Goal: Task Accomplishment & Management: Use online tool/utility

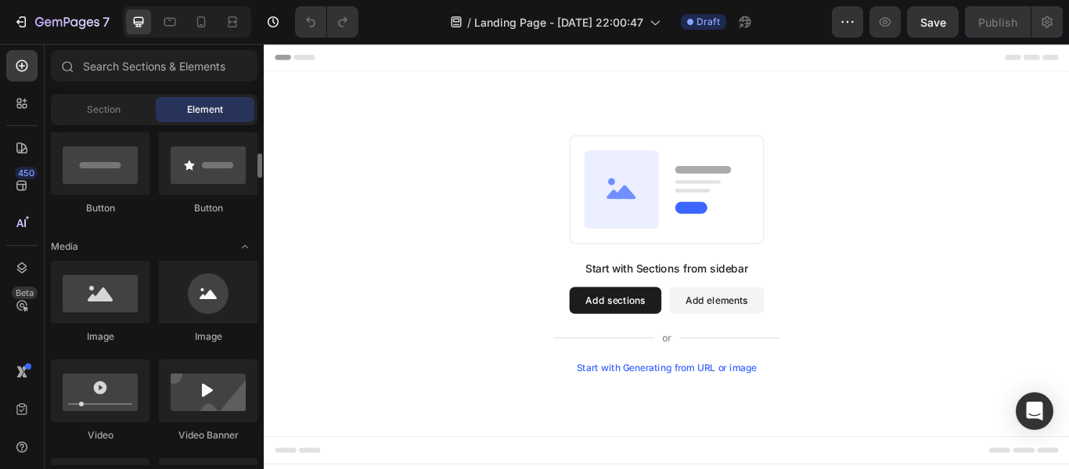
scroll to position [383, 0]
click at [96, 284] on div at bounding box center [100, 291] width 99 height 63
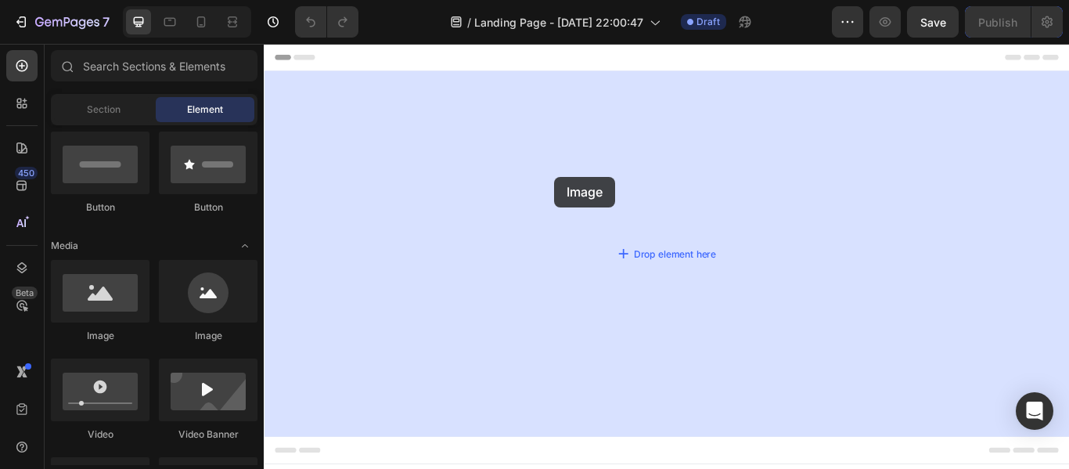
drag, startPoint x: 387, startPoint y: 328, endPoint x: 602, endPoint y: 199, distance: 250.9
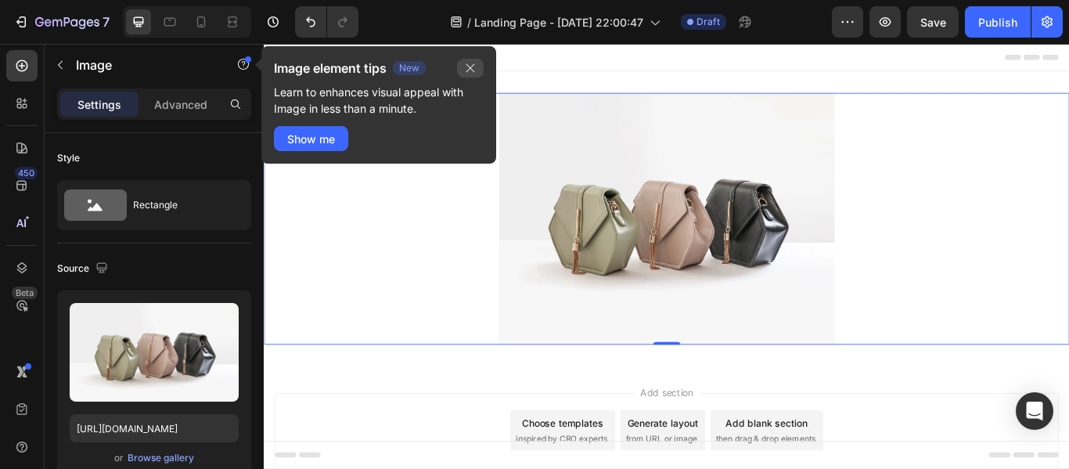
click at [463, 66] on button "button" at bounding box center [470, 68] width 27 height 19
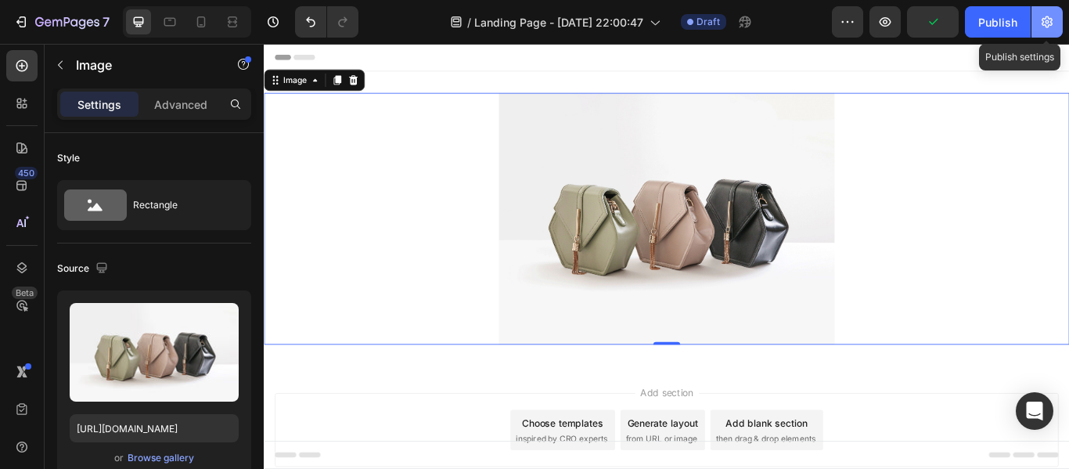
click at [1055, 27] on button "button" at bounding box center [1046, 21] width 31 height 31
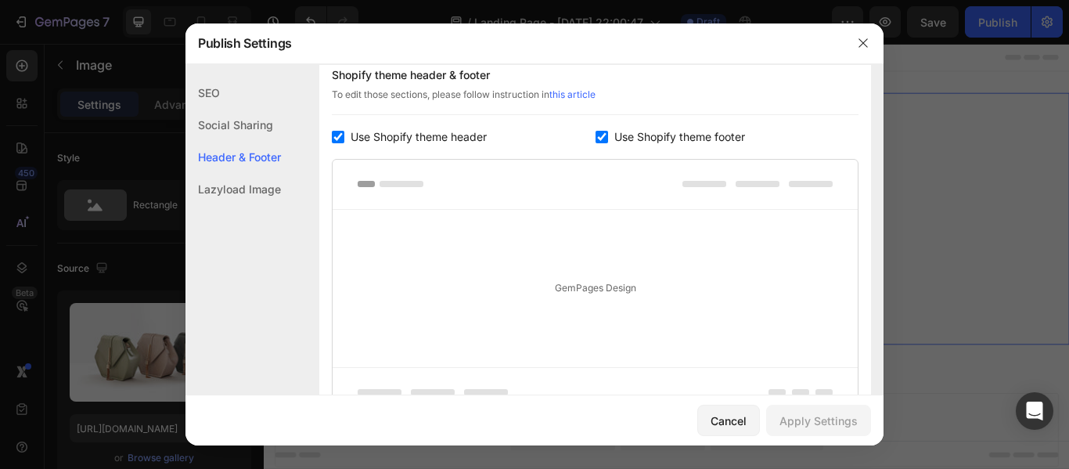
scroll to position [760, 0]
click at [342, 128] on div "Use Shopify theme header" at bounding box center [464, 136] width 264 height 19
checkbox input "false"
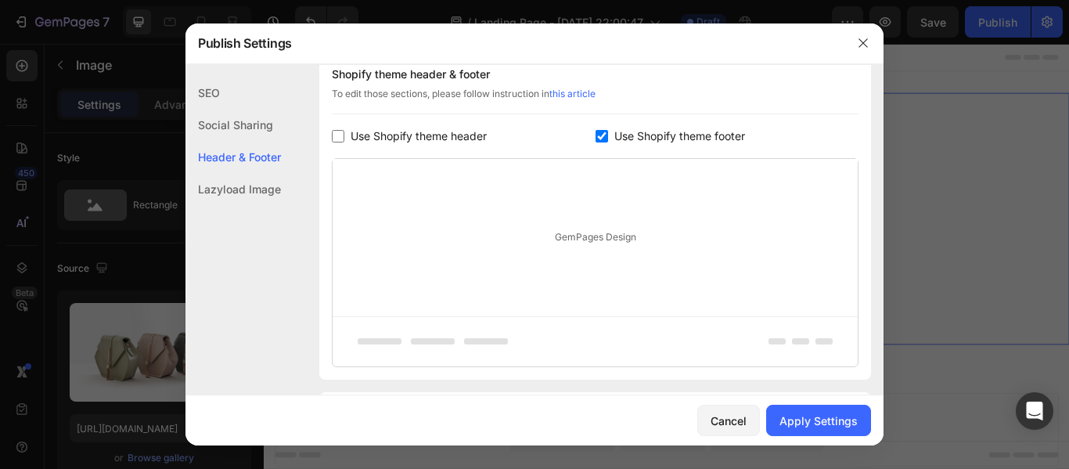
click at [595, 134] on input "checkbox" at bounding box center [601, 136] width 13 height 13
checkbox input "false"
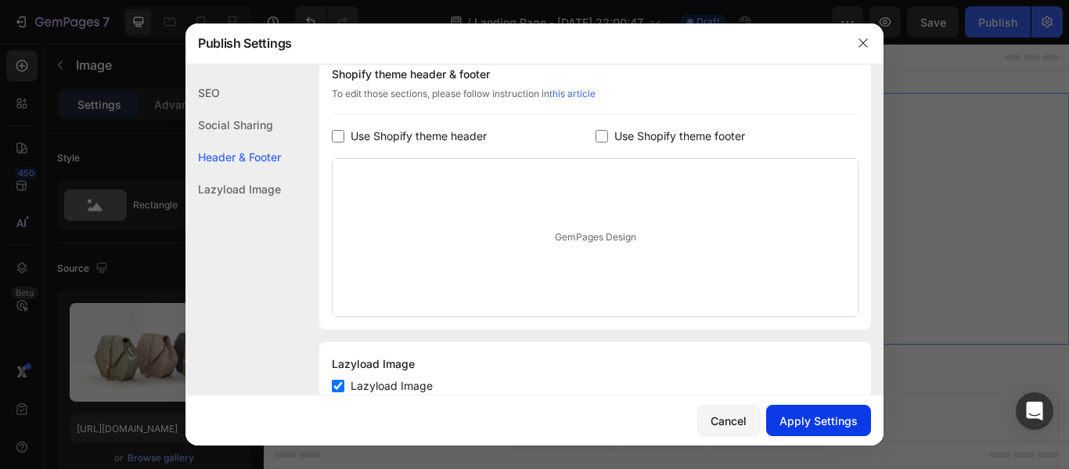
click at [802, 409] on button "Apply Settings" at bounding box center [818, 419] width 105 height 31
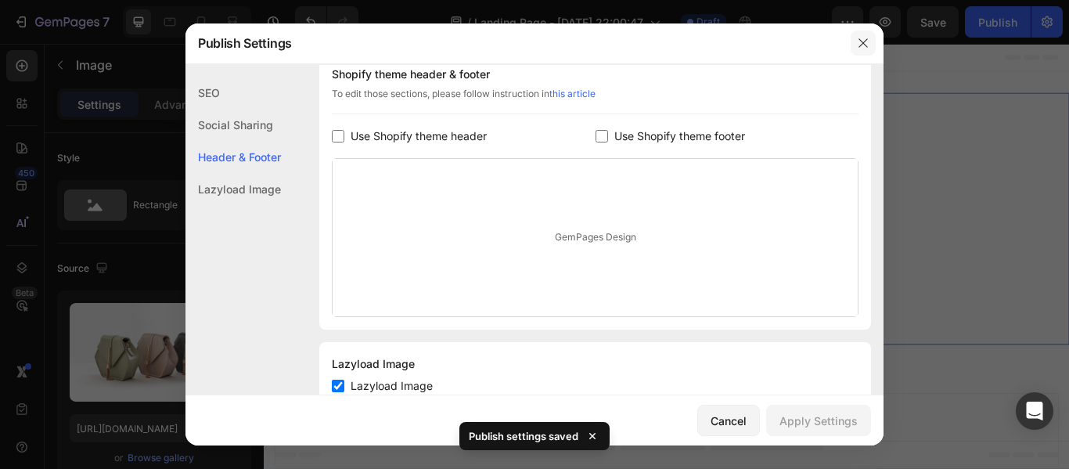
click at [862, 39] on icon "button" at bounding box center [863, 43] width 13 height 13
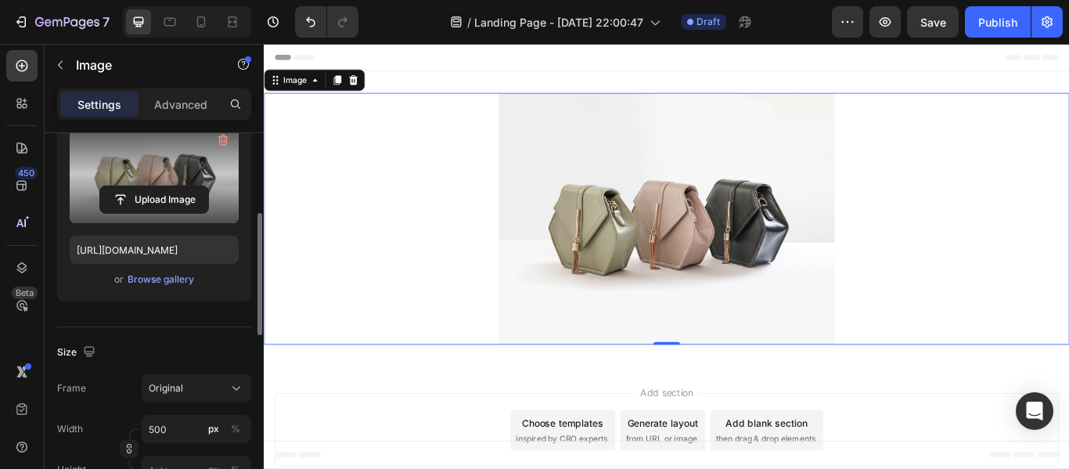
scroll to position [170, 0]
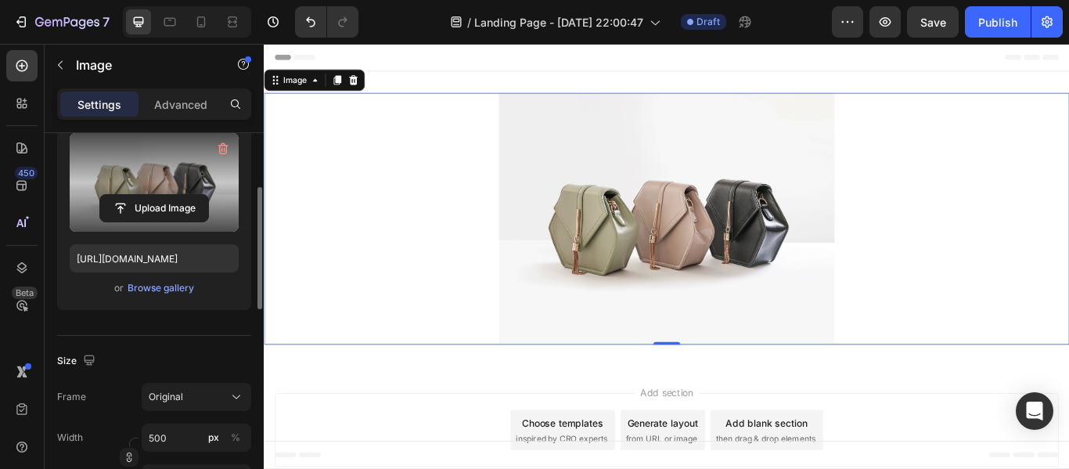
click at [175, 171] on label at bounding box center [154, 182] width 169 height 99
click at [175, 195] on input "file" at bounding box center [154, 208] width 108 height 27
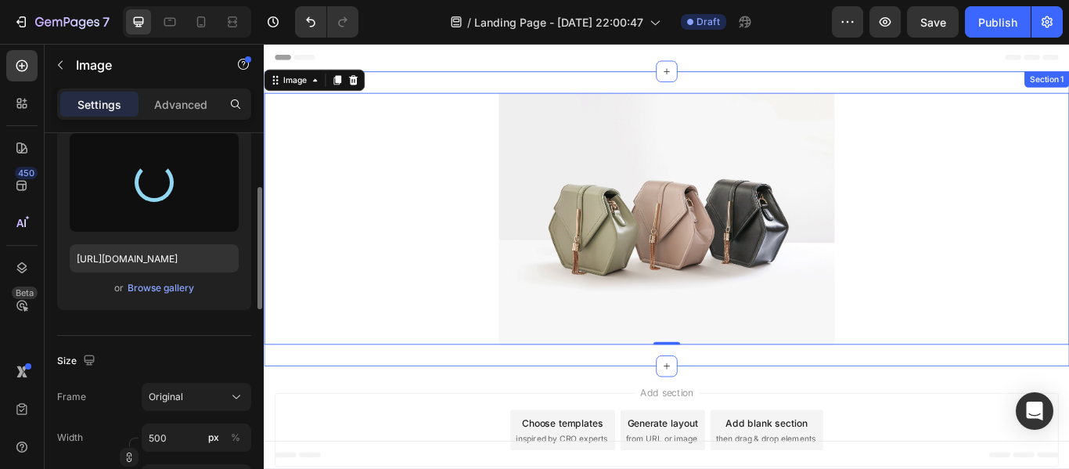
type input "https://cdn.shopify.com/s/files/1/0957/6729/8341/files/gempages_586357395060425…"
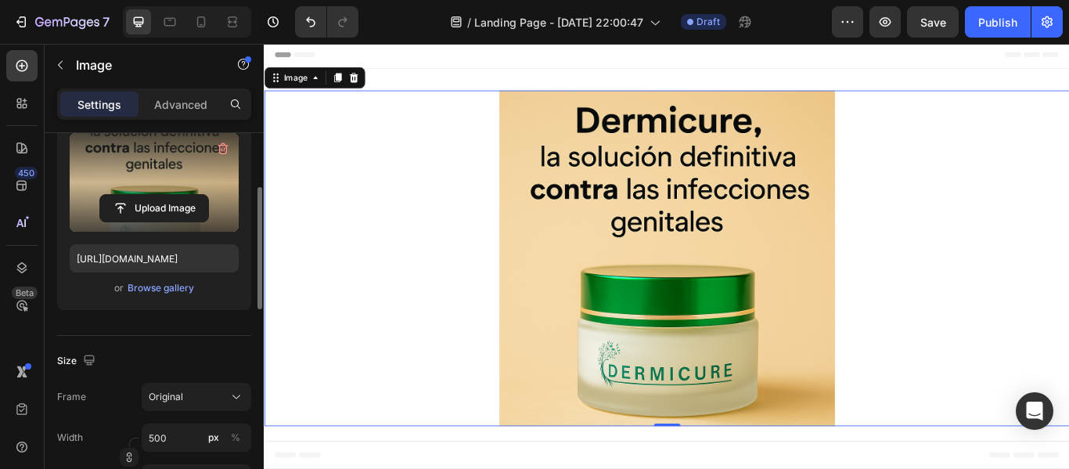
scroll to position [0, 0]
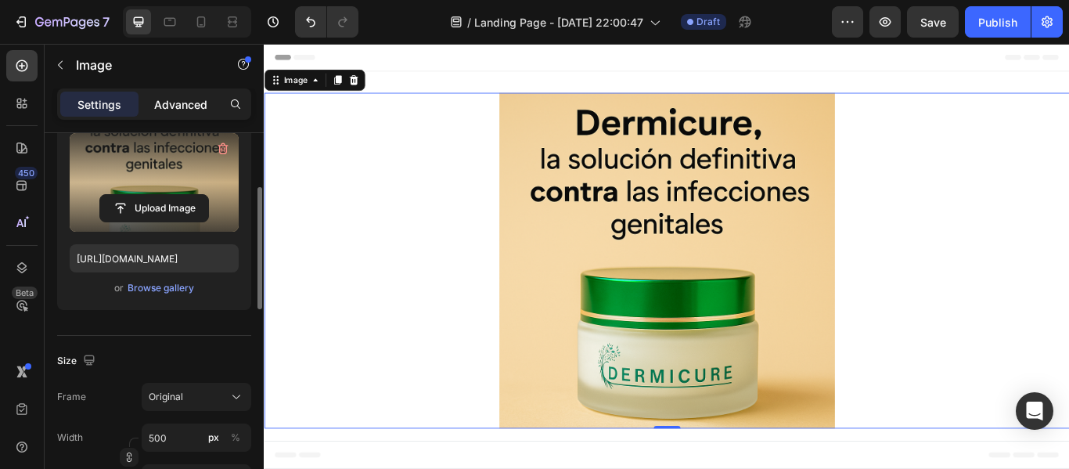
click at [179, 108] on p "Advanced" at bounding box center [180, 104] width 53 height 16
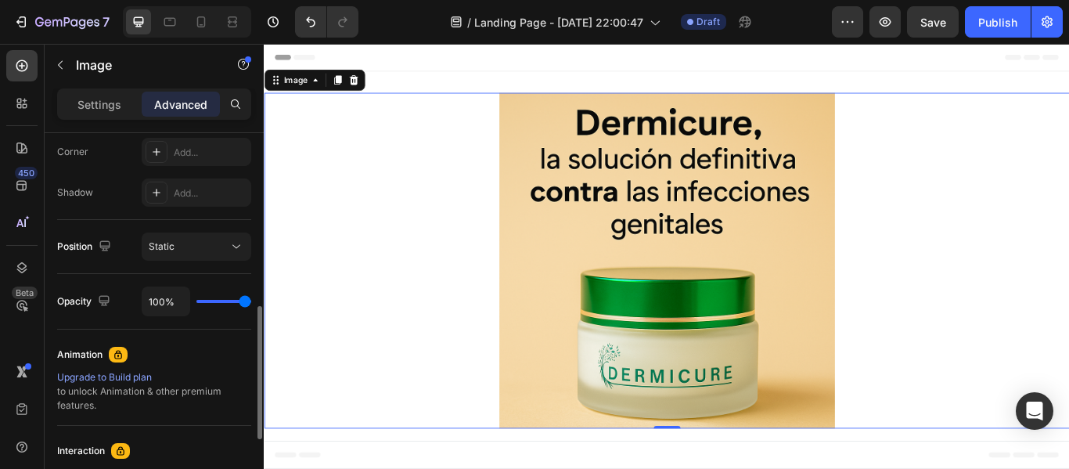
scroll to position [499, 0]
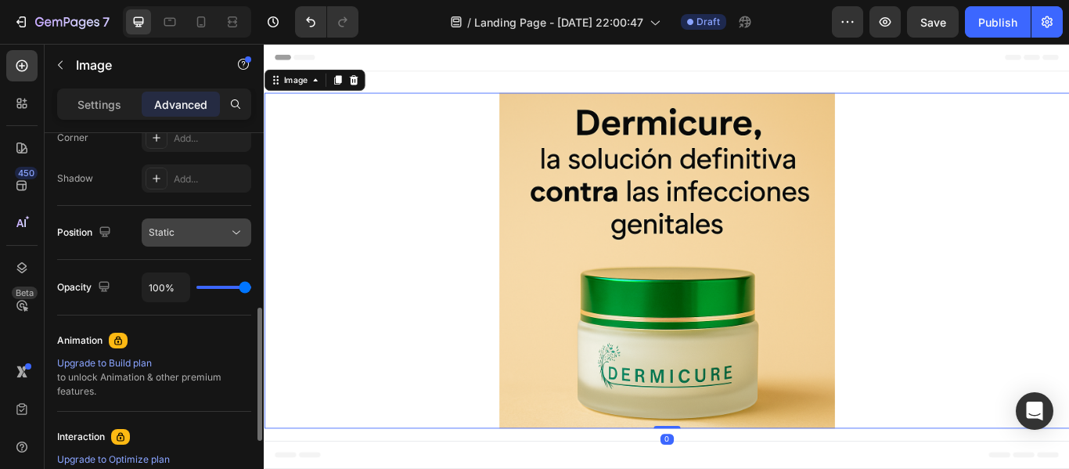
click at [204, 236] on div "Static" at bounding box center [189, 232] width 80 height 14
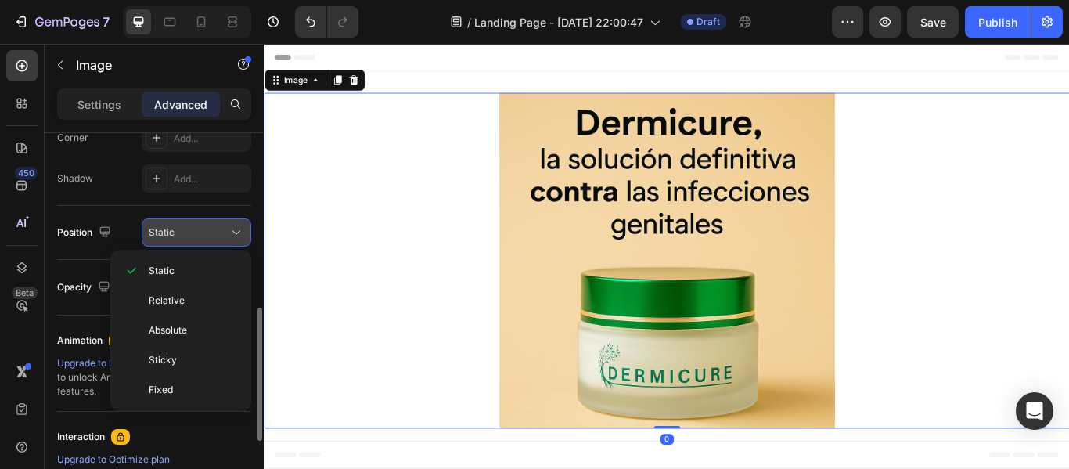
click at [204, 236] on div "Static" at bounding box center [189, 232] width 80 height 14
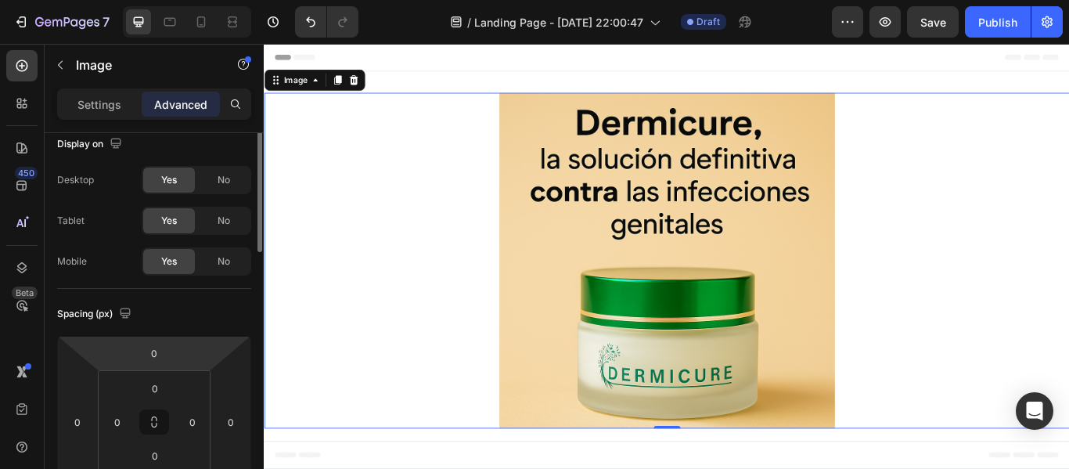
scroll to position [0, 0]
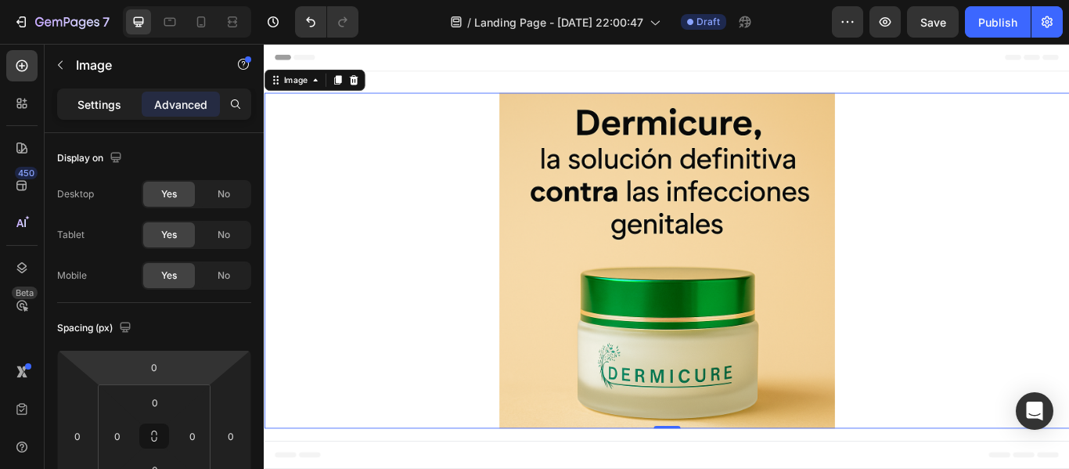
click at [110, 98] on p "Settings" at bounding box center [99, 104] width 44 height 16
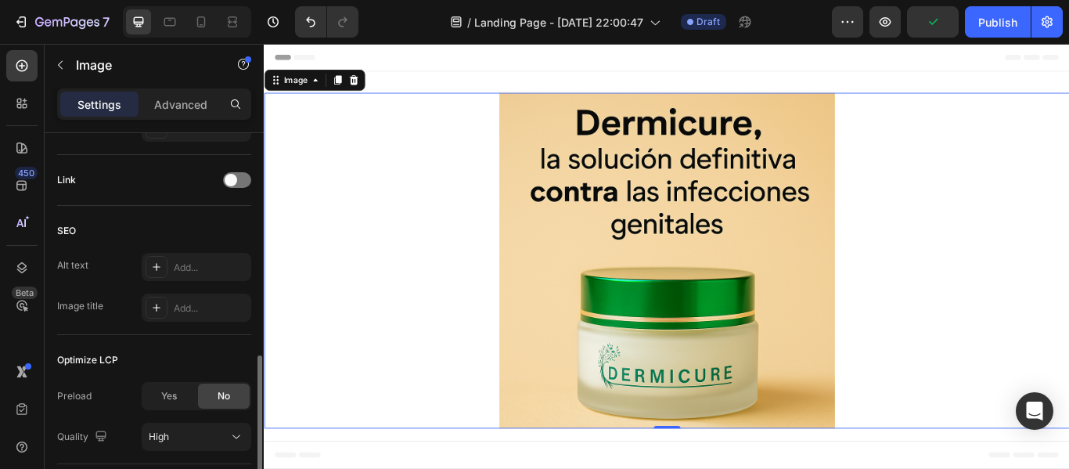
scroll to position [801, 0]
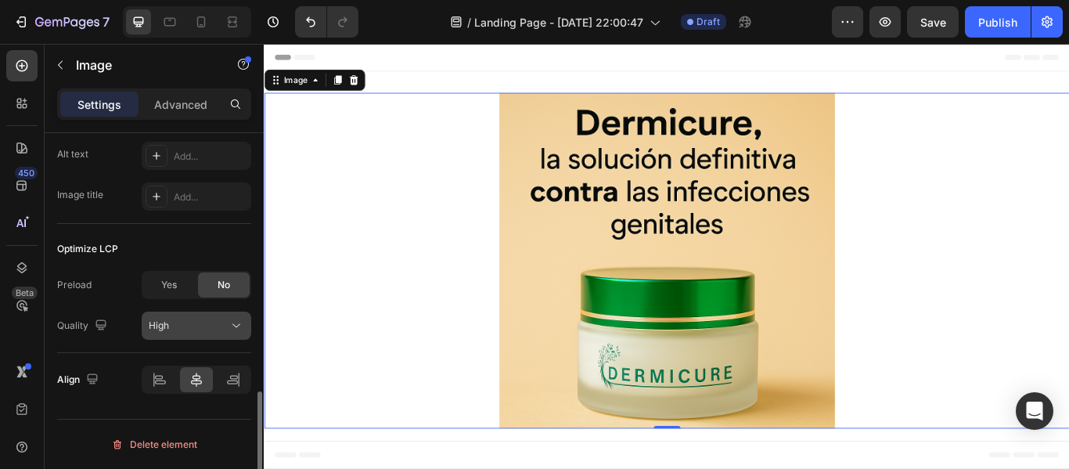
click at [206, 313] on button "High" at bounding box center [197, 325] width 110 height 28
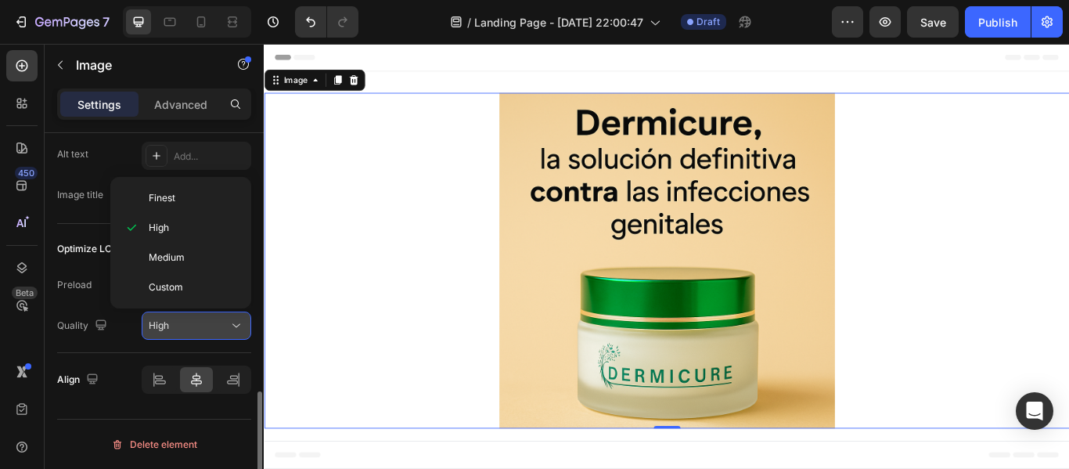
click at [206, 313] on button "High" at bounding box center [197, 325] width 110 height 28
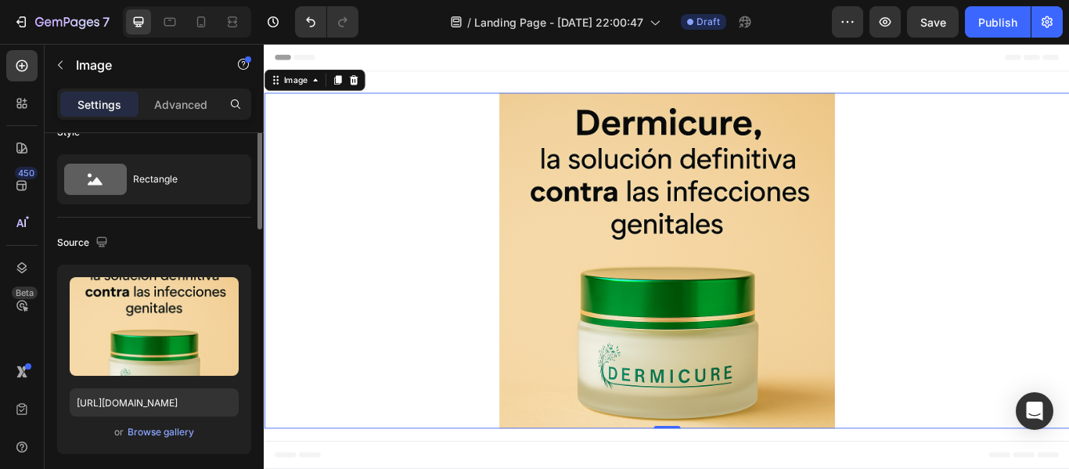
scroll to position [0, 0]
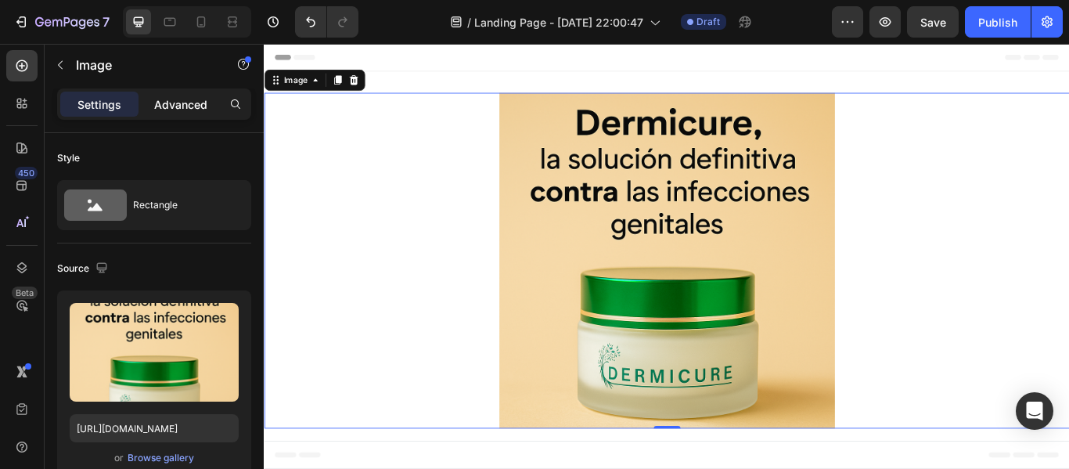
click at [174, 113] on div "Advanced" at bounding box center [181, 104] width 78 height 25
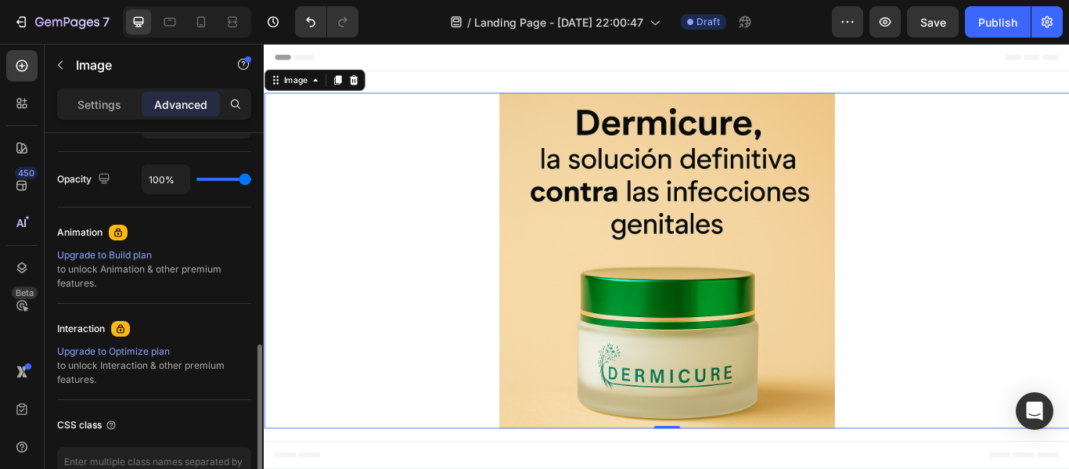
scroll to position [606, 0]
click at [683, 215] on img at bounding box center [732, 296] width 391 height 391
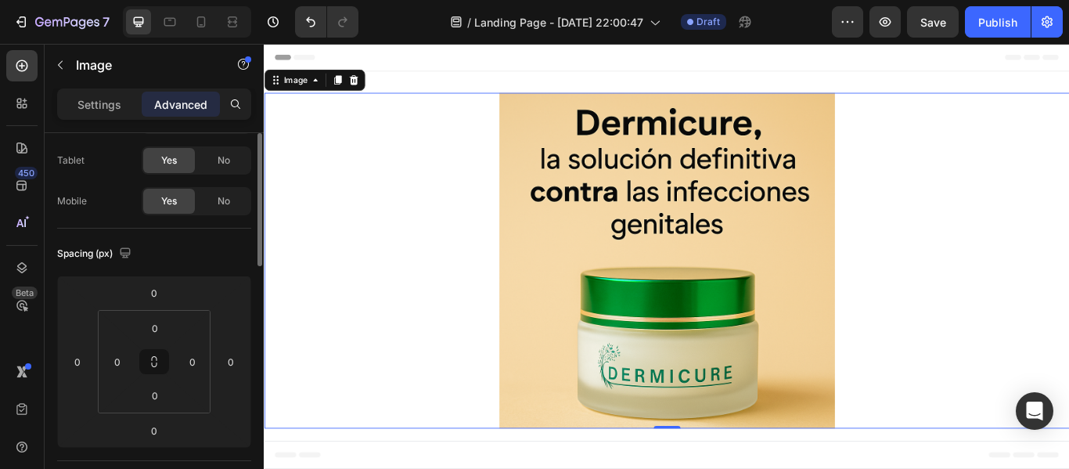
scroll to position [0, 0]
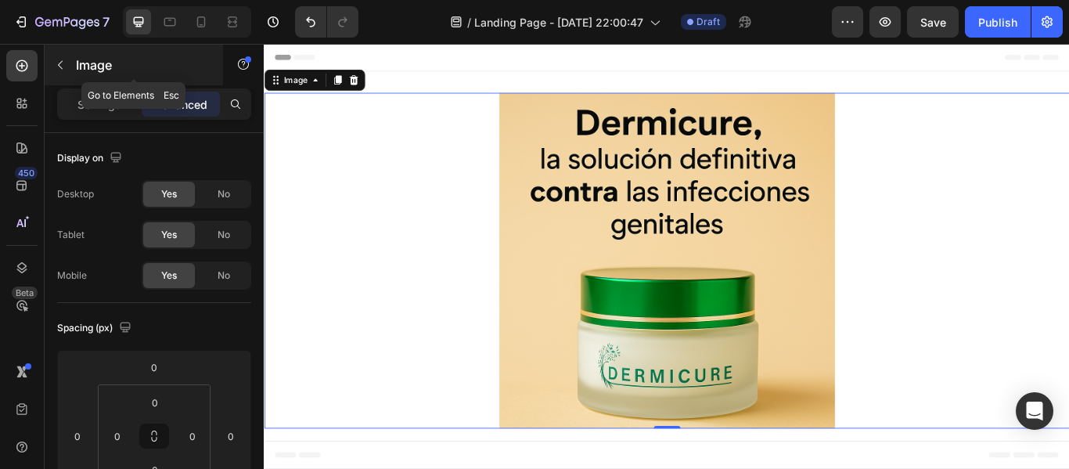
click at [56, 77] on div "Image" at bounding box center [134, 65] width 178 height 41
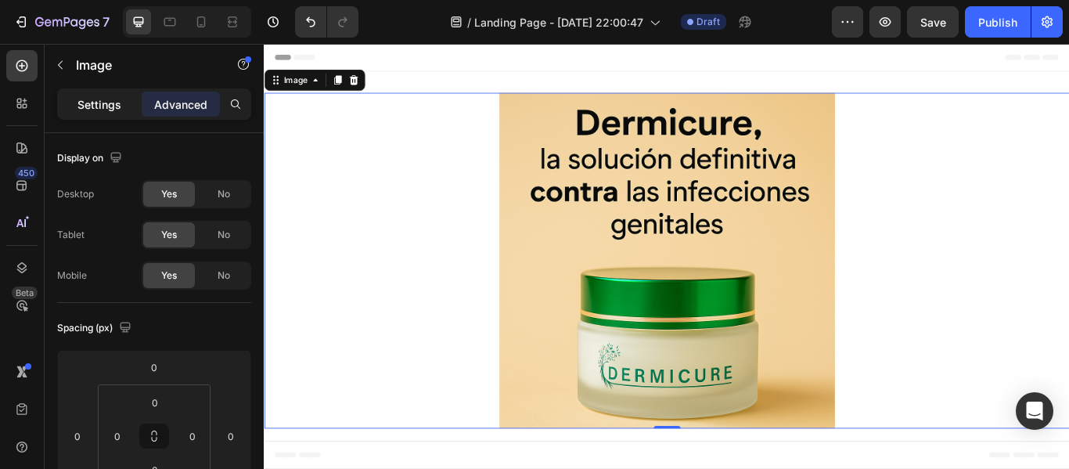
click at [104, 103] on p "Settings" at bounding box center [99, 104] width 44 height 16
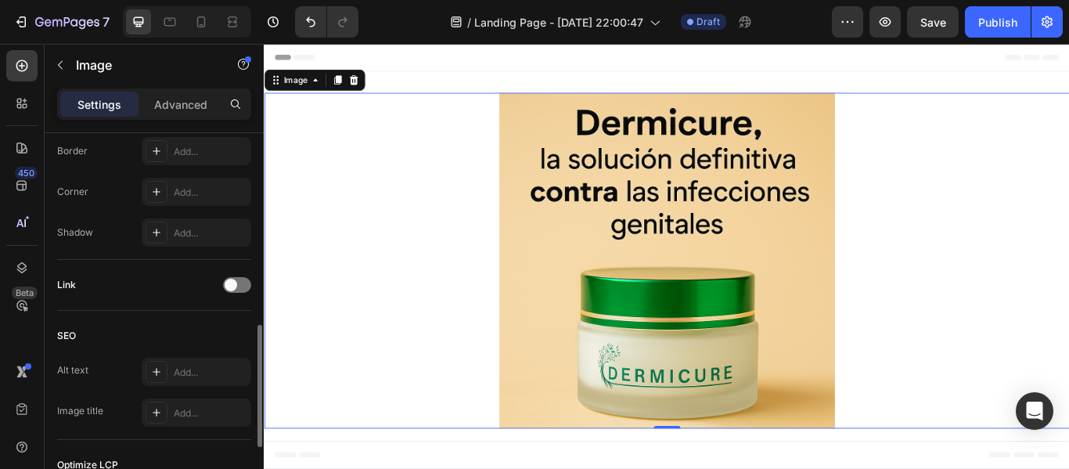
scroll to position [588, 0]
click at [235, 278] on span at bounding box center [231, 281] width 13 height 13
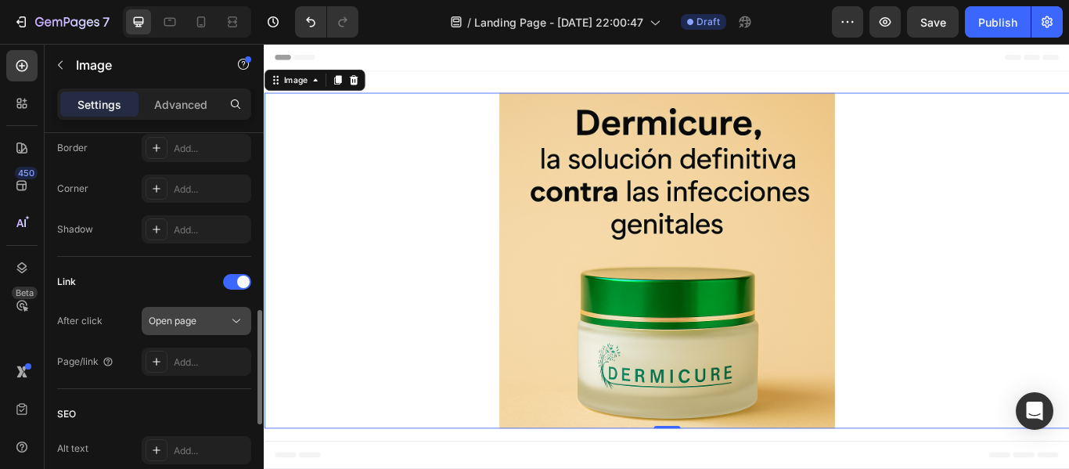
click at [210, 311] on button "Open page" at bounding box center [197, 321] width 110 height 28
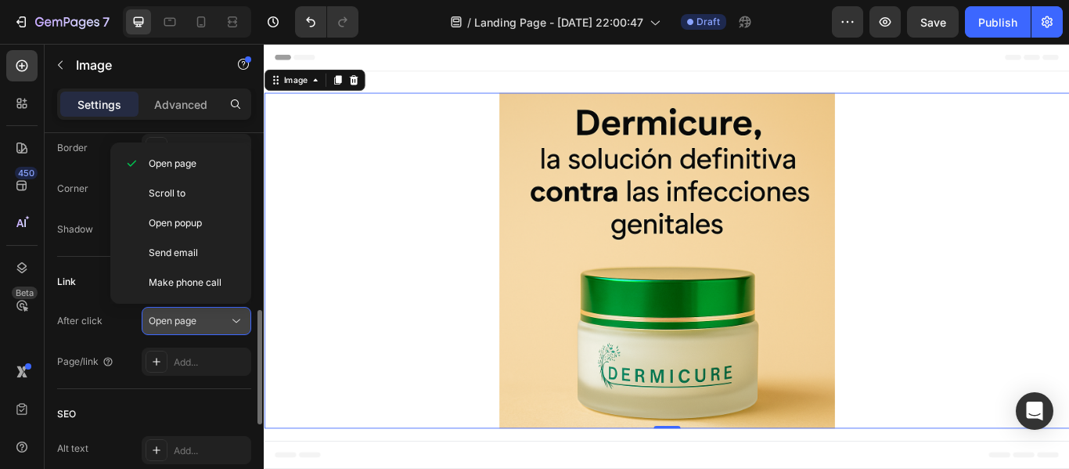
click at [210, 311] on button "Open page" at bounding box center [197, 321] width 110 height 28
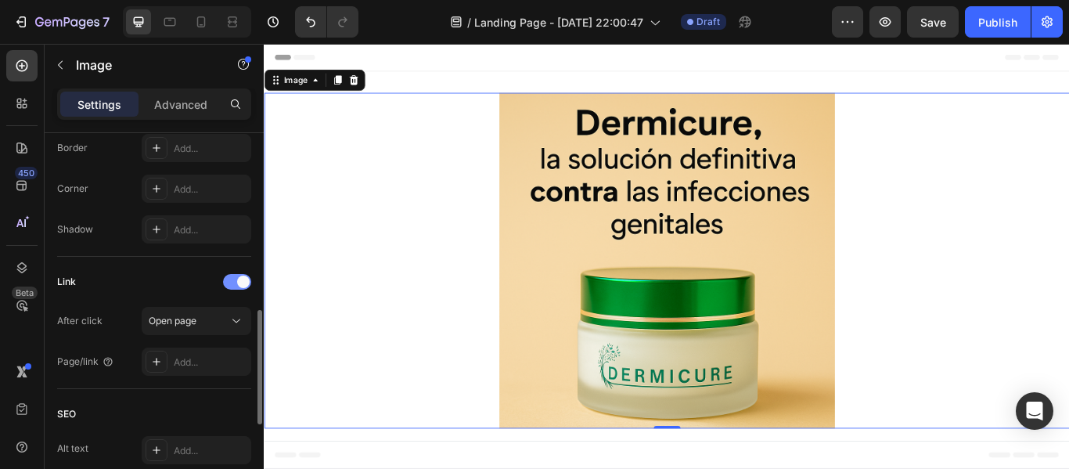
click at [230, 288] on div at bounding box center [237, 282] width 28 height 16
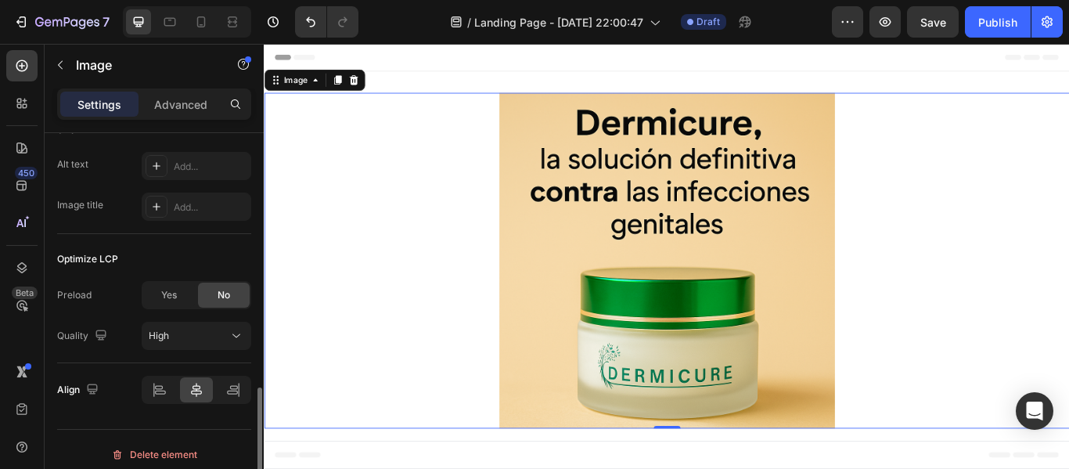
scroll to position [792, 0]
click at [172, 330] on div "High" at bounding box center [189, 335] width 80 height 14
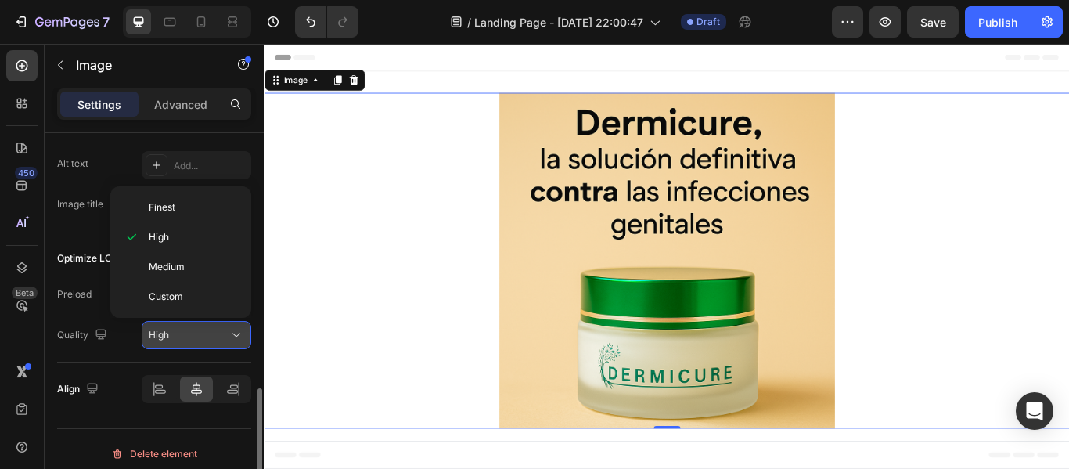
click at [172, 330] on div "High" at bounding box center [189, 335] width 80 height 14
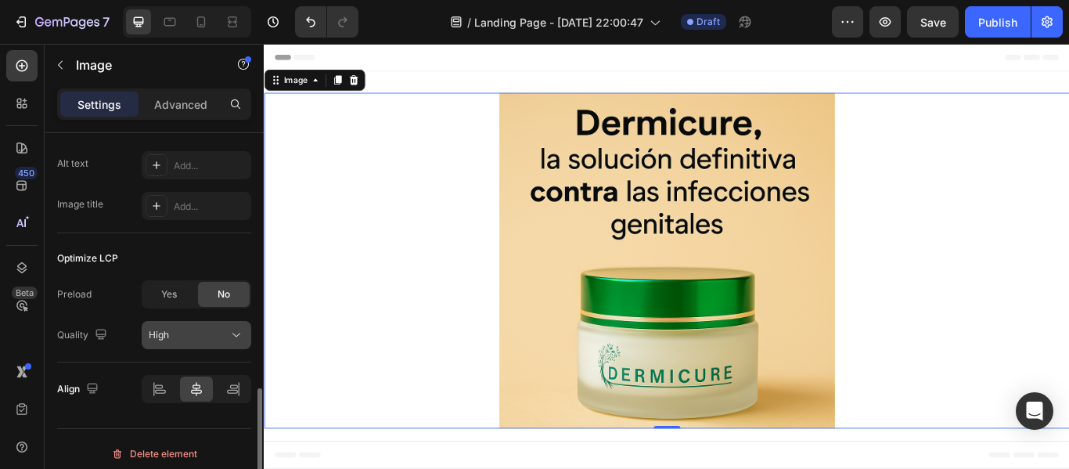
click at [172, 330] on div "High" at bounding box center [189, 335] width 80 height 14
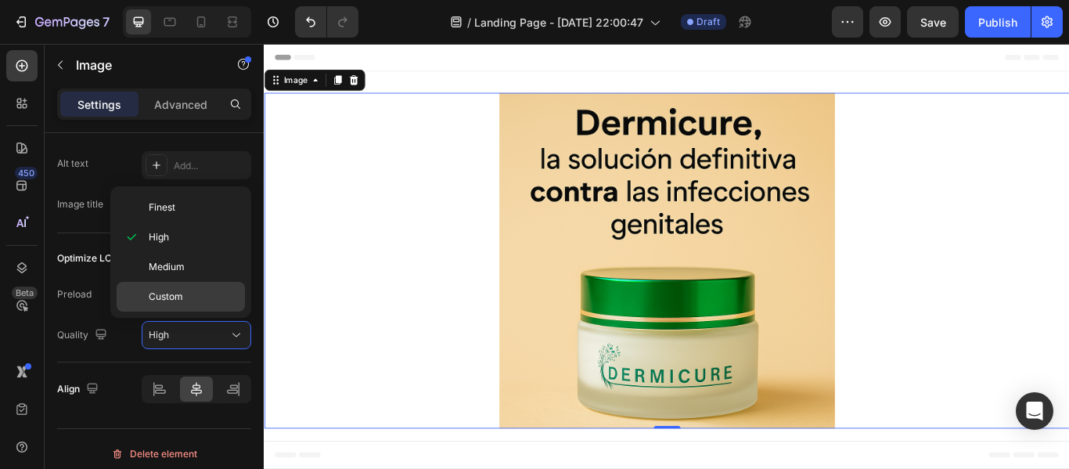
click at [174, 289] on span "Custom" at bounding box center [166, 296] width 34 height 14
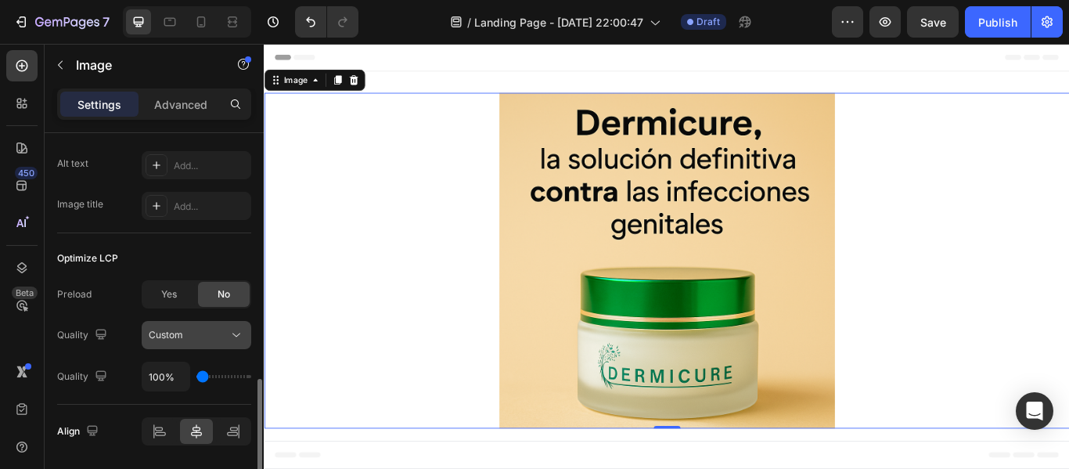
scroll to position [843, 0]
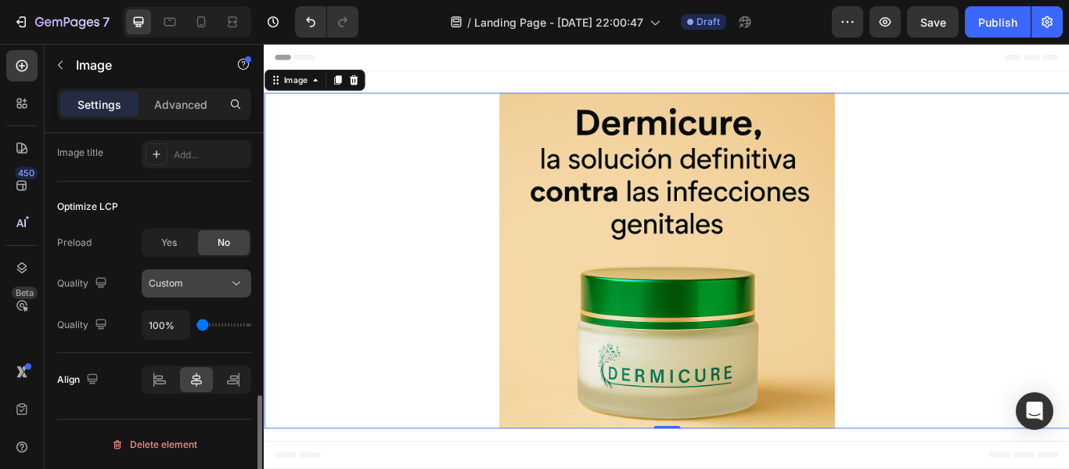
click at [191, 297] on button "Custom" at bounding box center [197, 283] width 110 height 28
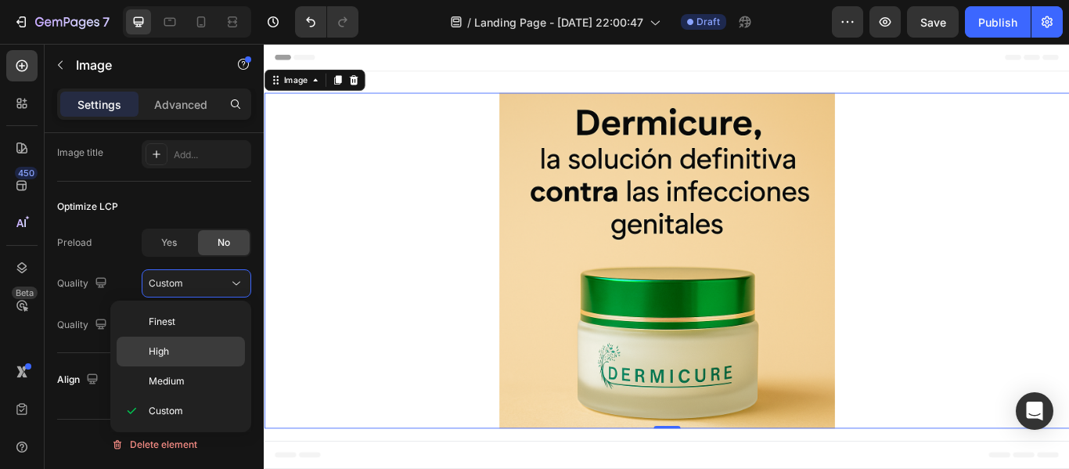
click at [176, 349] on p "High" at bounding box center [193, 351] width 89 height 14
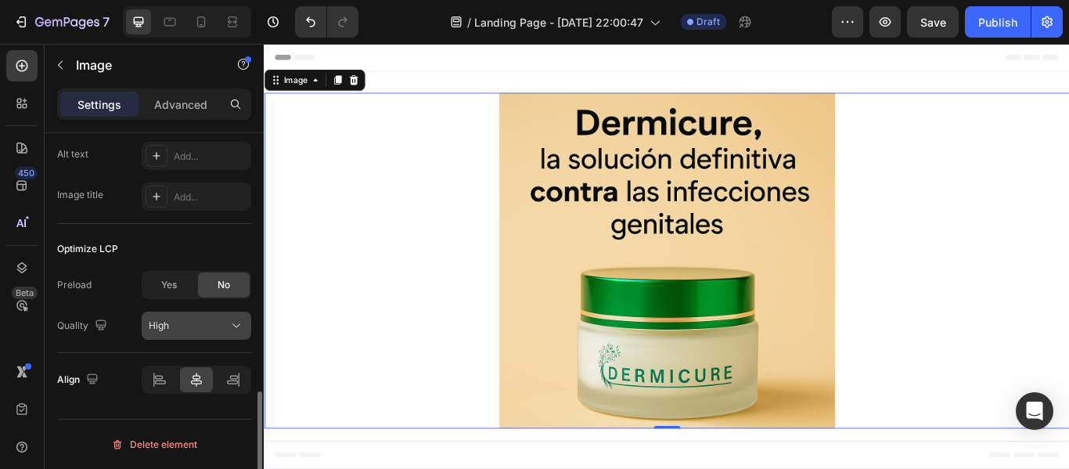
click at [172, 336] on button "High" at bounding box center [197, 325] width 110 height 28
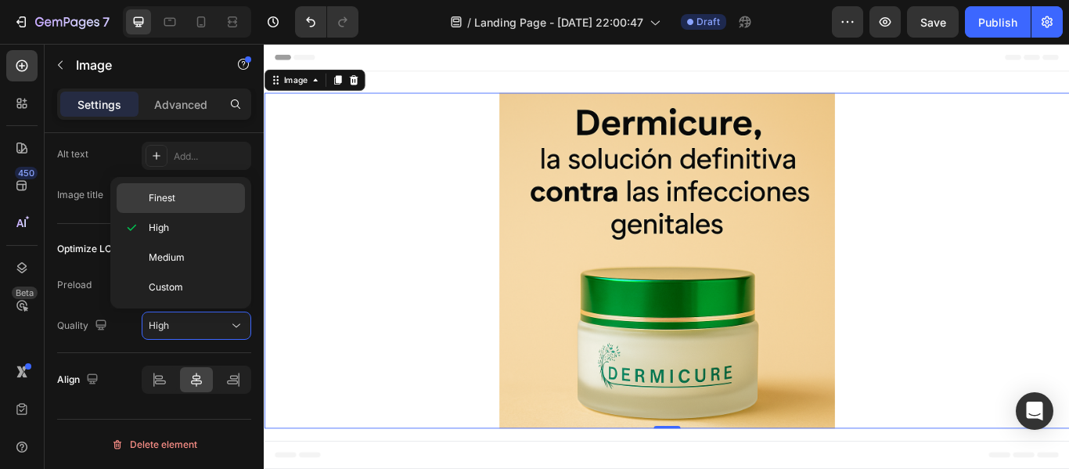
click at [178, 207] on div "Finest" at bounding box center [181, 198] width 128 height 30
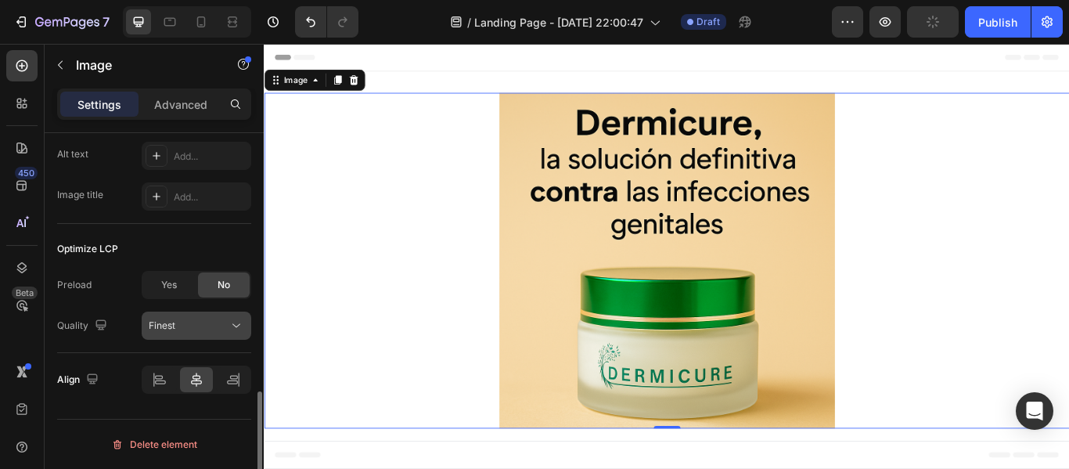
click at [178, 314] on button "Finest" at bounding box center [197, 325] width 110 height 28
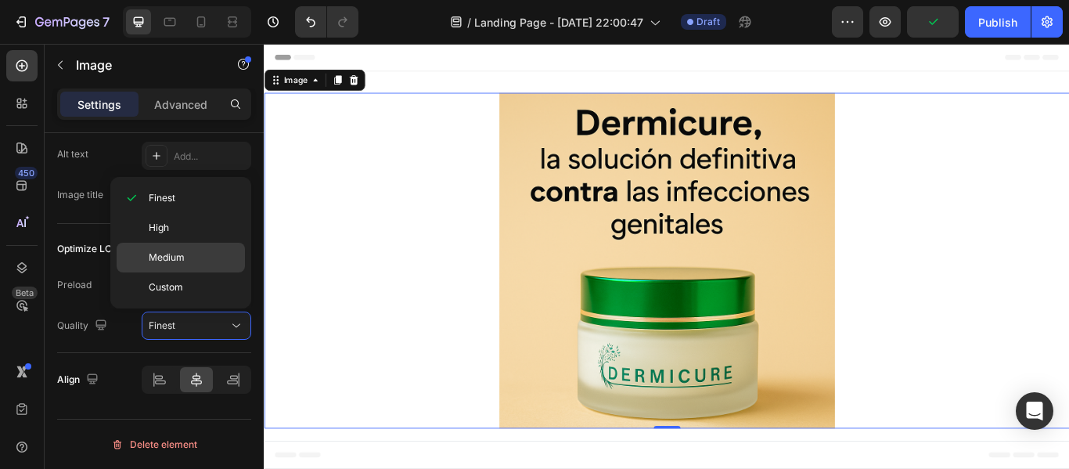
click at [189, 261] on p "Medium" at bounding box center [193, 257] width 89 height 14
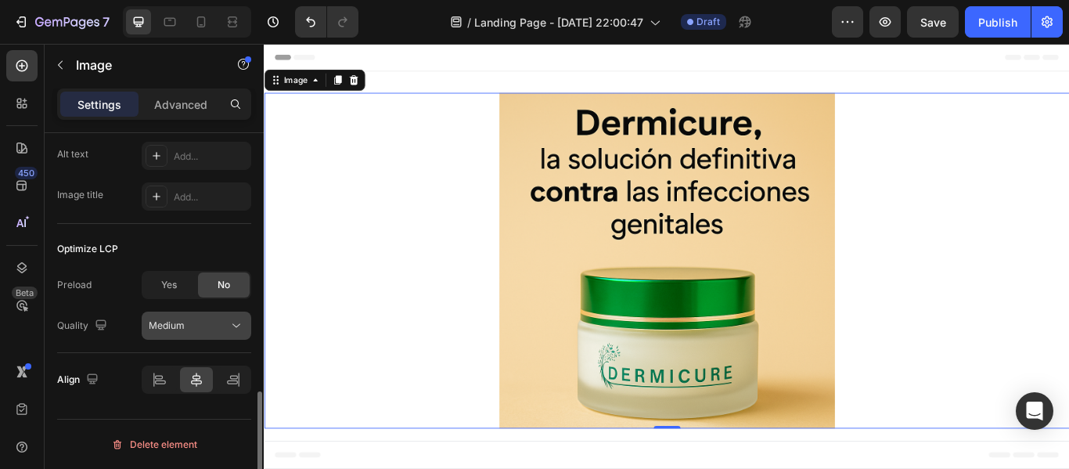
click at [178, 318] on span "Medium" at bounding box center [167, 325] width 36 height 14
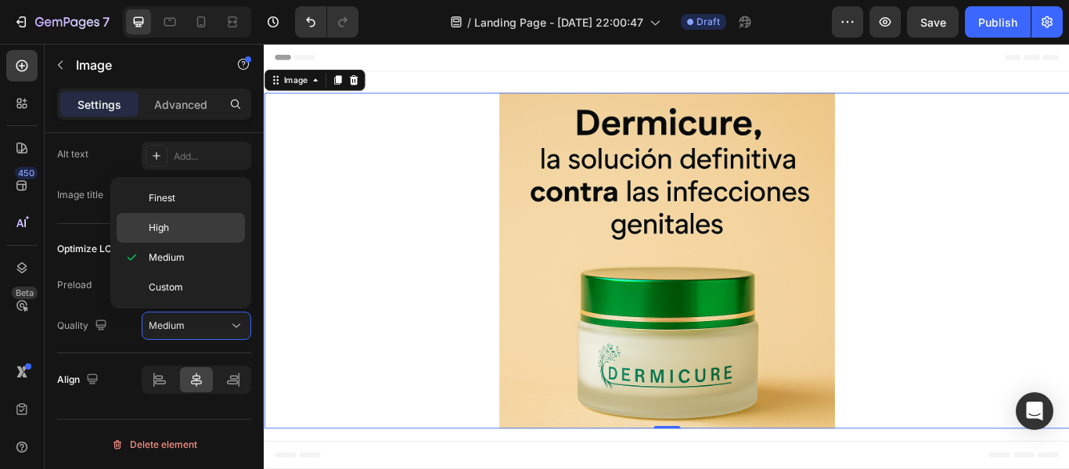
click at [187, 236] on div "High" at bounding box center [181, 228] width 128 height 30
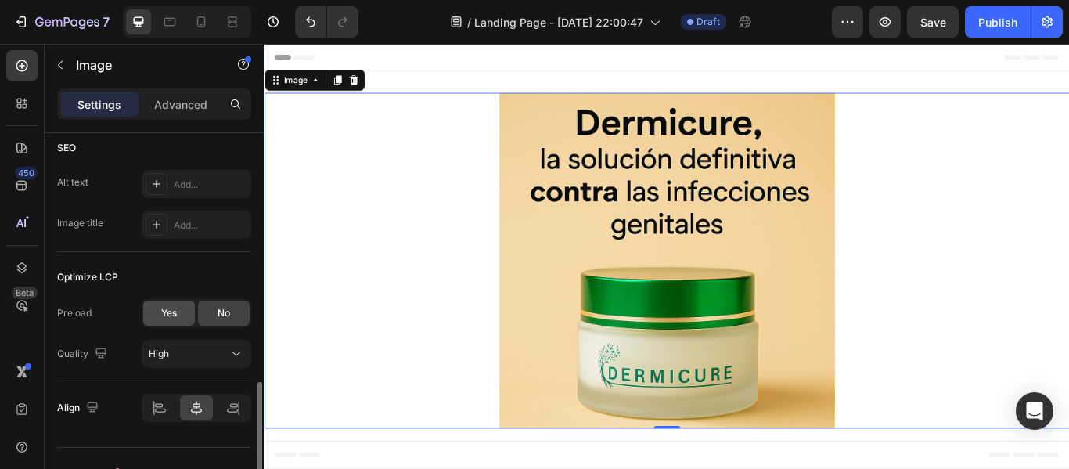
scroll to position [772, 0]
click at [159, 302] on div "Yes" at bounding box center [169, 313] width 52 height 25
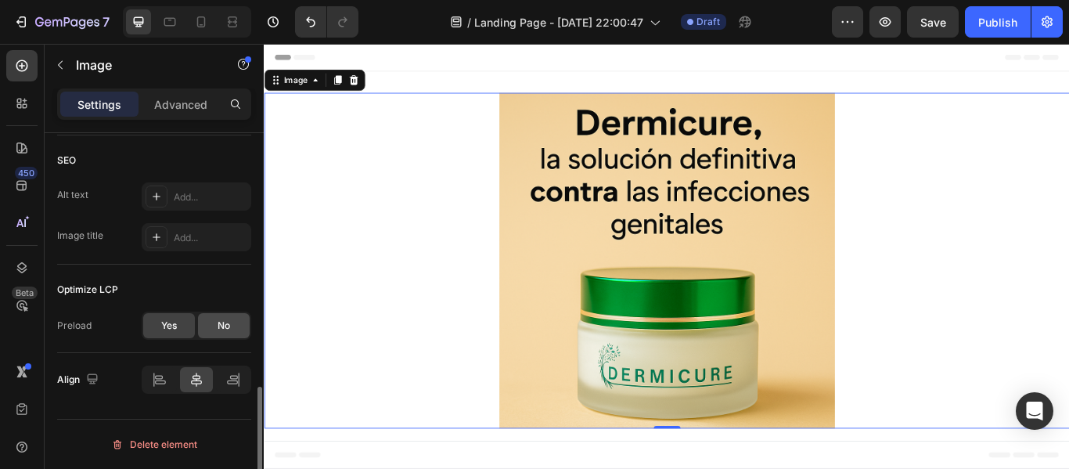
click at [208, 329] on div "No" at bounding box center [224, 325] width 52 height 25
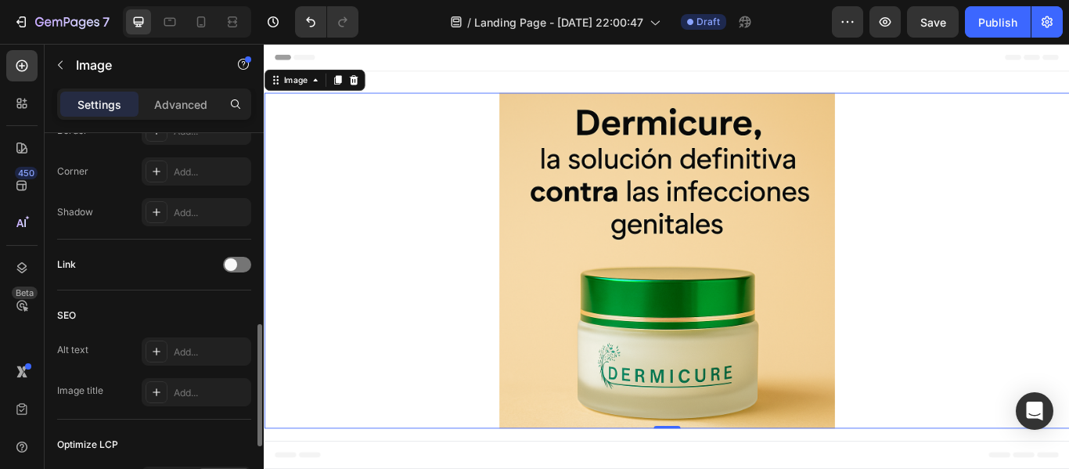
scroll to position [602, 0]
click at [236, 268] on span at bounding box center [231, 267] width 13 height 13
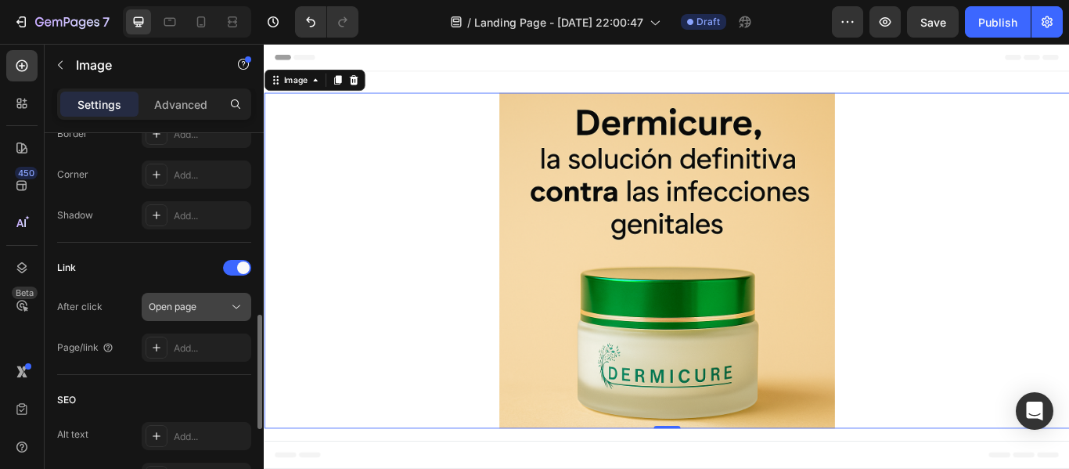
click at [209, 313] on div "Open page" at bounding box center [189, 307] width 80 height 14
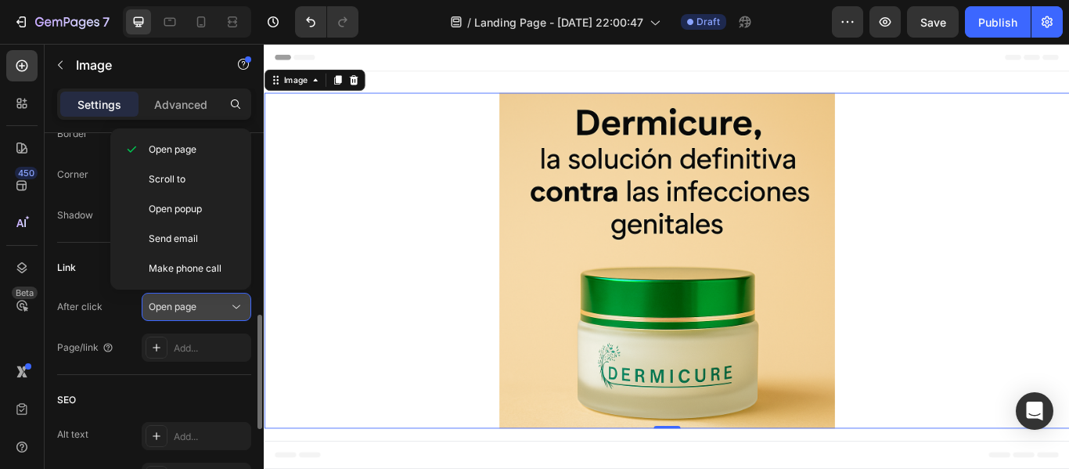
click at [209, 313] on div "Open page" at bounding box center [189, 307] width 80 height 14
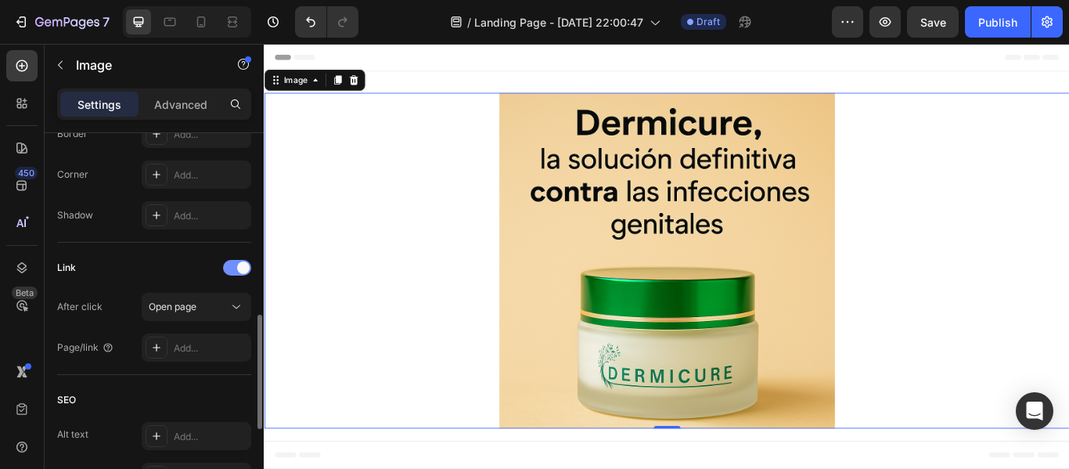
click at [233, 269] on div at bounding box center [237, 268] width 28 height 16
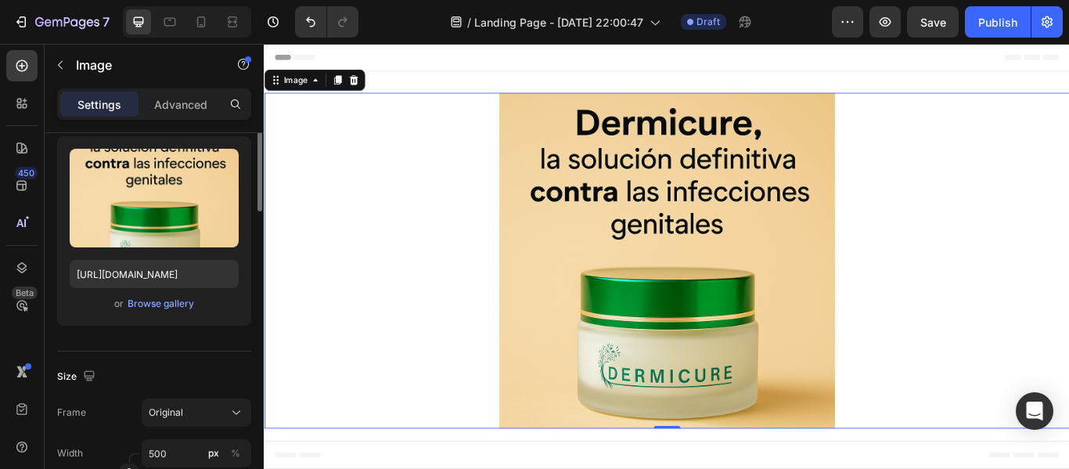
scroll to position [0, 0]
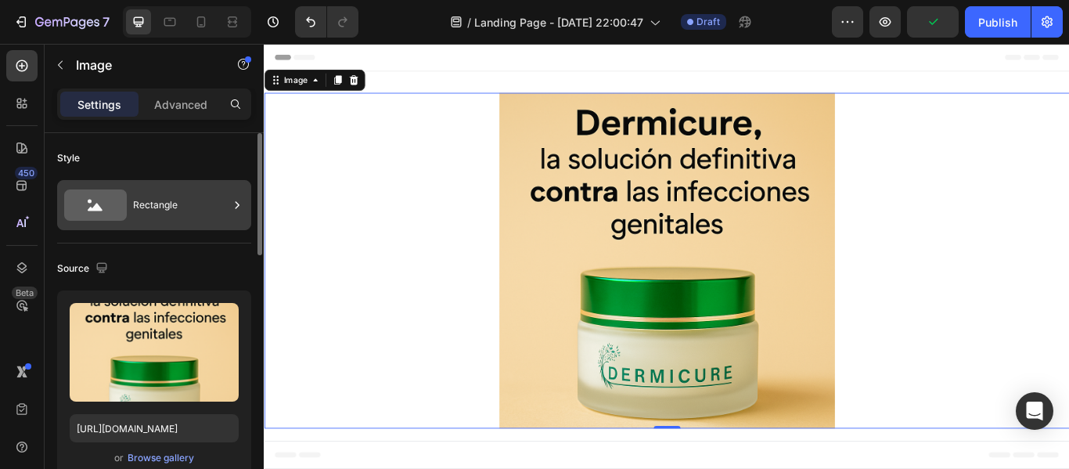
click at [180, 215] on div "Rectangle" at bounding box center [180, 205] width 95 height 36
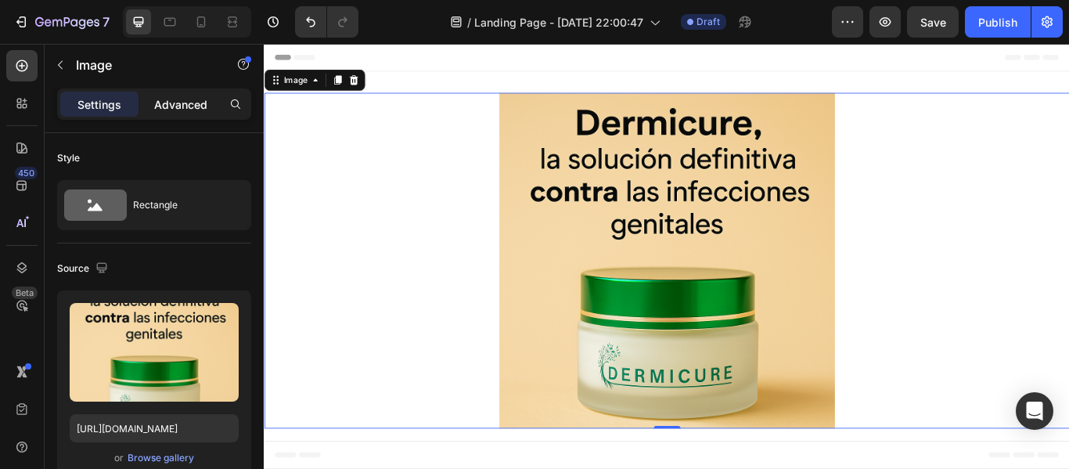
click at [183, 108] on p "Advanced" at bounding box center [180, 104] width 53 height 16
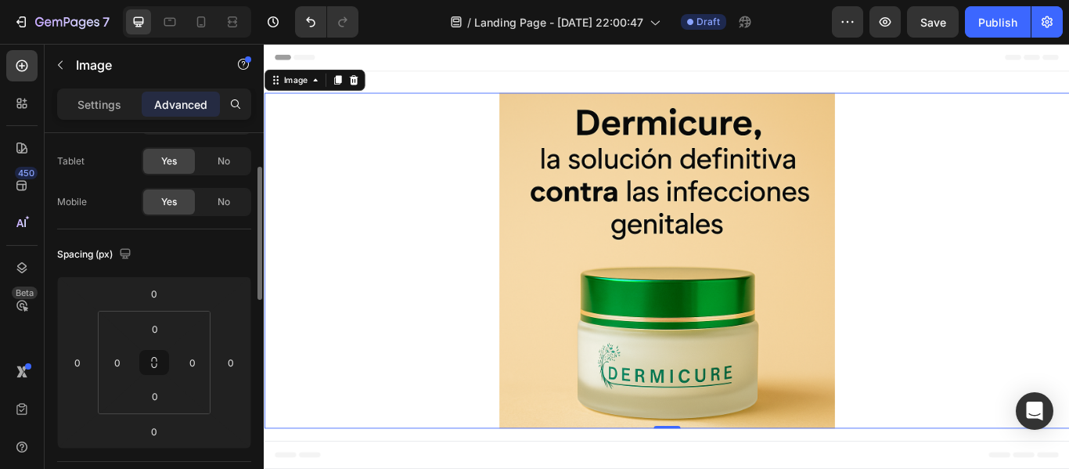
scroll to position [92, 0]
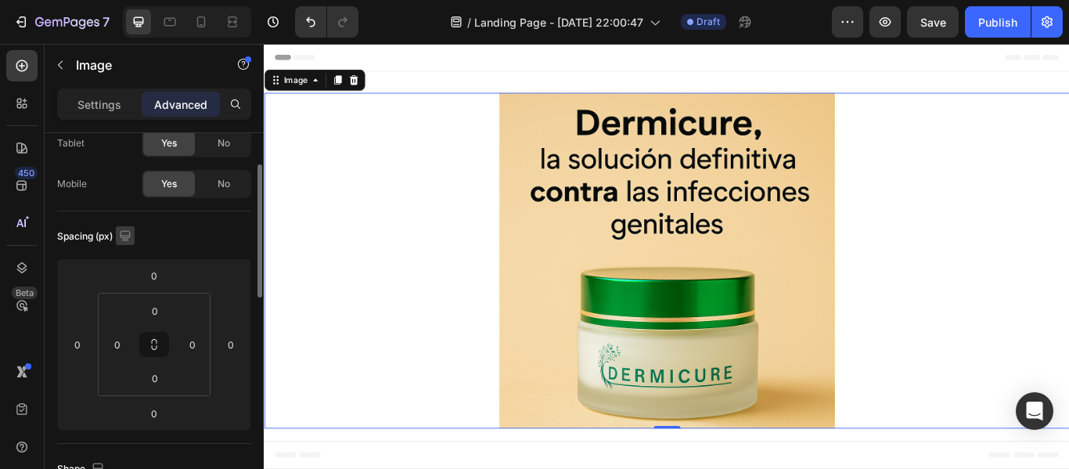
click at [124, 228] on icon "button" at bounding box center [125, 236] width 16 height 16
click at [129, 311] on icon "button" at bounding box center [128, 316] width 9 height 11
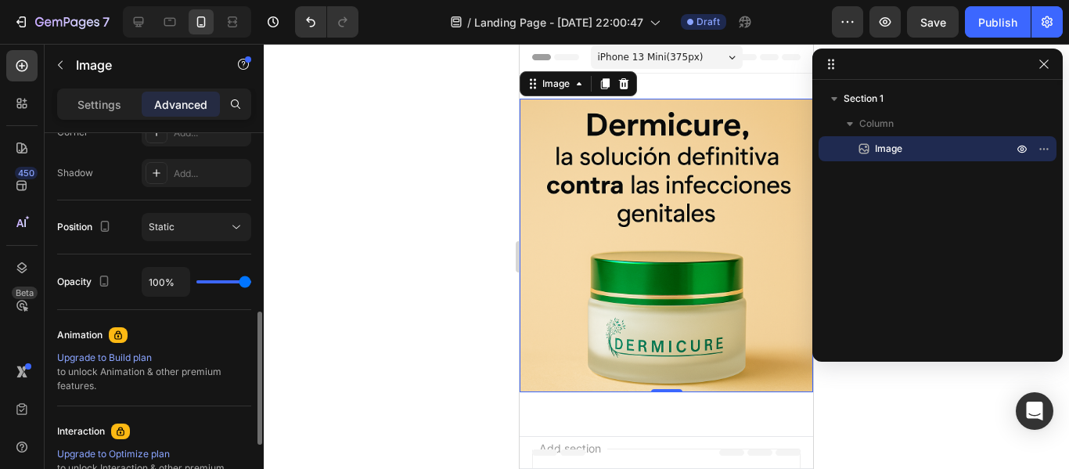
scroll to position [506, 0]
click at [197, 230] on div "Static" at bounding box center [189, 225] width 80 height 14
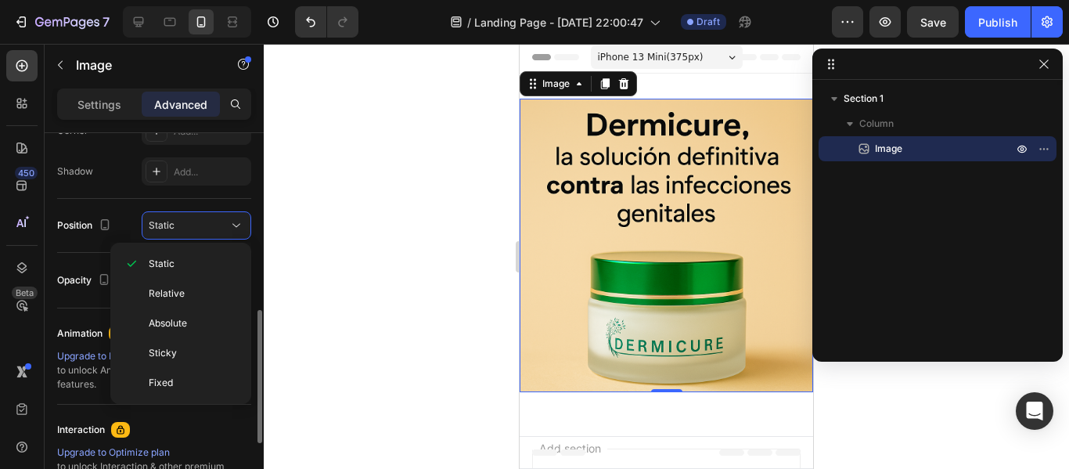
click at [197, 230] on div "Static" at bounding box center [189, 225] width 80 height 14
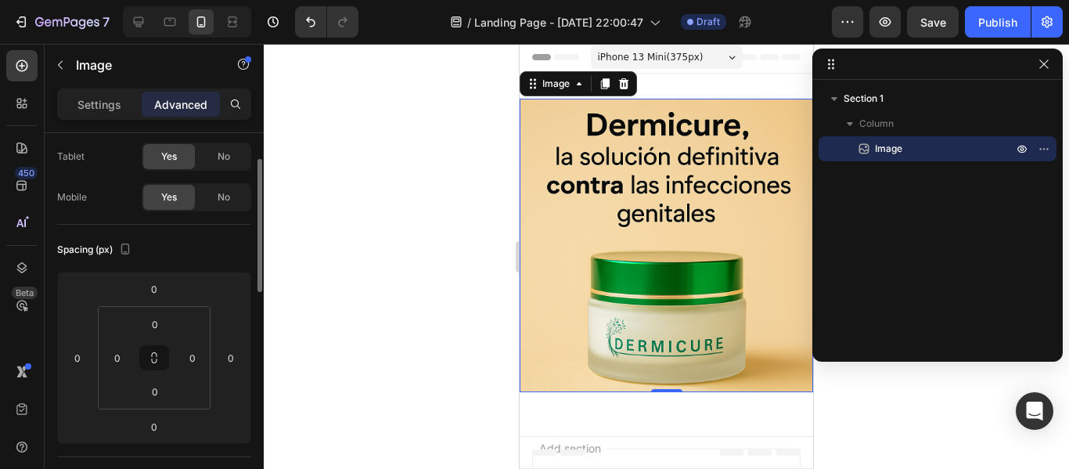
scroll to position [77, 0]
click at [132, 246] on icon "button" at bounding box center [125, 251] width 16 height 16
click at [132, 304] on icon "button" at bounding box center [128, 304] width 16 height 16
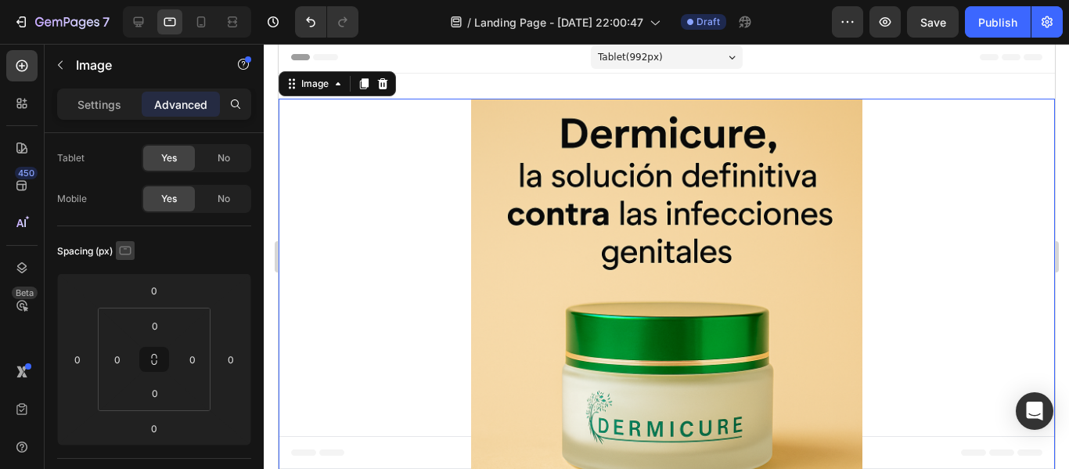
click at [124, 253] on icon "button" at bounding box center [126, 250] width 12 height 9
click at [131, 329] on icon "button" at bounding box center [128, 332] width 16 height 16
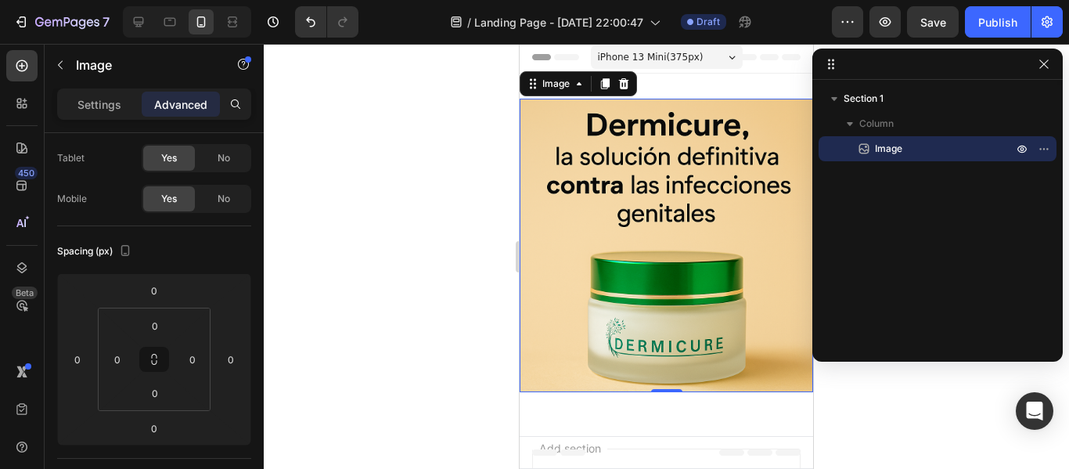
click at [329, 213] on div at bounding box center [666, 256] width 805 height 425
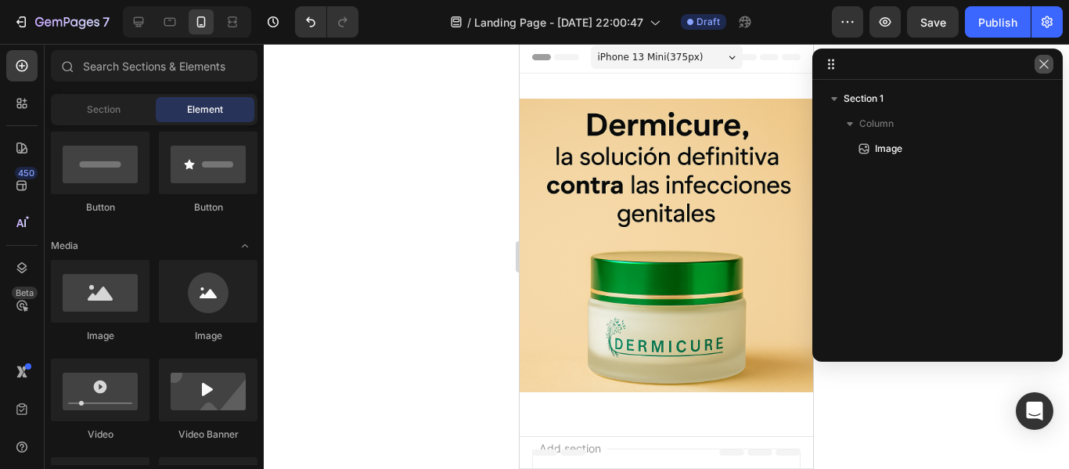
click at [1045, 65] on icon "button" at bounding box center [1043, 64] width 13 height 13
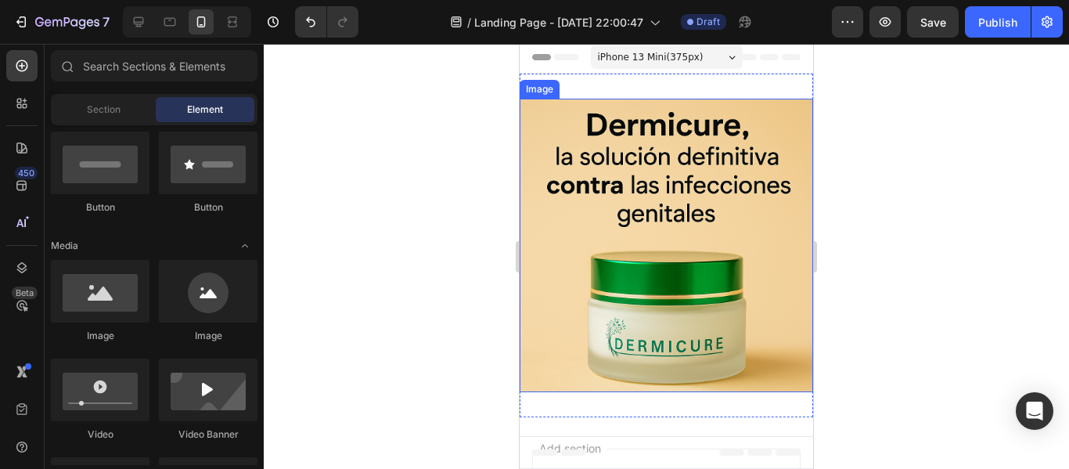
scroll to position [200, 0]
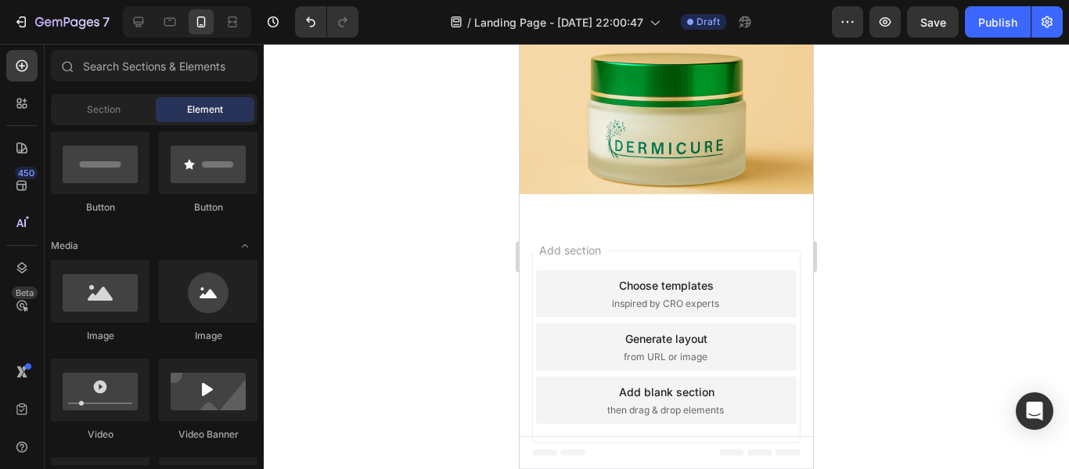
click at [609, 250] on div "Add section Choose templates inspired by CRO experts Generate layout from URL o…" at bounding box center [666, 346] width 268 height 192
click at [586, 288] on div "Choose templates inspired by CRO experts" at bounding box center [666, 293] width 261 height 47
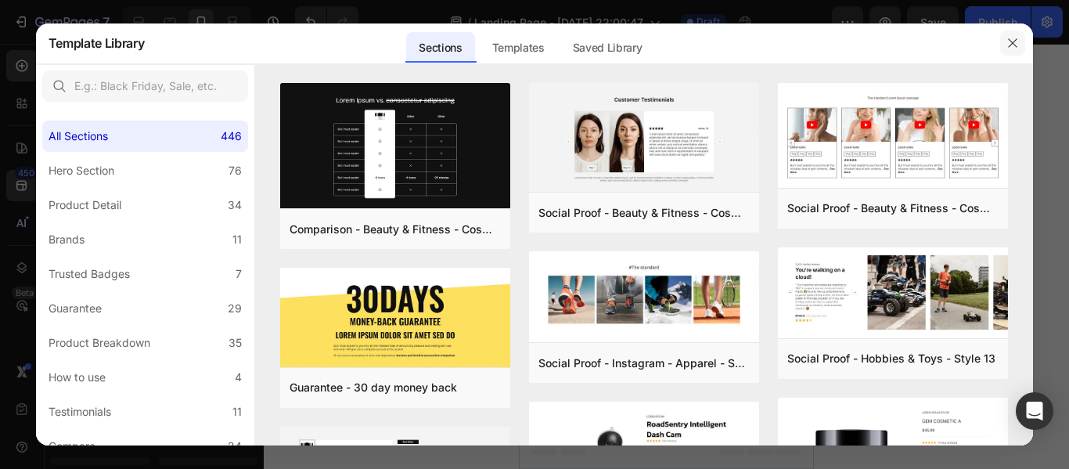
click at [1008, 52] on button "button" at bounding box center [1012, 43] width 25 height 25
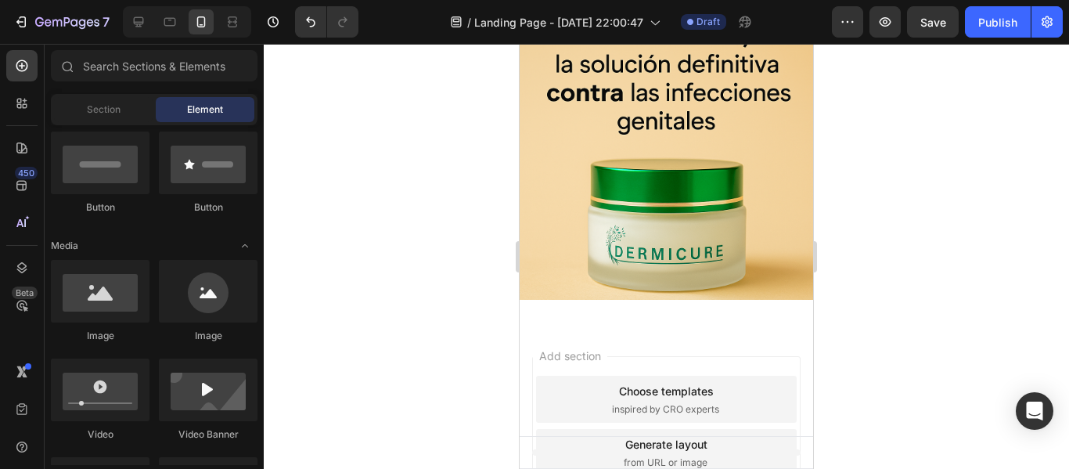
scroll to position [0, 0]
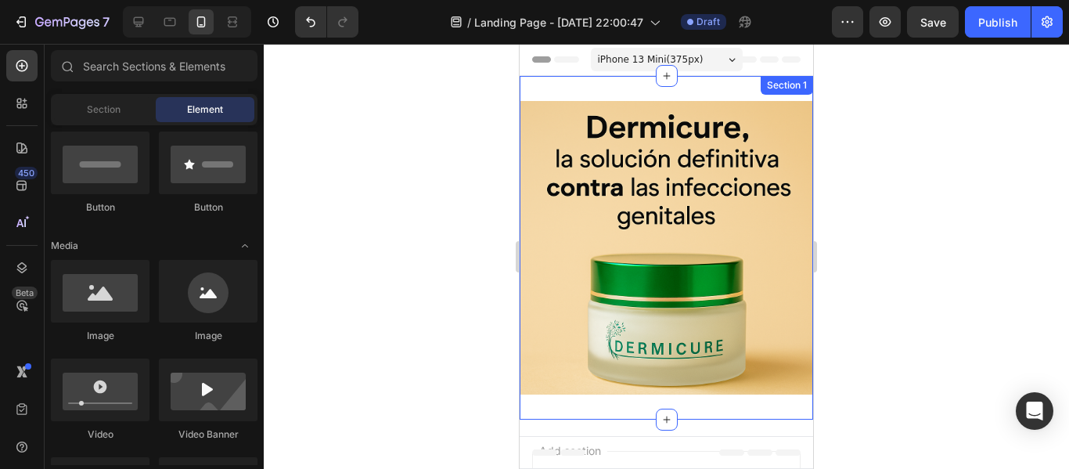
click at [706, 85] on div "Image Section 1" at bounding box center [665, 247] width 293 height 343
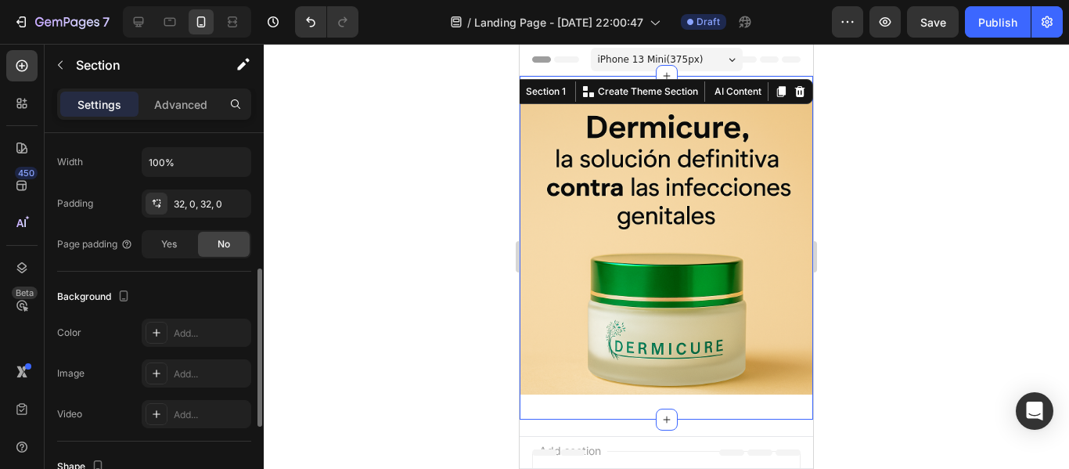
scroll to position [294, 0]
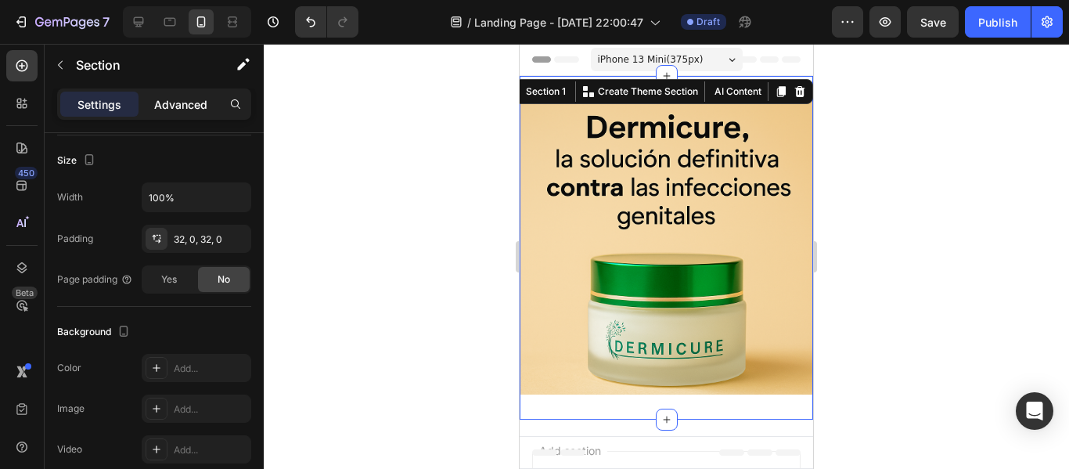
click at [200, 108] on p "Advanced" at bounding box center [180, 104] width 53 height 16
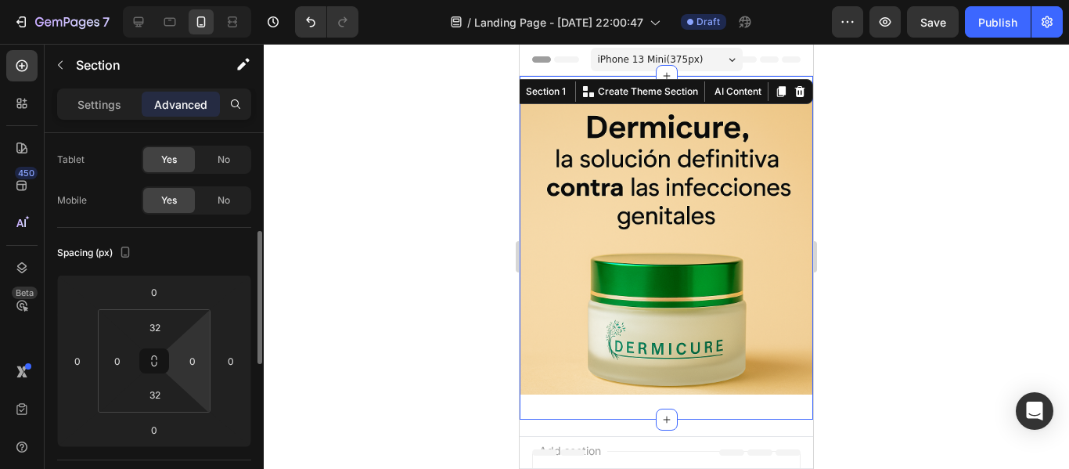
scroll to position [129, 0]
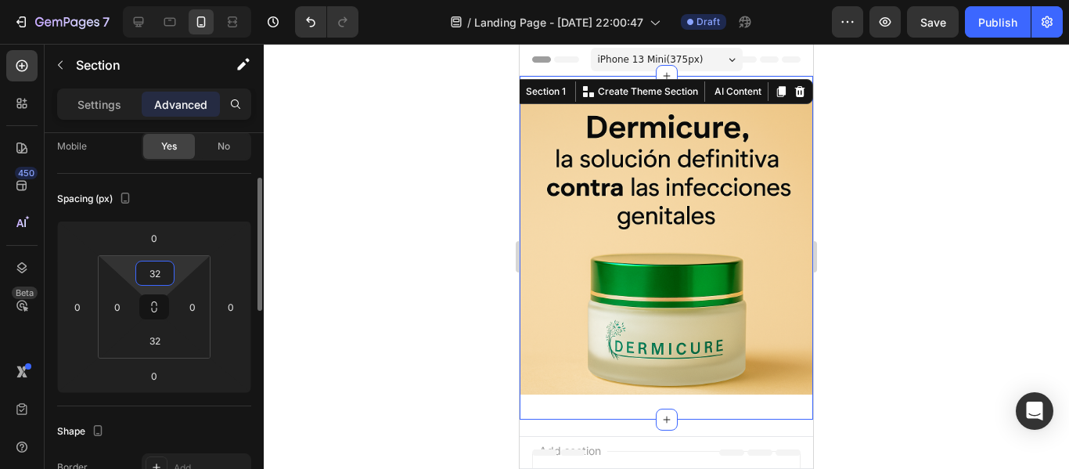
click at [153, 265] on input "32" at bounding box center [154, 272] width 31 height 23
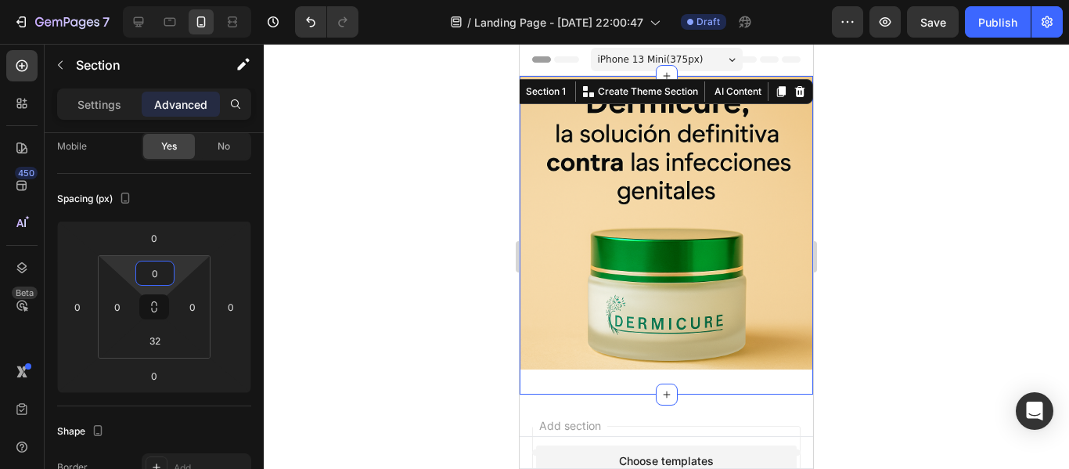
type input "0"
click at [440, 282] on div at bounding box center [666, 256] width 805 height 425
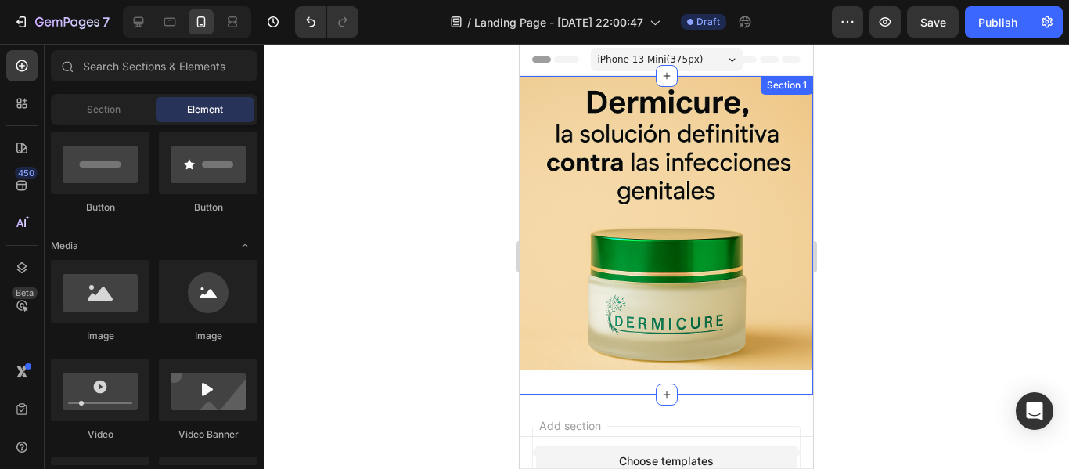
click at [543, 375] on div "Image Section 1" at bounding box center [665, 235] width 293 height 318
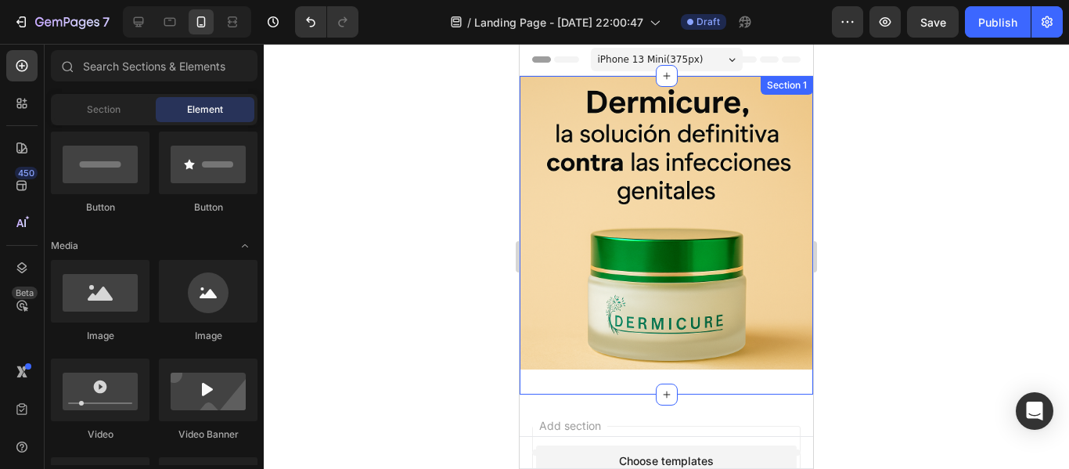
click at [596, 374] on div "Image Section 1" at bounding box center [665, 235] width 293 height 318
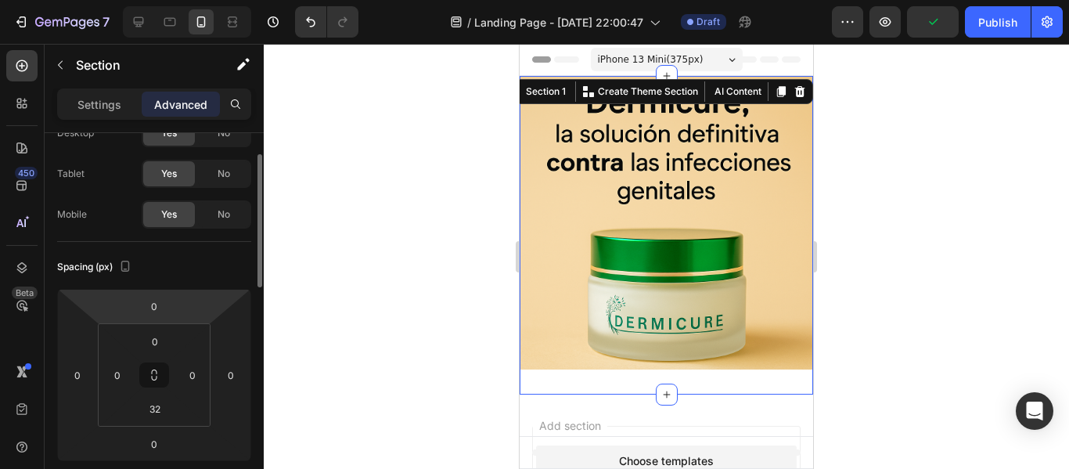
scroll to position [62, 0]
click at [160, 408] on input "32" at bounding box center [154, 407] width 31 height 23
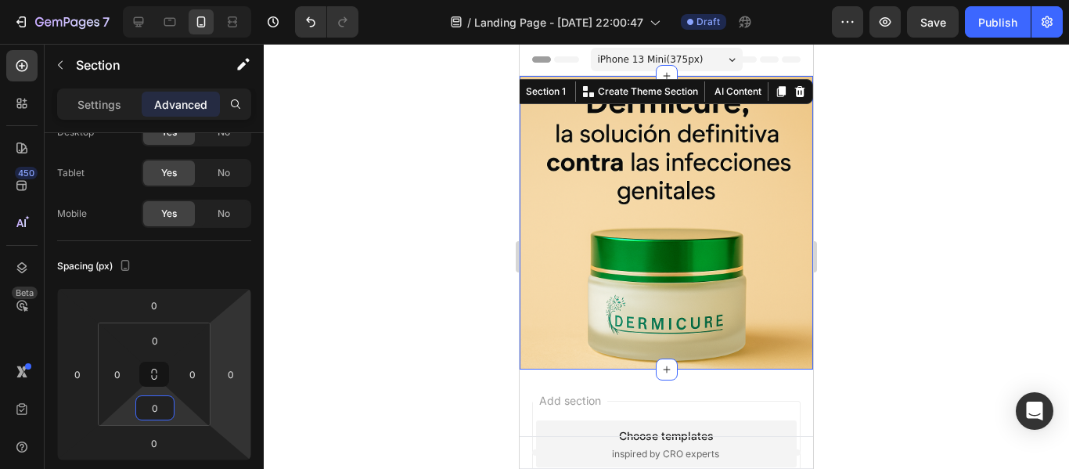
type input "0"
click at [337, 280] on div at bounding box center [666, 256] width 805 height 425
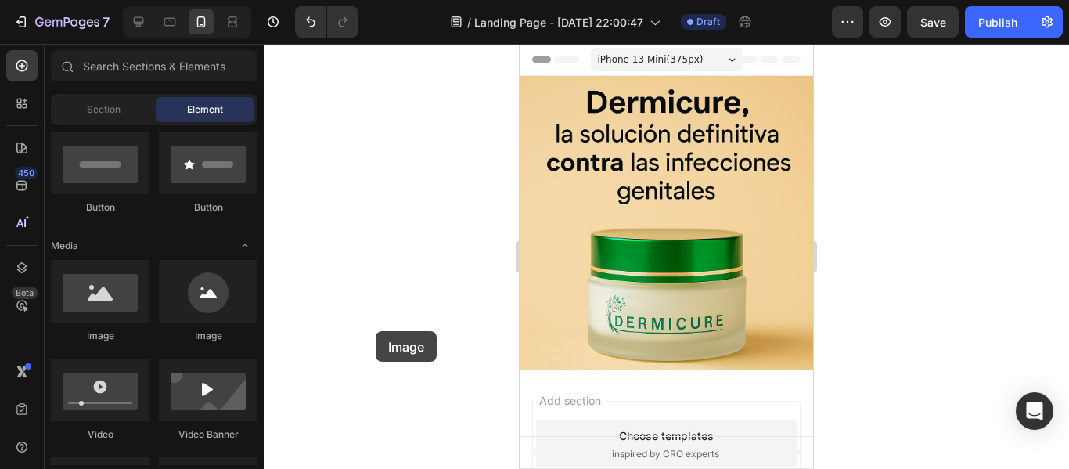
scroll to position [42, 0]
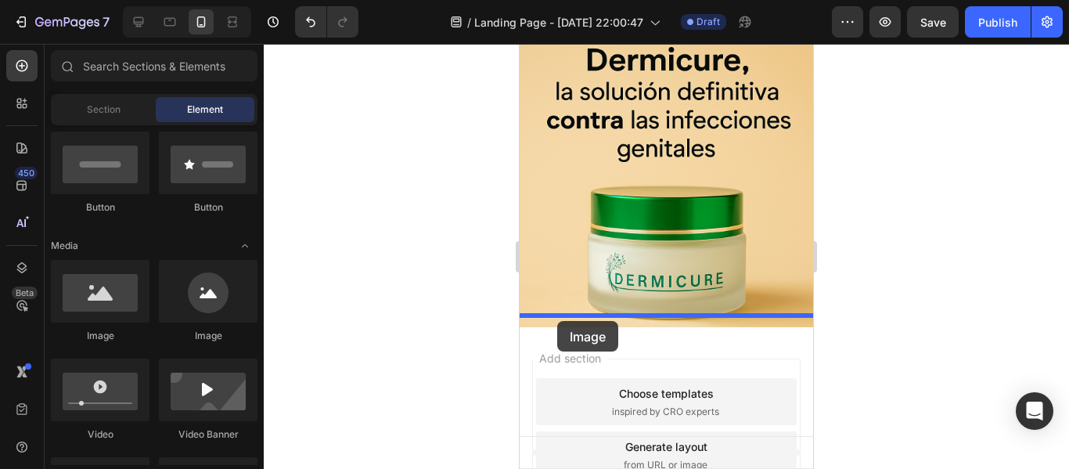
drag, startPoint x: 612, startPoint y: 339, endPoint x: 557, endPoint y: 321, distance: 57.6
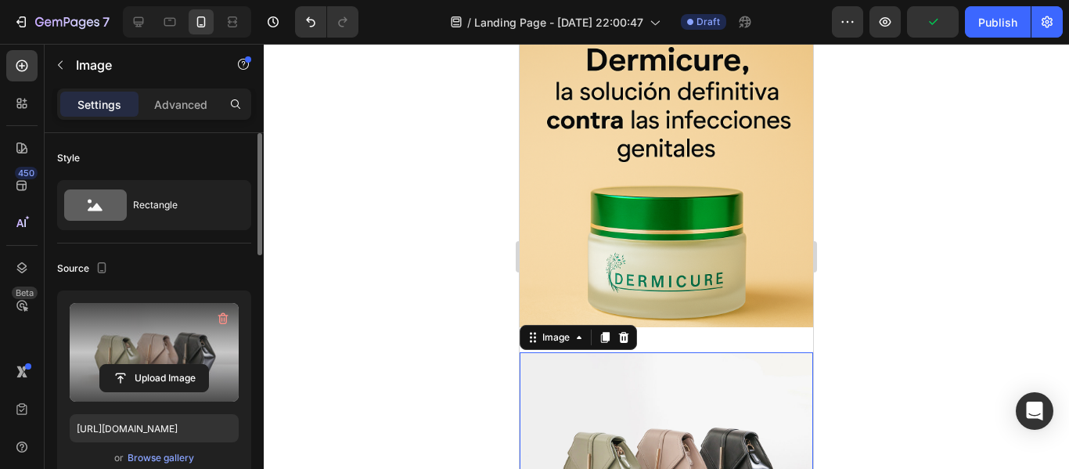
click at [134, 340] on label at bounding box center [154, 352] width 169 height 99
click at [134, 365] on input "file" at bounding box center [154, 378] width 108 height 27
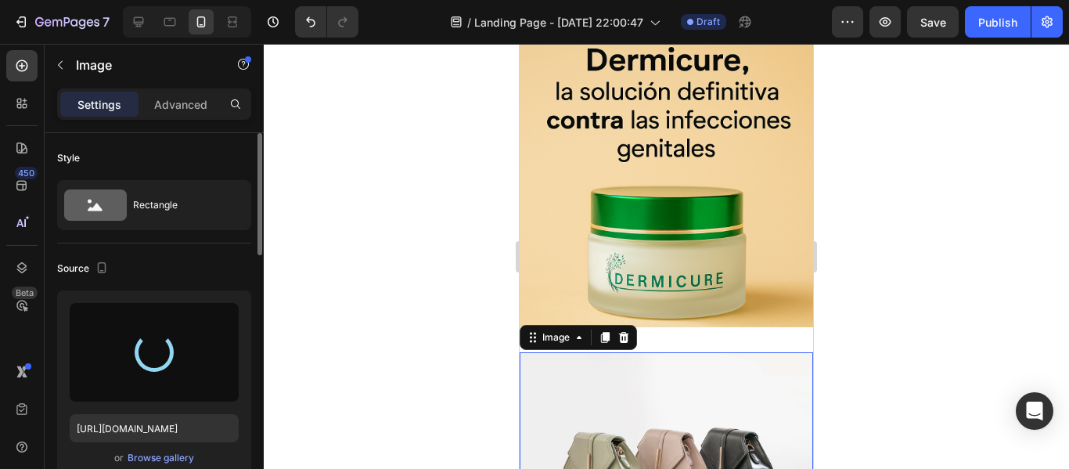
type input "https://cdn.shopify.com/s/files/1/0957/6729/8341/files/gempages_586357395060425…"
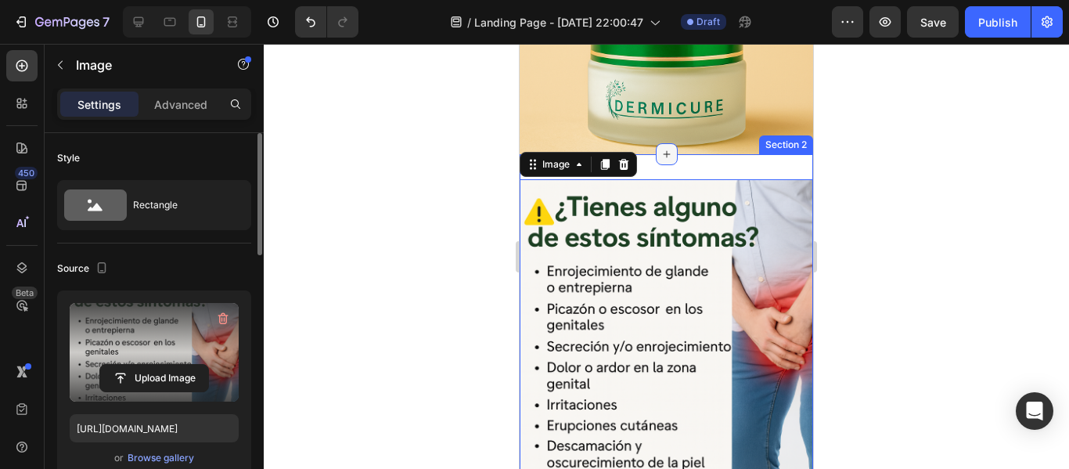
scroll to position [214, 0]
click at [494, 209] on div at bounding box center [666, 256] width 805 height 425
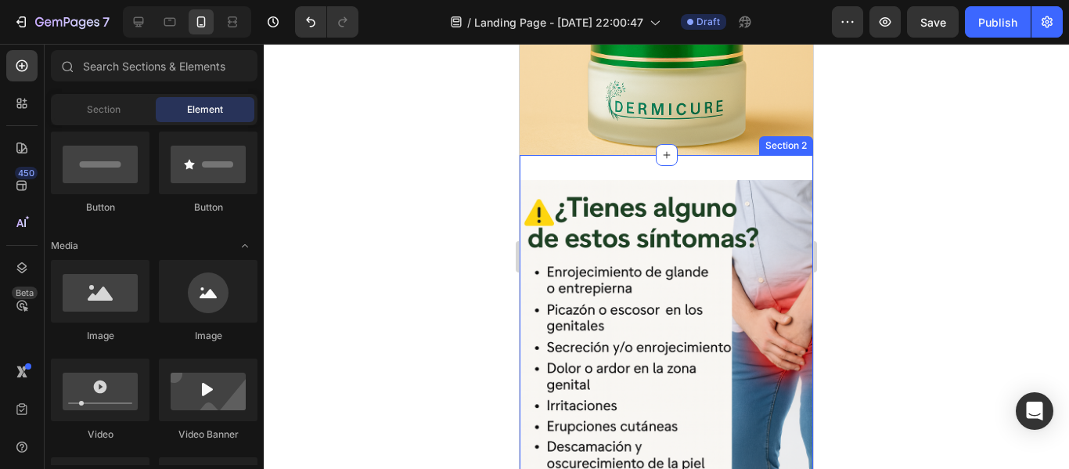
click at [622, 165] on div "Image Section 2" at bounding box center [665, 326] width 293 height 343
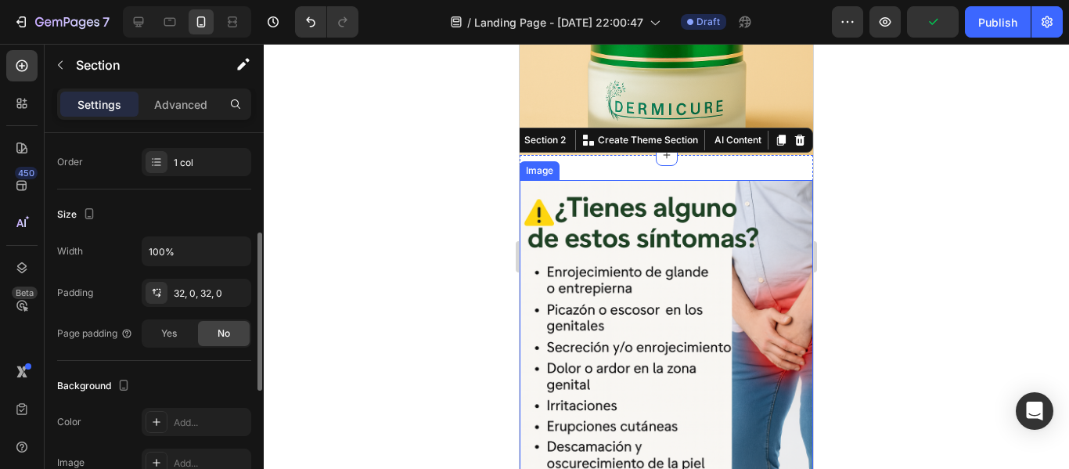
scroll to position [241, 0]
click at [150, 293] on icon at bounding box center [156, 292] width 13 height 13
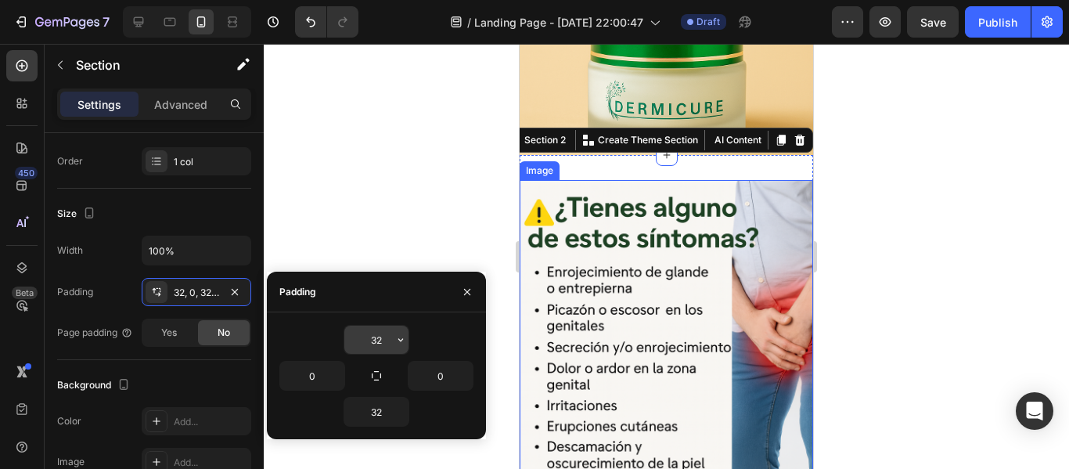
click at [376, 338] on input "32" at bounding box center [376, 339] width 64 height 28
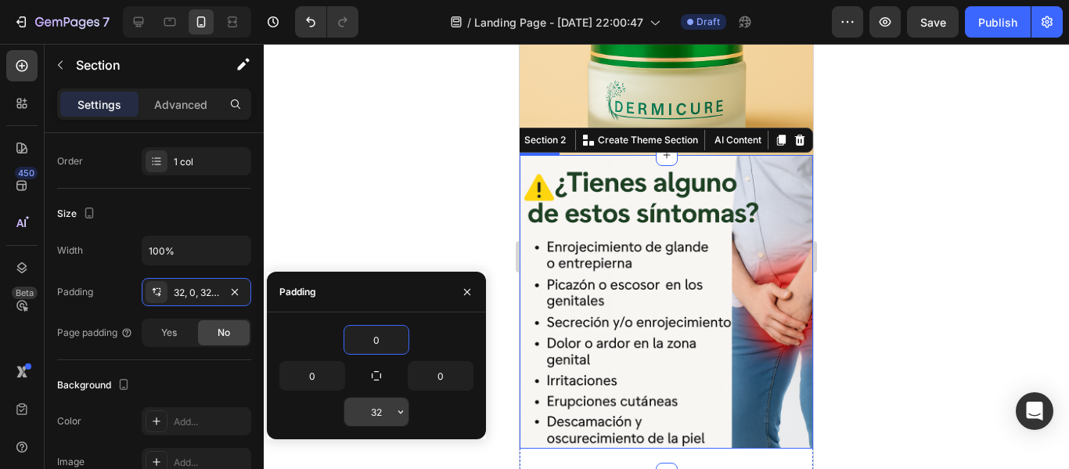
type input "0"
click at [377, 400] on input "32" at bounding box center [376, 411] width 64 height 28
type input "0"
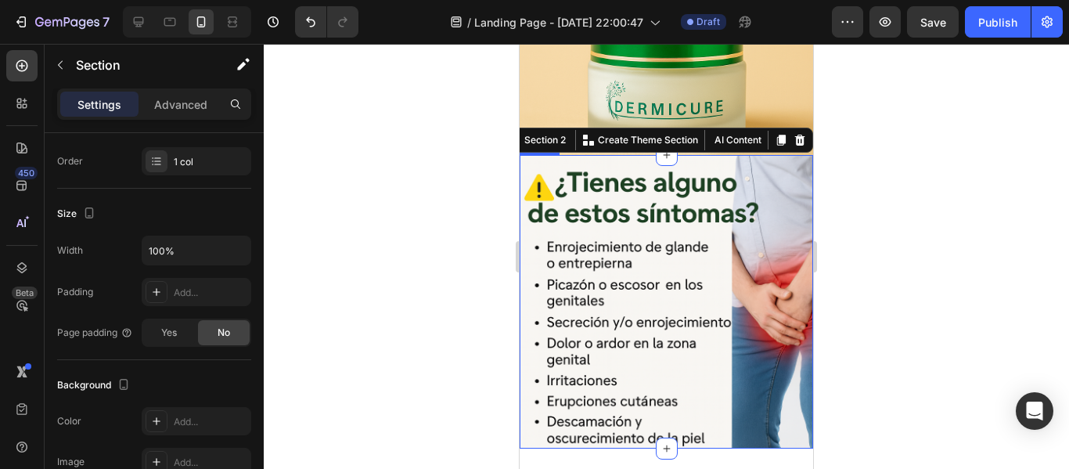
click at [383, 109] on div at bounding box center [666, 256] width 805 height 425
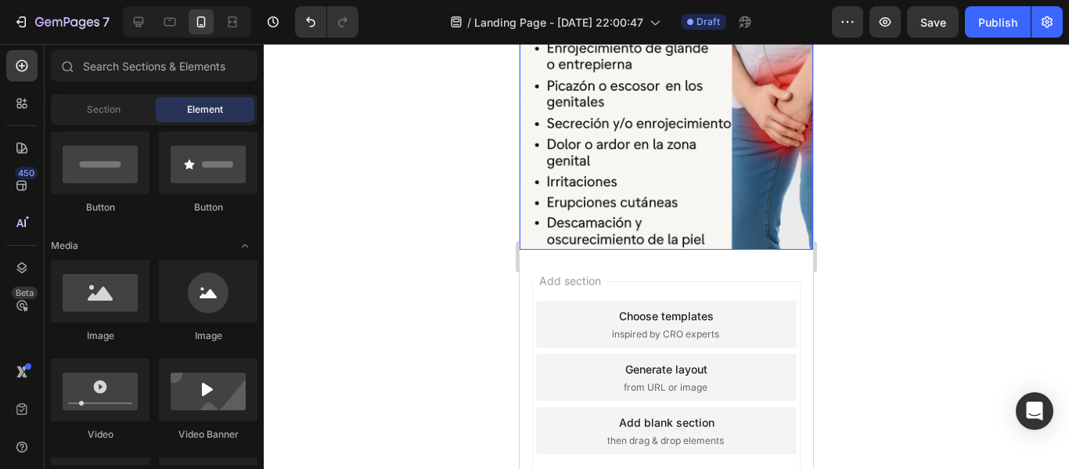
scroll to position [465, 0]
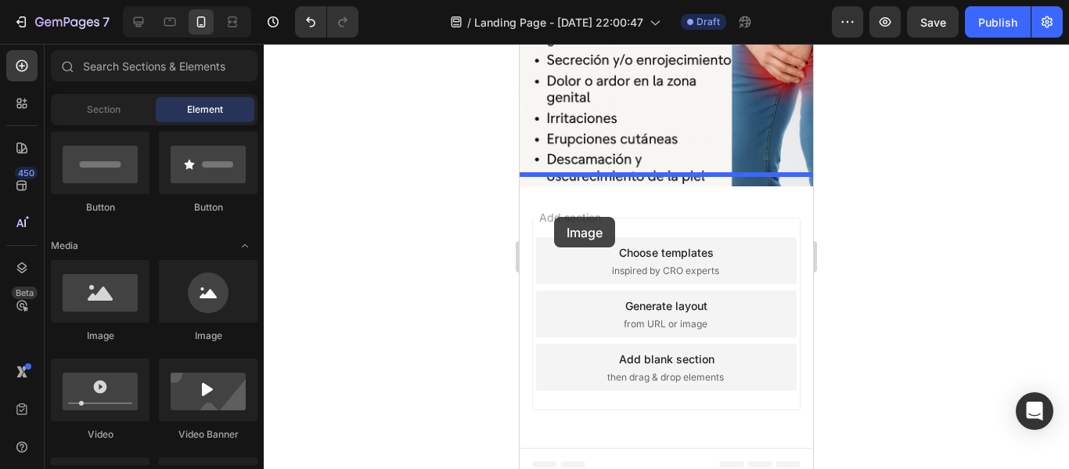
drag, startPoint x: 630, startPoint y: 349, endPoint x: 554, endPoint y: 217, distance: 152.5
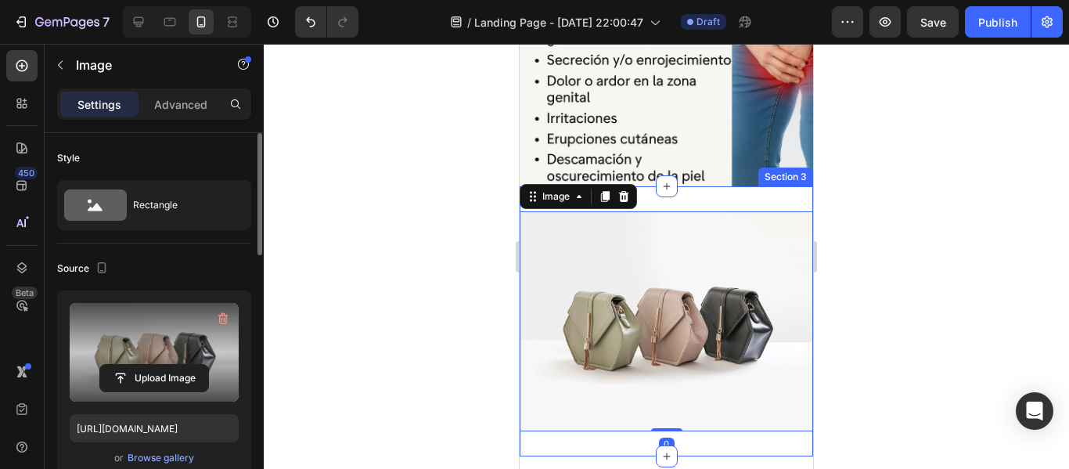
click at [125, 323] on label at bounding box center [154, 352] width 169 height 99
click at [125, 365] on input "file" at bounding box center [154, 378] width 108 height 27
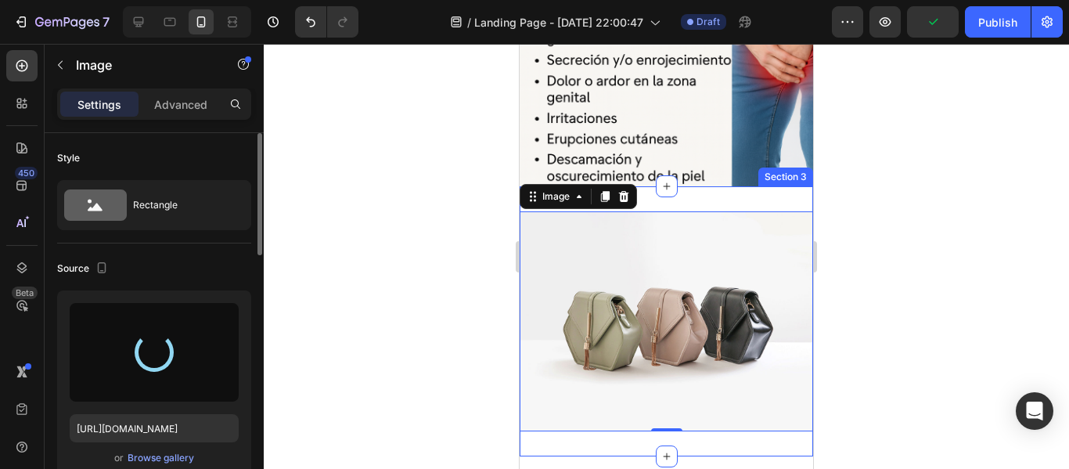
type input "https://cdn.shopify.com/s/files/1/0957/6729/8341/files/gempages_586357395060425…"
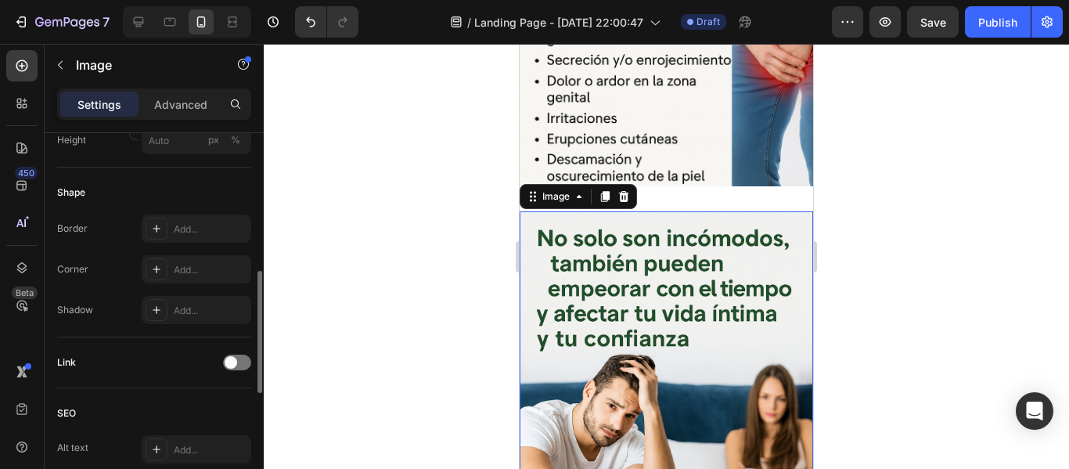
scroll to position [485, 0]
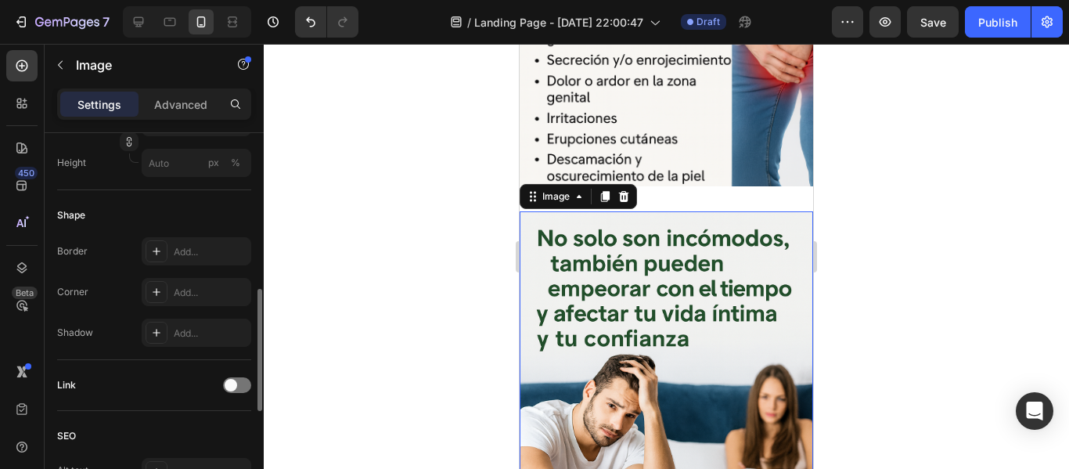
click at [178, 367] on div "Link" at bounding box center [154, 385] width 194 height 51
click at [196, 106] on p "Advanced" at bounding box center [180, 104] width 53 height 16
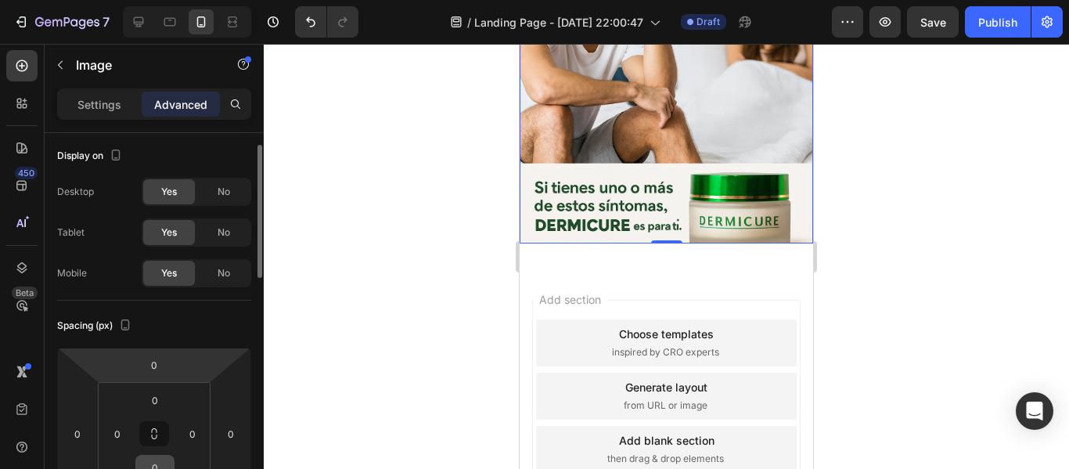
scroll to position [0, 0]
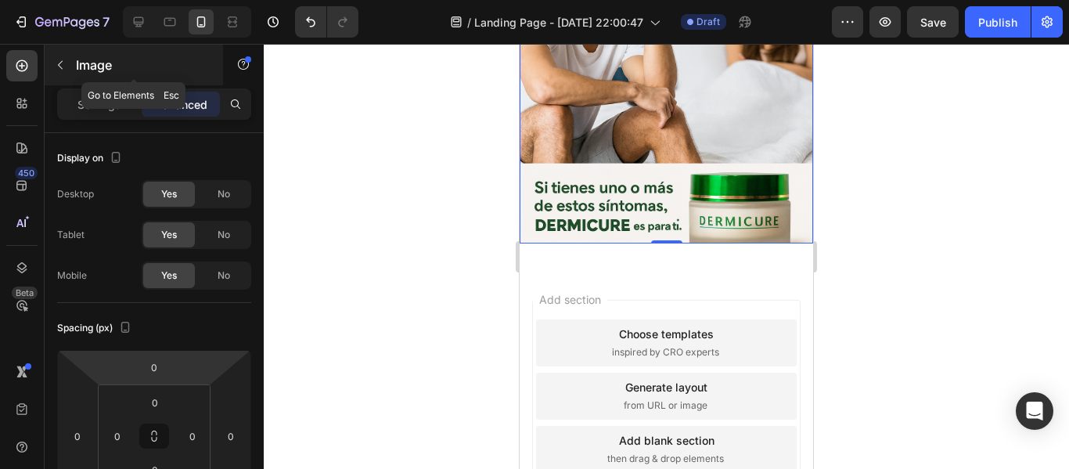
click at [62, 63] on icon "button" at bounding box center [60, 65] width 13 height 13
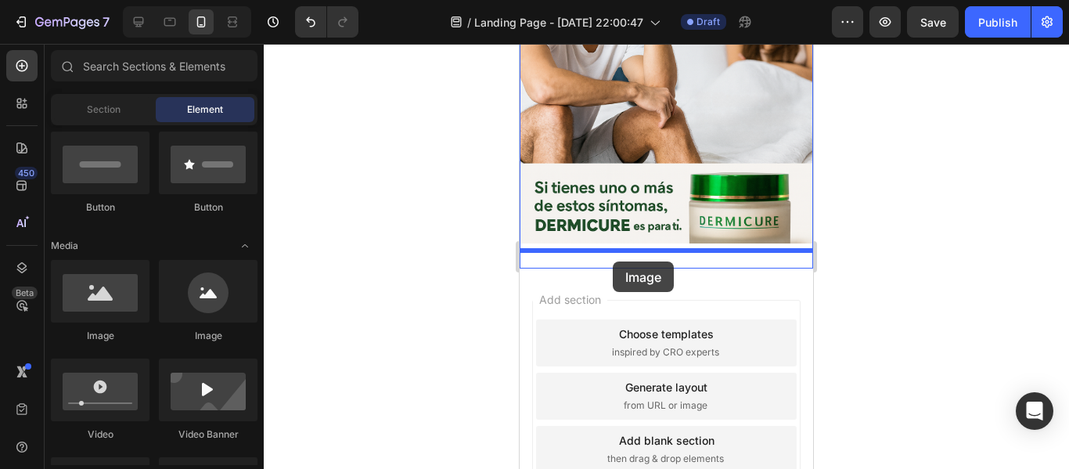
drag, startPoint x: 591, startPoint y: 358, endPoint x: 613, endPoint y: 261, distance: 99.5
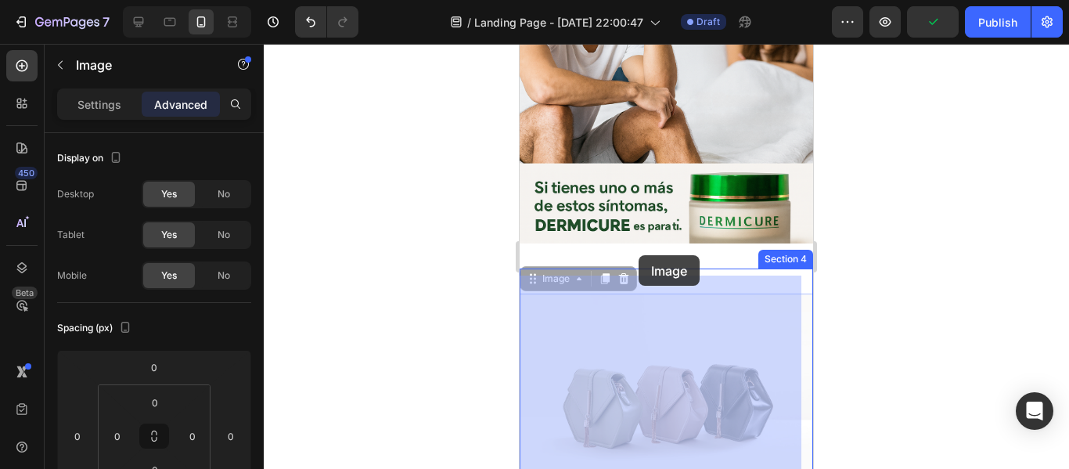
drag, startPoint x: 627, startPoint y: 302, endPoint x: 638, endPoint y: 255, distance: 48.4
click at [638, 255] on div "iPhone 13 Mini ( 375 px) iPhone 13 Mini iPhone 13 Pro iPhone 11 Pro Max iPhone …" at bounding box center [665, 2] width 293 height 1641
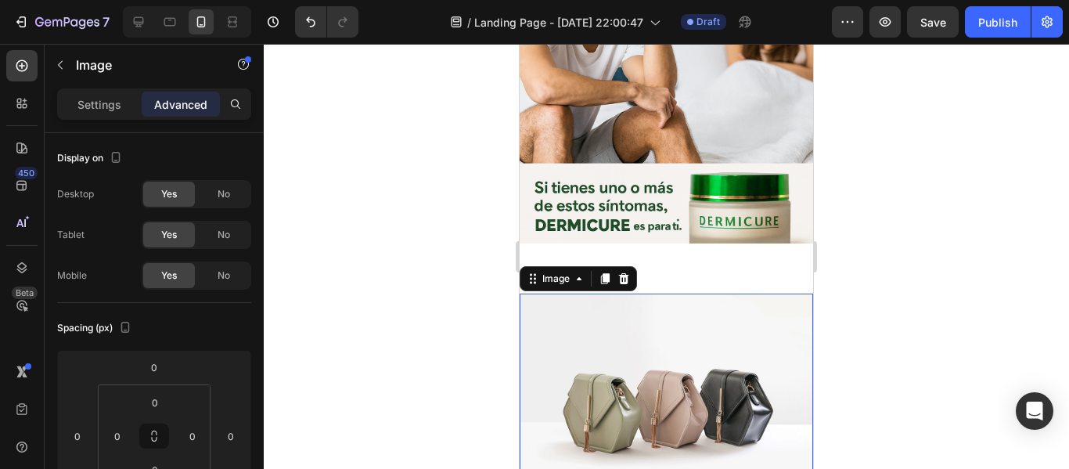
click at [591, 315] on img at bounding box center [665, 403] width 293 height 220
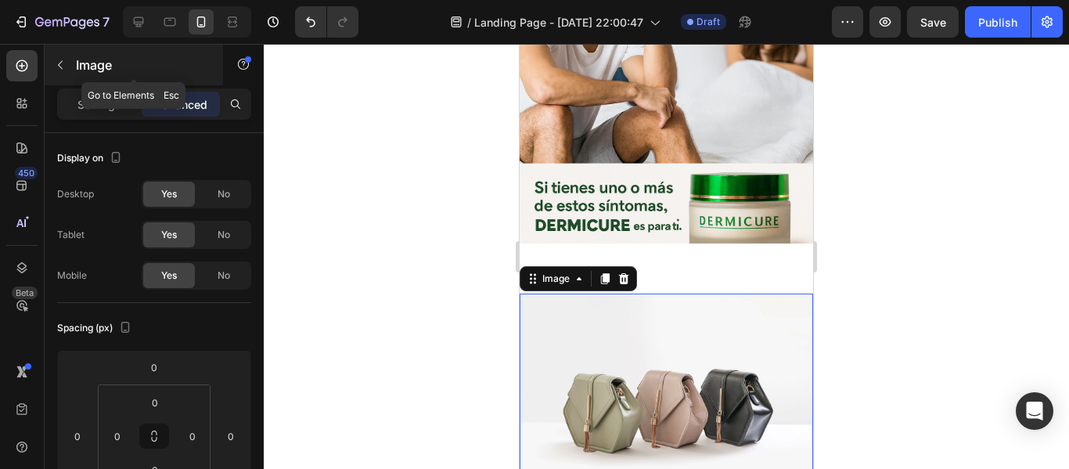
click at [77, 70] on p "Image" at bounding box center [142, 65] width 133 height 19
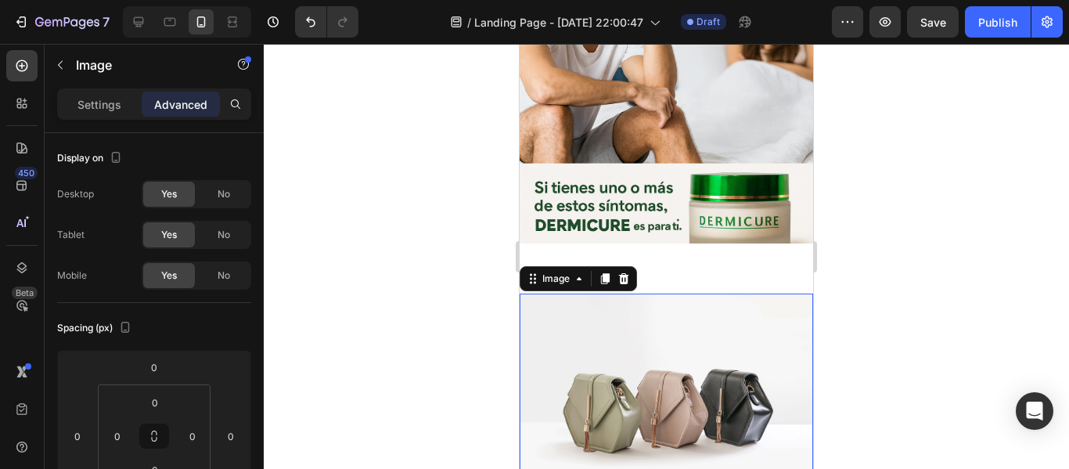
click at [631, 323] on img at bounding box center [665, 403] width 293 height 220
click at [91, 99] on p "Settings" at bounding box center [99, 104] width 44 height 16
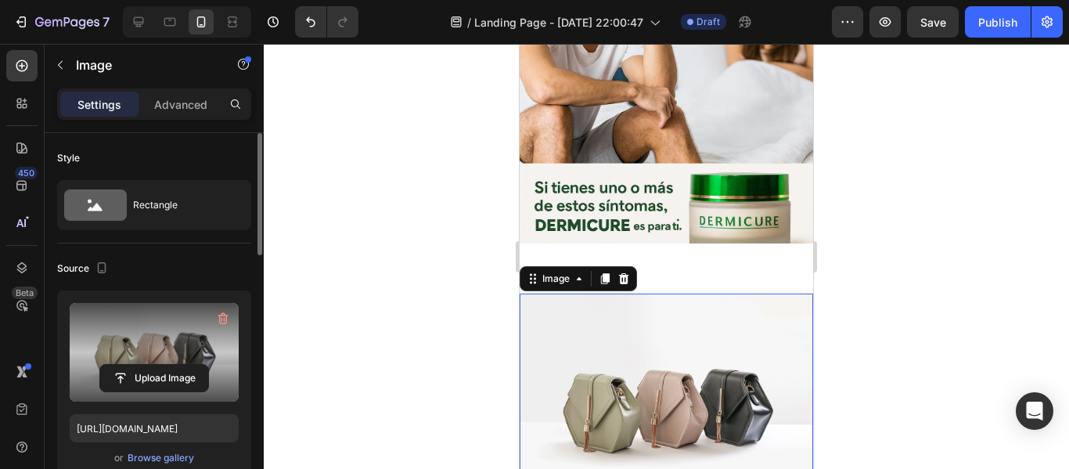
click at [157, 354] on label at bounding box center [154, 352] width 169 height 99
click at [157, 365] on input "file" at bounding box center [154, 378] width 108 height 27
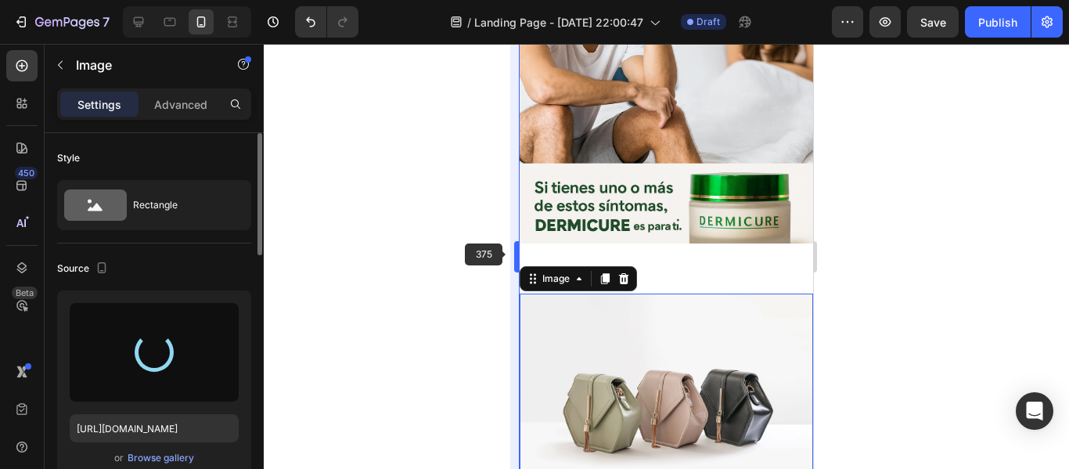
type input "https://cdn.shopify.com/s/files/1/0957/6729/8341/files/gempages_586357395060425…"
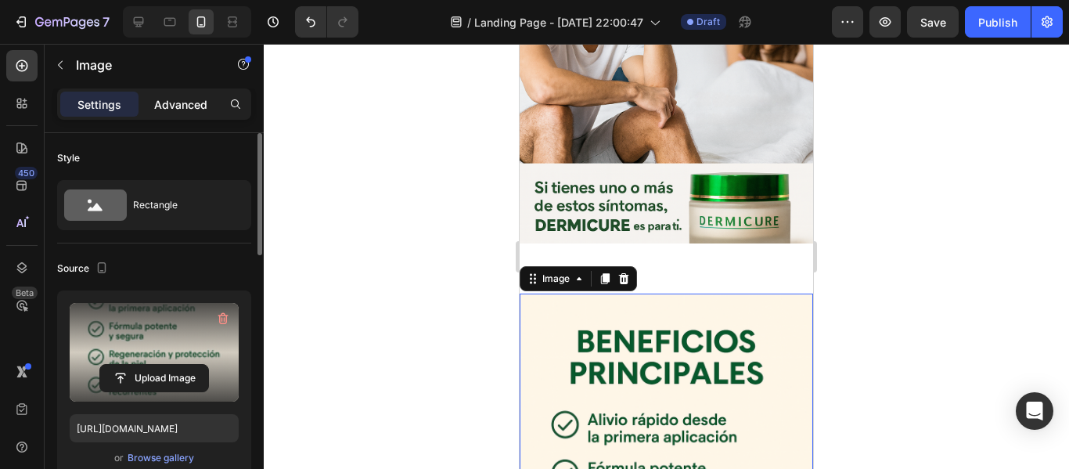
click at [171, 102] on p "Advanced" at bounding box center [180, 104] width 53 height 16
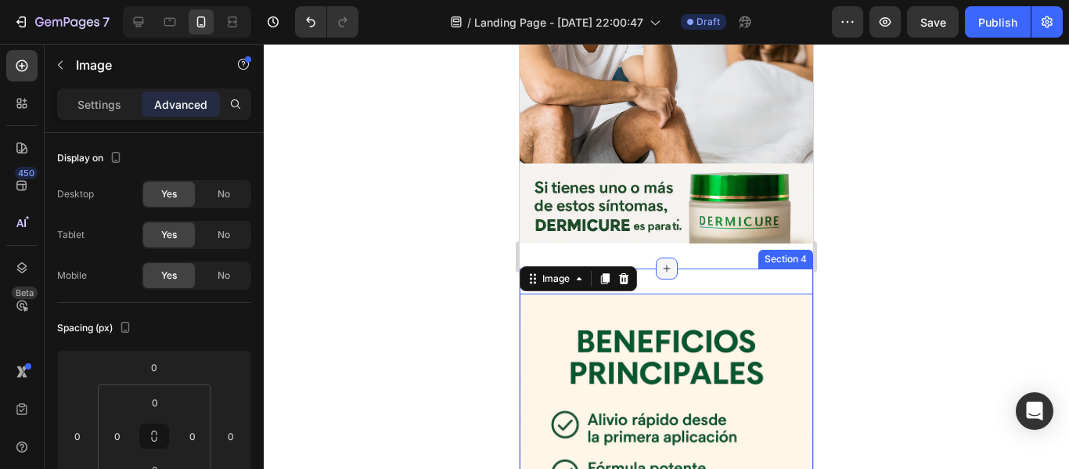
click at [663, 257] on div at bounding box center [667, 268] width 22 height 22
click at [364, 213] on div at bounding box center [666, 256] width 805 height 425
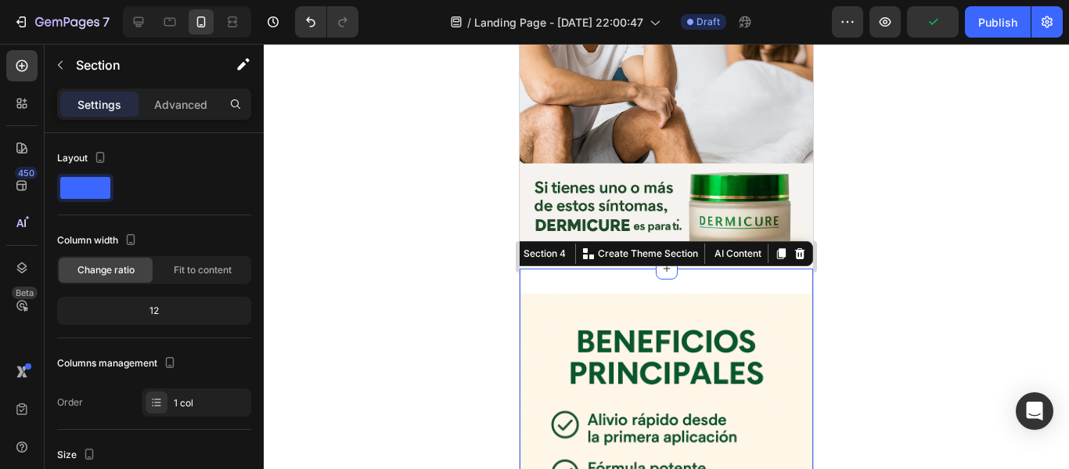
click at [480, 282] on div at bounding box center [666, 256] width 805 height 425
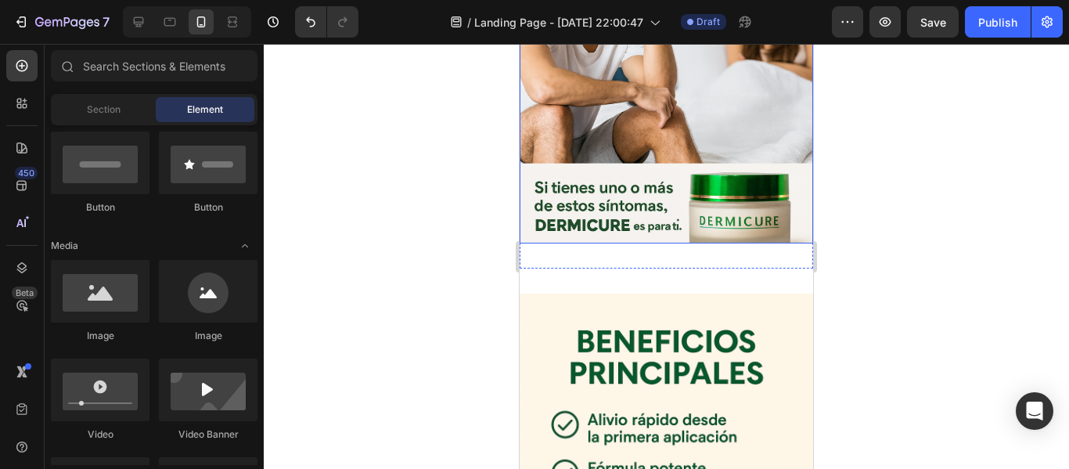
click at [703, 200] on img at bounding box center [665, 23] width 293 height 440
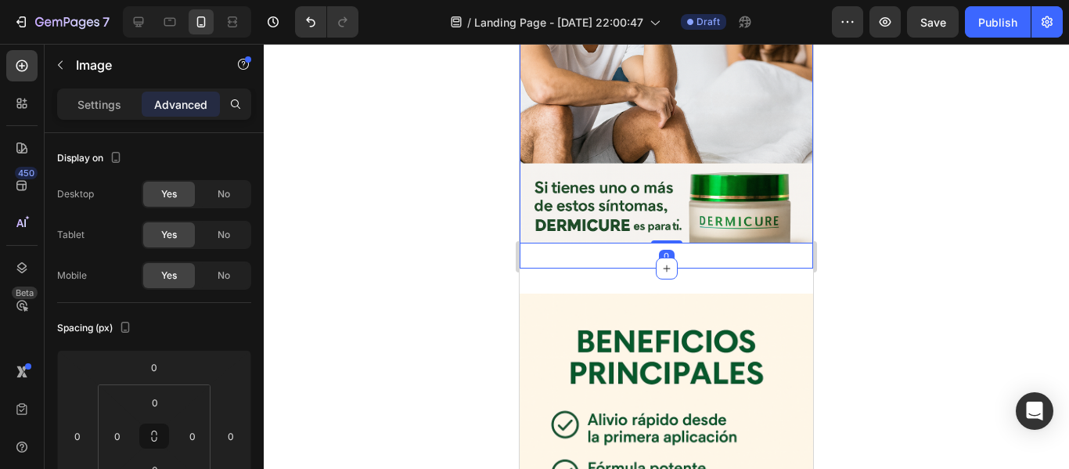
click at [705, 226] on div "Image 0 Section 3" at bounding box center [665, 23] width 293 height 491
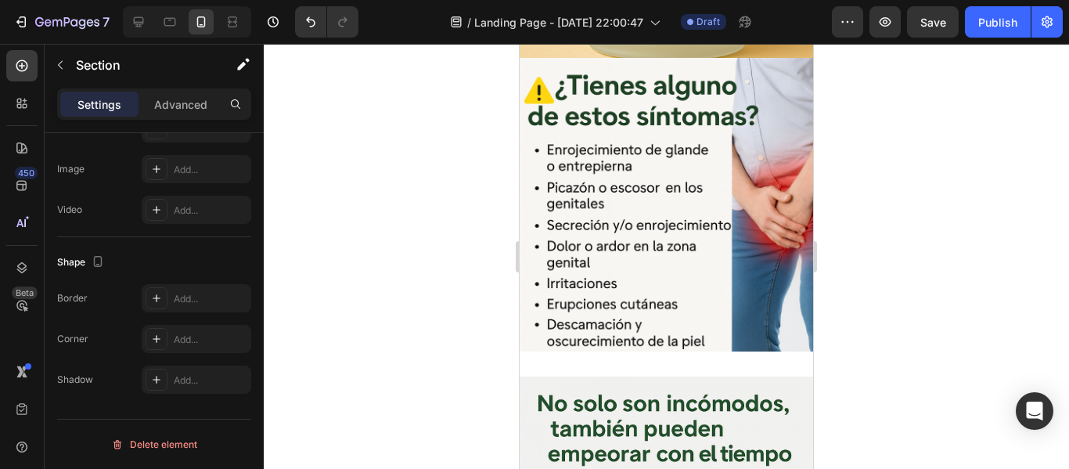
scroll to position [282, 0]
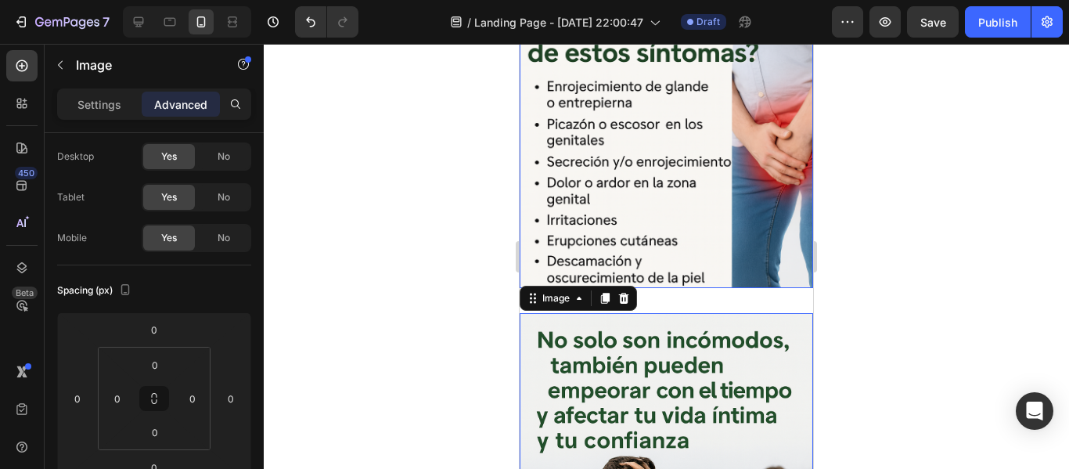
scroll to position [365, 0]
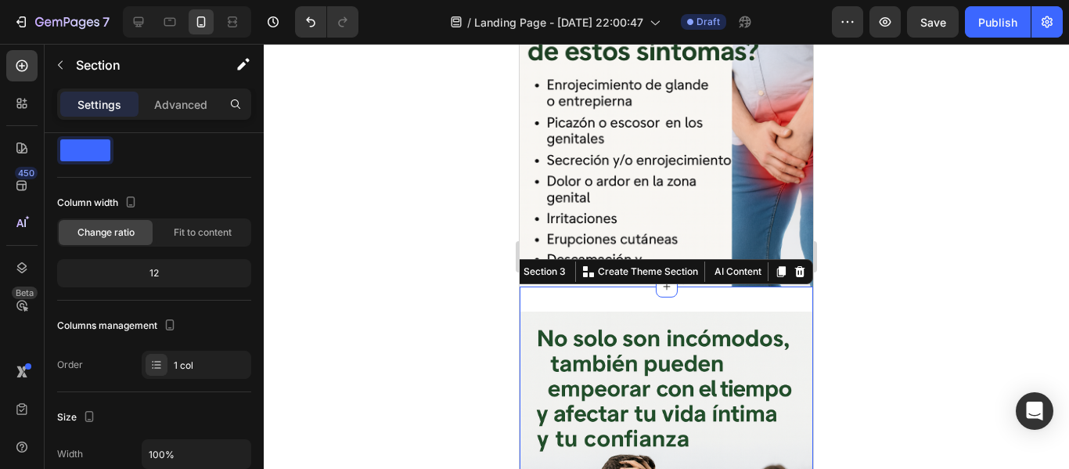
scroll to position [0, 0]
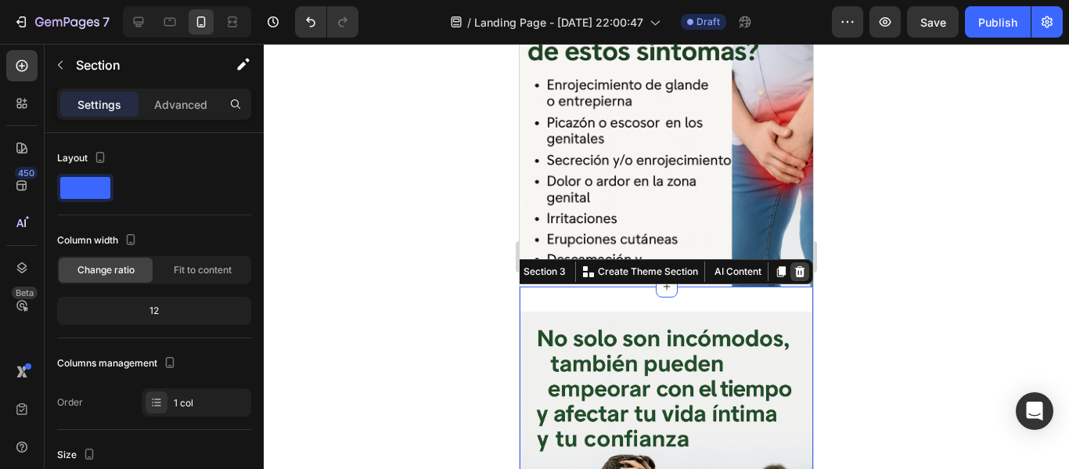
click at [795, 266] on icon at bounding box center [800, 271] width 10 height 11
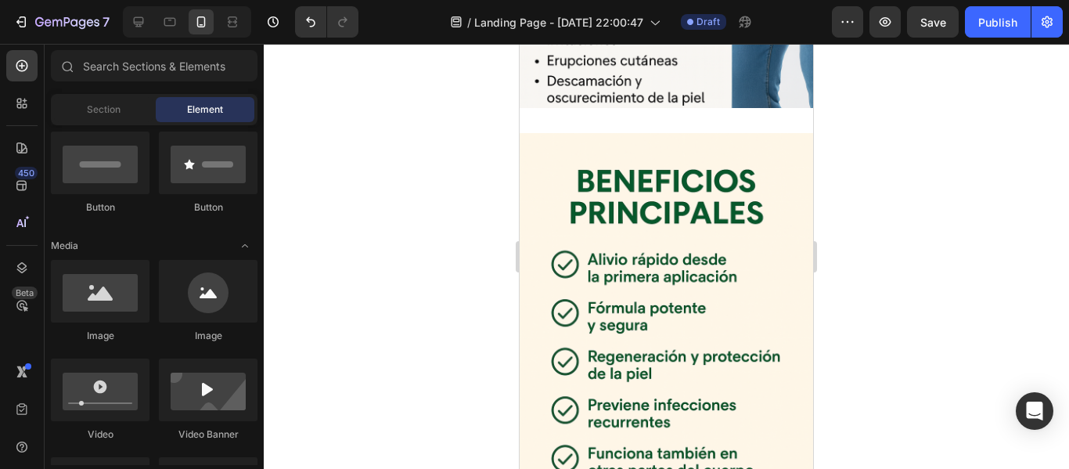
scroll to position [547, 0]
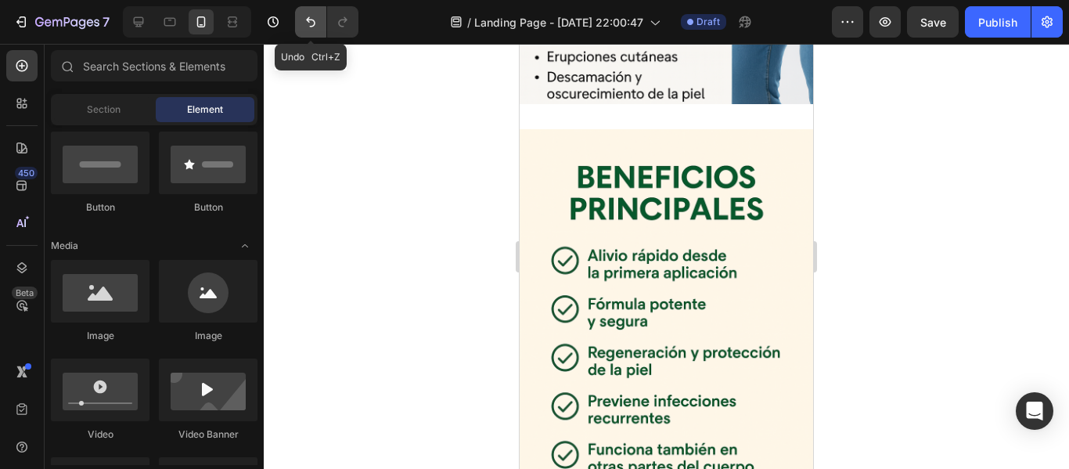
click at [311, 20] on icon "Undo/Redo" at bounding box center [310, 22] width 9 height 10
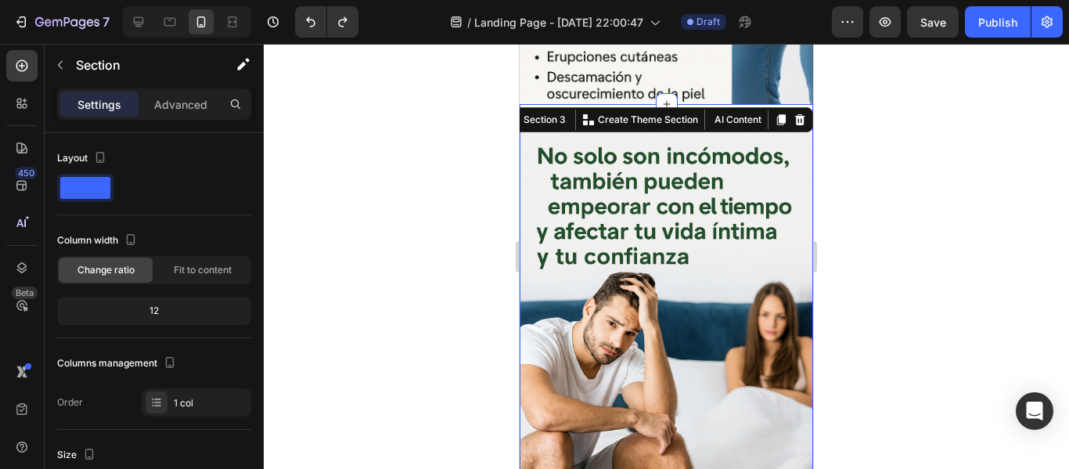
click at [733, 104] on div "Image Section 3 You can create reusable sections Create Theme Section AI Conten…" at bounding box center [665, 349] width 293 height 491
click at [861, 159] on div at bounding box center [666, 256] width 805 height 425
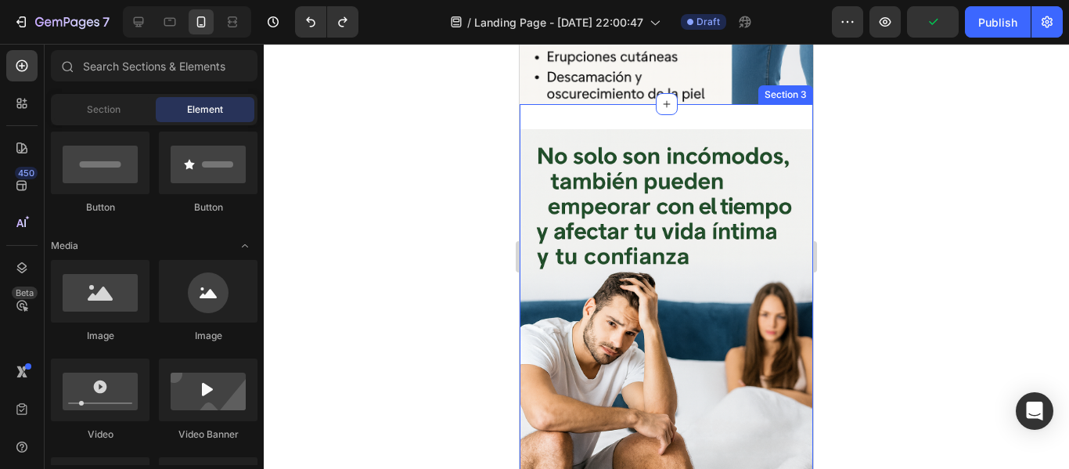
click at [723, 104] on div "Image Section 3" at bounding box center [665, 349] width 293 height 491
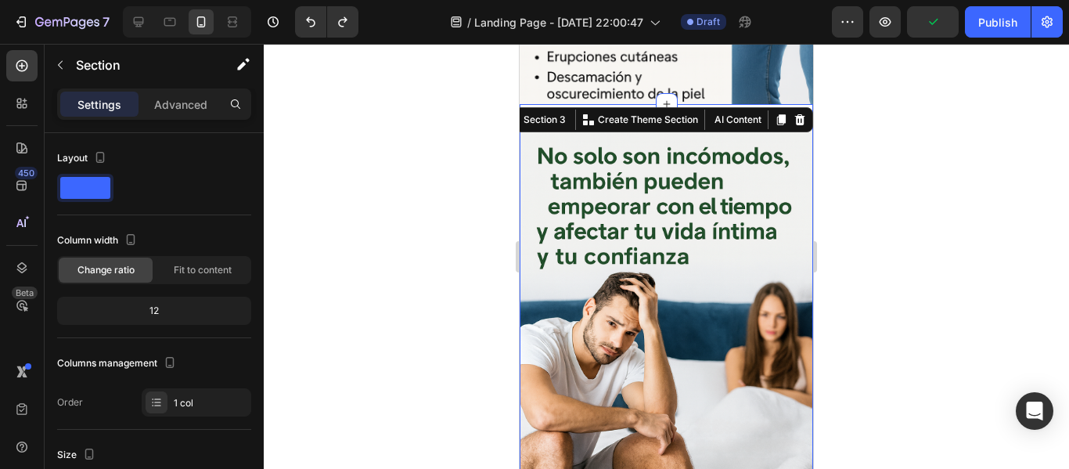
click at [723, 110] on button "AI Content" at bounding box center [736, 119] width 56 height 19
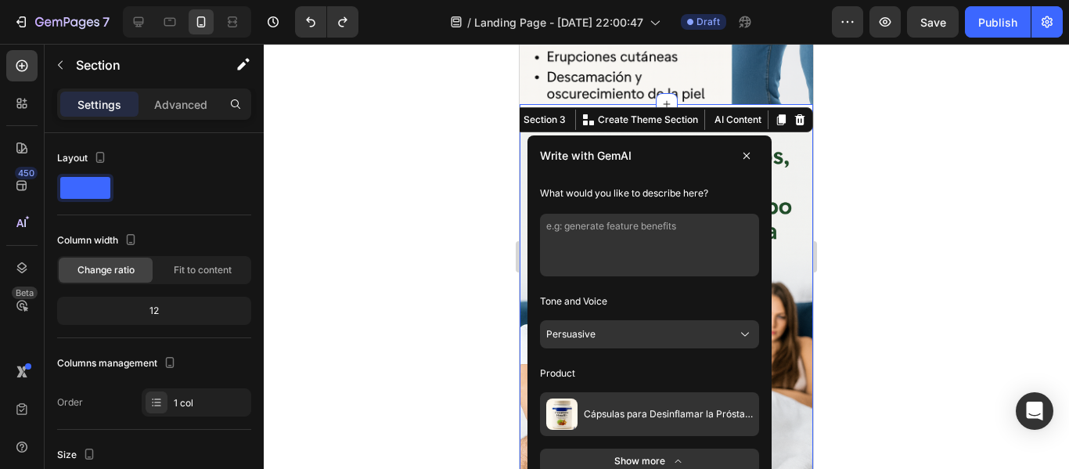
click at [444, 189] on div at bounding box center [666, 256] width 805 height 425
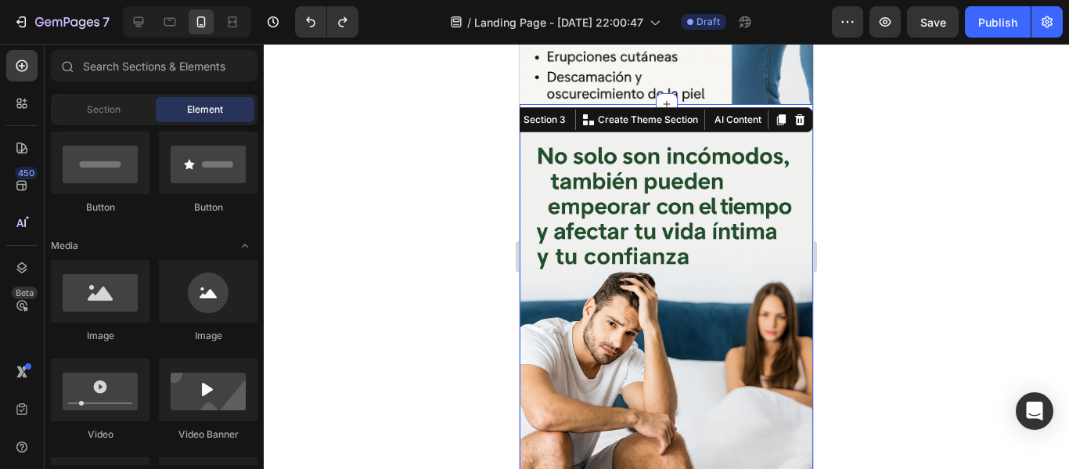
click at [747, 104] on div "Image Section 3 You can create reusable sections Create Theme Section AI Conten…" at bounding box center [665, 349] width 293 height 491
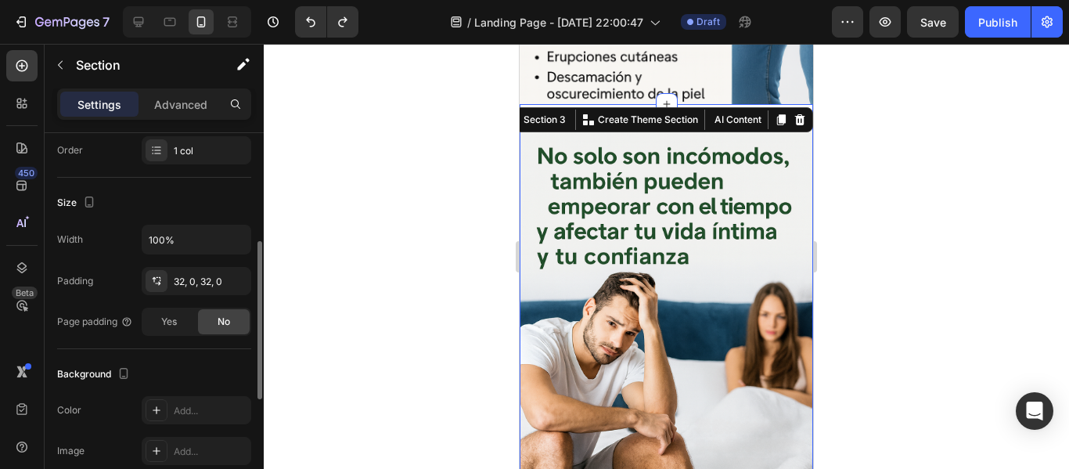
scroll to position [254, 0]
click at [153, 277] on icon at bounding box center [156, 278] width 13 height 13
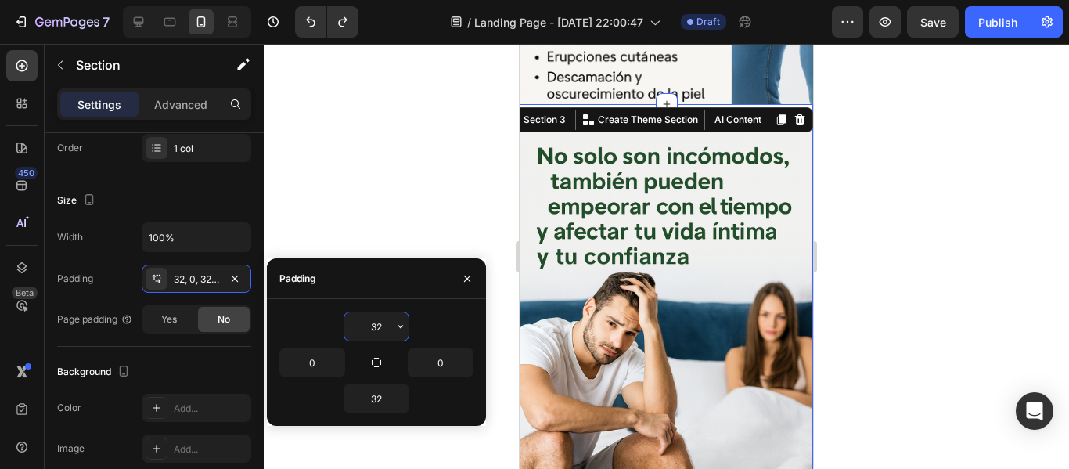
click at [373, 324] on input "32" at bounding box center [376, 326] width 64 height 28
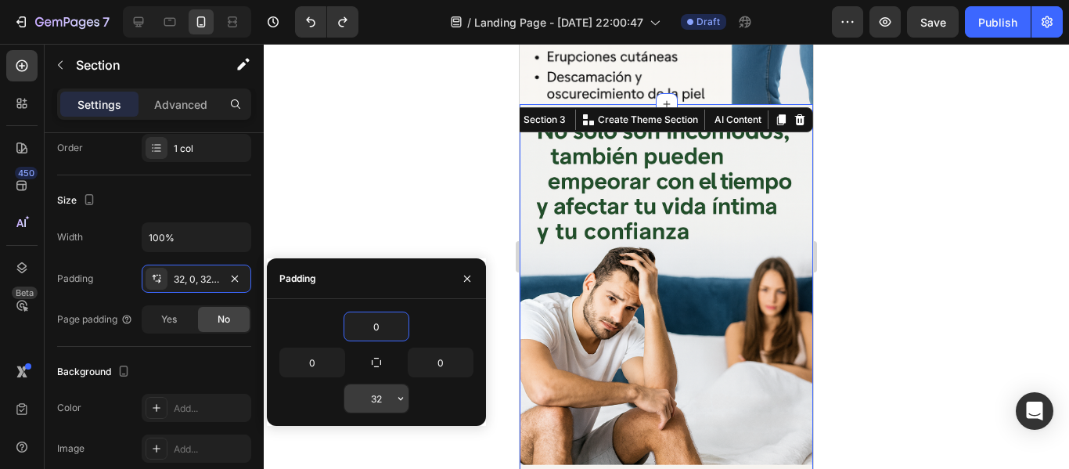
type input "0"
click at [381, 397] on input "32" at bounding box center [376, 398] width 64 height 28
type input "0"
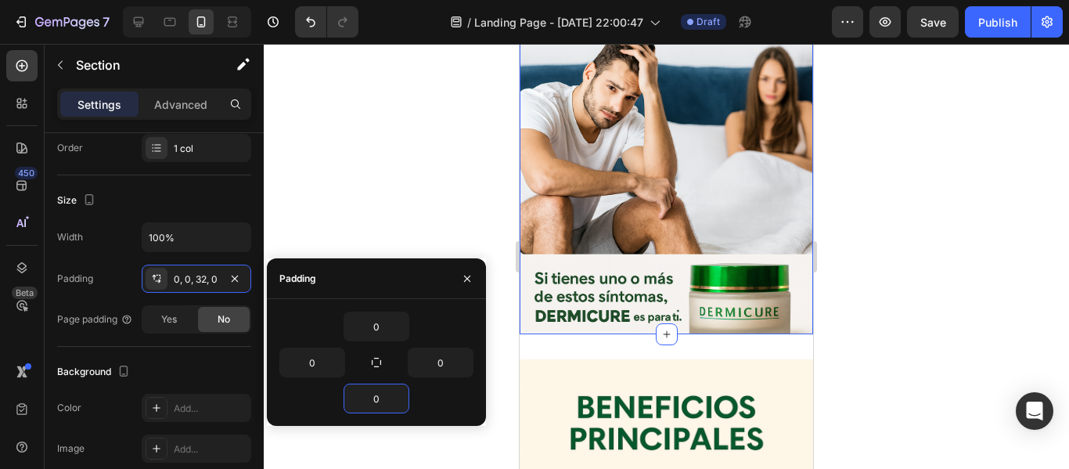
scroll to position [746, 0]
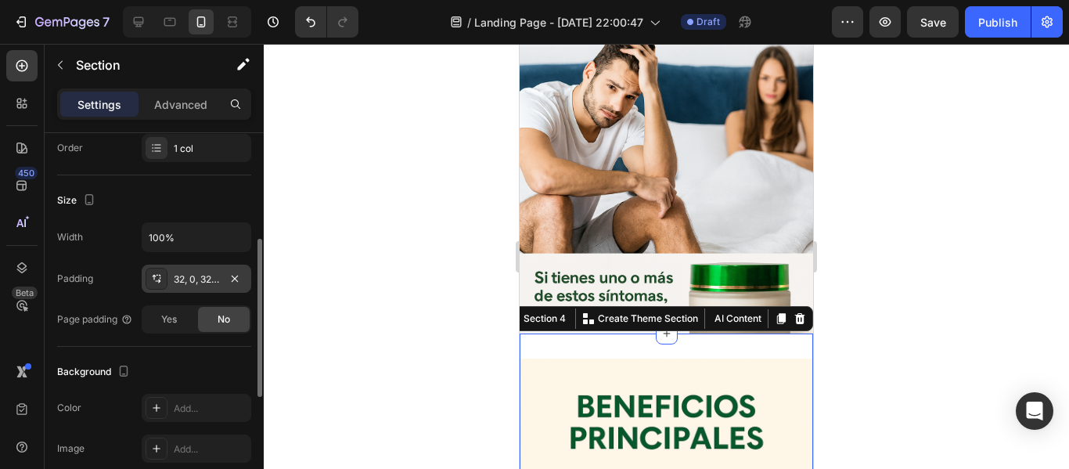
click at [163, 276] on div at bounding box center [157, 279] width 22 height 22
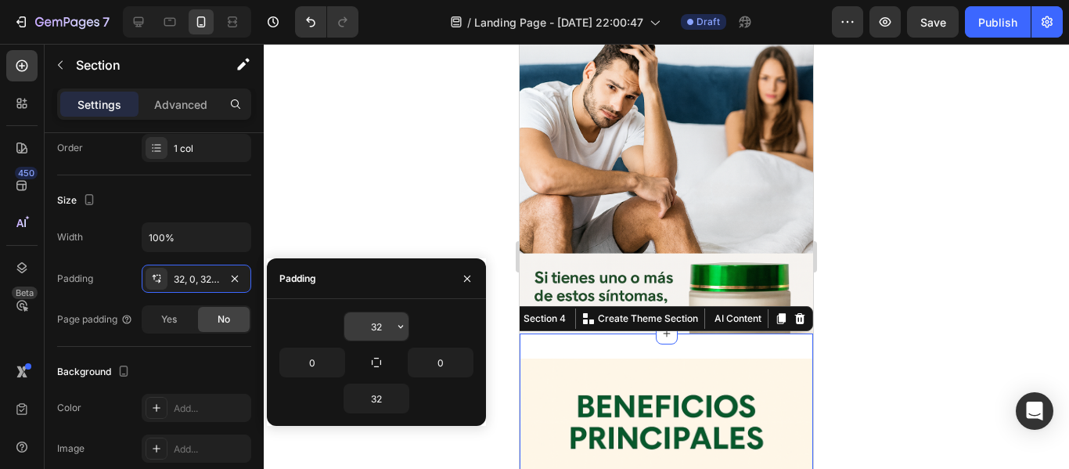
click at [379, 325] on input "32" at bounding box center [376, 326] width 64 height 28
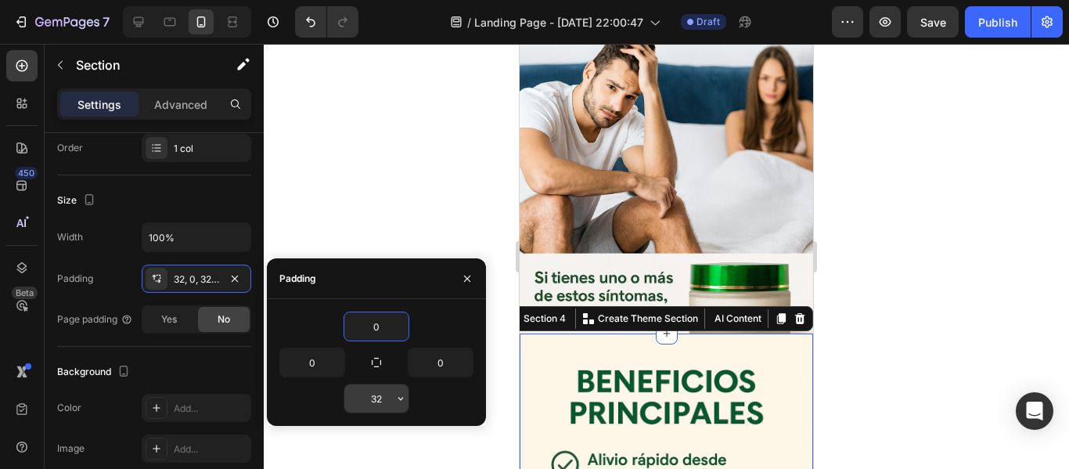
type input "0"
click at [376, 388] on input "32" at bounding box center [376, 398] width 64 height 28
type input "0"
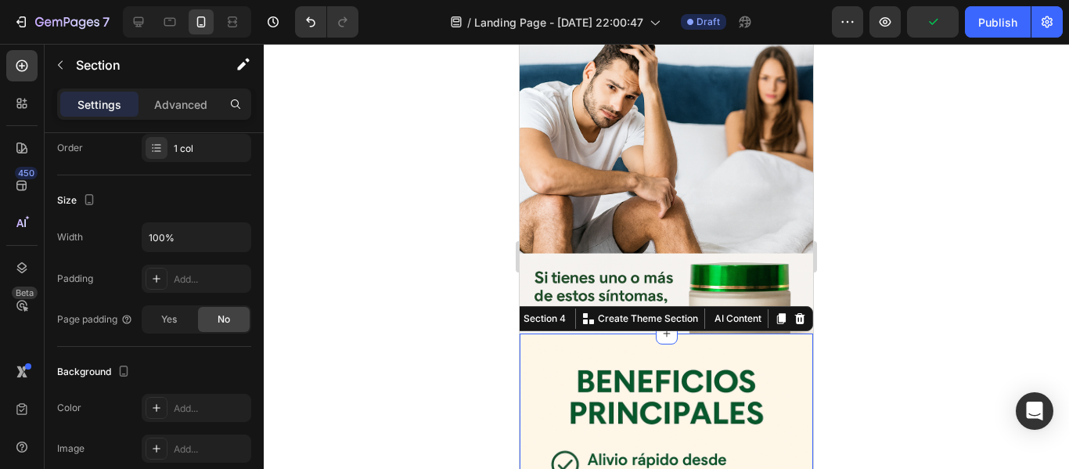
click at [401, 174] on div at bounding box center [666, 256] width 805 height 425
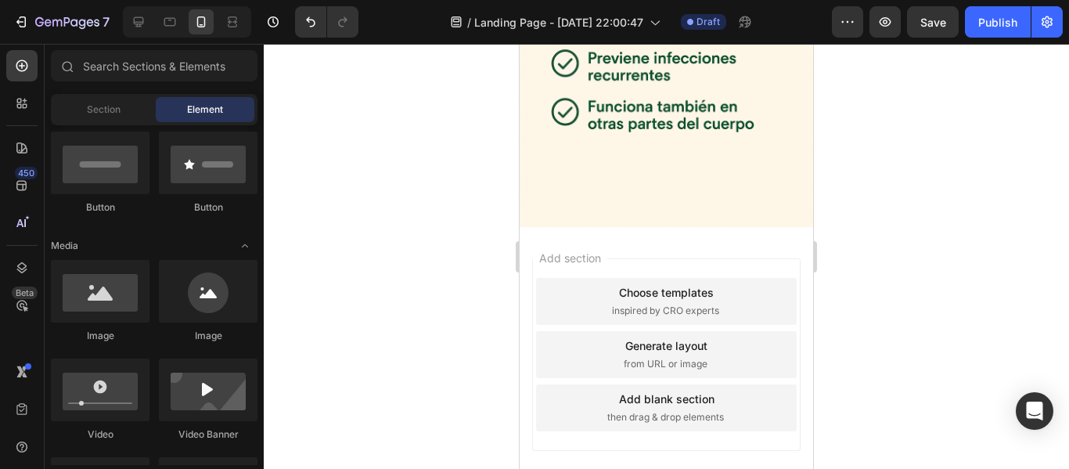
scroll to position [1276, 0]
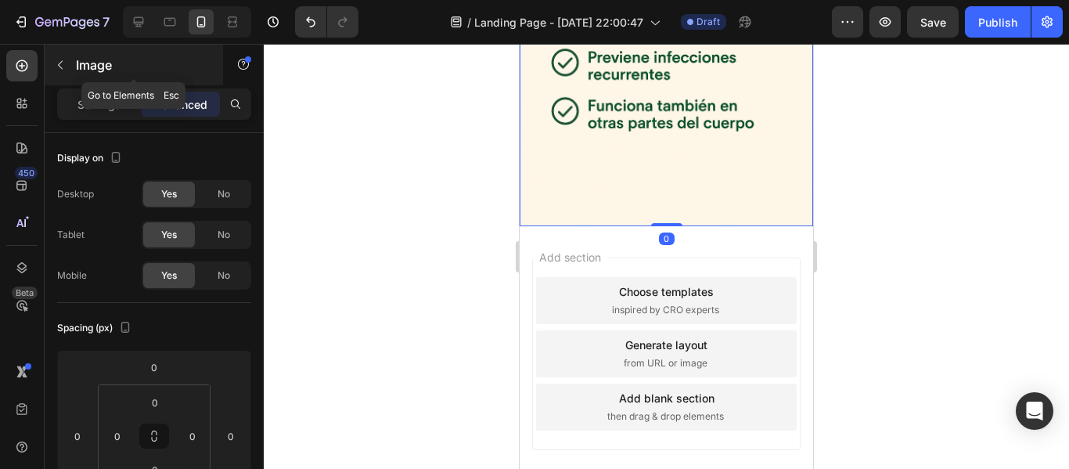
click at [72, 60] on button "button" at bounding box center [60, 64] width 25 height 25
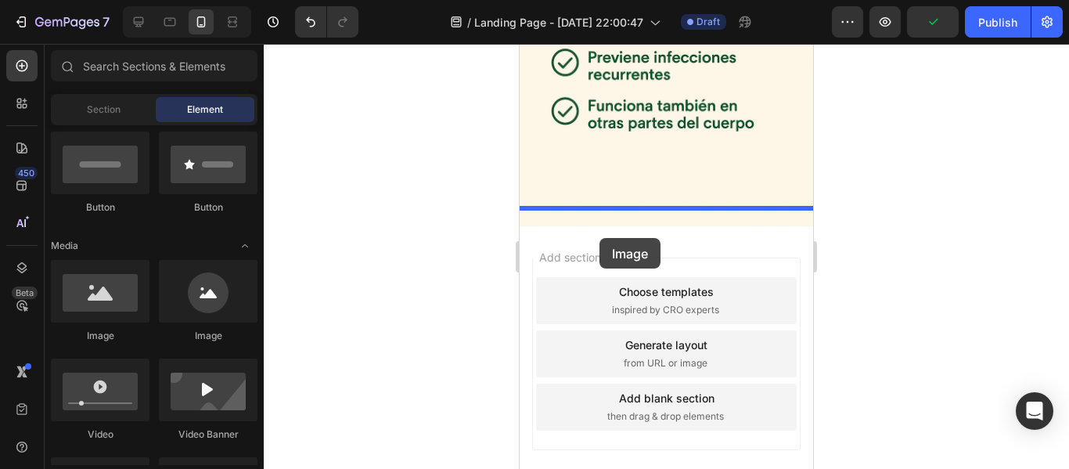
drag, startPoint x: 646, startPoint y: 368, endPoint x: 606, endPoint y: 234, distance: 140.6
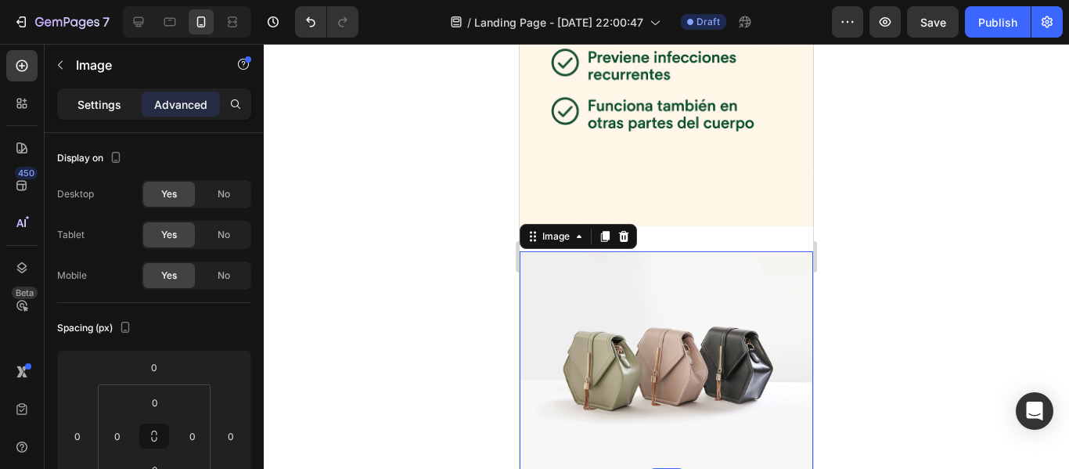
click at [66, 100] on div "Settings" at bounding box center [99, 104] width 78 height 25
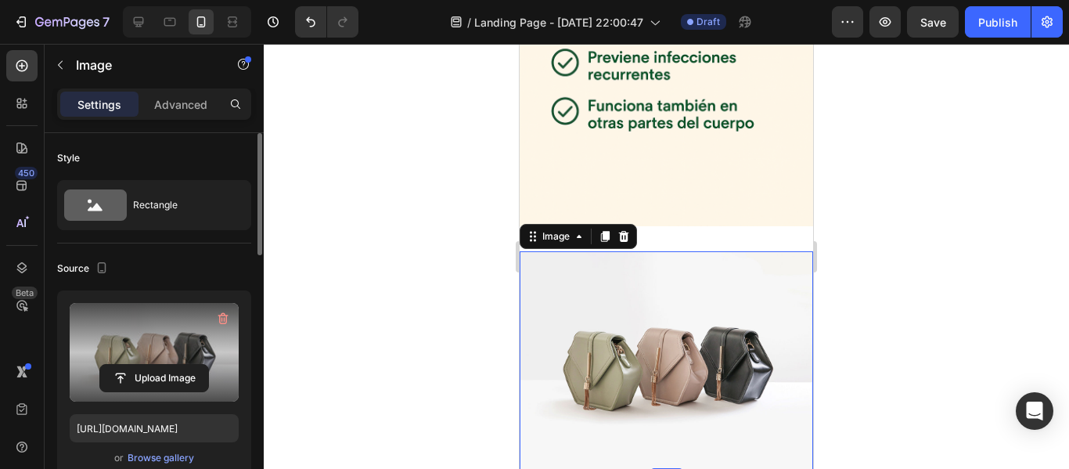
click at [168, 357] on label at bounding box center [154, 352] width 169 height 99
click at [168, 365] on input "file" at bounding box center [154, 378] width 108 height 27
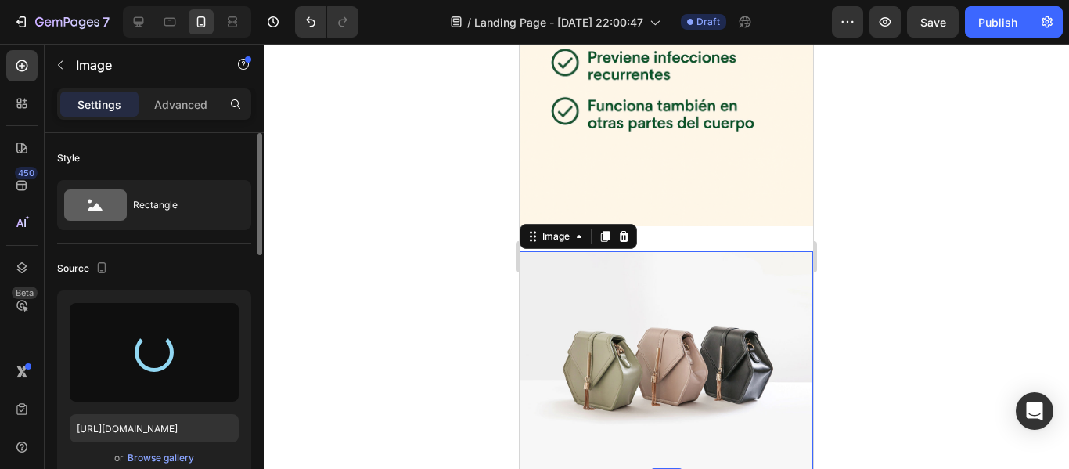
type input "https://cdn.shopify.com/s/files/1/0957/6729/8341/files/gempages_586357395060425…"
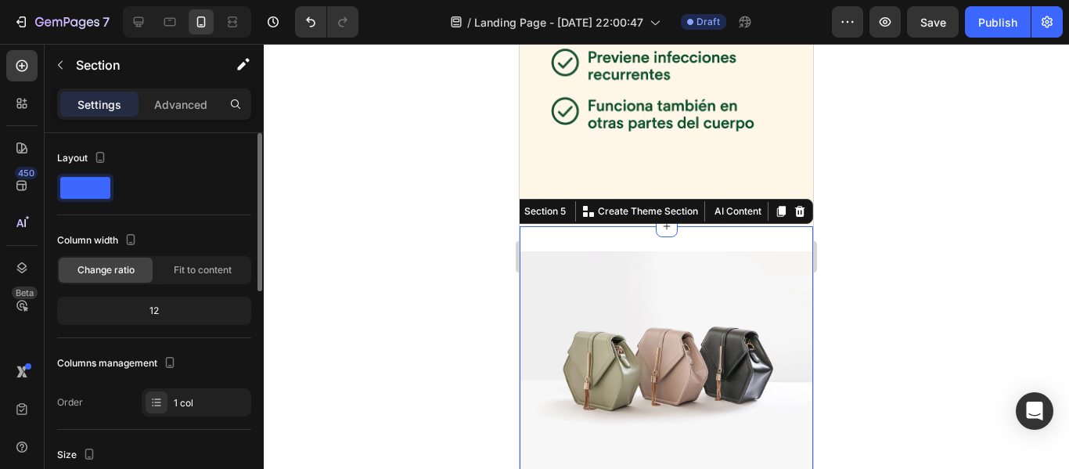
click at [728, 226] on div "Image Section 5 You can create reusable sections Create Theme Section AI Conten…" at bounding box center [665, 349] width 293 height 246
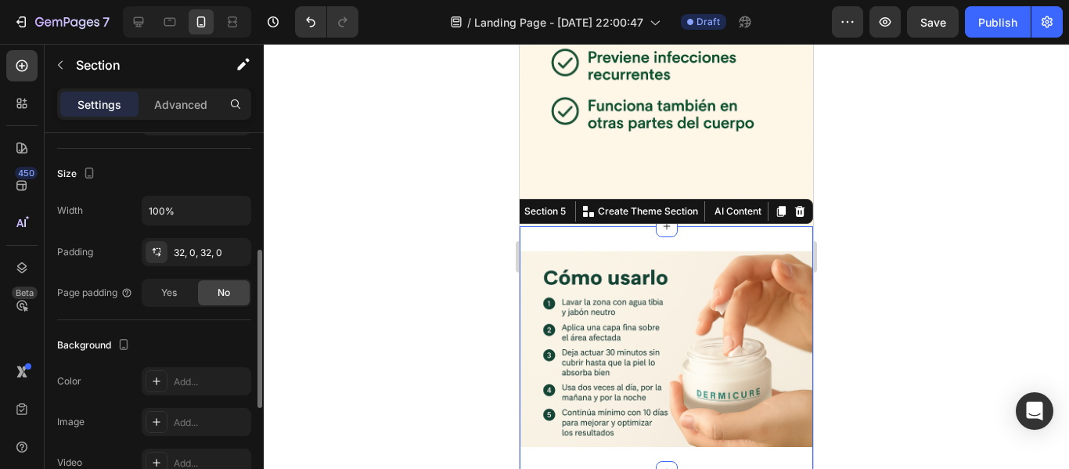
scroll to position [285, 0]
click at [183, 243] on div "32, 0, 32, 0" at bounding box center [196, 249] width 45 height 14
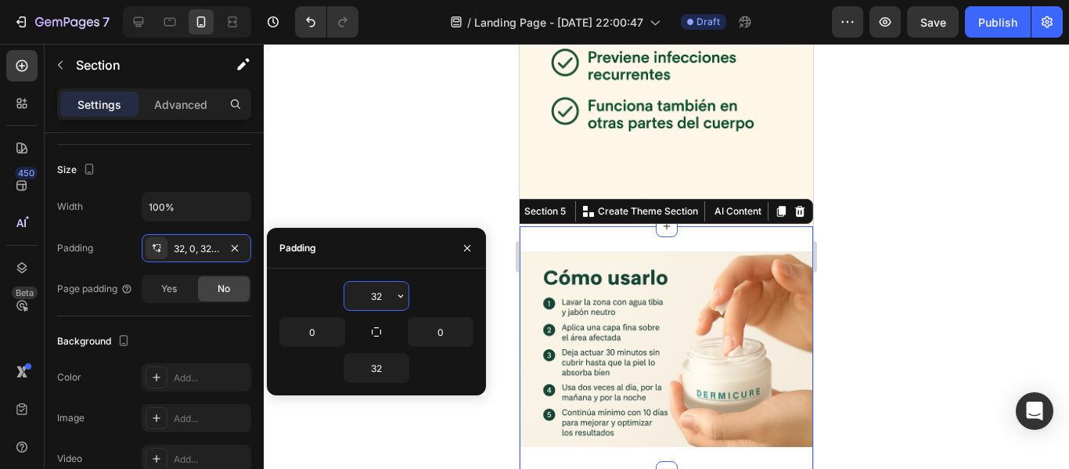
click at [384, 289] on input "32" at bounding box center [376, 296] width 64 height 28
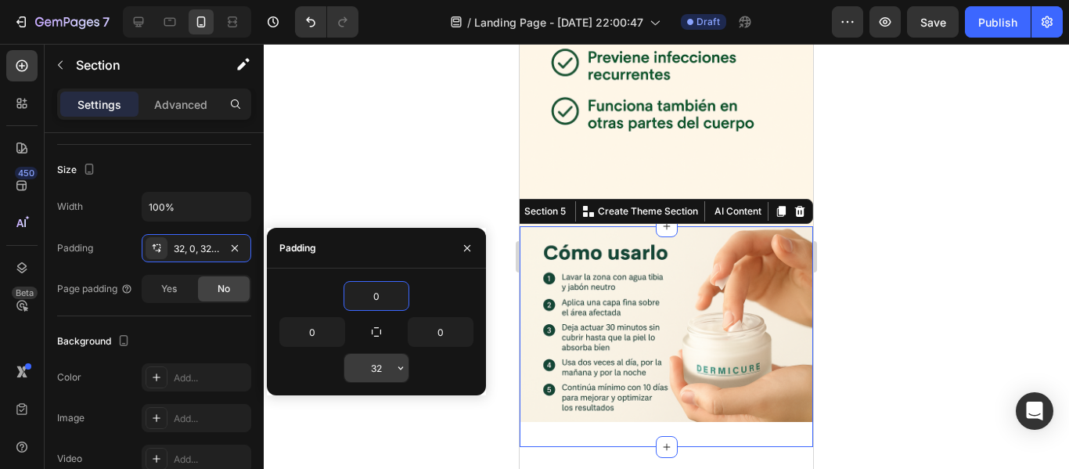
type input "0"
click at [381, 361] on input "32" at bounding box center [376, 368] width 64 height 28
type input "0"
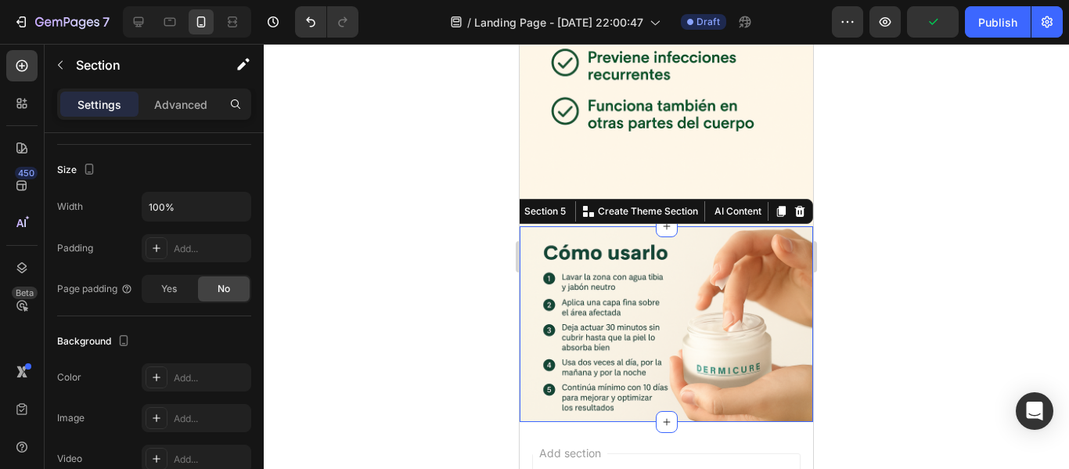
click at [376, 176] on div at bounding box center [666, 256] width 805 height 425
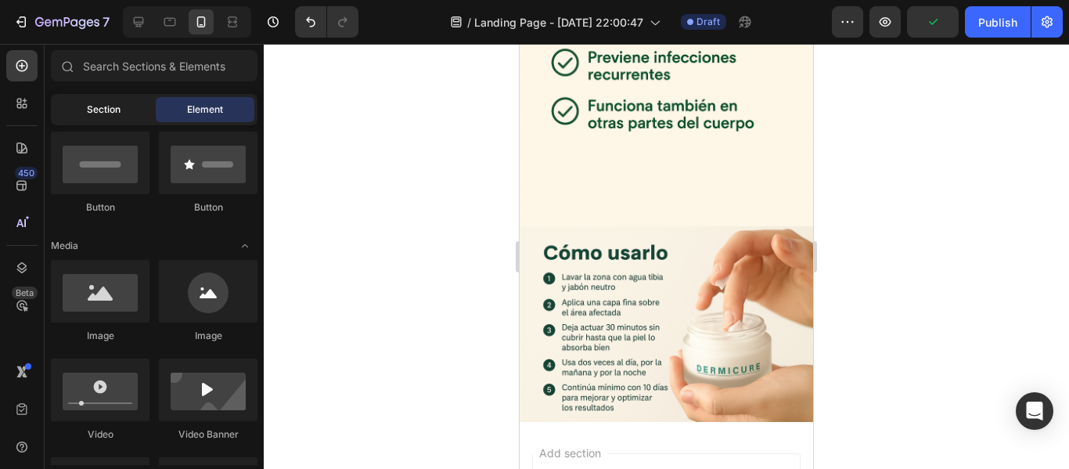
click at [103, 113] on span "Section" at bounding box center [104, 109] width 34 height 14
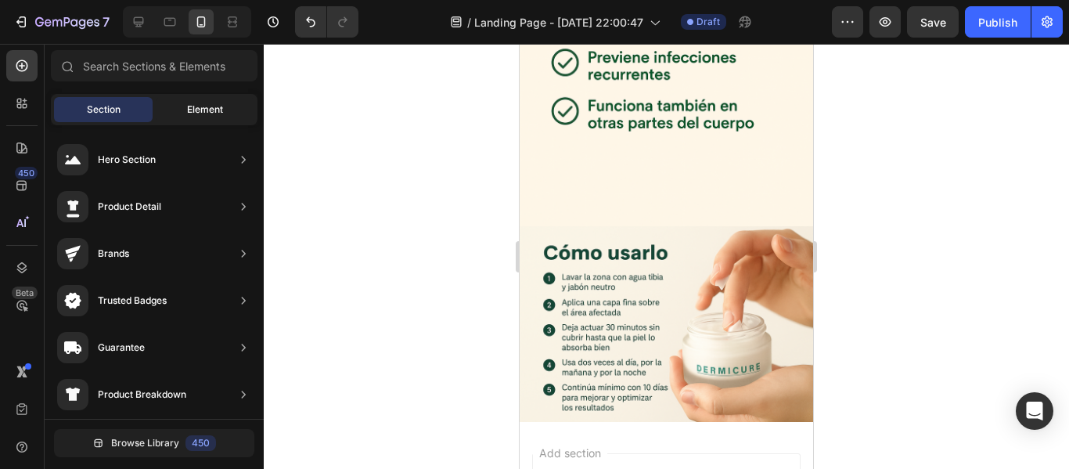
click at [225, 120] on div "Element" at bounding box center [205, 109] width 99 height 25
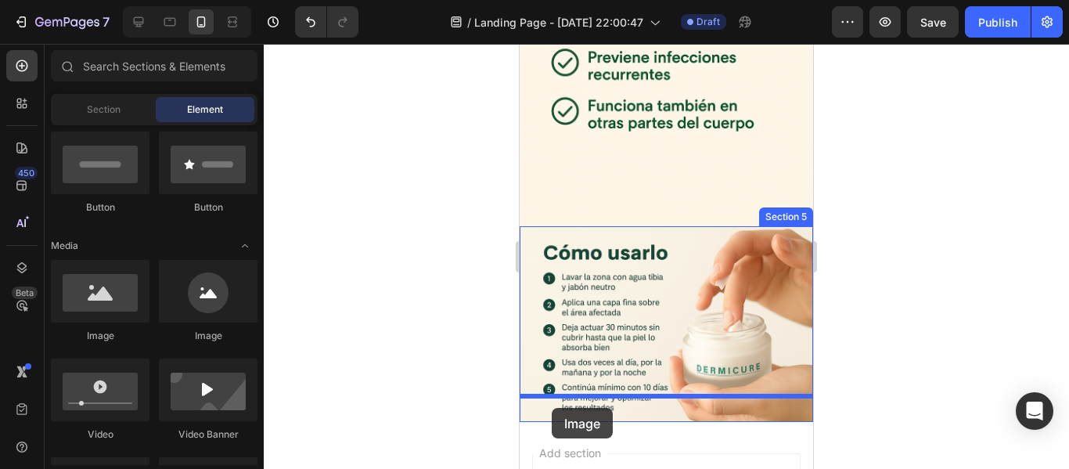
drag, startPoint x: 630, startPoint y: 337, endPoint x: 552, endPoint y: 408, distance: 105.3
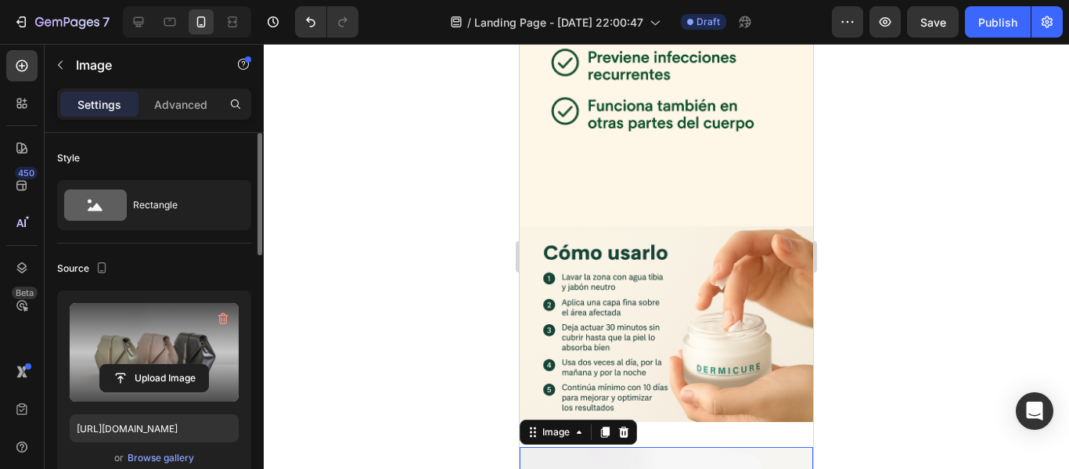
click at [196, 332] on label at bounding box center [154, 352] width 169 height 99
click at [196, 365] on input "file" at bounding box center [154, 378] width 108 height 27
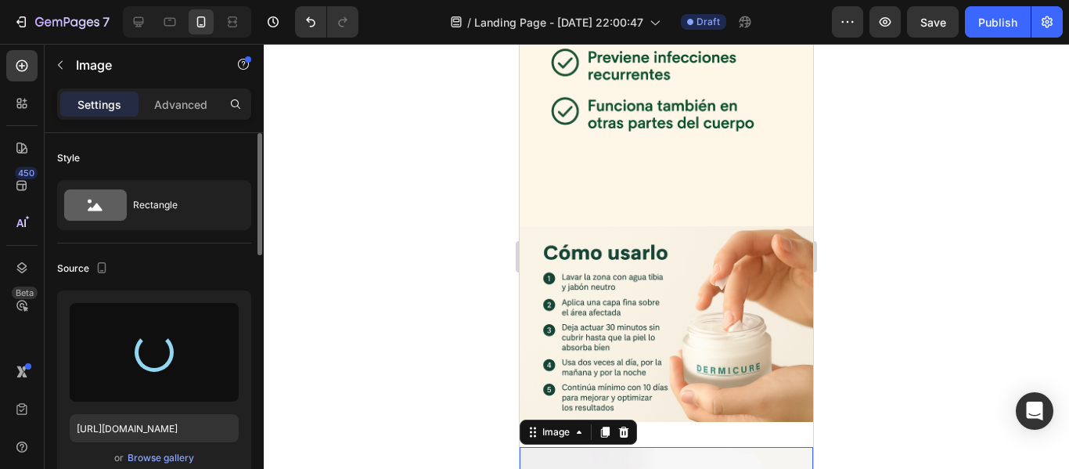
type input "https://cdn.shopify.com/s/files/1/0957/6729/8341/files/gempages_586357395060425…"
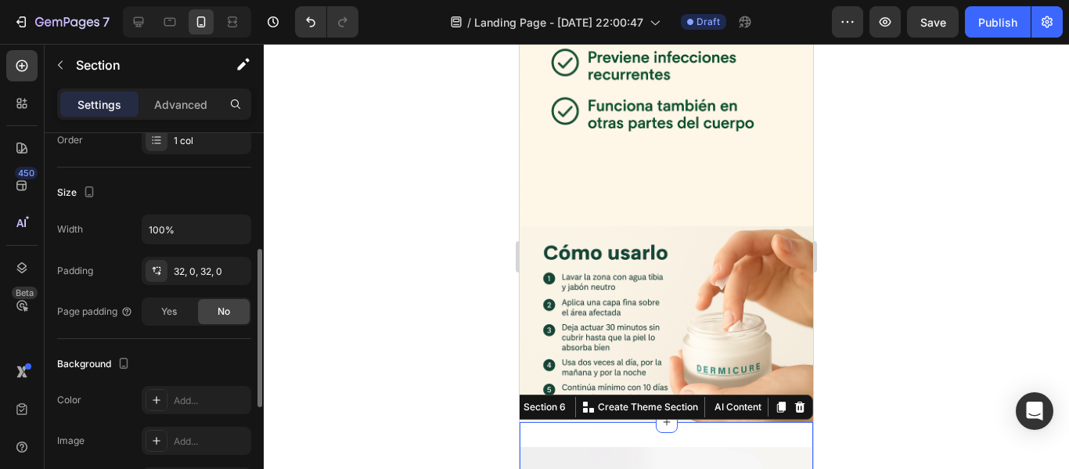
scroll to position [274, 0]
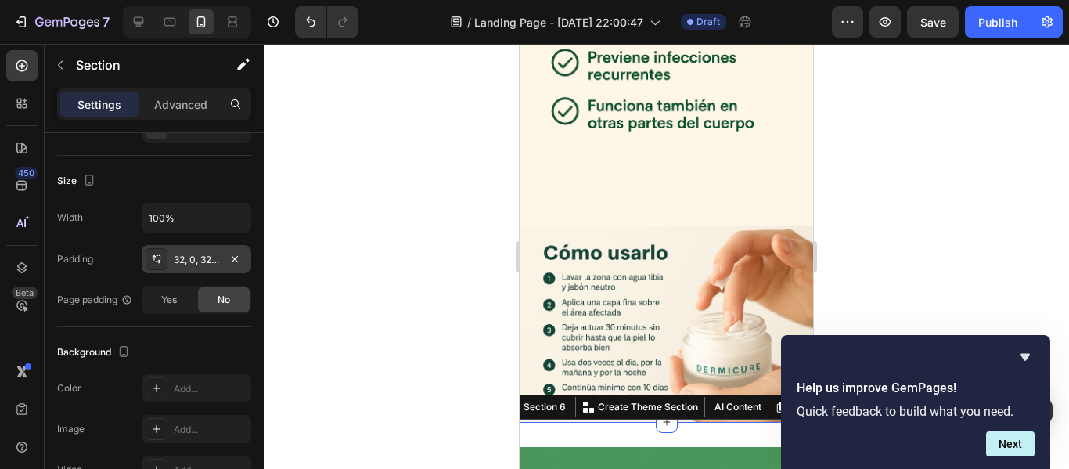
click at [175, 255] on div "32, 0, 32, 0" at bounding box center [196, 260] width 45 height 14
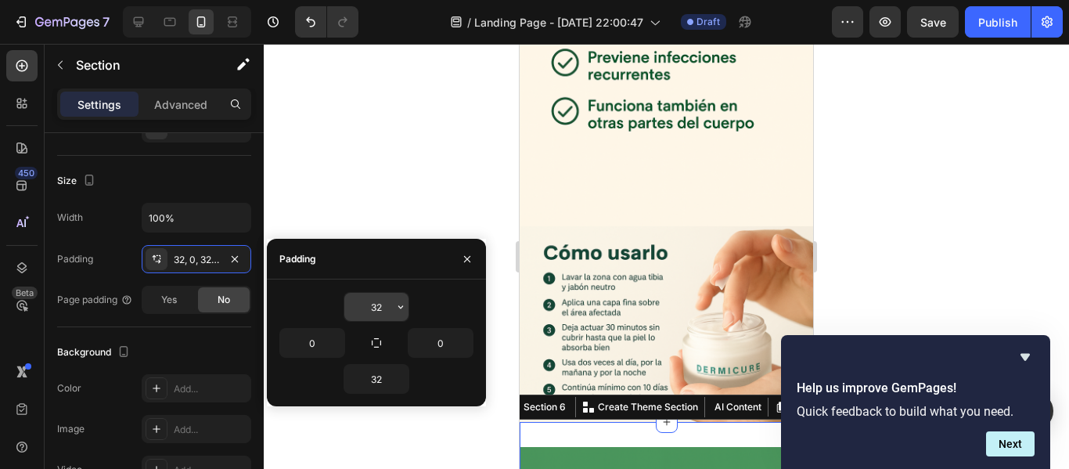
click at [379, 304] on input "32" at bounding box center [376, 307] width 64 height 28
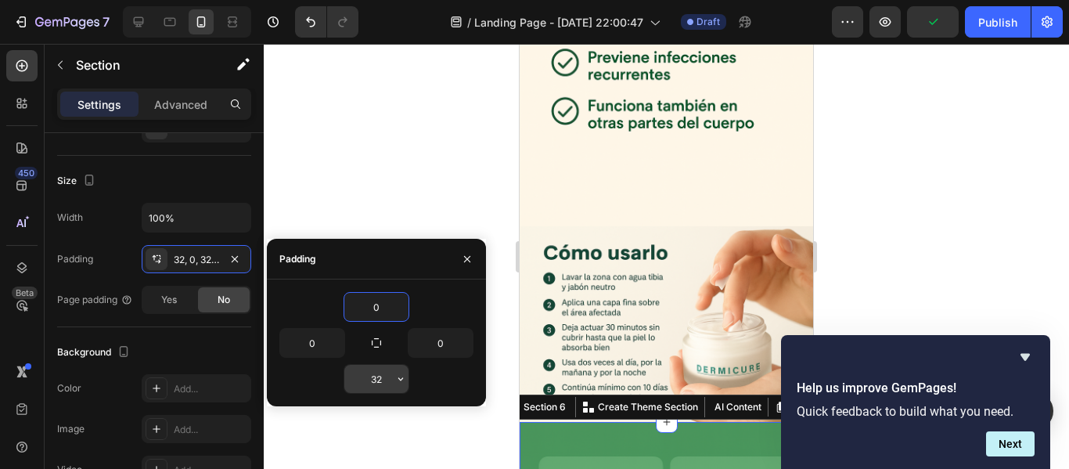
type input "0"
click at [375, 377] on input "32" at bounding box center [376, 379] width 64 height 28
type input "0"
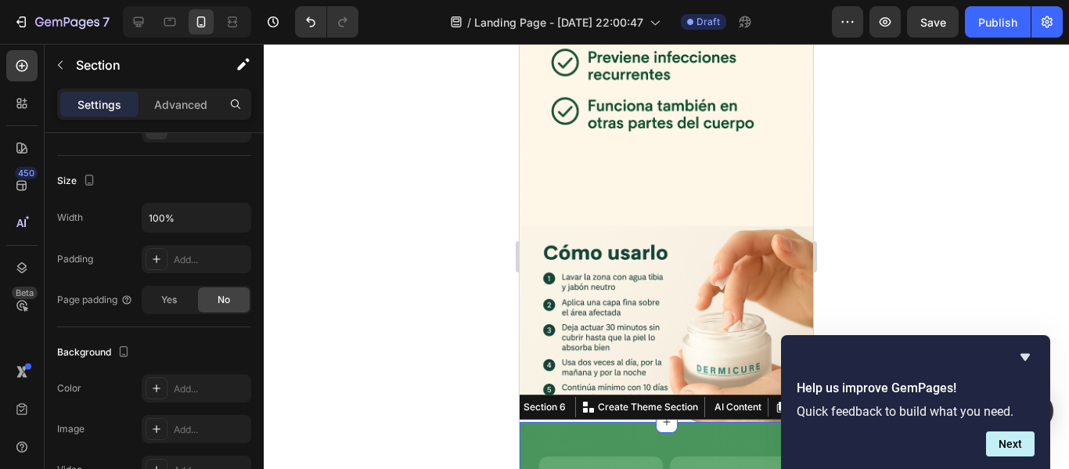
click at [379, 102] on div at bounding box center [666, 256] width 805 height 425
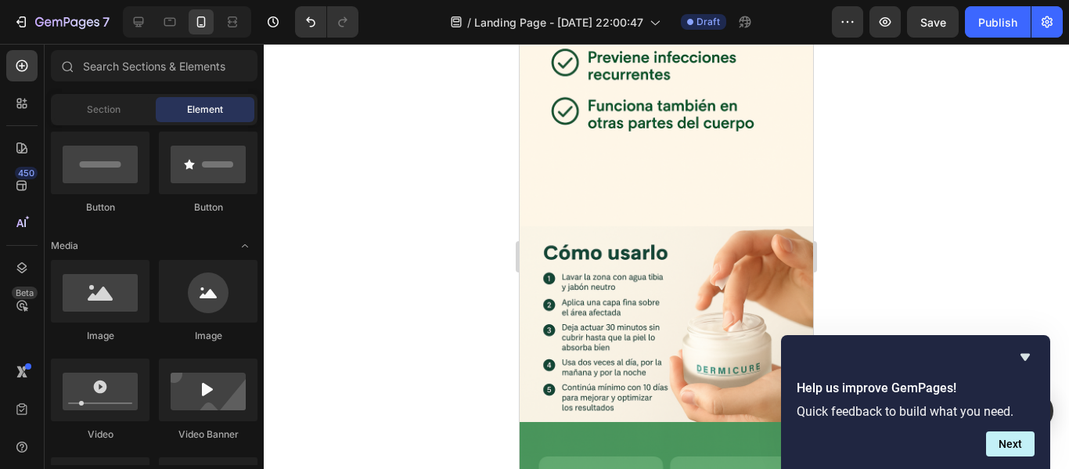
drag, startPoint x: 426, startPoint y: 239, endPoint x: 273, endPoint y: 219, distance: 154.6
click at [426, 239] on div at bounding box center [666, 256] width 805 height 425
click at [956, 240] on div at bounding box center [666, 256] width 805 height 425
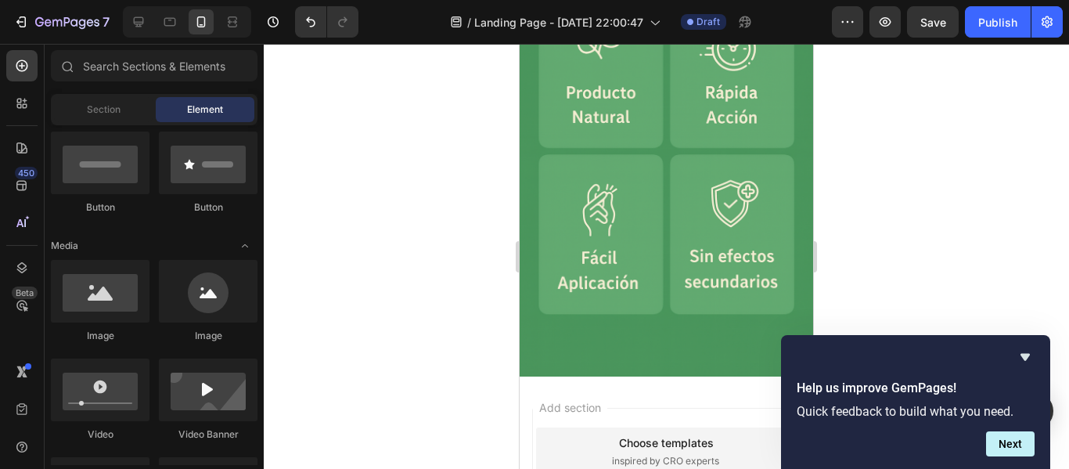
scroll to position [1720, 0]
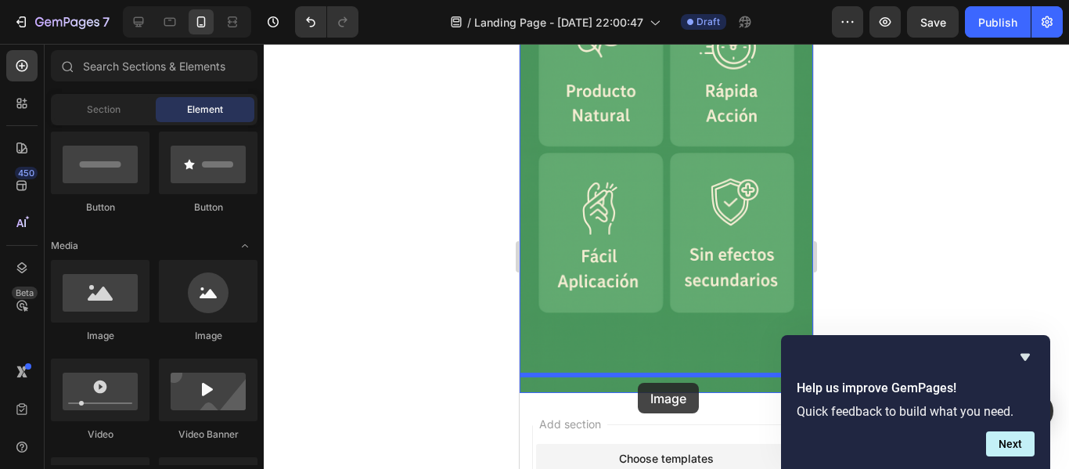
drag, startPoint x: 625, startPoint y: 348, endPoint x: 650, endPoint y: 383, distance: 42.6
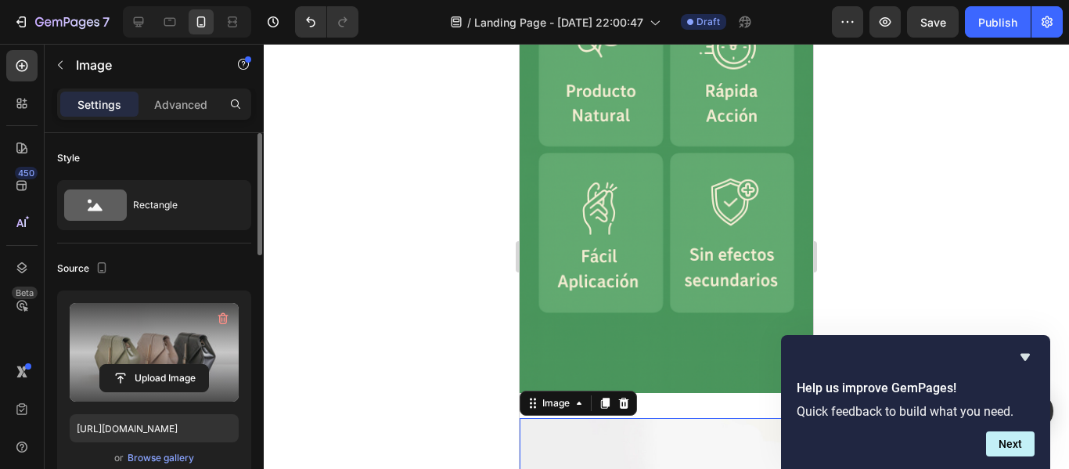
click at [172, 343] on label at bounding box center [154, 352] width 169 height 99
click at [172, 365] on input "file" at bounding box center [154, 378] width 108 height 27
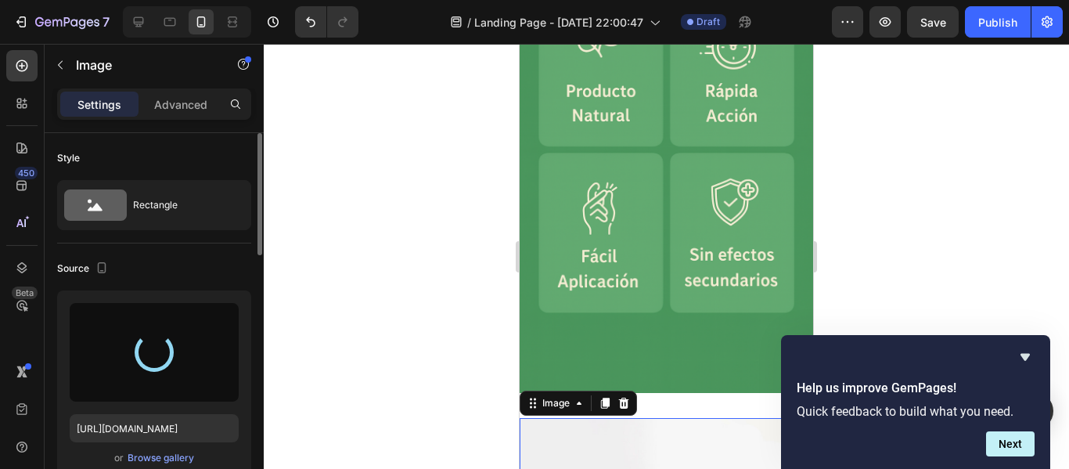
type input "https://cdn.shopify.com/s/files/1/0957/6729/8341/files/gempages_586357395060425…"
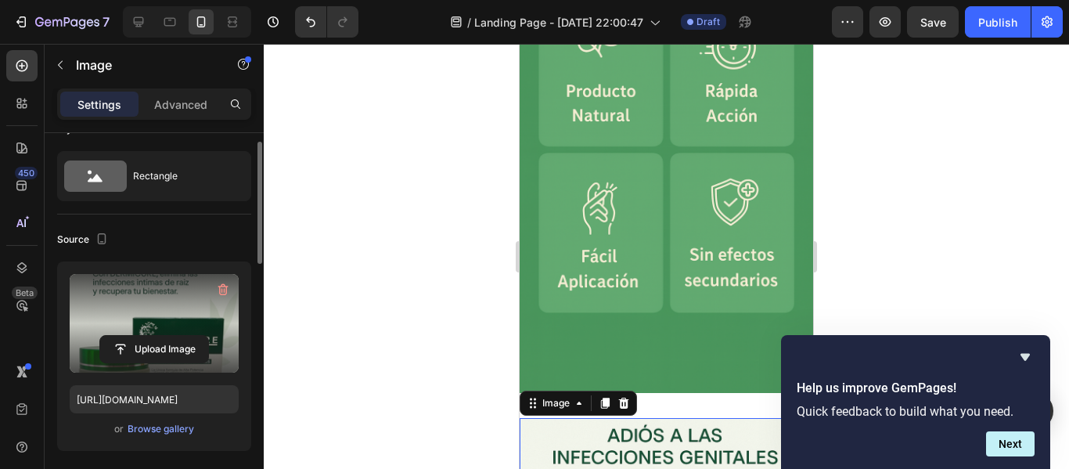
scroll to position [0, 0]
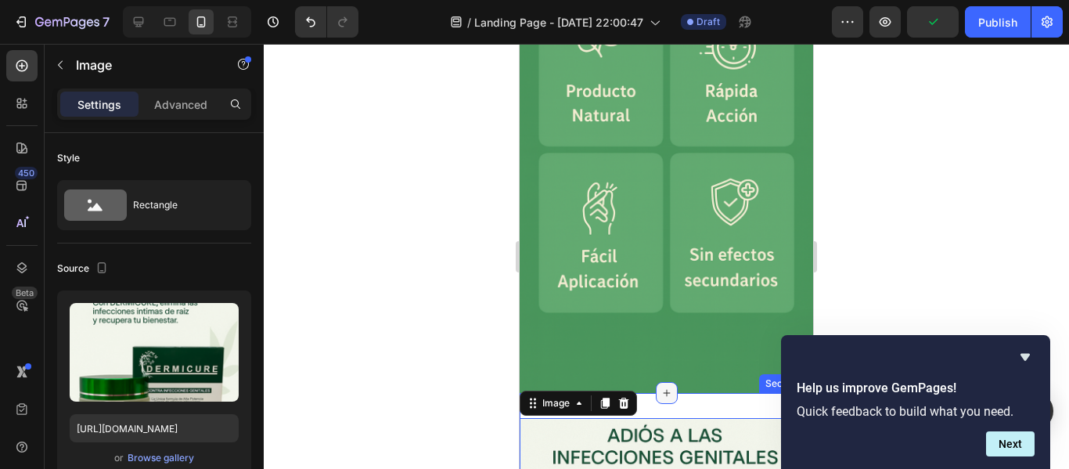
click at [657, 383] on div at bounding box center [667, 393] width 22 height 22
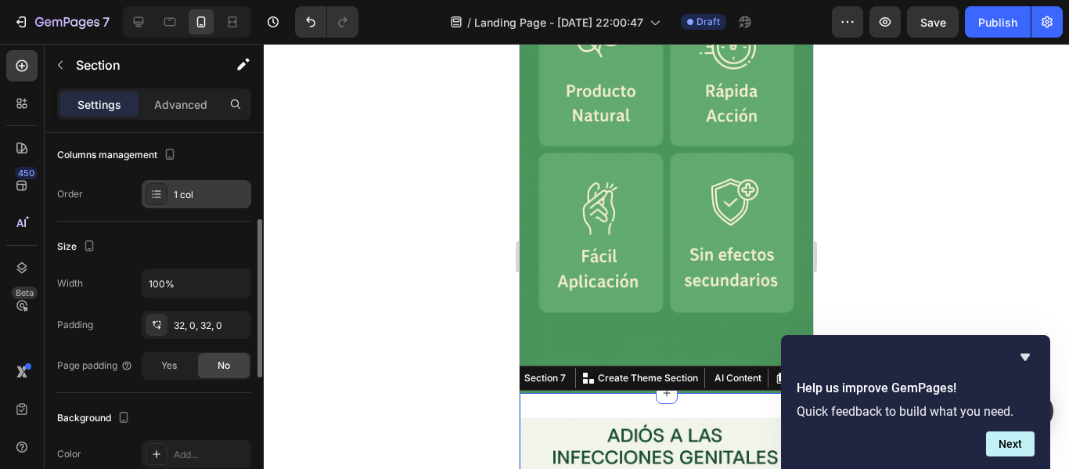
scroll to position [216, 0]
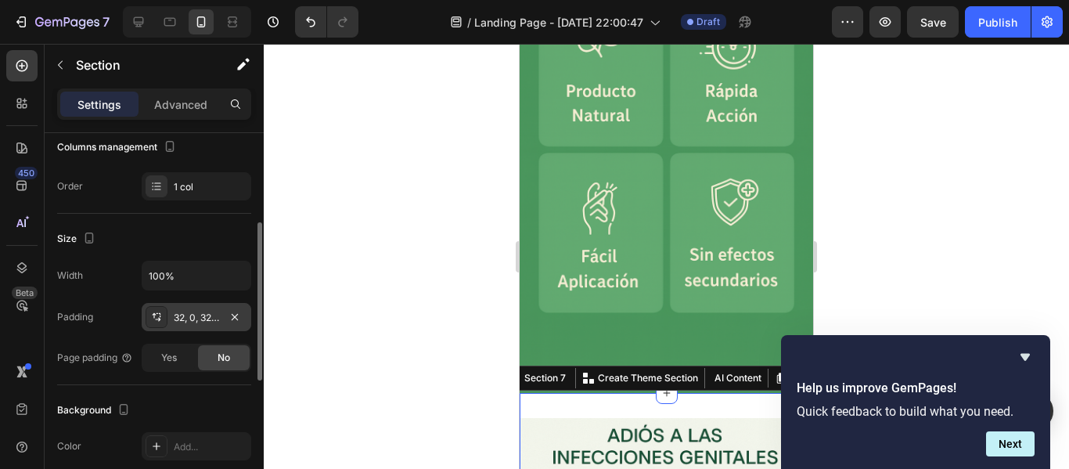
click at [184, 313] on div "32, 0, 32, 0" at bounding box center [196, 318] width 45 height 14
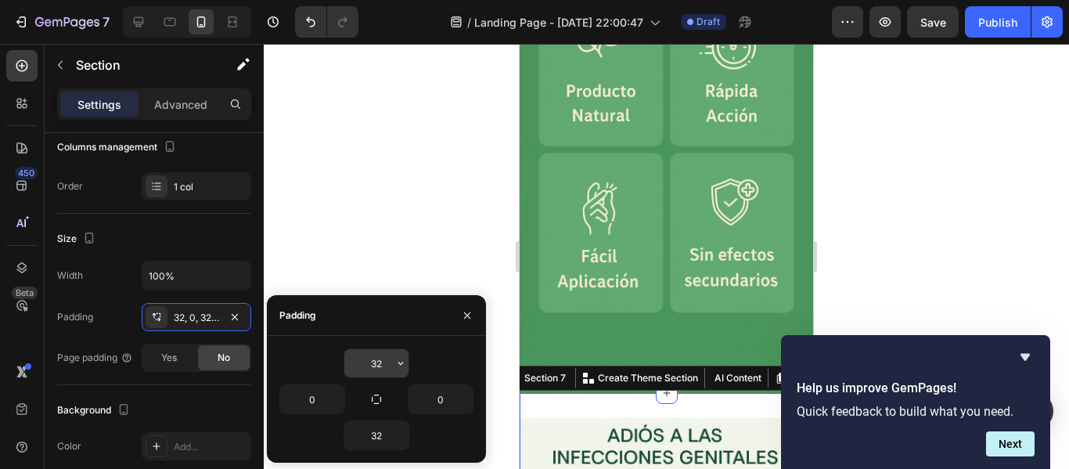
click at [379, 358] on input "32" at bounding box center [376, 363] width 64 height 28
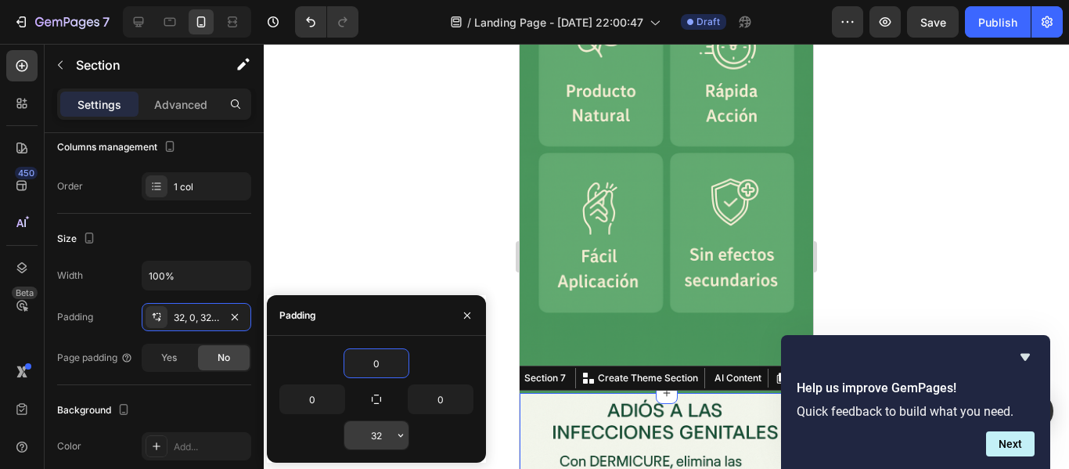
type input "0"
click at [380, 426] on input "32" at bounding box center [376, 435] width 64 height 28
type input "0"
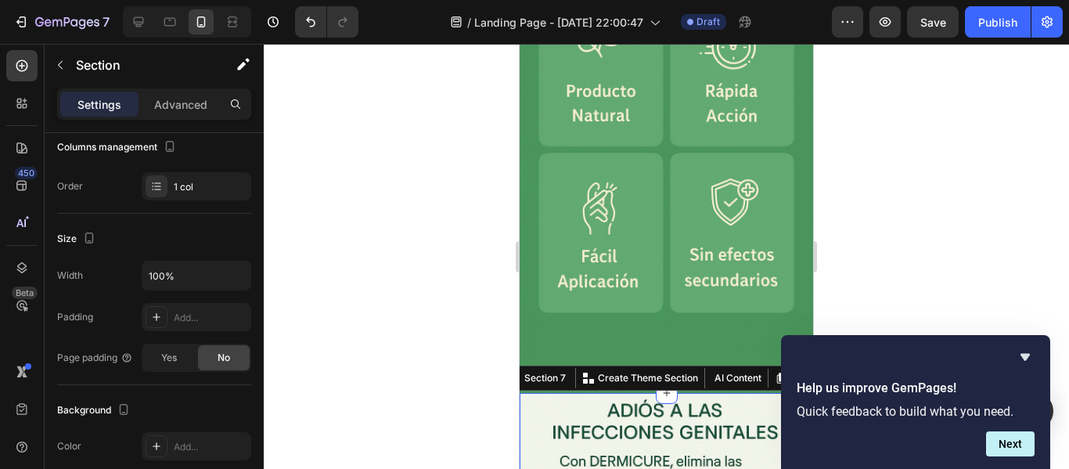
click at [320, 245] on div at bounding box center [666, 256] width 805 height 425
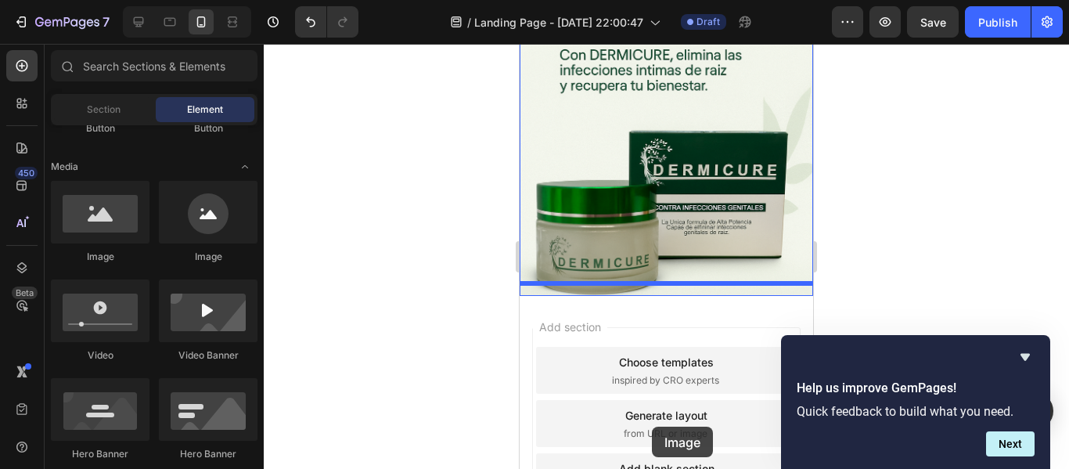
scroll to position [2142, 0]
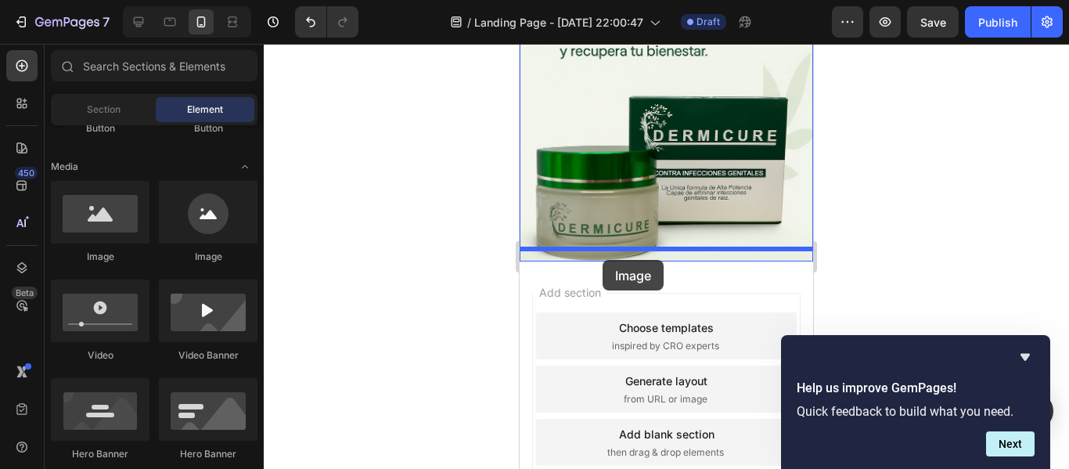
drag, startPoint x: 626, startPoint y: 272, endPoint x: 609, endPoint y: 262, distance: 19.3
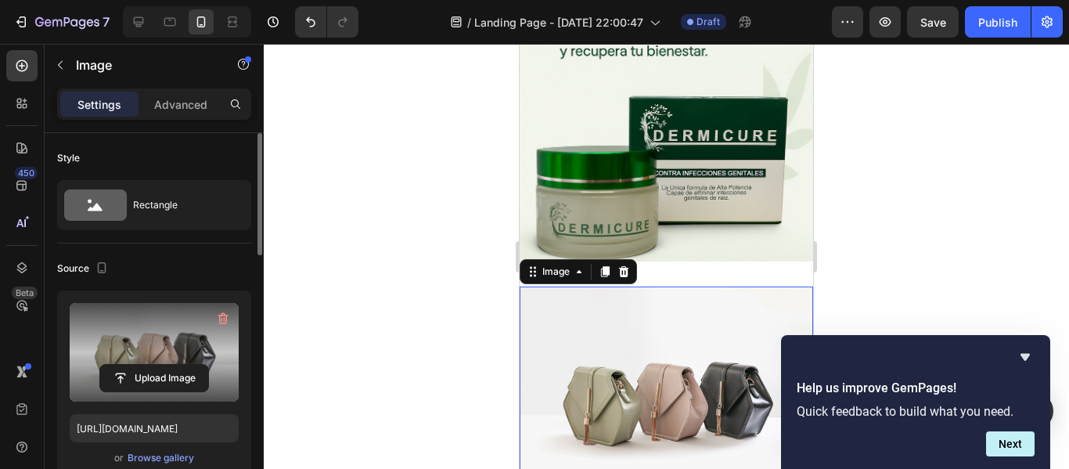
click at [192, 354] on label at bounding box center [154, 352] width 169 height 99
click at [192, 365] on input "file" at bounding box center [154, 378] width 108 height 27
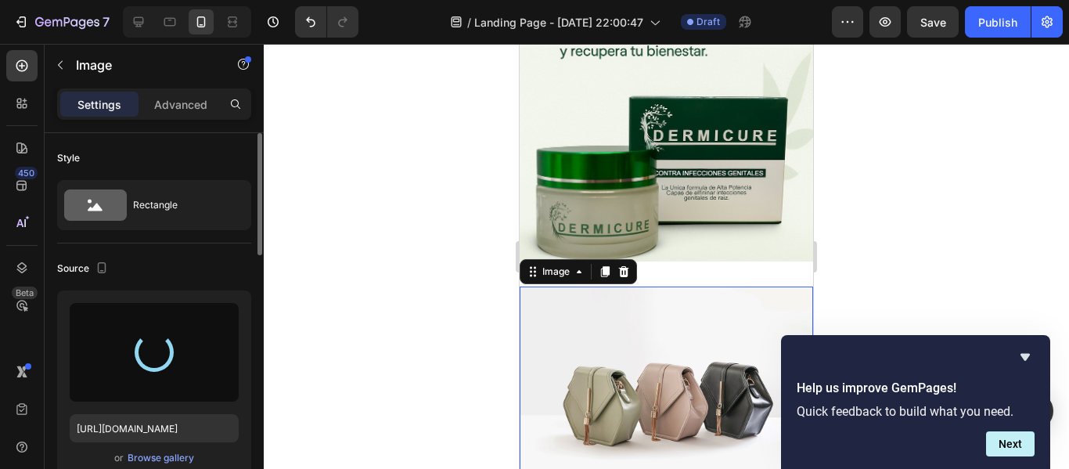
type input "https://cdn.shopify.com/s/files/1/0957/6729/8341/files/gempages_586357395060425…"
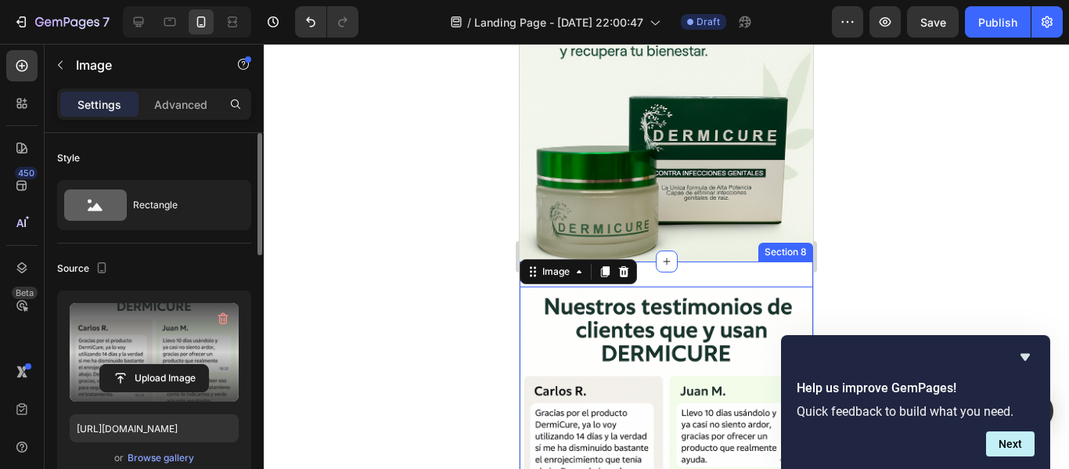
click at [709, 267] on div "Image 0 Section 8" at bounding box center [665, 432] width 293 height 343
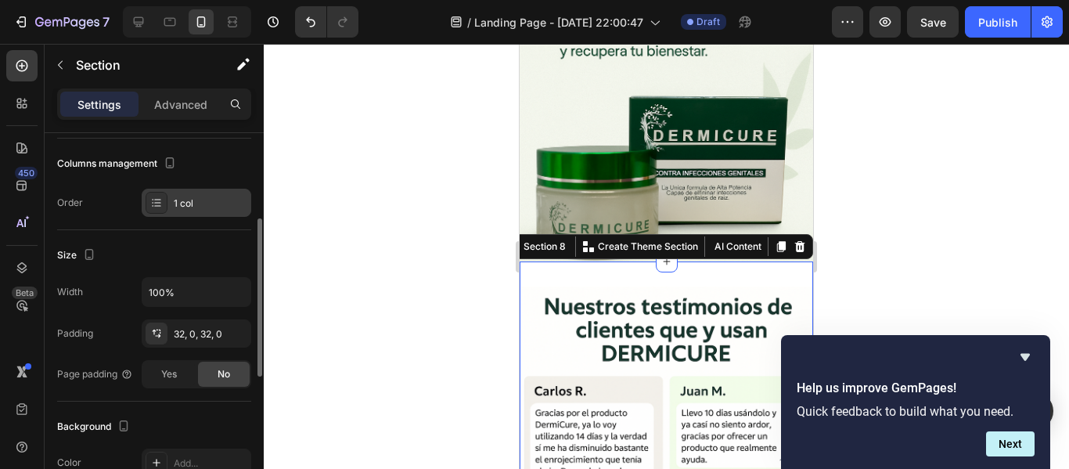
scroll to position [201, 0]
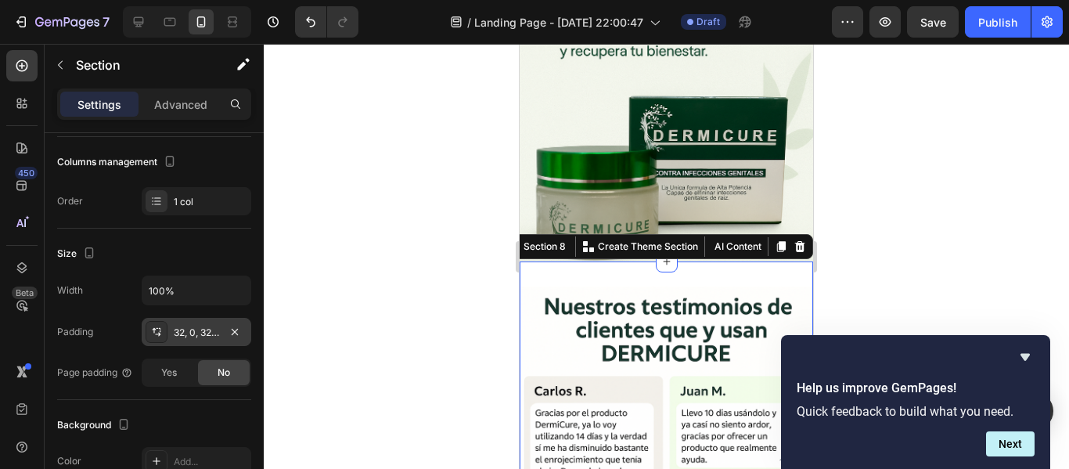
click at [181, 331] on div "32, 0, 32, 0" at bounding box center [196, 332] width 45 height 14
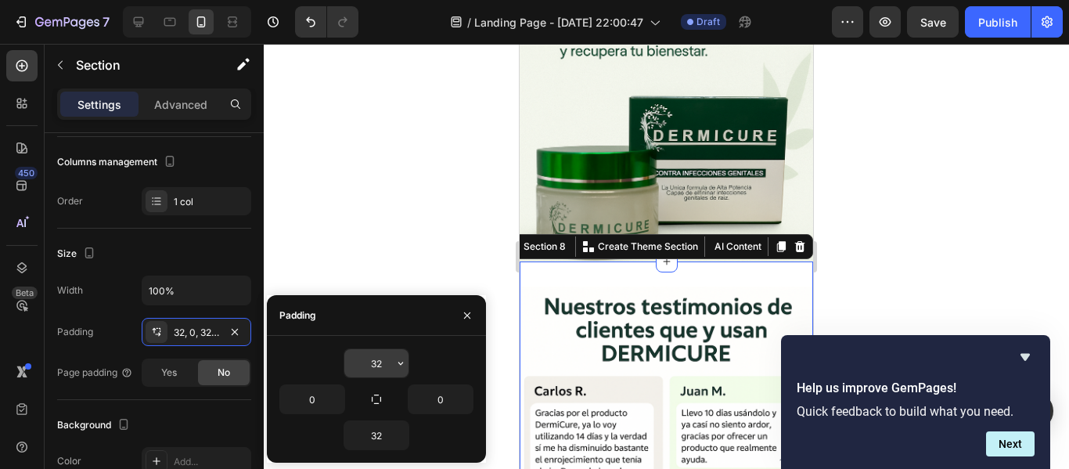
click at [376, 363] on input "32" at bounding box center [376, 363] width 64 height 28
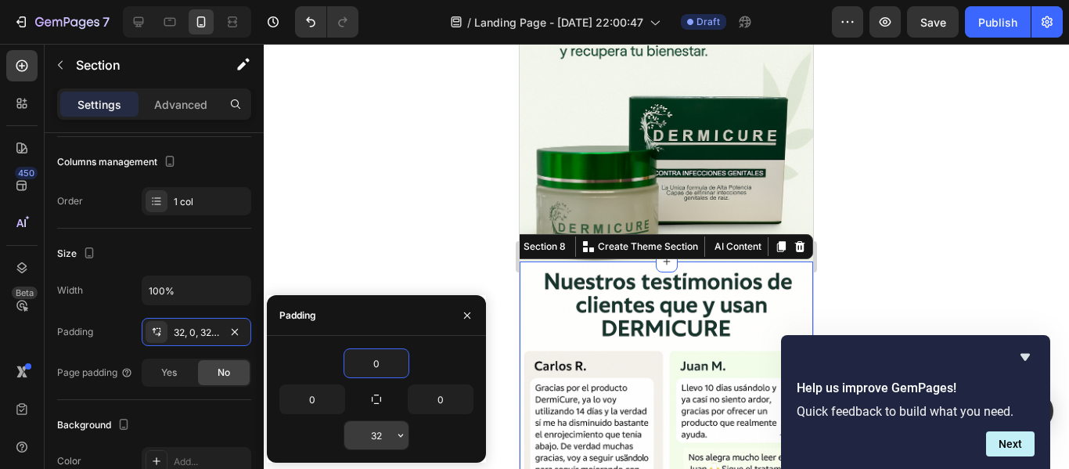
type input "0"
click at [375, 432] on input "32" at bounding box center [376, 435] width 64 height 28
type input "0"
click at [356, 193] on div at bounding box center [666, 256] width 805 height 425
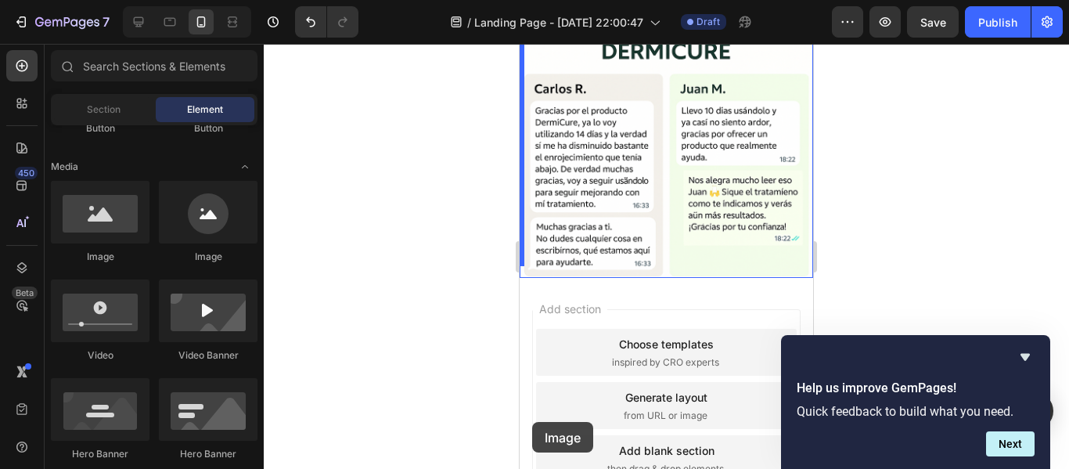
scroll to position [2416, 0]
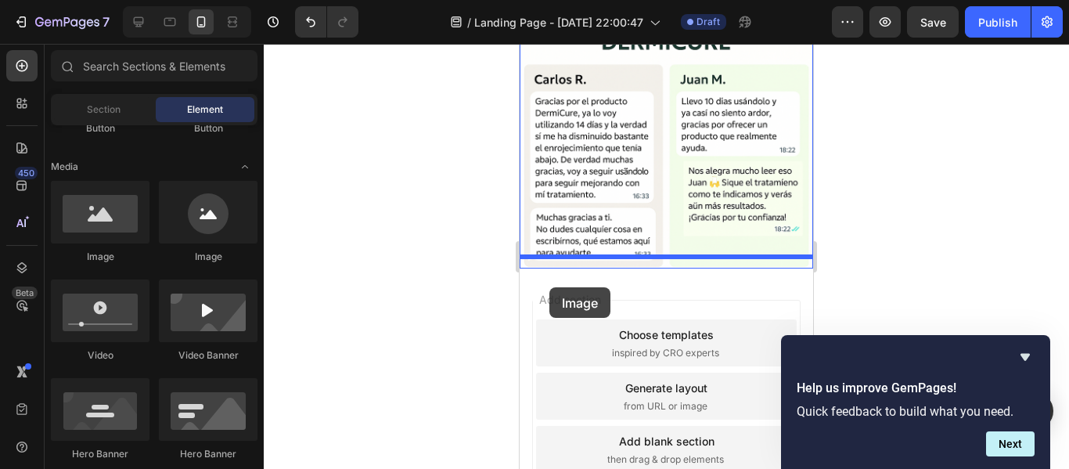
drag, startPoint x: 602, startPoint y: 270, endPoint x: 553, endPoint y: 284, distance: 51.3
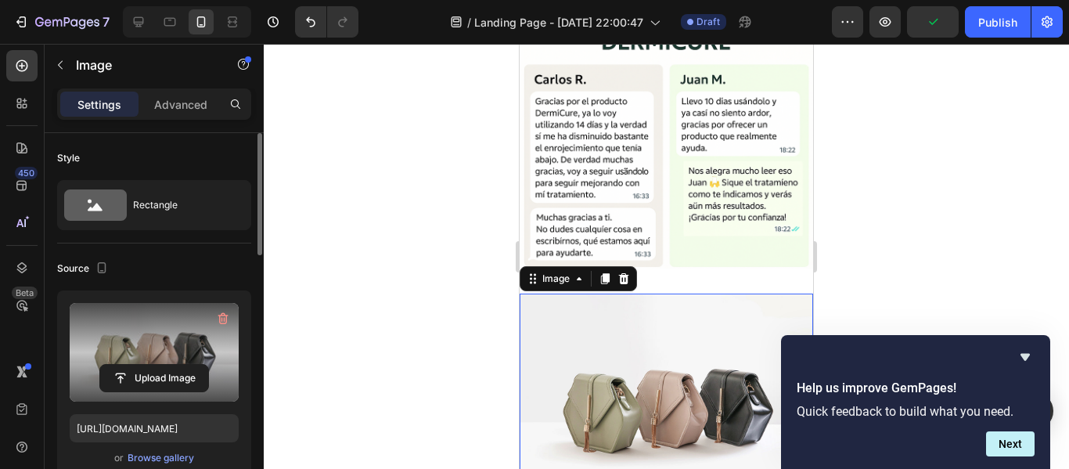
click at [154, 317] on label at bounding box center [154, 352] width 169 height 99
click at [154, 365] on input "file" at bounding box center [154, 378] width 108 height 27
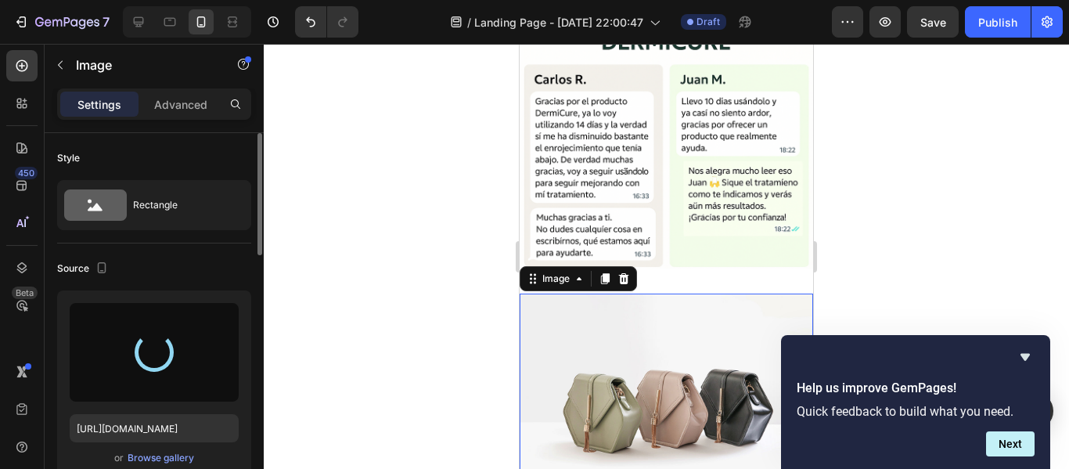
type input "https://cdn.shopify.com/s/files/1/0957/6729/8341/files/gempages_586357395060425…"
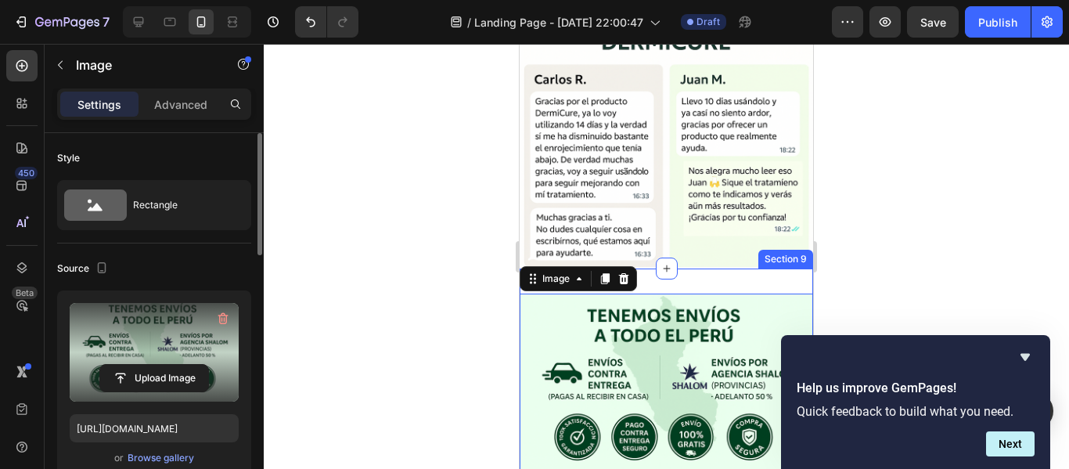
click at [712, 276] on div "Image 0 Section 9" at bounding box center [665, 391] width 293 height 246
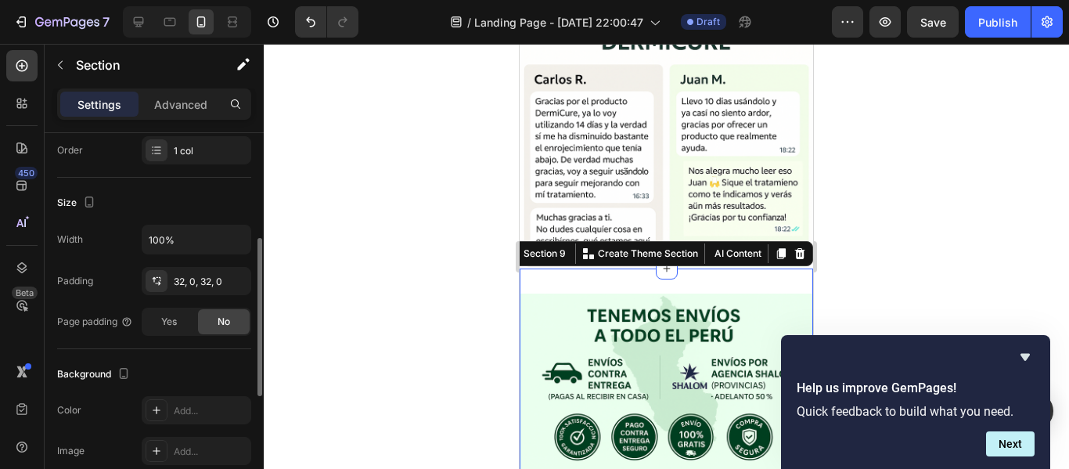
scroll to position [253, 0]
click at [178, 279] on div "32, 0, 32, 0" at bounding box center [196, 281] width 45 height 14
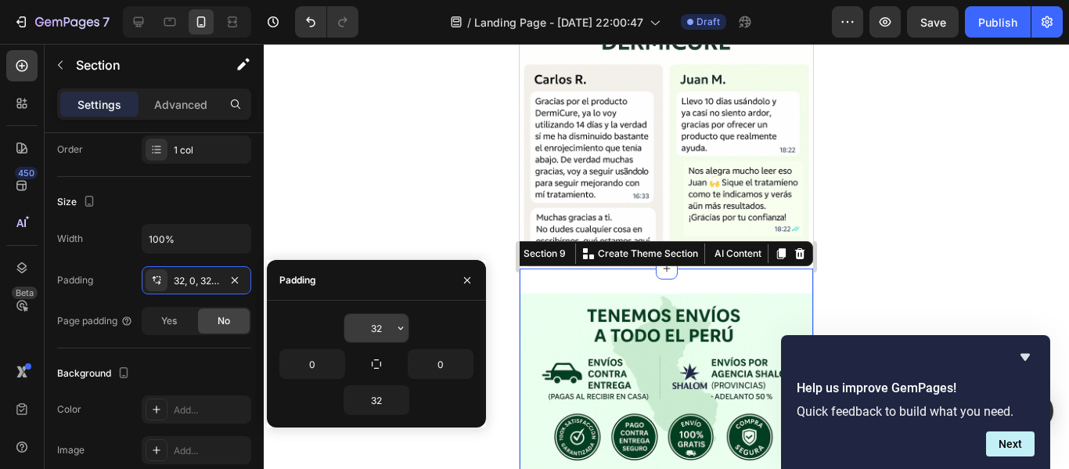
click at [379, 329] on input "32" at bounding box center [376, 328] width 64 height 28
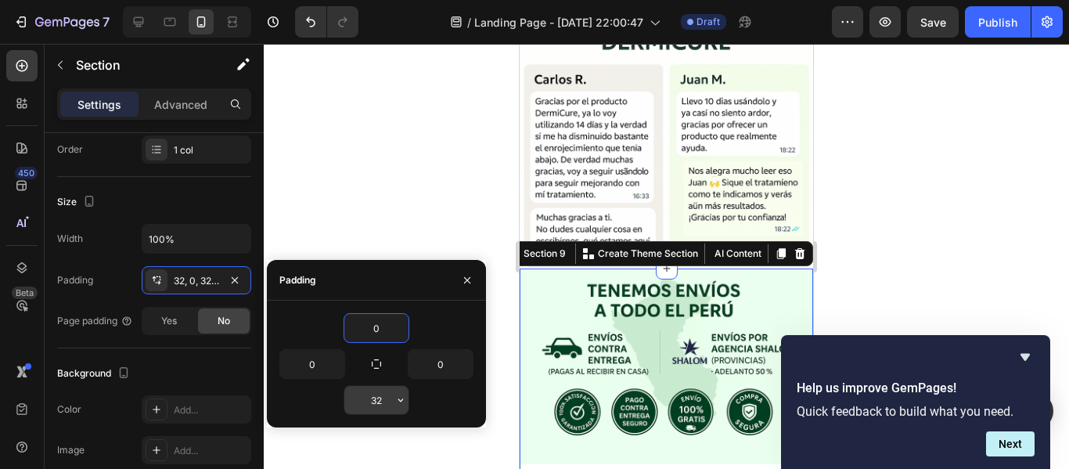
type input "0"
click at [375, 404] on input "32" at bounding box center [376, 400] width 64 height 28
type input "0"
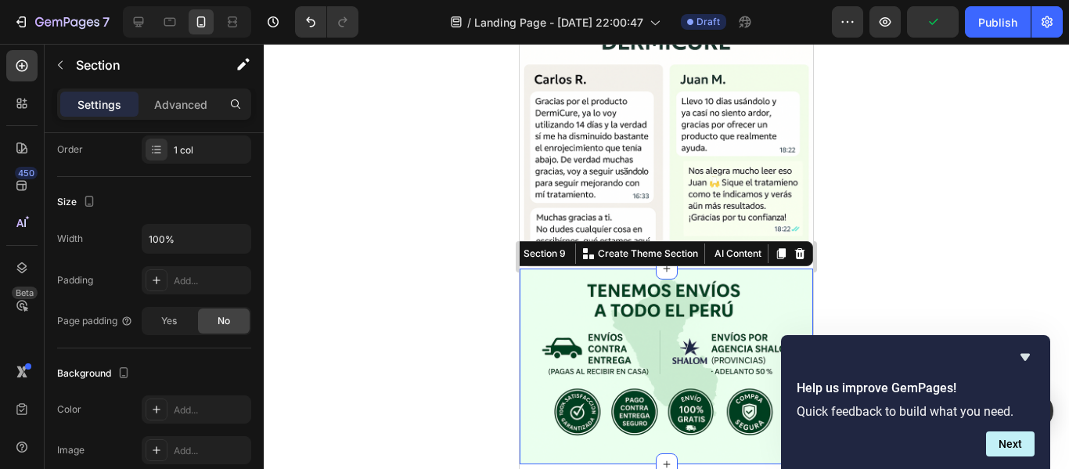
click at [356, 205] on div at bounding box center [666, 256] width 805 height 425
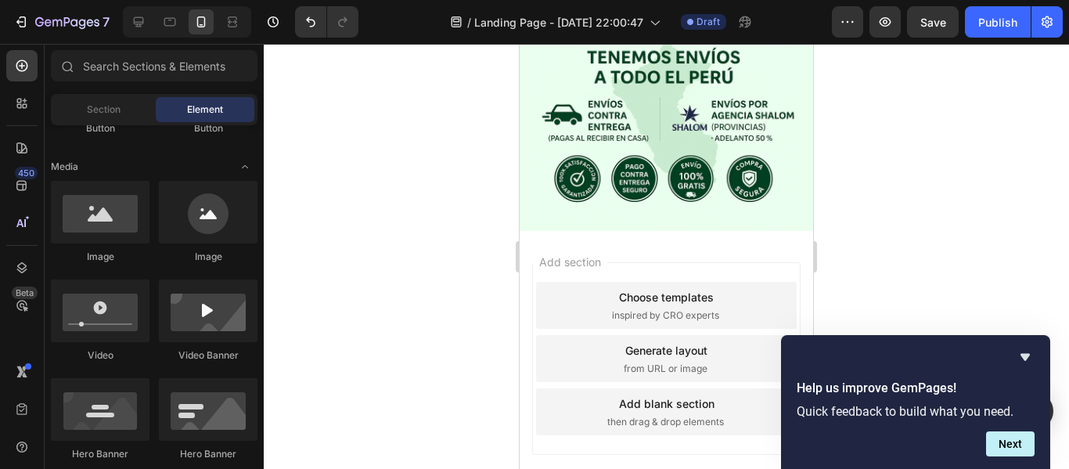
scroll to position [2650, 0]
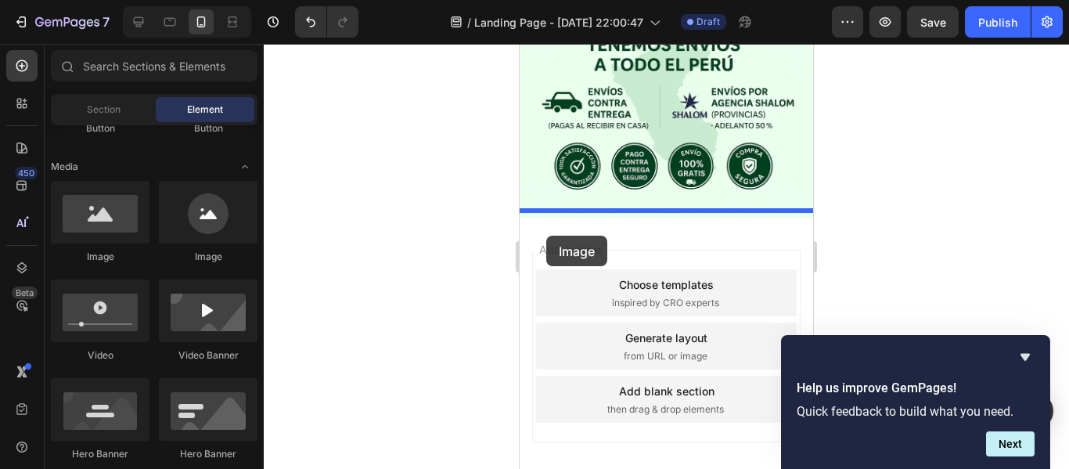
drag, startPoint x: 602, startPoint y: 251, endPoint x: 546, endPoint y: 235, distance: 58.5
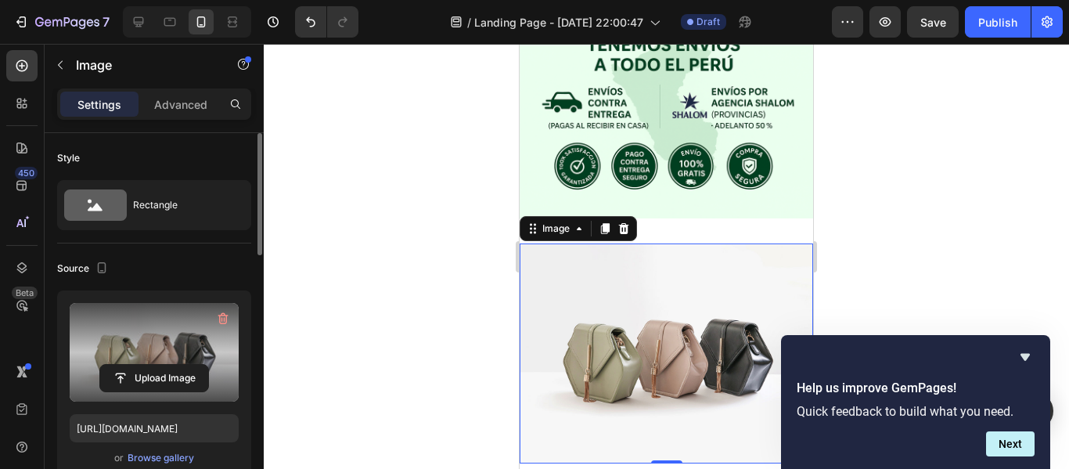
click at [157, 348] on label at bounding box center [154, 352] width 169 height 99
click at [157, 365] on input "file" at bounding box center [154, 378] width 108 height 27
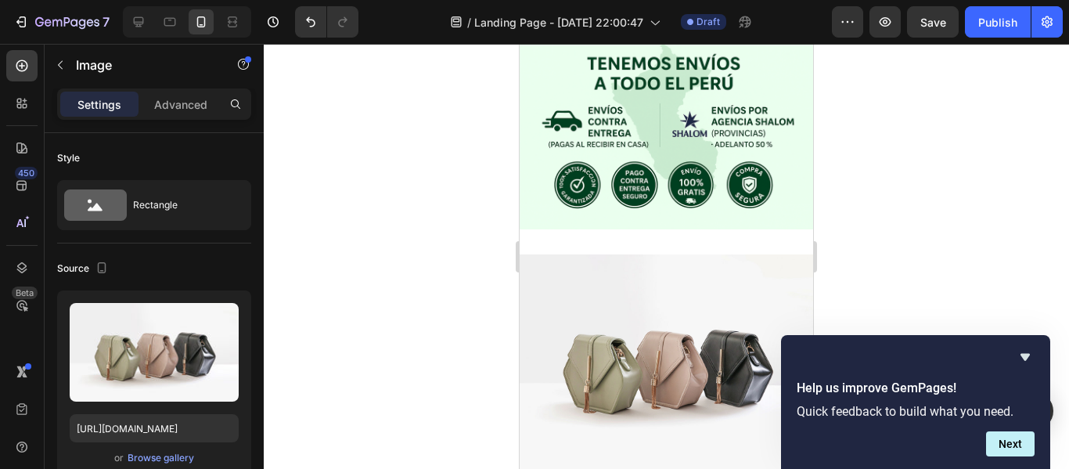
scroll to position [253, 0]
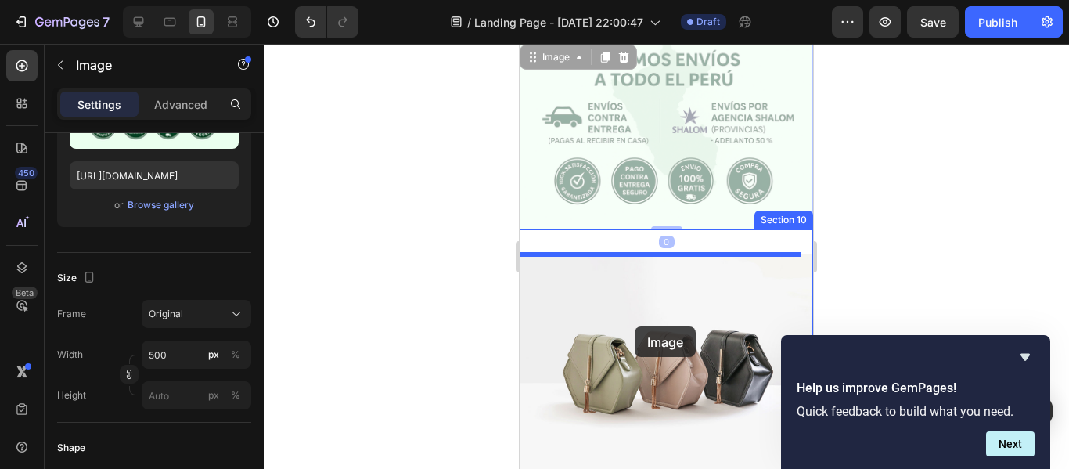
drag, startPoint x: 586, startPoint y: 209, endPoint x: 617, endPoint y: 342, distance: 136.5
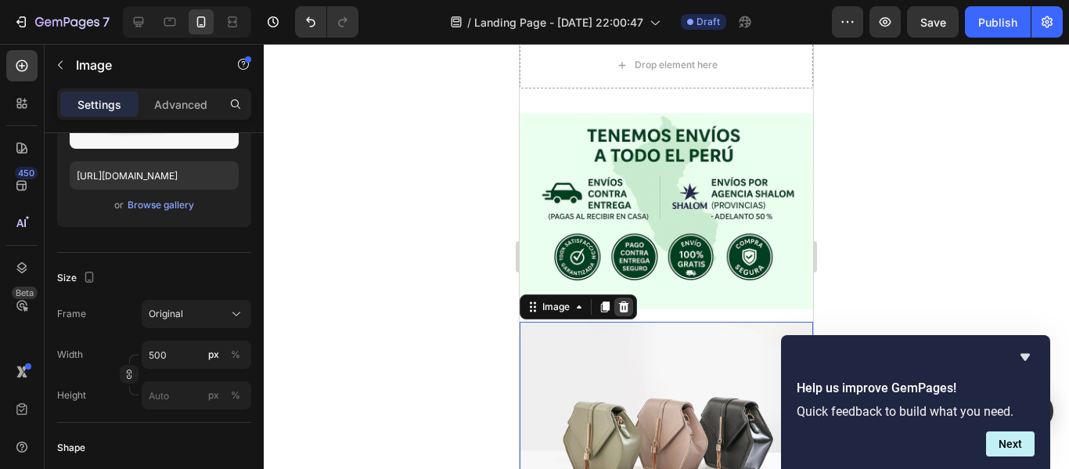
click at [627, 297] on div at bounding box center [623, 306] width 19 height 19
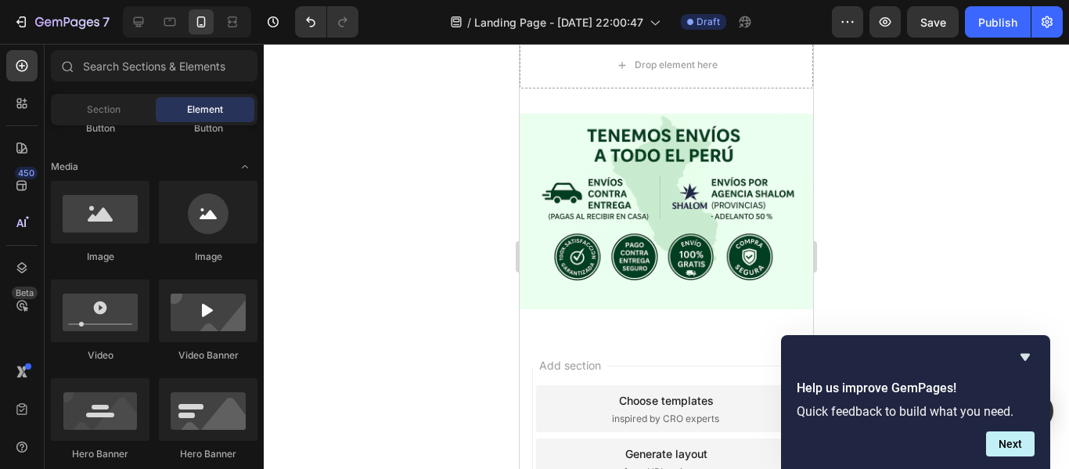
click at [573, 334] on div "Add section Choose templates inspired by CRO experts Generate layout from URL o…" at bounding box center [665, 464] width 293 height 261
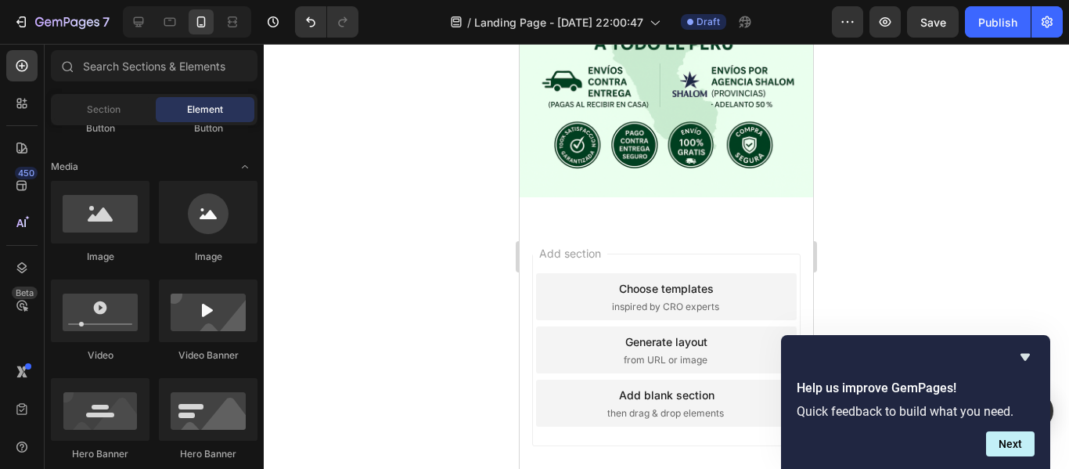
scroll to position [2741, 0]
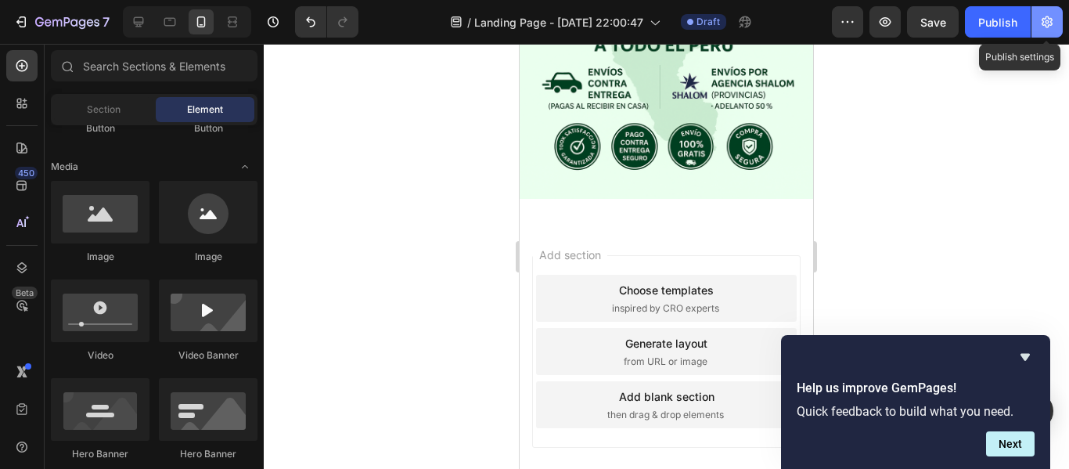
click at [1055, 22] on button "button" at bounding box center [1046, 21] width 31 height 31
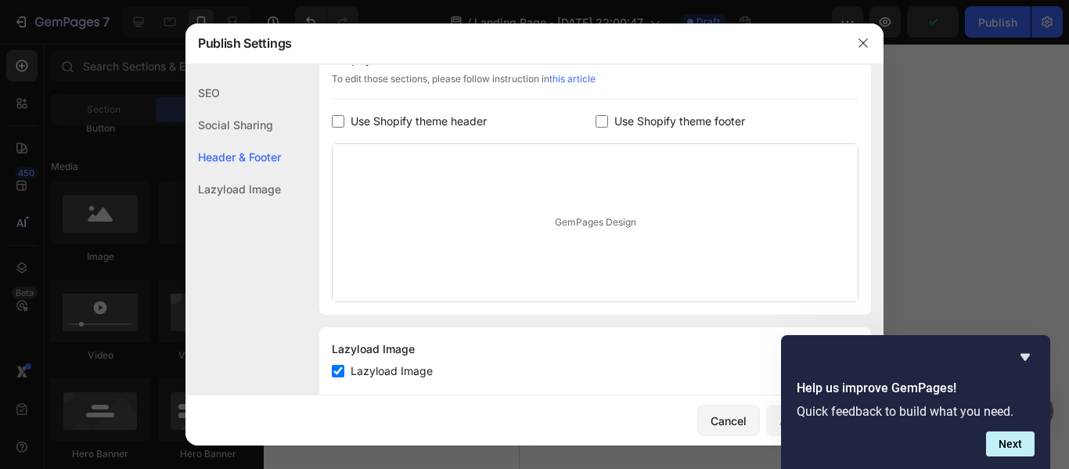
scroll to position [811, 0]
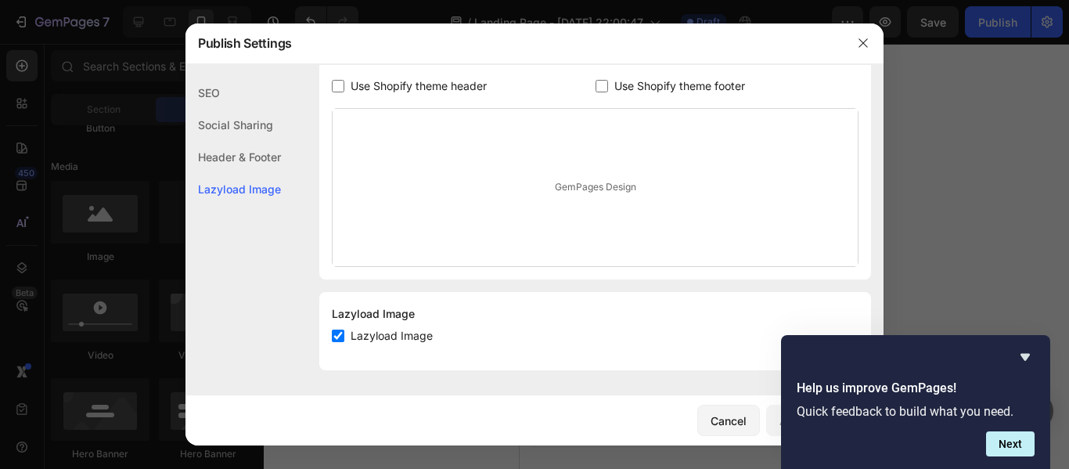
click at [257, 119] on div "Social Sharing" at bounding box center [232, 125] width 95 height 32
click at [1026, 355] on icon "Hide survey" at bounding box center [1024, 357] width 9 height 7
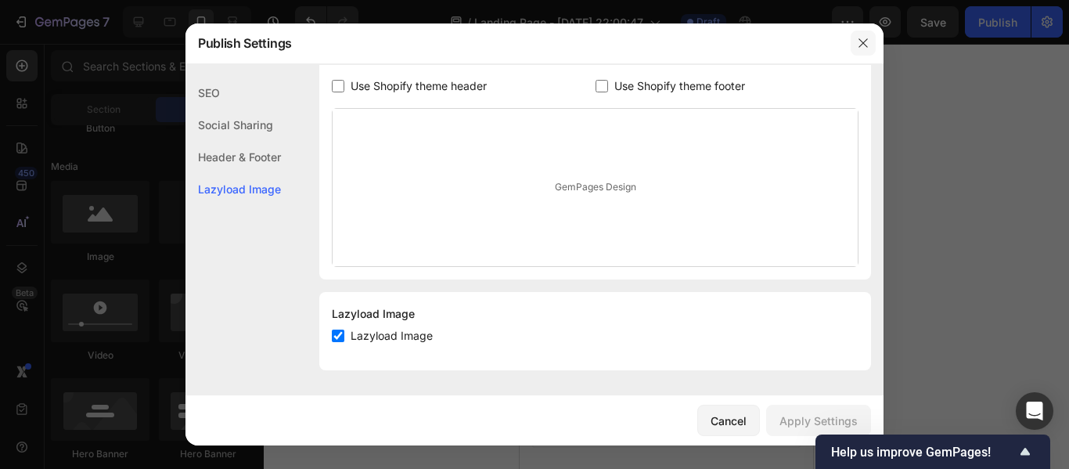
click at [867, 38] on icon "button" at bounding box center [863, 43] width 13 height 13
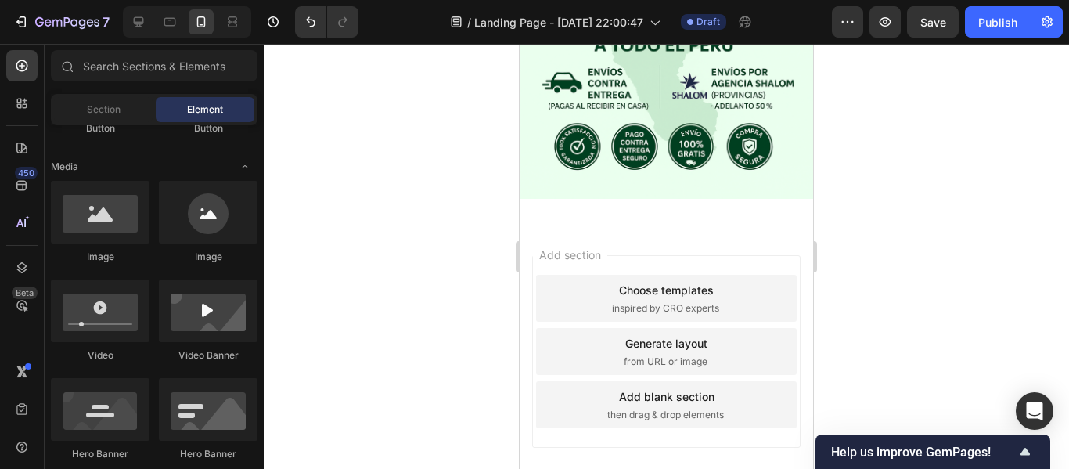
click at [555, 246] on span "Add section" at bounding box center [570, 254] width 74 height 16
click at [583, 451] on div "Add section Choose templates inspired by CRO experts Generate layout from URL o…" at bounding box center [665, 354] width 293 height 261
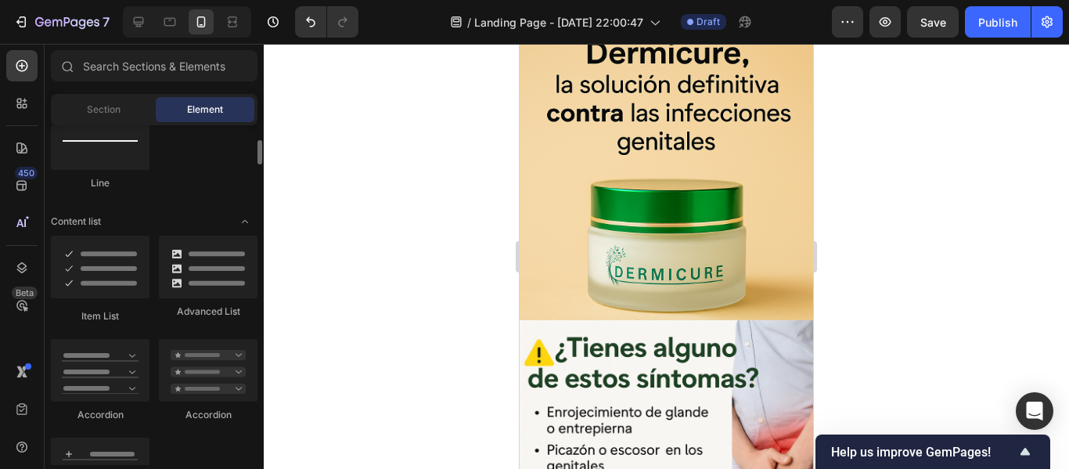
scroll to position [1061, 0]
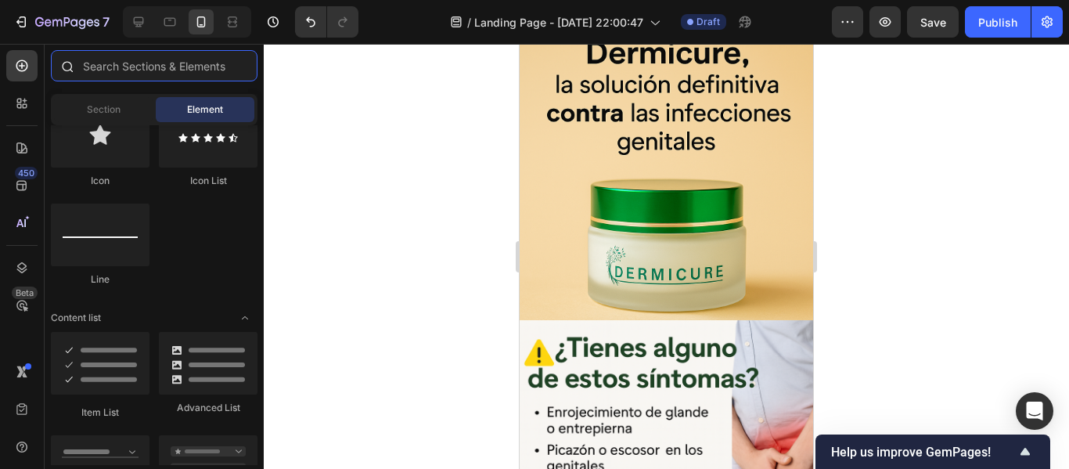
click at [206, 59] on input "text" at bounding box center [154, 65] width 207 height 31
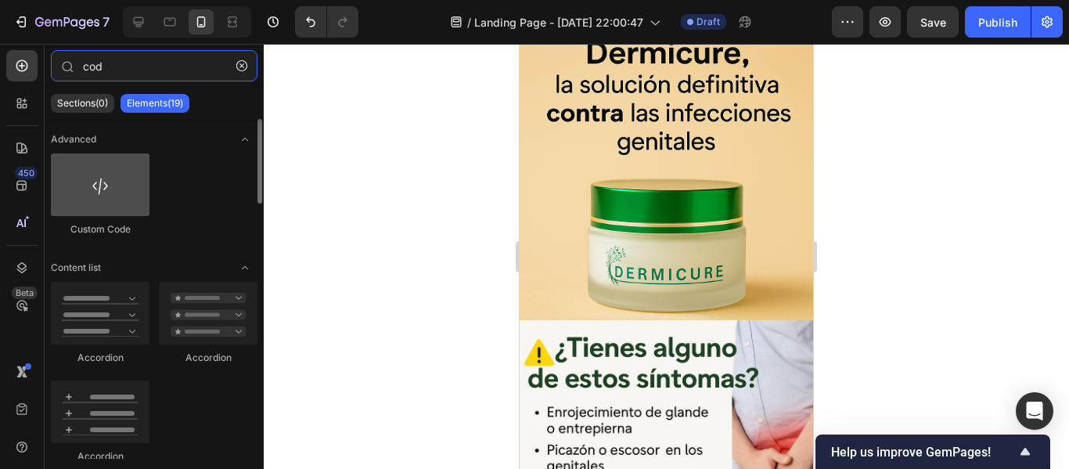
type input "cod"
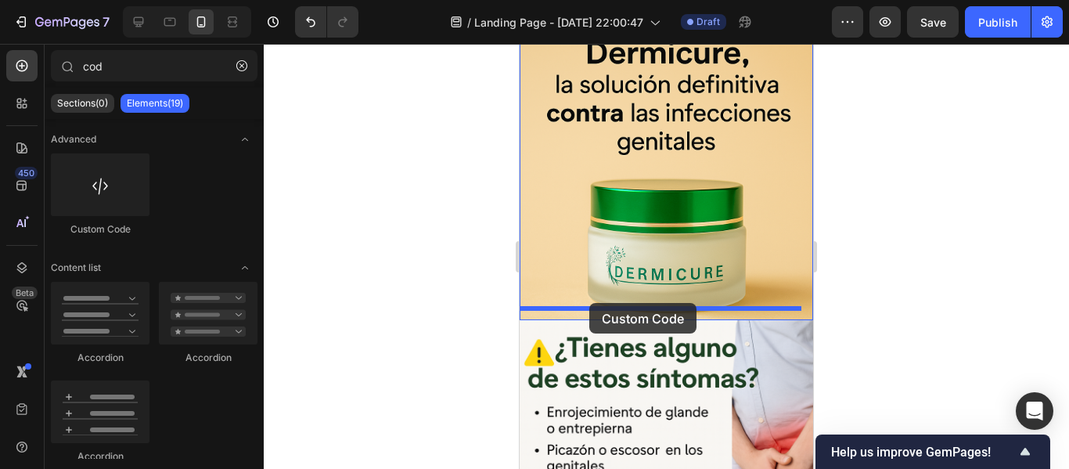
drag, startPoint x: 607, startPoint y: 244, endPoint x: 589, endPoint y: 303, distance: 61.4
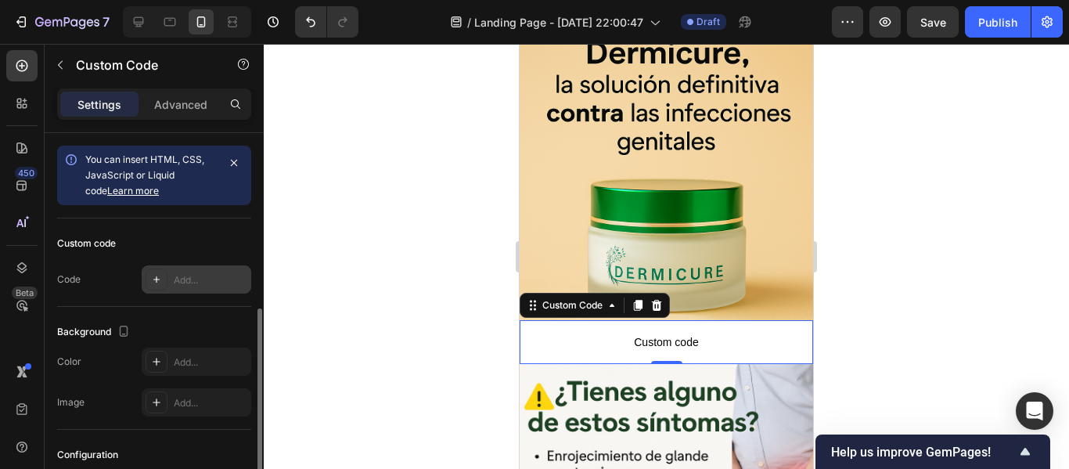
scroll to position [165, 0]
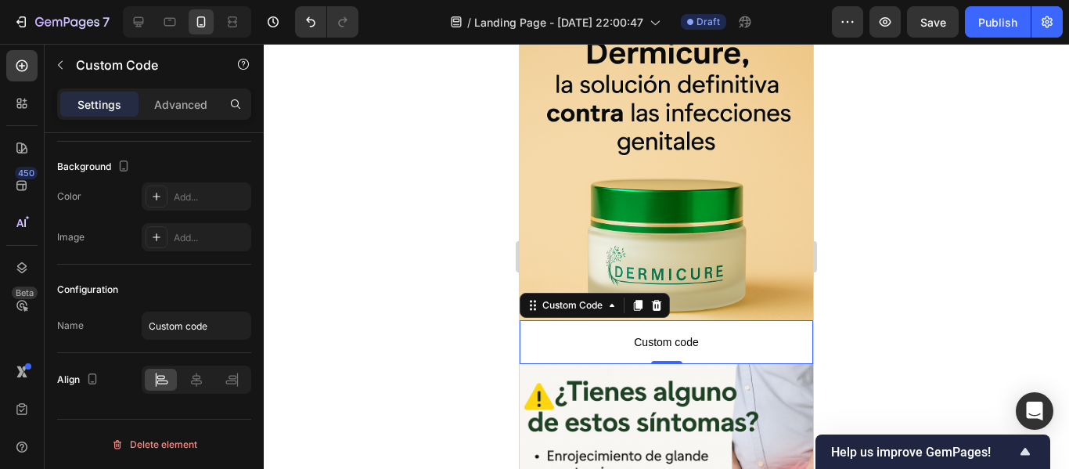
click at [676, 333] on span "Custom code" at bounding box center [665, 342] width 293 height 19
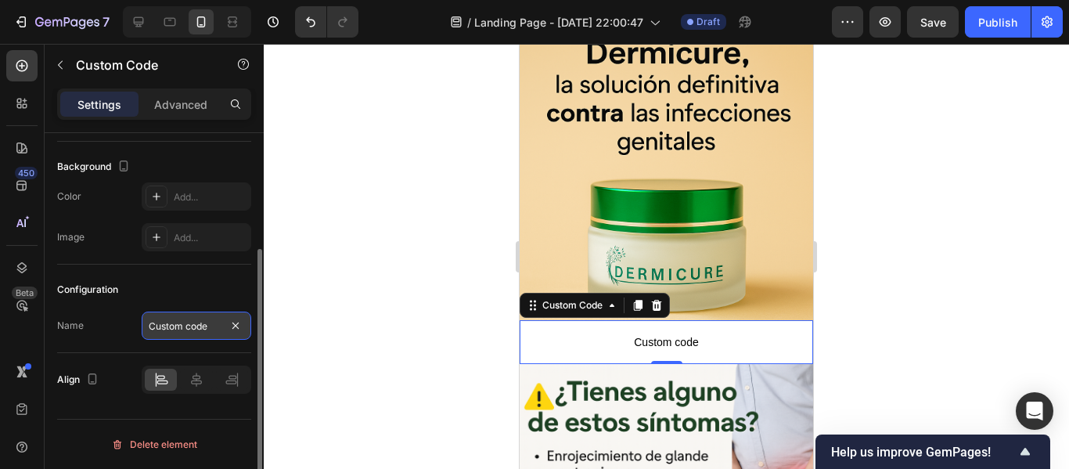
click at [184, 318] on input "Custom code" at bounding box center [197, 325] width 110 height 28
type input "d"
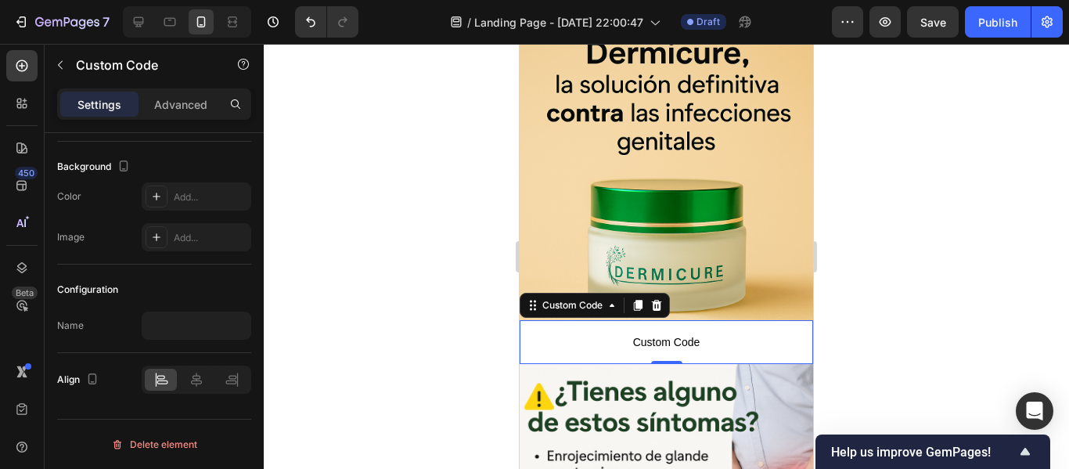
click at [329, 279] on div at bounding box center [666, 256] width 805 height 425
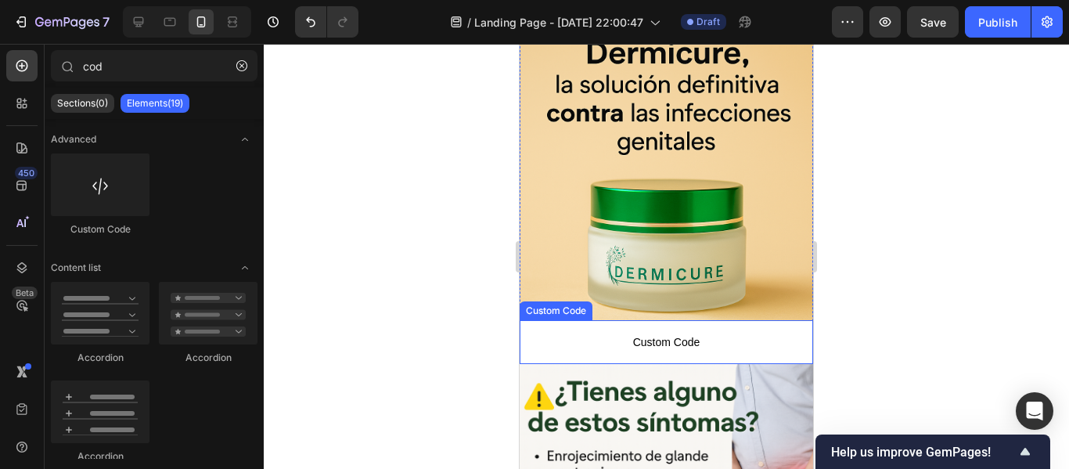
click at [599, 320] on p "Custom Code" at bounding box center [665, 342] width 293 height 44
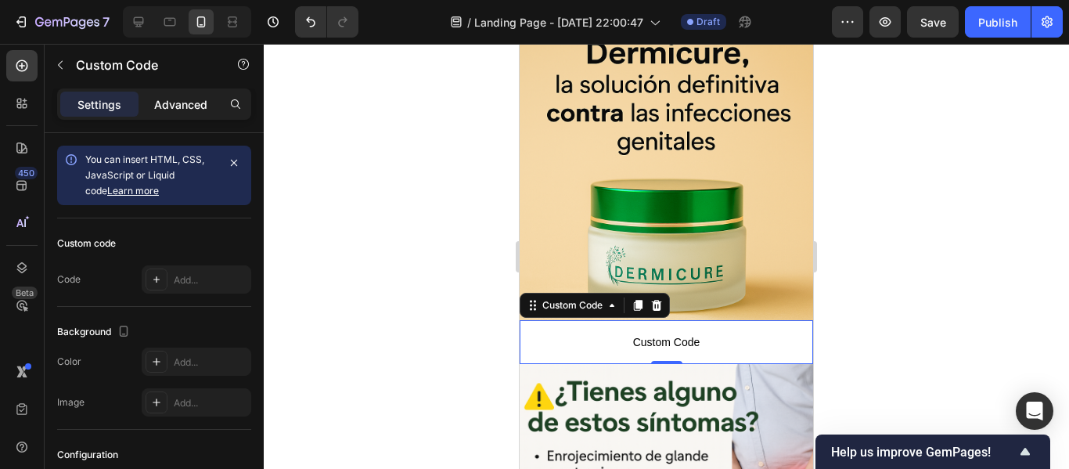
click at [191, 92] on div "Advanced" at bounding box center [181, 104] width 78 height 25
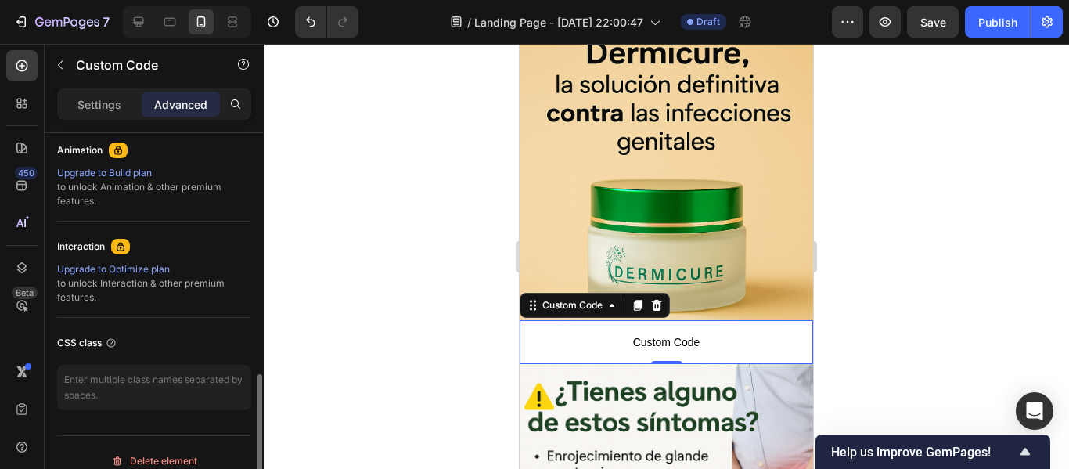
scroll to position [706, 0]
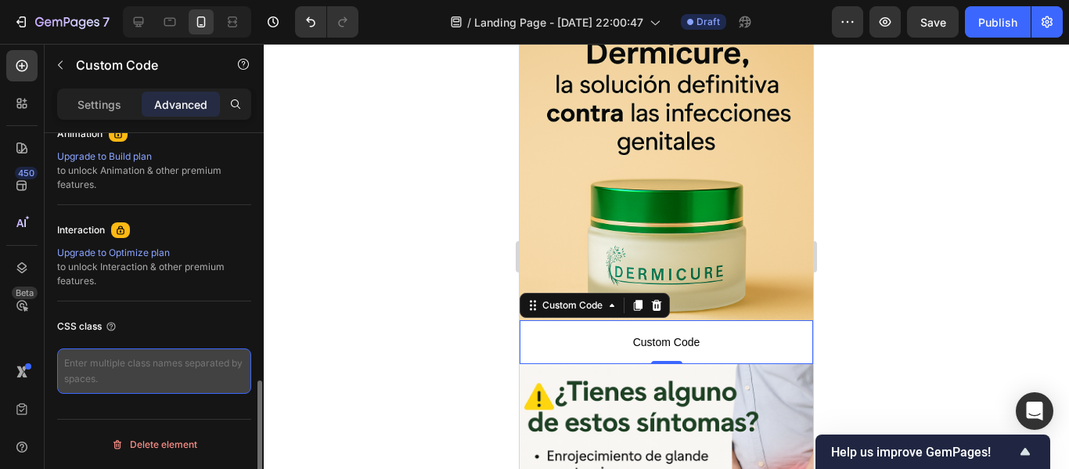
click at [147, 368] on textarea at bounding box center [154, 370] width 194 height 45
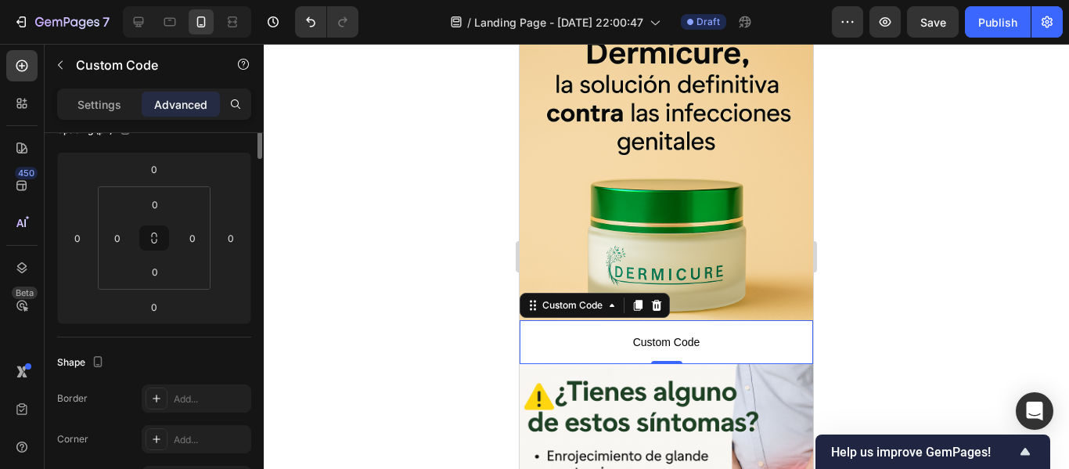
scroll to position [0, 0]
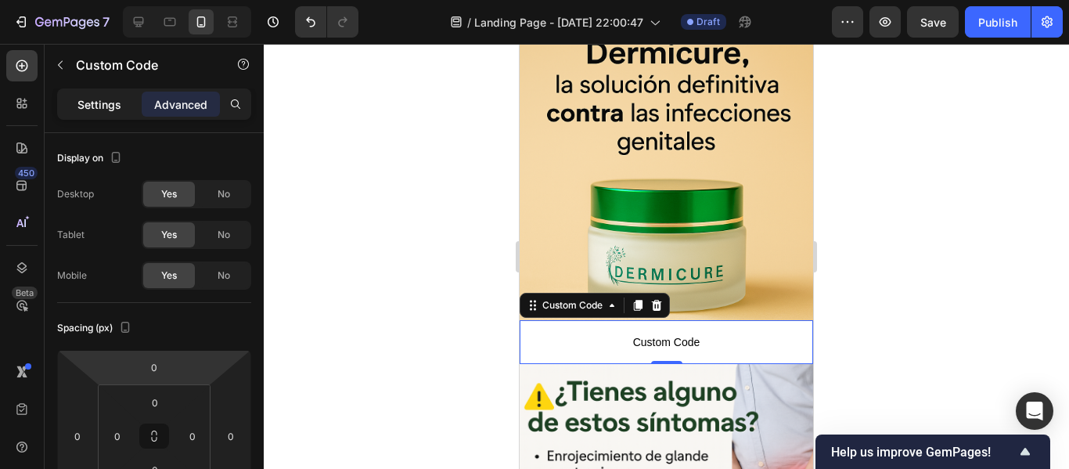
click at [101, 104] on p "Settings" at bounding box center [99, 104] width 44 height 16
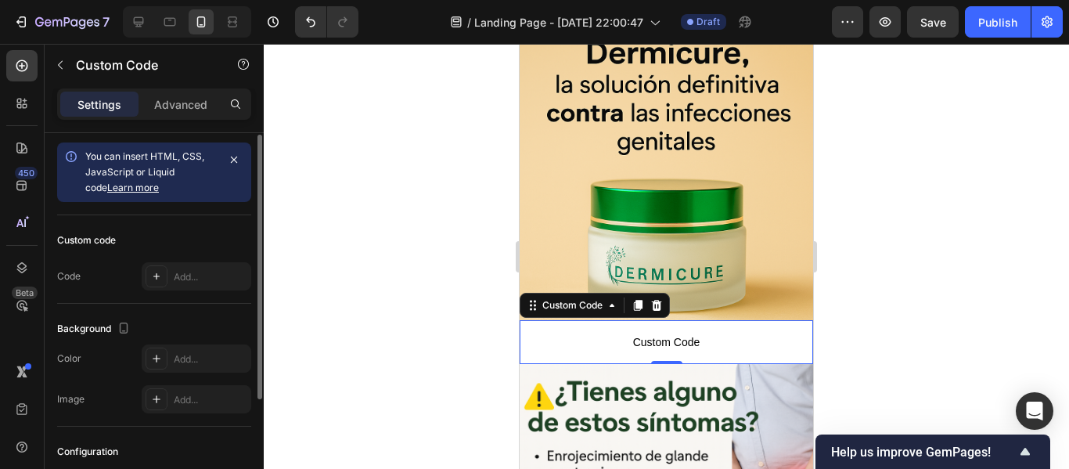
scroll to position [2, 0]
click at [190, 280] on div "Add..." at bounding box center [211, 278] width 74 height 14
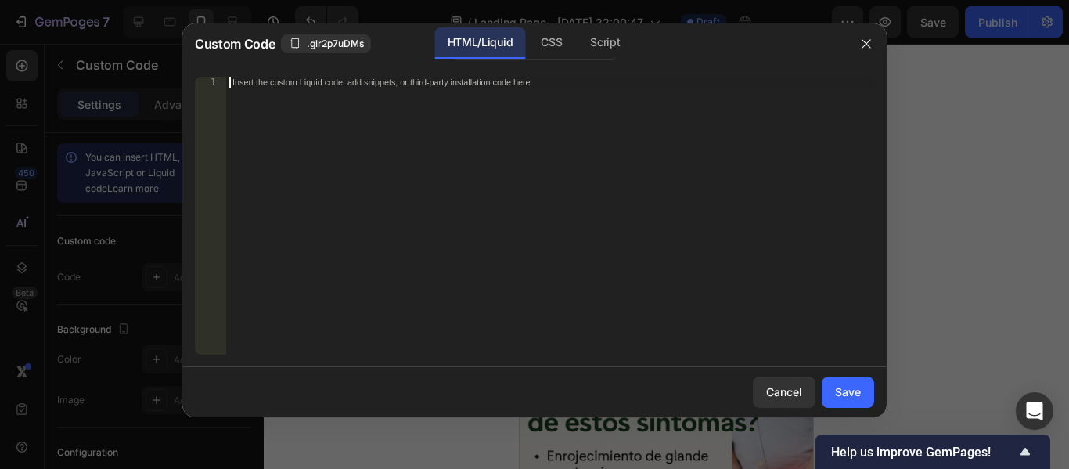
click at [520, 123] on div "Insert the custom Liquid code, add snippets, or third-party installation code h…" at bounding box center [550, 227] width 648 height 300
paste textarea "<div class="_rsi-cod-form-is-gempage"></div><div class="_rsi-cod-form-gempages-…"
type textarea "<div class="_rsi-cod-form-is-gempage"></div><div class="_rsi-cod-form-gempages-…"
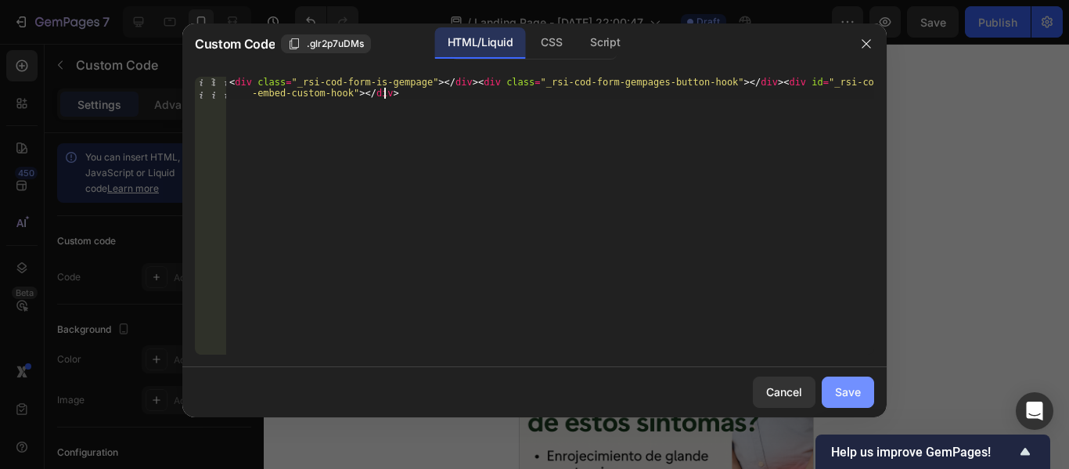
click at [859, 391] on div "Save" at bounding box center [848, 391] width 26 height 16
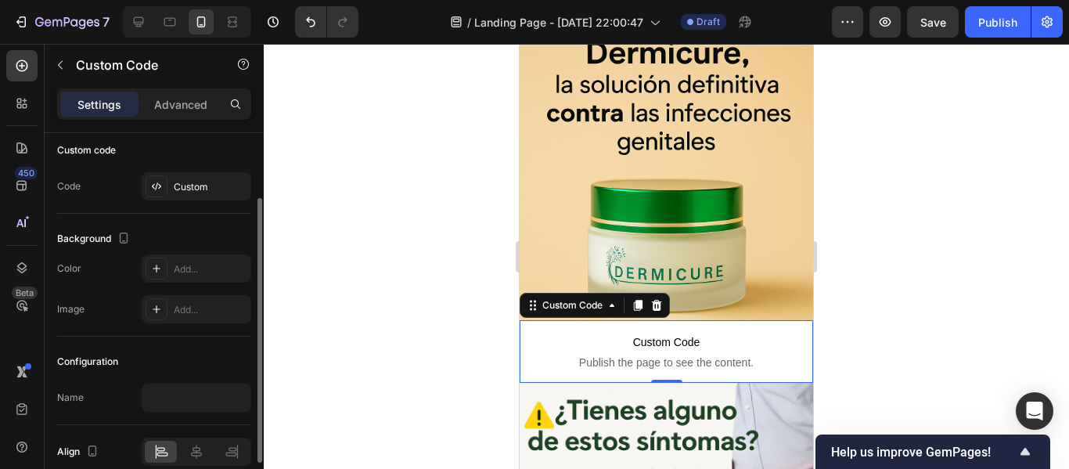
scroll to position [165, 0]
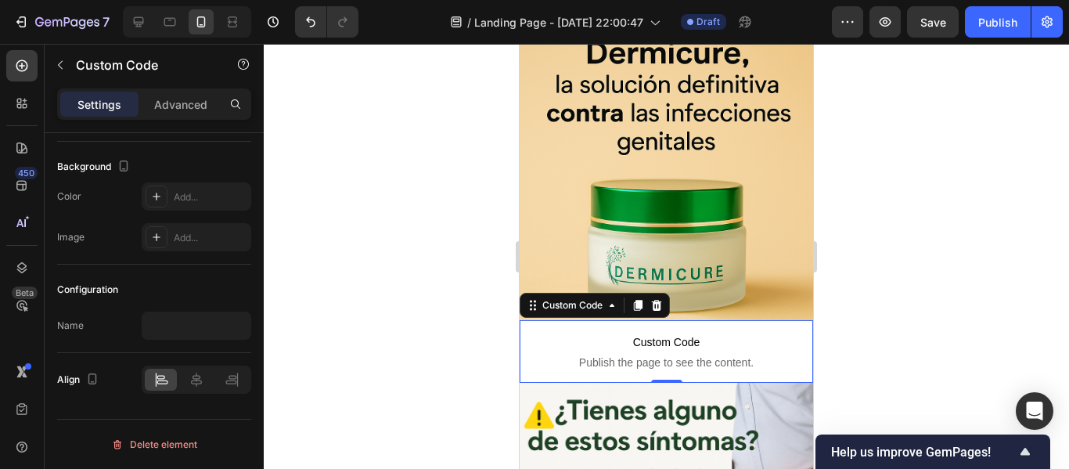
click at [469, 297] on div at bounding box center [666, 256] width 805 height 425
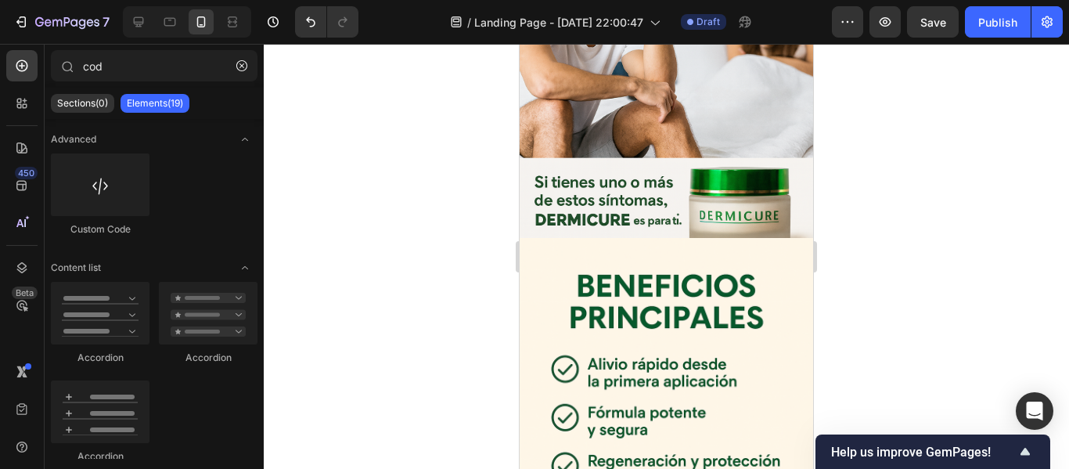
scroll to position [904, 0]
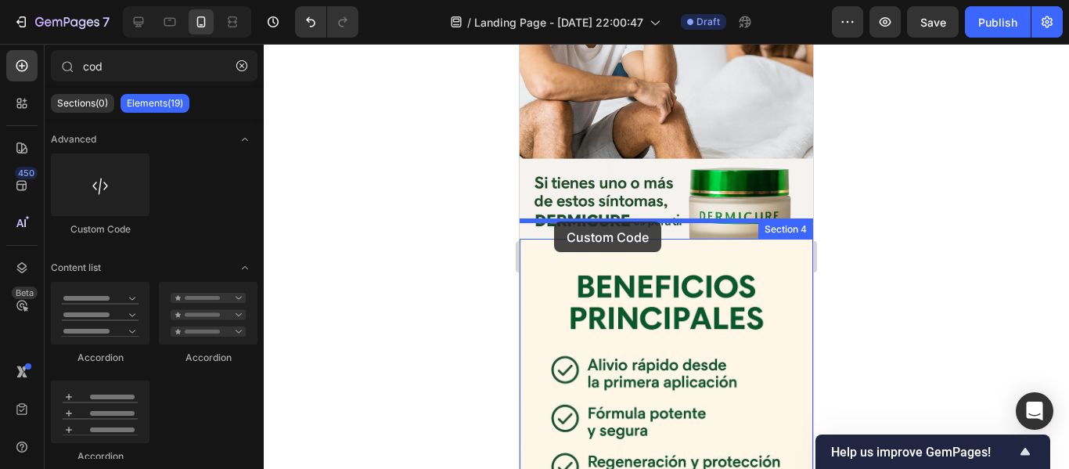
drag, startPoint x: 638, startPoint y: 239, endPoint x: 554, endPoint y: 221, distance: 86.2
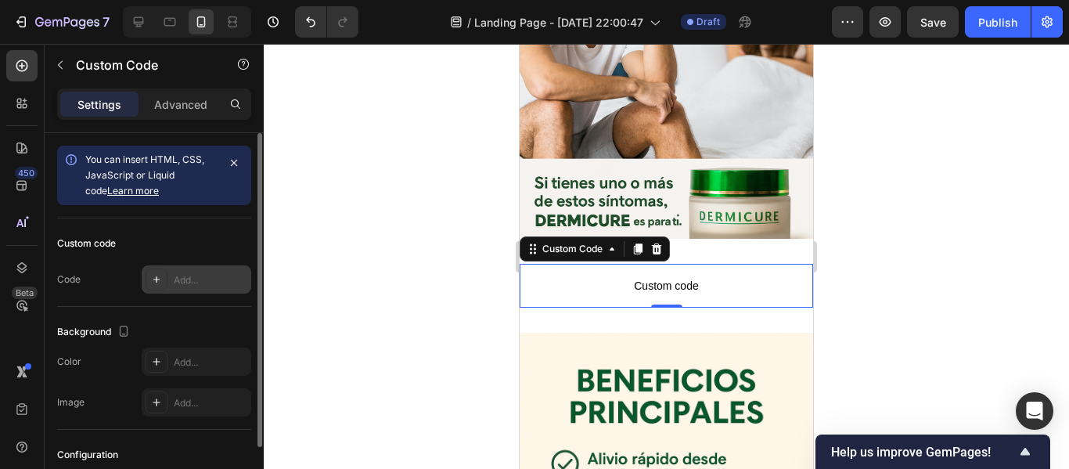
click at [183, 286] on div "Add..." at bounding box center [211, 280] width 74 height 14
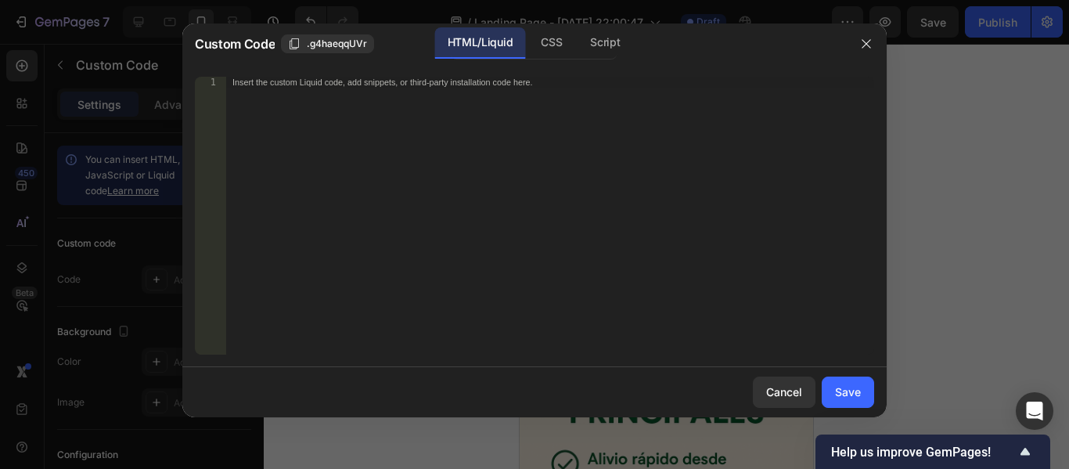
click at [362, 177] on div "Insert the custom Liquid code, add snippets, or third-party installation code h…" at bounding box center [550, 227] width 648 height 300
paste textarea "<div class="_rsi-cod-form-is-gempage"></div><div class="_rsi-cod-form-gempages-…"
type textarea "<div class="_rsi-cod-form-is-gempage"></div><div class="_rsi-cod-form-gempages-…"
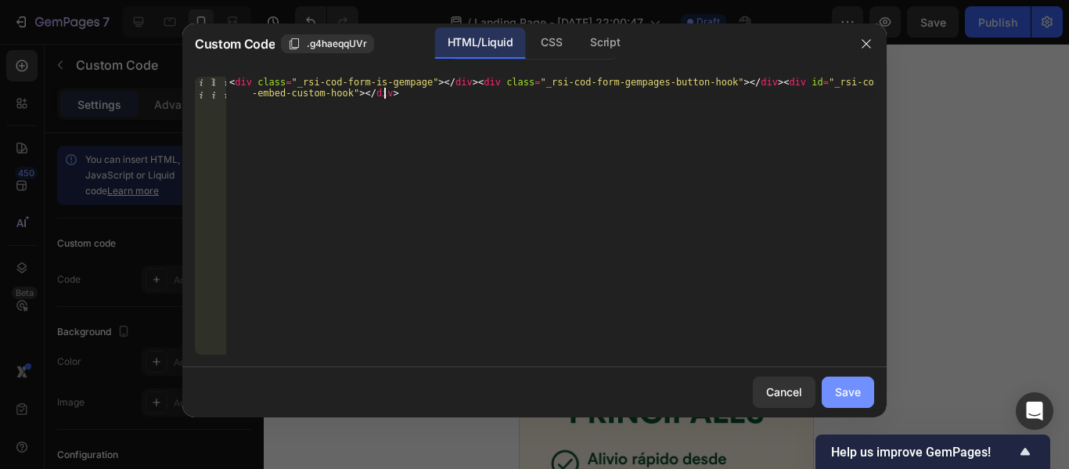
click at [847, 378] on button "Save" at bounding box center [847, 391] width 52 height 31
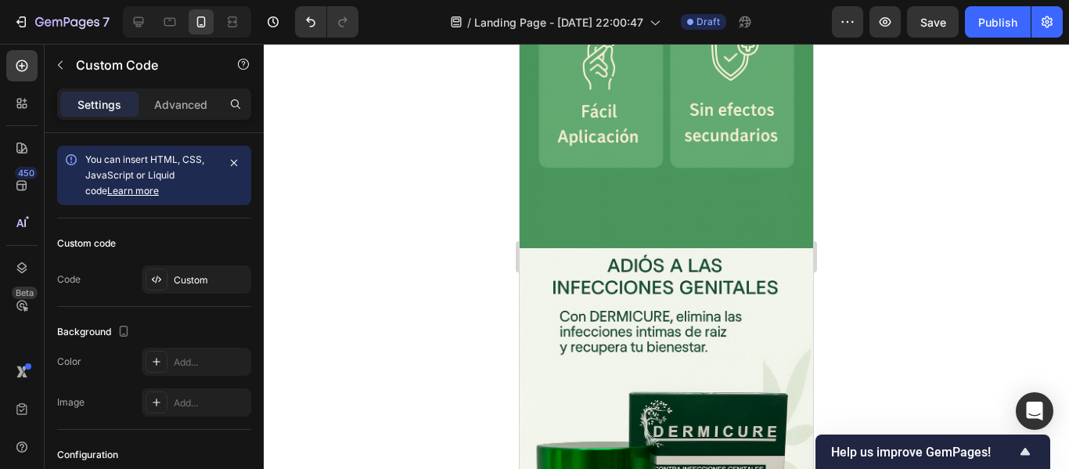
scroll to position [2040, 0]
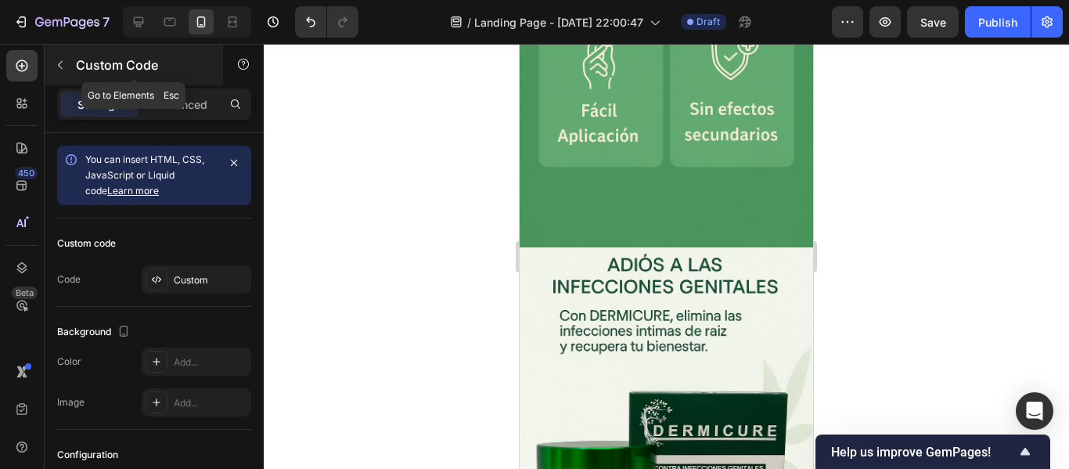
click at [59, 60] on icon "button" at bounding box center [60, 65] width 13 height 13
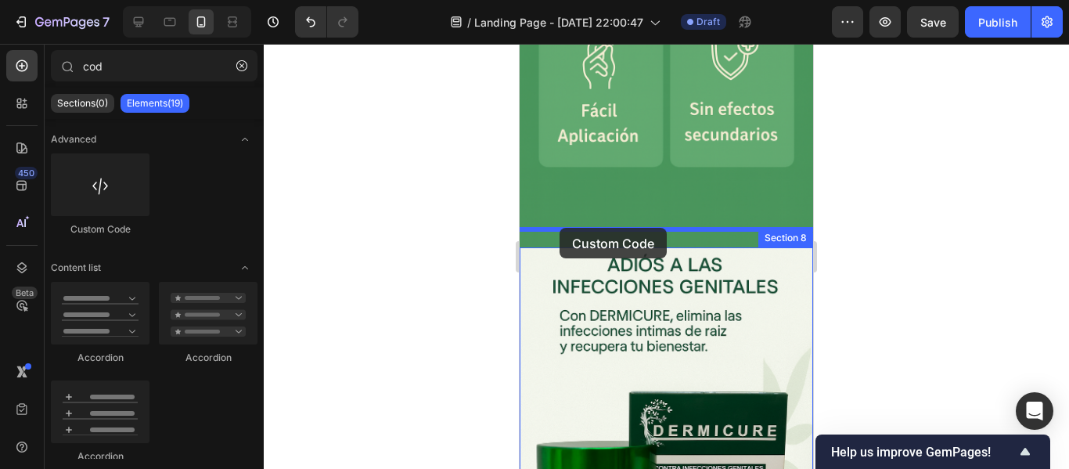
drag, startPoint x: 609, startPoint y: 254, endPoint x: 553, endPoint y: 232, distance: 60.4
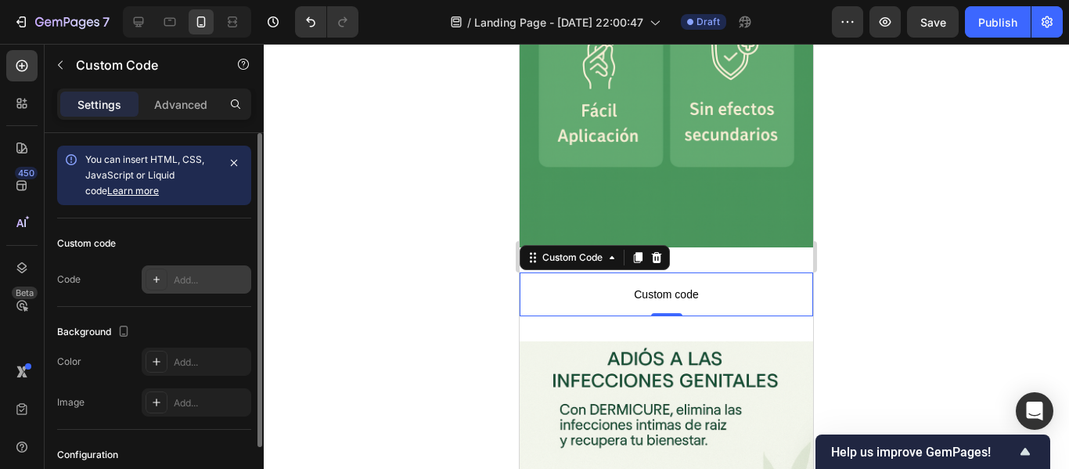
click at [203, 265] on div "Add..." at bounding box center [197, 279] width 110 height 28
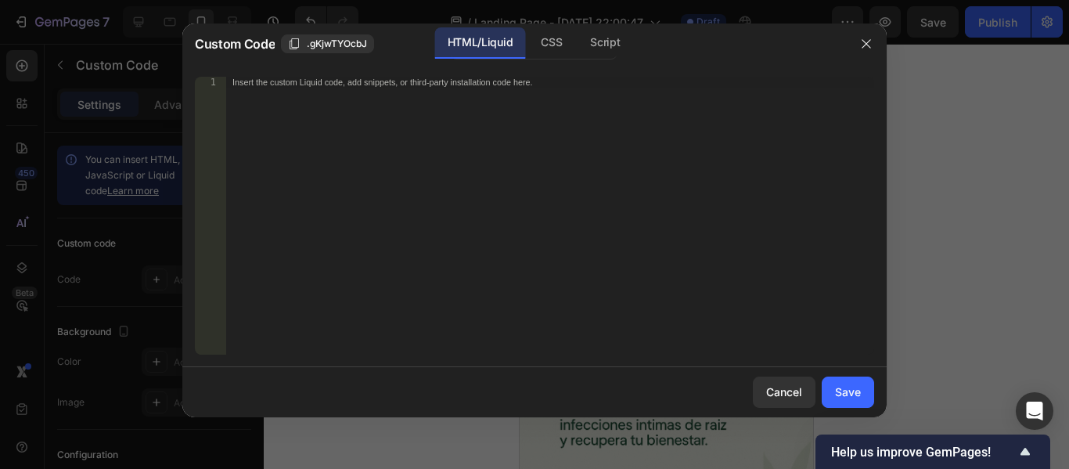
click at [358, 154] on div "Insert the custom Liquid code, add snippets, or third-party installation code h…" at bounding box center [550, 227] width 648 height 300
paste textarea "<div class="_rsi-cod-form-is-gempage"></div><div class="_rsi-cod-form-gempages-…"
type textarea "<div class="_rsi-cod-form-is-gempage"></div><div class="_rsi-cod-form-gempages-…"
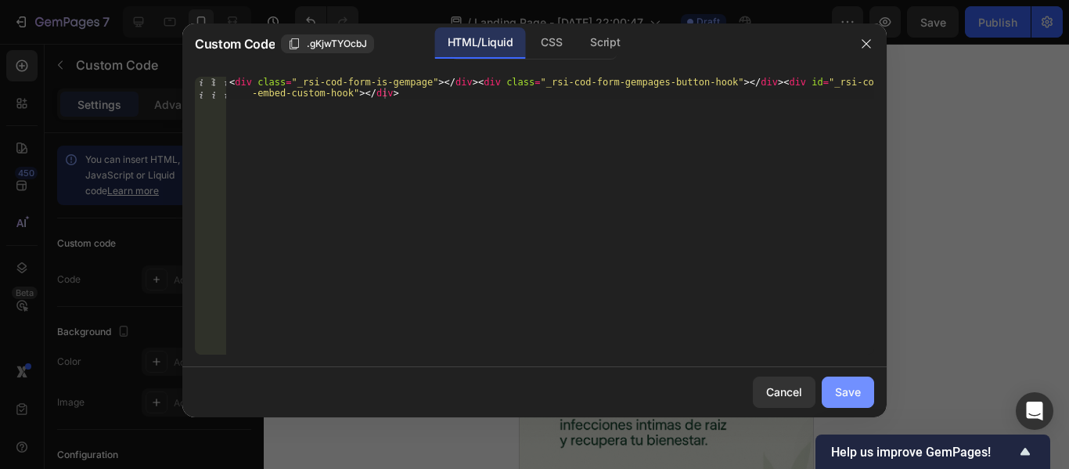
click at [843, 394] on div "Save" at bounding box center [848, 391] width 26 height 16
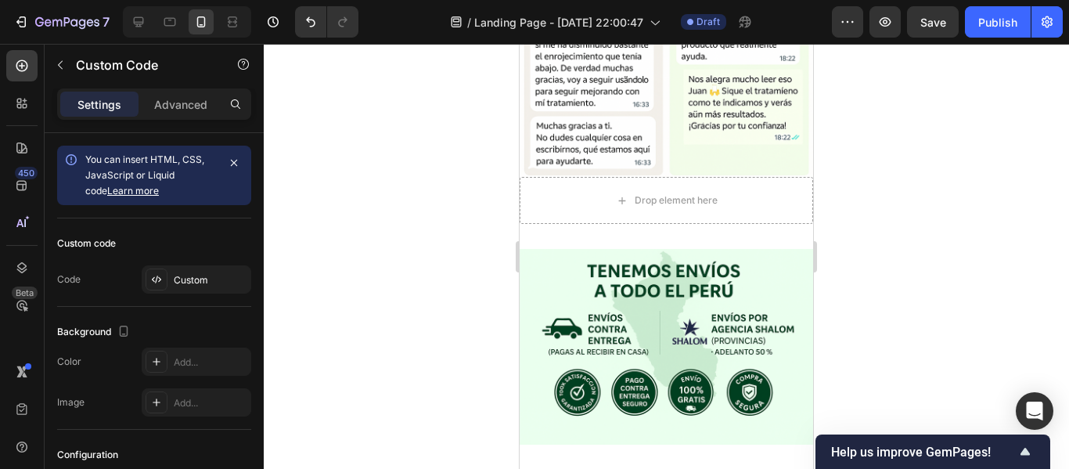
scroll to position [2795, 0]
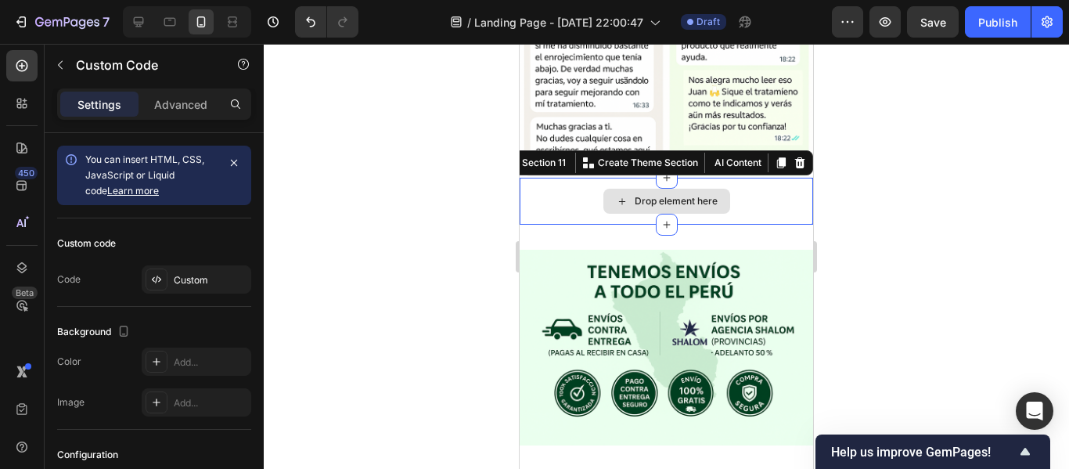
click at [556, 200] on div "Drop element here" at bounding box center [665, 201] width 293 height 47
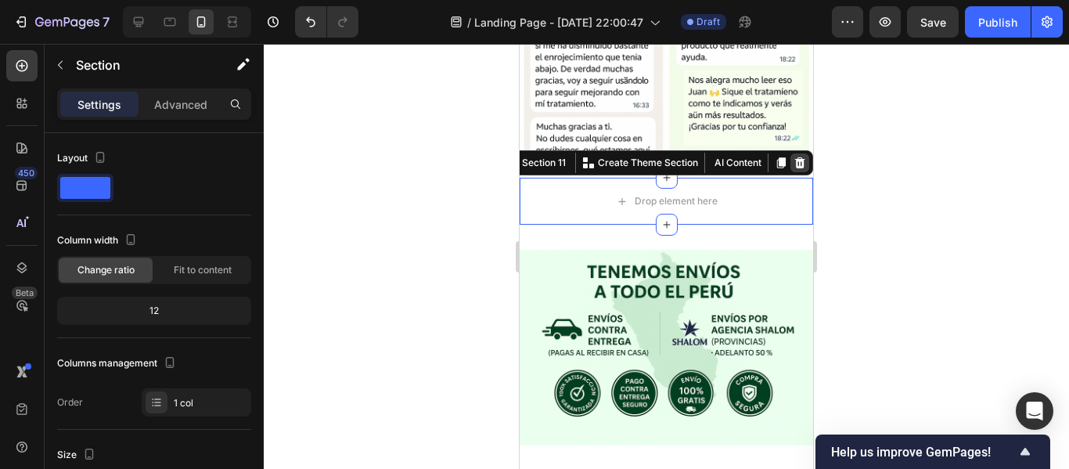
click at [795, 157] on icon at bounding box center [800, 162] width 10 height 11
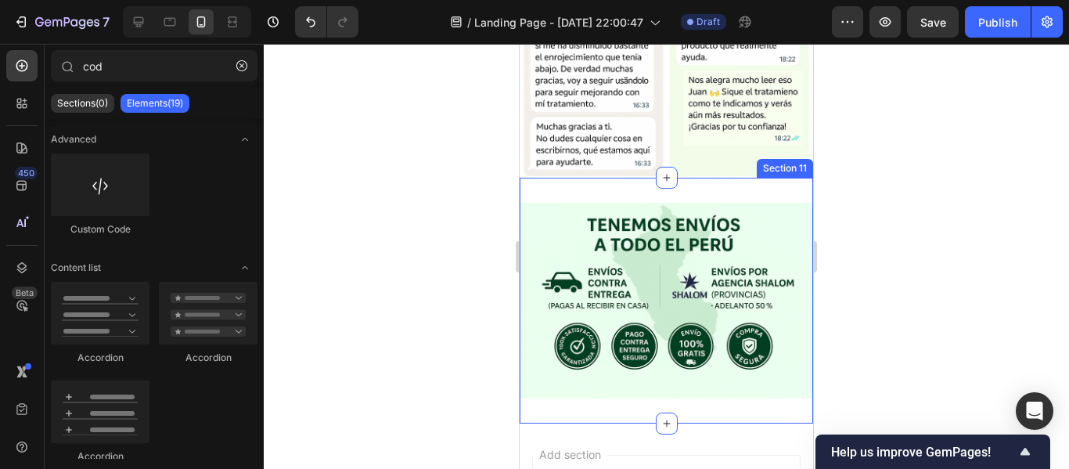
click at [702, 178] on div "Image Section 11" at bounding box center [665, 301] width 293 height 246
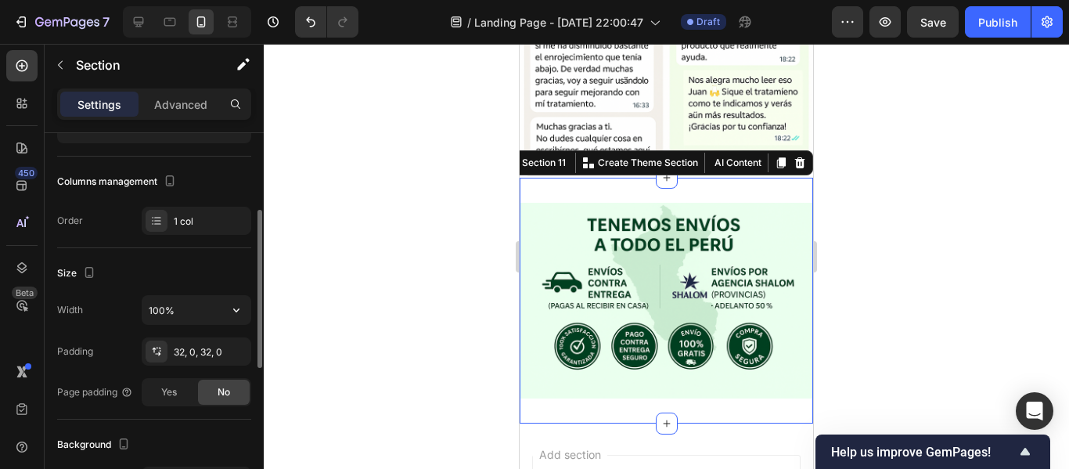
scroll to position [182, 0]
click at [166, 358] on div at bounding box center [157, 351] width 22 height 22
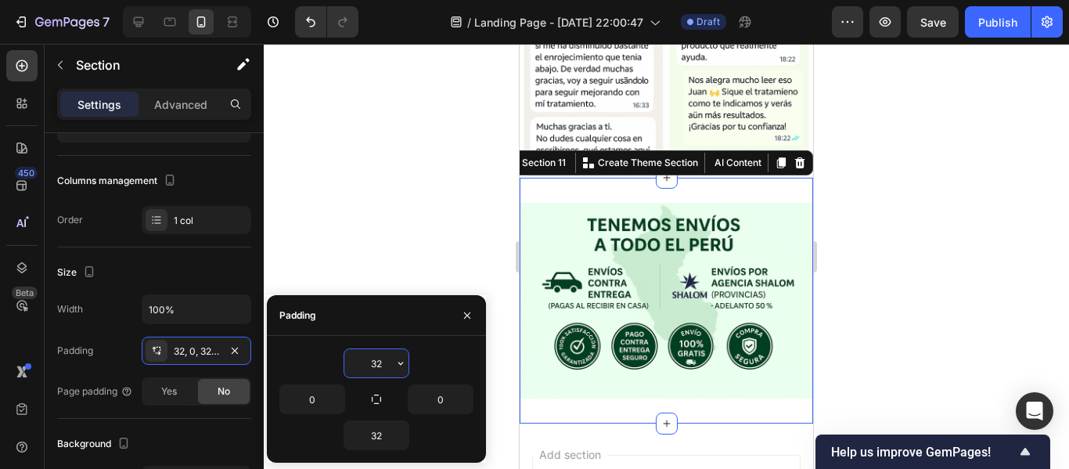
click at [378, 357] on input "32" at bounding box center [376, 363] width 64 height 28
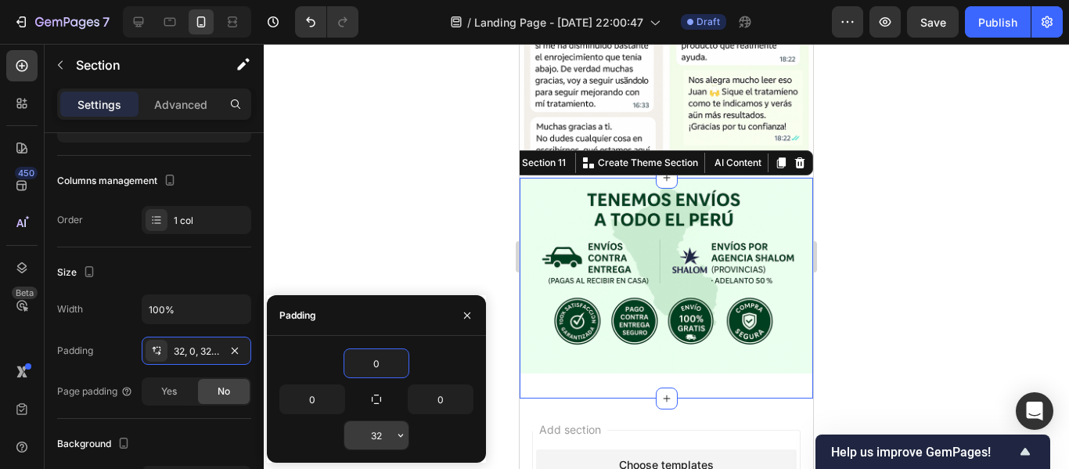
type input "0"
click at [373, 430] on input "32" at bounding box center [376, 435] width 64 height 28
type input "0"
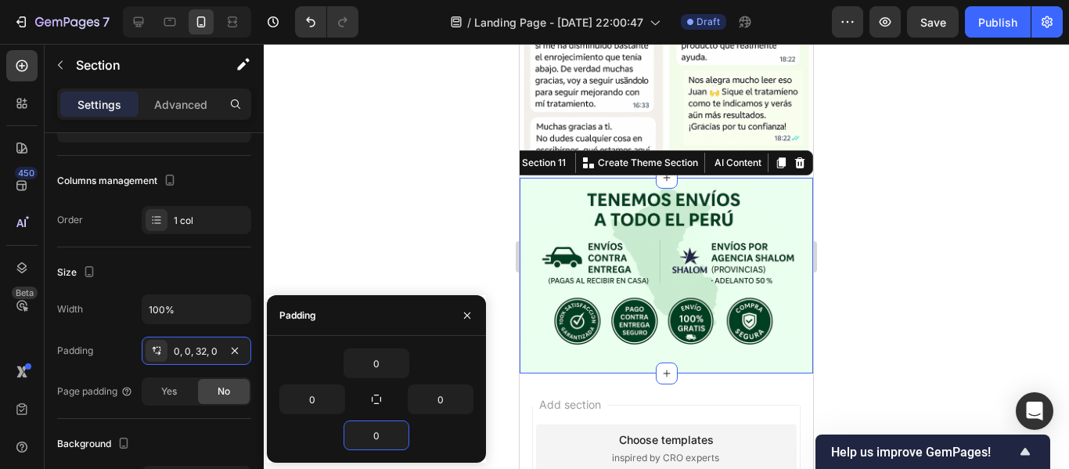
click at [437, 258] on div at bounding box center [666, 256] width 805 height 425
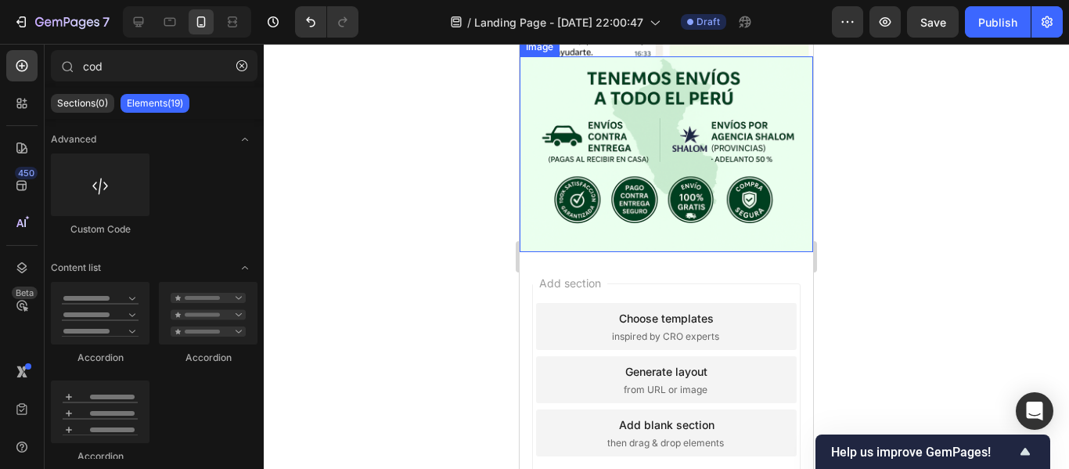
scroll to position [2906, 0]
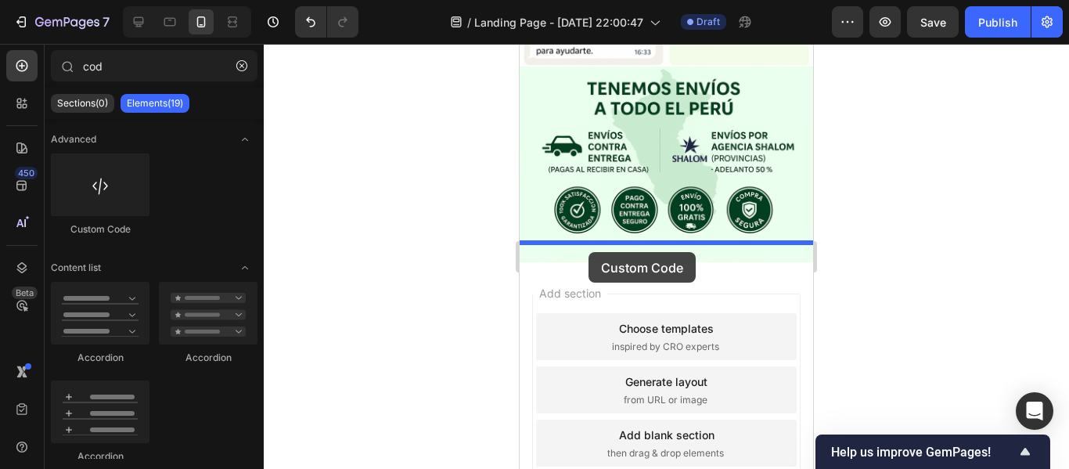
drag, startPoint x: 601, startPoint y: 261, endPoint x: 596, endPoint y: 248, distance: 13.4
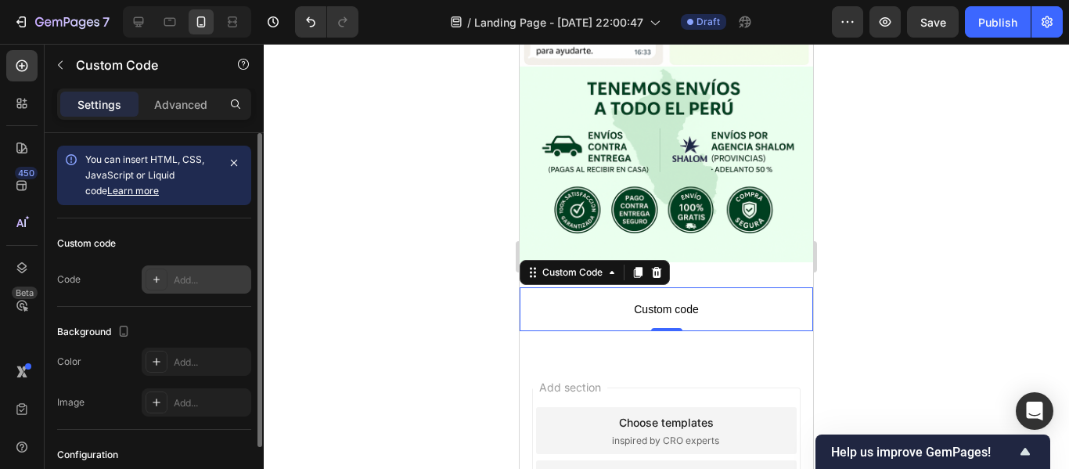
click at [175, 265] on div "Add..." at bounding box center [197, 279] width 110 height 28
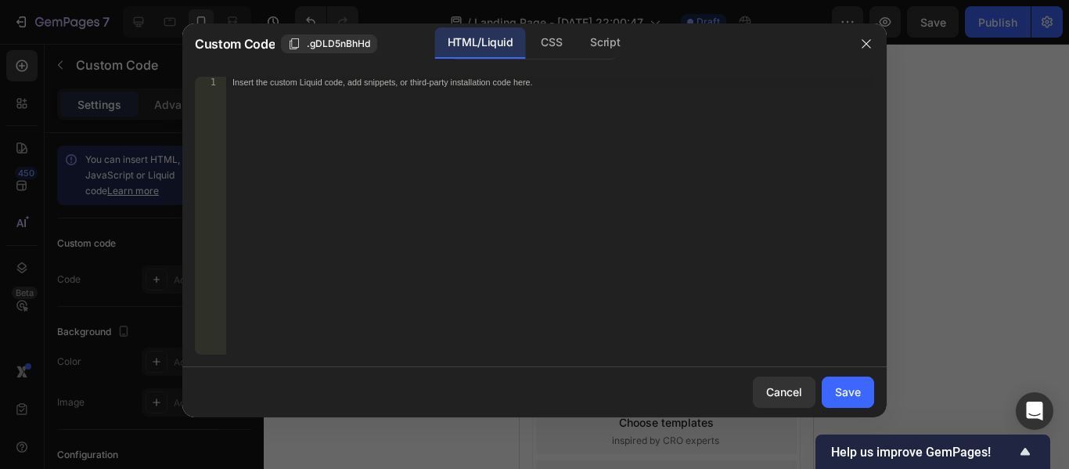
click at [315, 120] on div "Insert the custom Liquid code, add snippets, or third-party installation code h…" at bounding box center [550, 227] width 648 height 300
paste textarea "<div class="_rsi-cod-form-is-gempage"></div><div class="_rsi-cod-form-gempages-…"
type textarea "<div class="_rsi-cod-form-is-gempage"></div><div class="_rsi-cod-form-gempages-…"
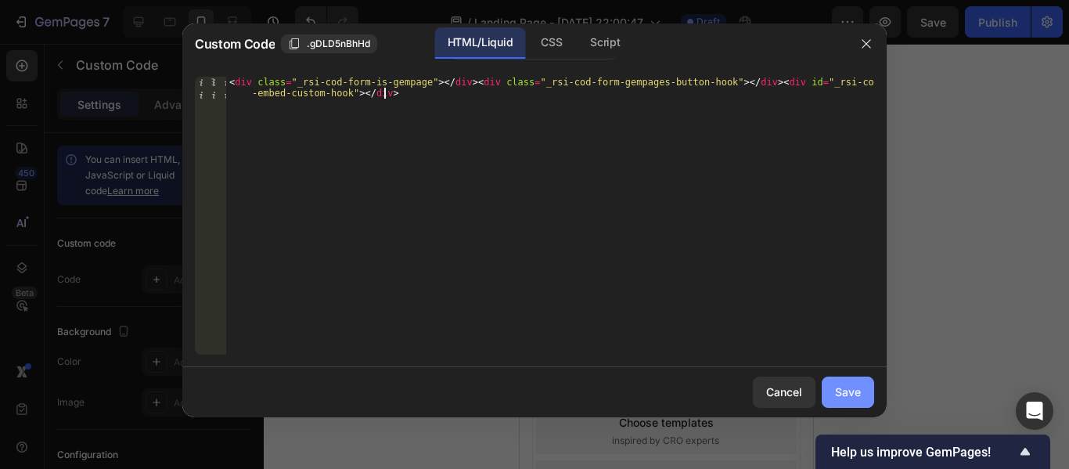
click at [845, 399] on div "Save" at bounding box center [848, 391] width 26 height 16
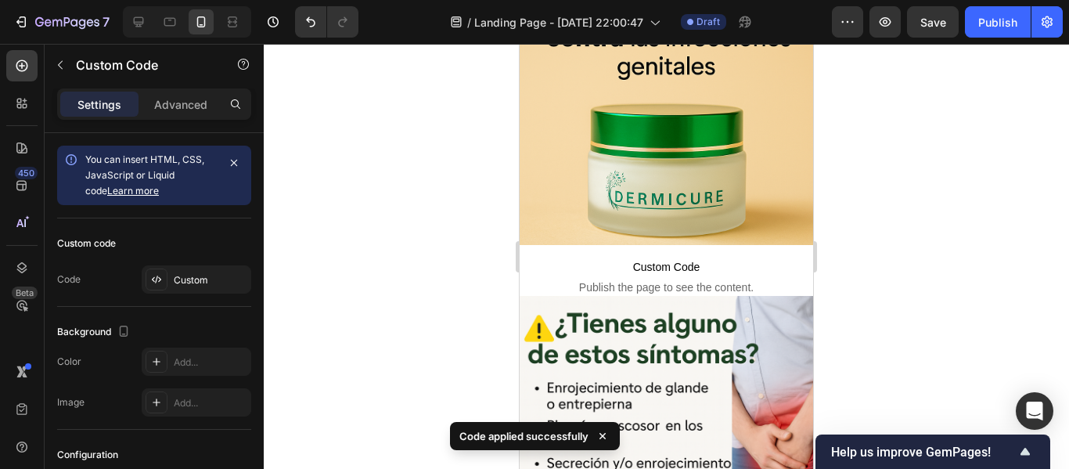
scroll to position [0, 0]
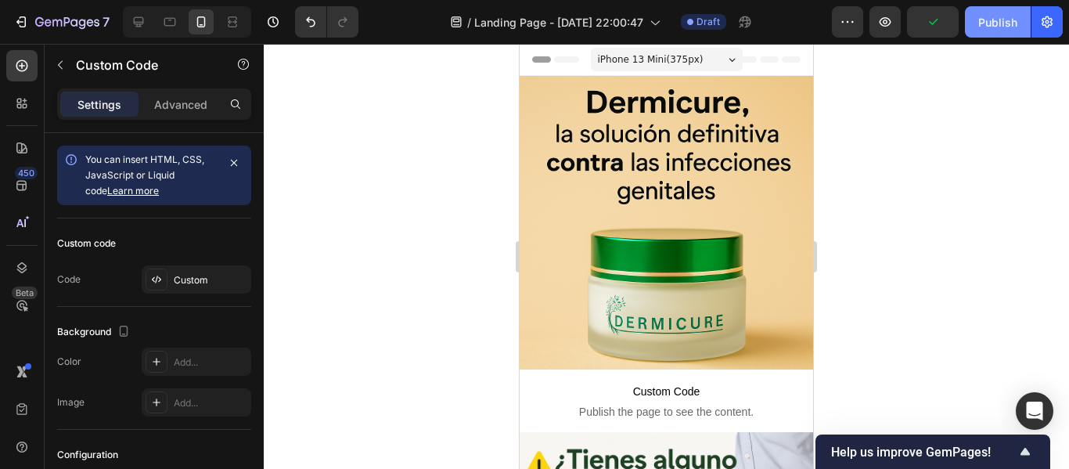
click at [1008, 23] on div "Publish" at bounding box center [997, 22] width 39 height 16
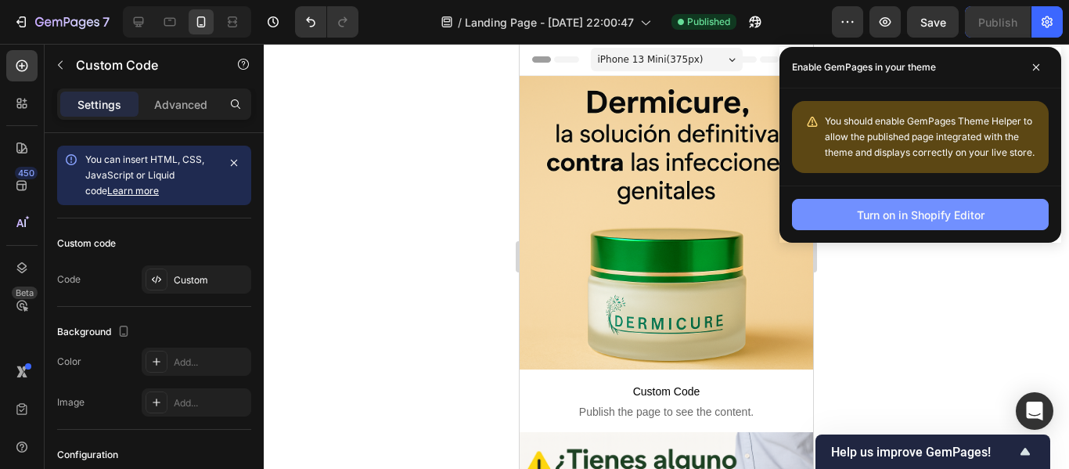
click at [913, 204] on button "Turn on in Shopify Editor" at bounding box center [920, 214] width 257 height 31
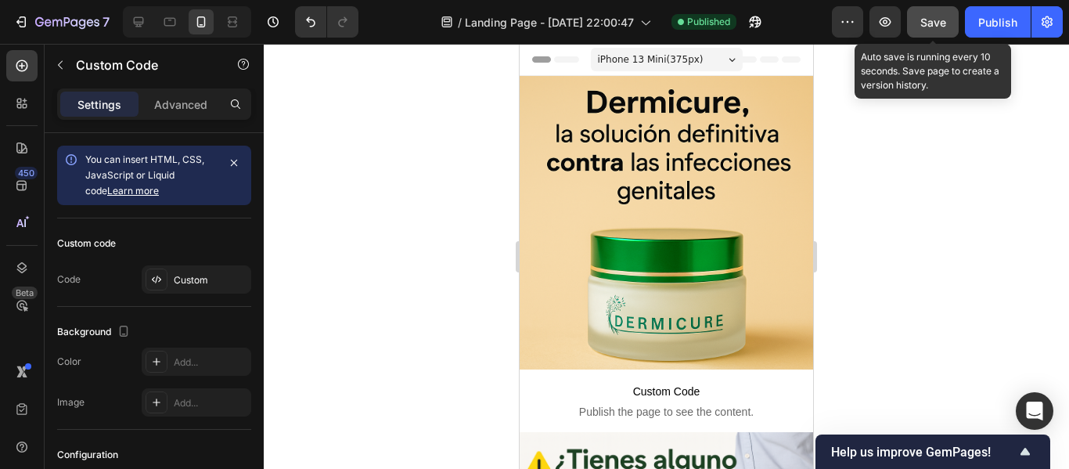
click at [940, 21] on span "Save" at bounding box center [933, 22] width 26 height 13
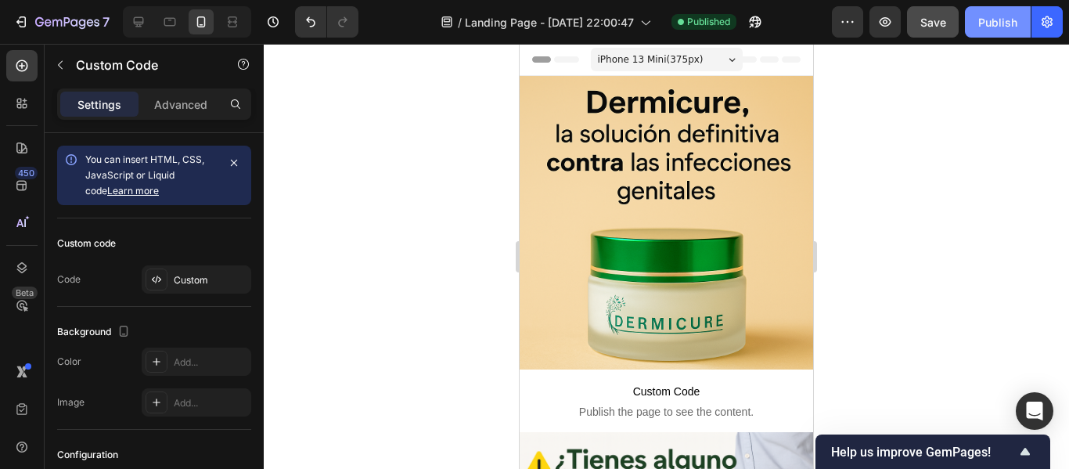
click at [986, 11] on button "Publish" at bounding box center [998, 21] width 66 height 31
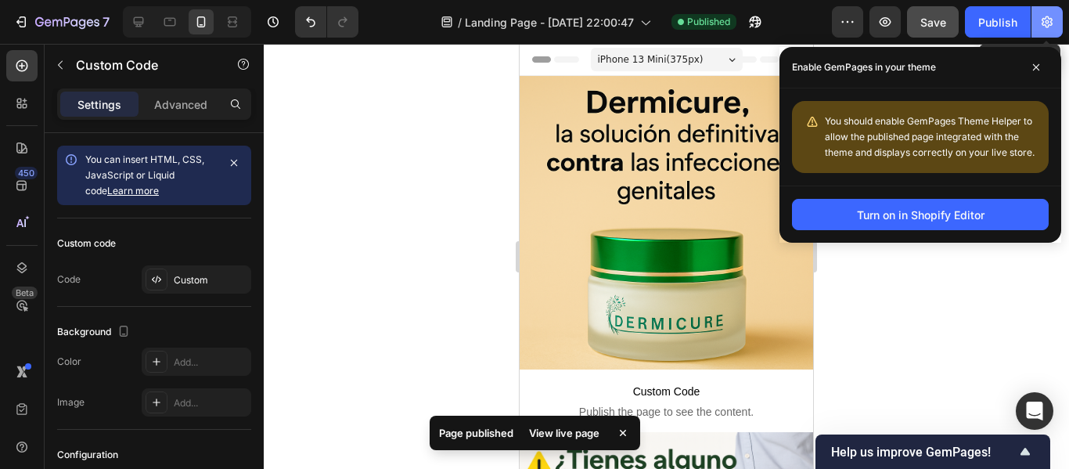
click at [1040, 31] on button "button" at bounding box center [1046, 21] width 31 height 31
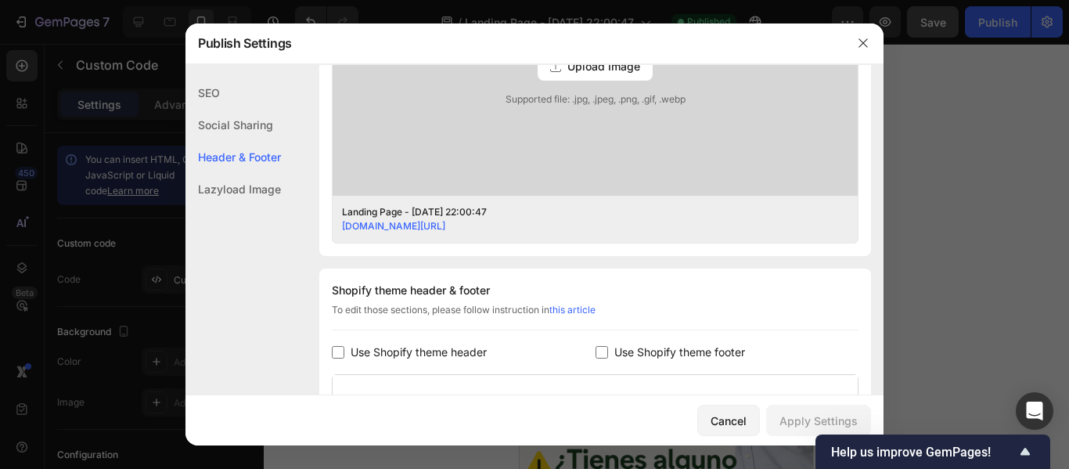
scroll to position [811, 0]
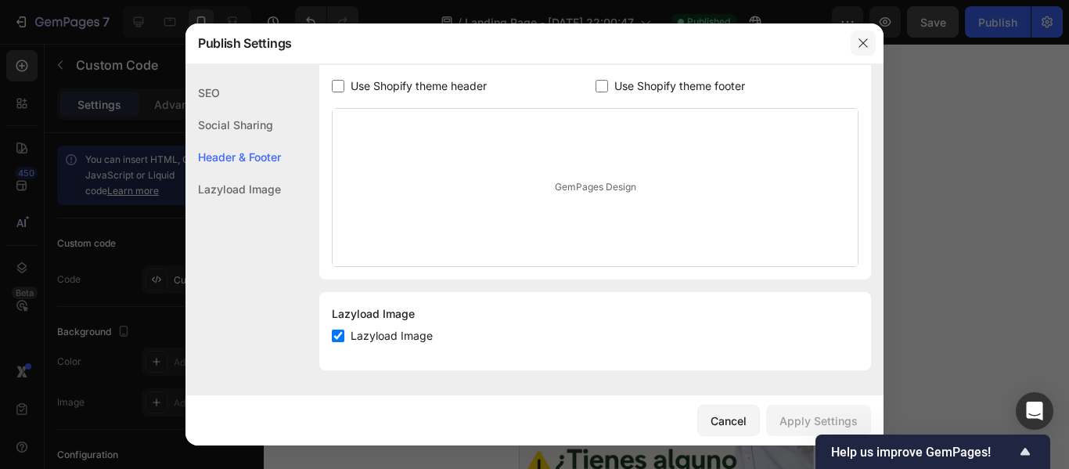
click at [856, 44] on button "button" at bounding box center [862, 43] width 25 height 25
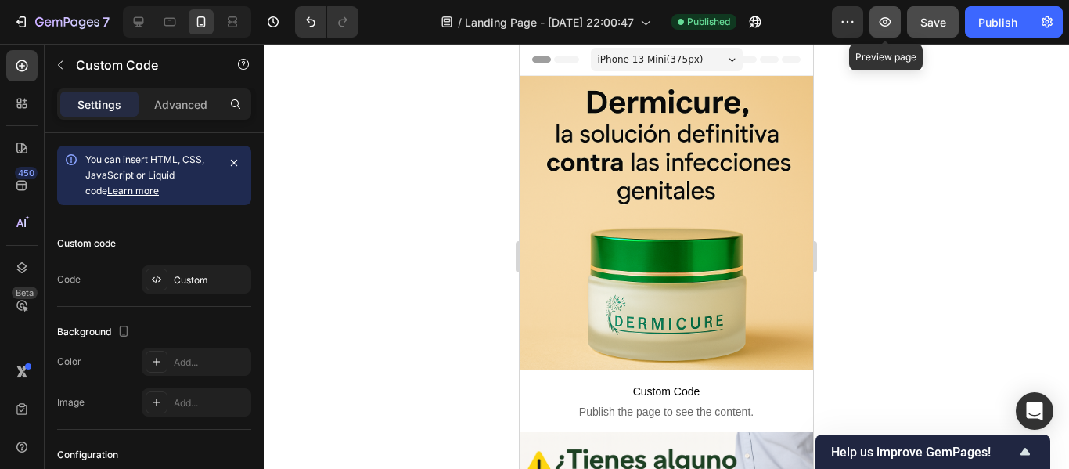
click at [880, 18] on icon "button" at bounding box center [885, 22] width 16 height 16
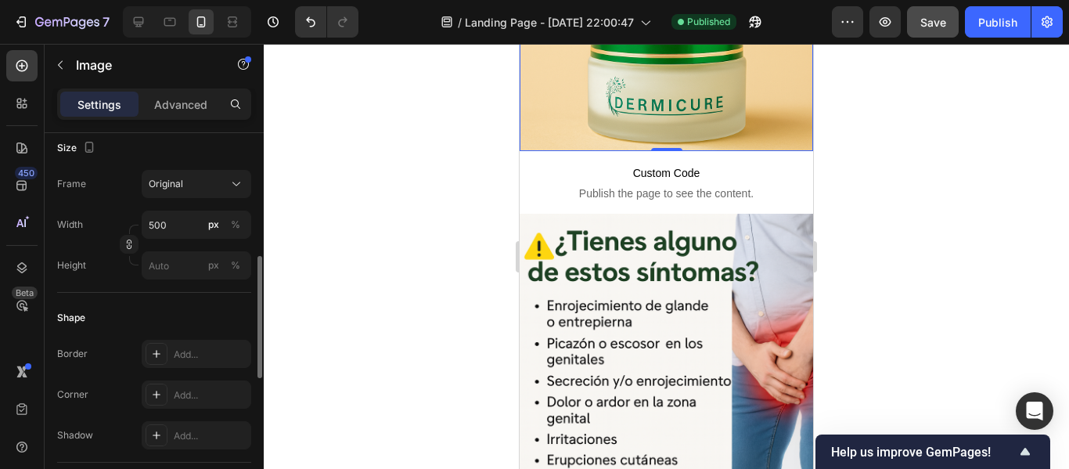
scroll to position [383, 0]
click at [593, 299] on img at bounding box center [665, 360] width 293 height 293
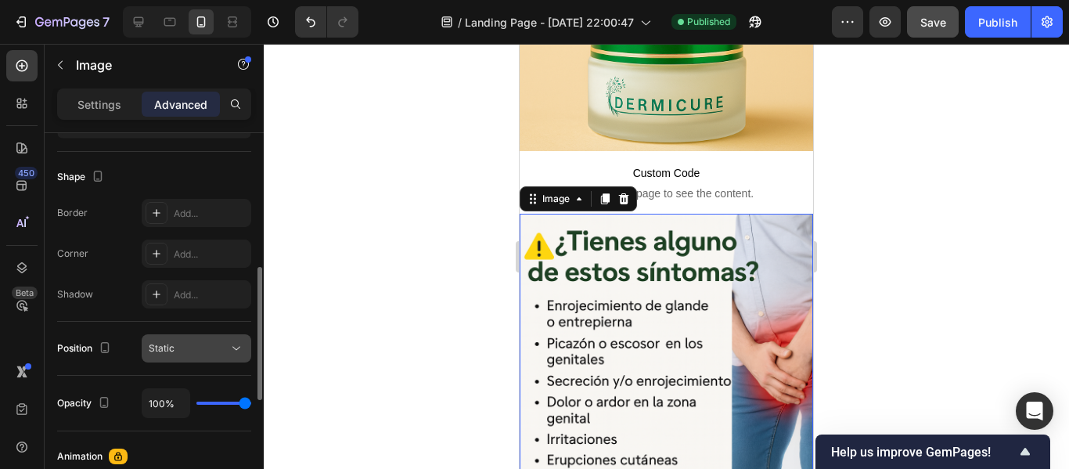
click at [170, 354] on span "Static" at bounding box center [162, 348] width 26 height 14
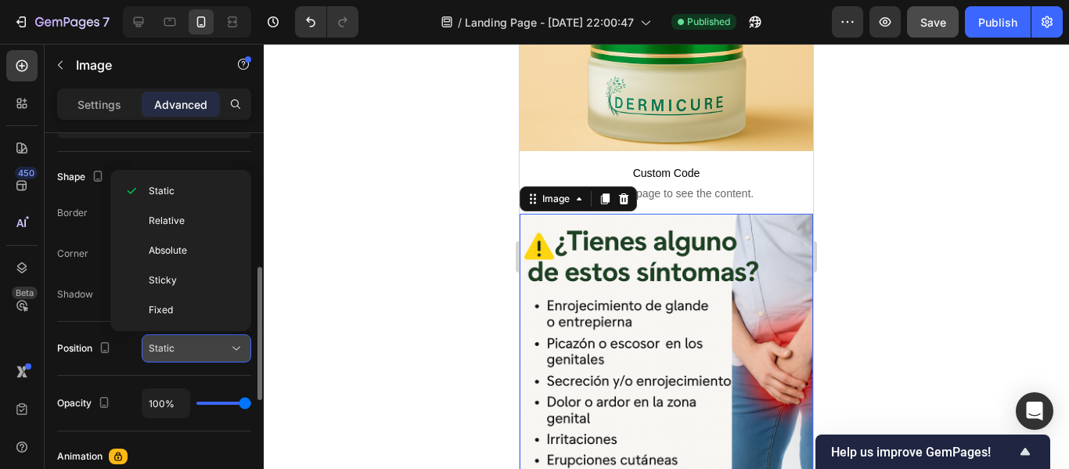
click at [170, 354] on span "Static" at bounding box center [162, 348] width 26 height 14
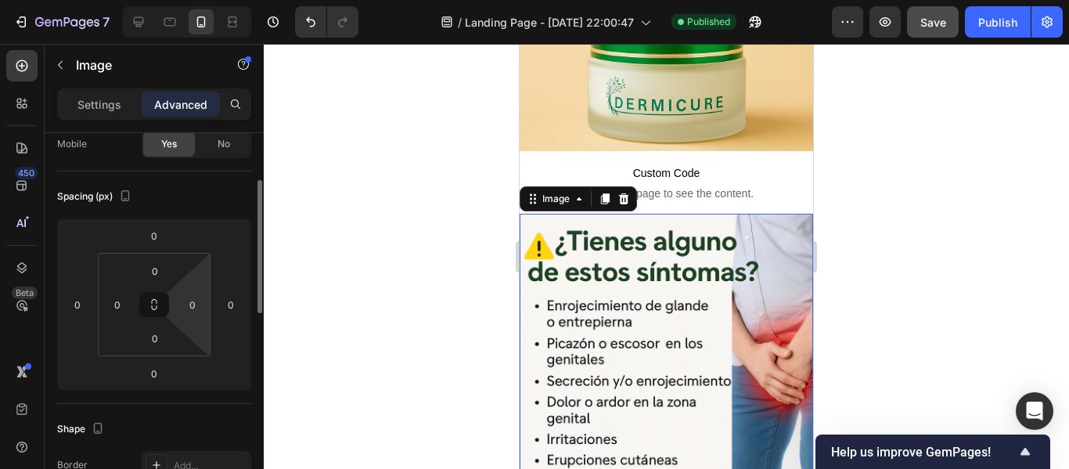
scroll to position [132, 0]
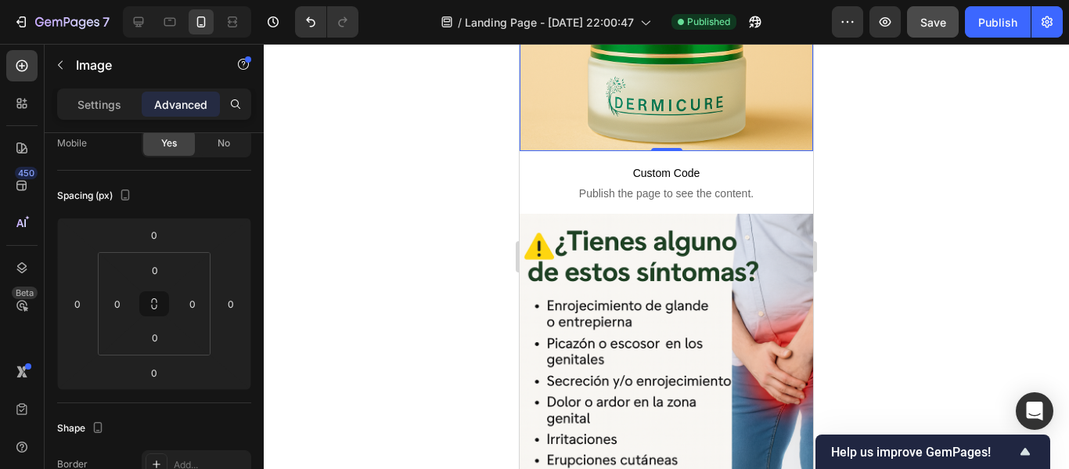
click at [641, 88] on img at bounding box center [665, 4] width 293 height 293
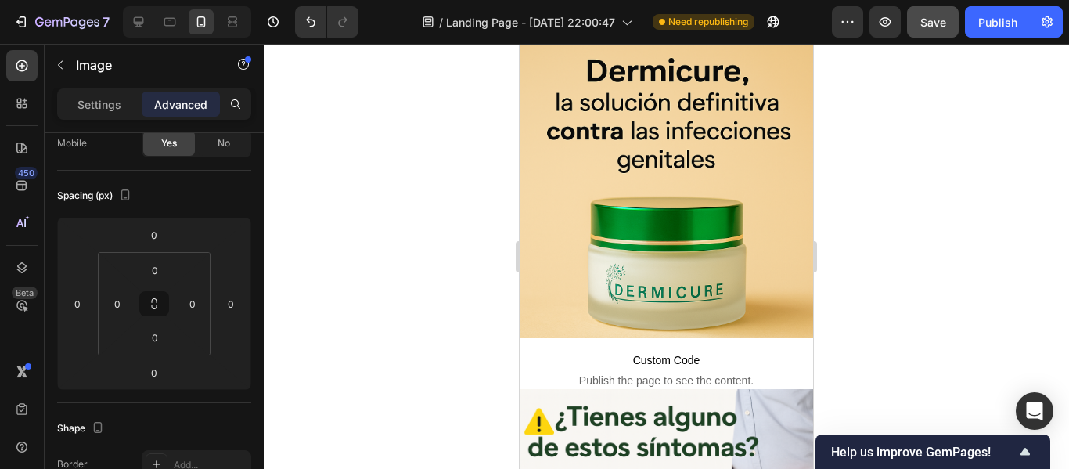
scroll to position [31, 0]
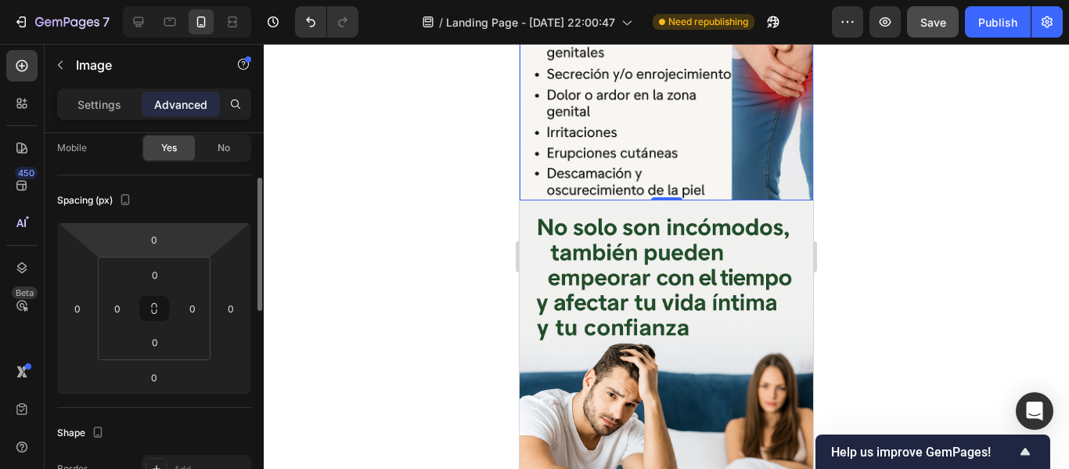
scroll to position [137, 0]
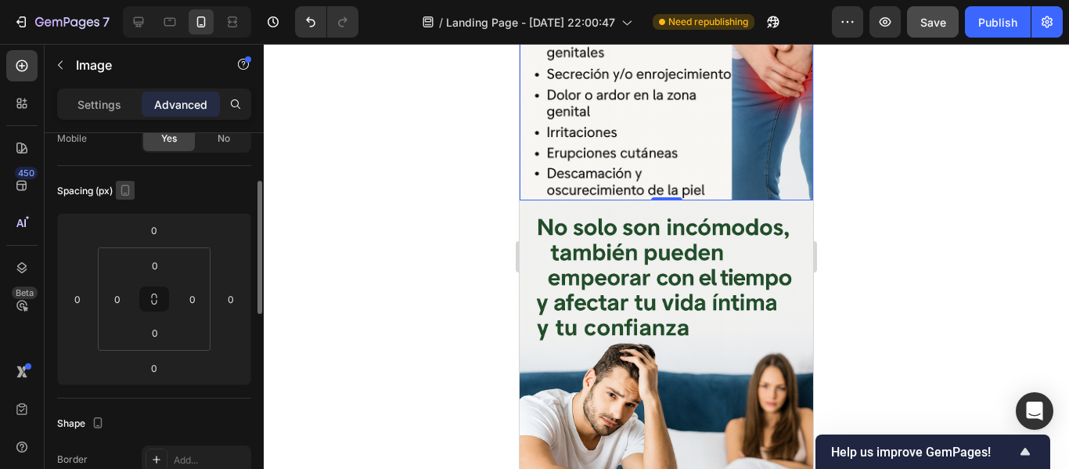
click at [127, 185] on icon "button" at bounding box center [125, 190] width 9 height 11
click at [97, 183] on div "Spacing (px)" at bounding box center [95, 191] width 77 height 21
click at [124, 198] on button "button" at bounding box center [125, 190] width 19 height 19
click at [128, 243] on icon "button" at bounding box center [128, 243] width 16 height 16
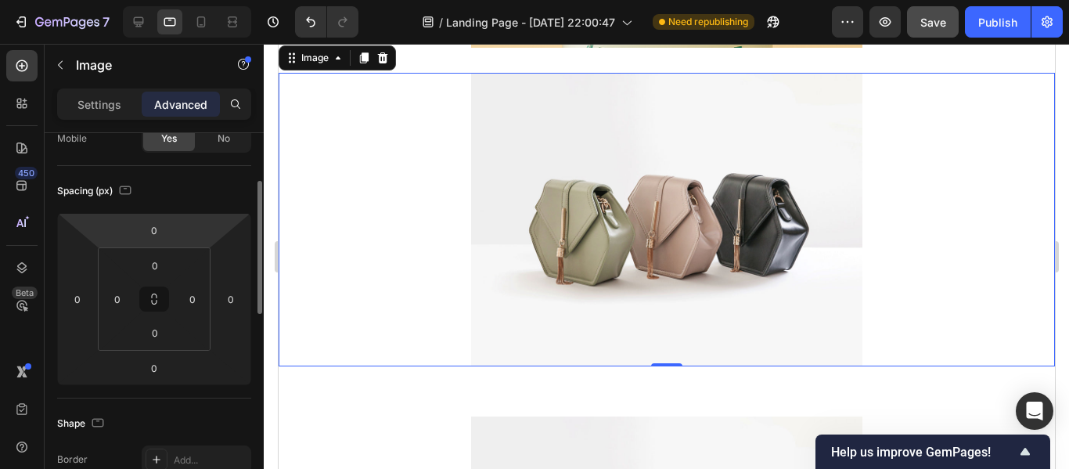
scroll to position [347, 0]
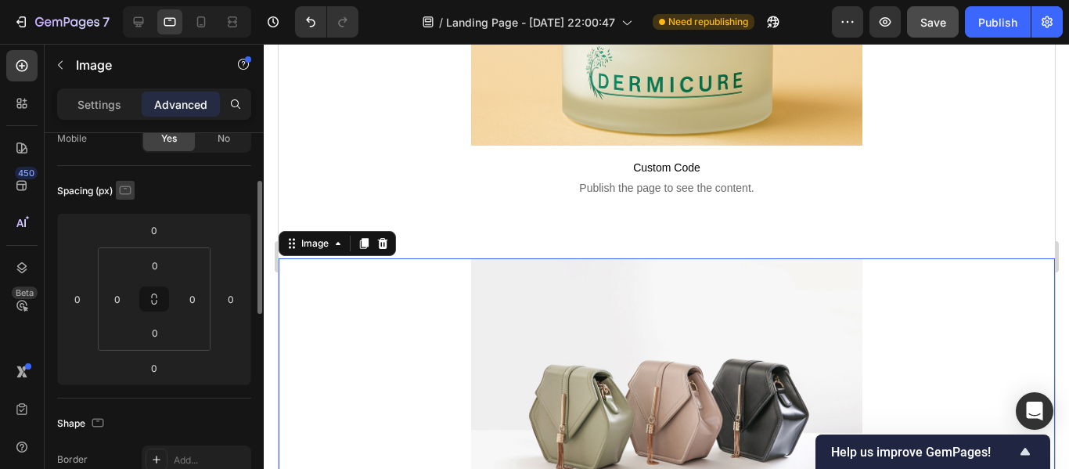
click at [135, 187] on button "button" at bounding box center [125, 190] width 19 height 19
click at [130, 264] on icon "button" at bounding box center [128, 272] width 16 height 16
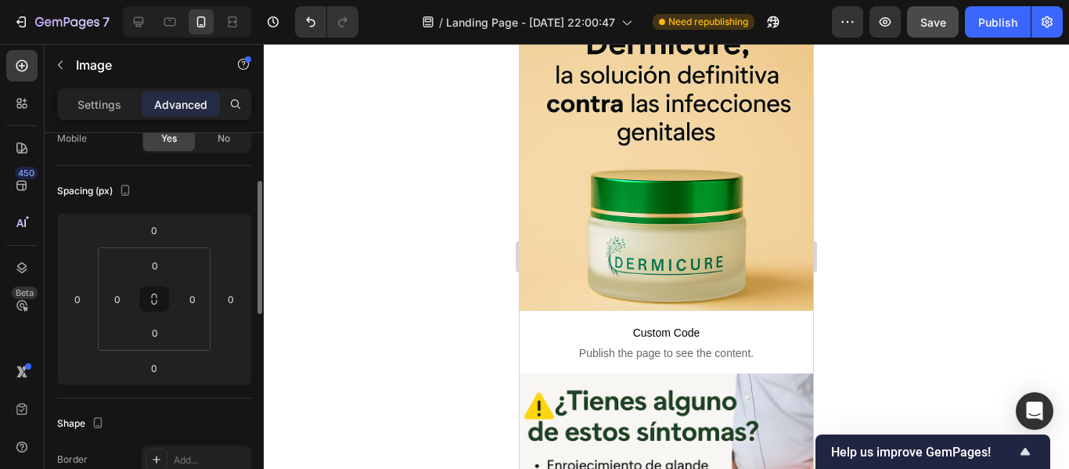
scroll to position [0, 0]
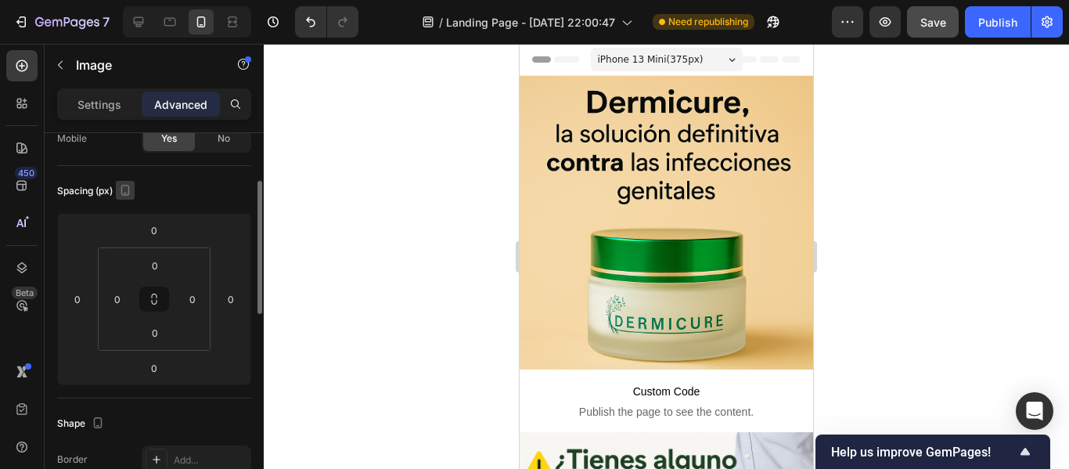
click at [127, 192] on icon "button" at bounding box center [126, 193] width 4 height 2
click at [121, 221] on icon "button" at bounding box center [128, 215] width 16 height 16
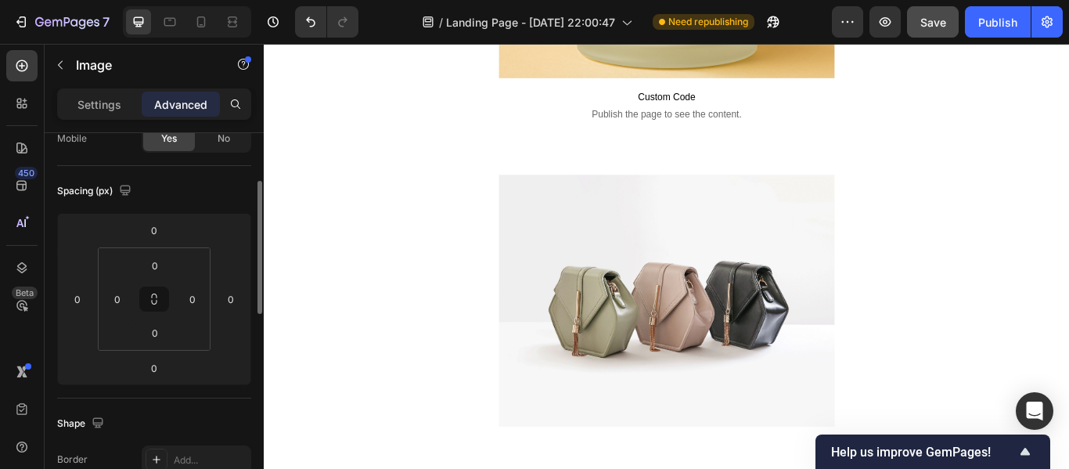
scroll to position [408, 0]
click at [843, 12] on button "button" at bounding box center [847, 21] width 31 height 31
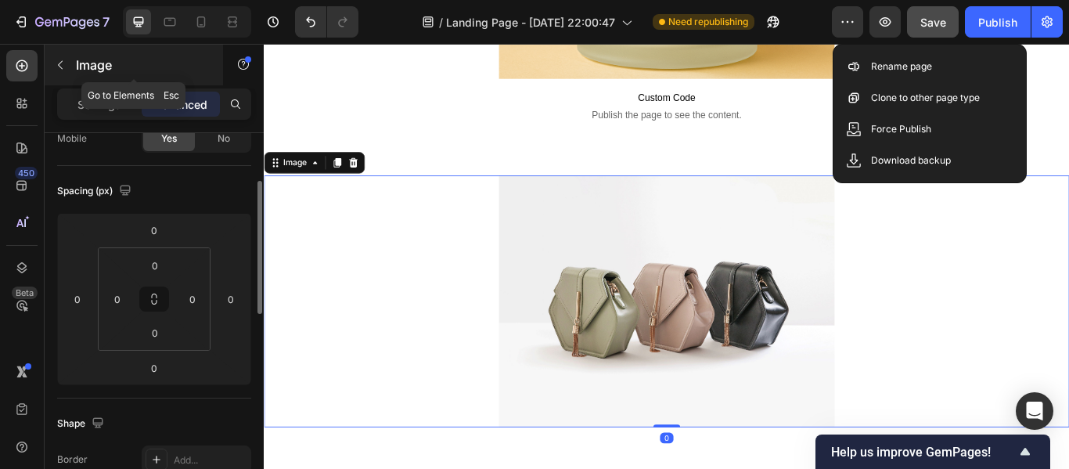
click at [54, 58] on button "button" at bounding box center [60, 64] width 25 height 25
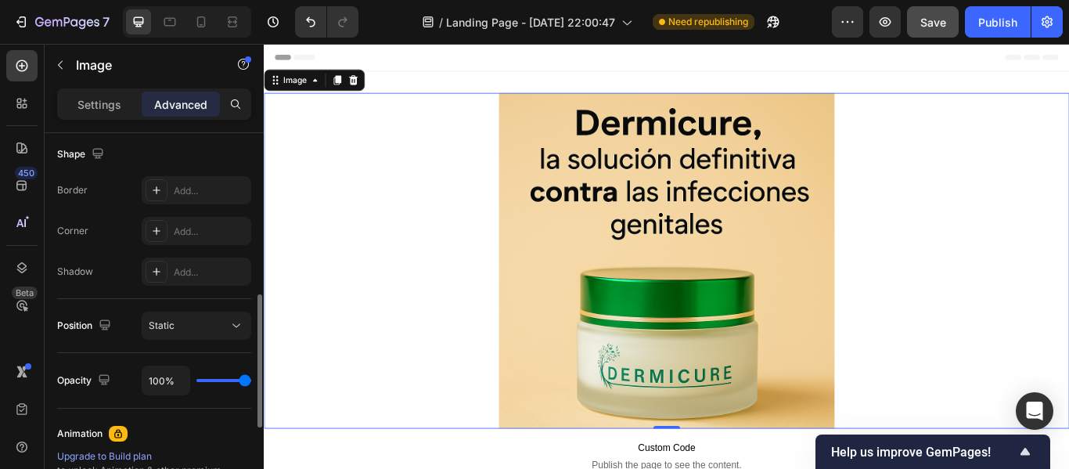
scroll to position [420, 0]
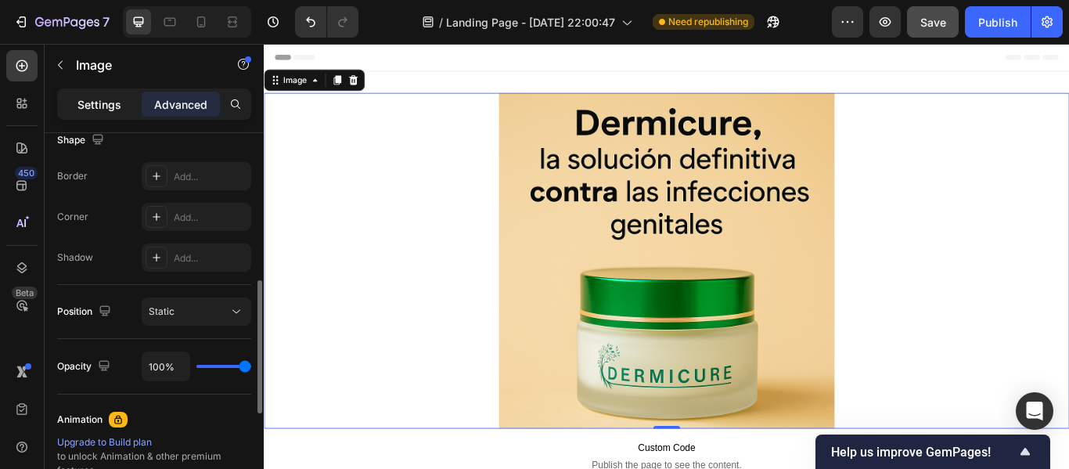
click at [120, 108] on p "Settings" at bounding box center [99, 104] width 44 height 16
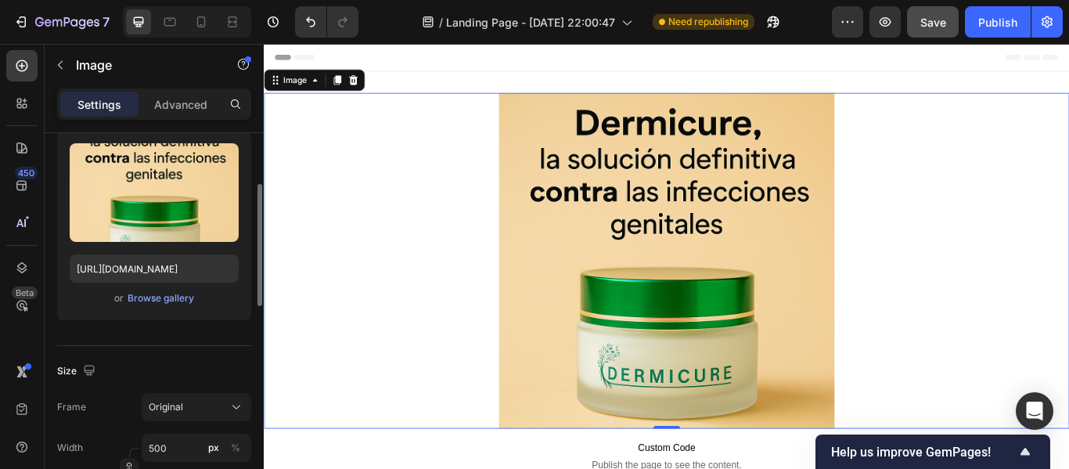
scroll to position [0, 0]
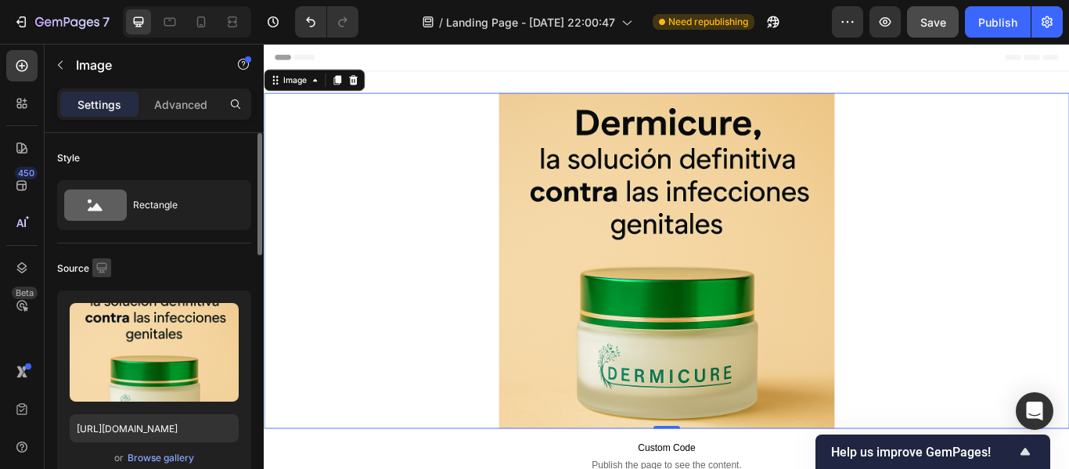
click at [104, 264] on icon "button" at bounding box center [102, 268] width 16 height 16
click at [110, 325] on icon "button" at bounding box center [105, 321] width 16 height 16
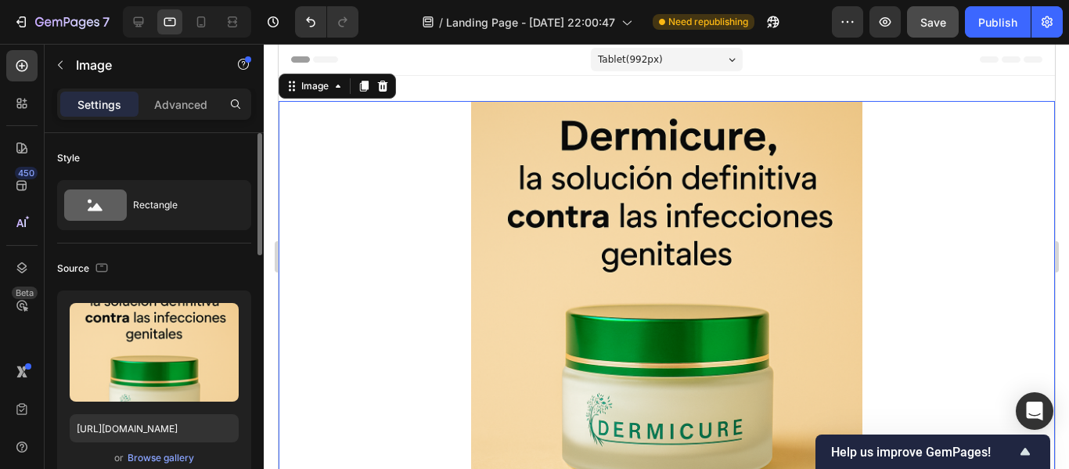
scroll to position [2, 0]
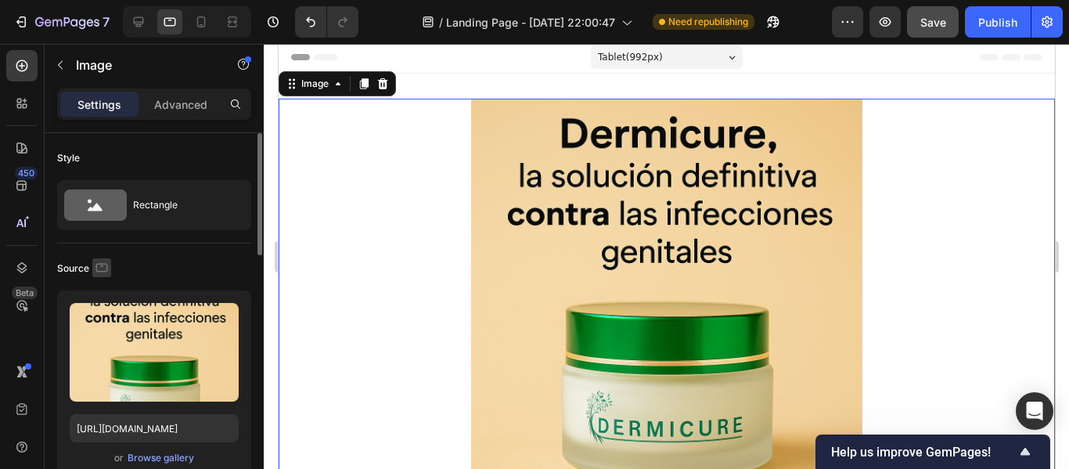
click at [102, 272] on icon "button" at bounding box center [102, 268] width 16 height 16
click at [108, 343] on icon "button" at bounding box center [105, 349] width 16 height 16
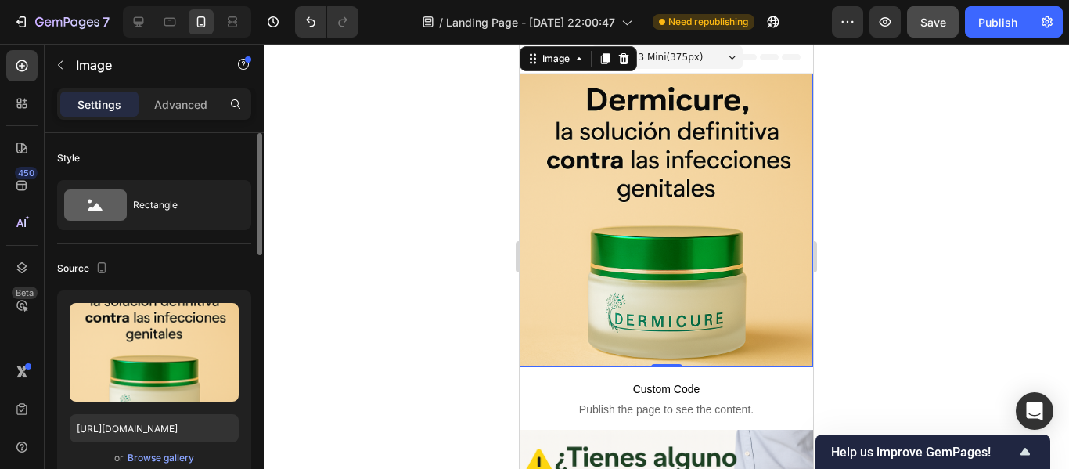
scroll to position [0, 0]
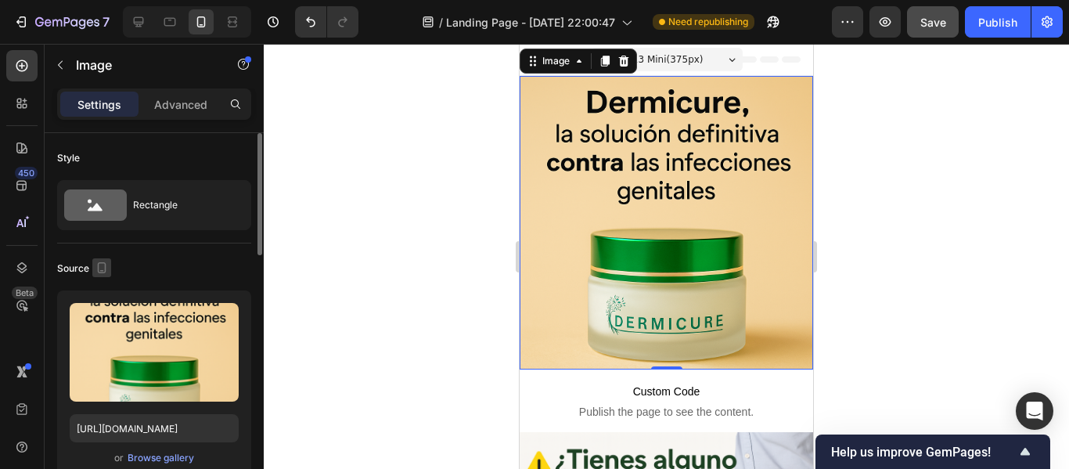
click at [102, 272] on icon "button" at bounding box center [102, 267] width 9 height 11
click at [103, 294] on icon "button" at bounding box center [105, 292] width 10 height 10
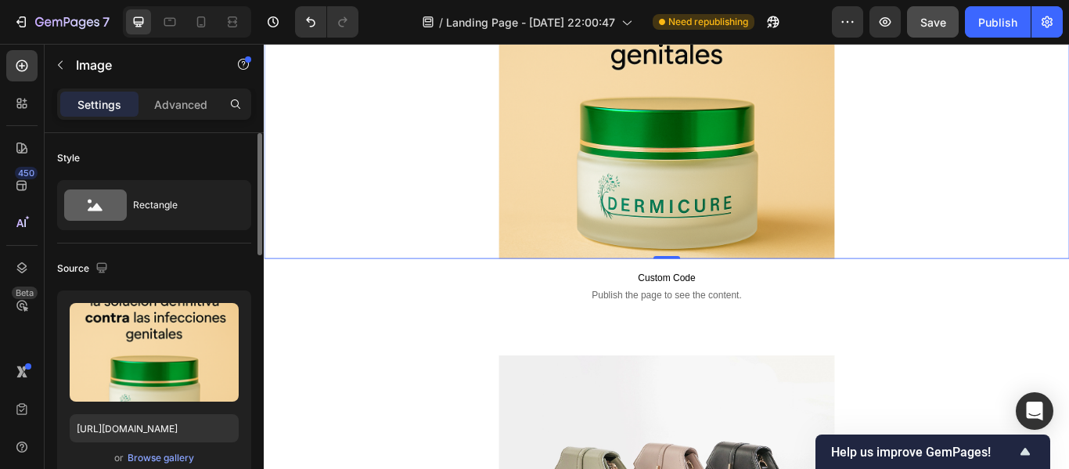
scroll to position [222, 0]
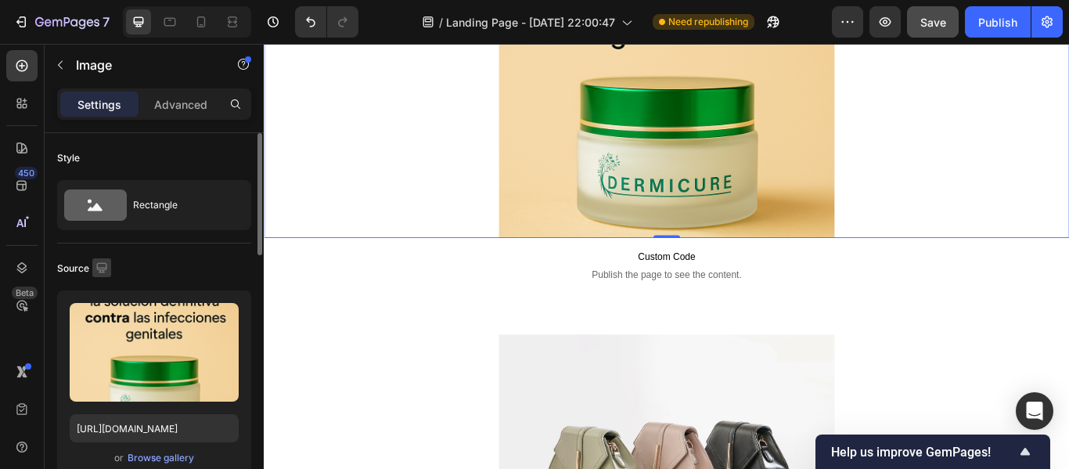
click at [103, 266] on icon "button" at bounding box center [102, 268] width 16 height 16
click at [102, 345] on icon "button" at bounding box center [105, 349] width 16 height 16
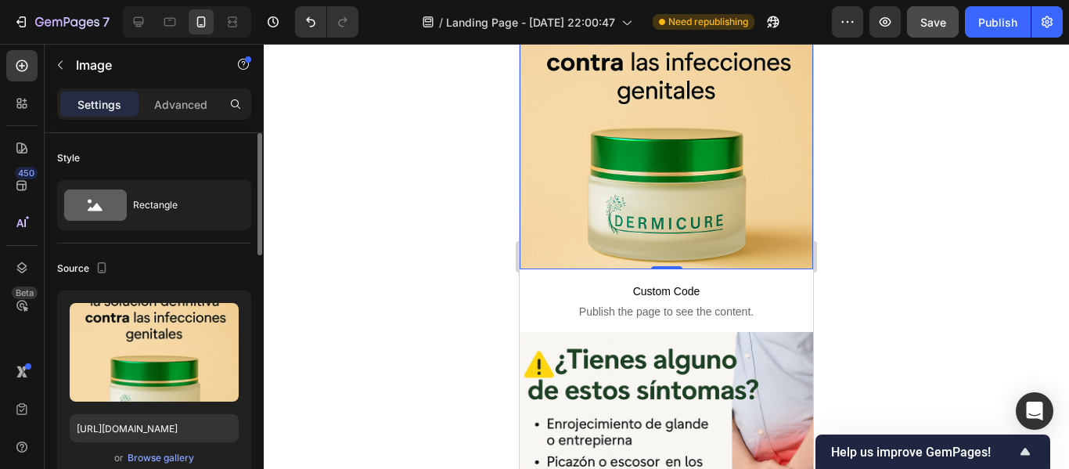
scroll to position [99, 0]
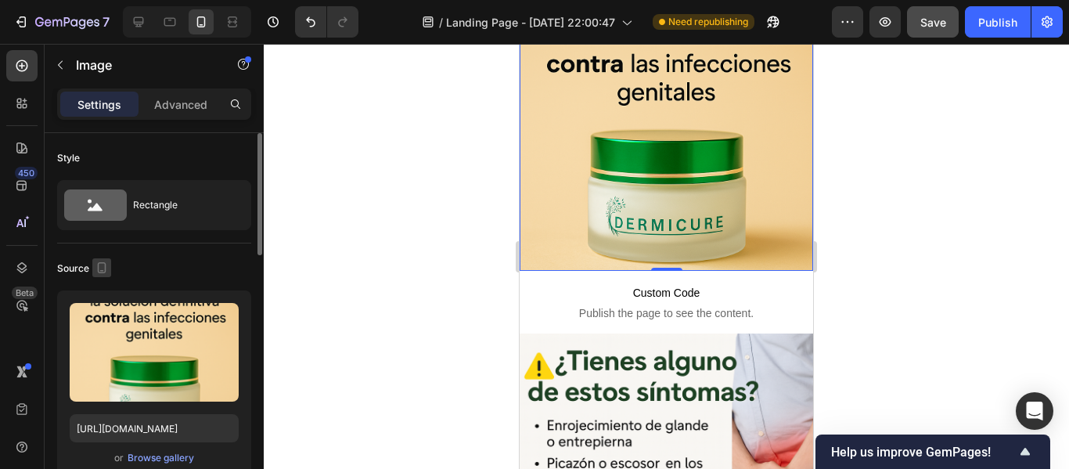
click at [92, 270] on button "button" at bounding box center [101, 267] width 19 height 19
click at [106, 300] on icon "button" at bounding box center [105, 293] width 16 height 16
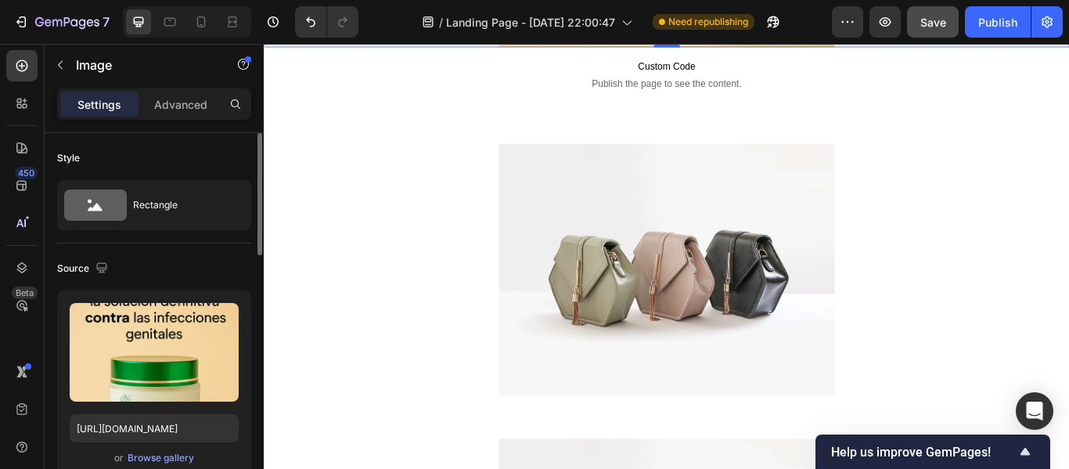
scroll to position [445, 0]
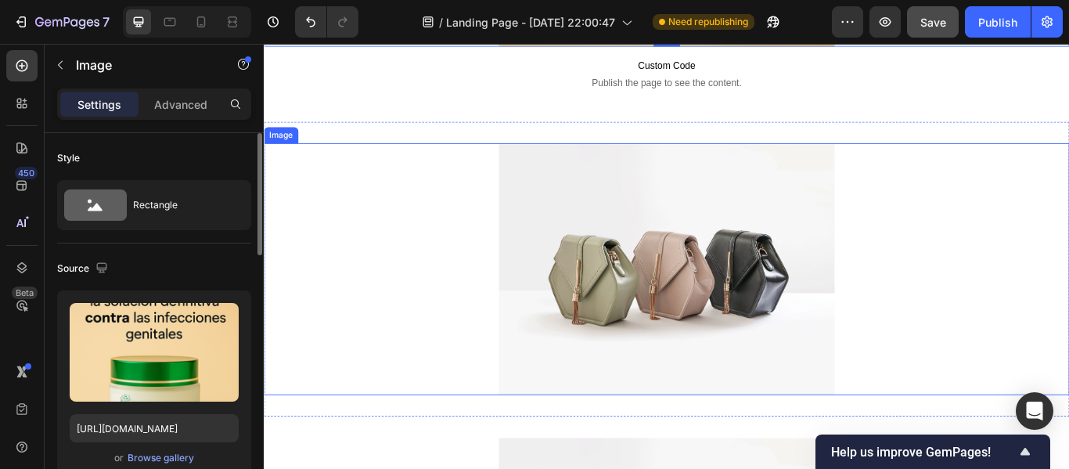
click at [541, 260] on img at bounding box center [732, 306] width 391 height 293
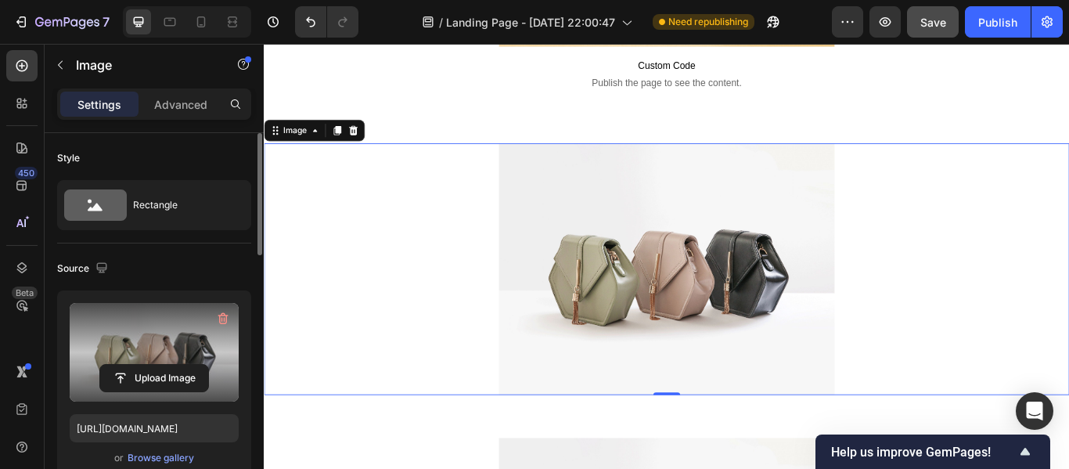
click at [166, 325] on label at bounding box center [154, 352] width 169 height 99
click at [166, 365] on input "file" at bounding box center [154, 378] width 108 height 27
click at [118, 376] on input "file" at bounding box center [154, 378] width 108 height 27
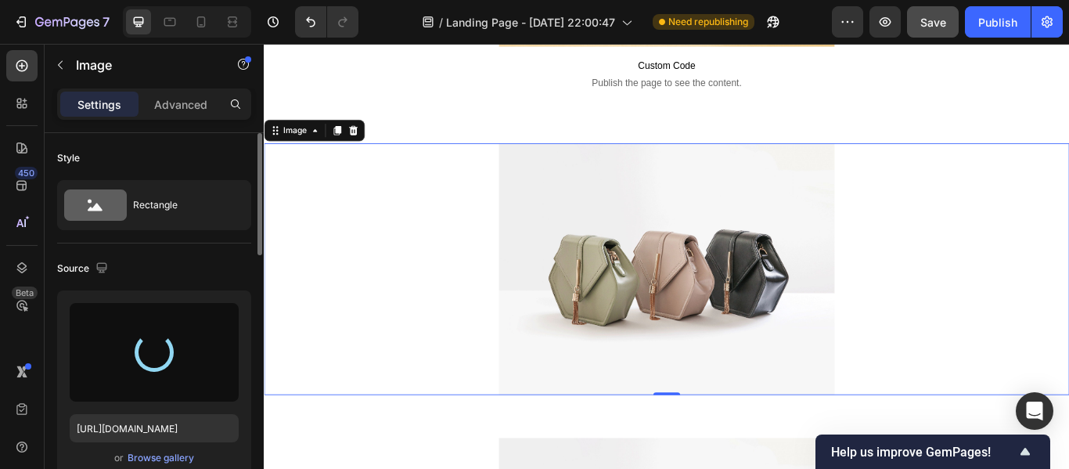
type input "https://cdn.shopify.com/s/files/1/0957/6729/8341/files/gempages_586357395060425…"
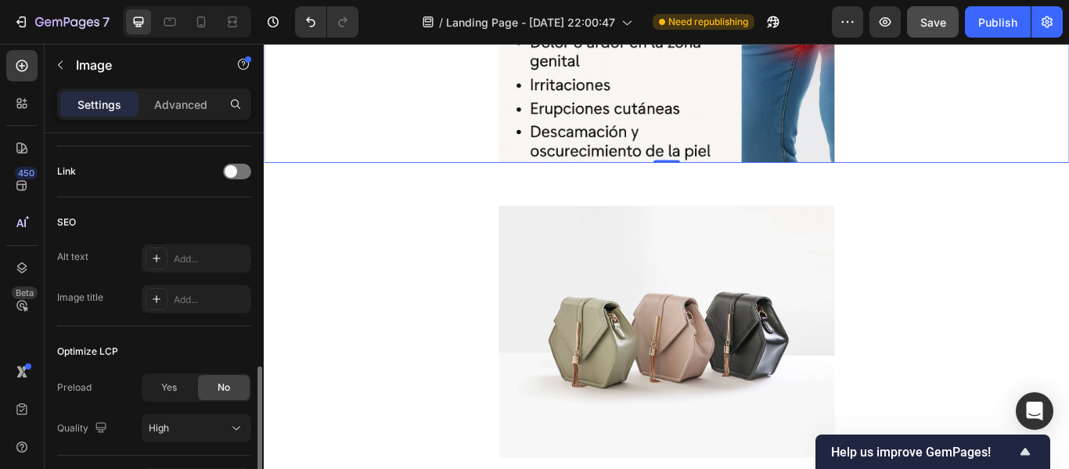
scroll to position [801, 0]
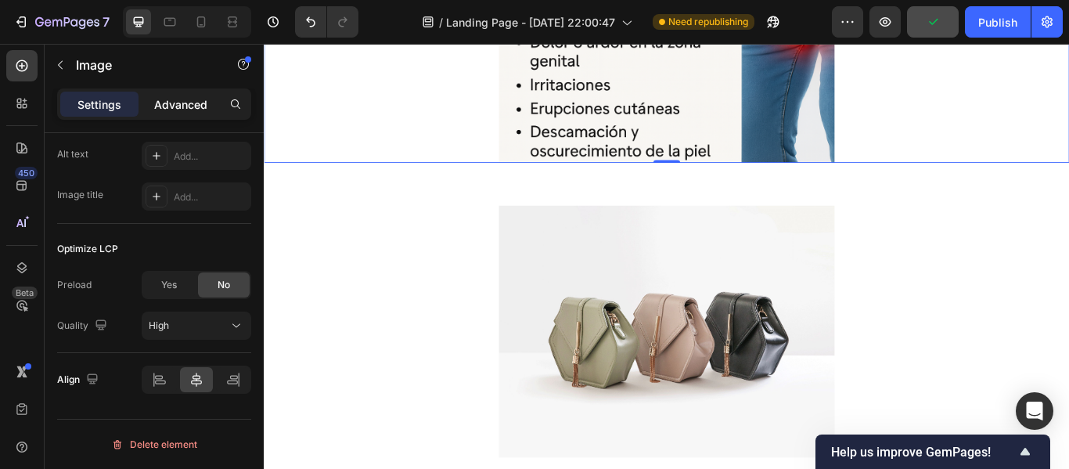
click at [214, 96] on div "Advanced" at bounding box center [181, 104] width 78 height 25
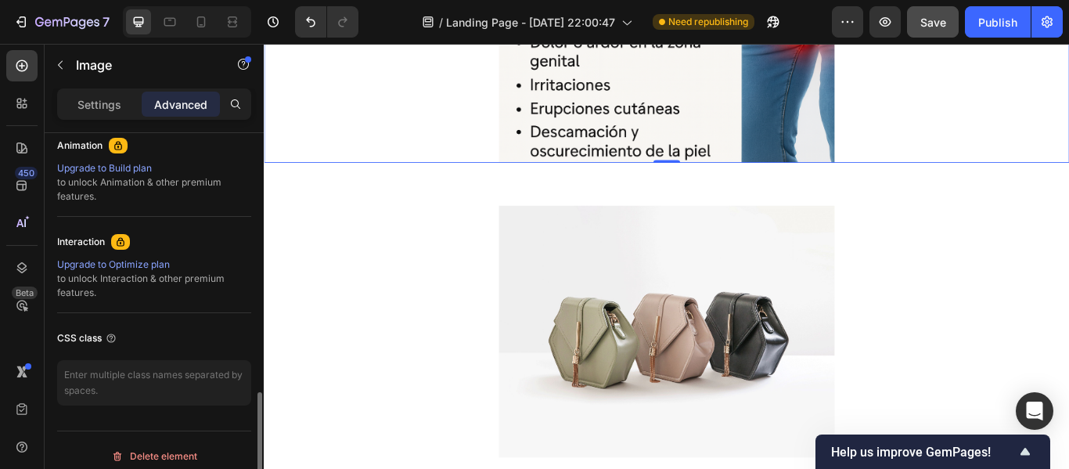
scroll to position [706, 0]
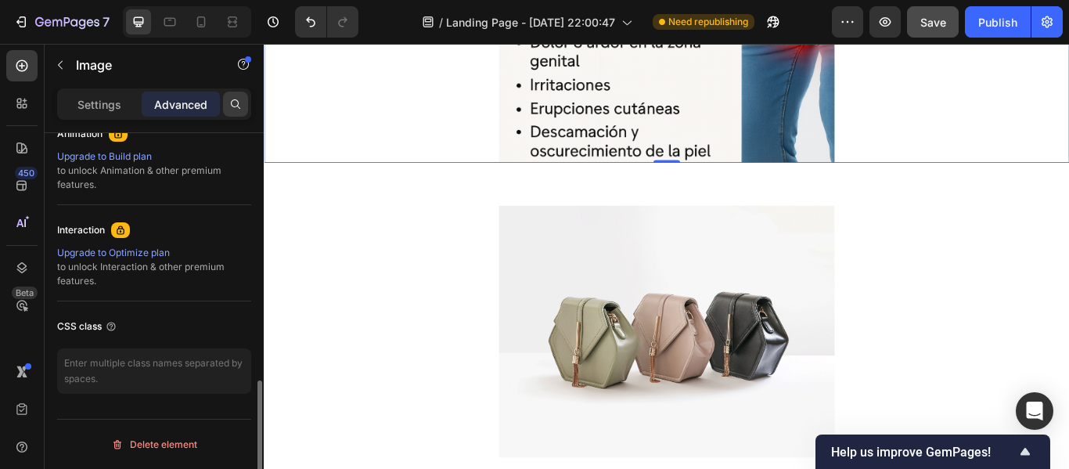
click at [232, 94] on div at bounding box center [235, 104] width 25 height 25
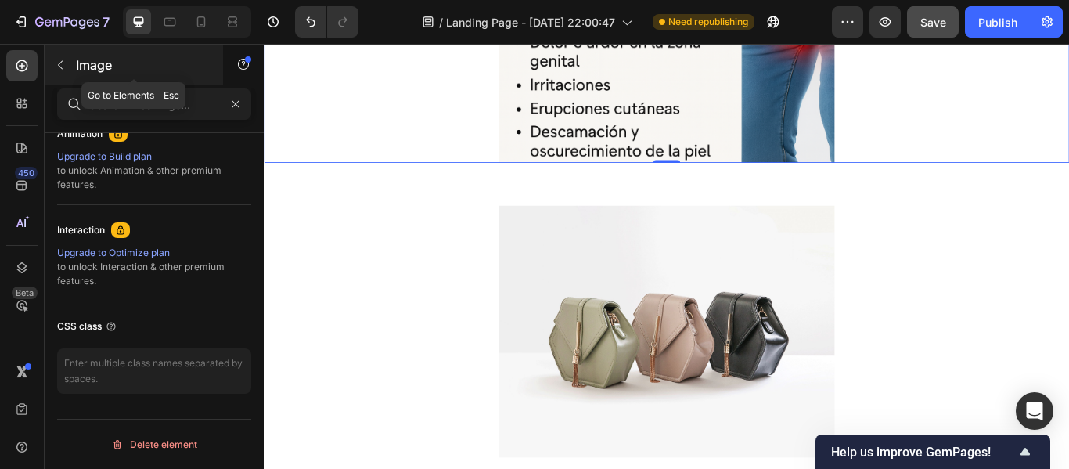
click at [120, 70] on p "Image" at bounding box center [142, 65] width 133 height 19
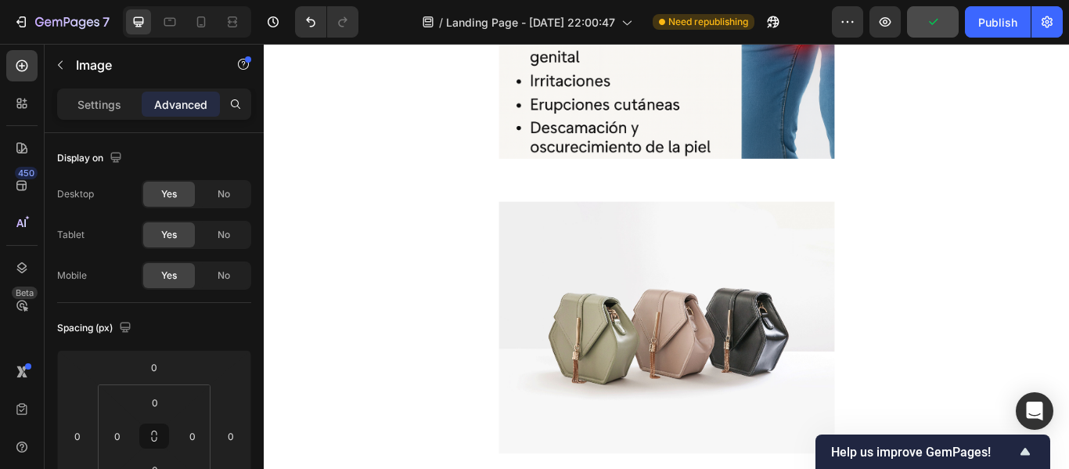
scroll to position [978, 0]
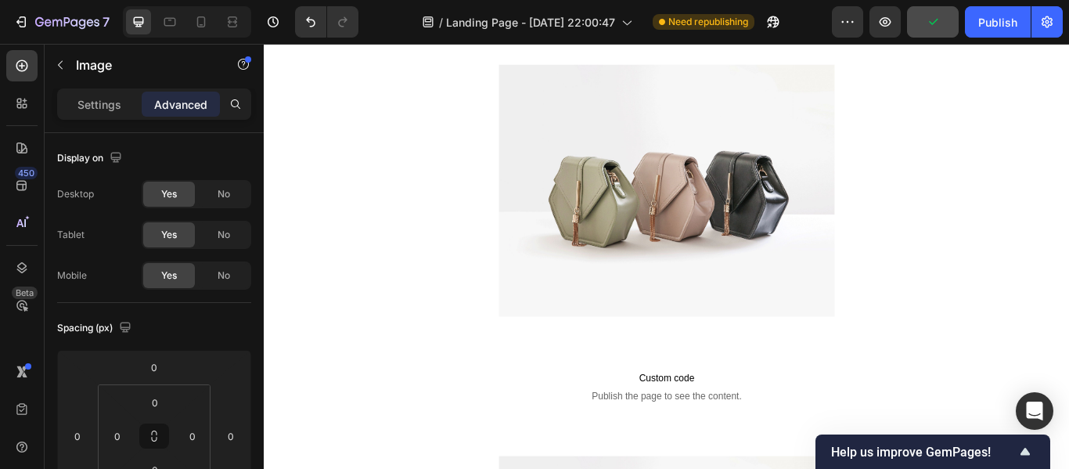
click at [485, 211] on div at bounding box center [733, 214] width 939 height 293
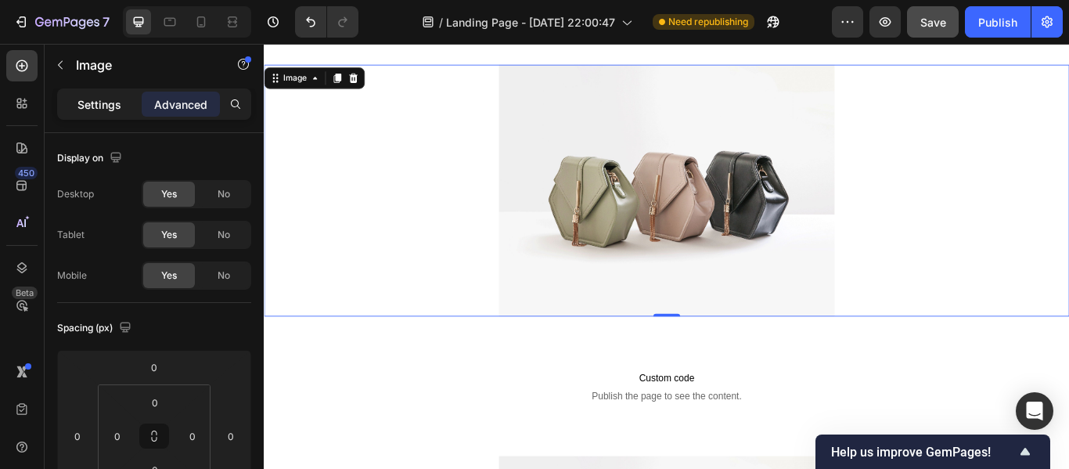
click at [115, 110] on p "Settings" at bounding box center [99, 104] width 44 height 16
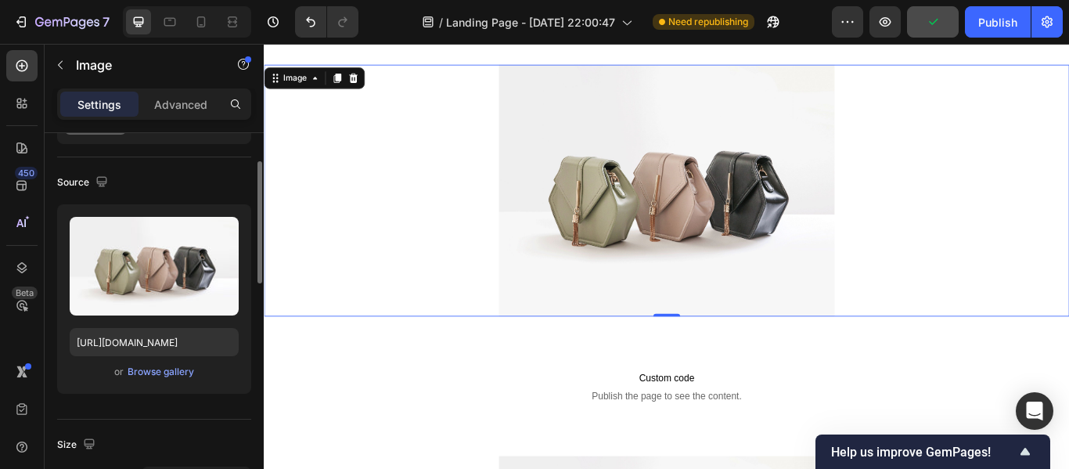
scroll to position [87, 0]
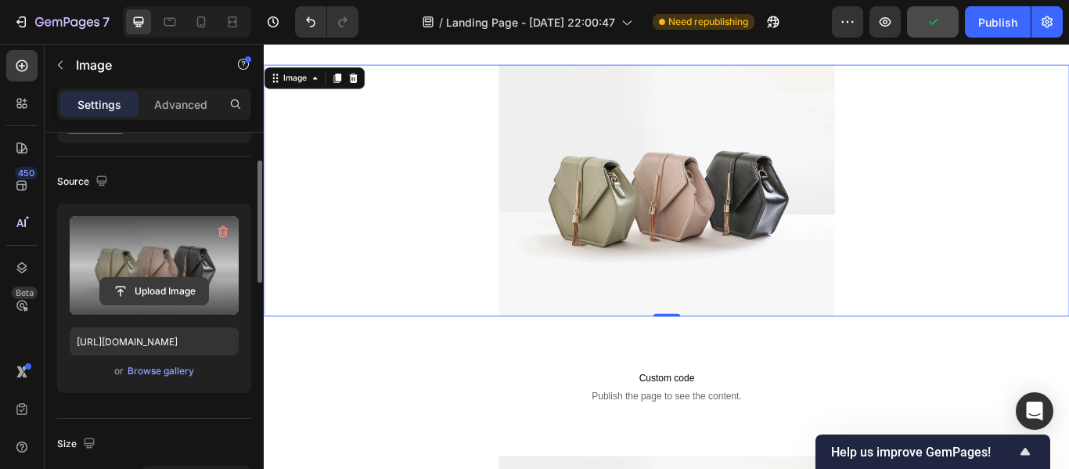
click at [178, 289] on input "file" at bounding box center [154, 291] width 108 height 27
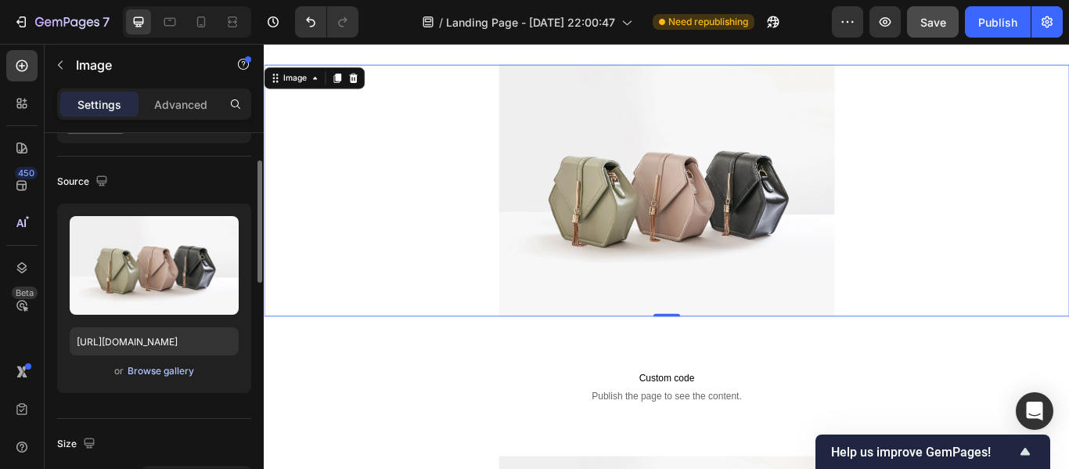
click at [169, 368] on div "Browse gallery" at bounding box center [161, 371] width 67 height 14
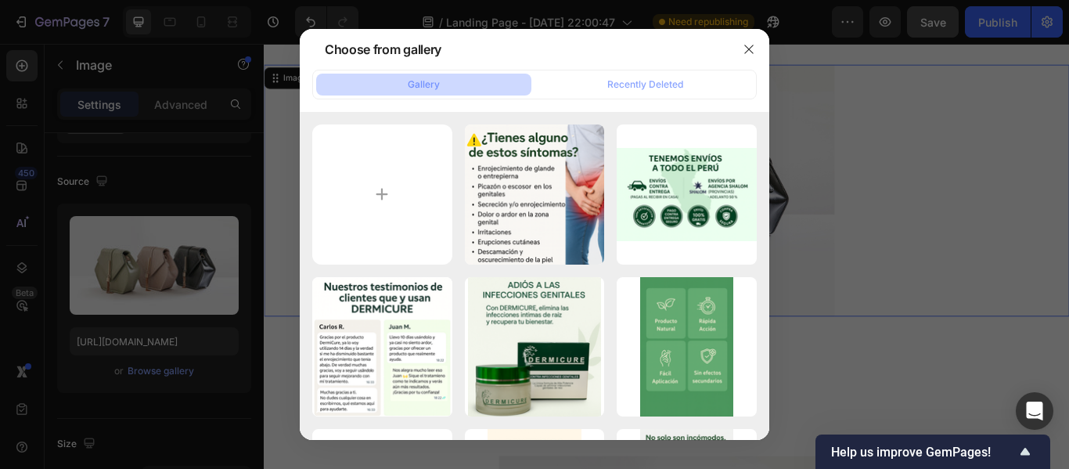
drag, startPoint x: 756, startPoint y: 47, endPoint x: 288, endPoint y: 188, distance: 488.6
click at [288, 188] on div "Choose from gallery Gallery Recently Deleted 2.png 1498.56 kb 9.png 1813.19 kb …" at bounding box center [534, 234] width 1069 height 469
click at [743, 33] on div at bounding box center [748, 49] width 41 height 41
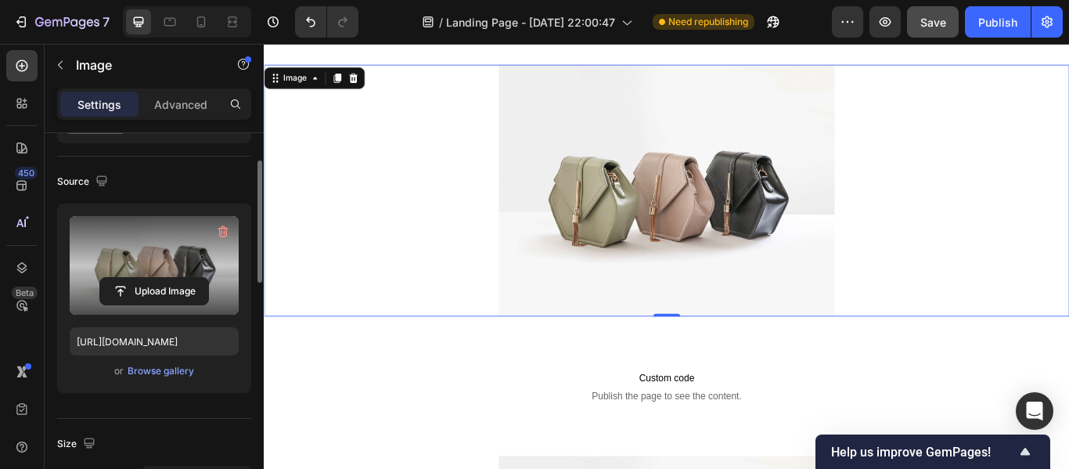
click at [153, 234] on label at bounding box center [154, 265] width 169 height 99
click at [153, 278] on input "file" at bounding box center [154, 291] width 108 height 27
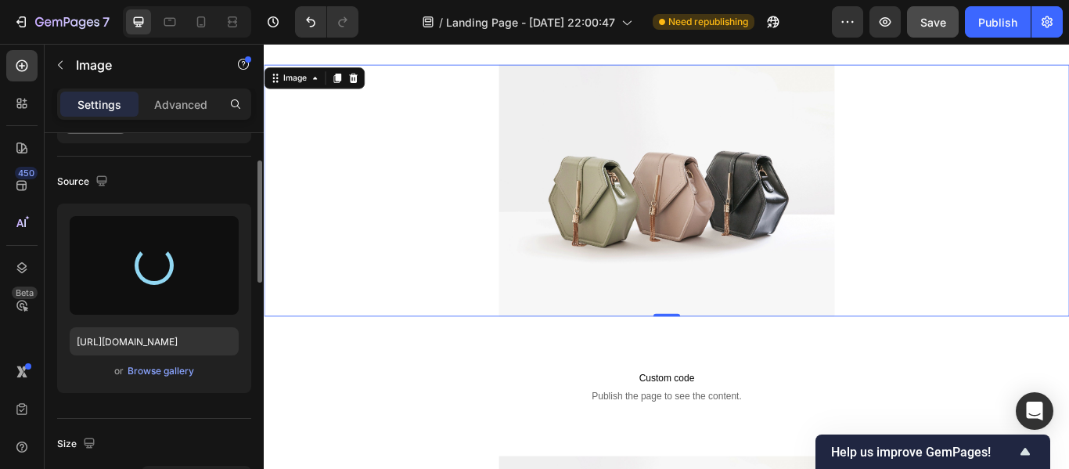
type input "https://cdn.shopify.com/s/files/1/0957/6729/8341/files/gempages_586357395060425…"
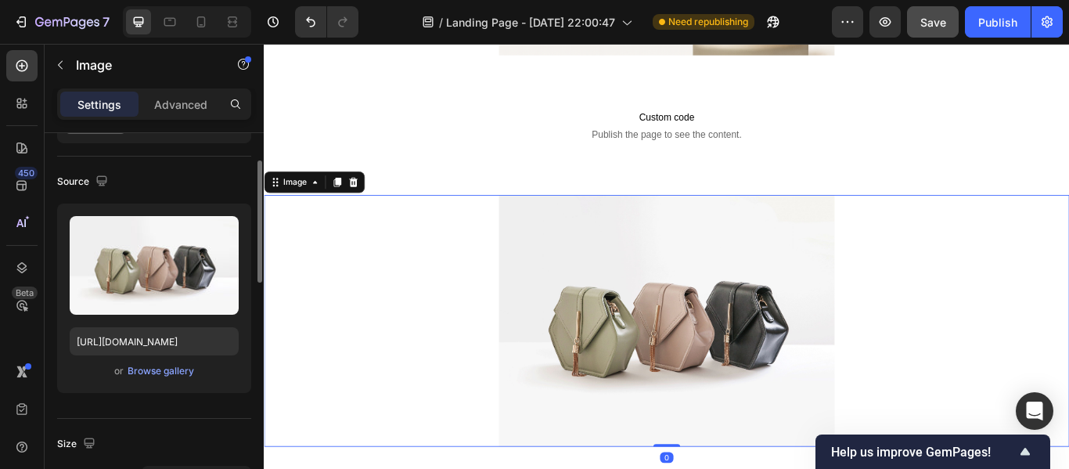
scroll to position [1587, 0]
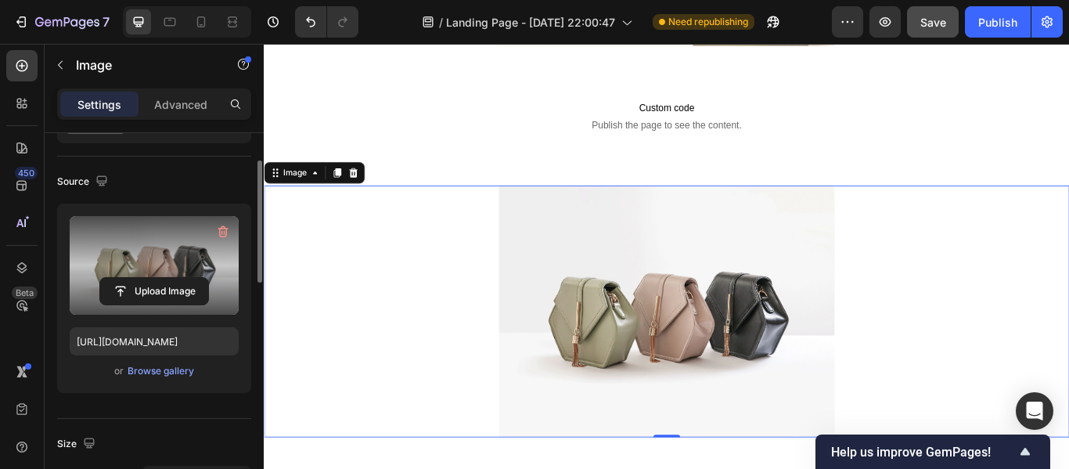
click at [210, 276] on label at bounding box center [154, 265] width 169 height 99
click at [208, 278] on input "file" at bounding box center [154, 291] width 108 height 27
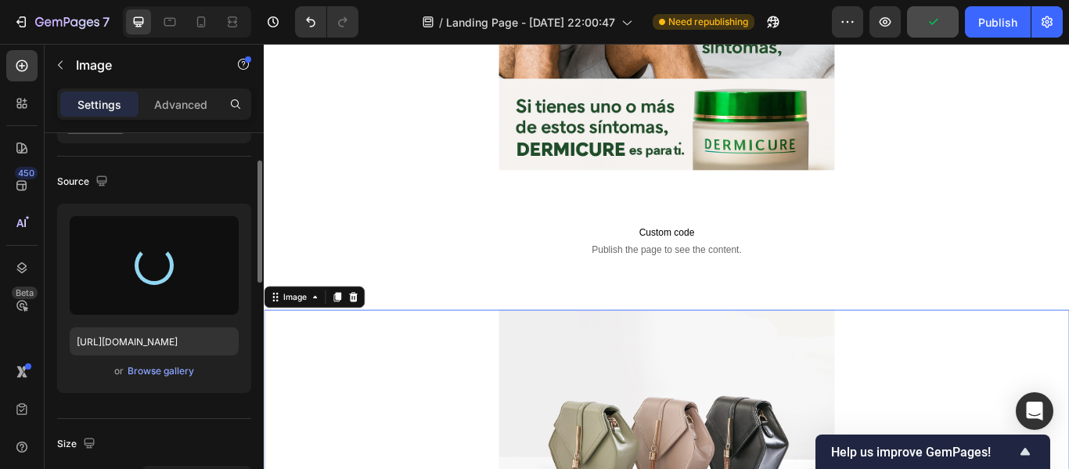
type input "https://cdn.shopify.com/s/files/1/0957/6729/8341/files/gempages_586357395060425…"
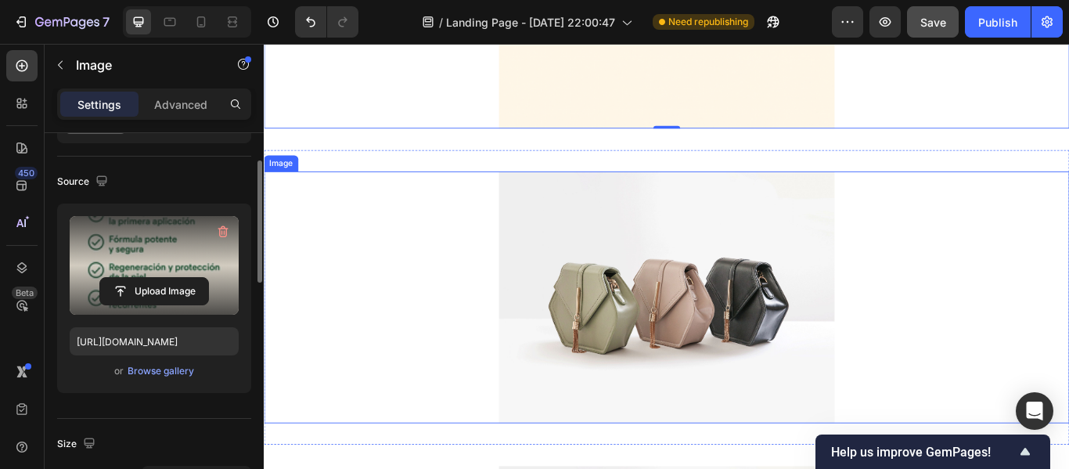
scroll to position [2241, 0]
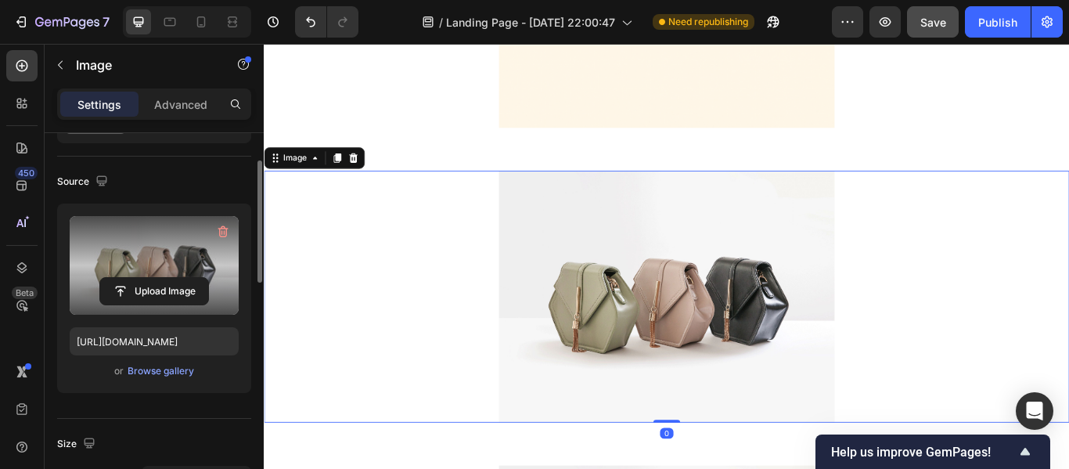
click at [170, 244] on label at bounding box center [154, 265] width 169 height 99
click at [170, 278] on input "file" at bounding box center [154, 291] width 108 height 27
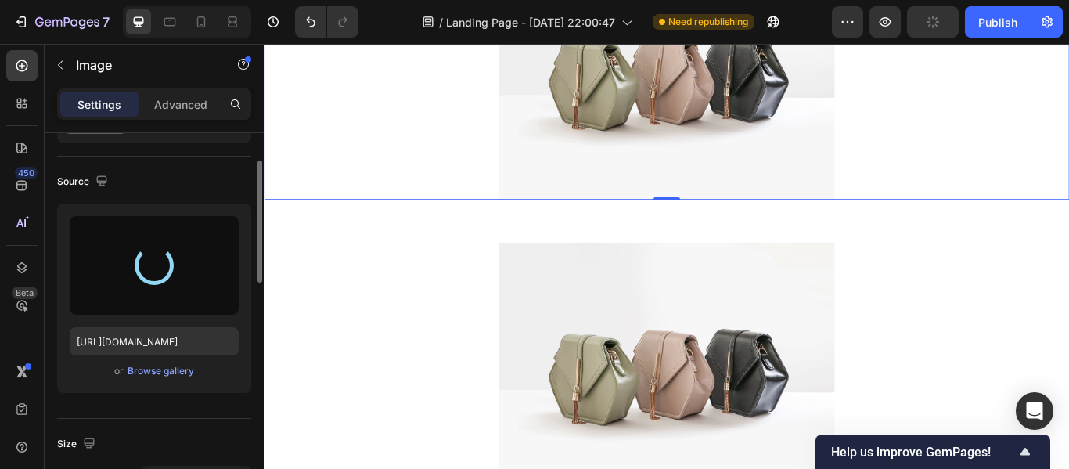
type input "https://cdn.shopify.com/s/files/1/0957/6729/8341/files/gempages_586357395060425…"
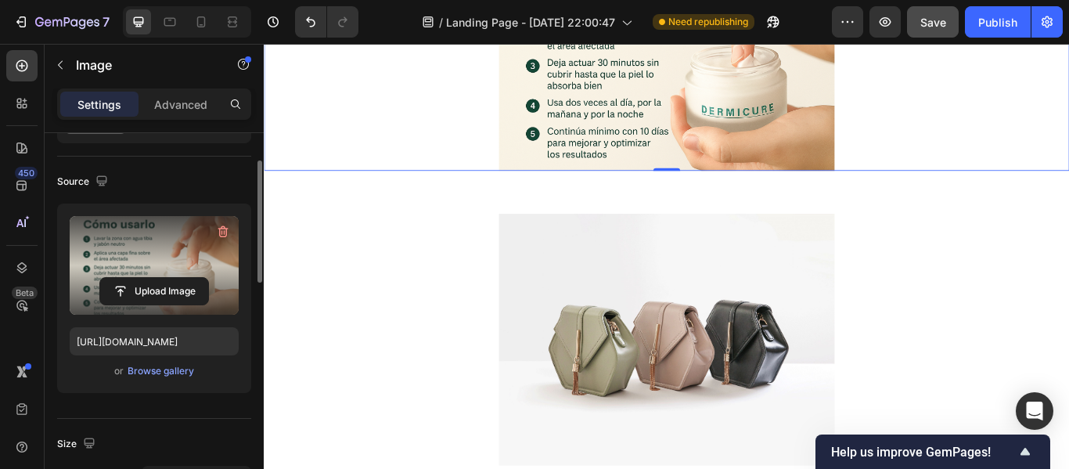
scroll to position [2595, 0]
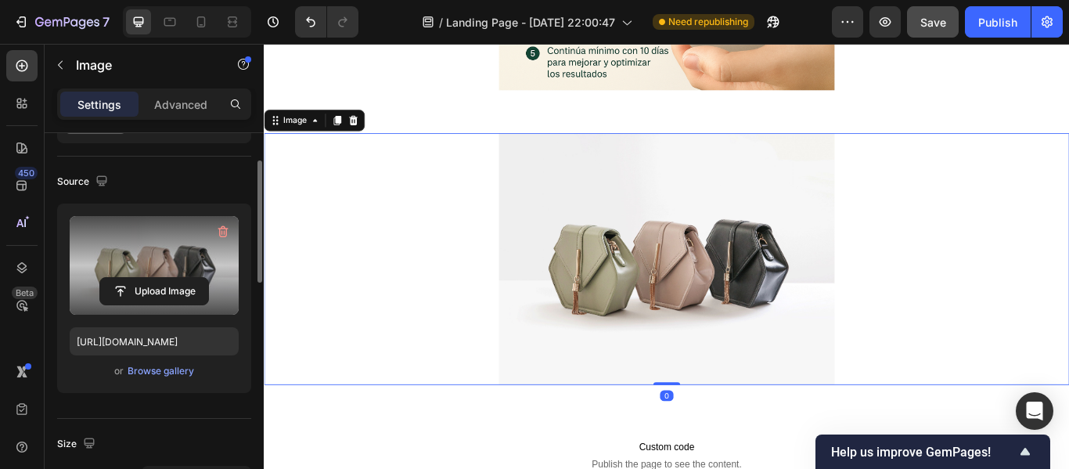
click at [177, 267] on label at bounding box center [154, 265] width 169 height 99
click at [177, 278] on input "file" at bounding box center [154, 291] width 108 height 27
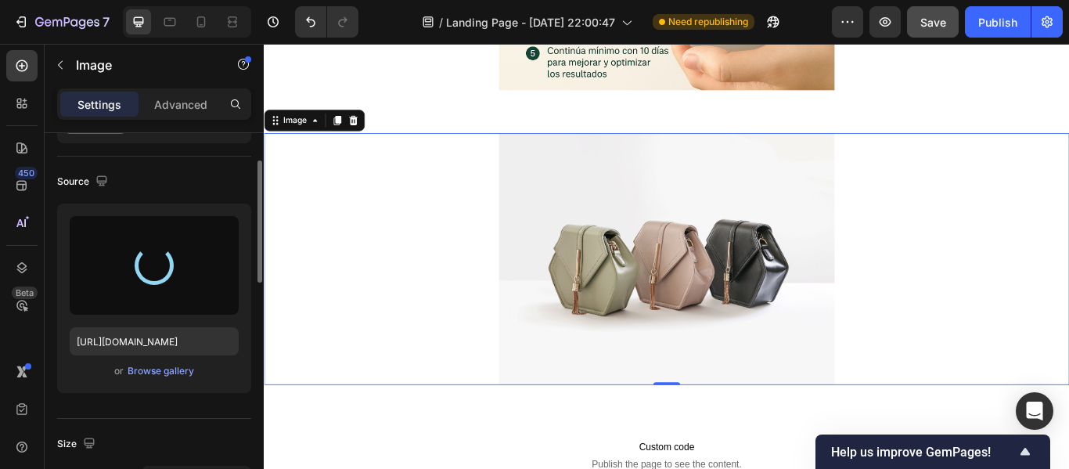
type input "https://cdn.shopify.com/s/files/1/0957/6729/8341/files/gempages_586357395060425…"
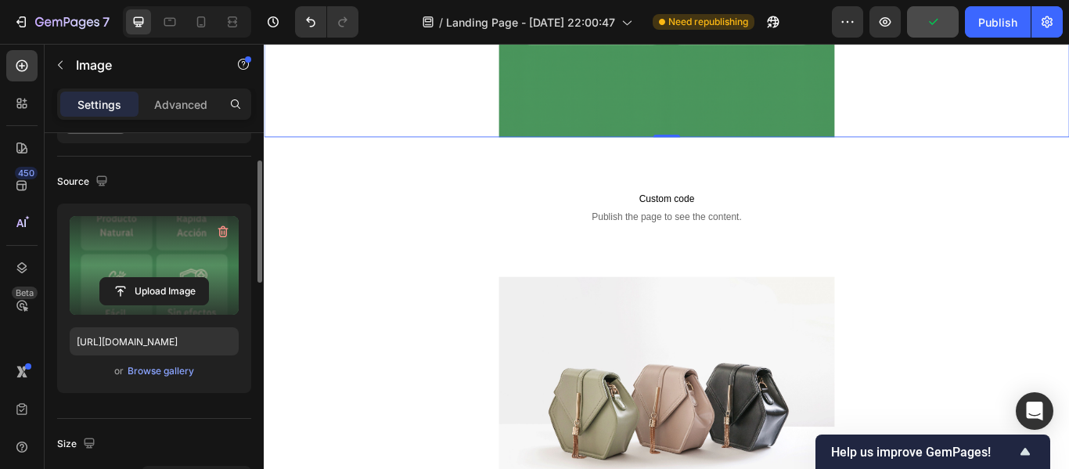
scroll to position [3178, 0]
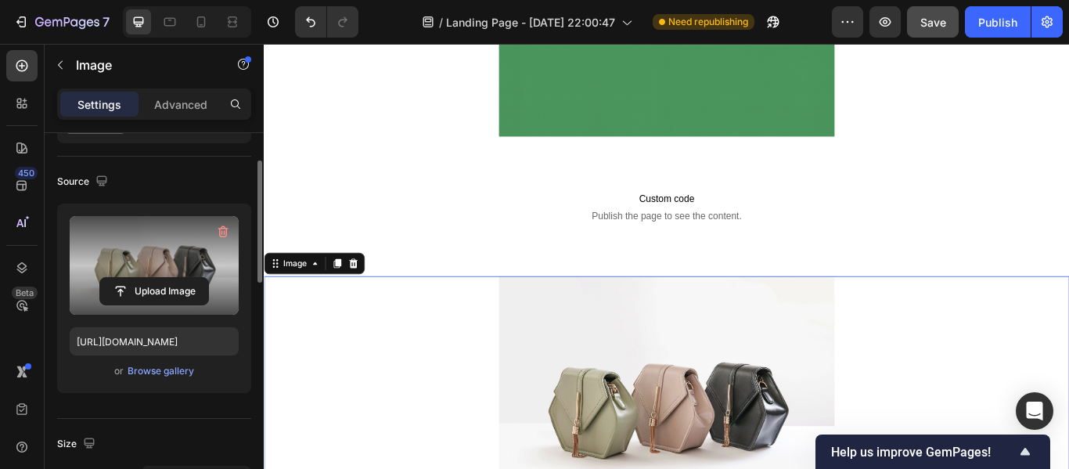
click at [193, 261] on label at bounding box center [154, 265] width 169 height 99
click at [193, 278] on input "file" at bounding box center [154, 291] width 108 height 27
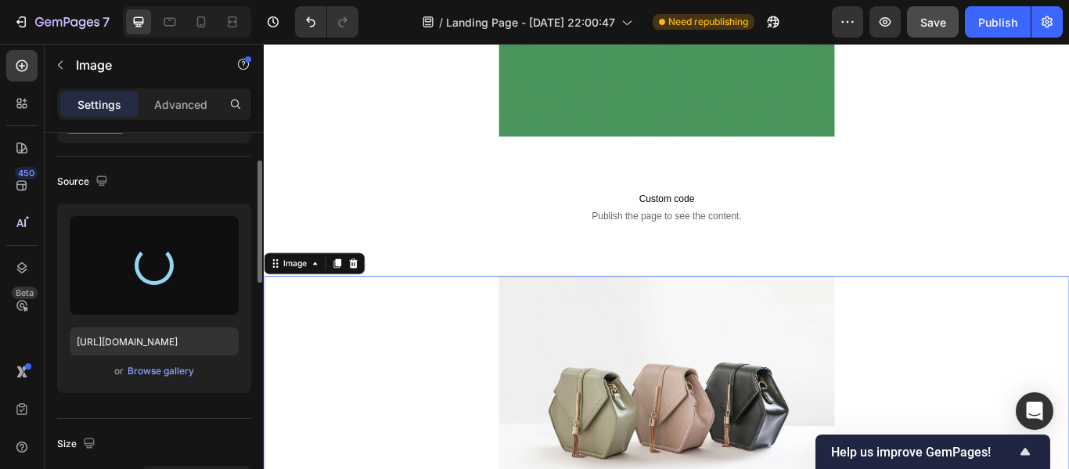
type input "https://cdn.shopify.com/s/files/1/0957/6729/8341/files/gempages_586357395060425…"
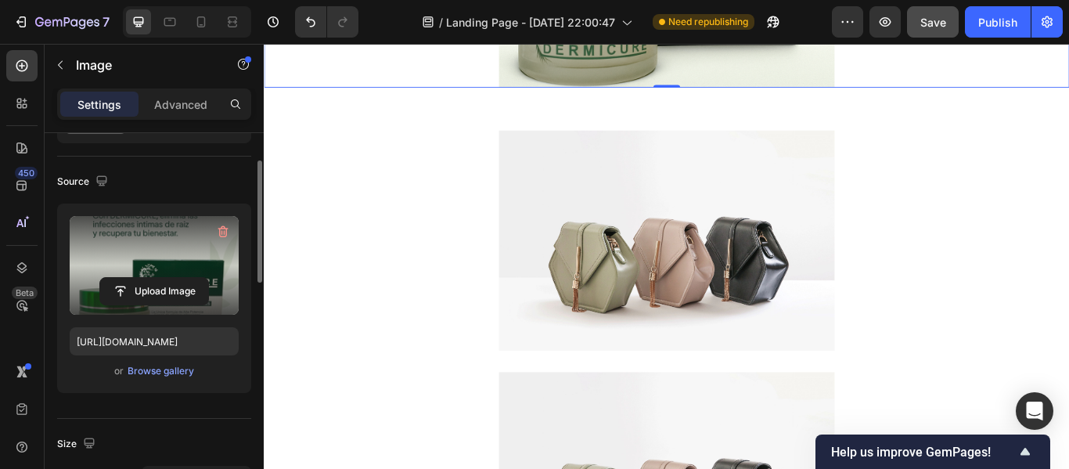
scroll to position [3812, 0]
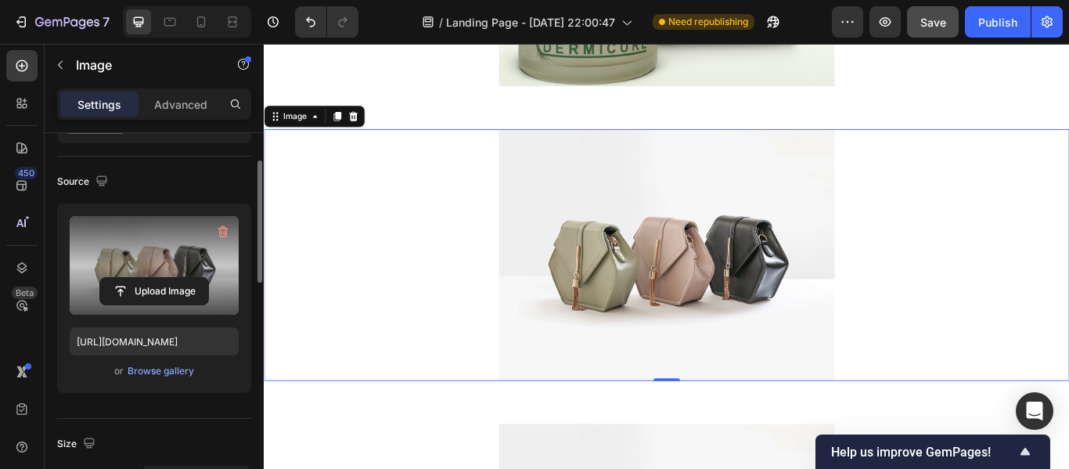
click at [159, 258] on label at bounding box center [154, 265] width 169 height 99
click at [159, 278] on input "file" at bounding box center [154, 291] width 108 height 27
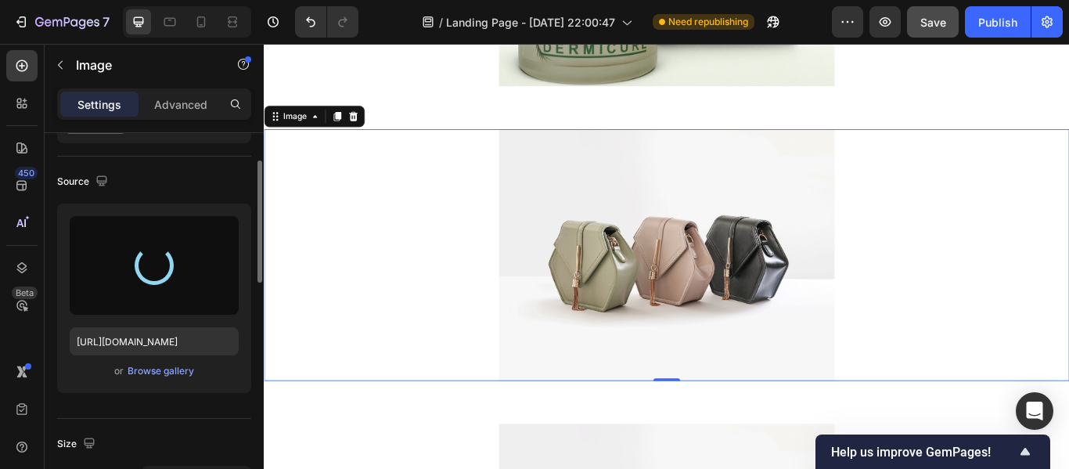
type input "https://cdn.shopify.com/s/files/1/0957/6729/8341/files/gempages_586357395060425…"
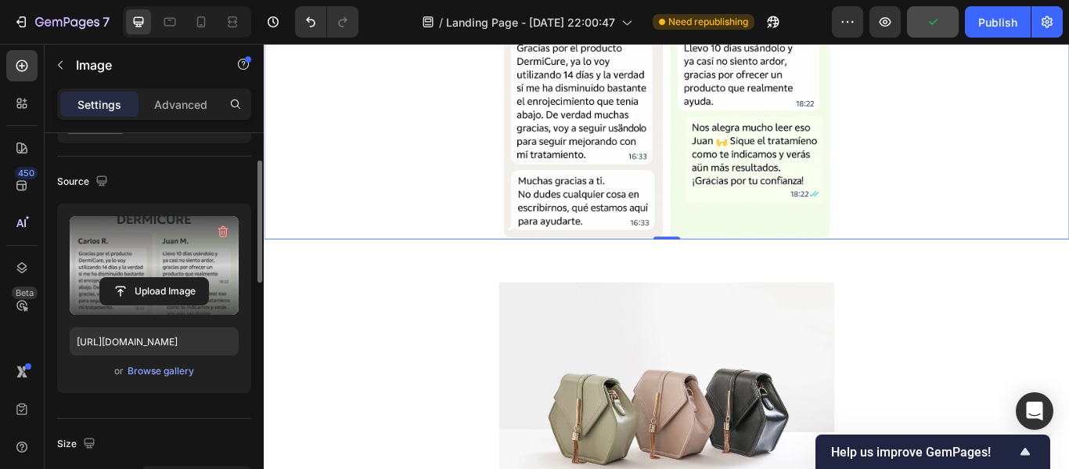
scroll to position [4079, 0]
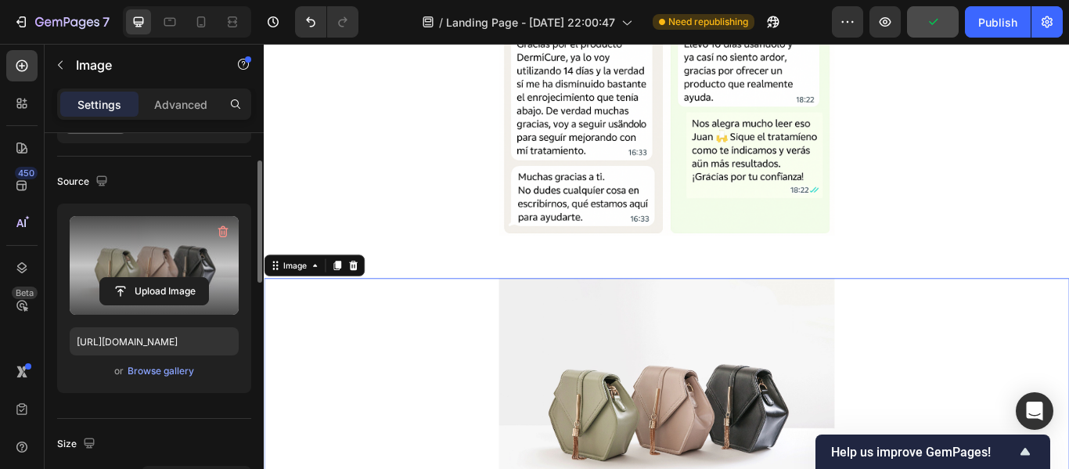
click at [170, 260] on label at bounding box center [154, 265] width 169 height 99
click at [170, 278] on input "file" at bounding box center [154, 291] width 108 height 27
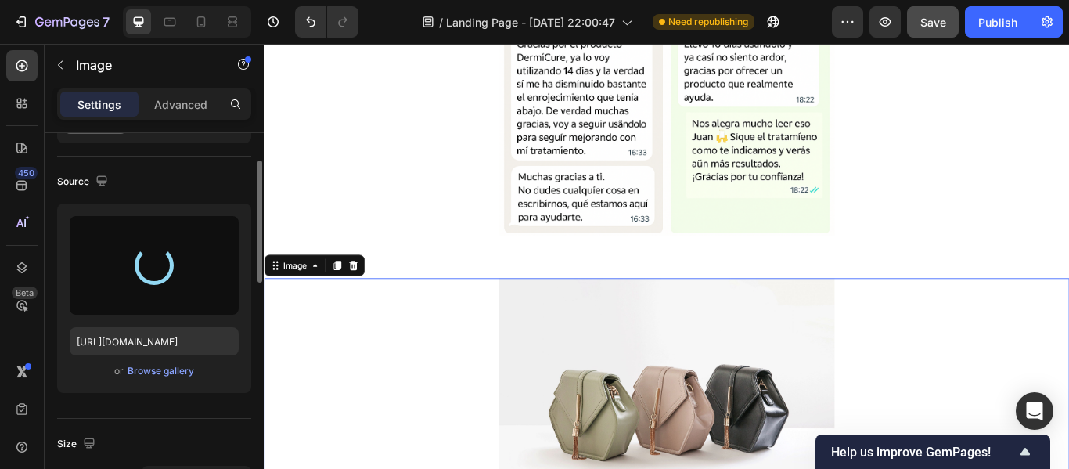
type input "https://cdn.shopify.com/s/files/1/0957/6729/8341/files/gempages_586357395060425…"
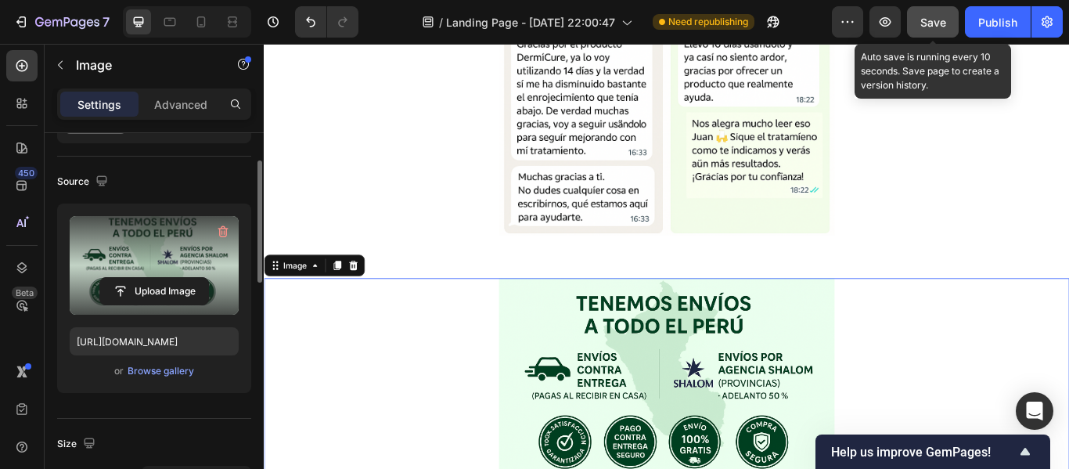
click at [950, 14] on button "Save" at bounding box center [933, 21] width 52 height 31
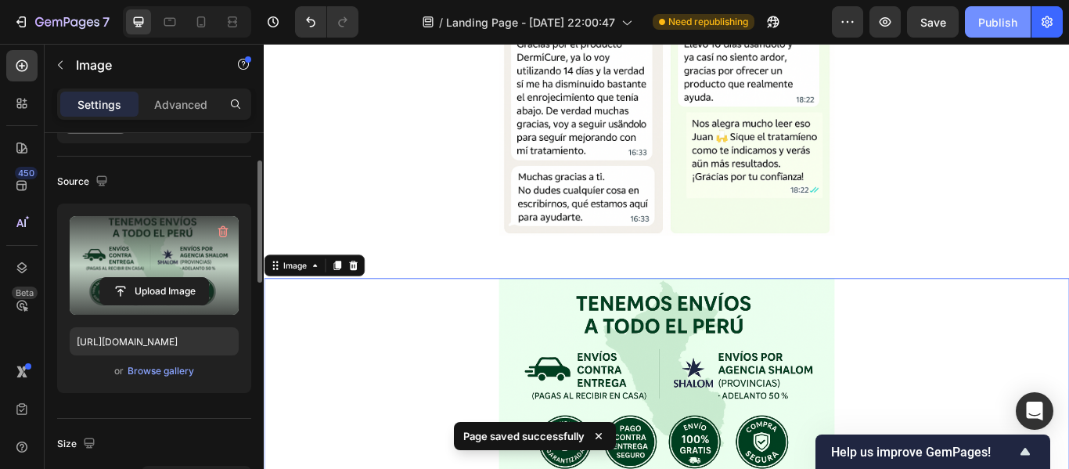
click at [992, 32] on button "Publish" at bounding box center [998, 21] width 66 height 31
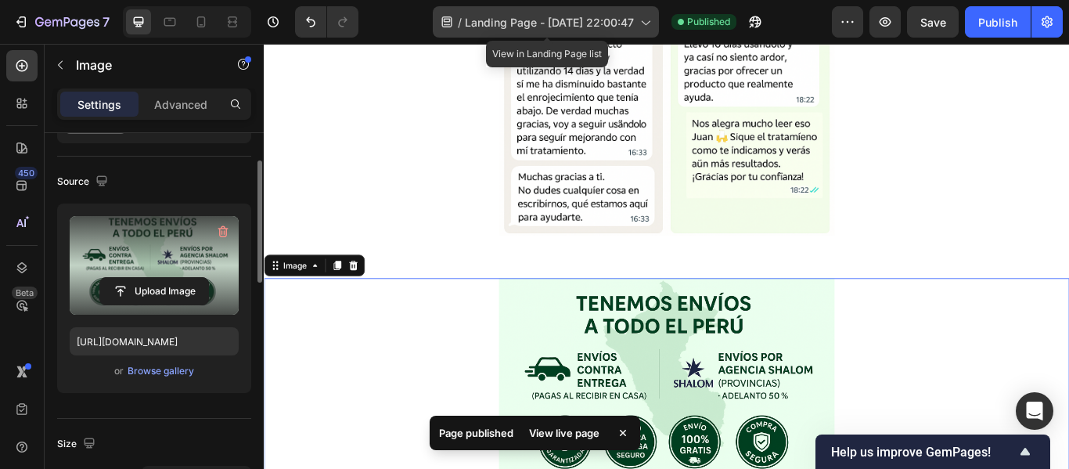
click at [645, 24] on icon at bounding box center [645, 22] width 16 height 16
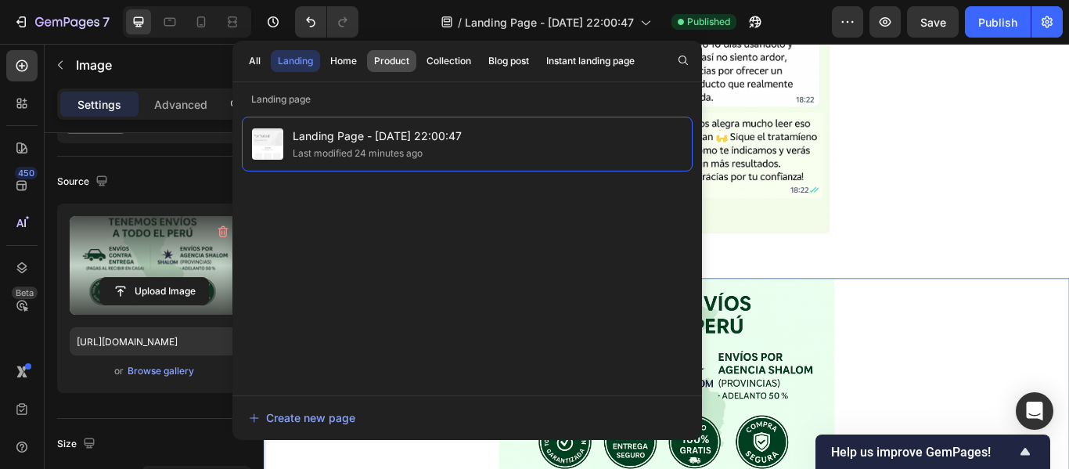
click at [389, 64] on div "Product" at bounding box center [391, 61] width 35 height 14
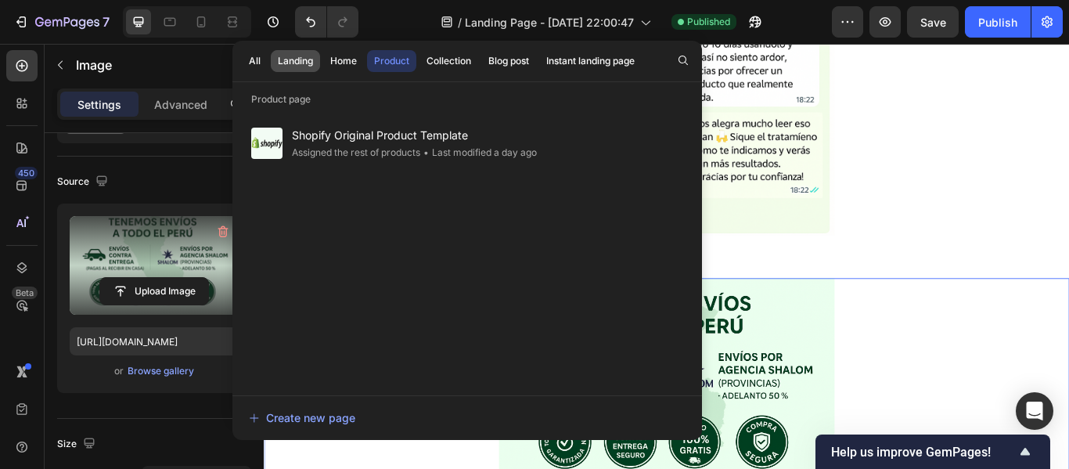
click at [308, 67] on div "Landing" at bounding box center [295, 61] width 35 height 14
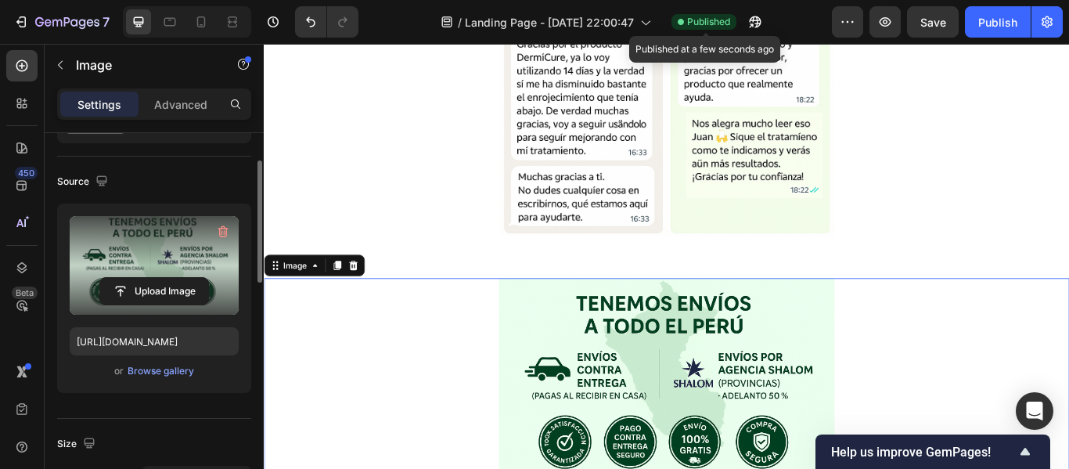
click at [698, 28] on span "Published" at bounding box center [708, 22] width 43 height 14
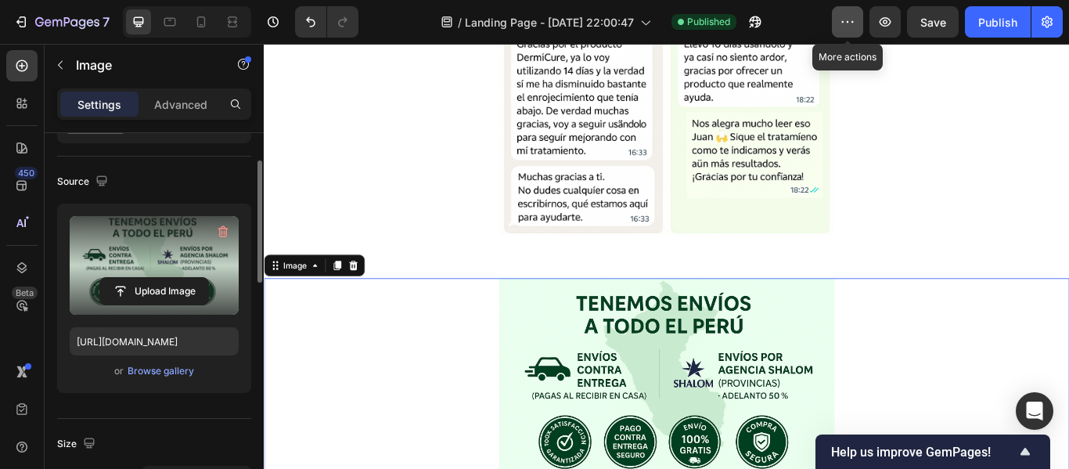
click at [855, 16] on icon "button" at bounding box center [847, 22] width 16 height 16
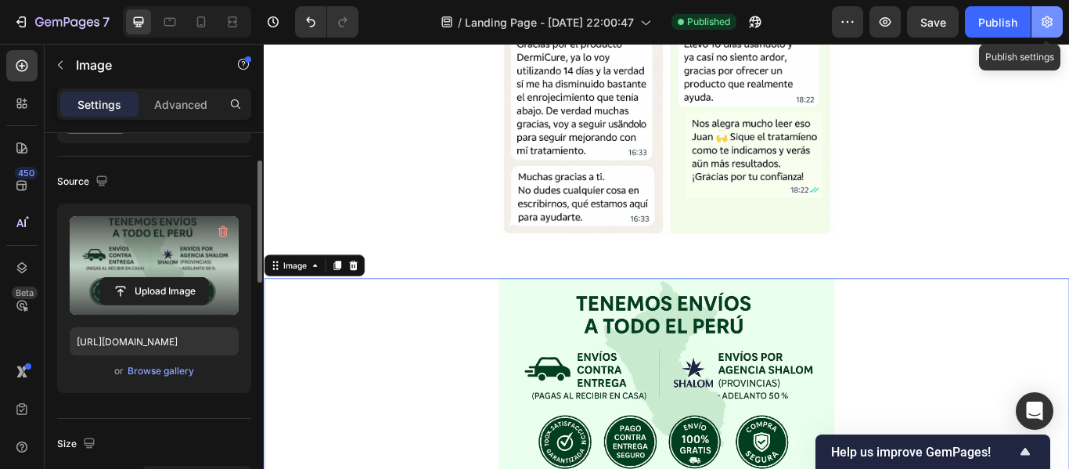
click at [1036, 22] on button "button" at bounding box center [1046, 21] width 31 height 31
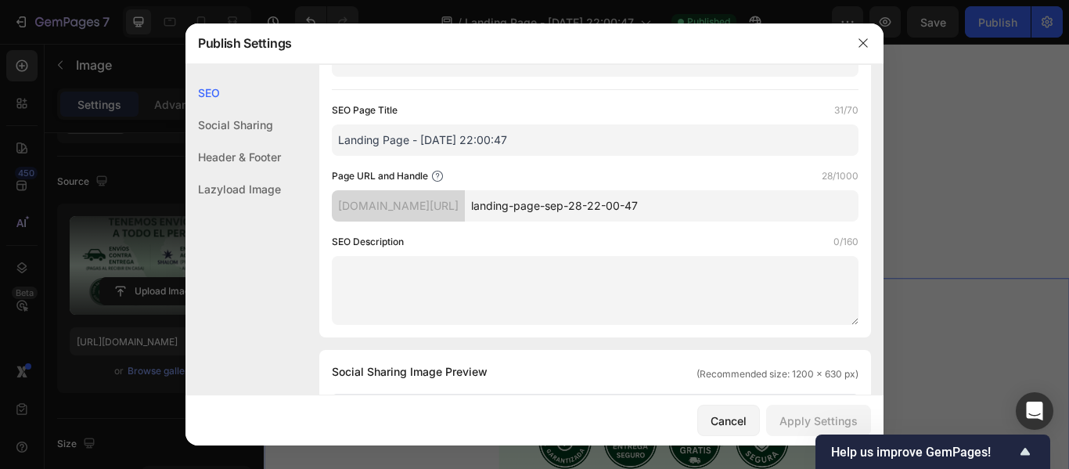
scroll to position [63, 0]
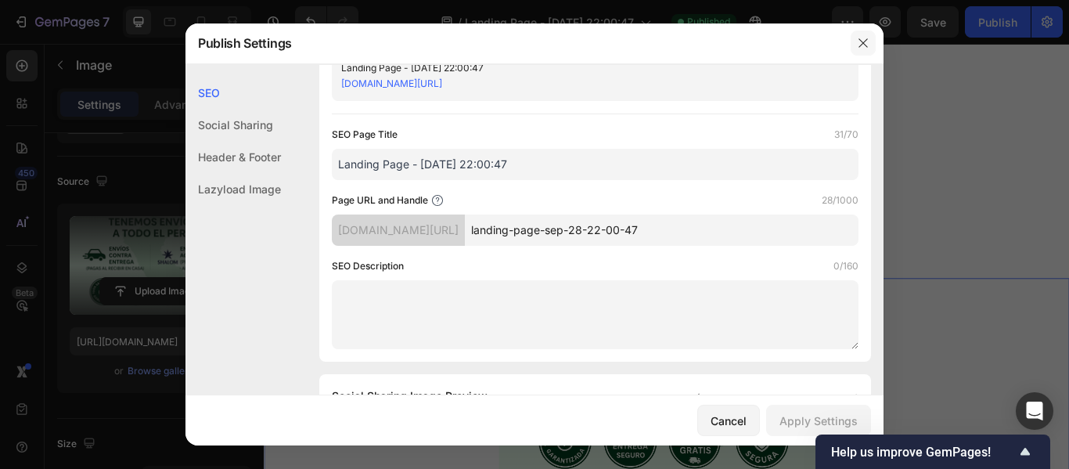
click at [858, 45] on icon "button" at bounding box center [863, 43] width 13 height 13
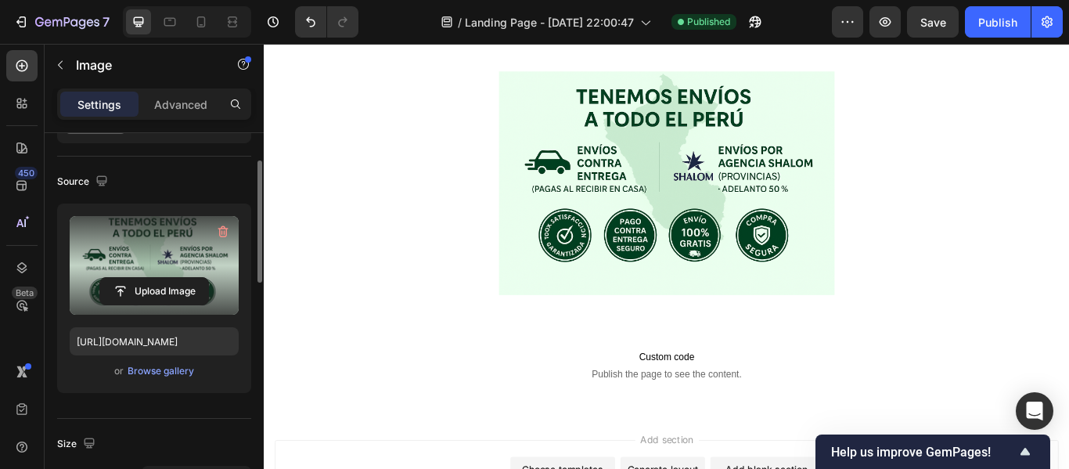
scroll to position [4443, 0]
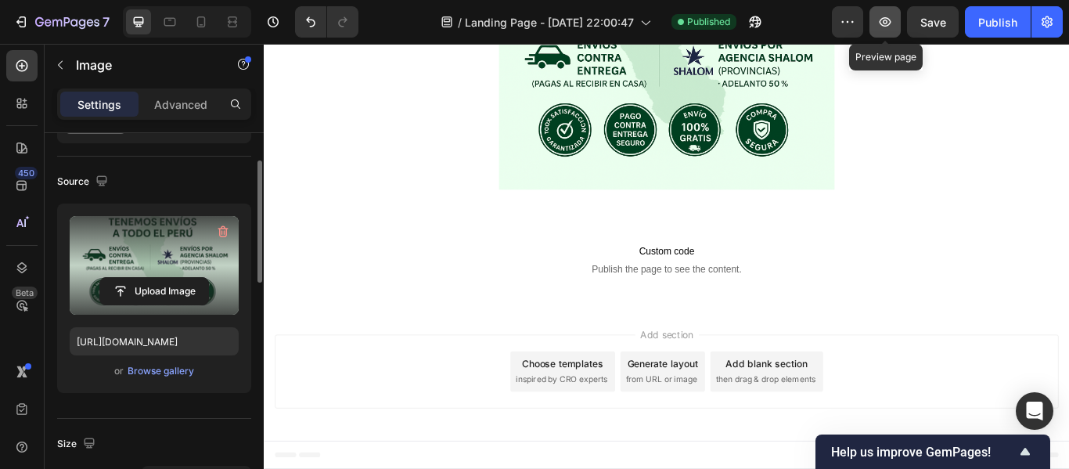
click at [879, 9] on button "button" at bounding box center [884, 21] width 31 height 31
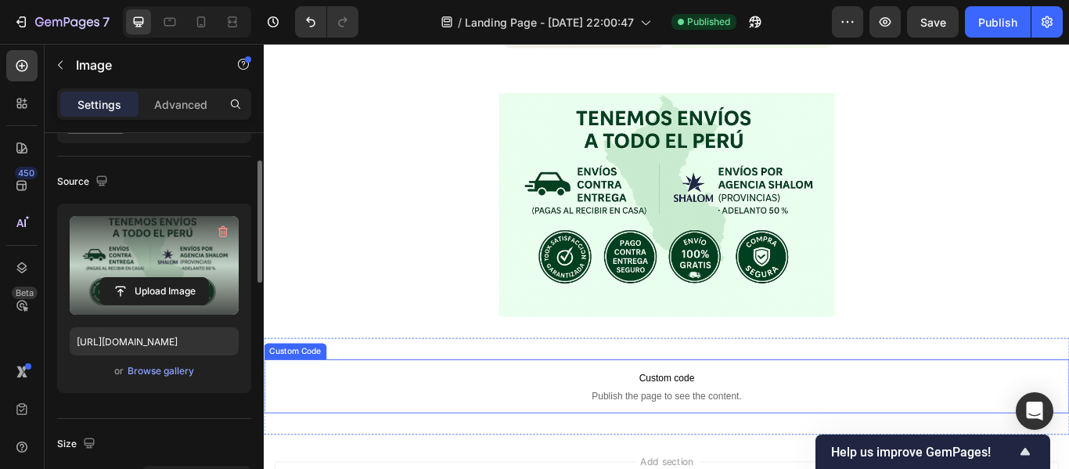
scroll to position [4294, 0]
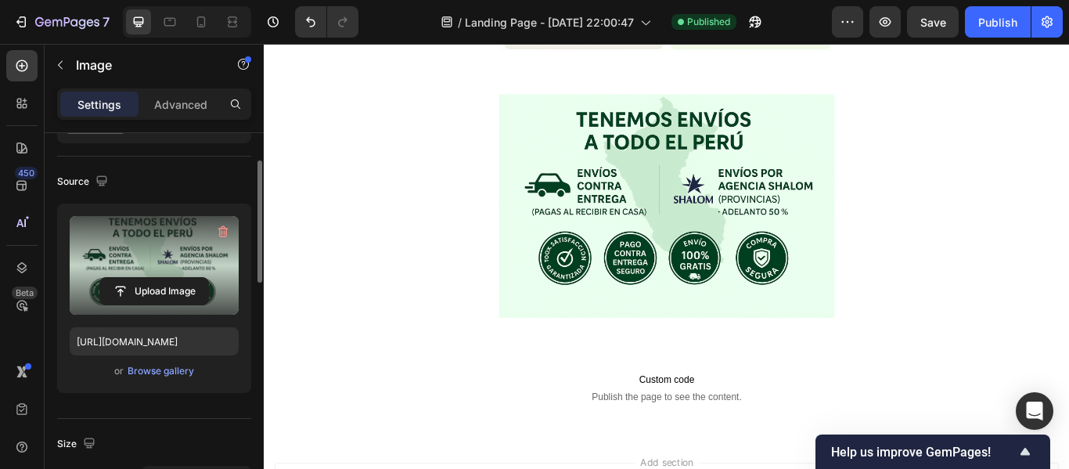
click at [403, 259] on div at bounding box center [733, 232] width 939 height 261
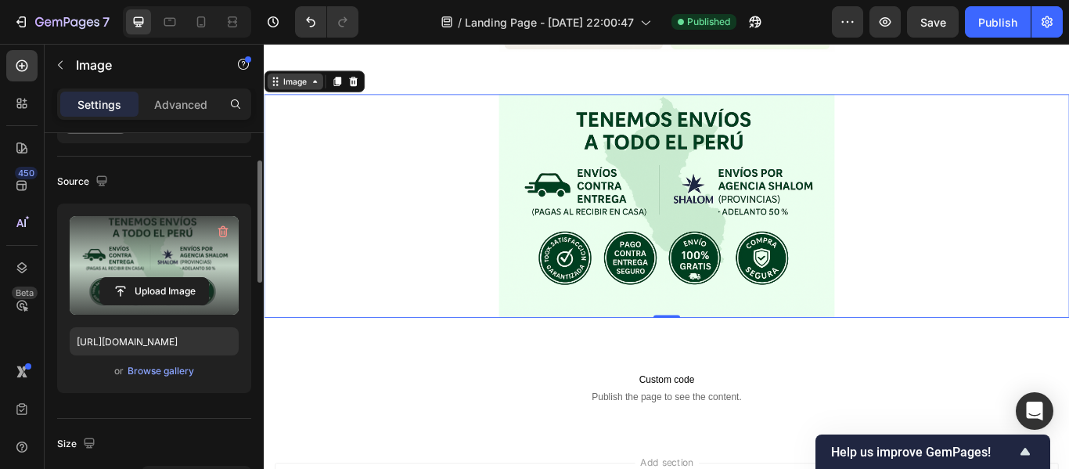
click at [311, 88] on div "Image" at bounding box center [300, 88] width 34 height 14
click at [349, 89] on icon at bounding box center [349, 87] width 9 height 11
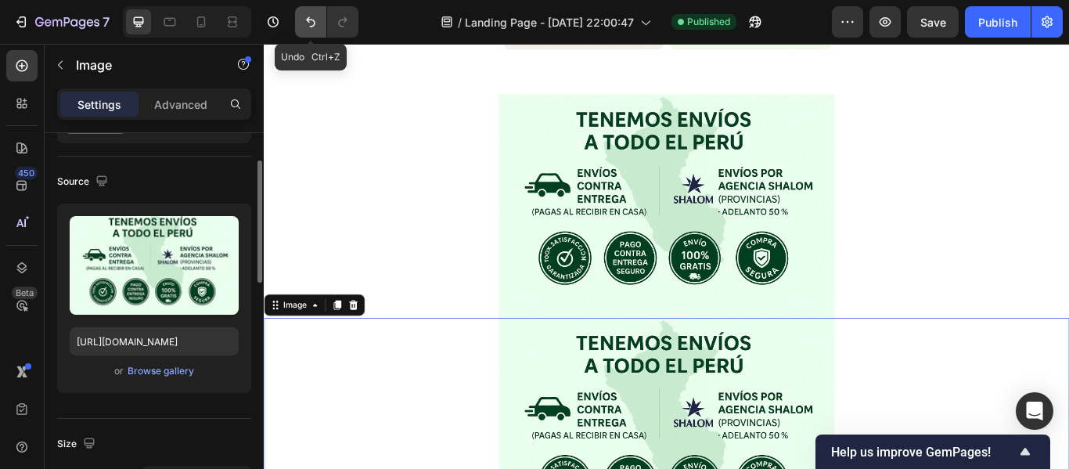
click at [319, 27] on button "Undo/Redo" at bounding box center [310, 21] width 31 height 31
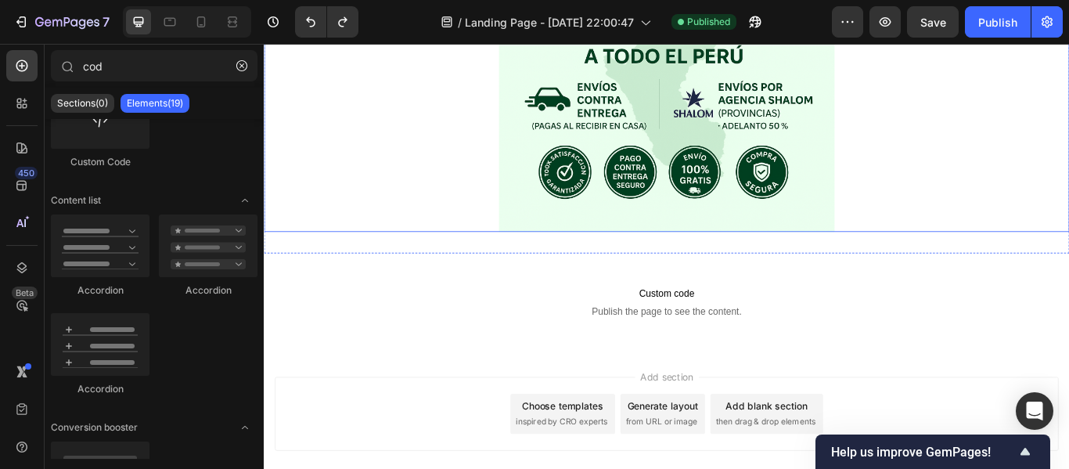
scroll to position [4395, 0]
click at [451, 272] on div "Image Section 11" at bounding box center [733, 132] width 939 height 311
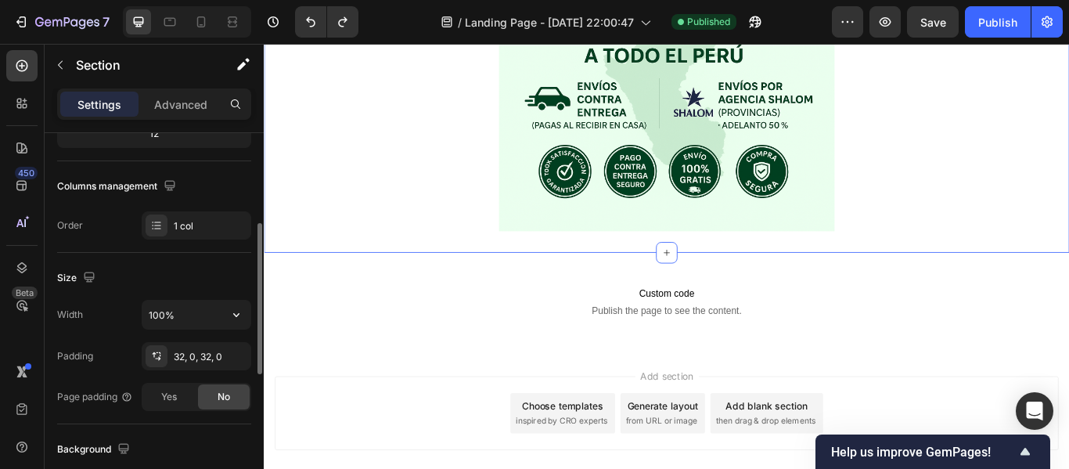
scroll to position [217, 0]
click at [167, 108] on p "Advanced" at bounding box center [180, 104] width 53 height 16
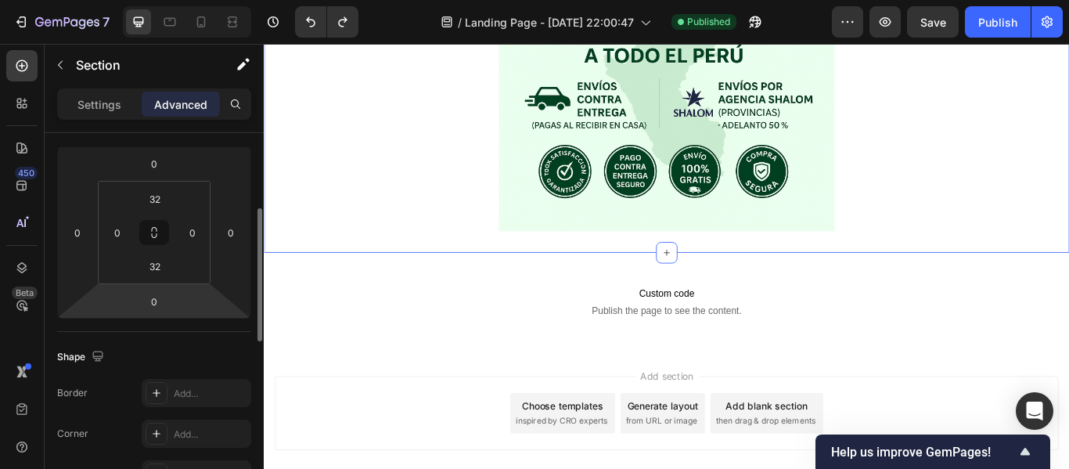
scroll to position [202, 0]
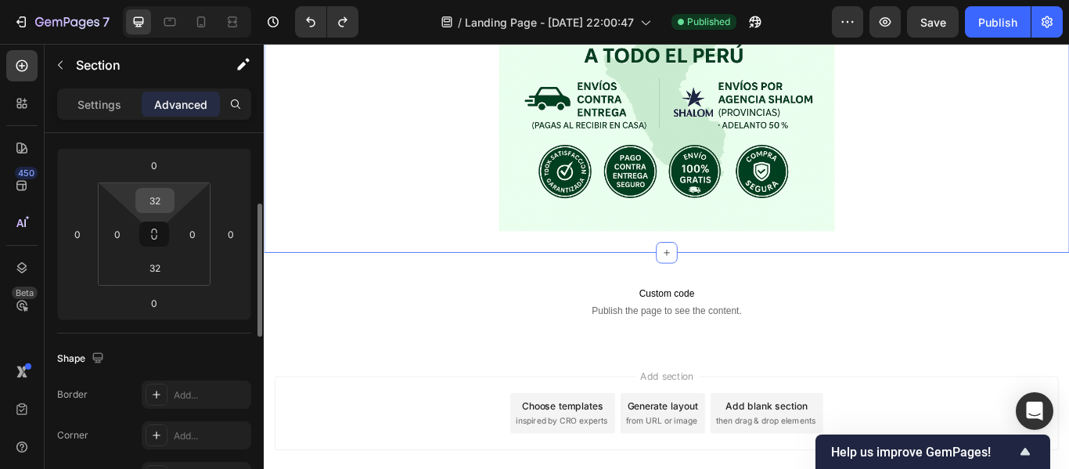
click at [162, 208] on input "32" at bounding box center [154, 200] width 31 height 23
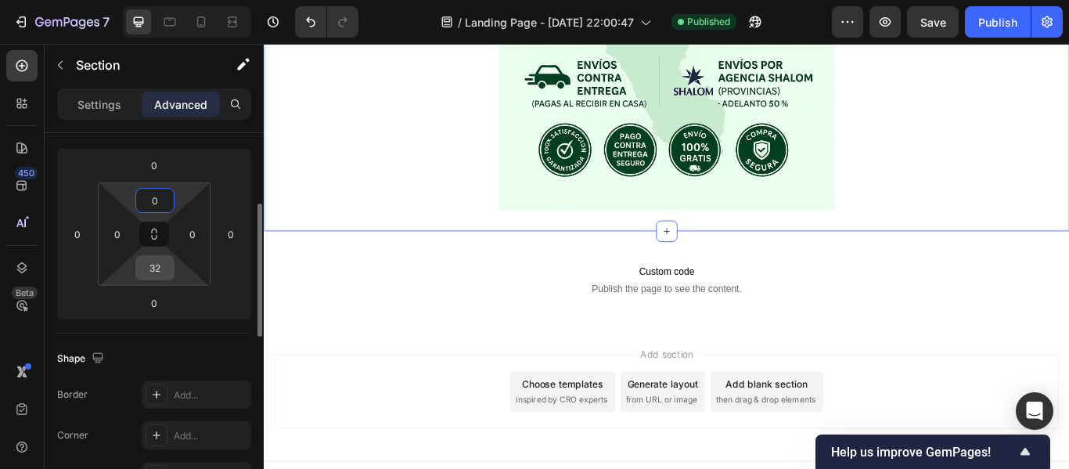
type input "0"
click at [162, 262] on input "32" at bounding box center [154, 267] width 31 height 23
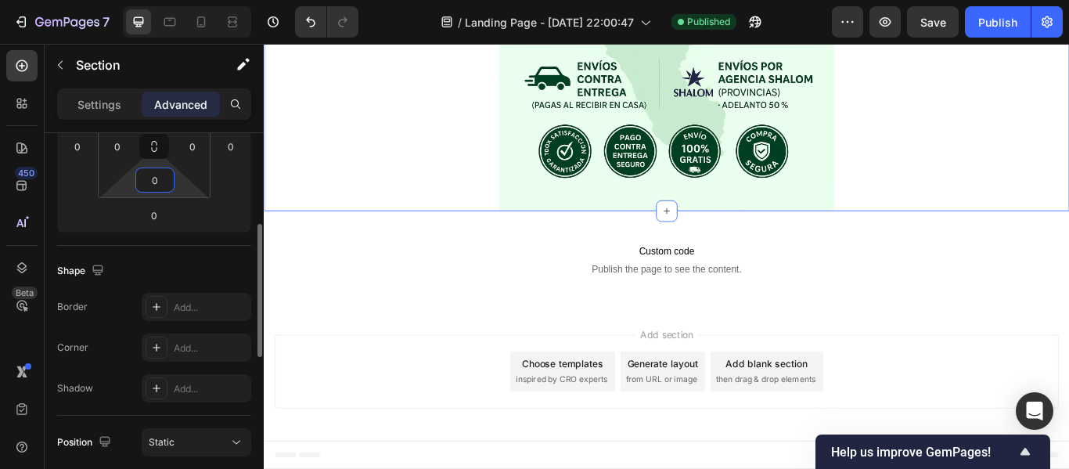
scroll to position [315, 0]
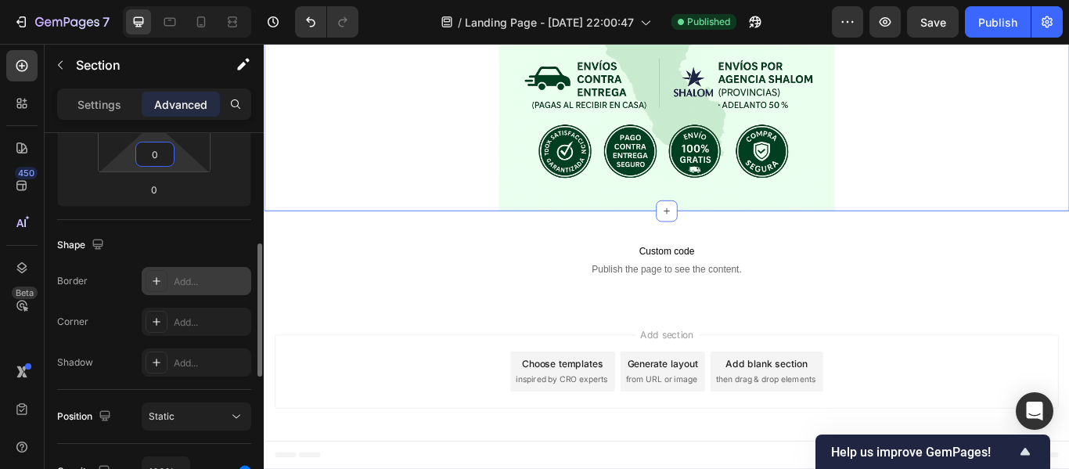
type input "0"
click at [195, 282] on div "Add..." at bounding box center [211, 282] width 74 height 14
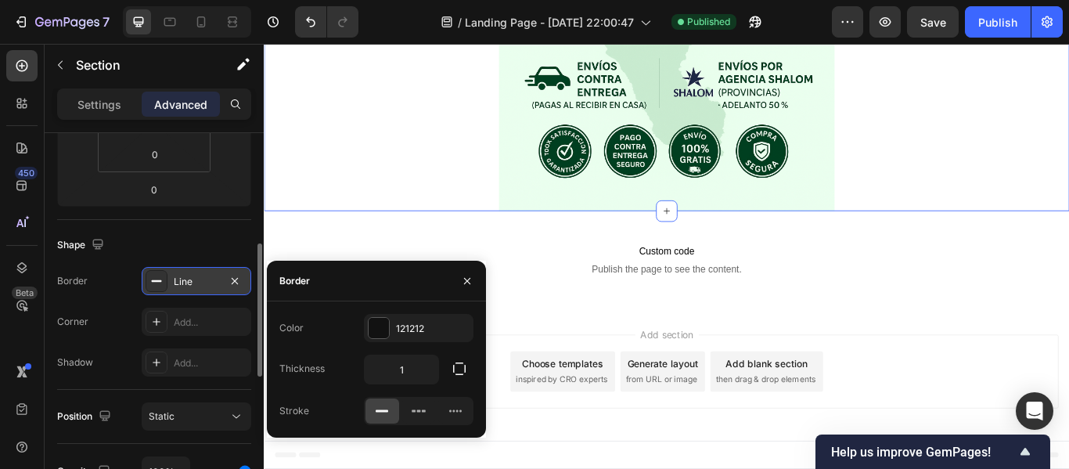
scroll to position [4394, 0]
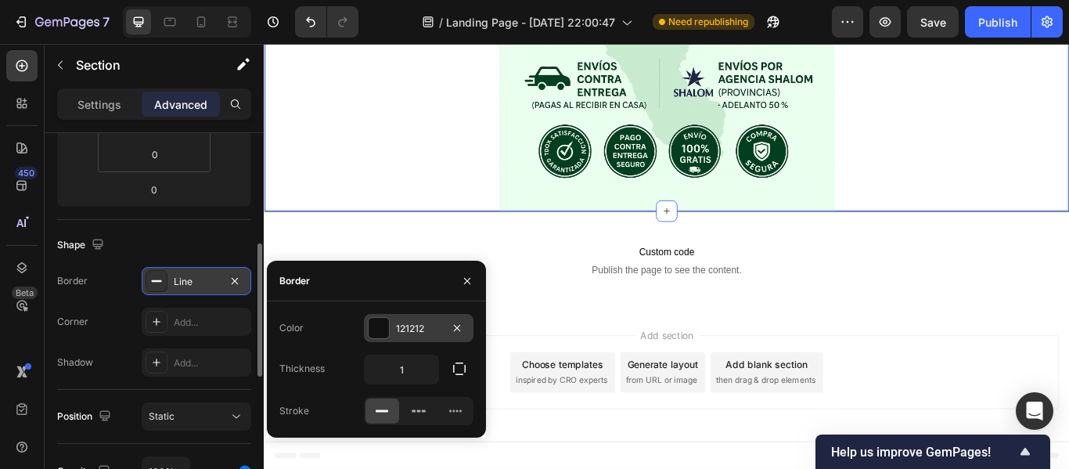
click at [378, 335] on div at bounding box center [378, 328] width 20 height 20
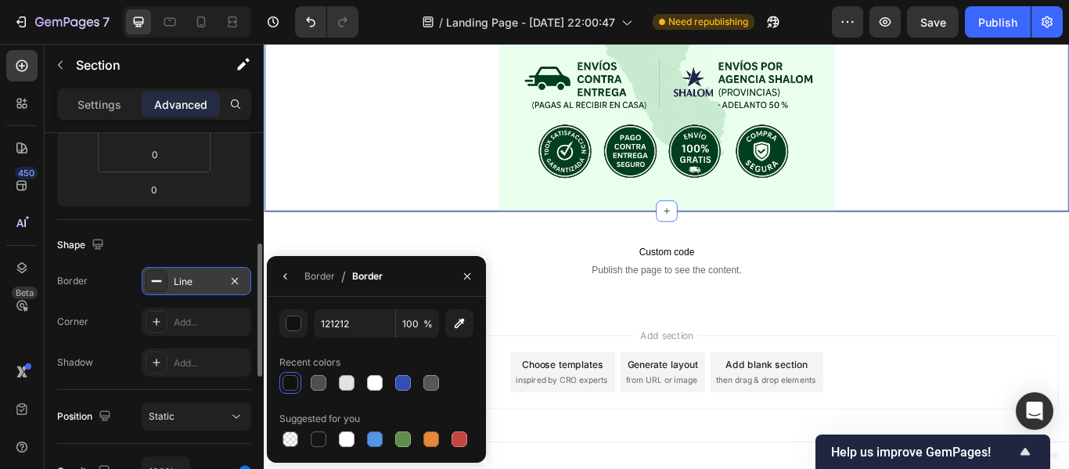
scroll to position [4395, 0]
click at [464, 327] on icon "button" at bounding box center [459, 323] width 16 height 16
type input "EAFFEF"
click at [297, 325] on div "button" at bounding box center [294, 324] width 16 height 16
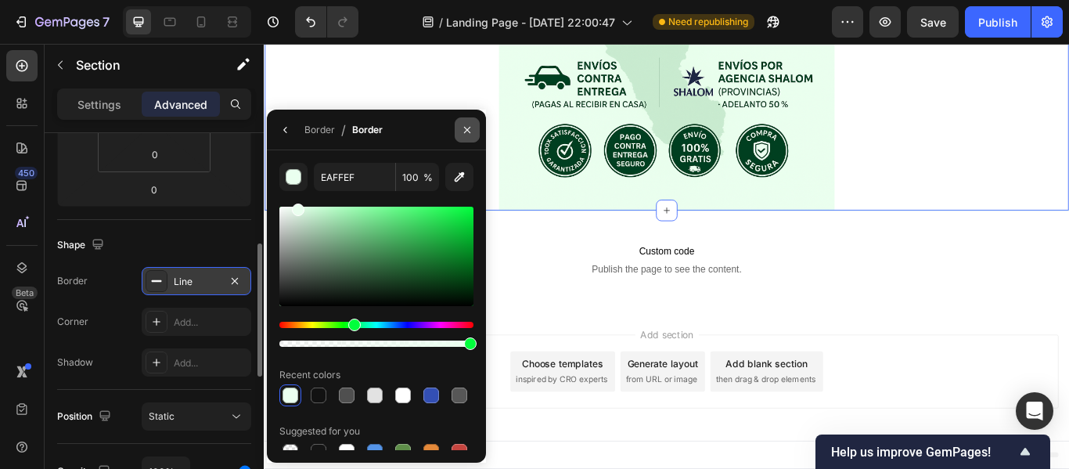
click at [469, 128] on icon "button" at bounding box center [467, 129] width 6 height 6
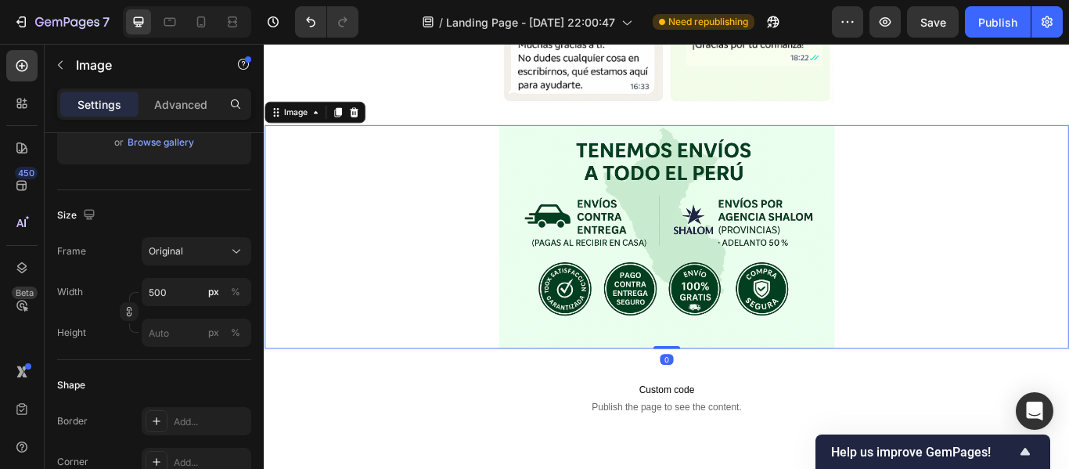
scroll to position [0, 0]
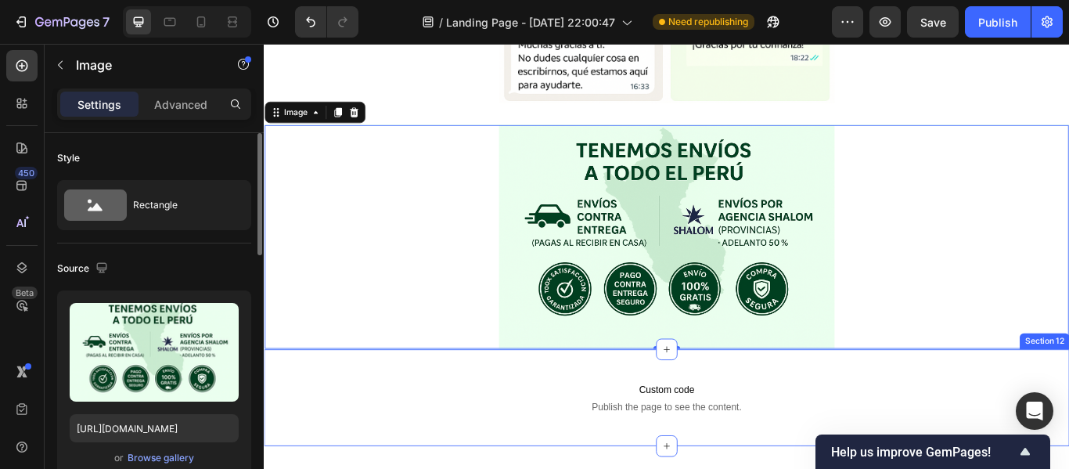
click at [505, 412] on div "Custom code Publish the page to see the content. Custom Code Section 12" at bounding box center [733, 456] width 939 height 113
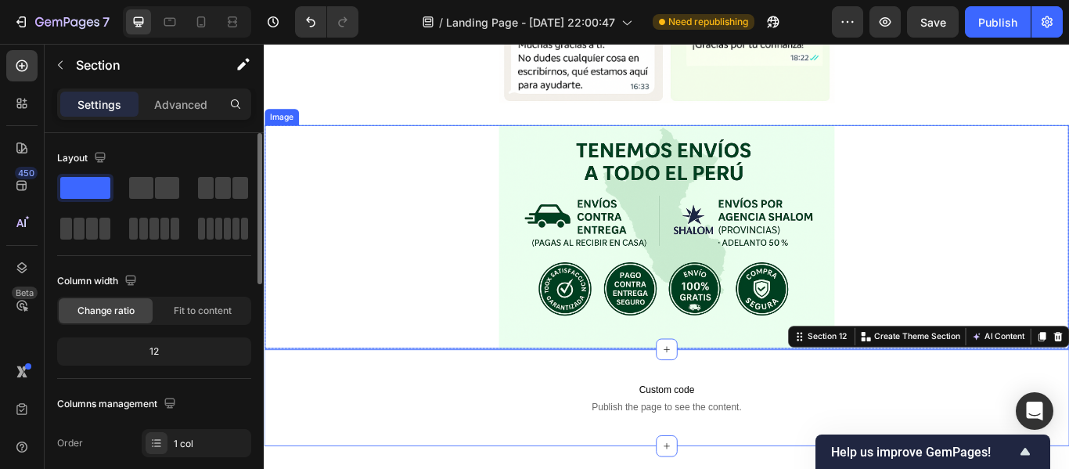
click at [481, 331] on div at bounding box center [732, 268] width 937 height 261
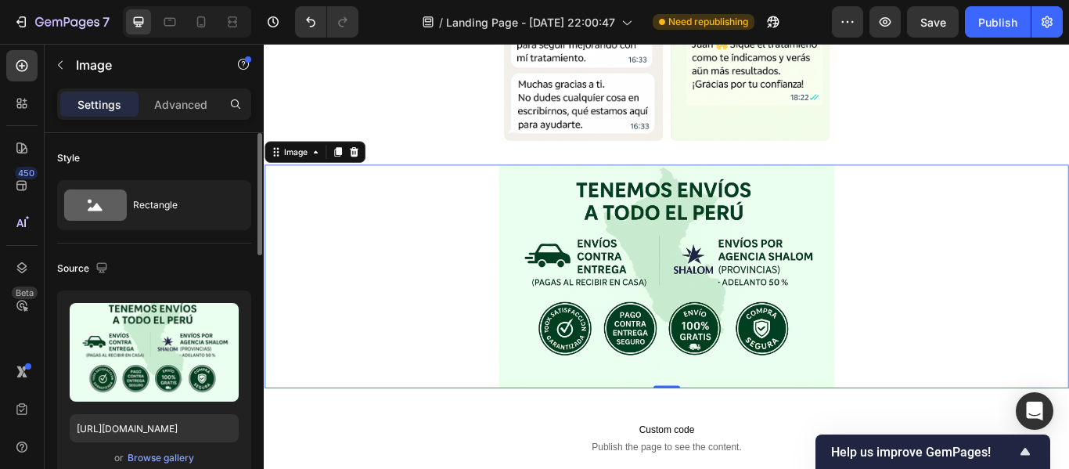
scroll to position [4186, 0]
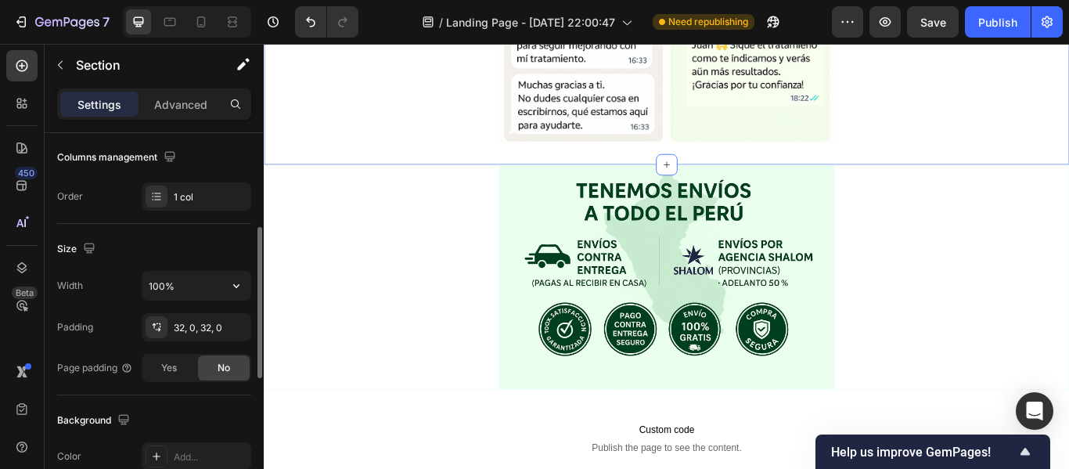
scroll to position [248, 0]
click at [179, 321] on div "32, 0, 32, 0" at bounding box center [196, 326] width 45 height 14
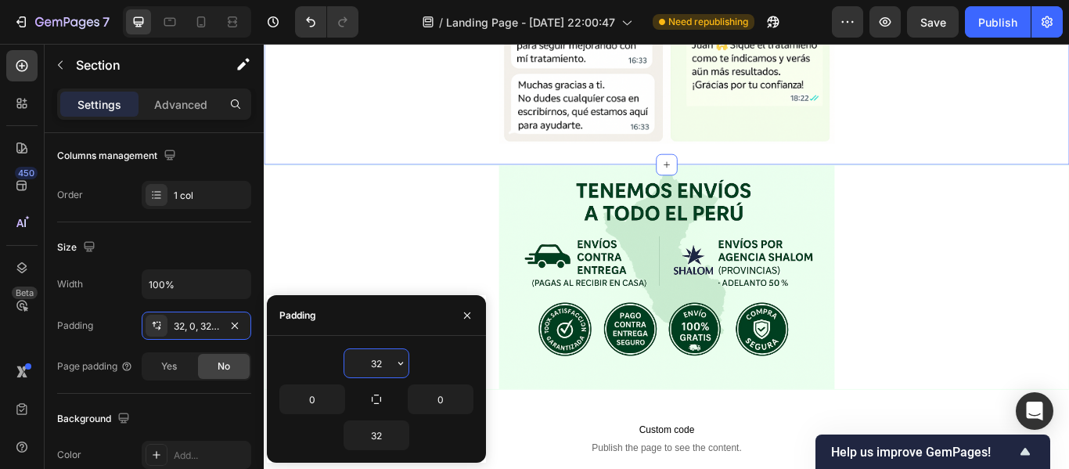
click at [384, 367] on input "32" at bounding box center [376, 363] width 64 height 28
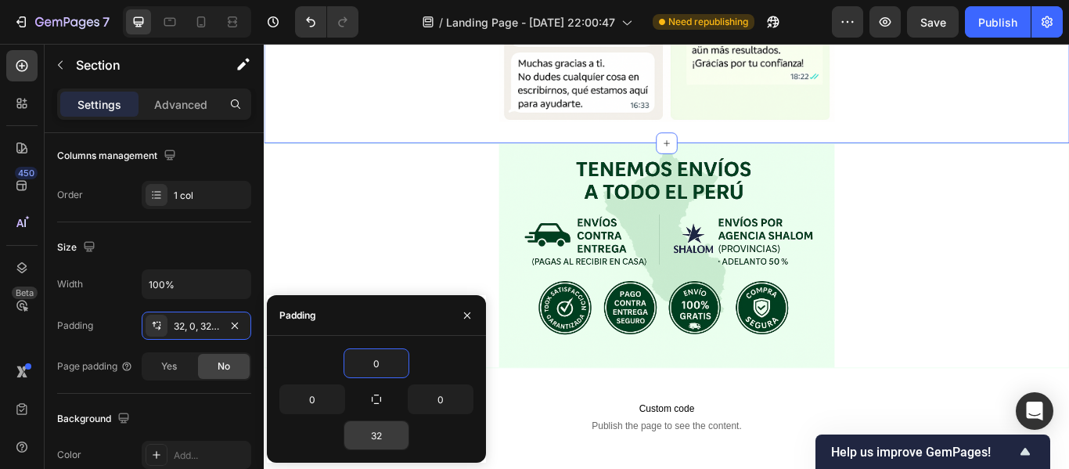
type input "0"
click at [378, 420] on div "32" at bounding box center [376, 435] width 66 height 30
click at [378, 426] on input "32" at bounding box center [376, 435] width 64 height 28
type input "0"
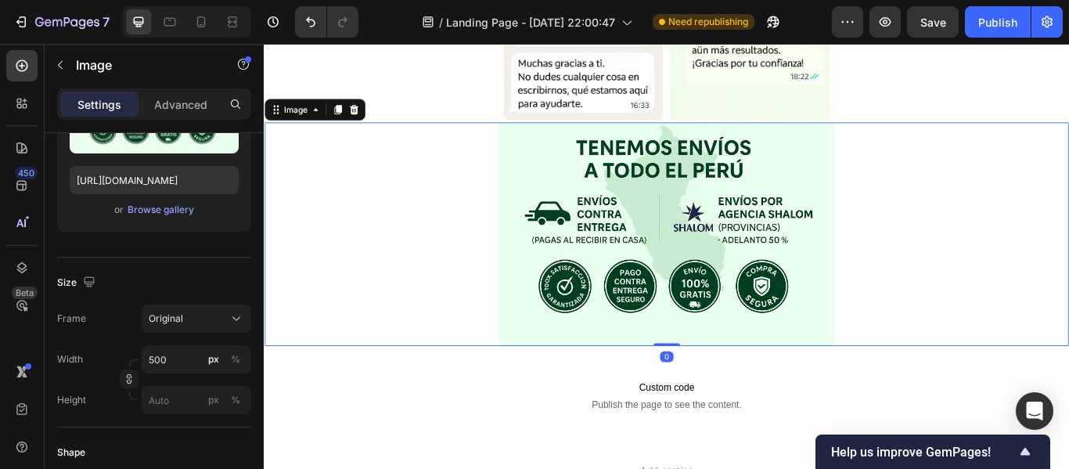
click at [455, 185] on div at bounding box center [732, 265] width 937 height 261
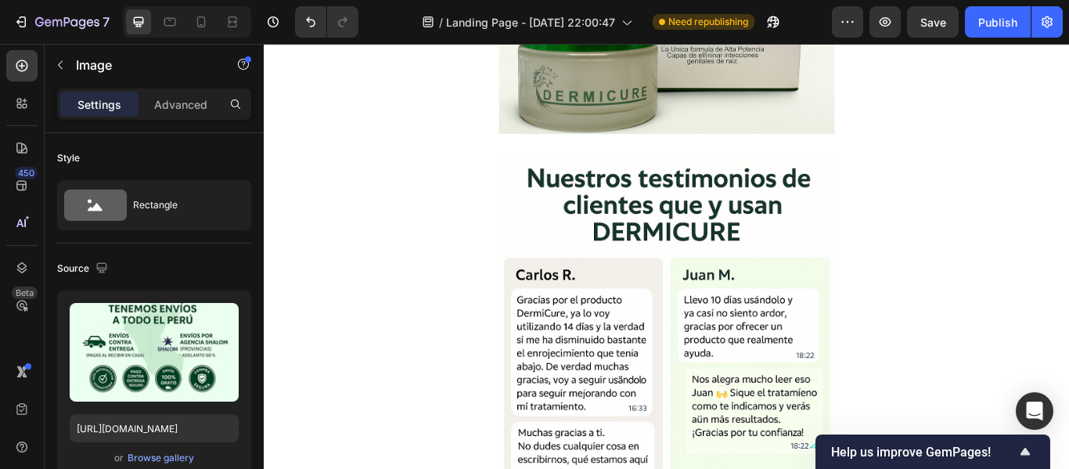
scroll to position [3755, 0]
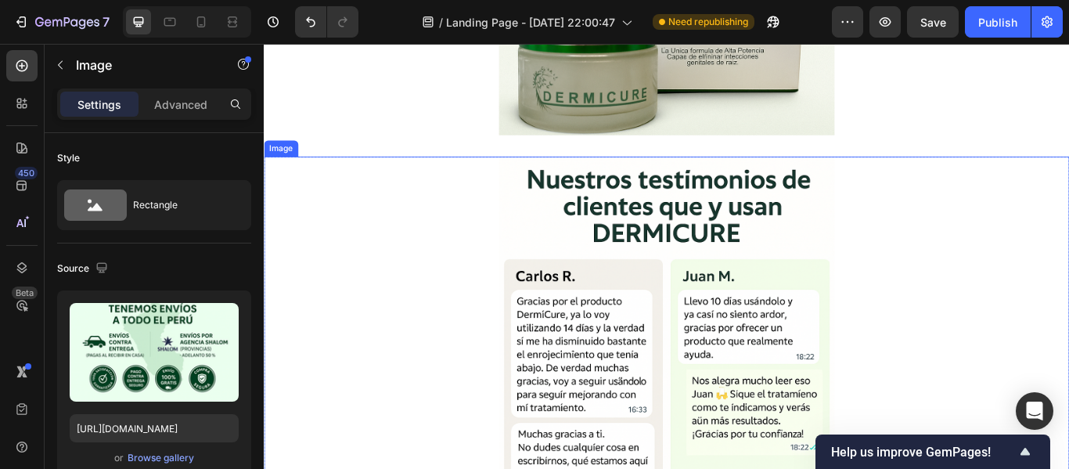
click at [546, 177] on img at bounding box center [732, 370] width 391 height 391
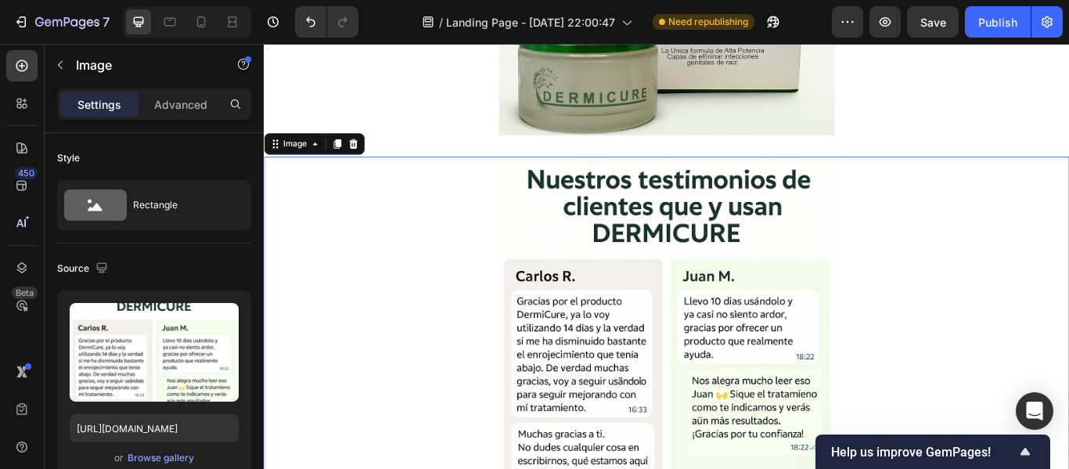
click at [559, 267] on img at bounding box center [732, 370] width 391 height 391
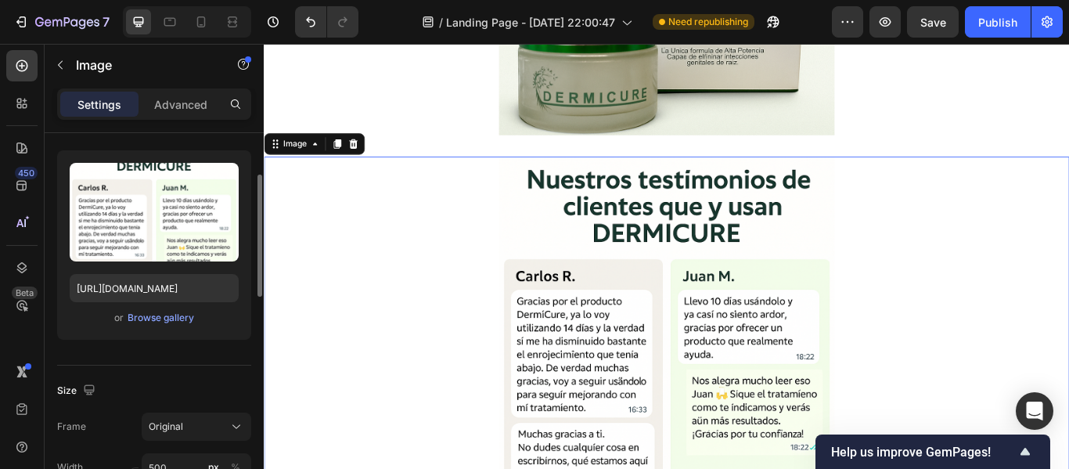
scroll to position [135, 0]
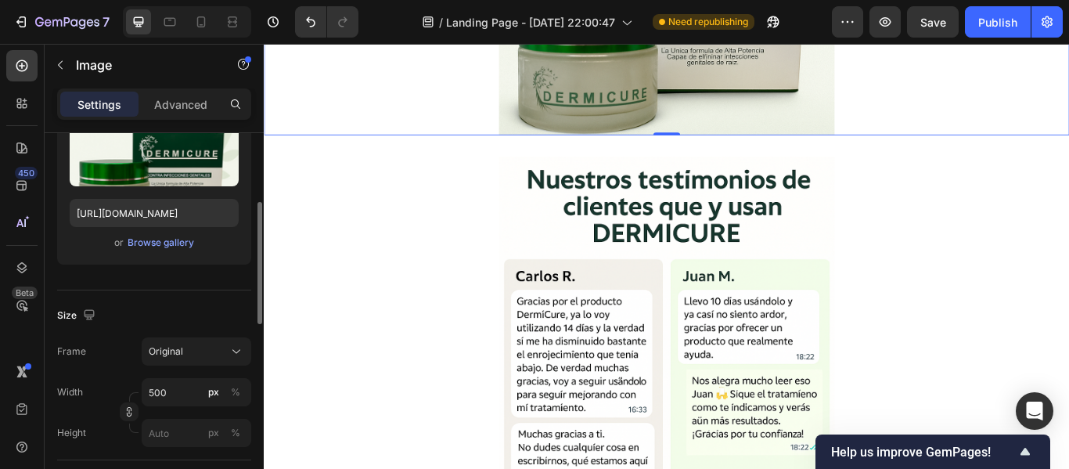
scroll to position [0, 0]
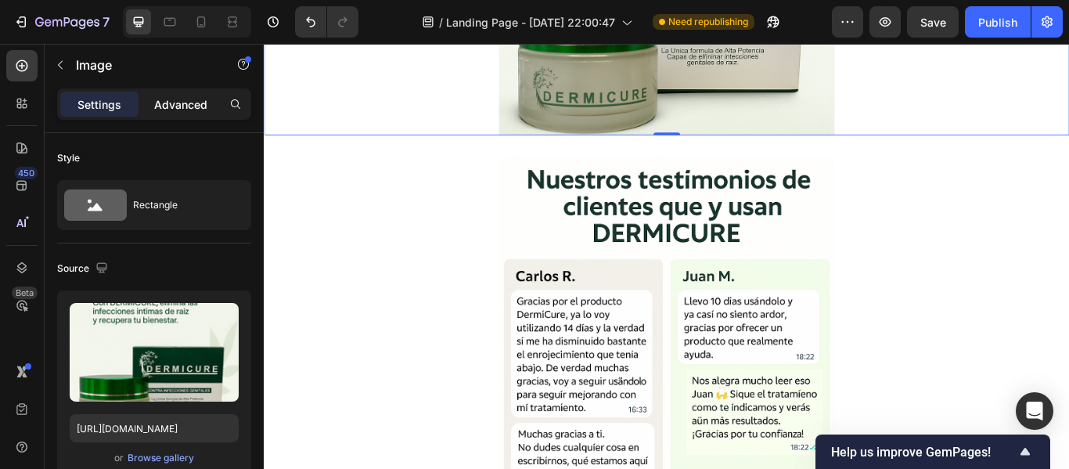
click at [170, 100] on p "Advanced" at bounding box center [180, 104] width 53 height 16
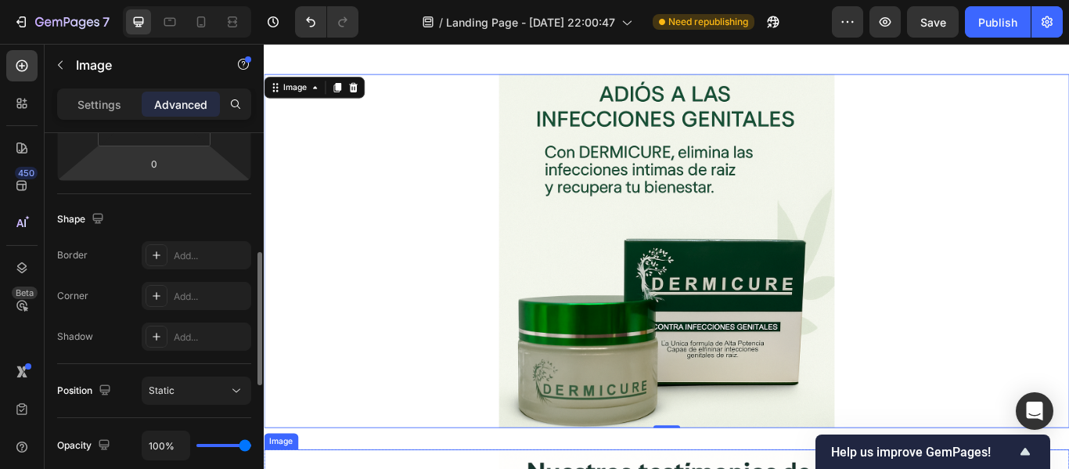
scroll to position [3413, 0]
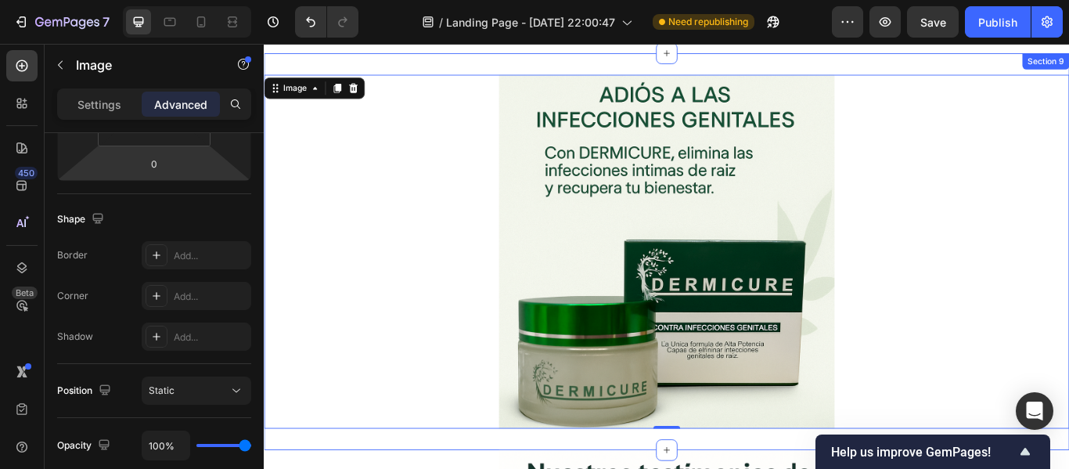
click at [528, 59] on div "Image 0 Section 9" at bounding box center [733, 286] width 939 height 462
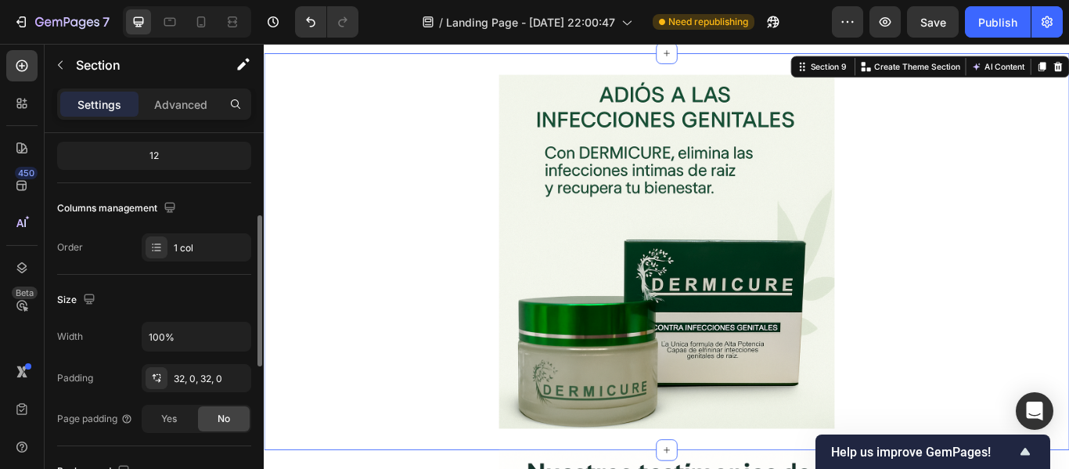
scroll to position [200, 0]
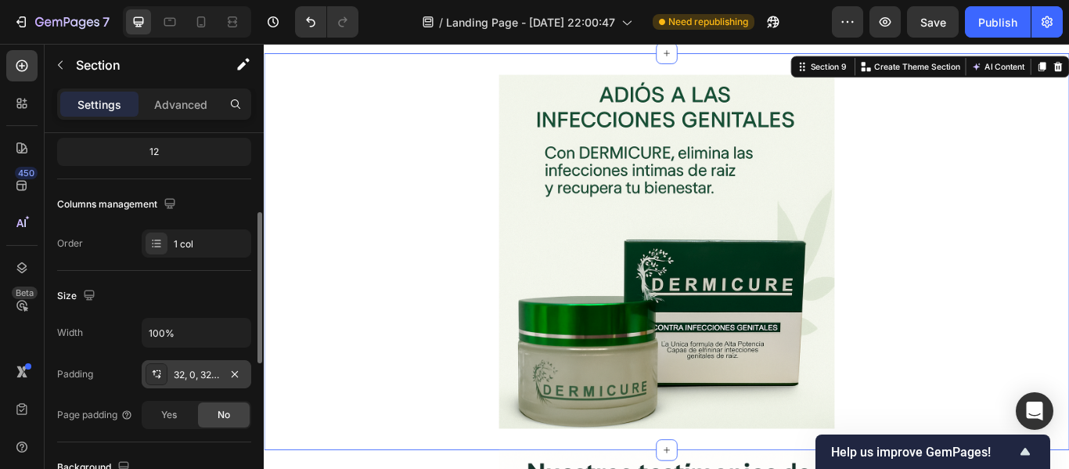
click at [176, 375] on div "32, 0, 32, 0" at bounding box center [196, 375] width 45 height 14
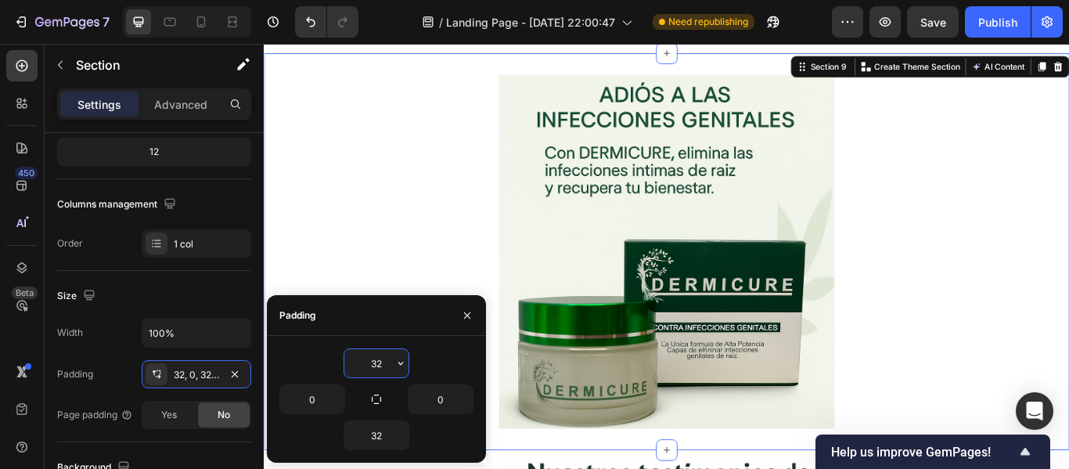
click at [362, 355] on input "32" at bounding box center [376, 363] width 64 height 28
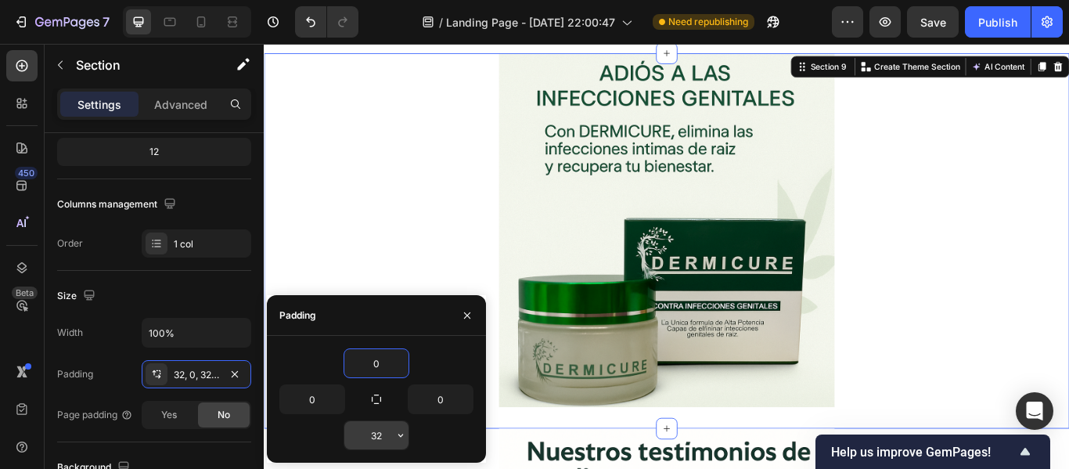
type input "0"
click at [383, 436] on input "32" at bounding box center [376, 435] width 64 height 28
type input "0"
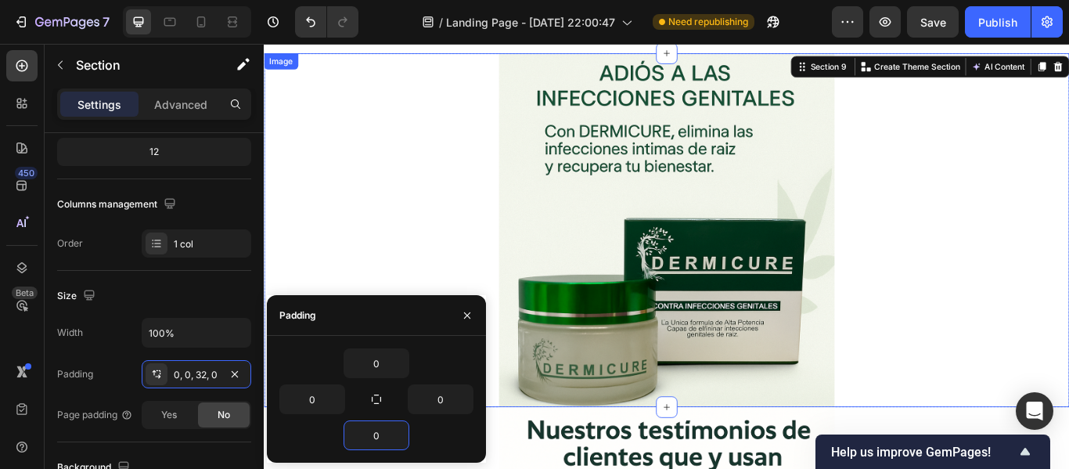
click at [438, 256] on div at bounding box center [733, 261] width 939 height 412
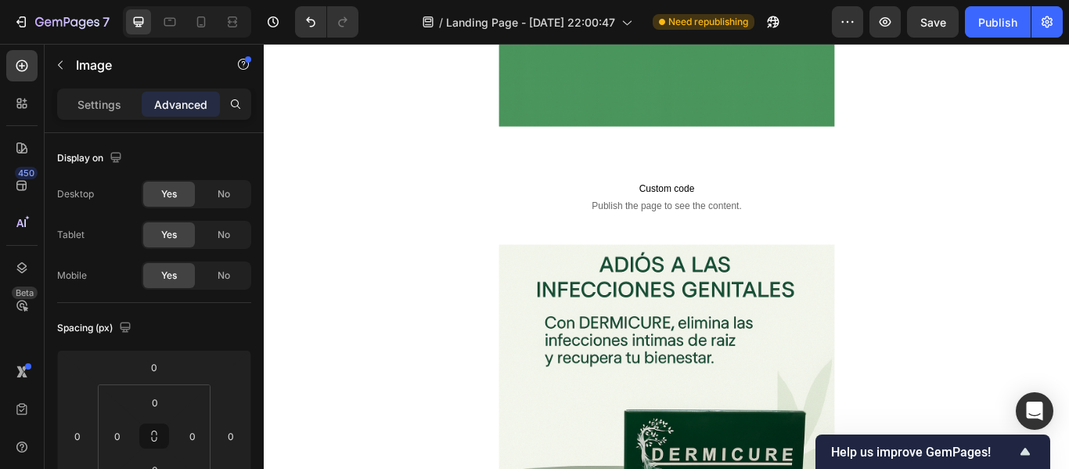
scroll to position [3184, 0]
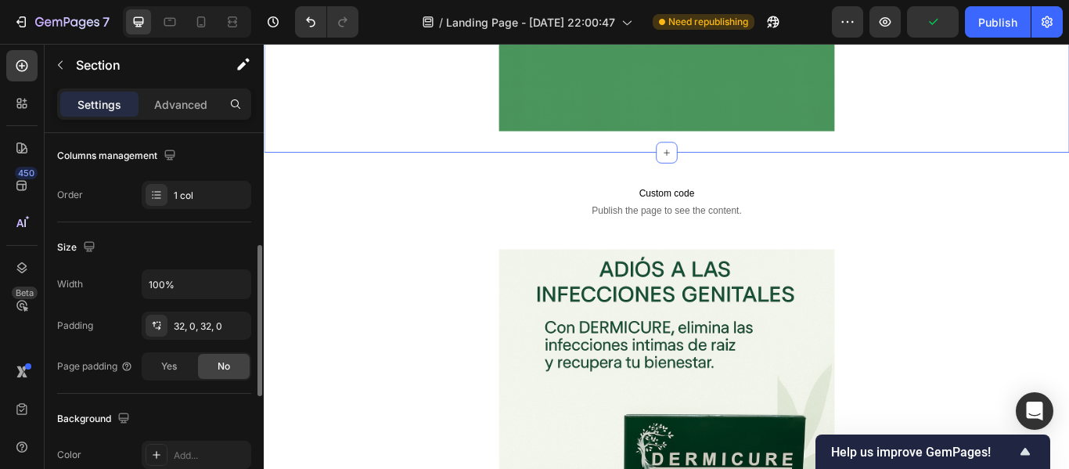
scroll to position [263, 0]
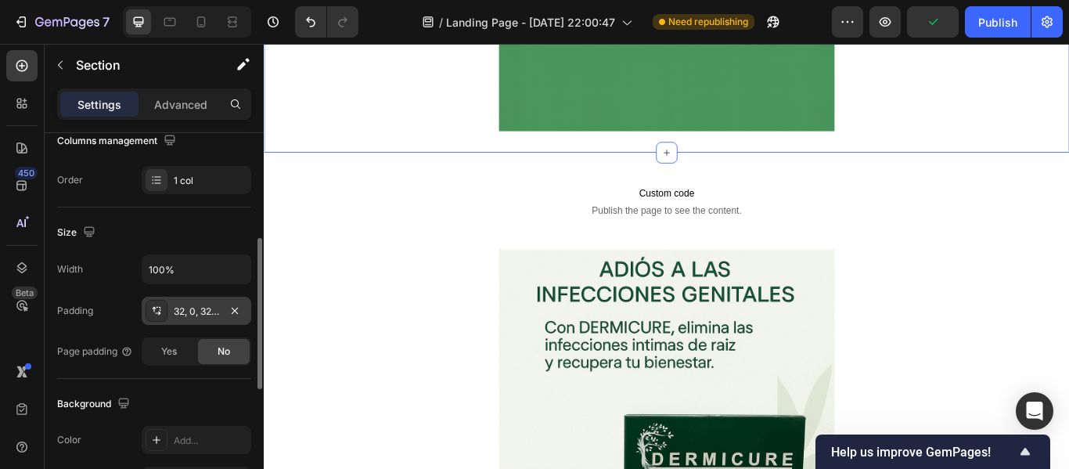
click at [181, 311] on div "32, 0, 32, 0" at bounding box center [196, 311] width 45 height 14
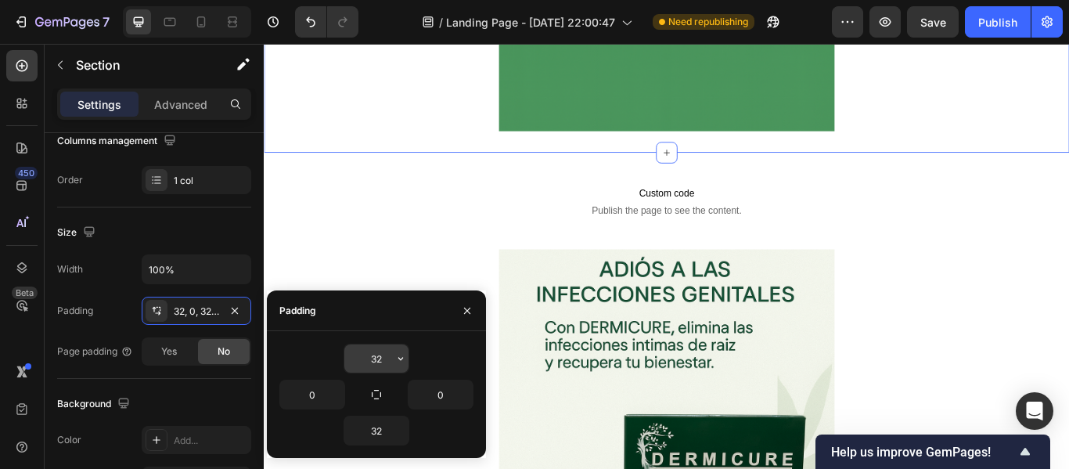
click at [380, 352] on input "32" at bounding box center [376, 358] width 64 height 28
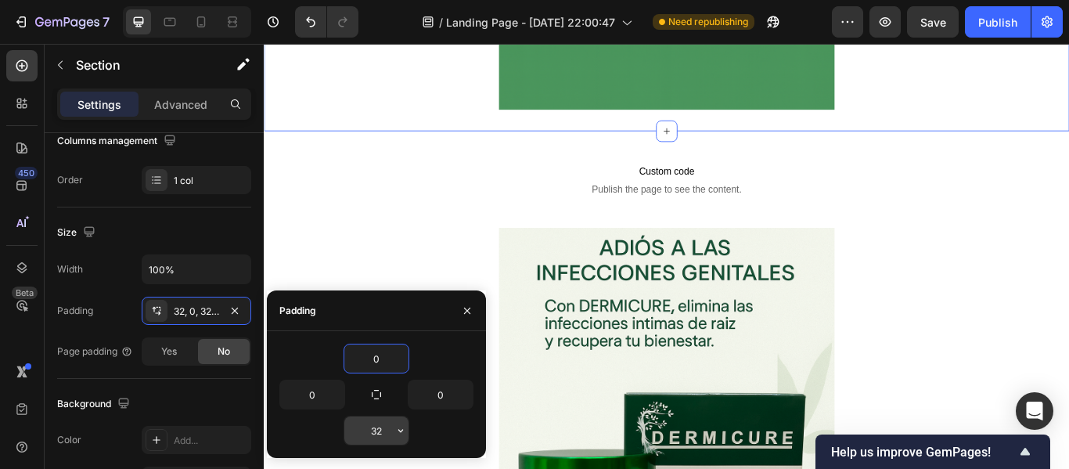
type input "0"
click at [380, 427] on input "32" at bounding box center [376, 430] width 64 height 28
type input "0"
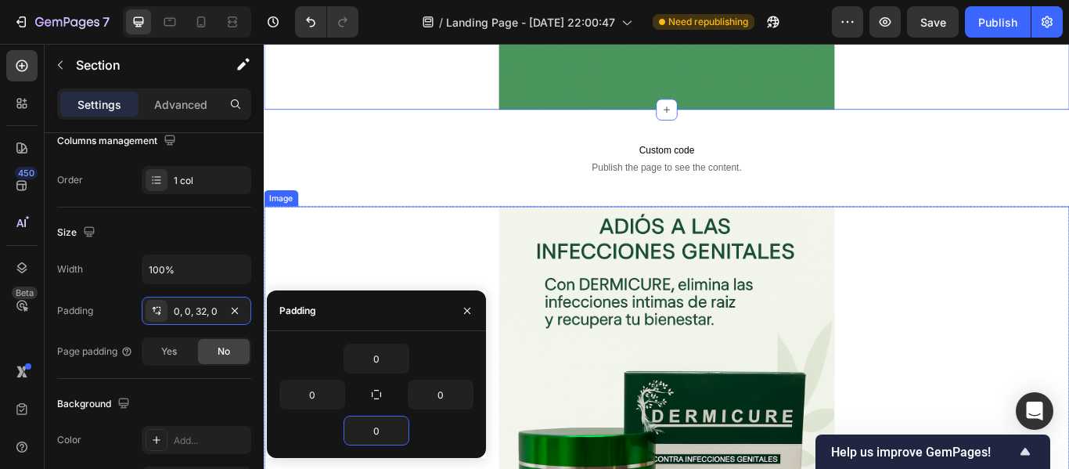
click at [390, 273] on div at bounding box center [733, 439] width 939 height 412
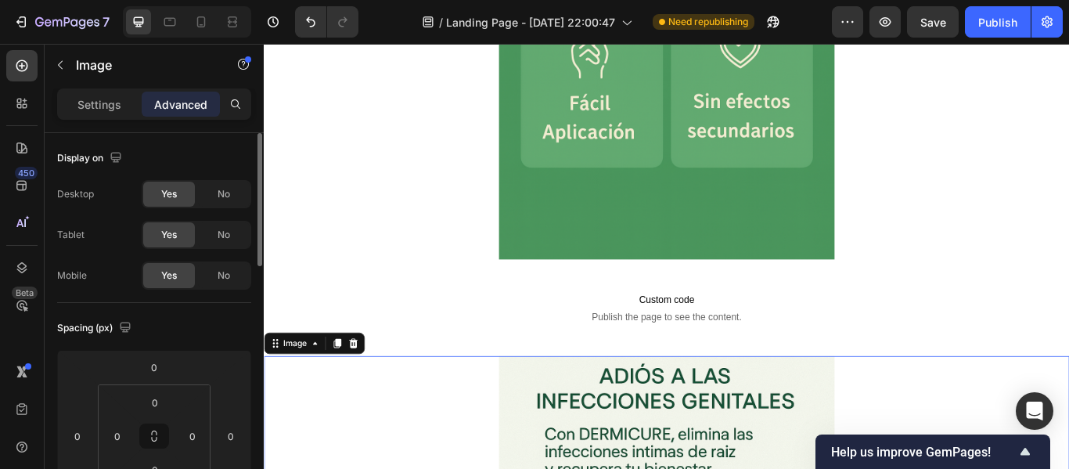
scroll to position [3009, 0]
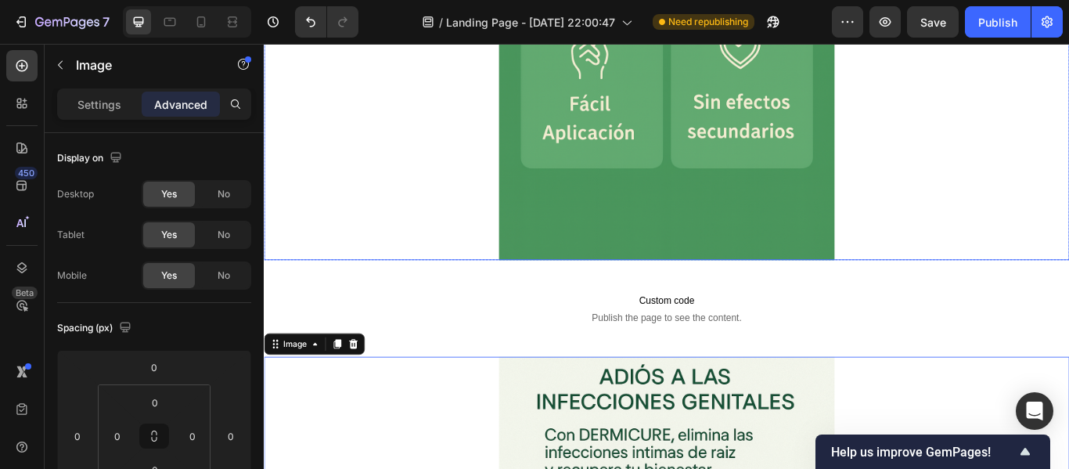
click at [517, 182] on div at bounding box center [733, 2] width 939 height 587
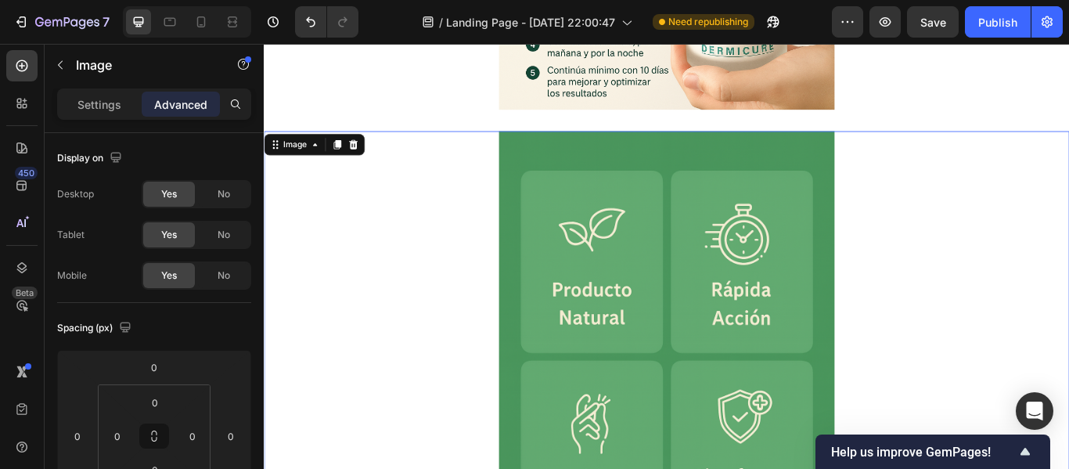
scroll to position [2572, 0]
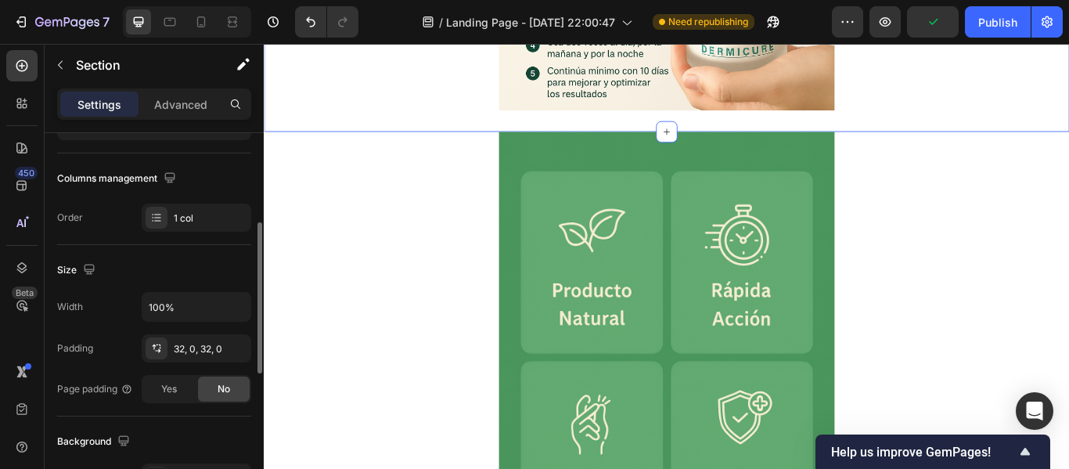
scroll to position [226, 0]
click at [187, 345] on div "32, 0, 32, 0" at bounding box center [196, 348] width 45 height 14
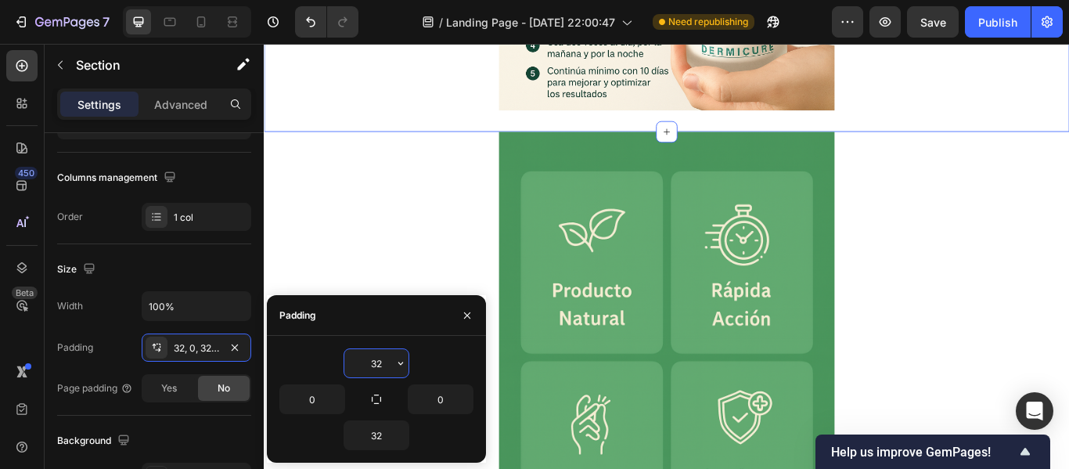
click at [372, 361] on input "32" at bounding box center [376, 363] width 64 height 28
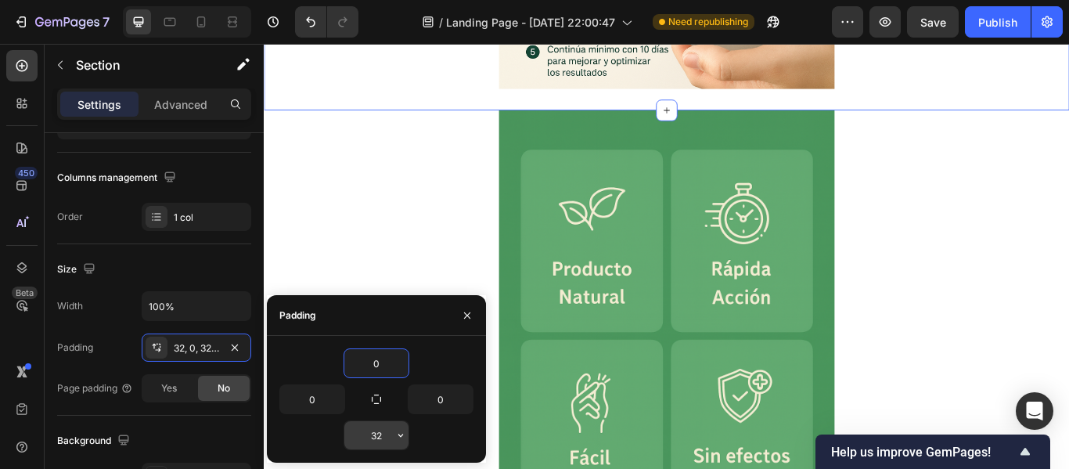
type input "0"
click at [372, 426] on input "32" at bounding box center [376, 435] width 64 height 28
type input "0"
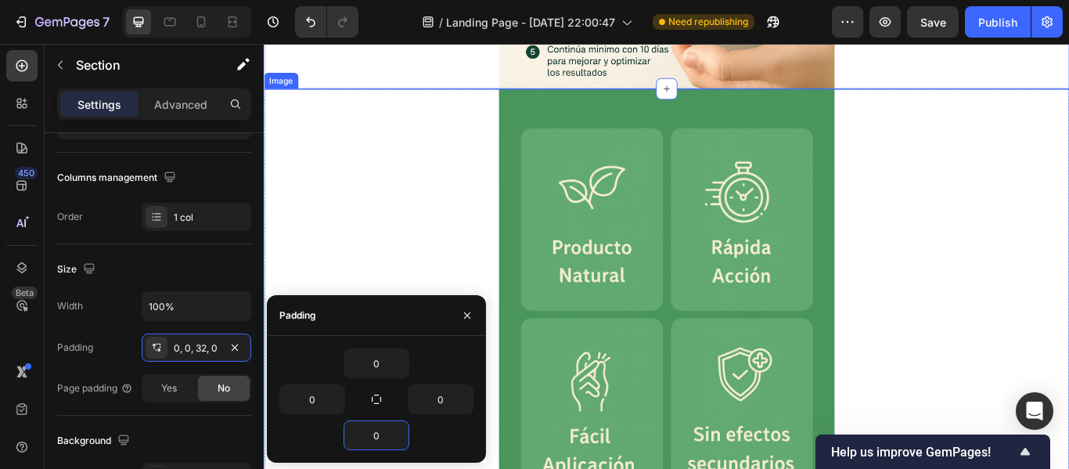
click at [421, 253] on div at bounding box center [733, 389] width 939 height 587
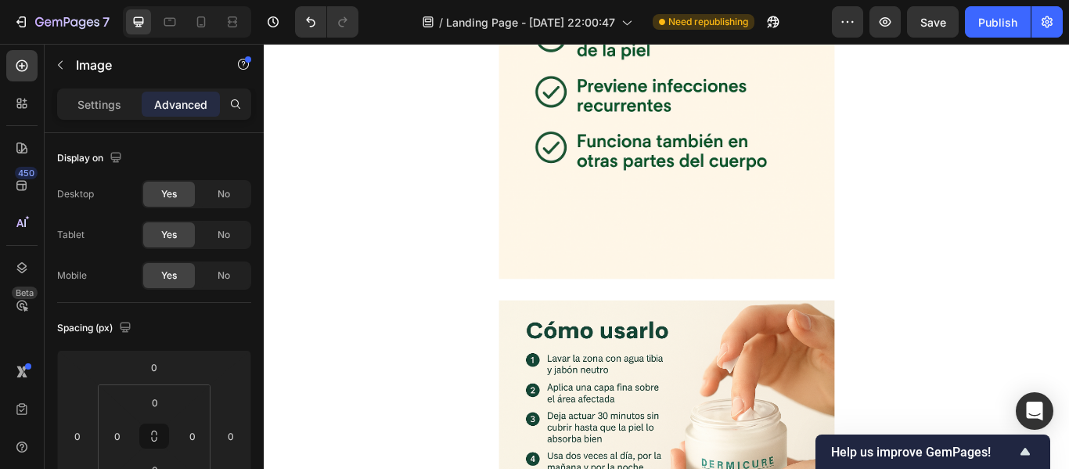
scroll to position [2091, 0]
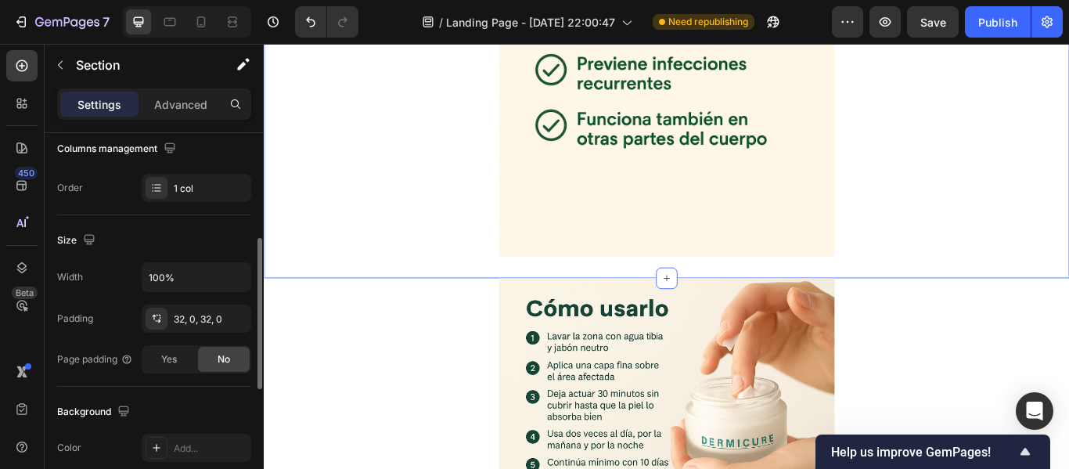
scroll to position [257, 0]
click at [178, 310] on div "32, 0, 32, 0" at bounding box center [196, 317] width 45 height 14
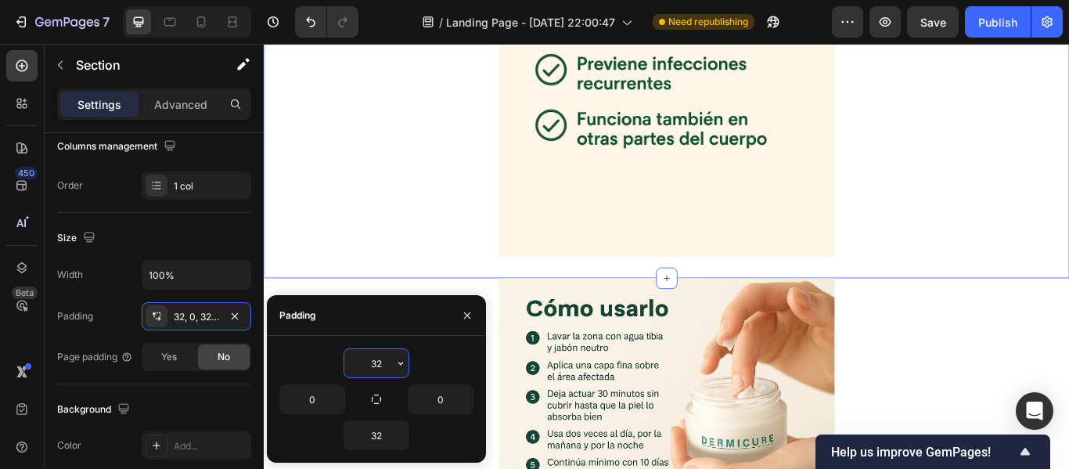
click at [375, 361] on input "32" at bounding box center [376, 363] width 64 height 28
click at [378, 358] on input "32" at bounding box center [376, 363] width 64 height 28
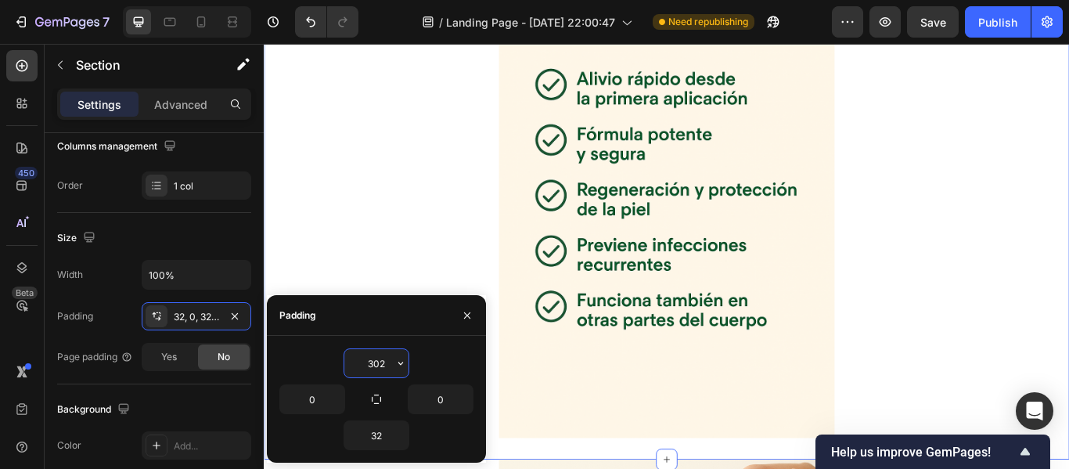
click at [378, 368] on input "302" at bounding box center [376, 363] width 64 height 28
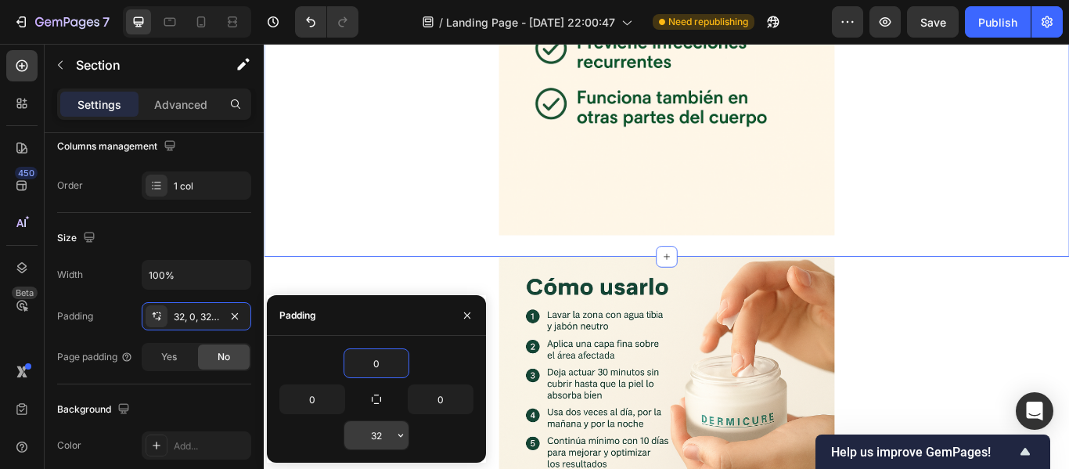
type input "0"
click at [377, 434] on input "32" at bounding box center [376, 435] width 64 height 28
type input "0"
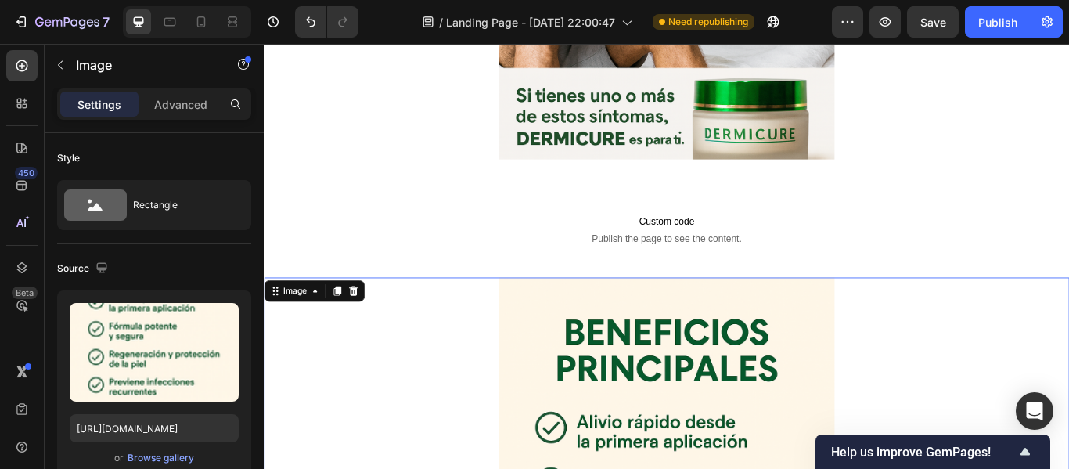
scroll to position [1479, 0]
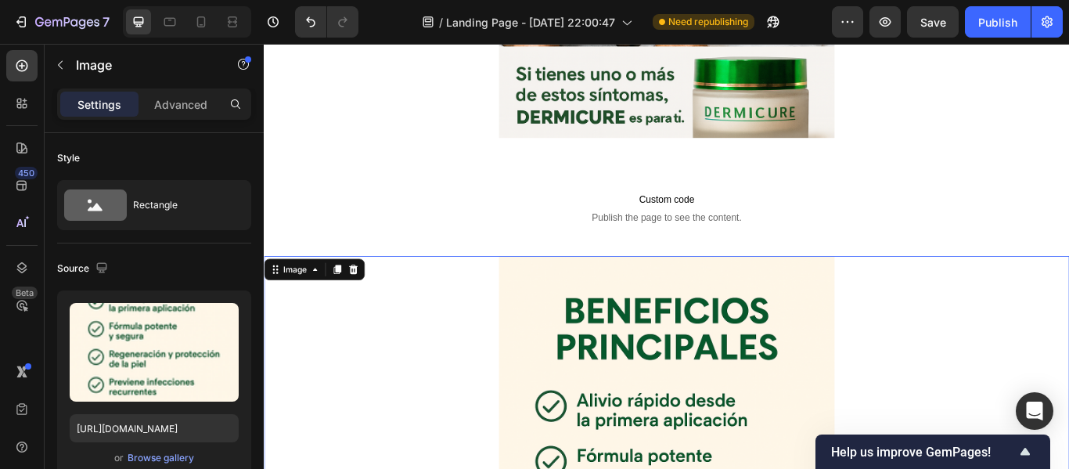
click at [458, 270] on div "Custom code Publish the page to see the content. Custom Code Section 4" at bounding box center [733, 234] width 939 height 113
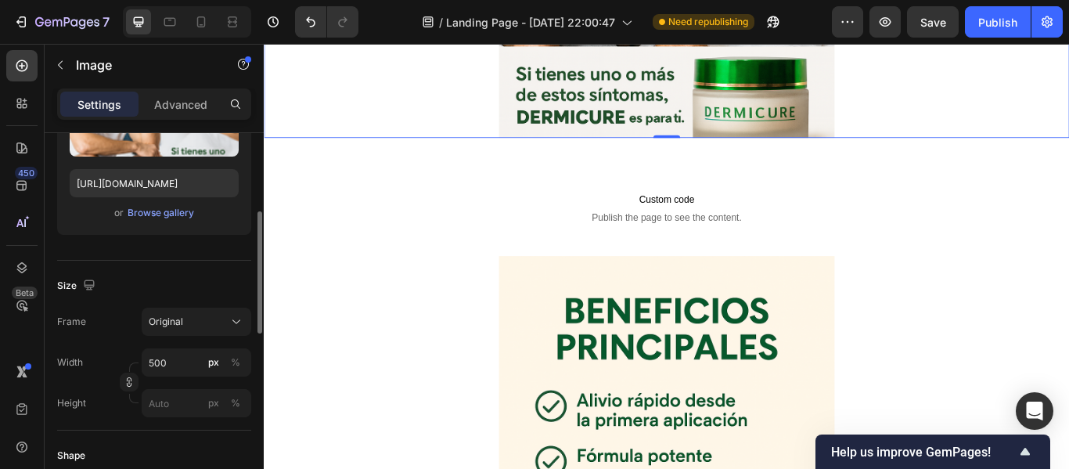
scroll to position [246, 0]
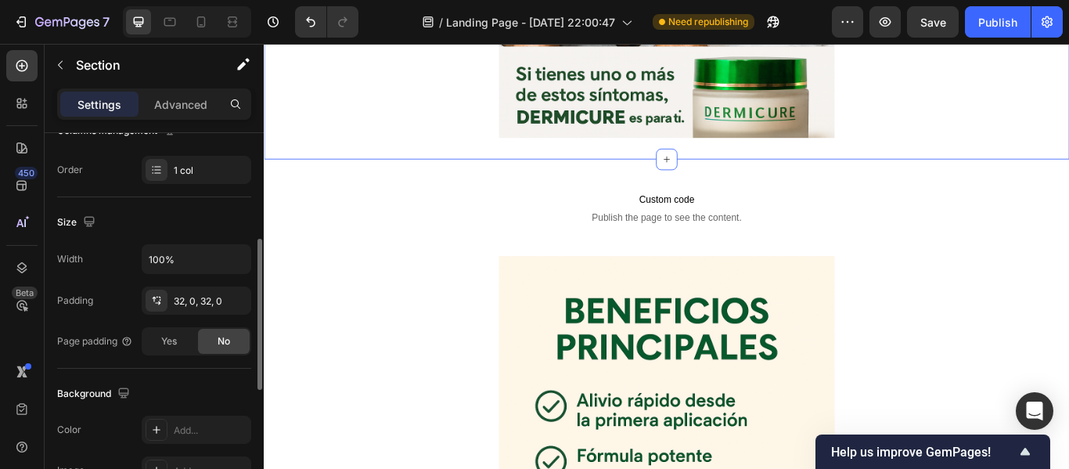
scroll to position [274, 0]
click at [177, 294] on div "32, 0, 32, 0" at bounding box center [196, 300] width 45 height 14
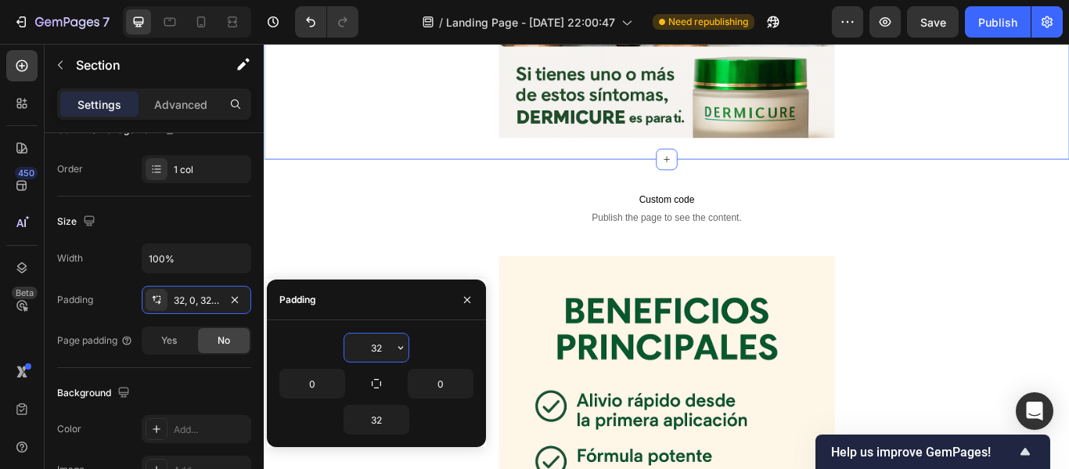
click at [376, 351] on input "32" at bounding box center [376, 347] width 64 height 28
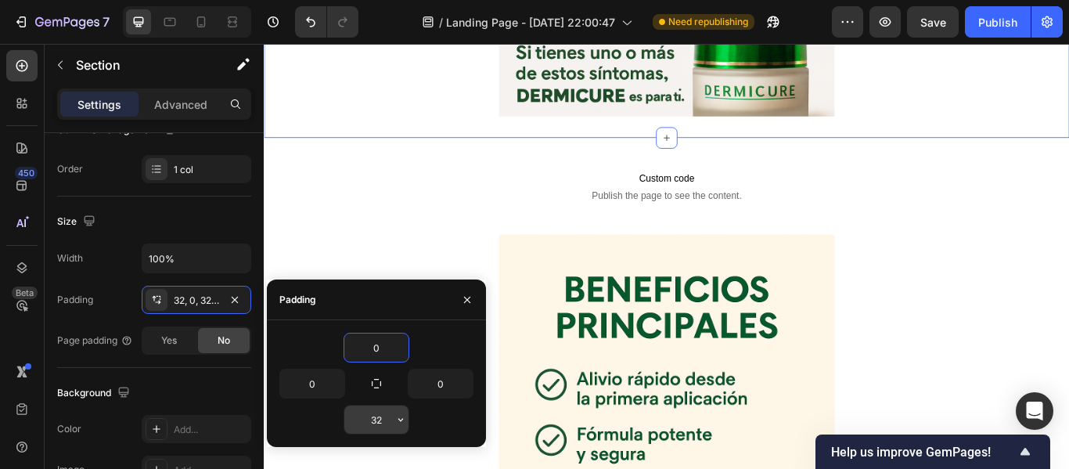
type input "0"
click at [373, 419] on input "32" at bounding box center [376, 419] width 64 height 28
type input "0"
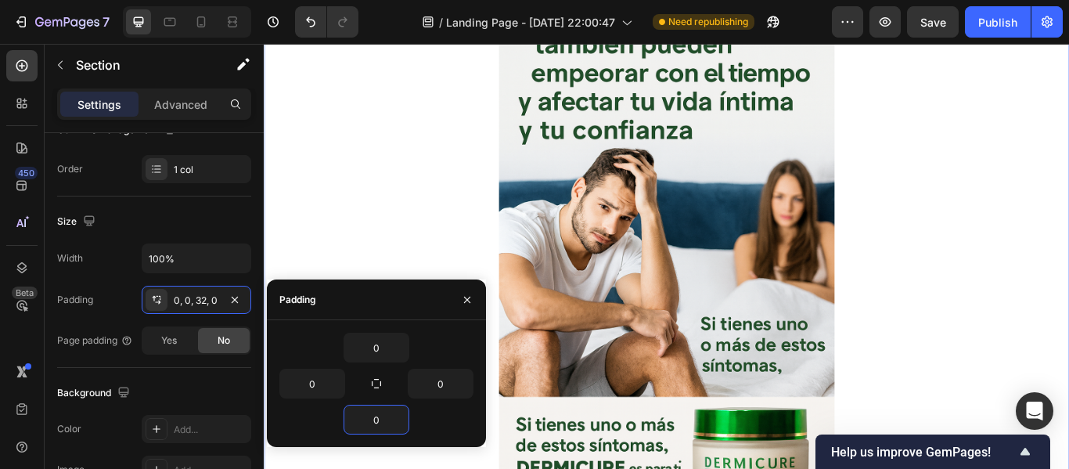
scroll to position [1032, 0]
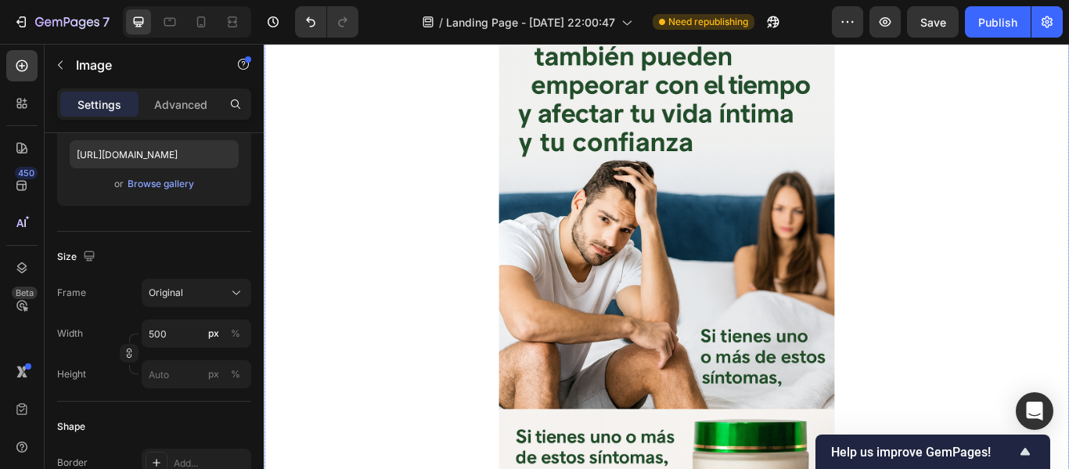
click at [462, 168] on div at bounding box center [733, 282] width 939 height 587
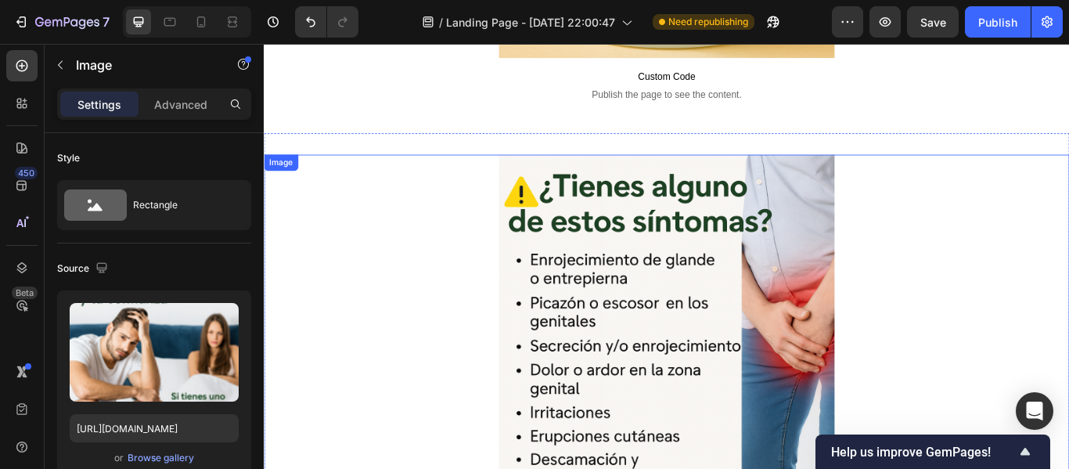
scroll to position [397, 0]
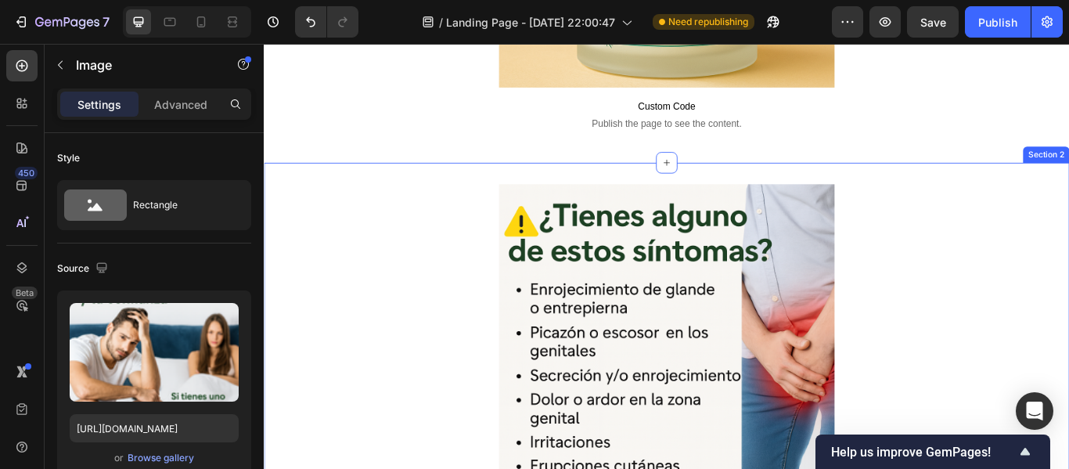
click at [490, 195] on div "Image Section 2" at bounding box center [733, 402] width 939 height 441
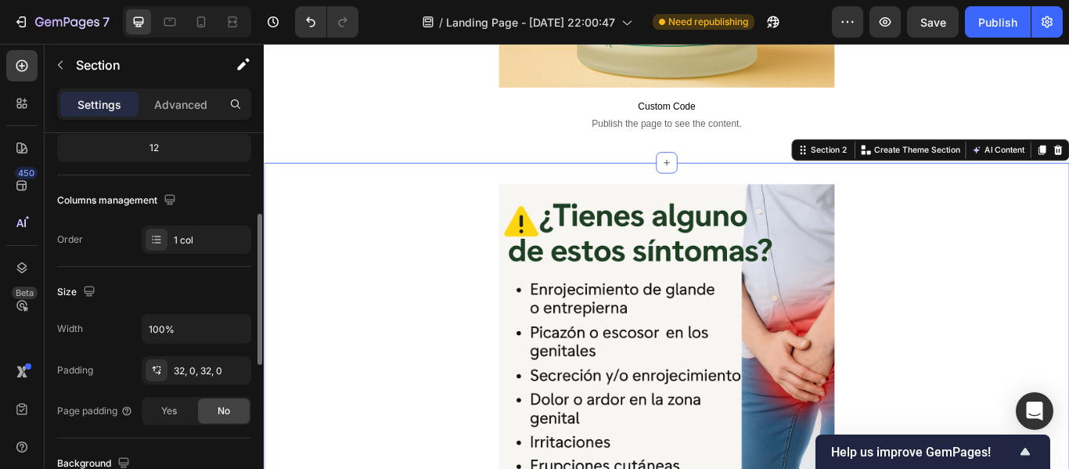
scroll to position [204, 0]
click at [179, 369] on div "32, 0, 32, 0" at bounding box center [196, 370] width 45 height 14
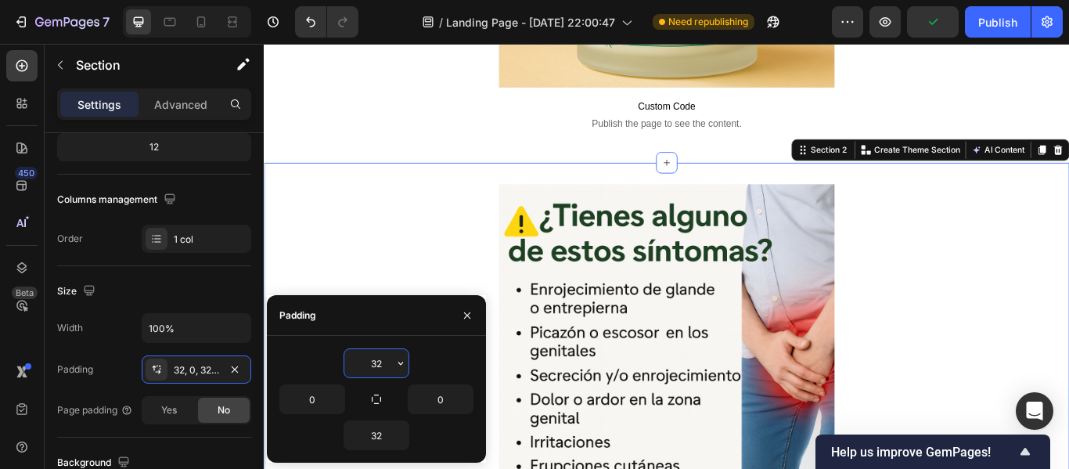
click at [373, 364] on input "32" at bounding box center [376, 363] width 64 height 28
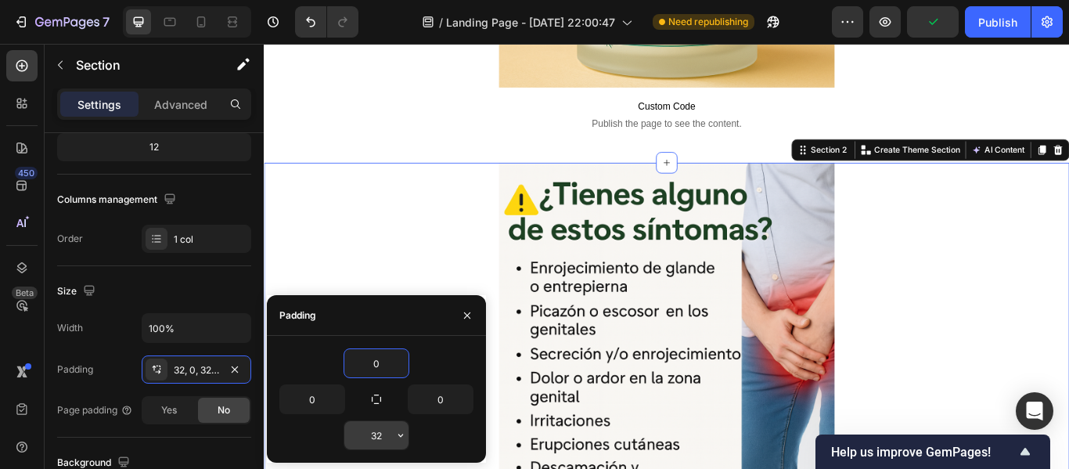
type input "0"
click at [376, 432] on input "32" at bounding box center [376, 435] width 64 height 28
type input "0"
click at [399, 245] on div at bounding box center [733, 377] width 939 height 391
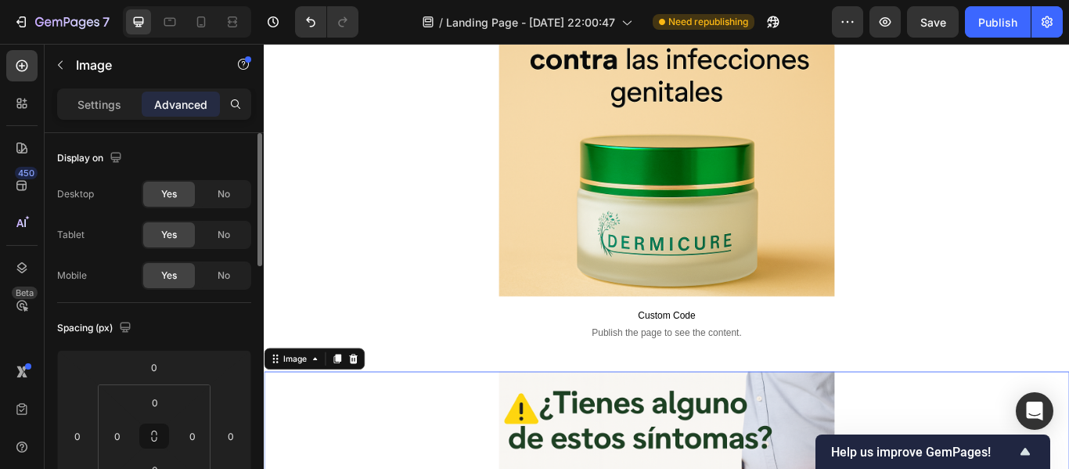
scroll to position [149, 0]
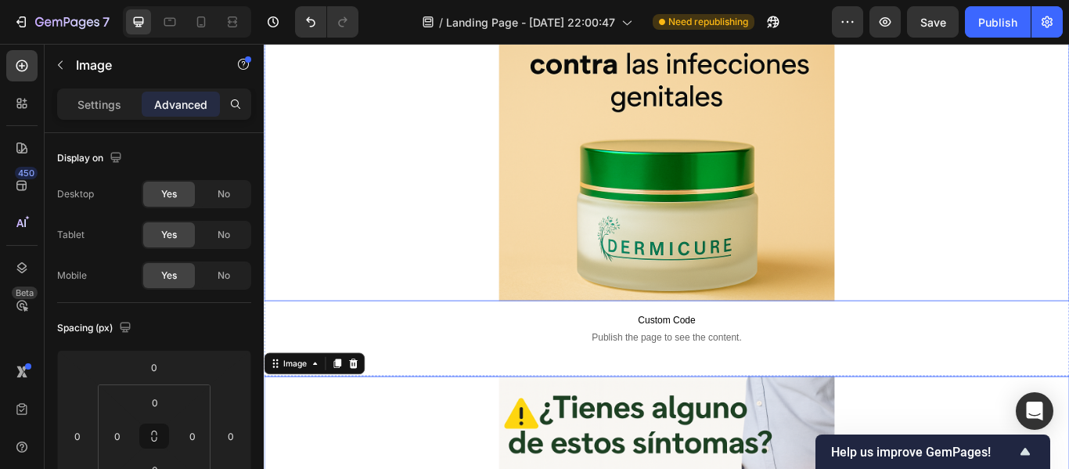
click at [498, 304] on div at bounding box center [733, 147] width 939 height 391
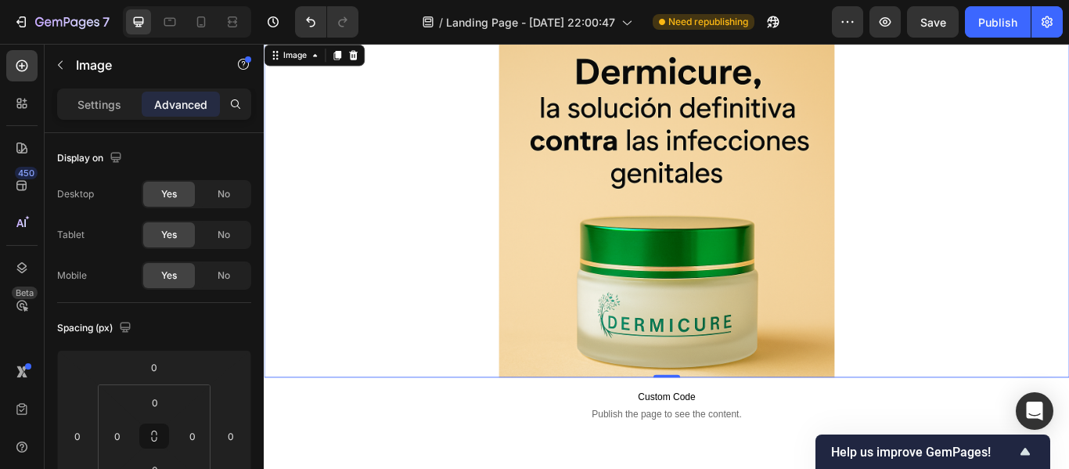
scroll to position [0, 0]
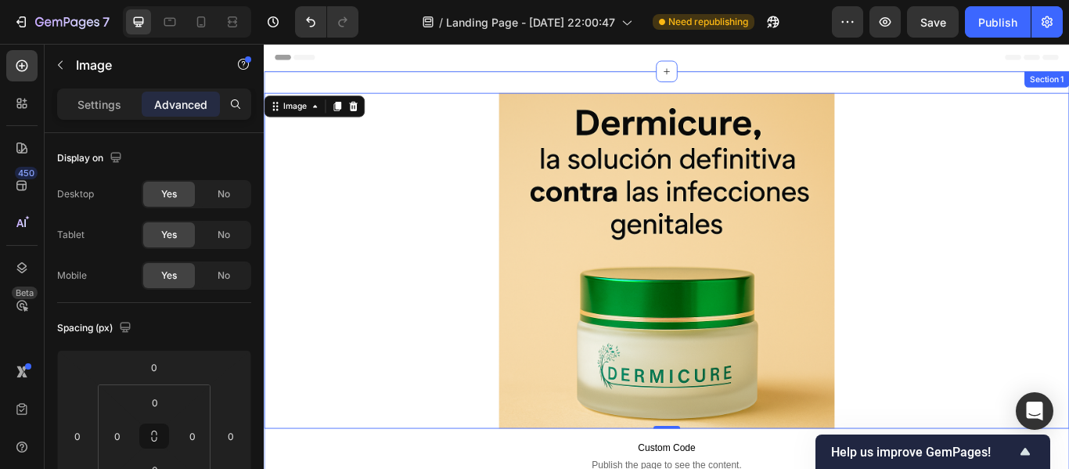
click at [485, 80] on div "Image 0 Custom Code Publish the page to see the content. Custom Code Section 1" at bounding box center [733, 328] width 939 height 504
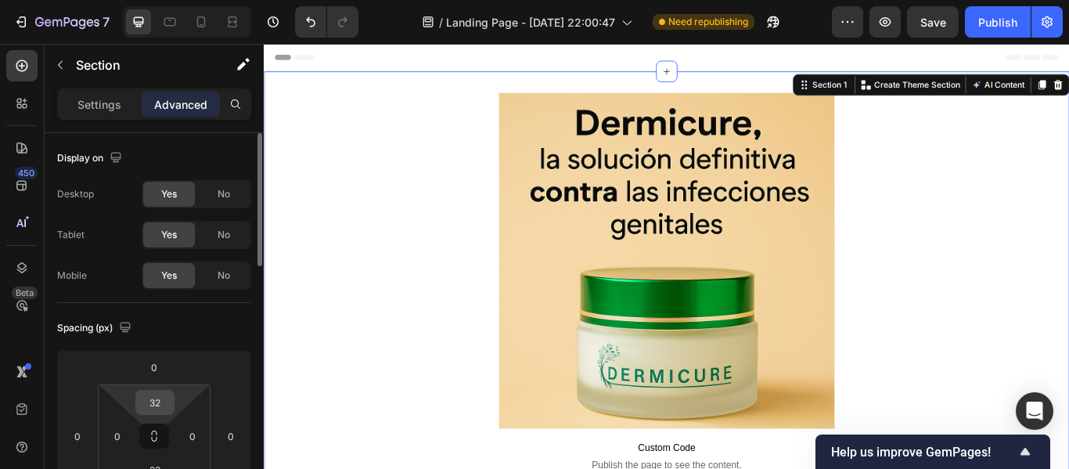
click at [152, 395] on input "32" at bounding box center [154, 401] width 31 height 23
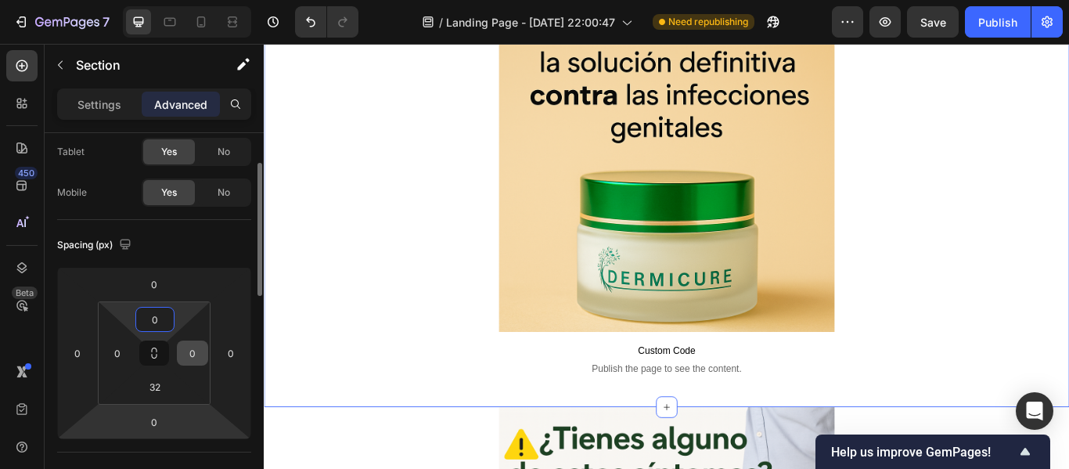
scroll to position [86, 0]
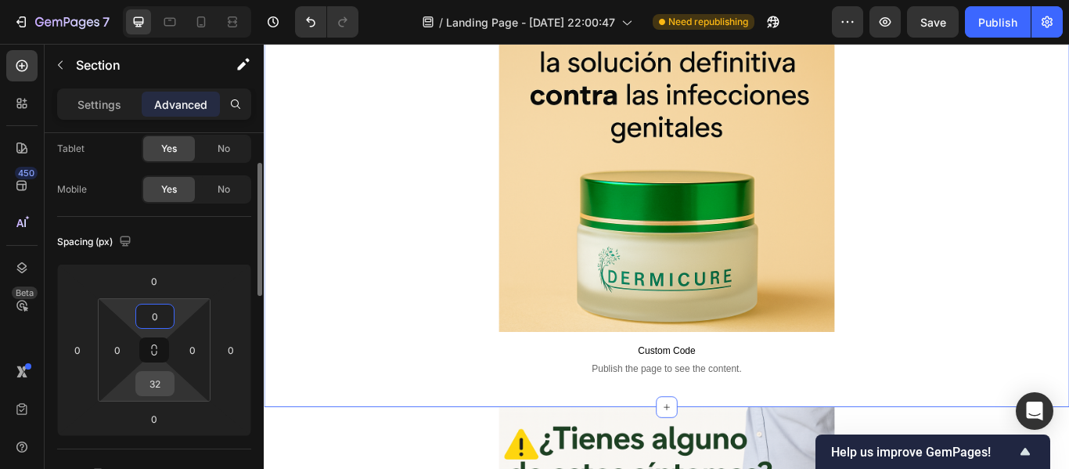
type input "0"
click at [161, 384] on input "32" at bounding box center [154, 383] width 31 height 23
type input "0"
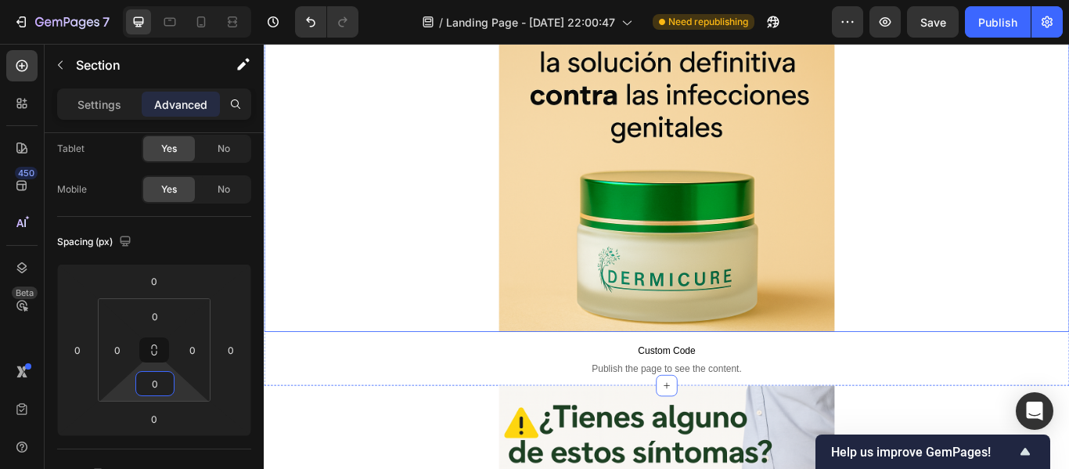
click at [370, 297] on div at bounding box center [733, 183] width 939 height 391
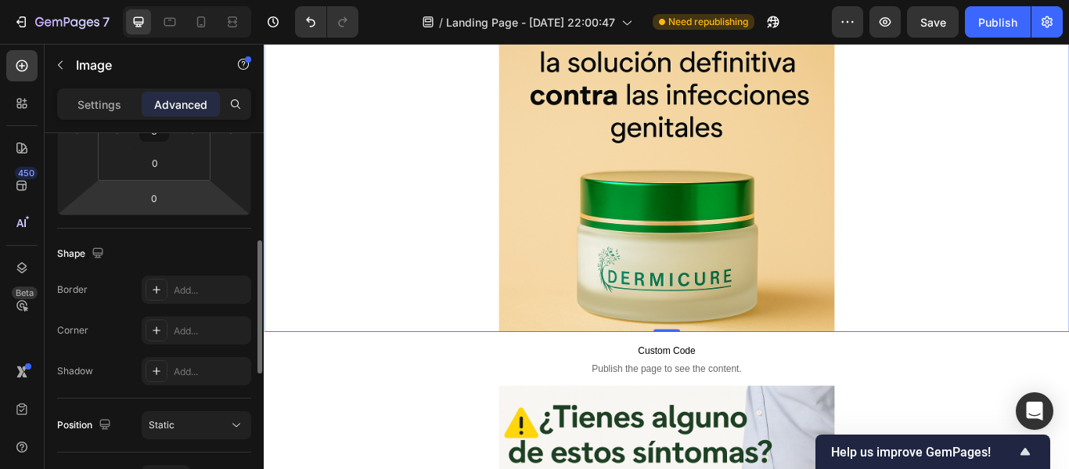
scroll to position [307, 0]
click at [169, 291] on div "Add..." at bounding box center [197, 289] width 110 height 28
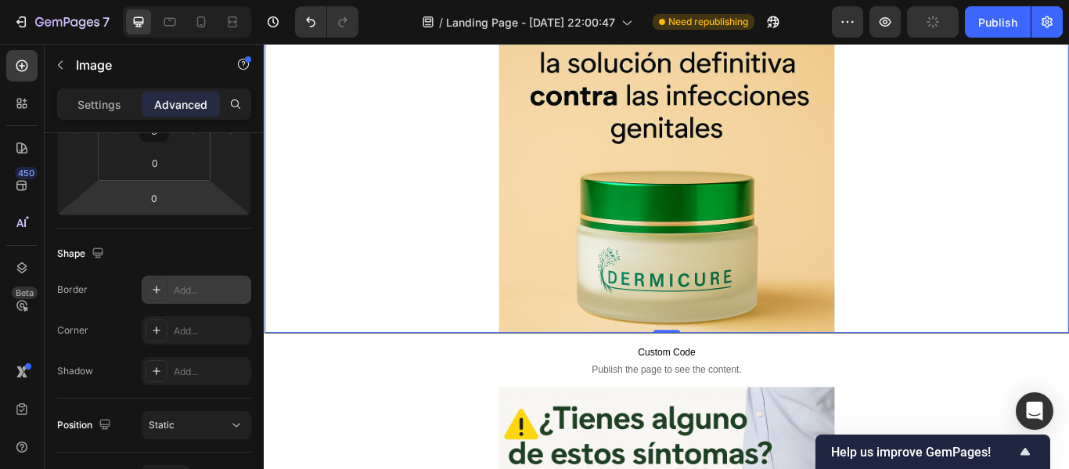
scroll to position [88, 0]
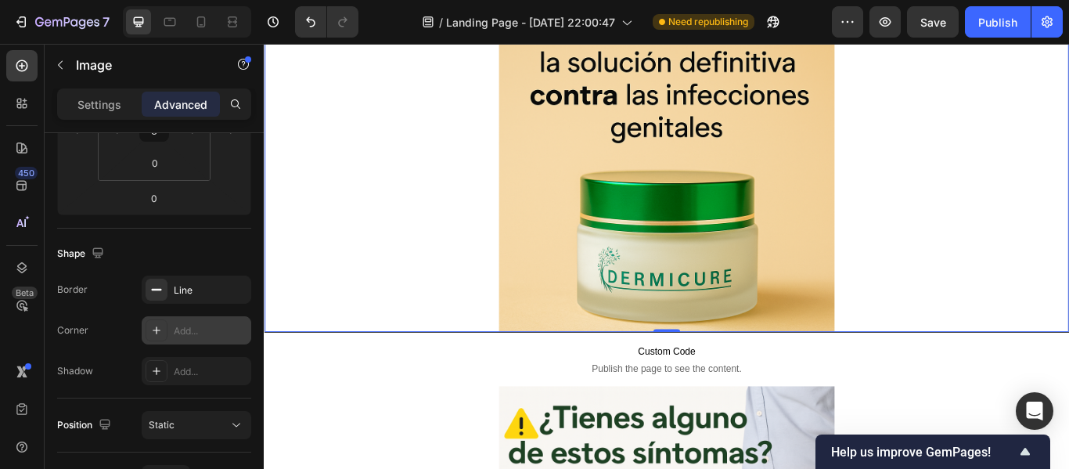
click at [203, 333] on div "Add..." at bounding box center [211, 331] width 74 height 14
click at [196, 370] on div "Add..." at bounding box center [211, 372] width 74 height 14
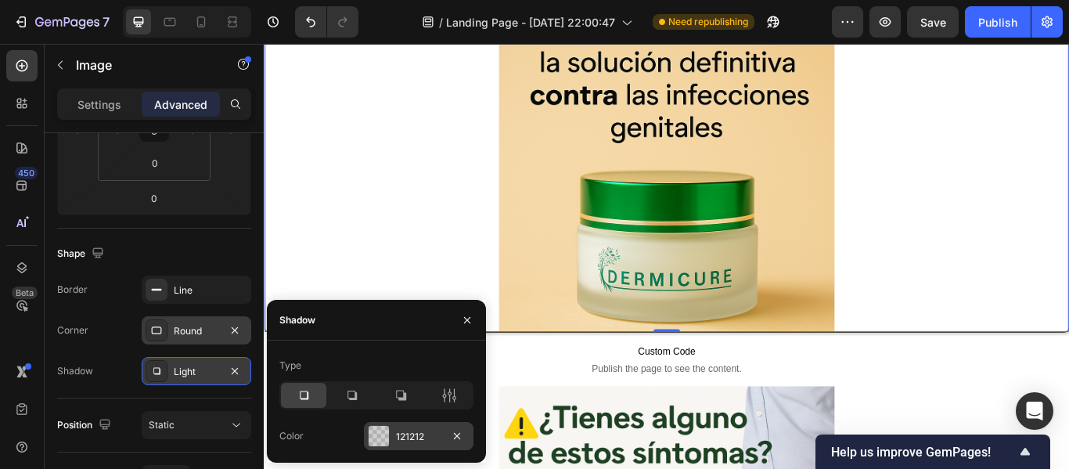
click at [383, 428] on div at bounding box center [378, 436] width 20 height 20
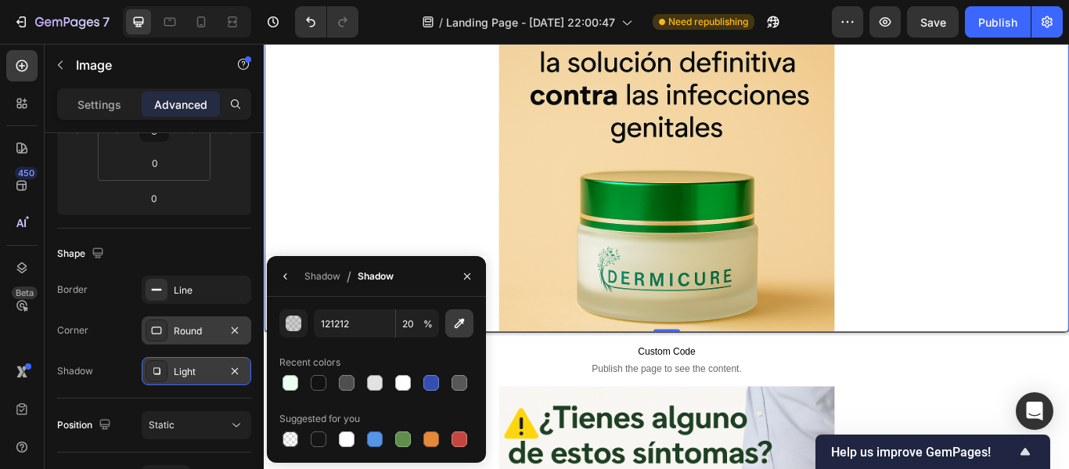
click at [455, 331] on button "button" at bounding box center [459, 323] width 28 height 28
type input "F7DAA9"
type input "100"
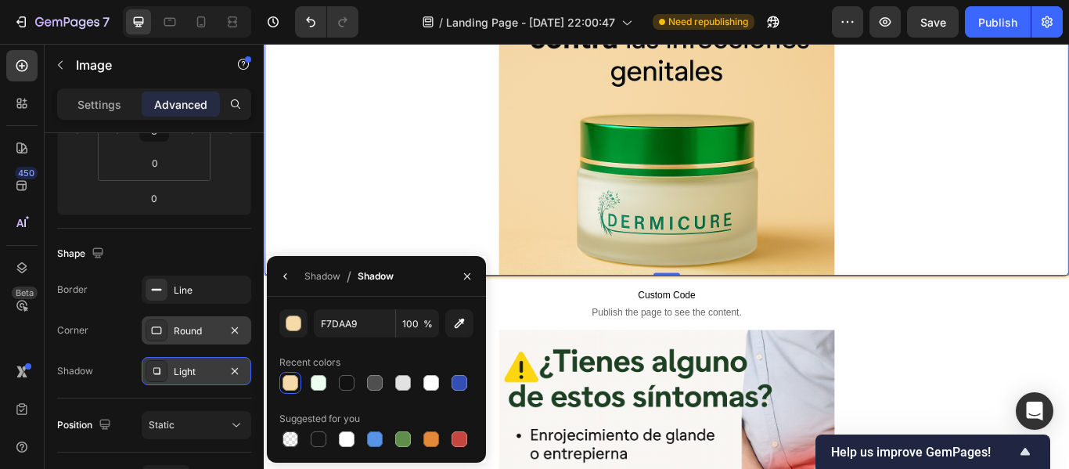
scroll to position [156, 0]
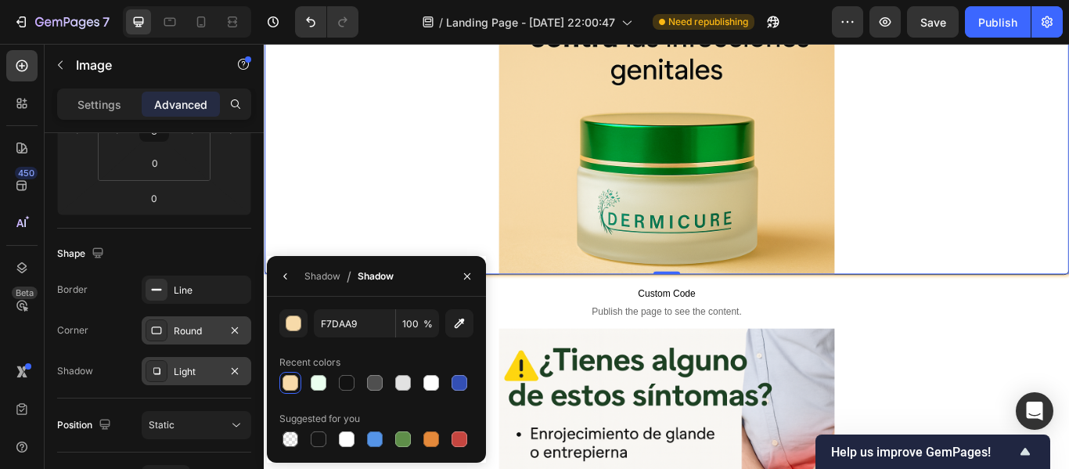
click at [208, 338] on div "Round" at bounding box center [197, 330] width 110 height 28
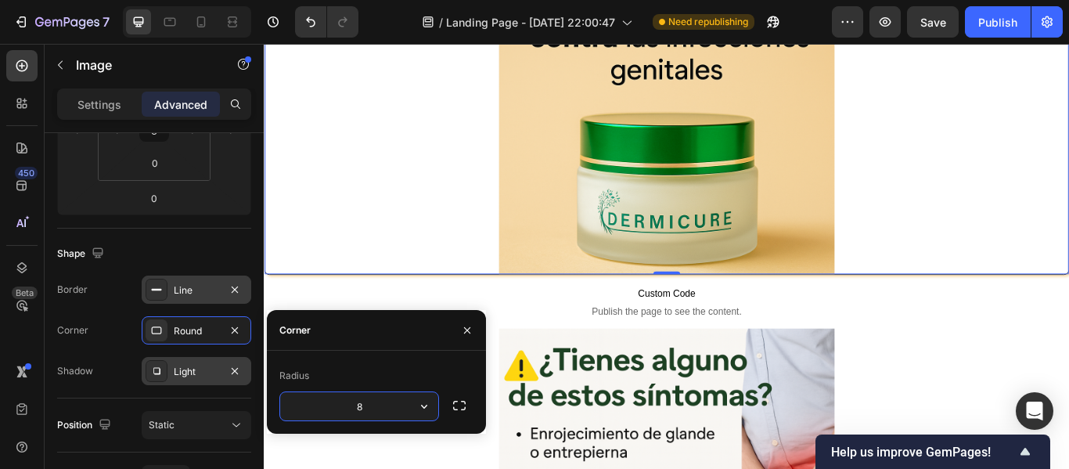
click at [197, 291] on div "Line" at bounding box center [196, 290] width 45 height 14
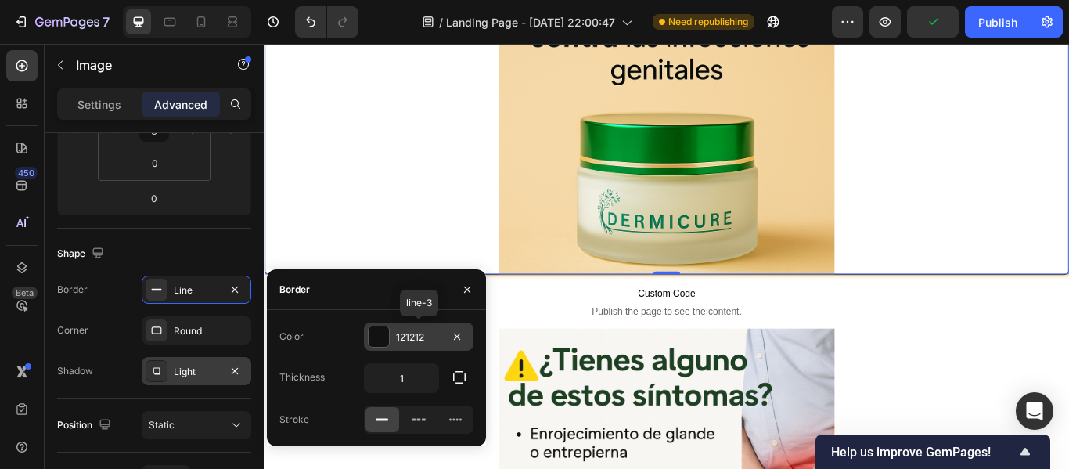
click at [368, 333] on div at bounding box center [378, 336] width 20 height 20
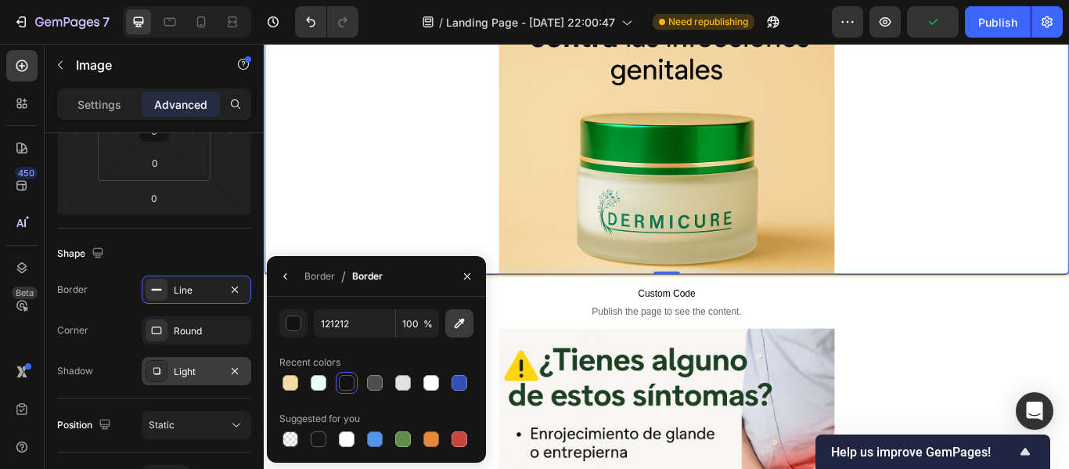
click at [457, 327] on icon "button" at bounding box center [460, 323] width 10 height 10
type input "F6D9A8"
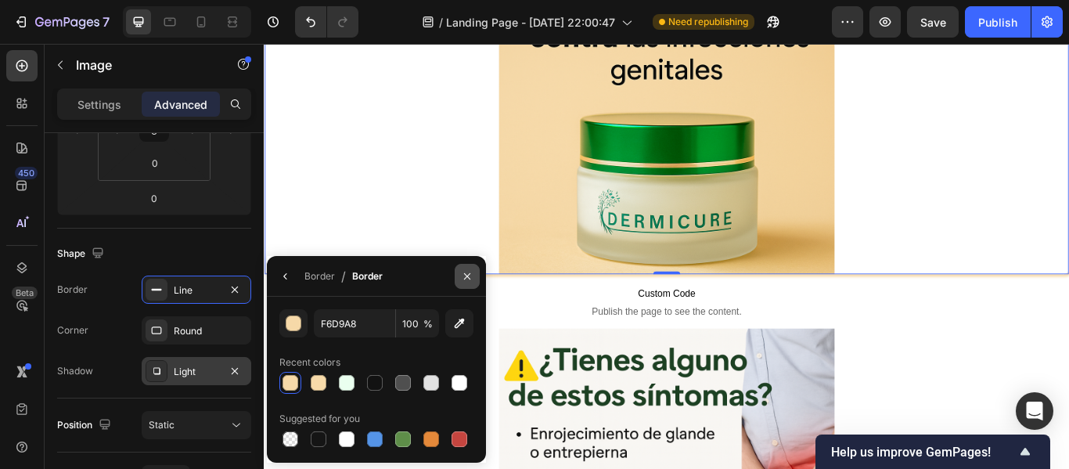
click at [464, 275] on icon "button" at bounding box center [467, 276] width 13 height 13
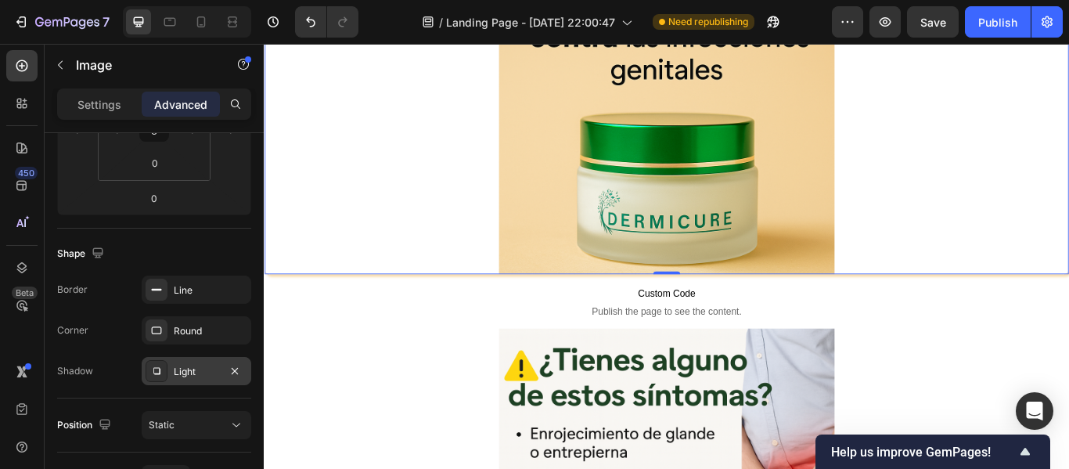
scroll to position [0, 0]
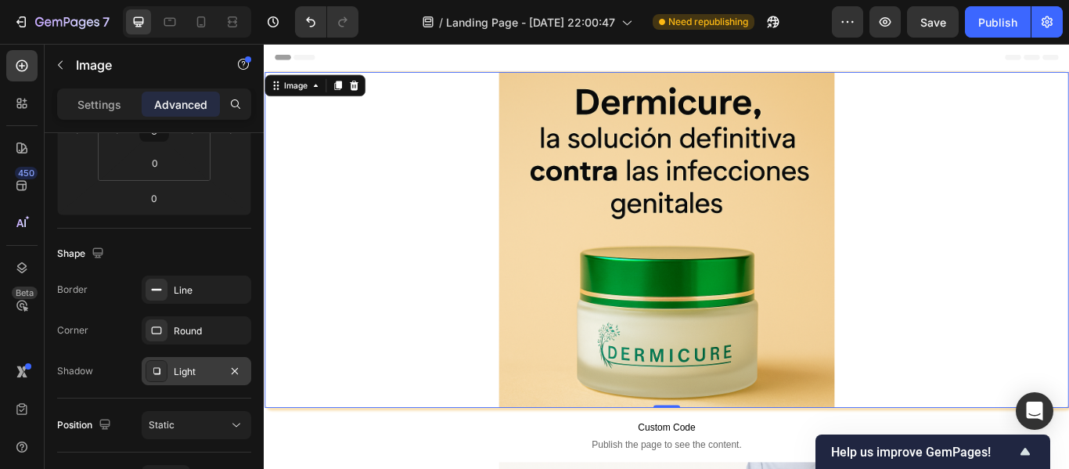
click at [444, 228] on div at bounding box center [732, 272] width 937 height 391
click at [448, 270] on div at bounding box center [732, 272] width 937 height 391
click at [215, 285] on div "Line" at bounding box center [196, 290] width 45 height 14
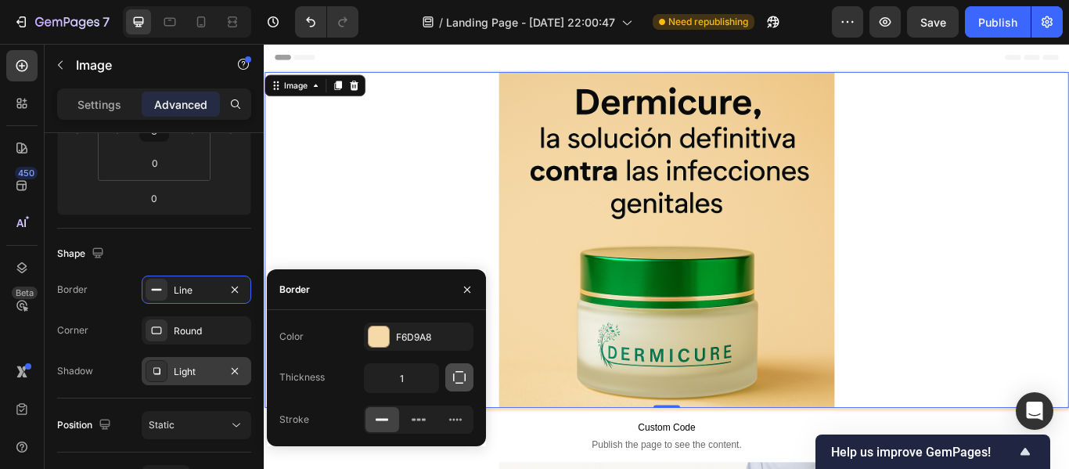
click at [455, 377] on icon "button" at bounding box center [459, 377] width 16 height 16
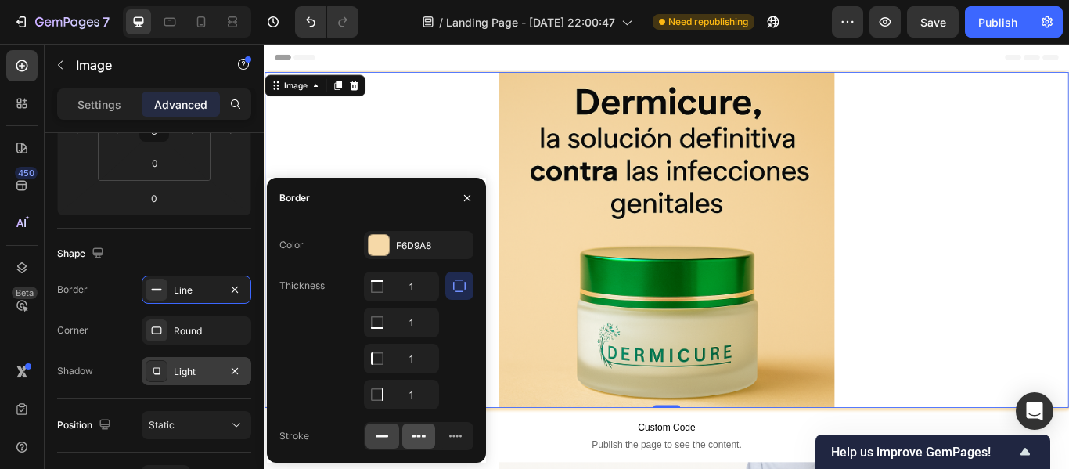
click at [421, 428] on icon at bounding box center [419, 436] width 16 height 16
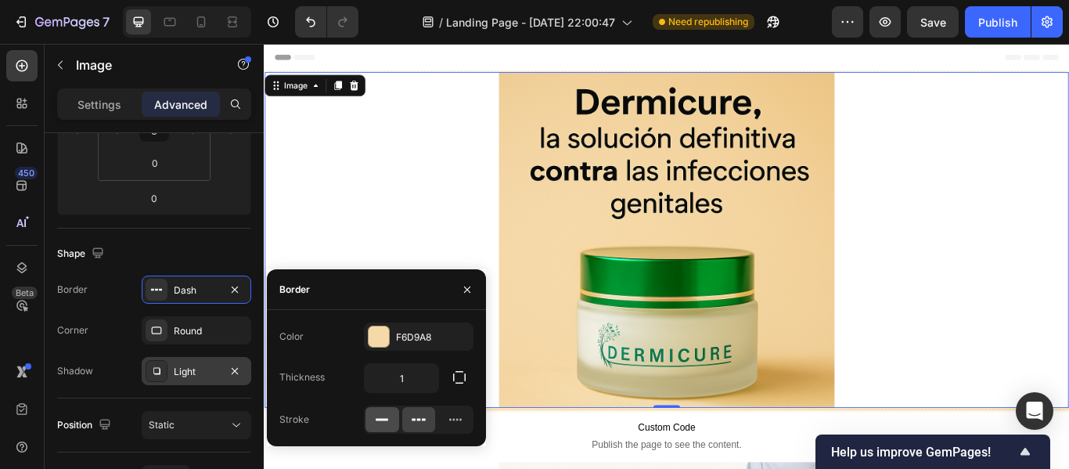
click at [381, 427] on div at bounding box center [382, 419] width 34 height 25
click at [478, 284] on button "button" at bounding box center [467, 289] width 25 height 25
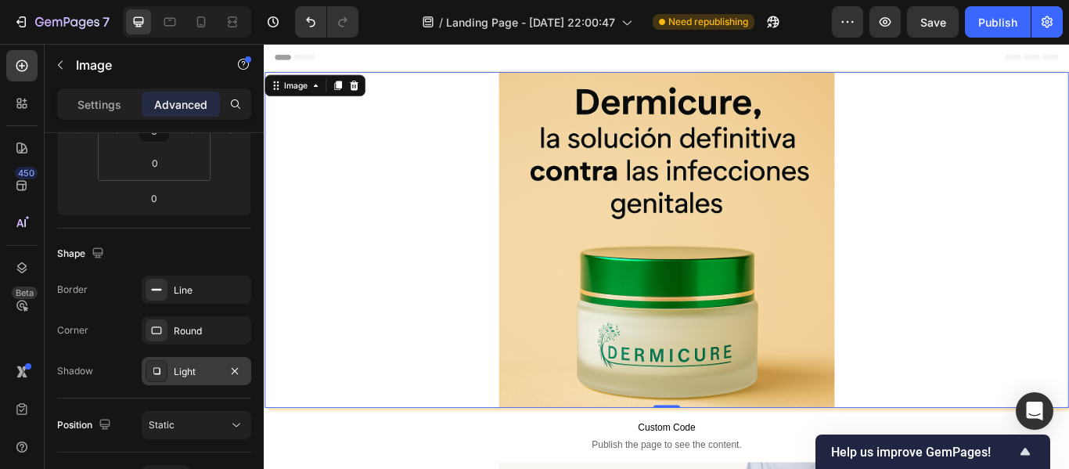
click at [437, 249] on div at bounding box center [732, 272] width 937 height 391
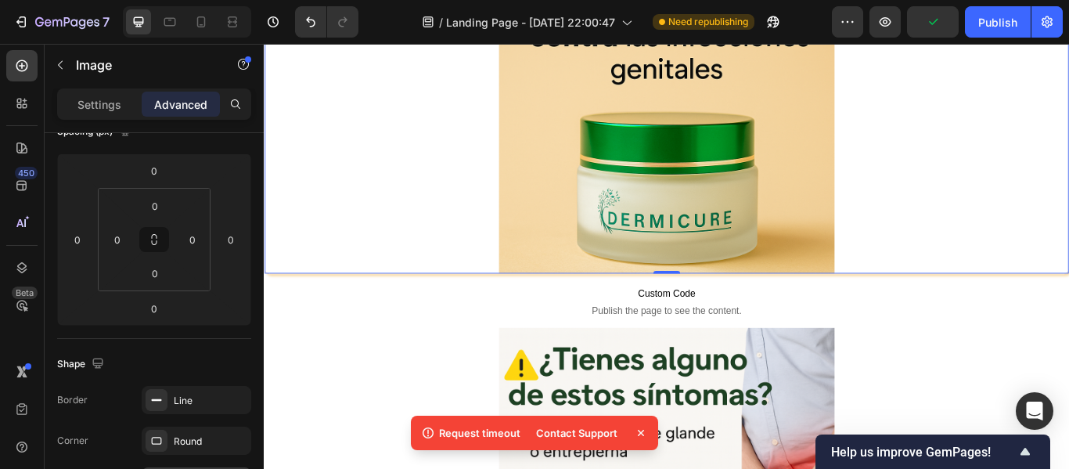
scroll to position [157, 0]
click at [639, 433] on icon at bounding box center [641, 433] width 16 height 16
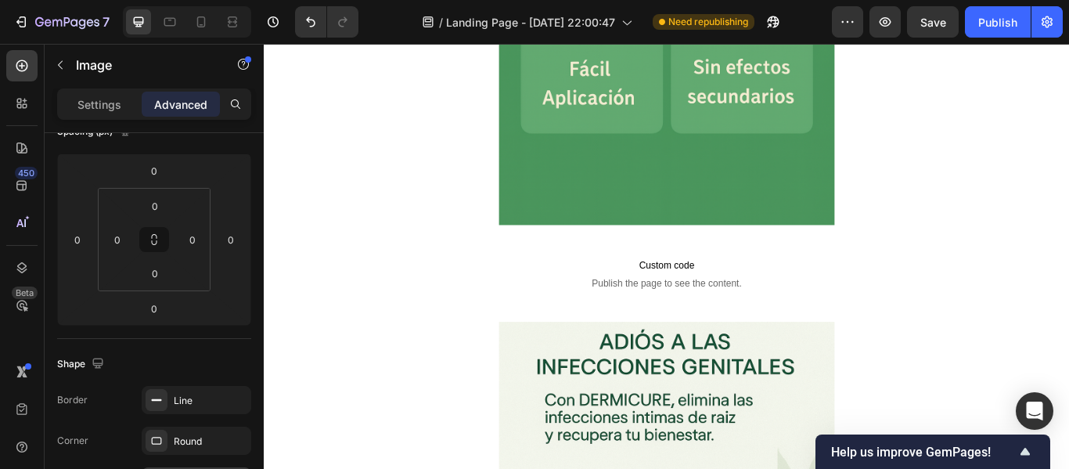
scroll to position [2785, 0]
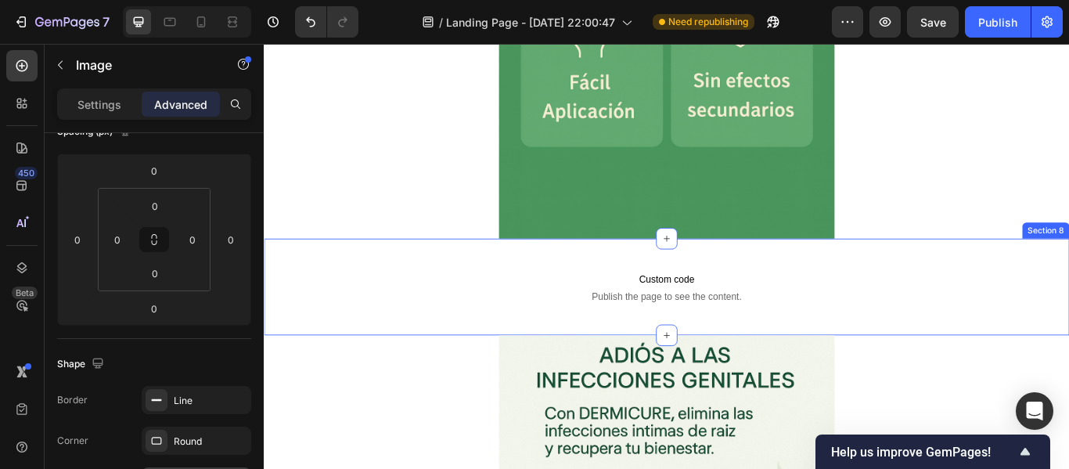
click at [506, 272] on div "Custom code Publish the page to see the content. Custom Code Section 8" at bounding box center [733, 327] width 939 height 113
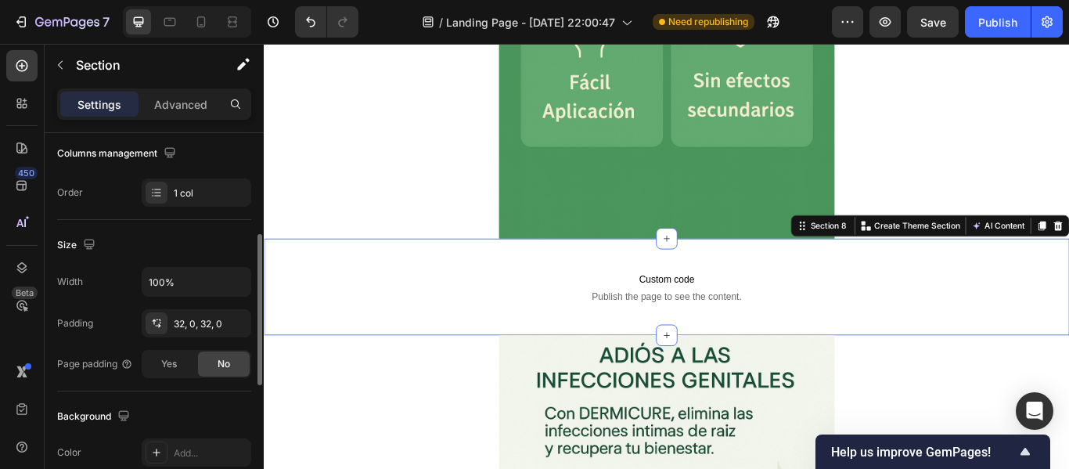
scroll to position [251, 0]
click at [181, 323] on div "32, 0, 32, 0" at bounding box center [196, 323] width 45 height 14
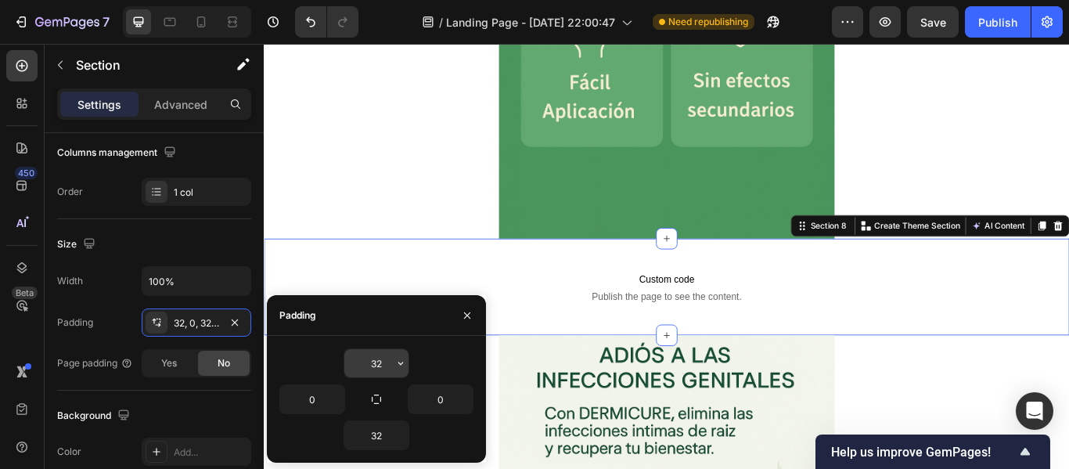
click at [384, 365] on input "32" at bounding box center [376, 363] width 64 height 28
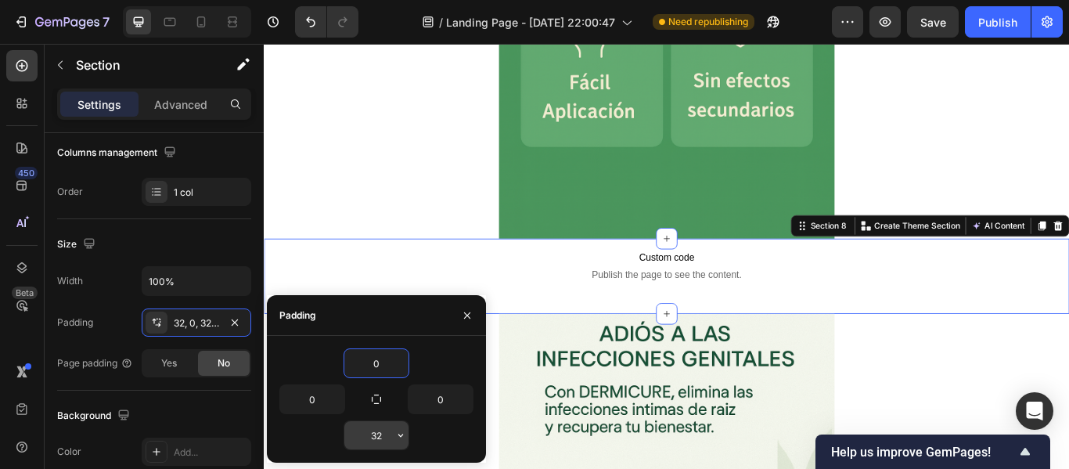
type input "0"
click at [374, 433] on input "32" at bounding box center [376, 435] width 64 height 28
type input "0"
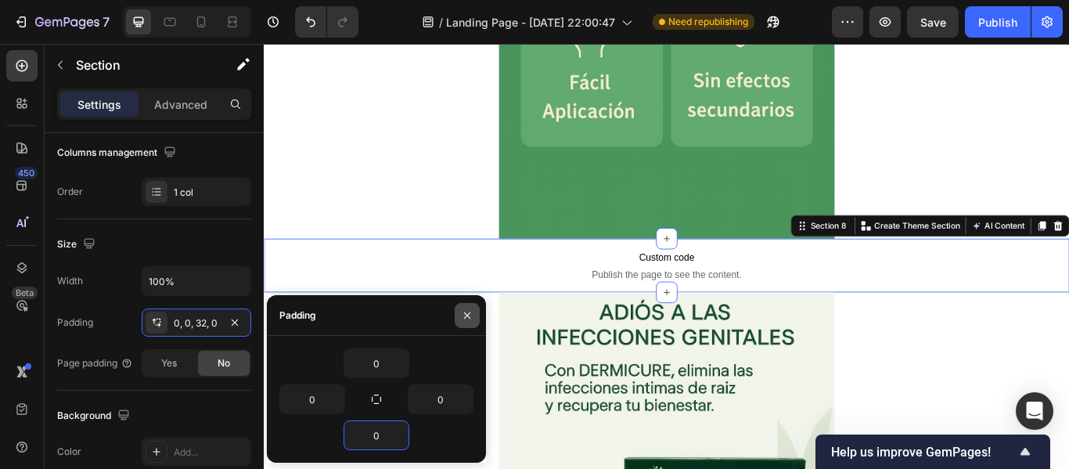
click at [462, 317] on icon "button" at bounding box center [467, 315] width 13 height 13
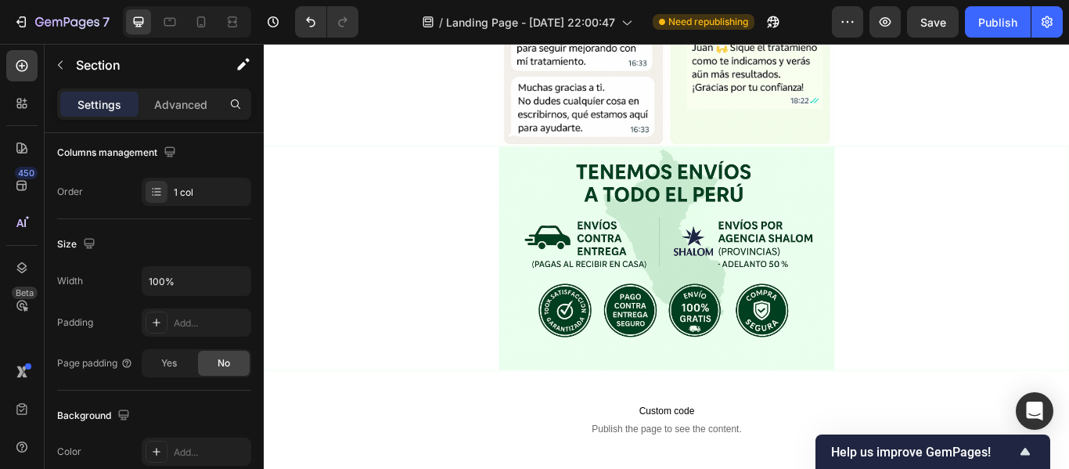
scroll to position [3946, 0]
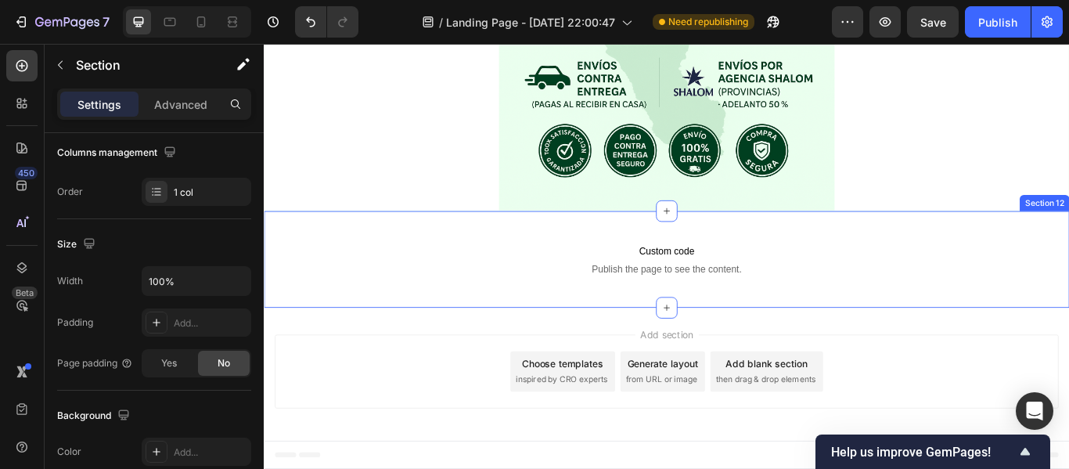
click at [440, 239] on div "Custom code Publish the page to see the content. Custom Code Section 12" at bounding box center [733, 295] width 939 height 113
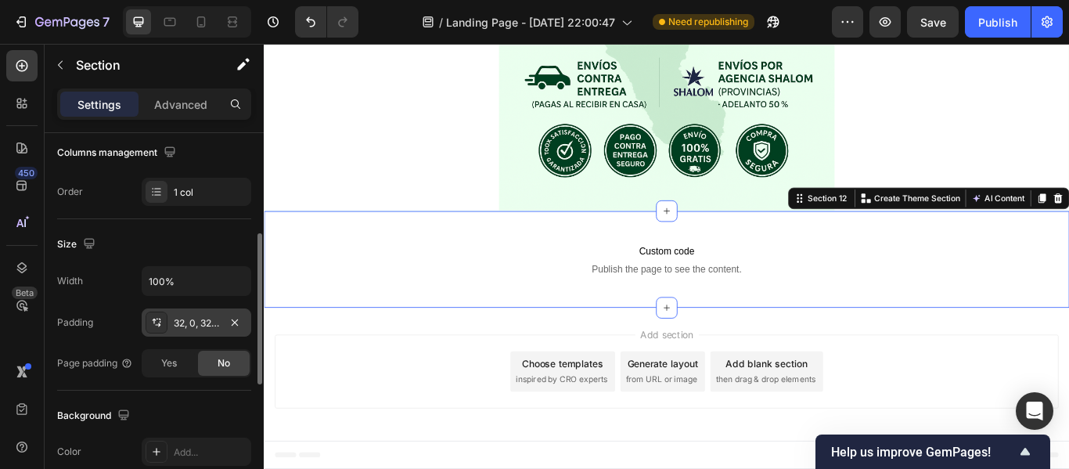
drag, startPoint x: 177, startPoint y: 311, endPoint x: 184, endPoint y: 324, distance: 15.0
click at [184, 324] on div "32, 0, 32, 0" at bounding box center [197, 322] width 110 height 28
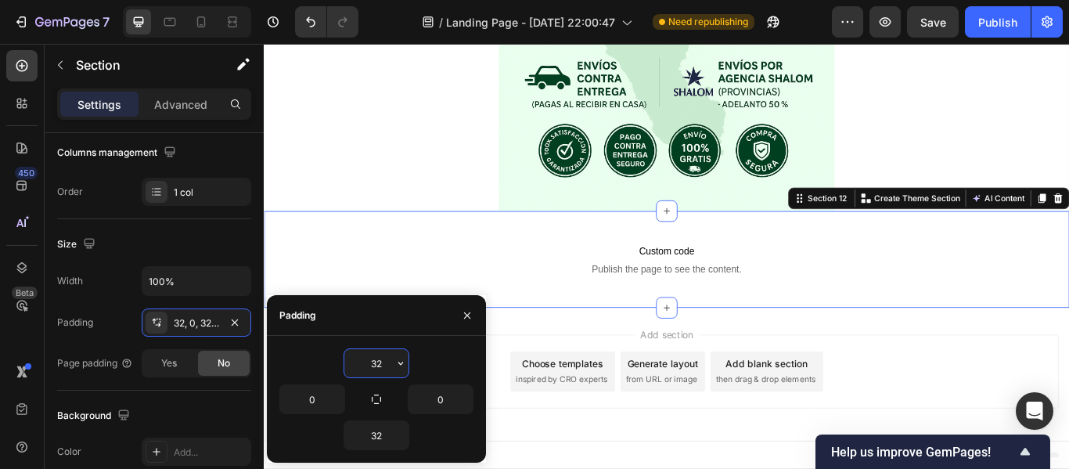
click at [376, 356] on input "32" at bounding box center [376, 363] width 64 height 28
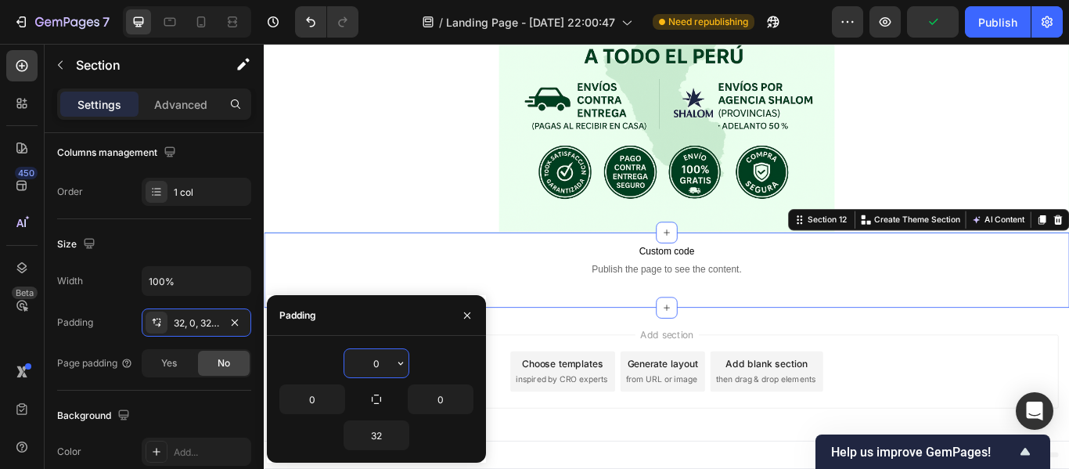
scroll to position [3920, 0]
type input "0"
click at [381, 432] on input "32" at bounding box center [376, 435] width 64 height 28
type input "0"
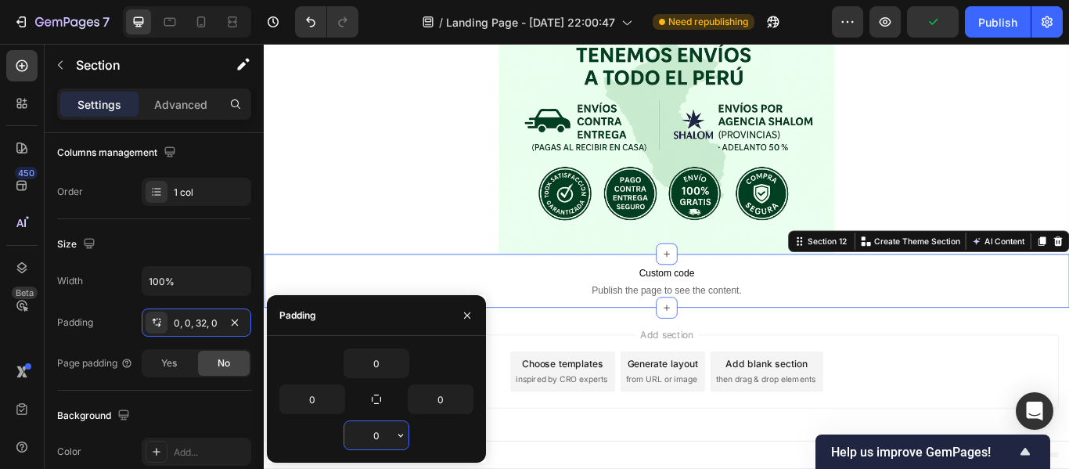
scroll to position [3895, 0]
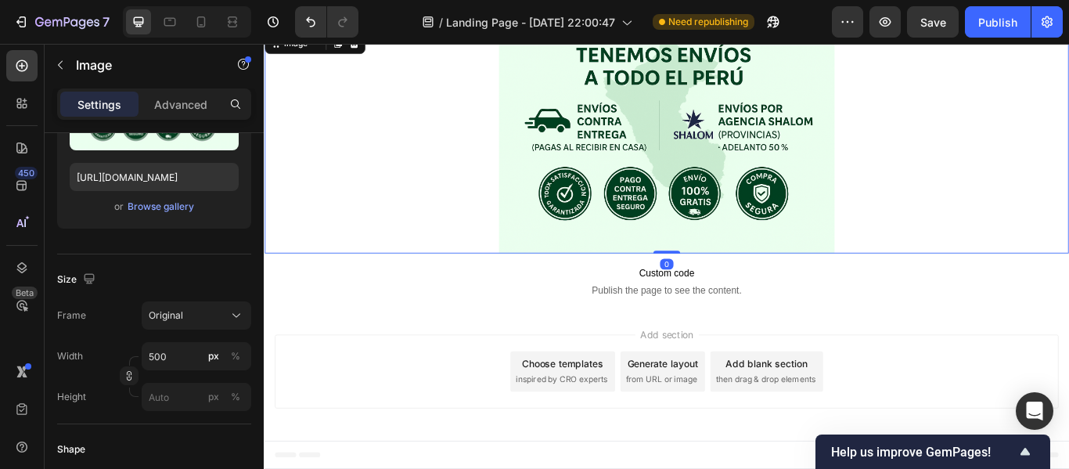
click at [394, 238] on div at bounding box center [732, 157] width 937 height 261
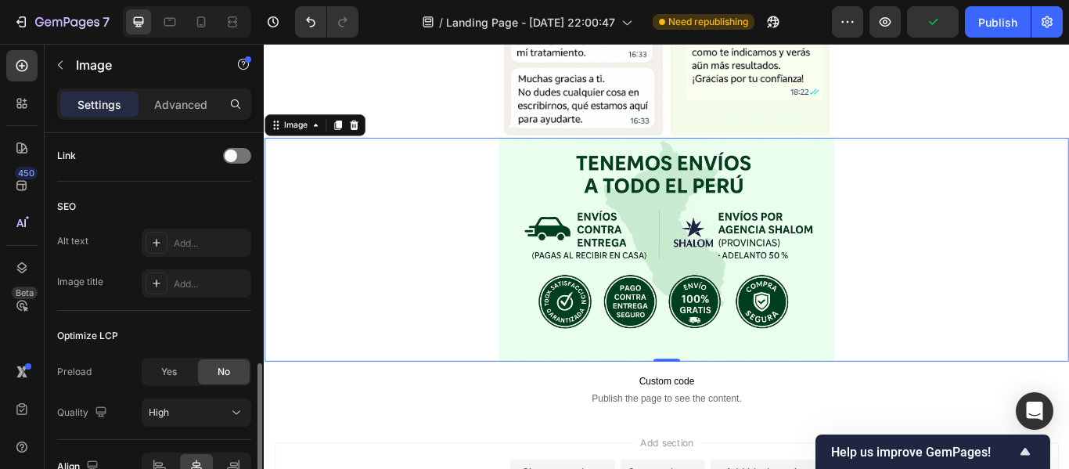
scroll to position [801, 0]
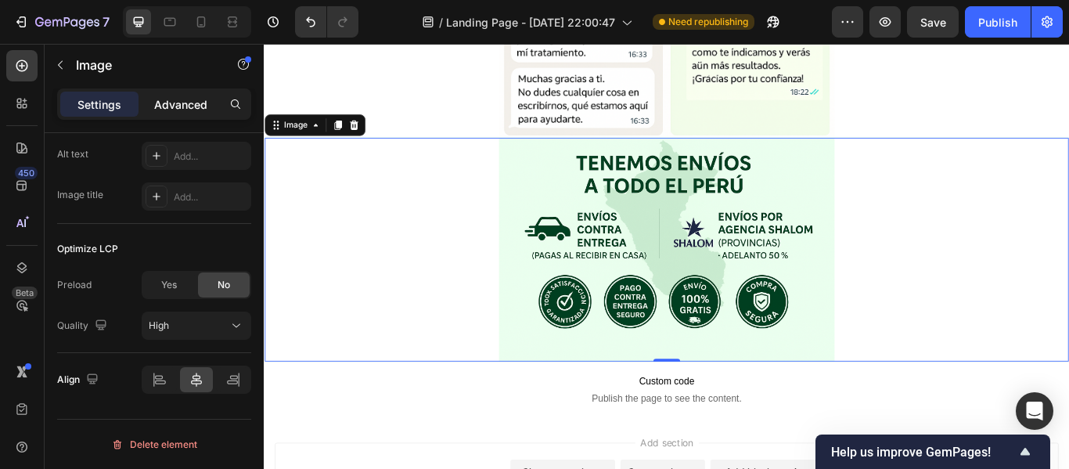
click at [187, 99] on p "Advanced" at bounding box center [180, 104] width 53 height 16
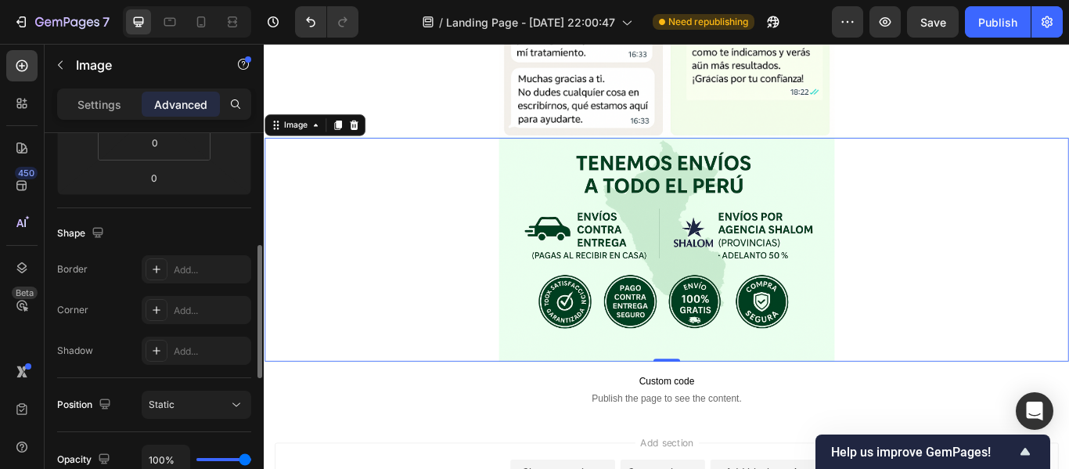
scroll to position [323, 0]
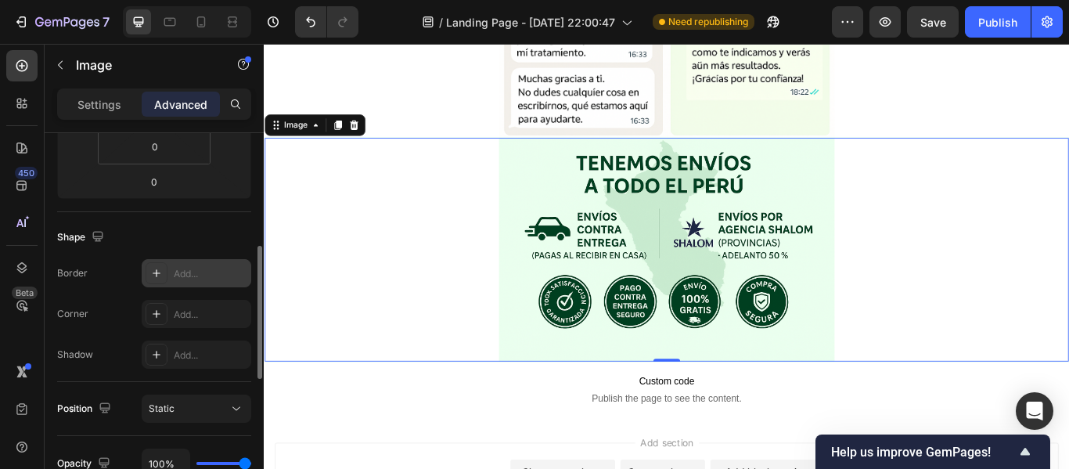
click at [171, 277] on div "Add..." at bounding box center [197, 273] width 110 height 28
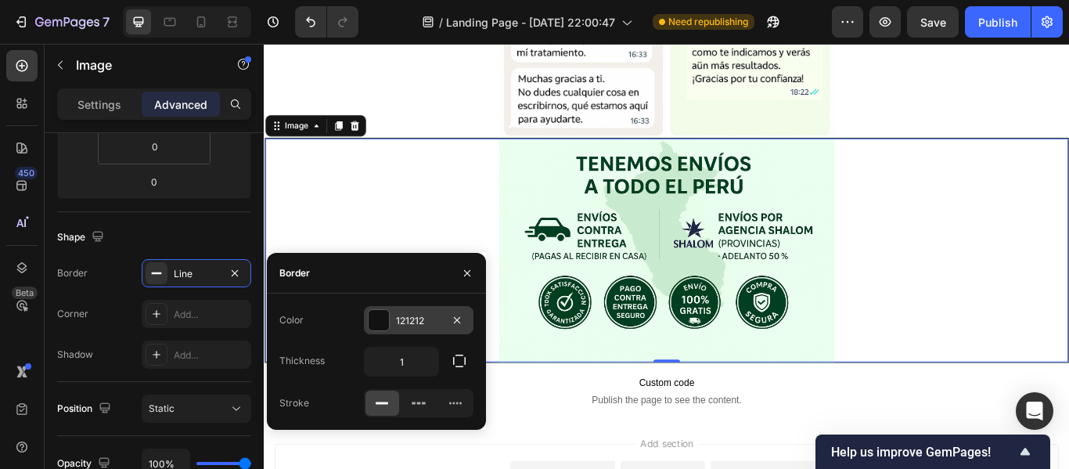
click at [383, 322] on div at bounding box center [378, 320] width 20 height 20
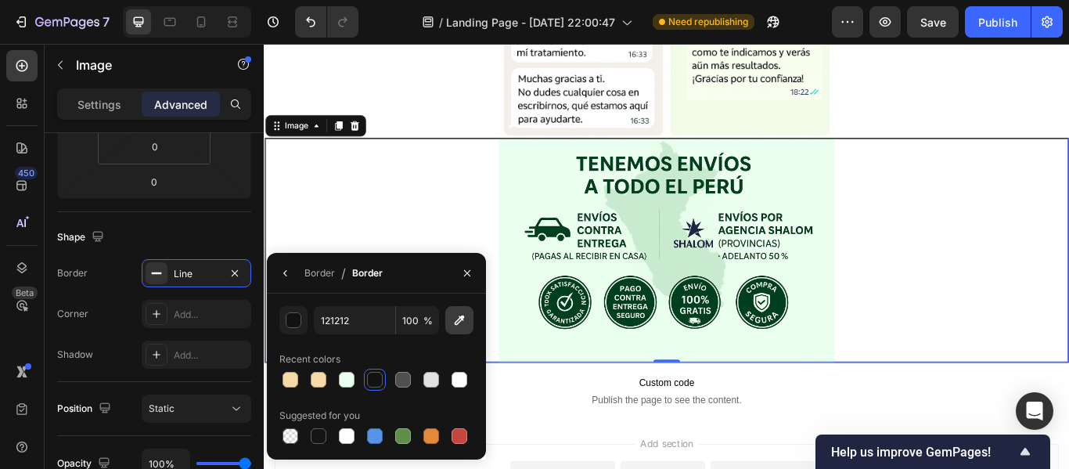
click at [452, 326] on icon "button" at bounding box center [459, 320] width 16 height 16
type input "EAFFEF"
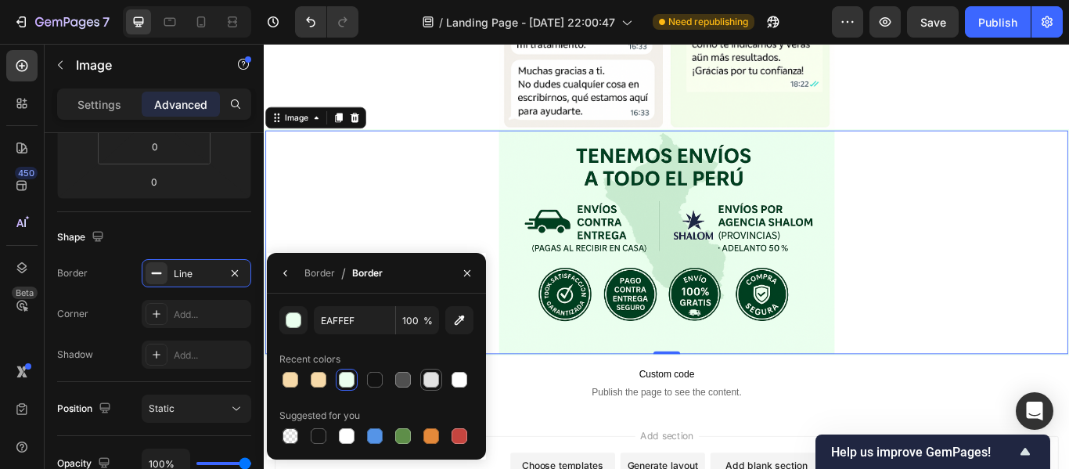
scroll to position [3776, 0]
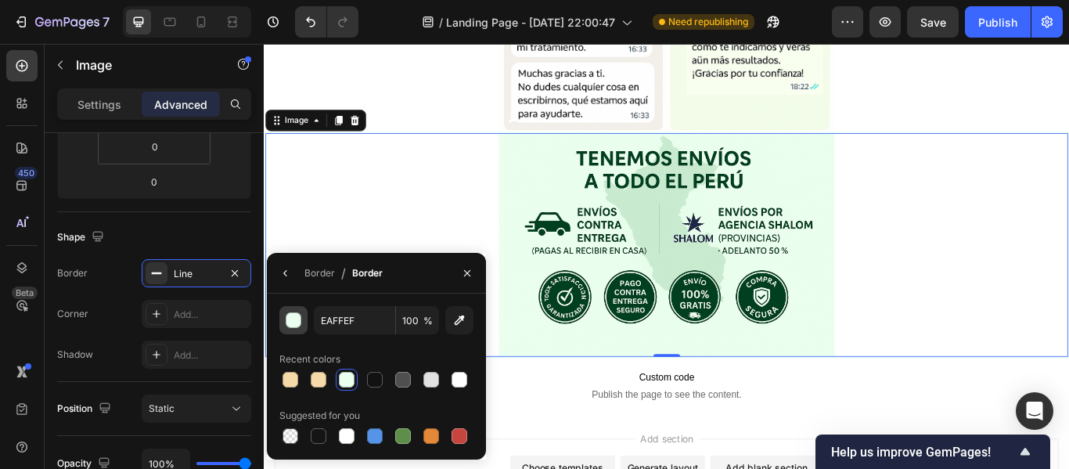
click at [300, 331] on button "button" at bounding box center [293, 320] width 28 height 28
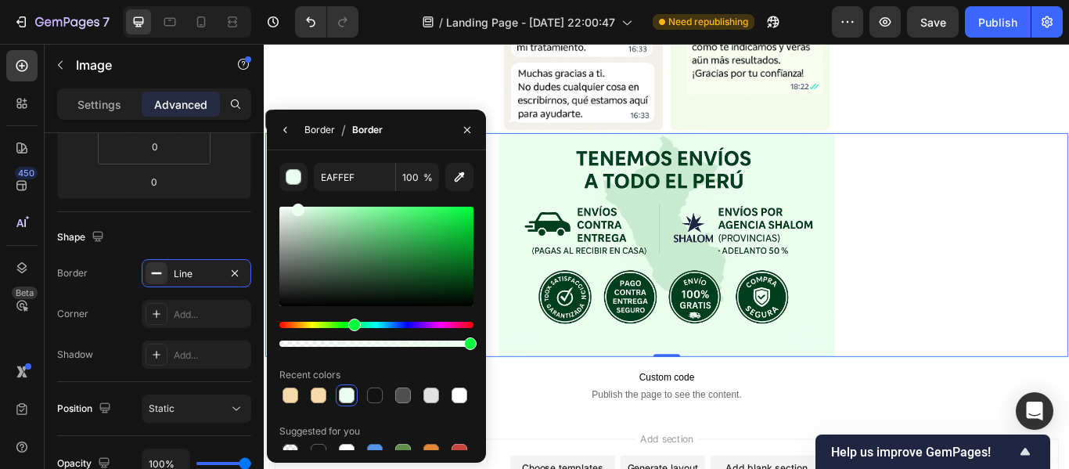
click at [315, 140] on div "Border" at bounding box center [319, 129] width 31 height 25
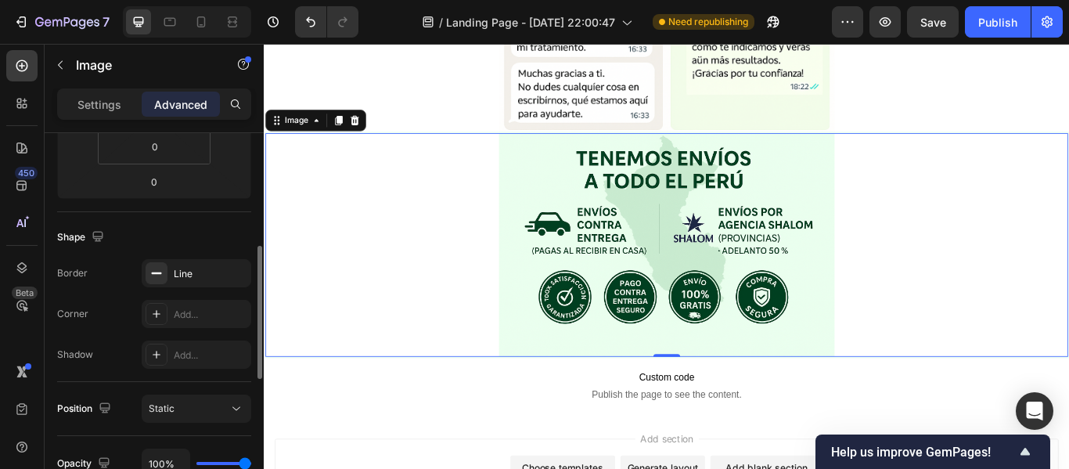
click at [160, 240] on div "Shape" at bounding box center [154, 237] width 194 height 25
click at [196, 309] on div "Add..." at bounding box center [211, 314] width 74 height 14
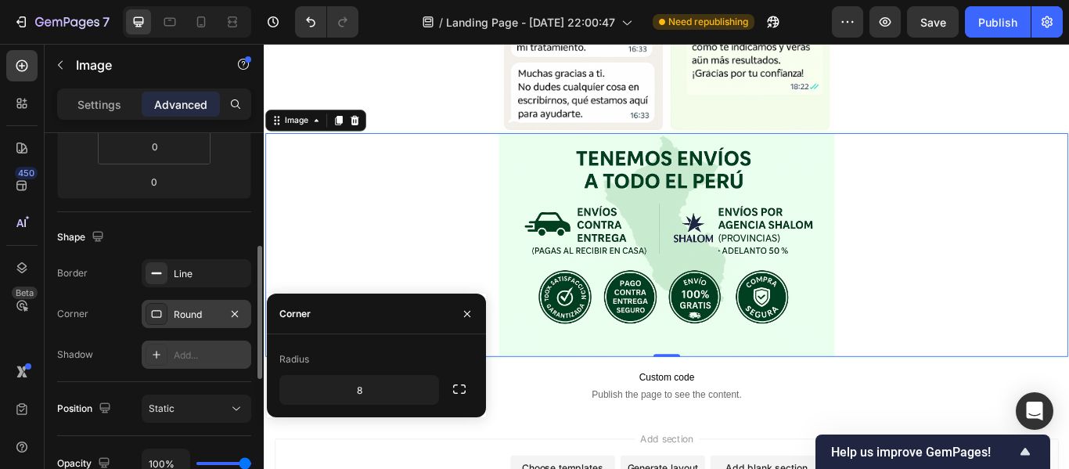
click at [199, 361] on div "Add..." at bounding box center [211, 355] width 74 height 14
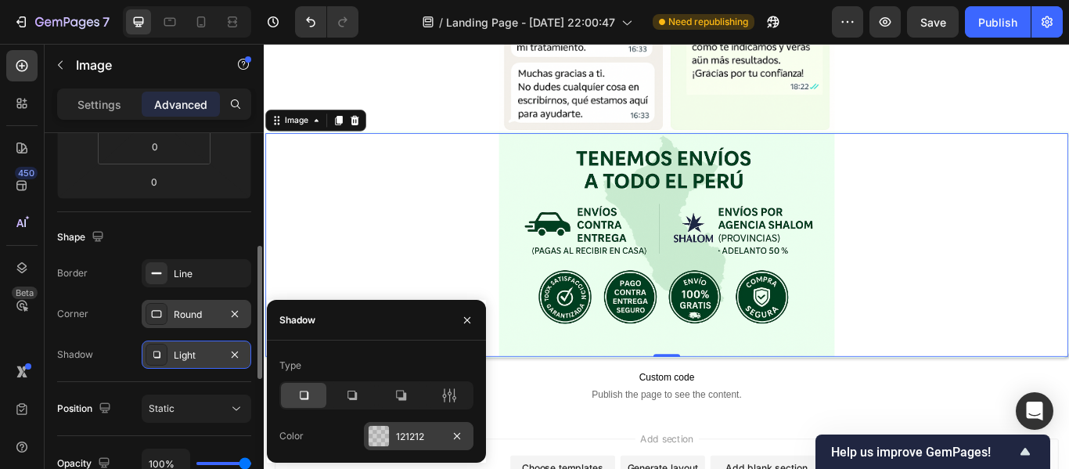
click at [385, 433] on div at bounding box center [378, 436] width 20 height 20
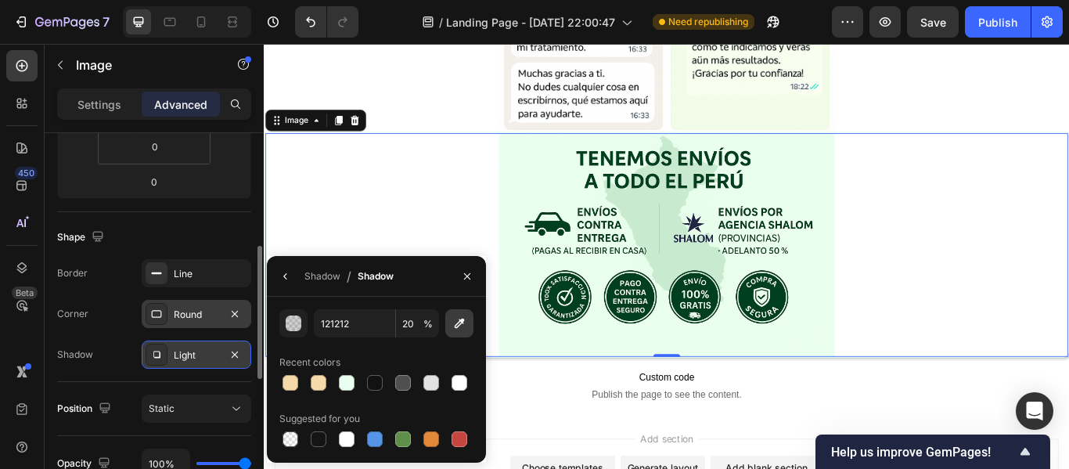
click at [464, 322] on icon "button" at bounding box center [459, 323] width 16 height 16
type input "EAFFEF"
type input "100"
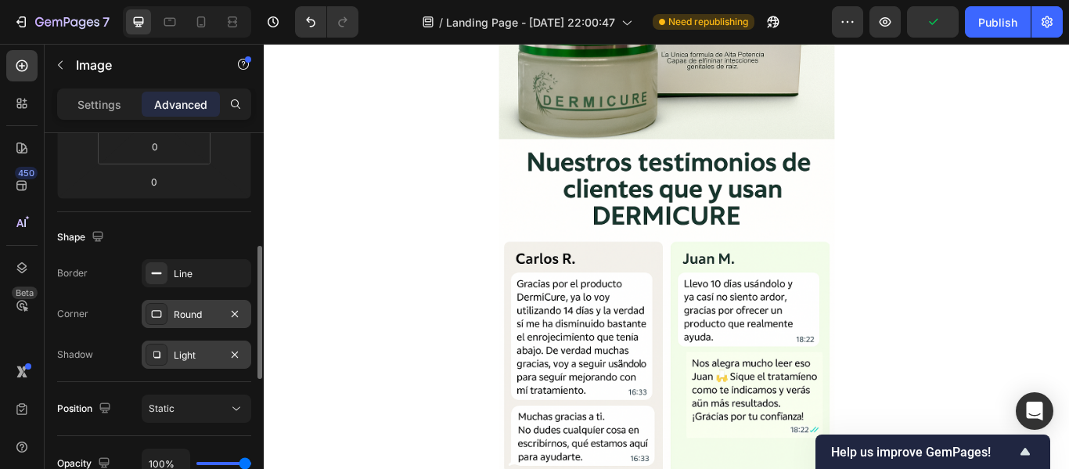
scroll to position [3622, 0]
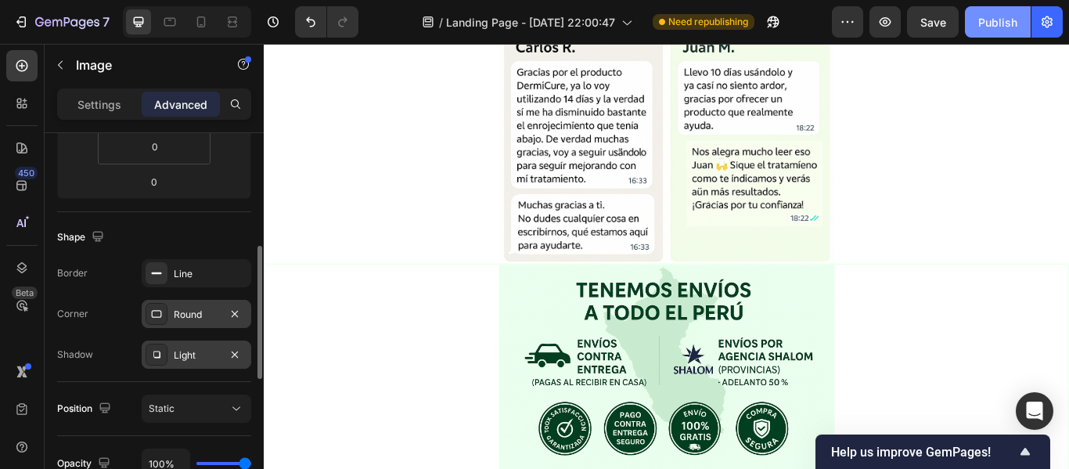
click at [1005, 16] on div "Publish" at bounding box center [997, 22] width 39 height 16
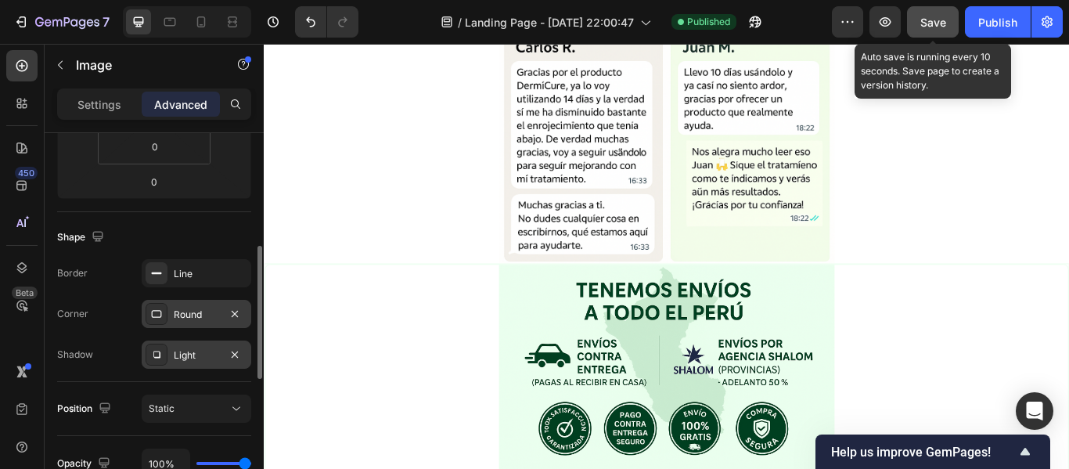
click at [915, 13] on button "Save" at bounding box center [933, 21] width 52 height 31
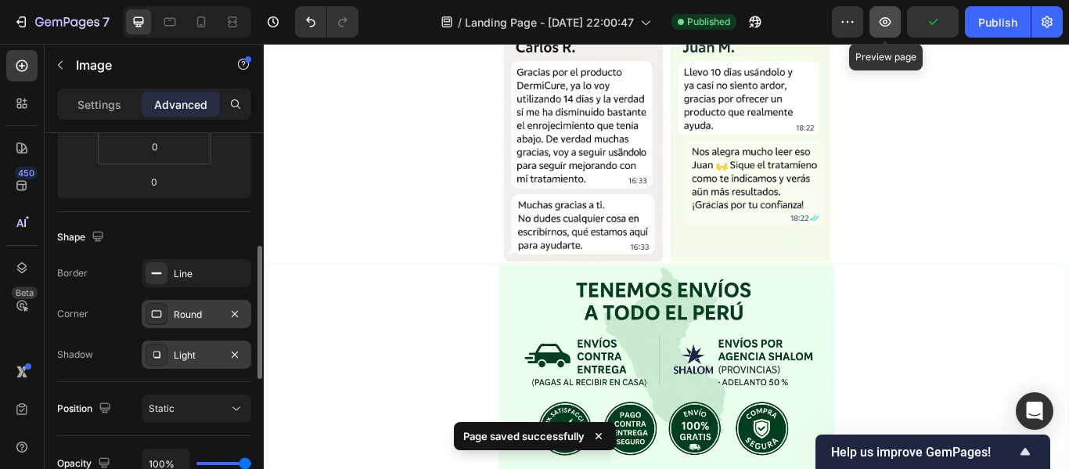
click at [886, 26] on icon "button" at bounding box center [885, 21] width 12 height 9
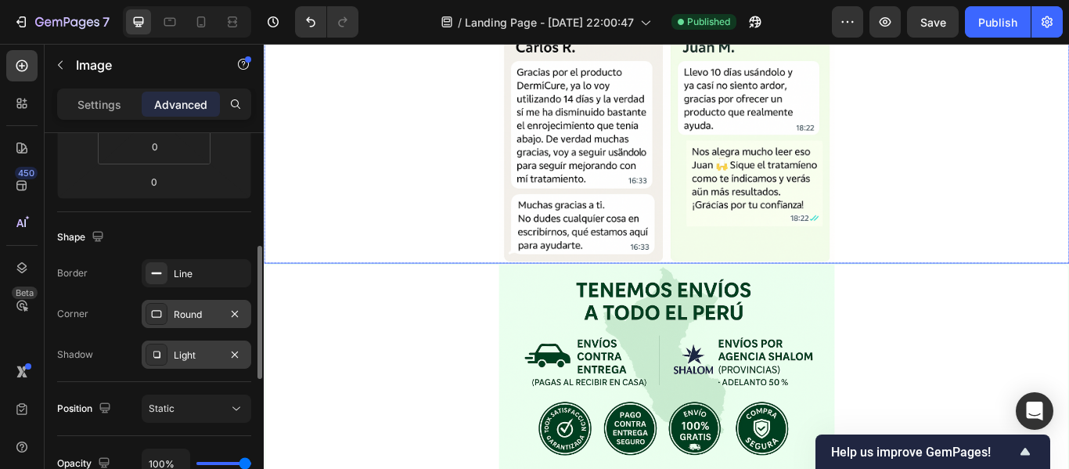
click at [407, 271] on div at bounding box center [733, 103] width 939 height 391
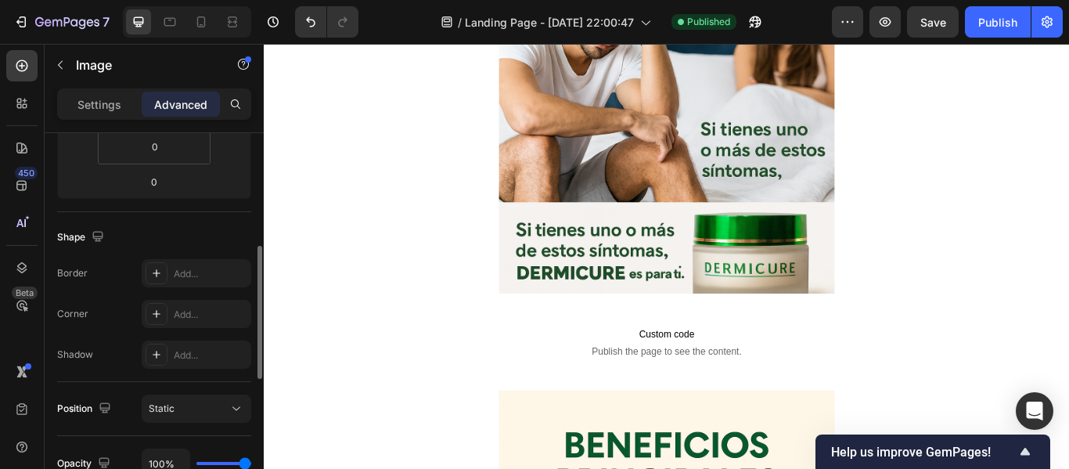
scroll to position [1176, 0]
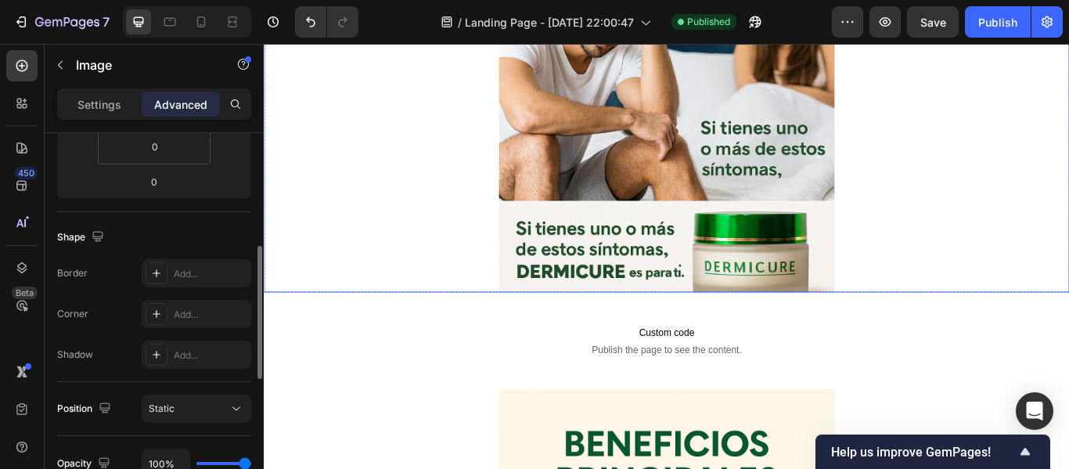
click at [467, 281] on div at bounding box center [733, 40] width 939 height 587
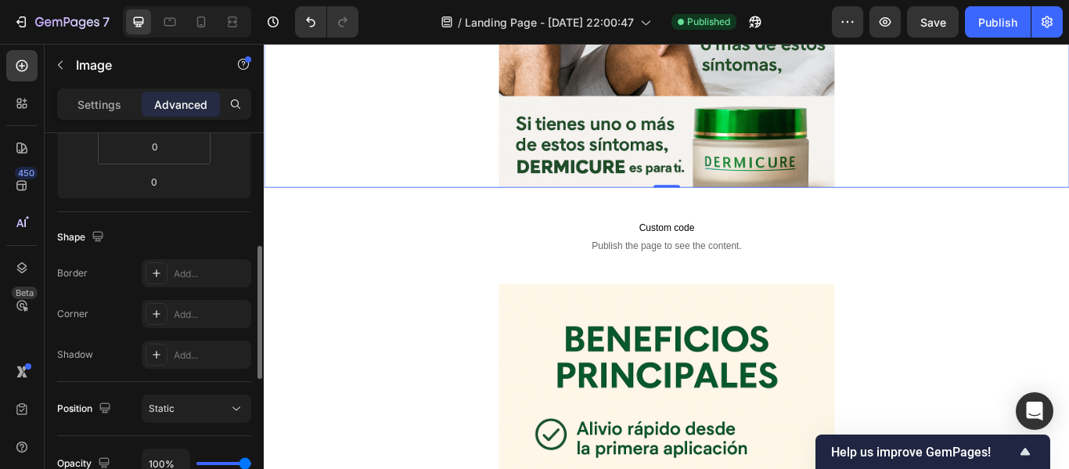
scroll to position [1299, 0]
click at [467, 281] on span "Publish the page to see the content." at bounding box center [733, 278] width 939 height 16
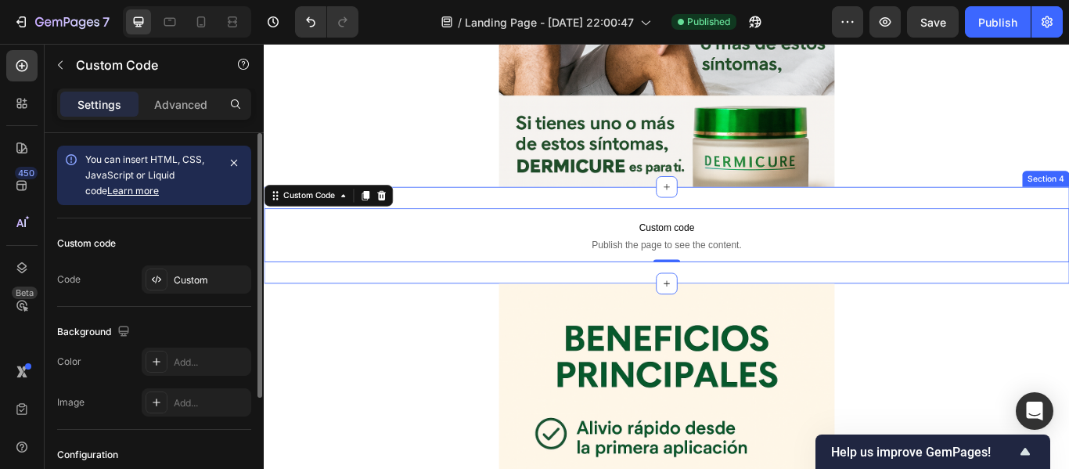
click at [462, 212] on div "Custom code Publish the page to see the content. Custom Code 0 Section 4" at bounding box center [733, 266] width 939 height 113
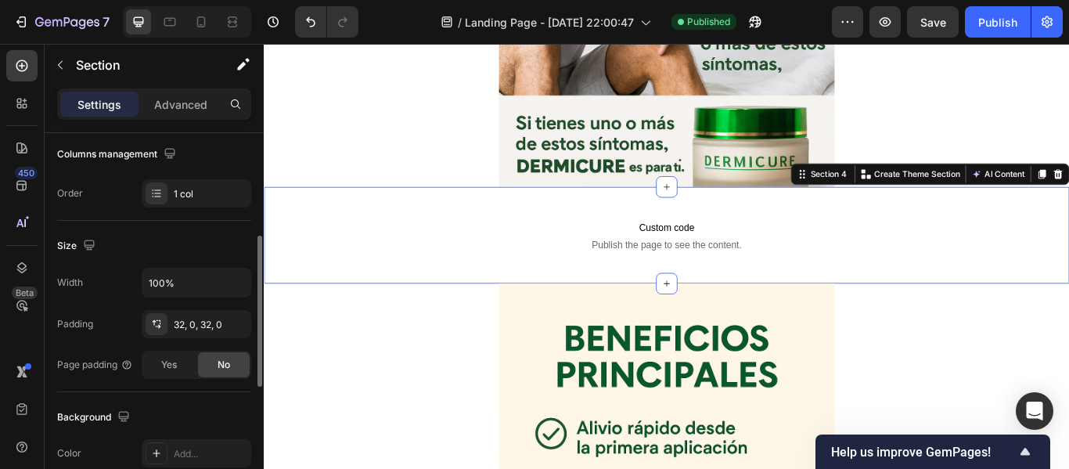
scroll to position [252, 0]
click at [178, 311] on div "32, 0, 32, 0" at bounding box center [197, 321] width 110 height 28
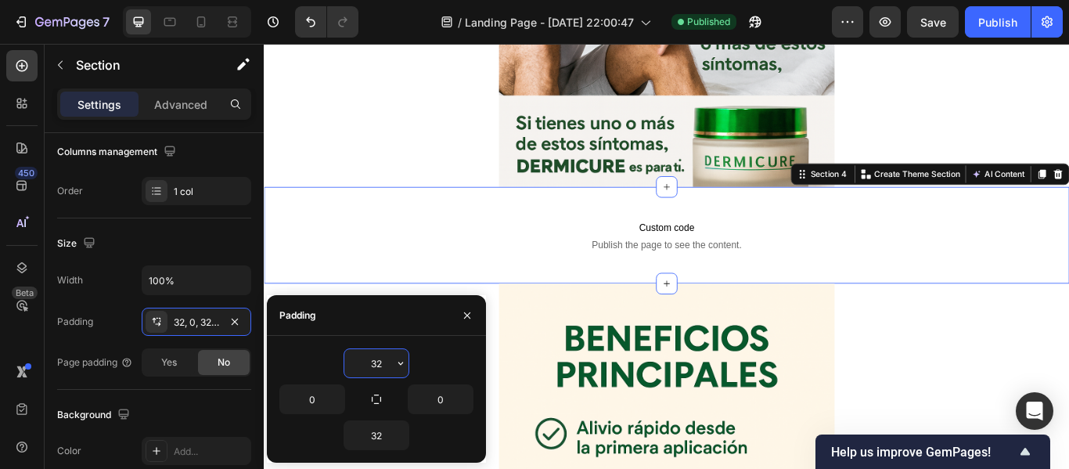
click at [375, 353] on input "32" at bounding box center [376, 363] width 64 height 28
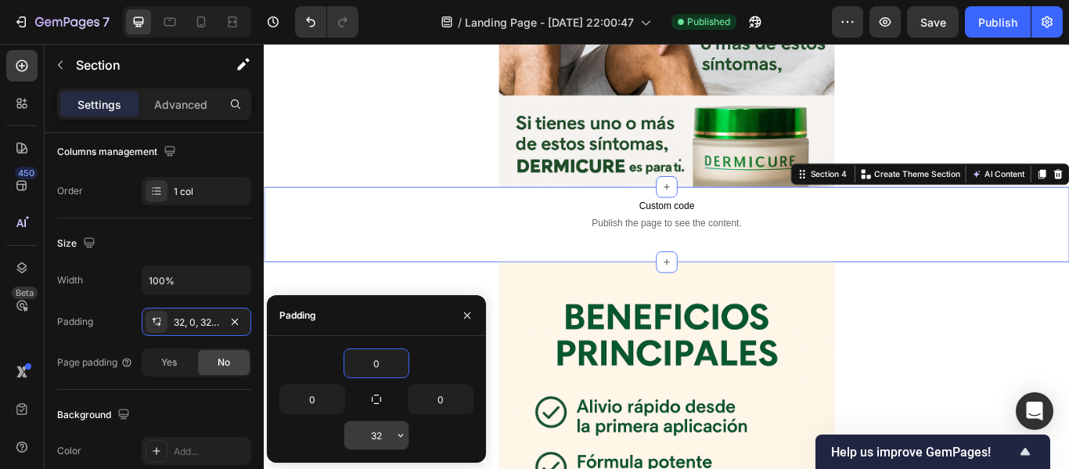
type input "0"
click at [375, 423] on input "32" at bounding box center [376, 435] width 64 height 28
type input "0"
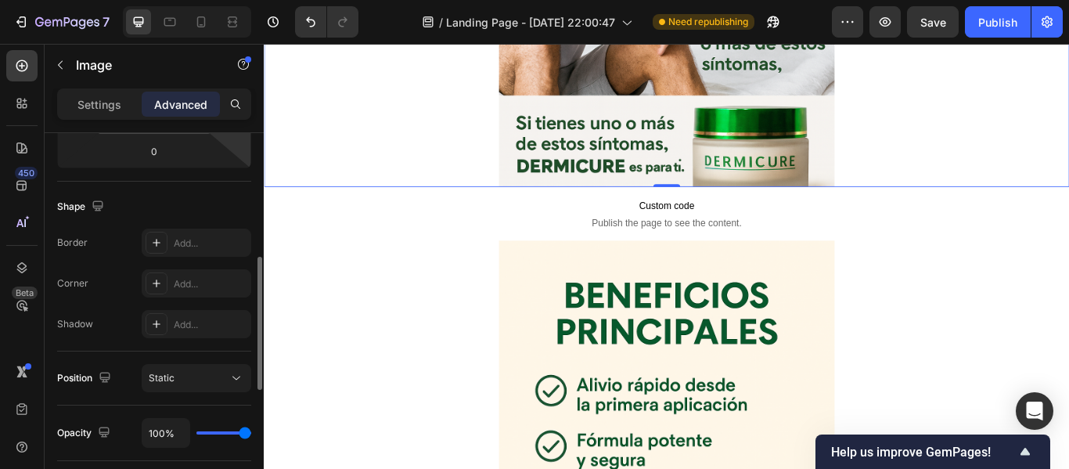
scroll to position [382, 0]
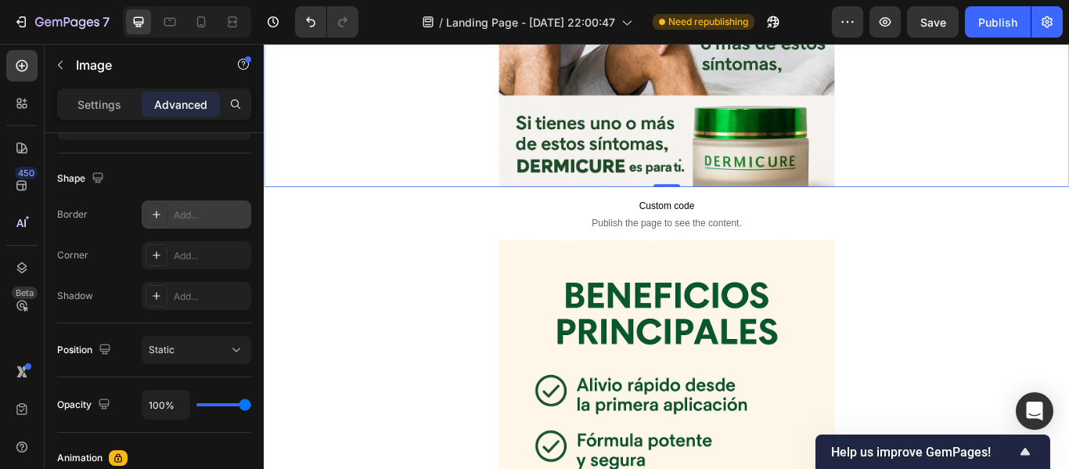
click at [190, 205] on div "Add..." at bounding box center [197, 214] width 110 height 28
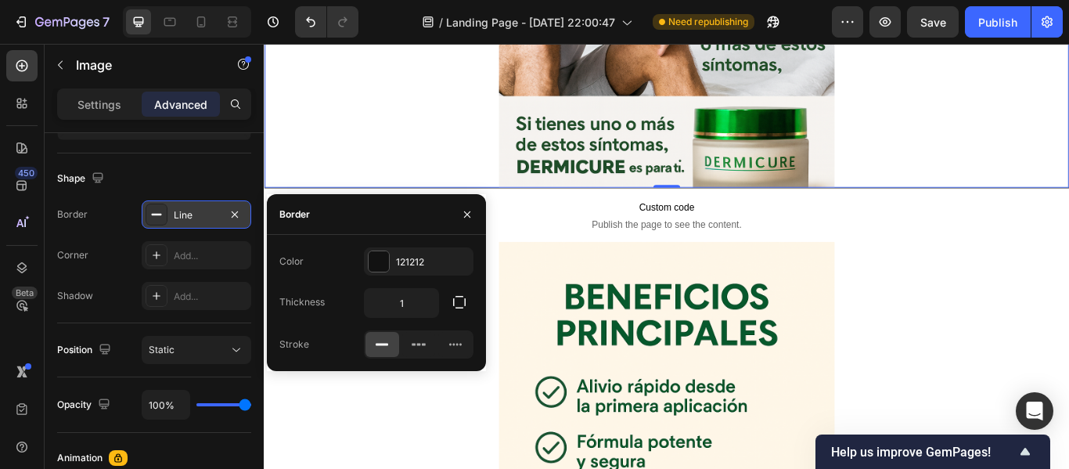
scroll to position [1300, 0]
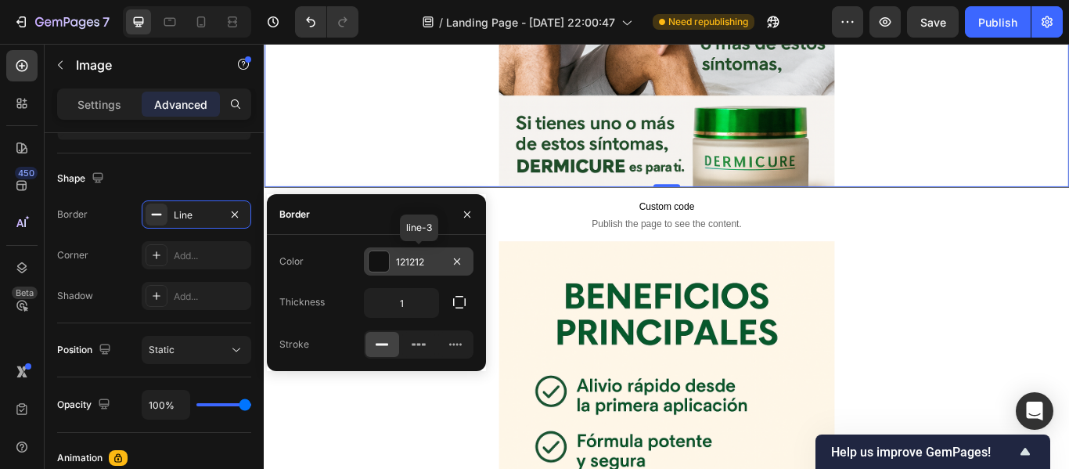
click at [383, 260] on div at bounding box center [378, 261] width 20 height 20
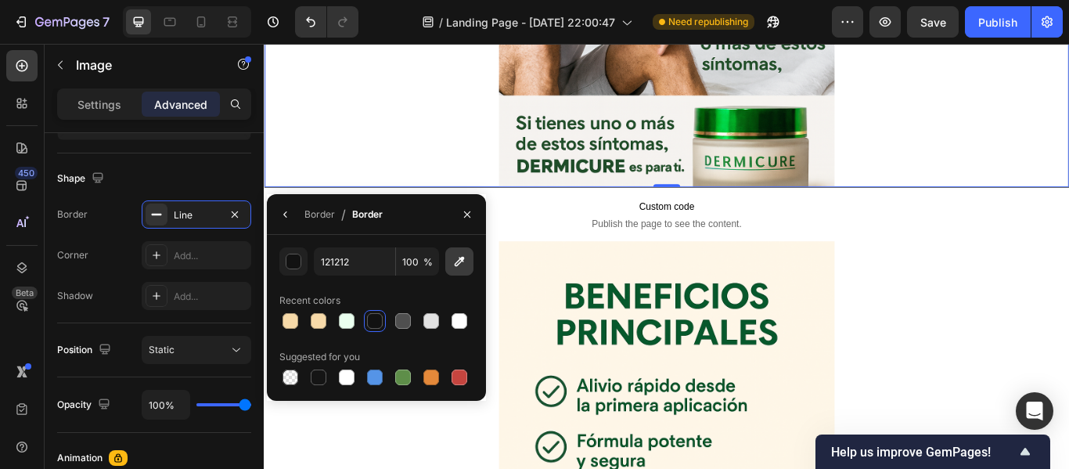
click at [455, 258] on icon "button" at bounding box center [459, 261] width 16 height 16
click at [292, 379] on div at bounding box center [290, 377] width 16 height 16
type input "000000"
type input "0"
click at [452, 257] on icon "button" at bounding box center [459, 261] width 16 height 16
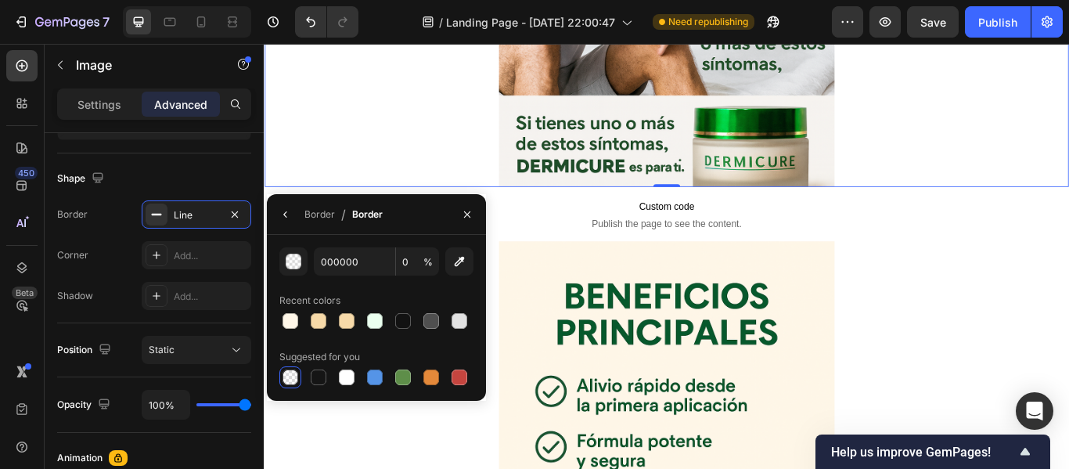
type input "F5F3EF"
type input "100"
click at [474, 207] on button "button" at bounding box center [467, 214] width 25 height 25
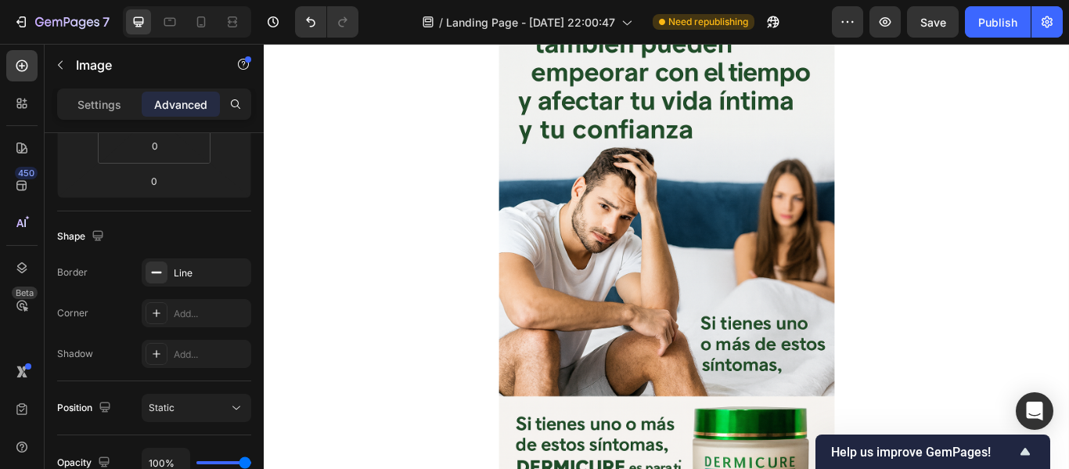
scroll to position [951, 0]
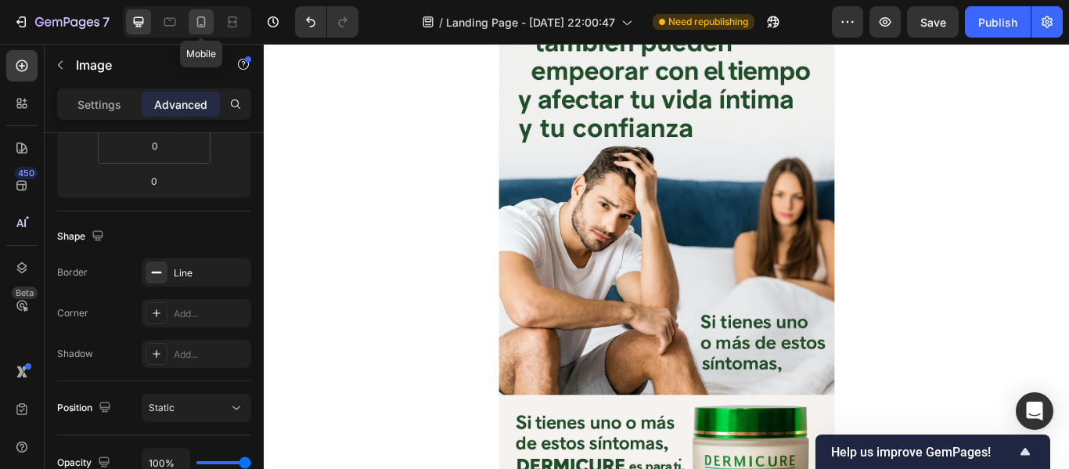
click at [195, 23] on icon at bounding box center [201, 22] width 16 height 16
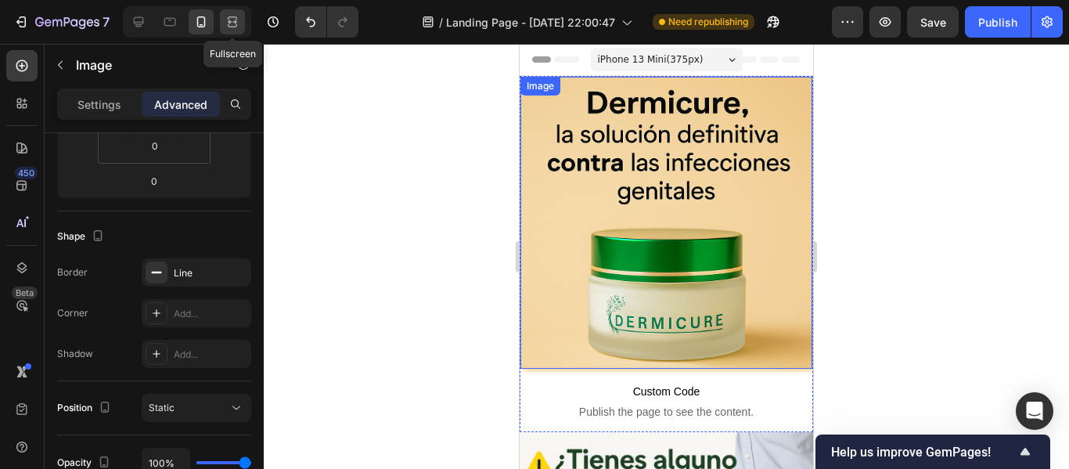
click at [229, 16] on icon at bounding box center [233, 22] width 16 height 16
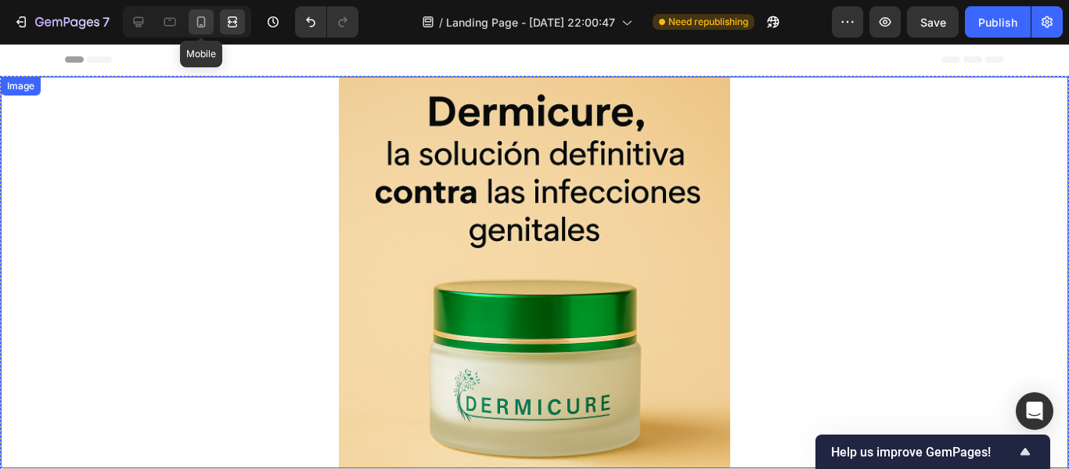
click at [197, 23] on icon at bounding box center [201, 21] width 9 height 11
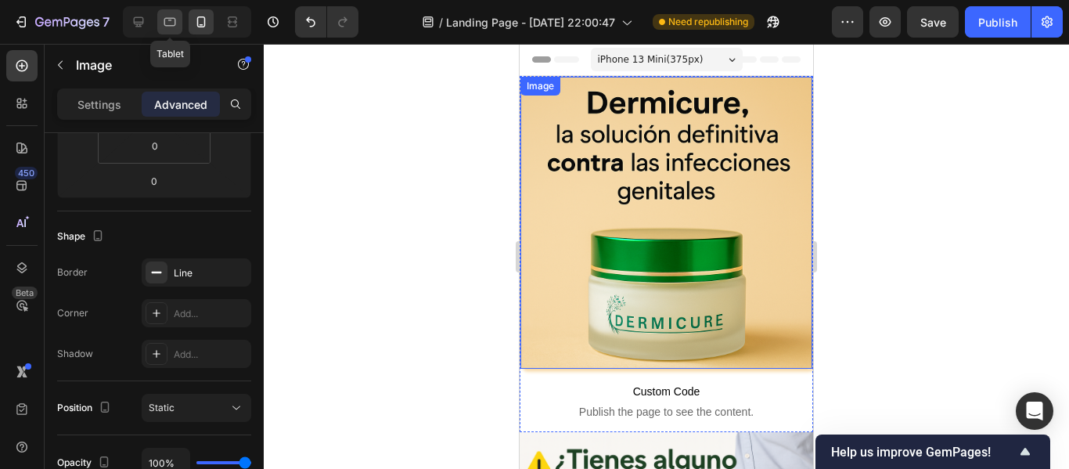
click at [177, 21] on icon at bounding box center [170, 22] width 16 height 16
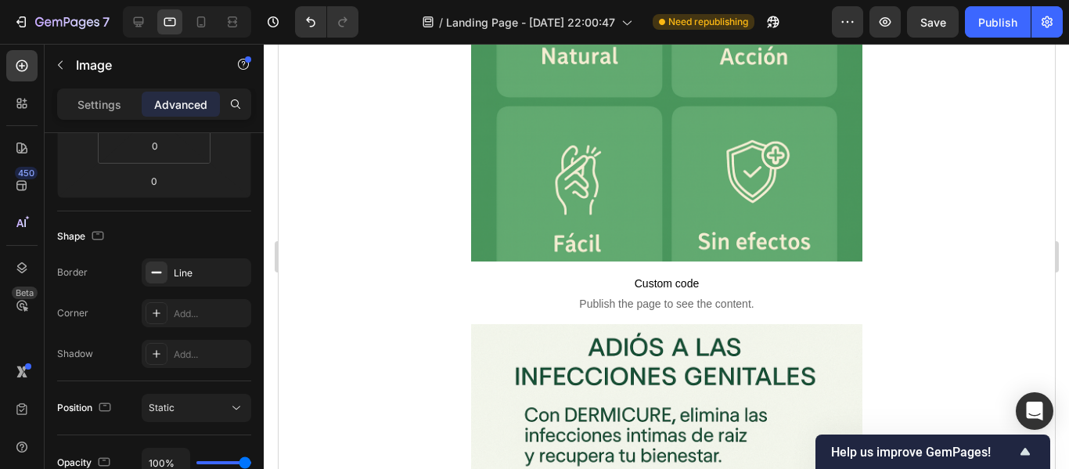
scroll to position [2344, 0]
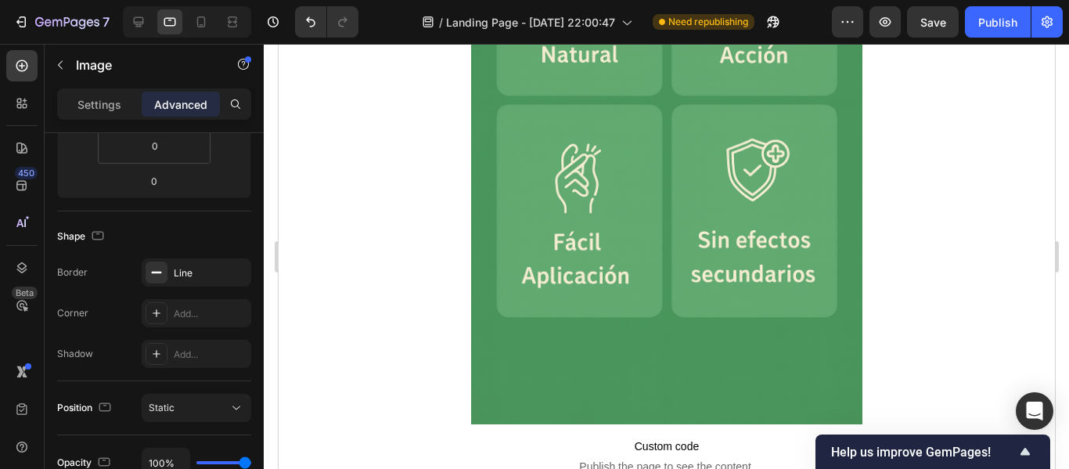
click at [149, 9] on div at bounding box center [187, 21] width 128 height 31
click at [144, 16] on icon at bounding box center [139, 22] width 16 height 16
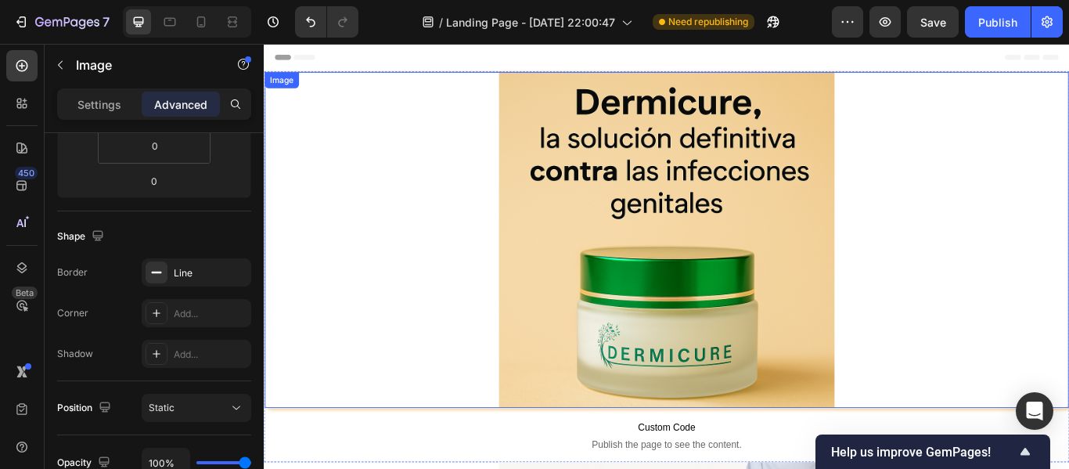
click at [454, 239] on div at bounding box center [732, 272] width 937 height 391
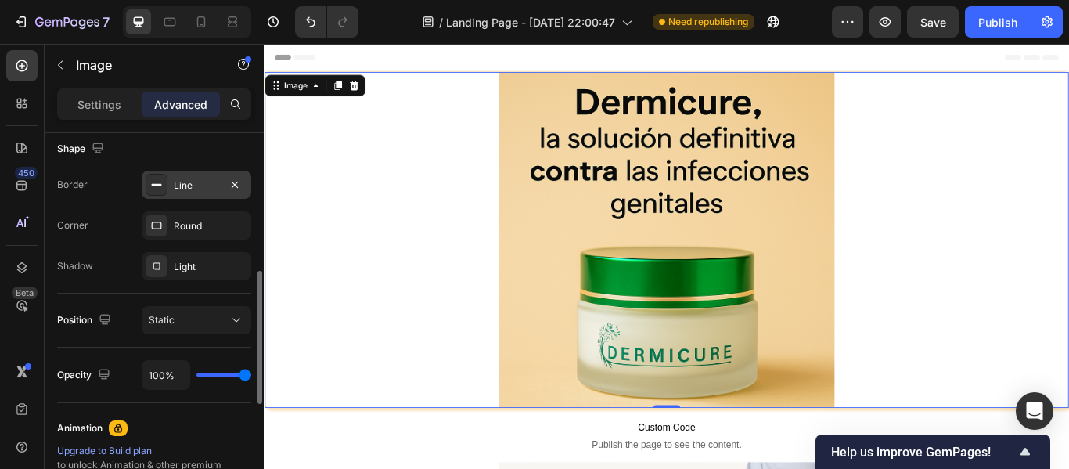
scroll to position [407, 0]
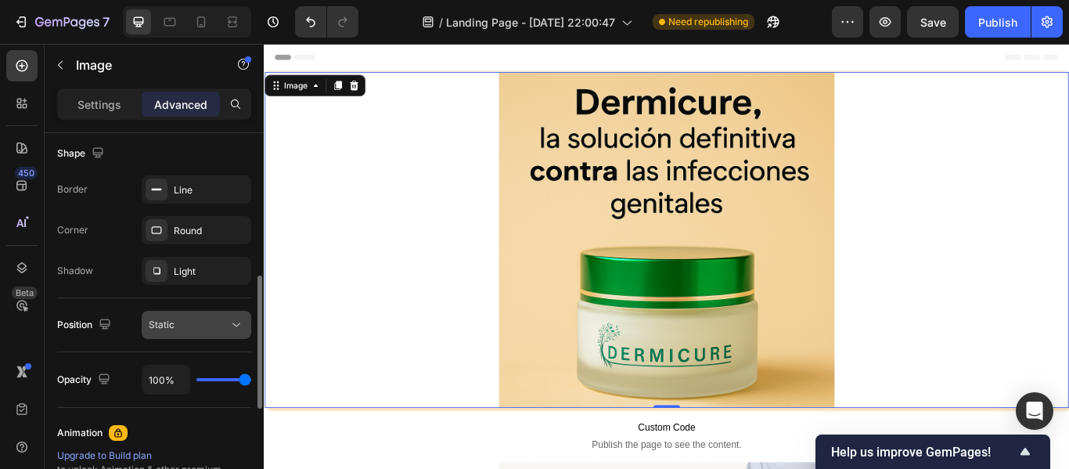
click at [217, 316] on button "Static" at bounding box center [197, 325] width 110 height 28
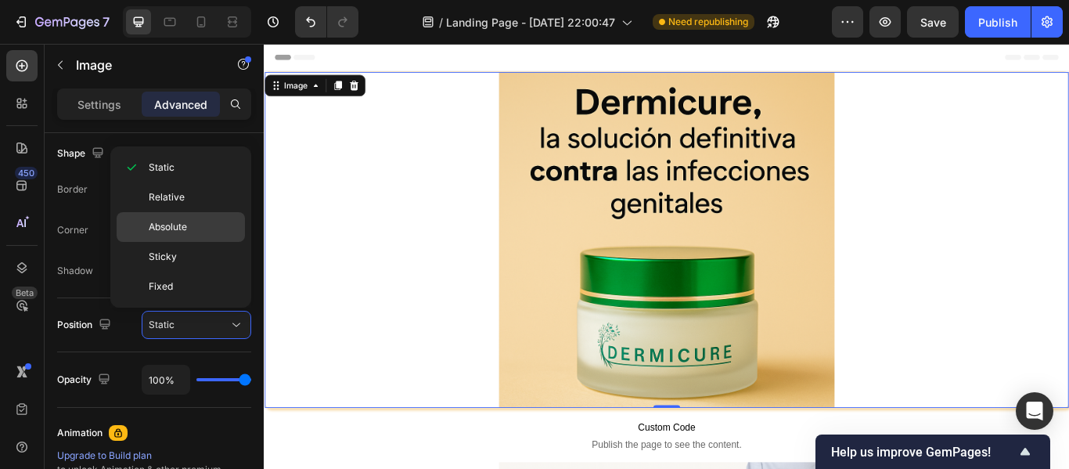
click at [196, 223] on p "Absolute" at bounding box center [193, 227] width 89 height 14
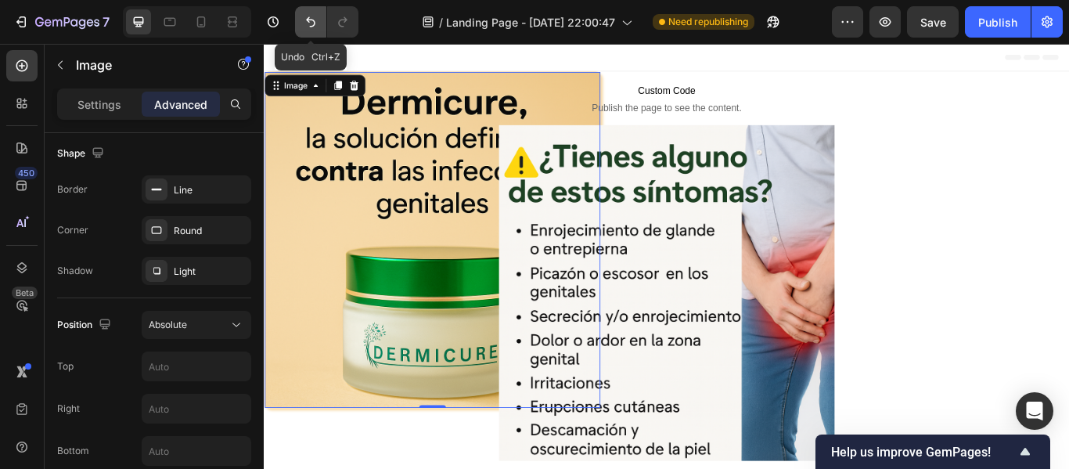
click at [304, 17] on icon "Undo/Redo" at bounding box center [311, 22] width 16 height 16
click at [336, 24] on icon "Undo/Redo" at bounding box center [343, 22] width 16 height 16
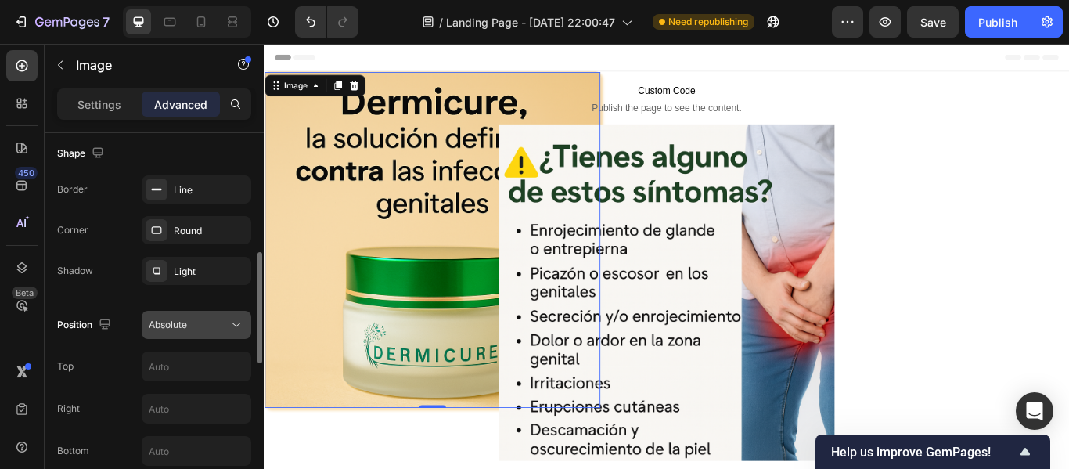
click at [192, 315] on button "Absolute" at bounding box center [197, 325] width 110 height 28
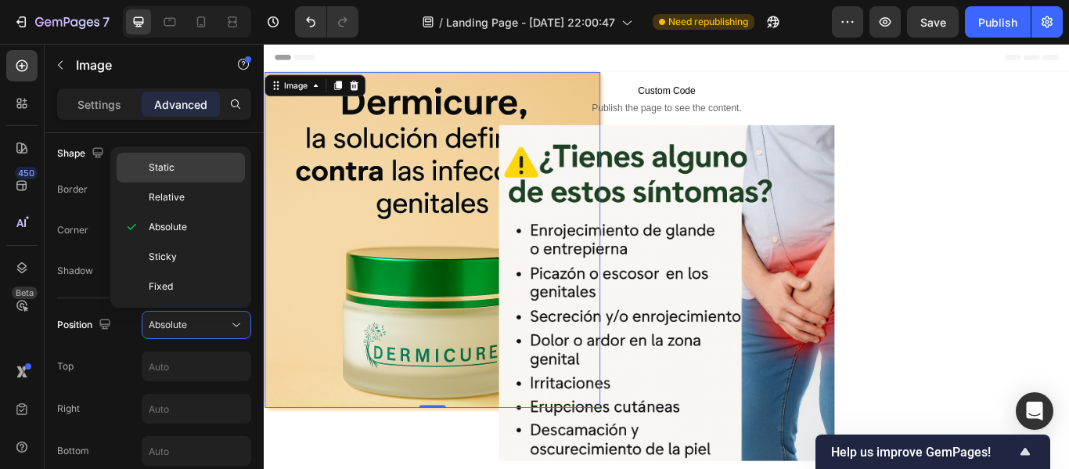
click at [173, 179] on div "Static" at bounding box center [181, 168] width 128 height 30
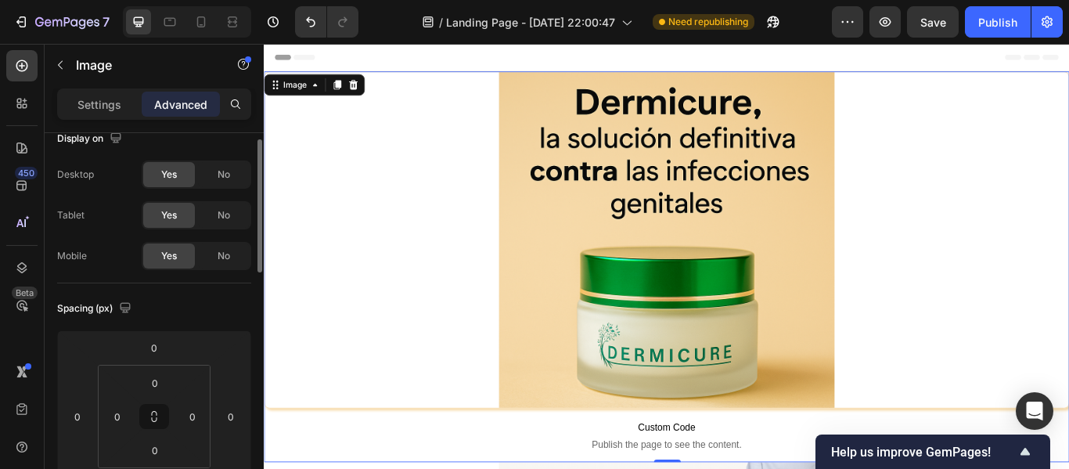
scroll to position [0, 0]
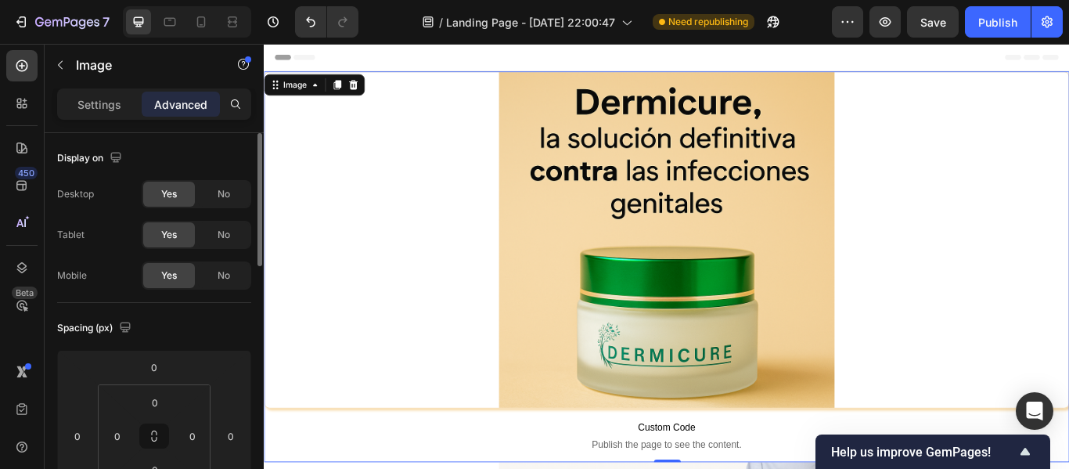
click at [401, 168] on div at bounding box center [732, 272] width 937 height 391
click at [99, 106] on p "Settings" at bounding box center [99, 104] width 44 height 16
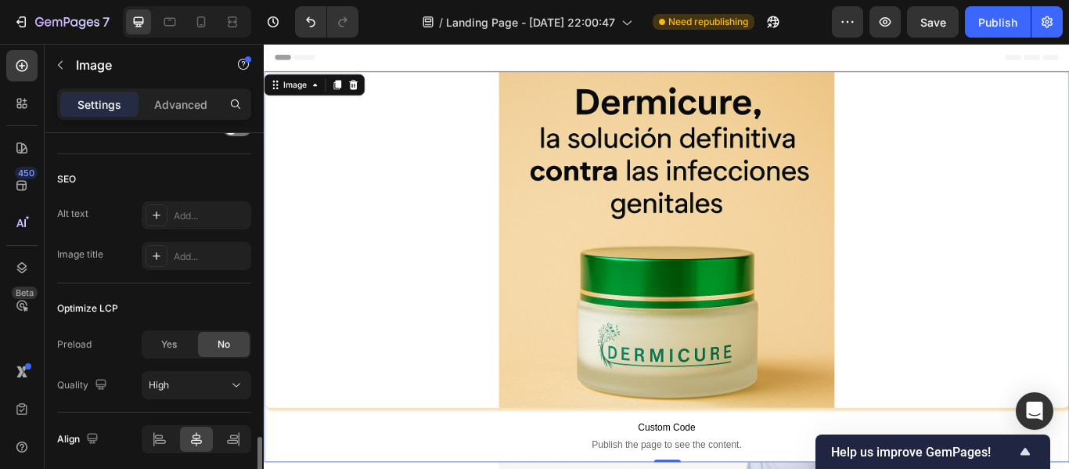
scroll to position [801, 0]
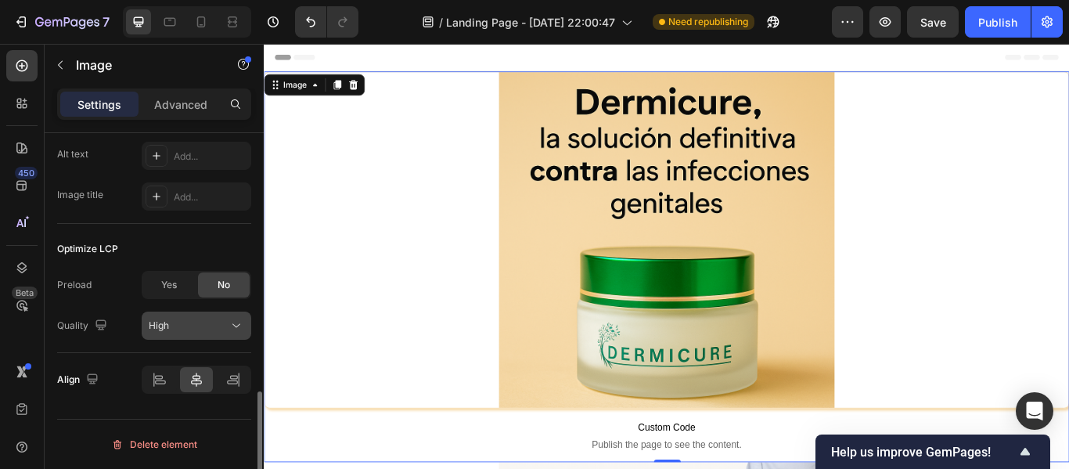
click at [181, 329] on div "High" at bounding box center [189, 325] width 80 height 14
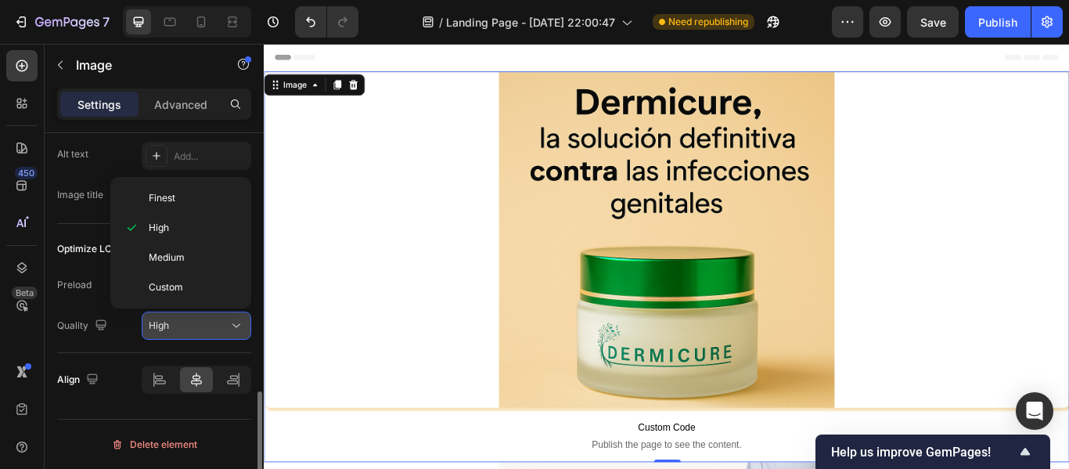
click at [181, 329] on div "High" at bounding box center [189, 325] width 80 height 14
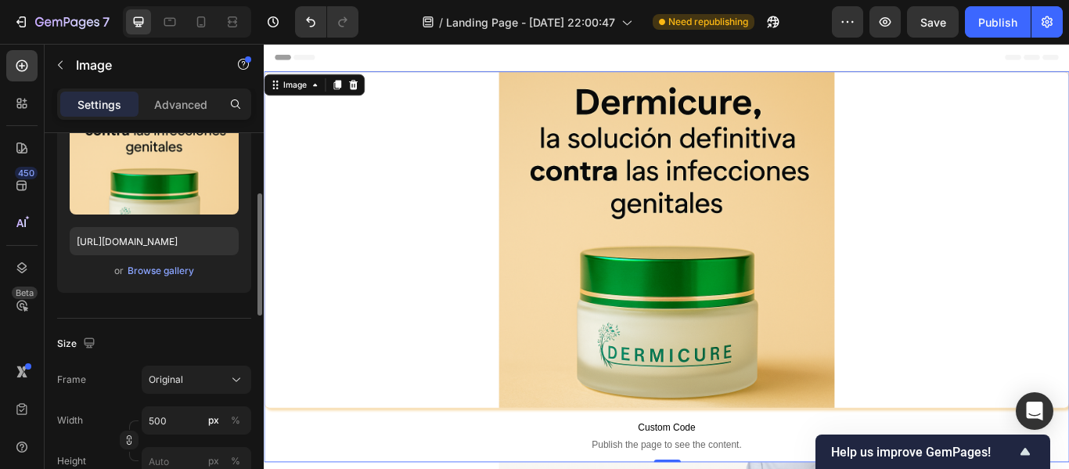
scroll to position [0, 0]
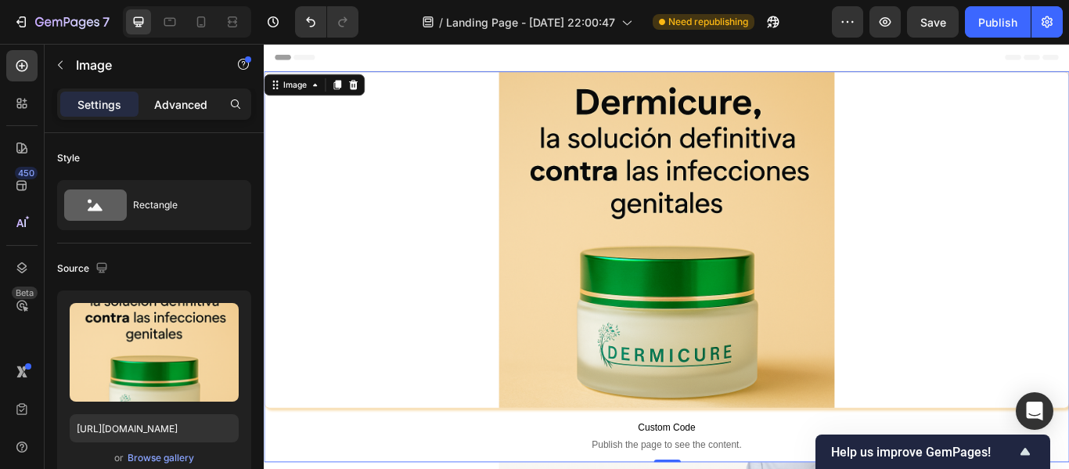
click at [198, 108] on p "Advanced" at bounding box center [180, 104] width 53 height 16
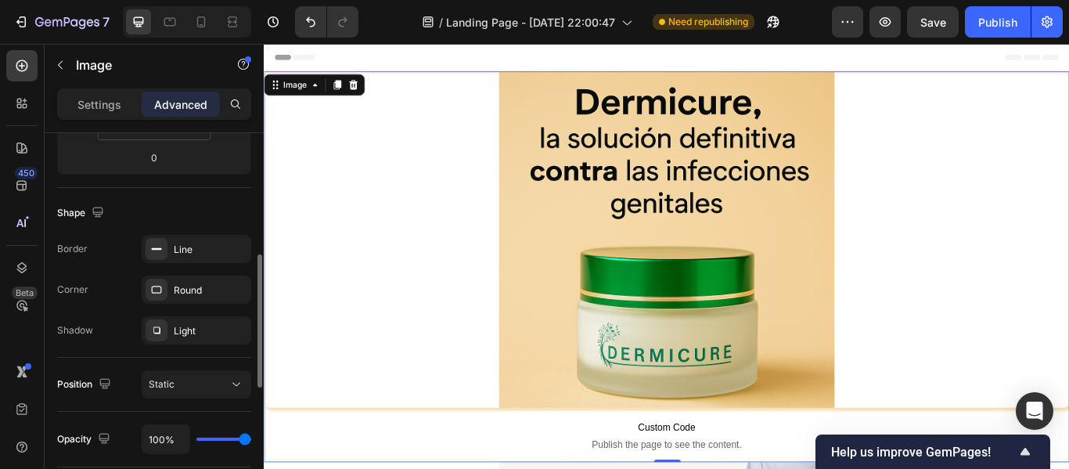
scroll to position [348, 0]
click at [209, 244] on div "Line" at bounding box center [196, 249] width 45 height 14
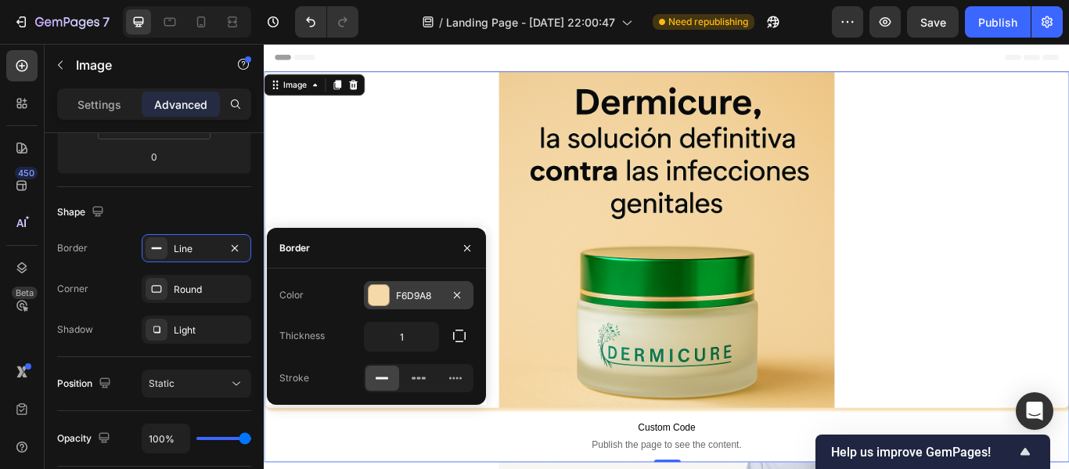
click at [387, 294] on div at bounding box center [378, 295] width 20 height 20
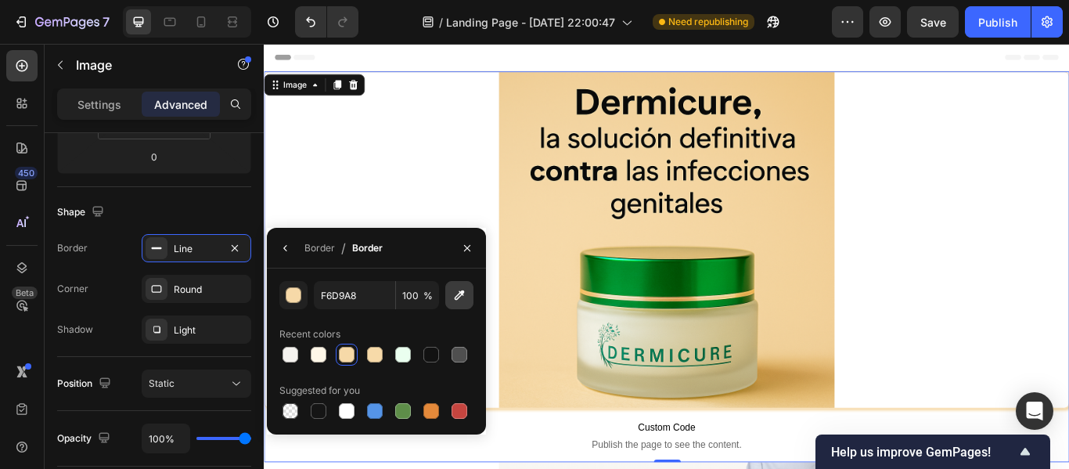
click at [451, 293] on icon "button" at bounding box center [459, 295] width 16 height 16
type input "F7DAA9"
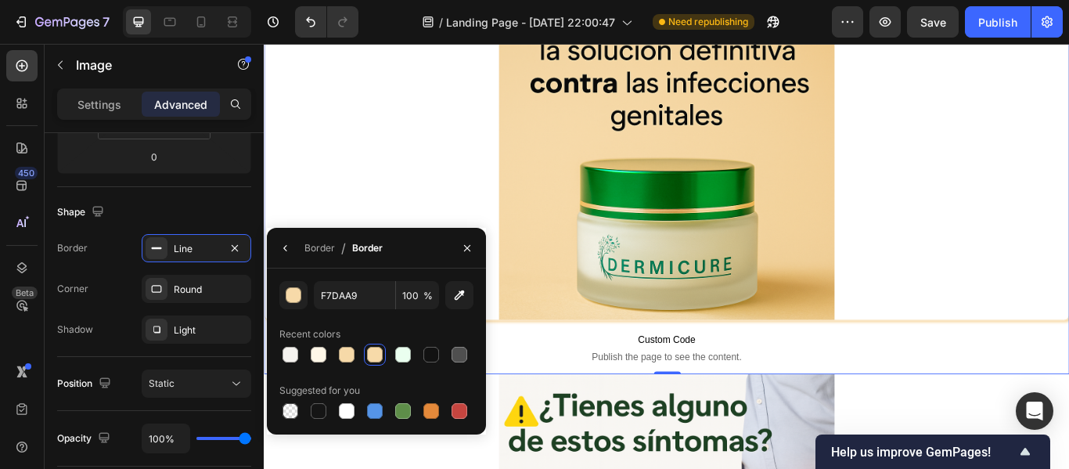
scroll to position [95, 0]
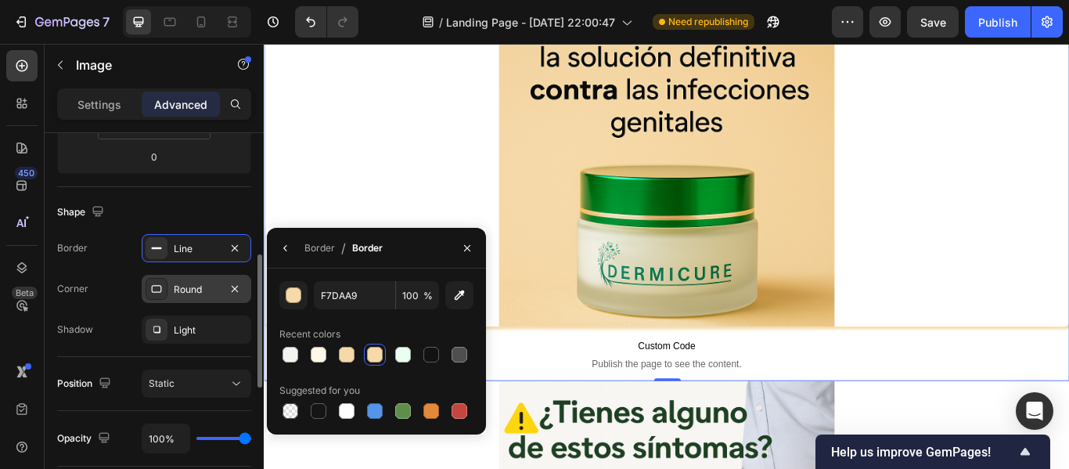
click at [191, 301] on div "Round" at bounding box center [197, 289] width 110 height 28
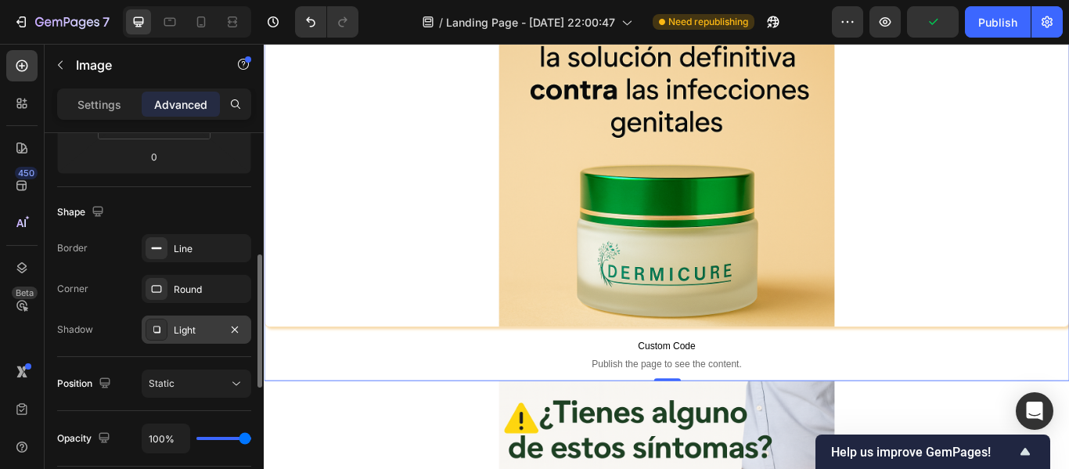
click at [212, 329] on div "Light" at bounding box center [196, 330] width 45 height 14
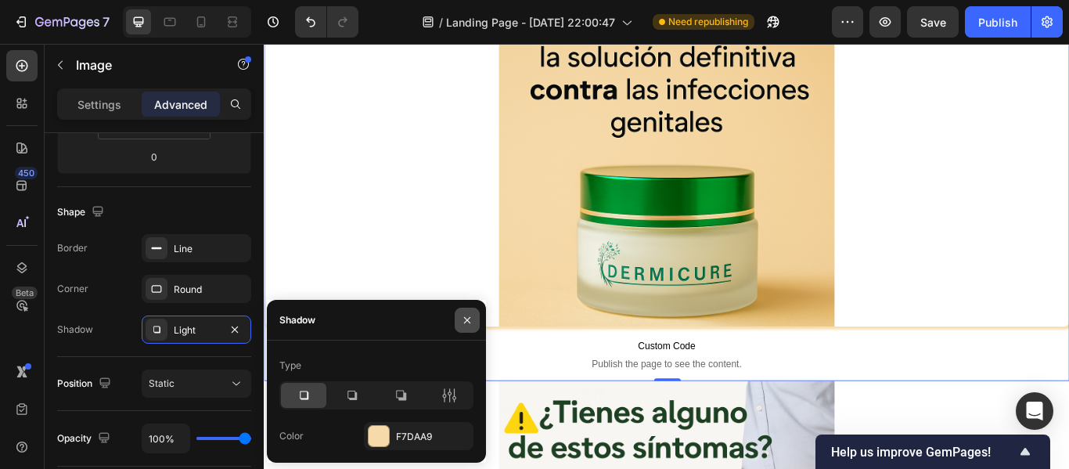
click at [464, 315] on icon "button" at bounding box center [467, 320] width 13 height 13
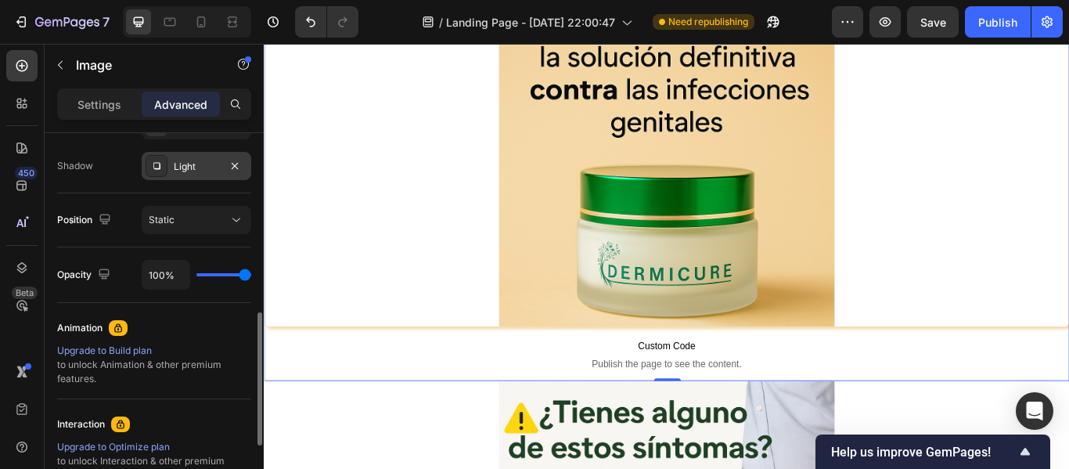
scroll to position [512, 0]
click at [352, 292] on div at bounding box center [732, 177] width 937 height 391
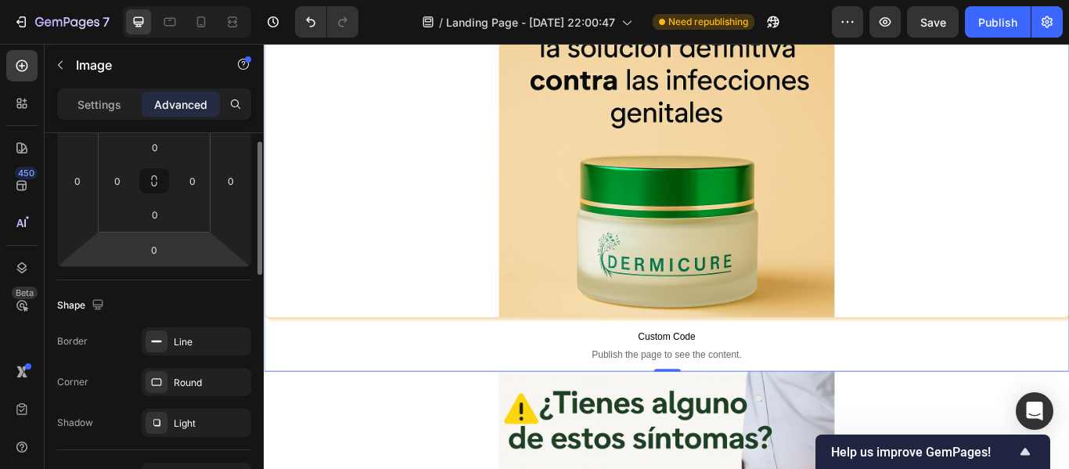
scroll to position [193, 0]
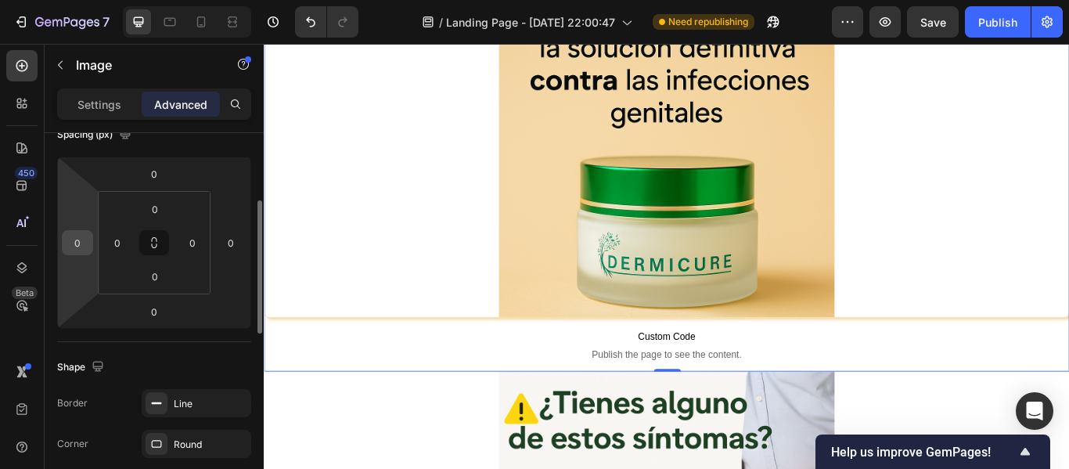
click at [82, 235] on input "0" at bounding box center [77, 242] width 23 height 23
click at [315, 191] on div at bounding box center [734, 166] width 936 height 391
click at [82, 245] on input "2" at bounding box center [77, 242] width 23 height 23
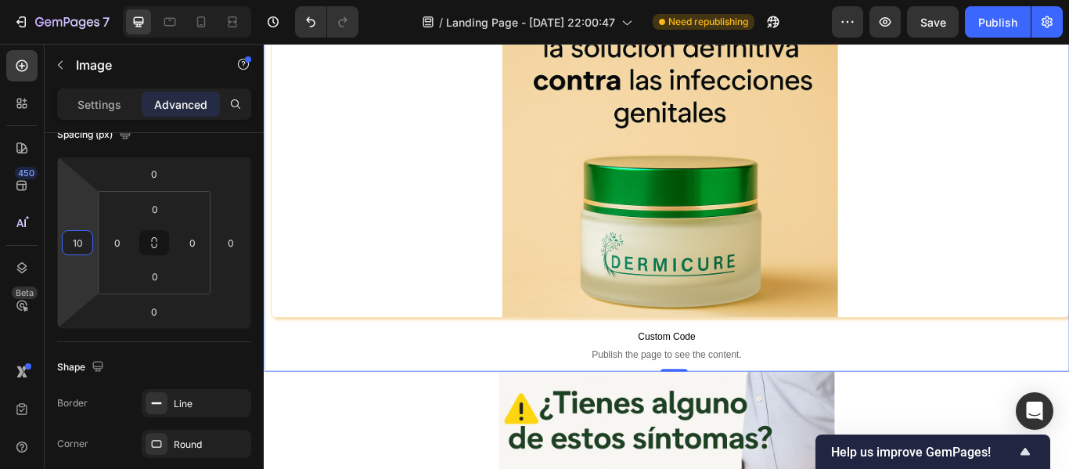
type input "10"
click at [355, 207] on div at bounding box center [736, 166] width 929 height 391
click at [82, 233] on input "10" at bounding box center [77, 242] width 23 height 23
type input "-5"
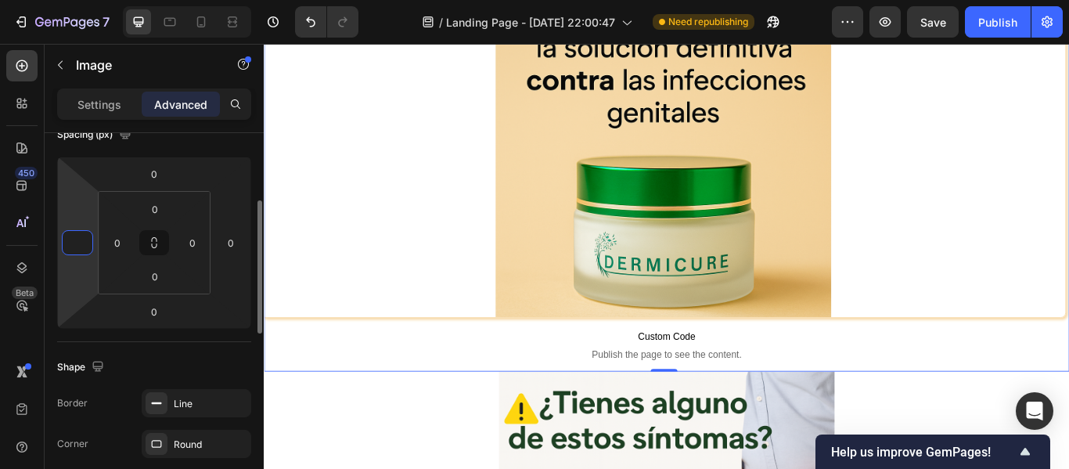
type input "0"
type input "5"
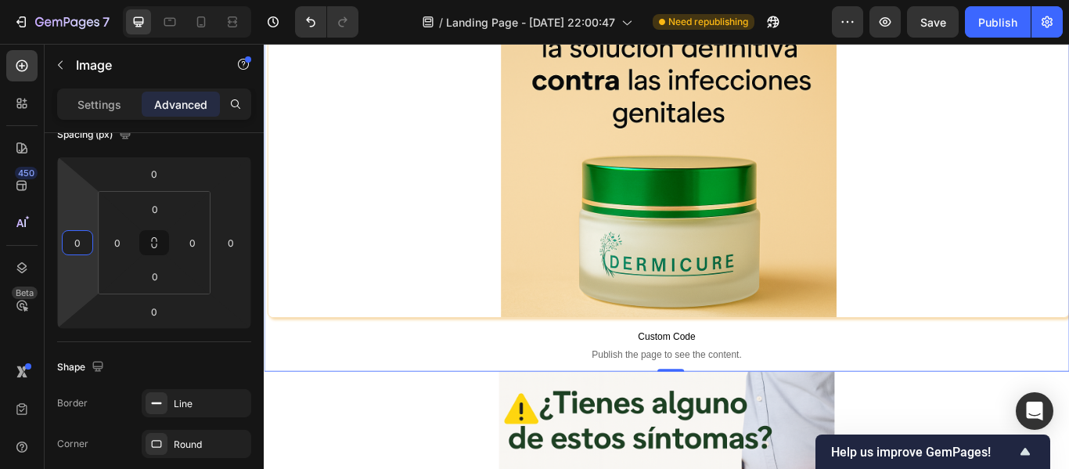
type input "0"
click at [385, 179] on div at bounding box center [734, 166] width 933 height 391
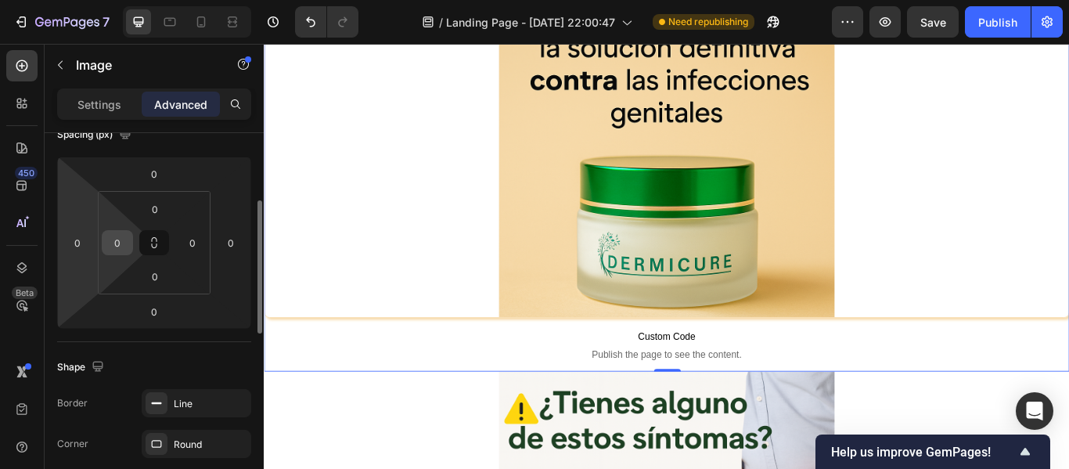
click at [112, 246] on input "0" at bounding box center [117, 242] width 23 height 23
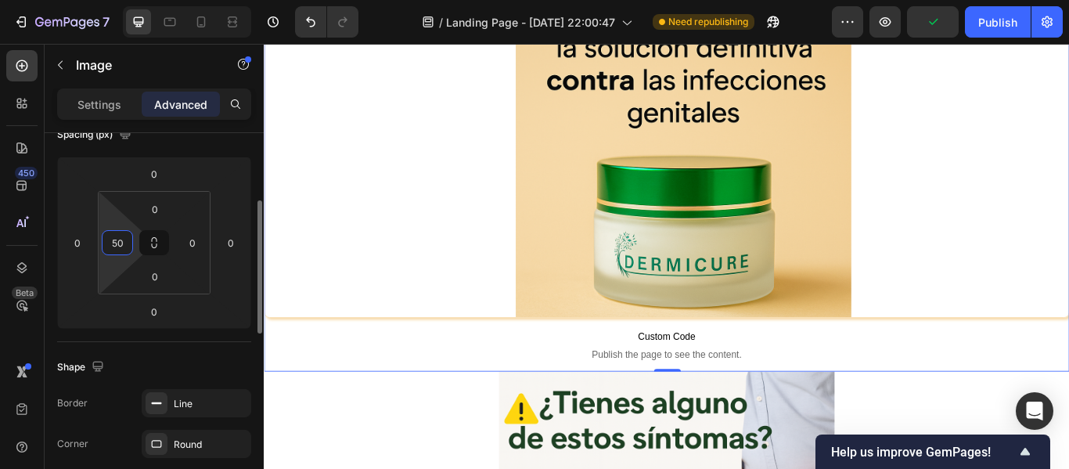
type input "5"
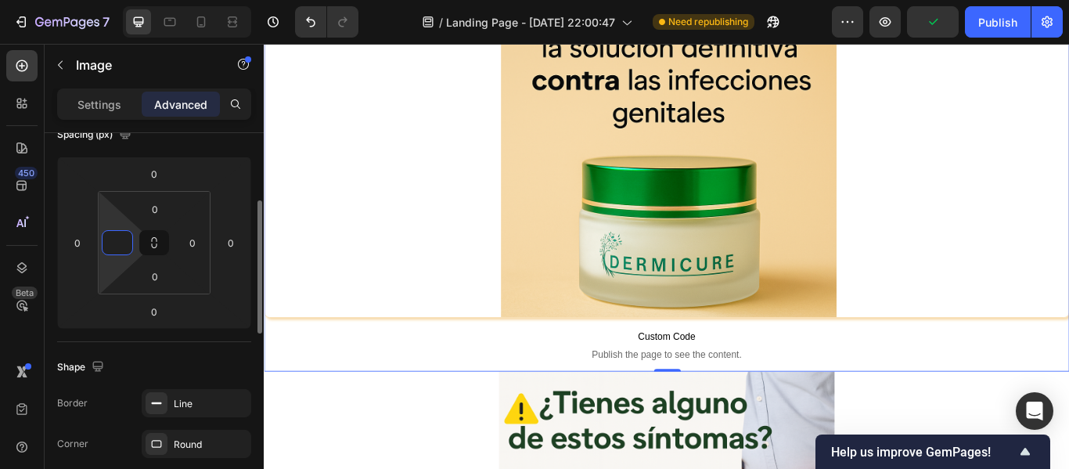
type input "0"
click at [333, 226] on div at bounding box center [734, 166] width 933 height 391
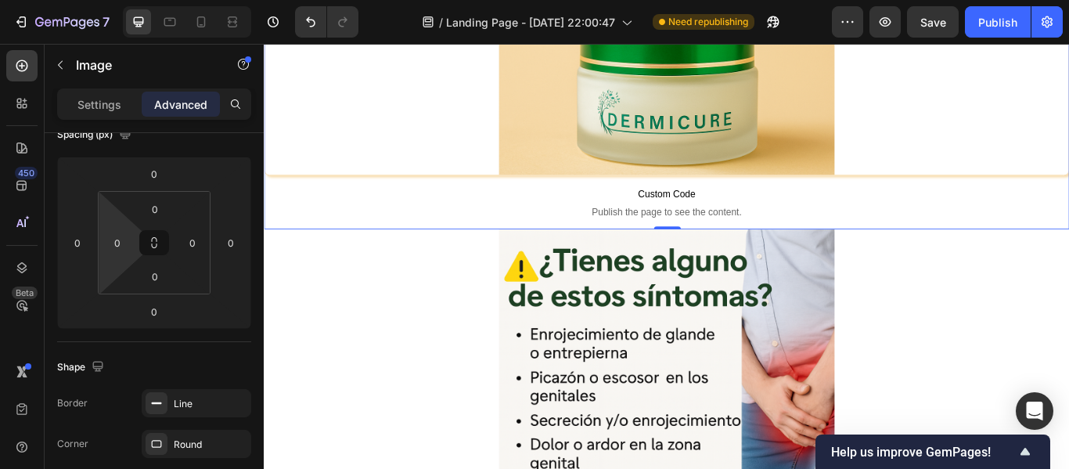
scroll to position [268, 0]
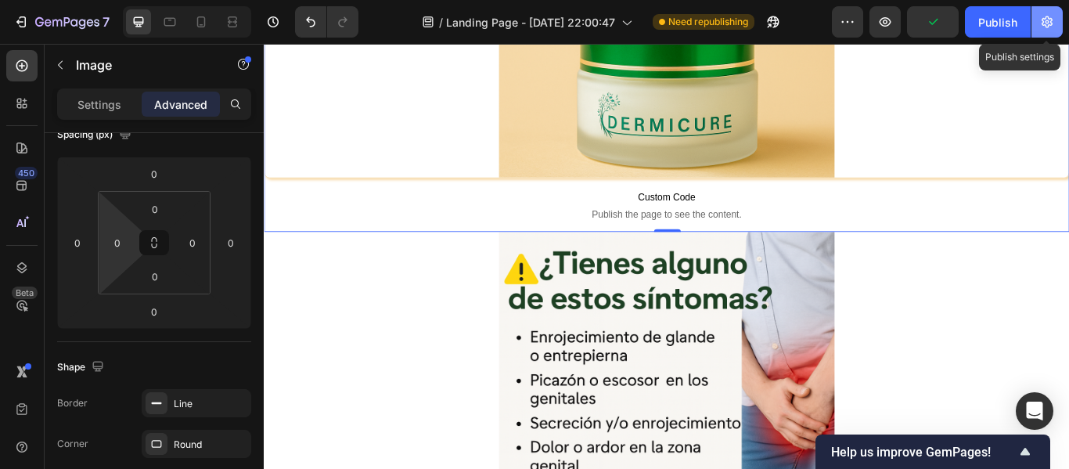
click at [1045, 23] on icon "button" at bounding box center [1047, 22] width 16 height 16
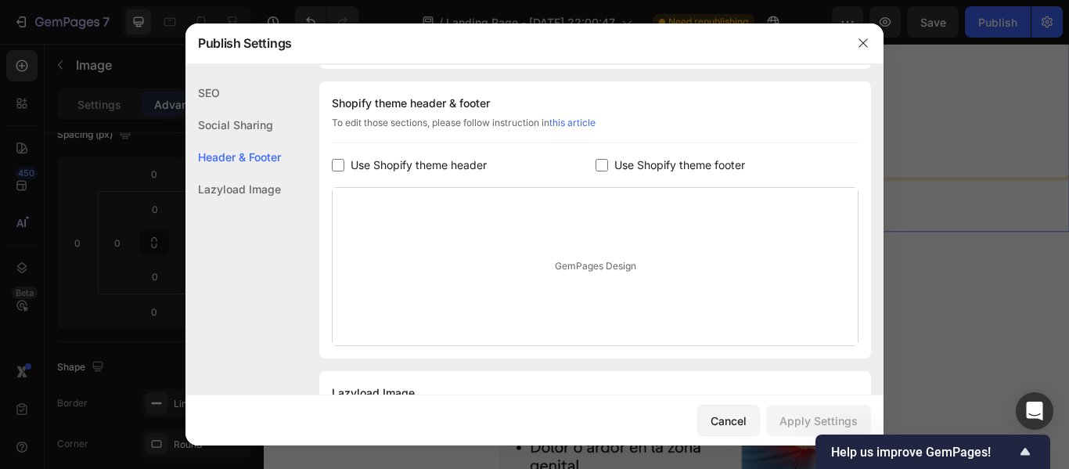
scroll to position [811, 0]
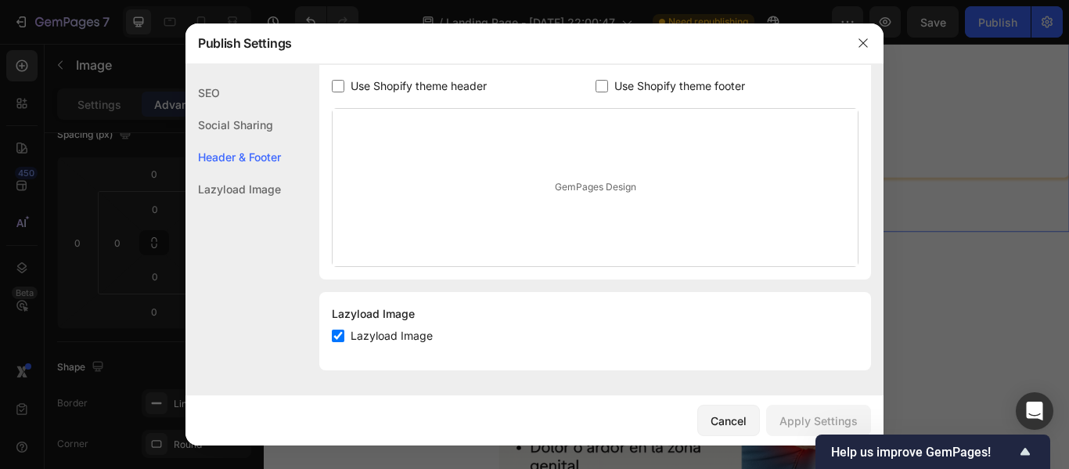
click at [329, 330] on div "Lazyload Image Lazyload Image" at bounding box center [595, 331] width 552 height 78
click at [343, 337] on input "checkbox" at bounding box center [338, 335] width 13 height 13
checkbox input "false"
click at [788, 417] on div "Apply Settings" at bounding box center [818, 420] width 78 height 16
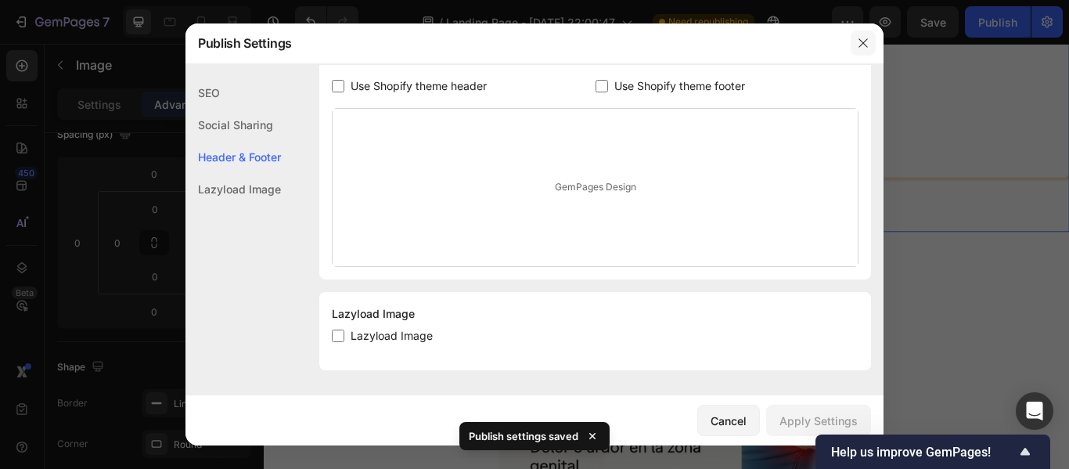
click at [857, 36] on button "button" at bounding box center [862, 43] width 25 height 25
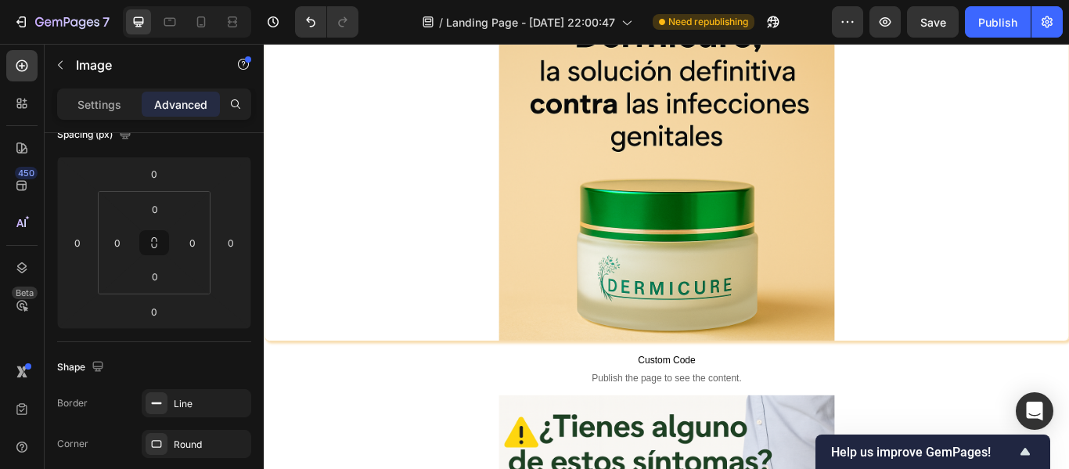
scroll to position [70, 0]
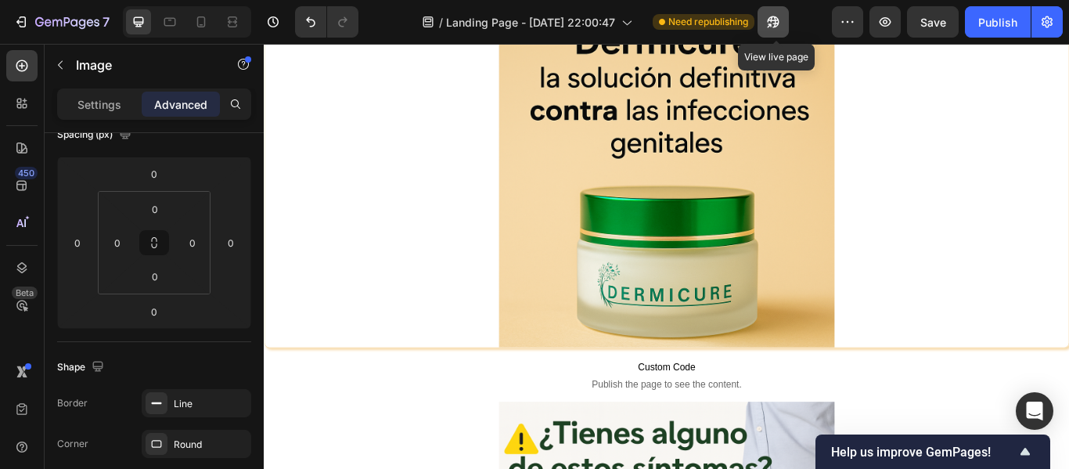
click at [785, 25] on button "button" at bounding box center [772, 21] width 31 height 31
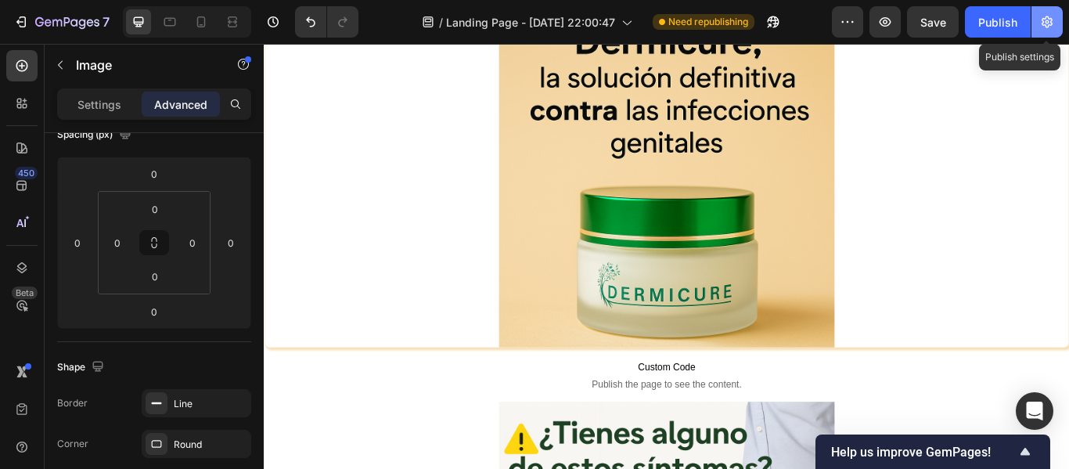
click at [1052, 24] on icon "button" at bounding box center [1047, 22] width 16 height 16
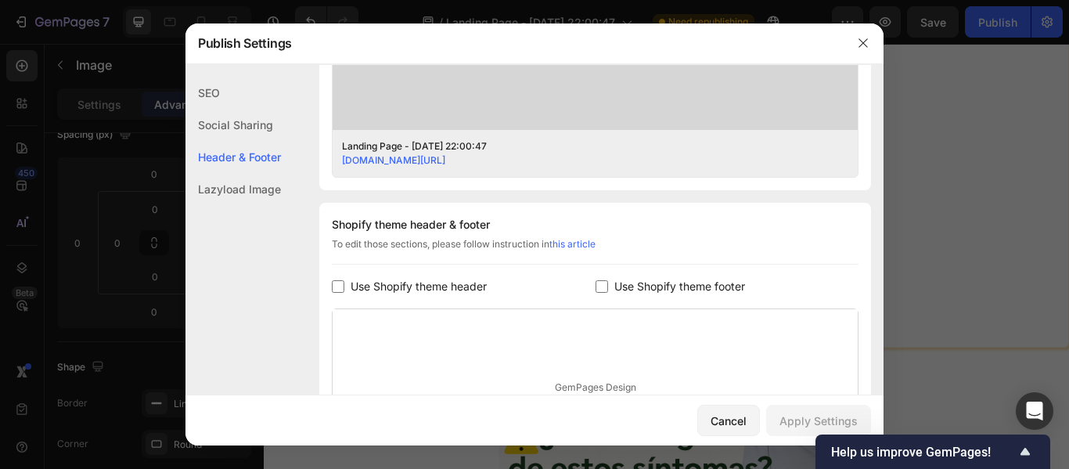
scroll to position [811, 0]
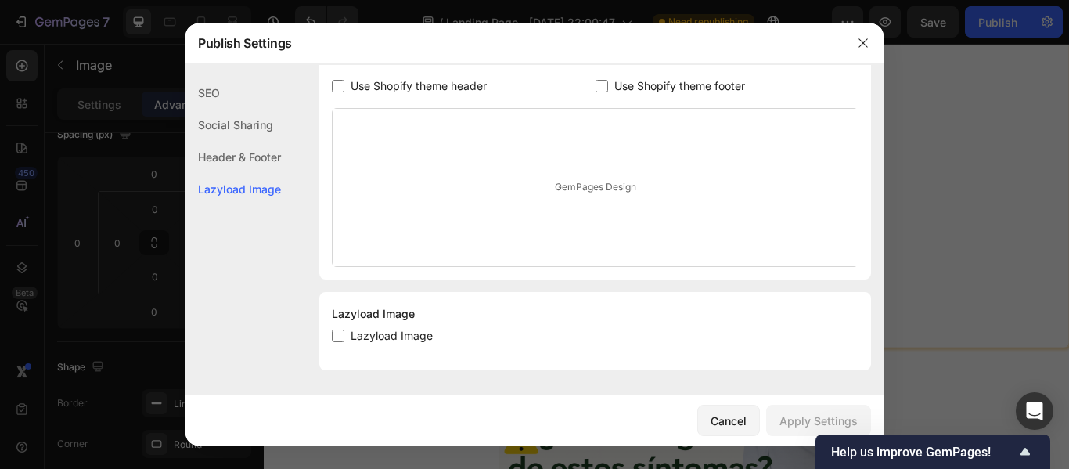
click at [386, 335] on span "Lazyload Image" at bounding box center [392, 335] width 82 height 19
click at [340, 336] on input "checkbox" at bounding box center [338, 335] width 13 height 13
checkbox input "true"
click at [820, 419] on div "Apply Settings" at bounding box center [818, 420] width 78 height 16
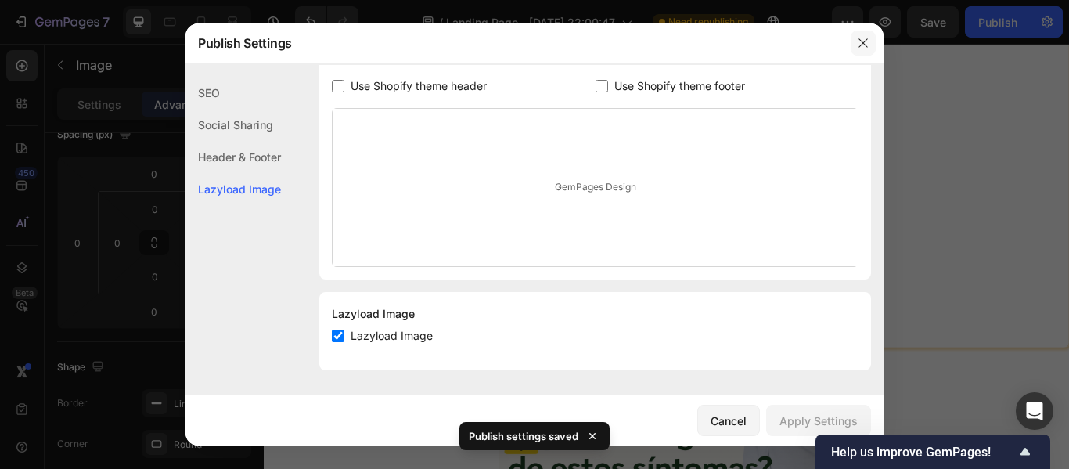
click at [865, 39] on icon "button" at bounding box center [863, 43] width 13 height 13
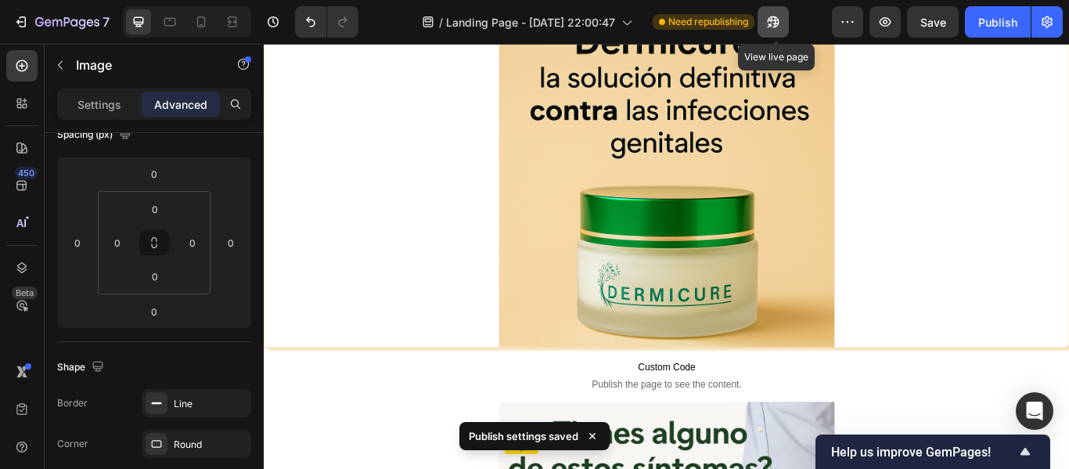
click at [774, 17] on icon "button" at bounding box center [774, 22] width 12 height 12
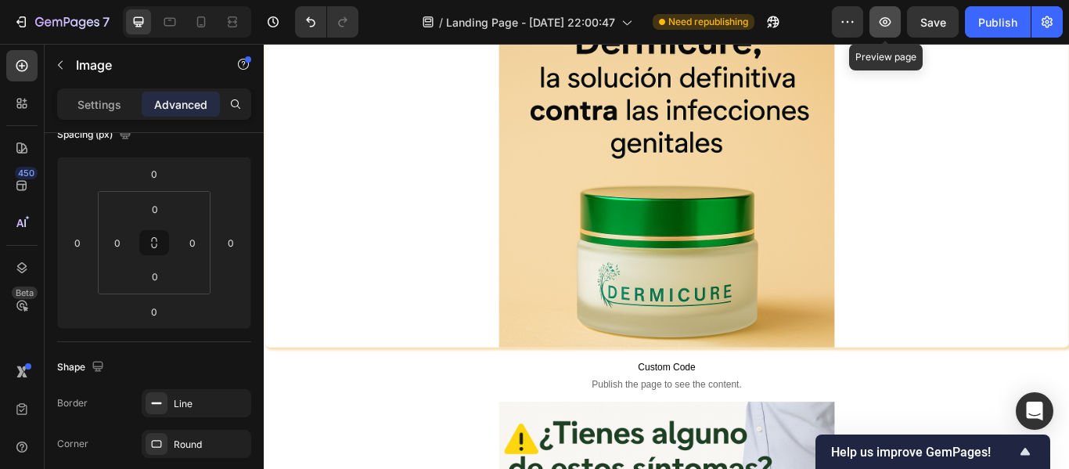
click at [877, 18] on icon "button" at bounding box center [885, 22] width 16 height 16
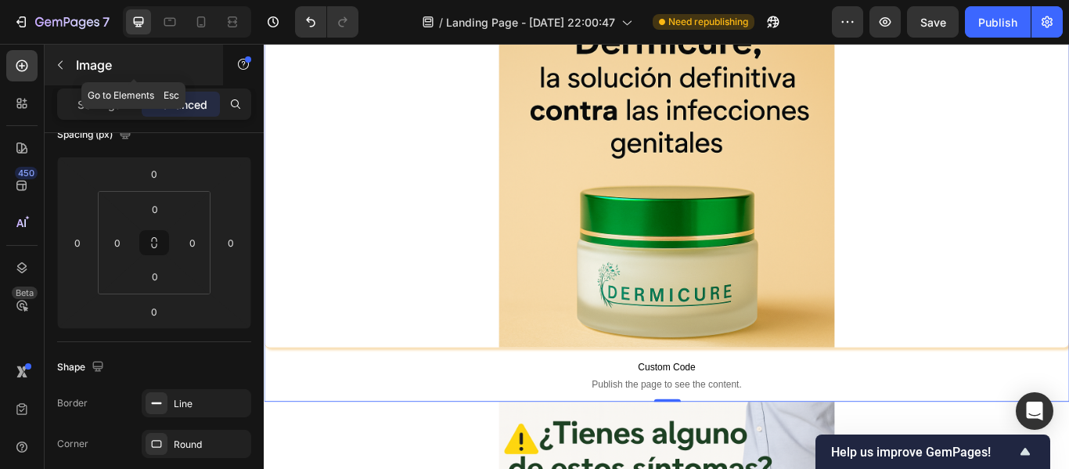
click at [55, 75] on button "button" at bounding box center [60, 64] width 25 height 25
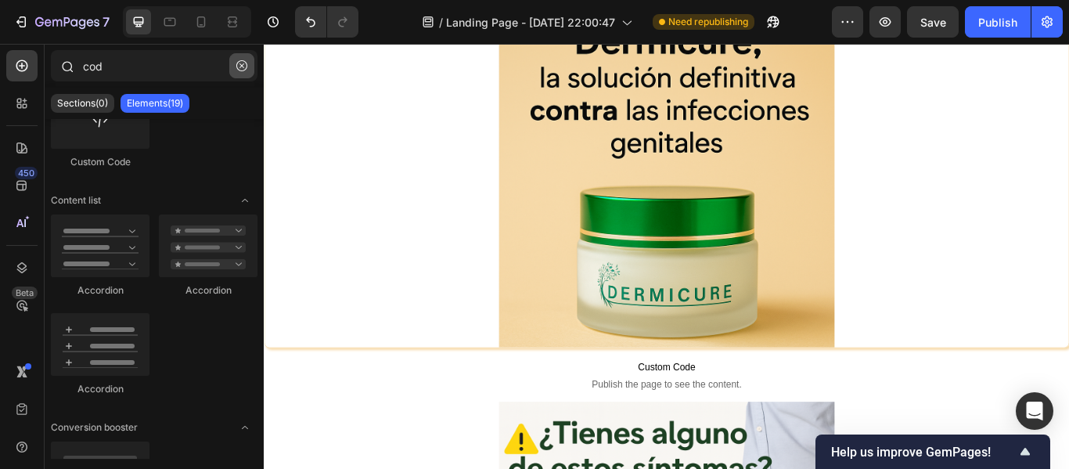
click at [240, 70] on icon "button" at bounding box center [241, 65] width 11 height 11
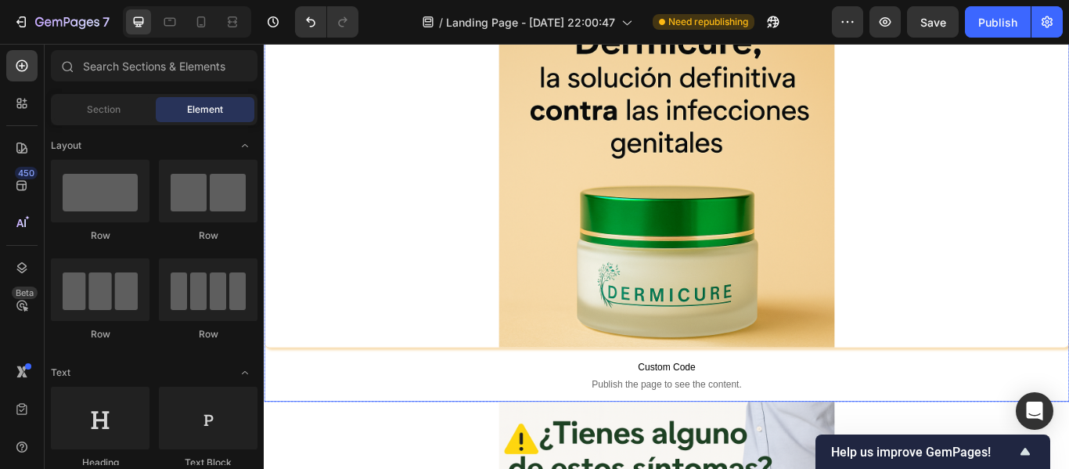
scroll to position [0, 0]
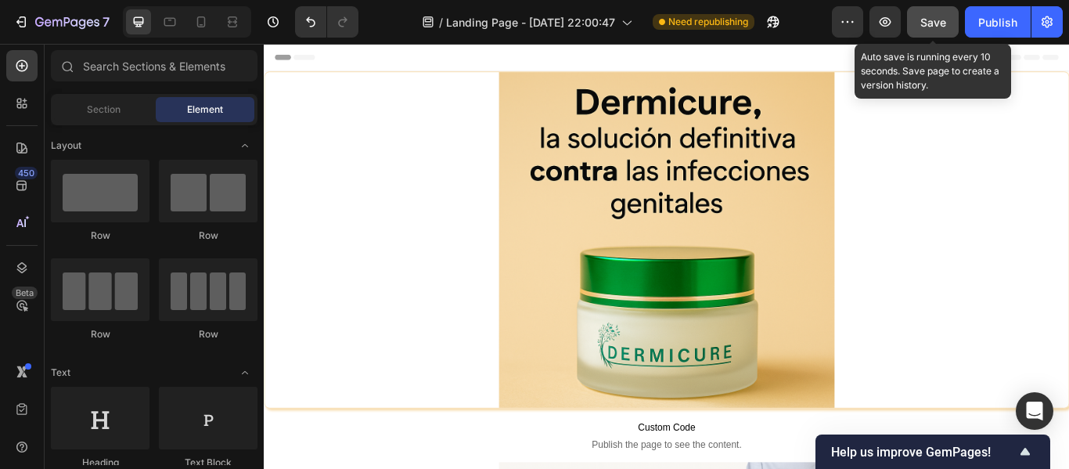
click at [946, 34] on button "Save" at bounding box center [933, 21] width 52 height 31
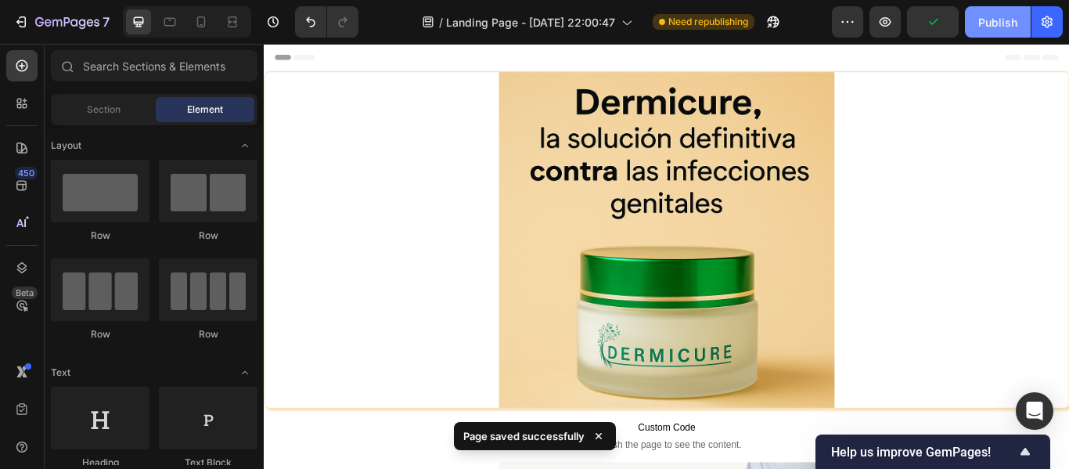
click at [982, 15] on div "Publish" at bounding box center [997, 22] width 39 height 16
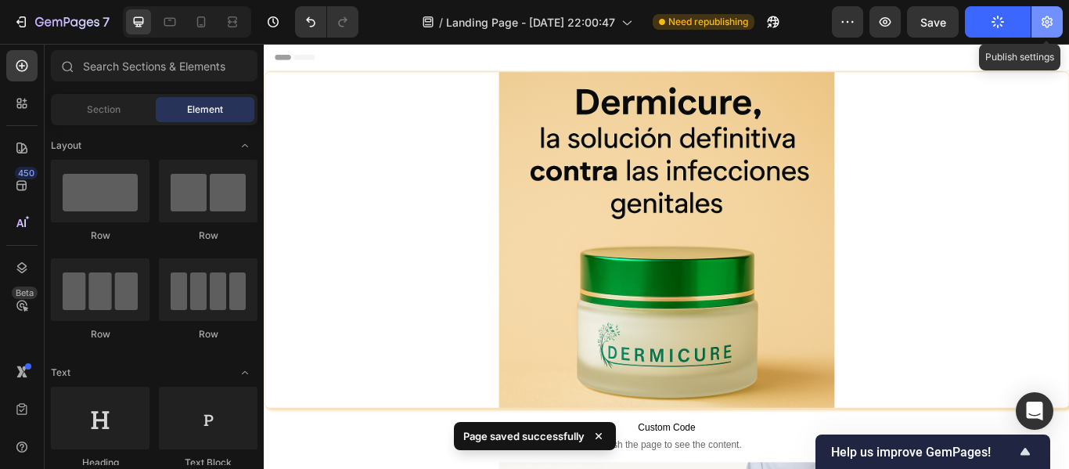
click at [1033, 32] on button "button" at bounding box center [1046, 21] width 31 height 31
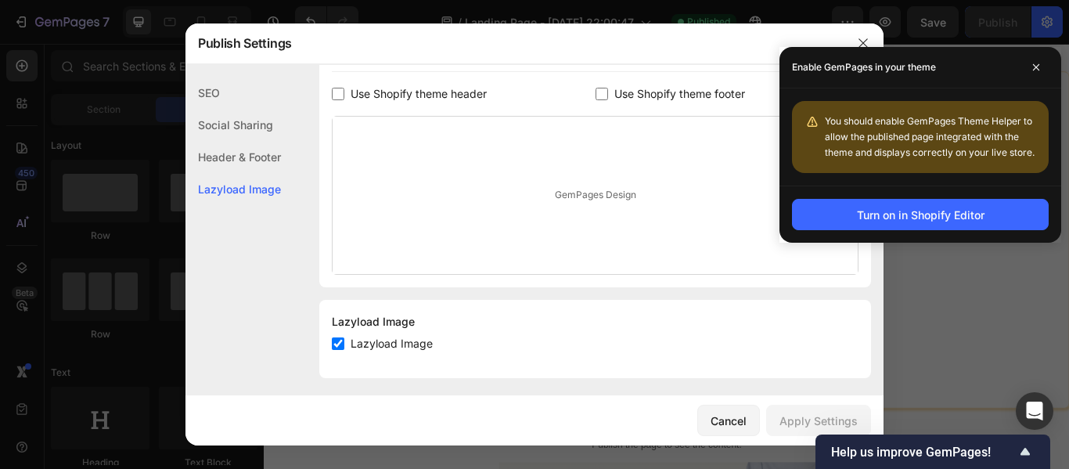
scroll to position [811, 0]
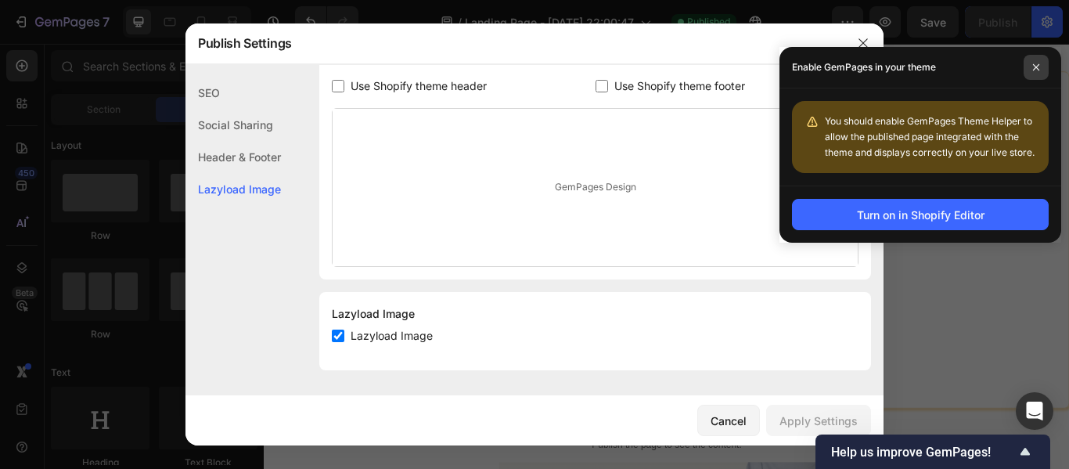
click at [1046, 64] on span at bounding box center [1035, 67] width 25 height 25
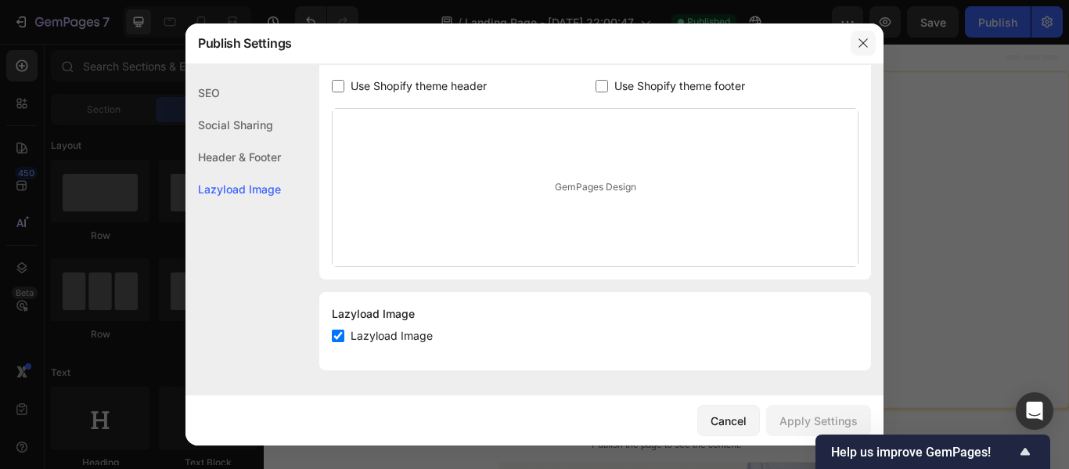
click at [871, 55] on button "button" at bounding box center [862, 43] width 25 height 25
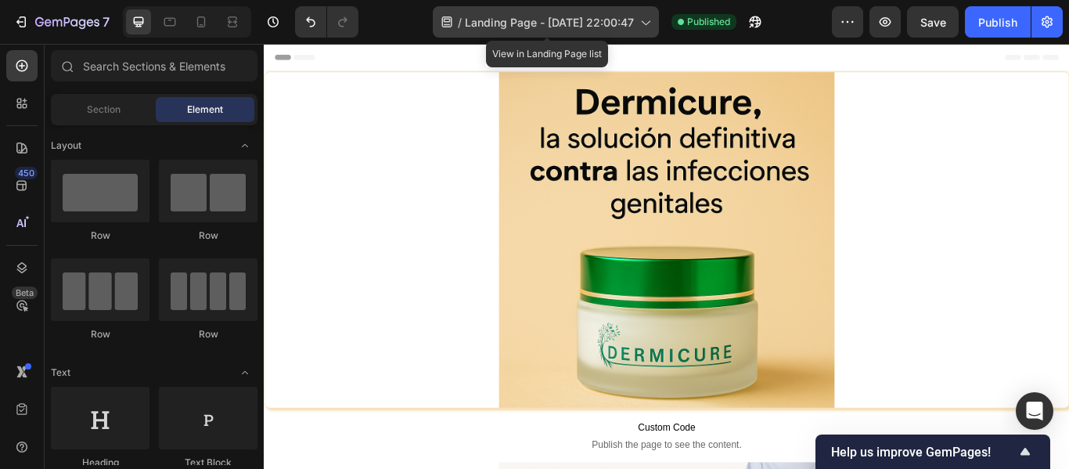
click at [608, 15] on span "Landing Page - Sep 28, 22:00:47" at bounding box center [549, 22] width 169 height 16
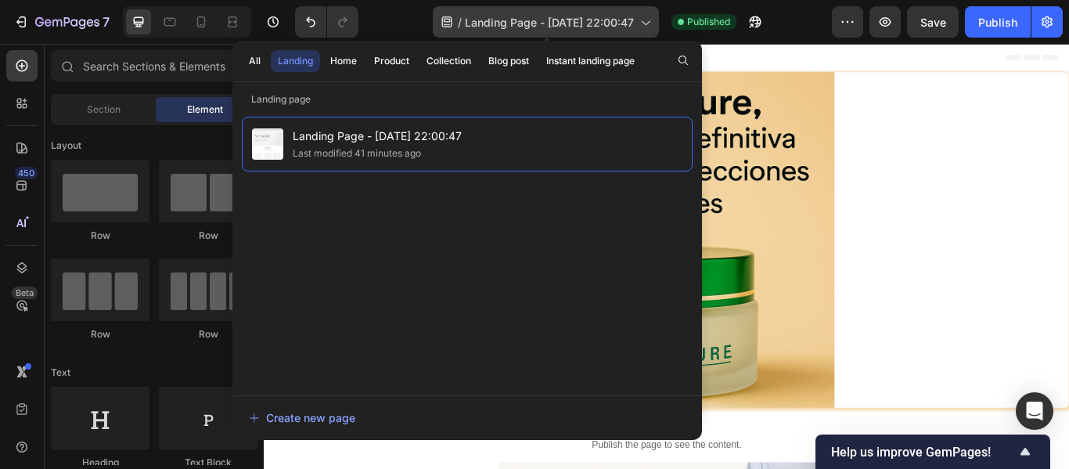
click at [608, 15] on span "Landing Page - Sep 28, 22:00:47" at bounding box center [549, 22] width 169 height 16
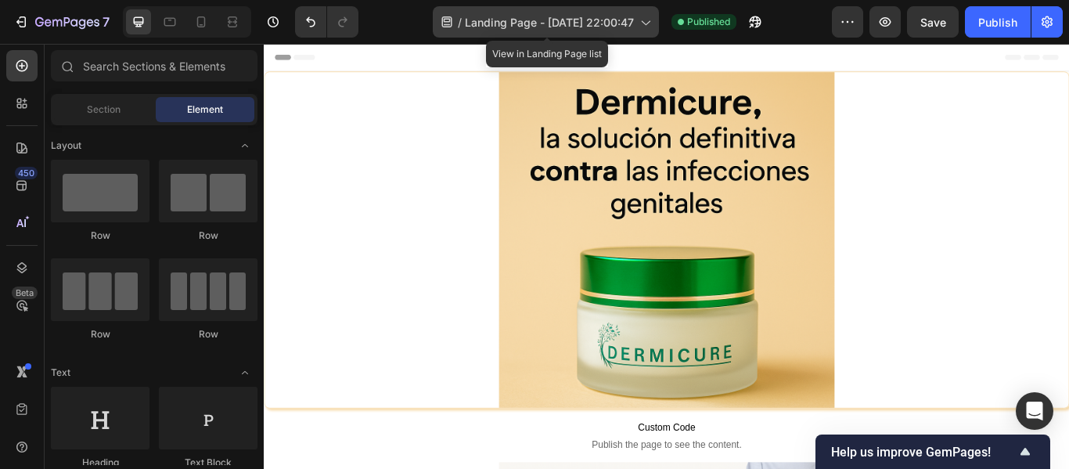
click at [608, 15] on span "Landing Page - Sep 28, 22:00:47" at bounding box center [549, 22] width 169 height 16
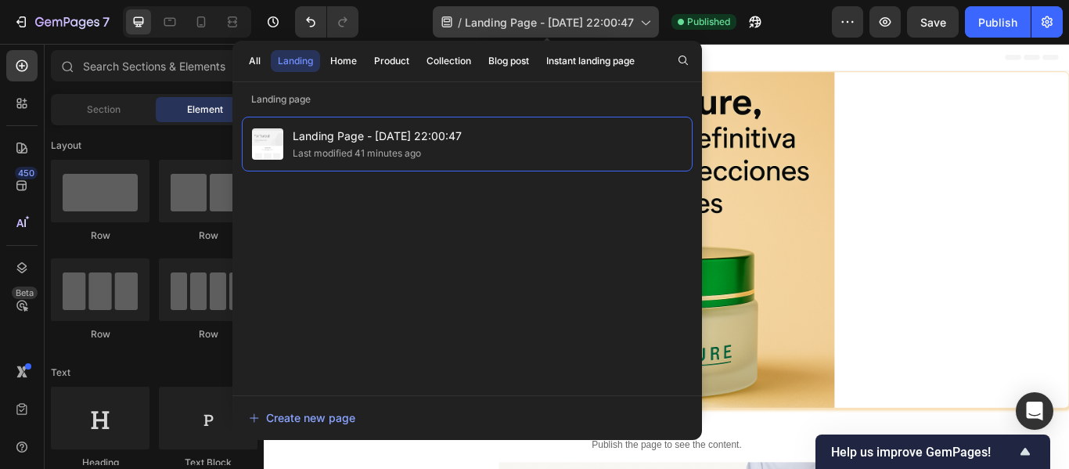
click at [608, 15] on span "Landing Page - Sep 28, 22:00:47" at bounding box center [549, 22] width 169 height 16
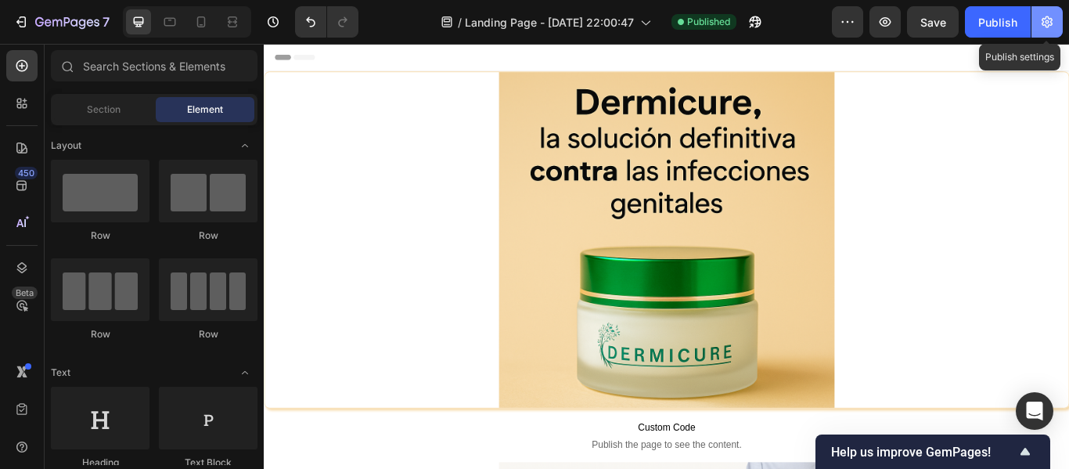
click at [1048, 22] on icon "button" at bounding box center [1047, 22] width 4 height 4
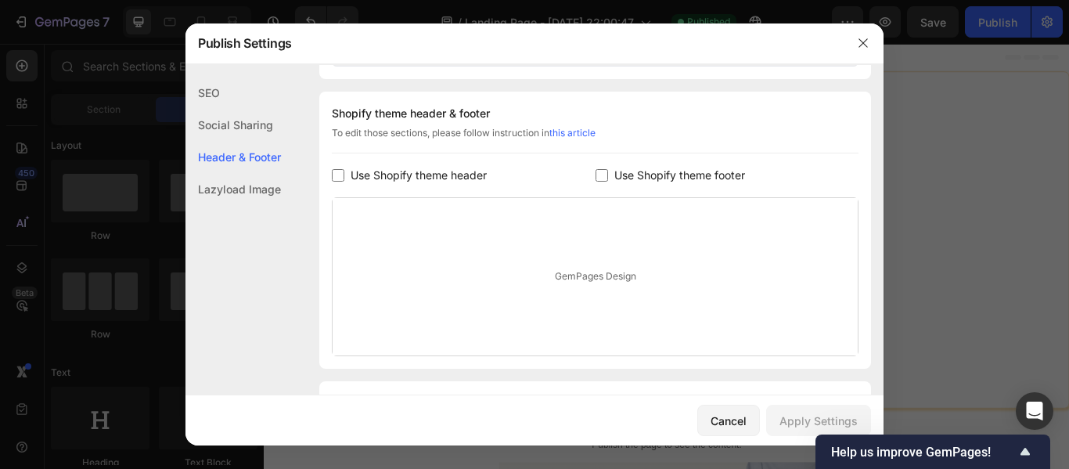
scroll to position [724, 0]
click at [587, 166] on div "Use Shopify theme header" at bounding box center [464, 172] width 264 height 19
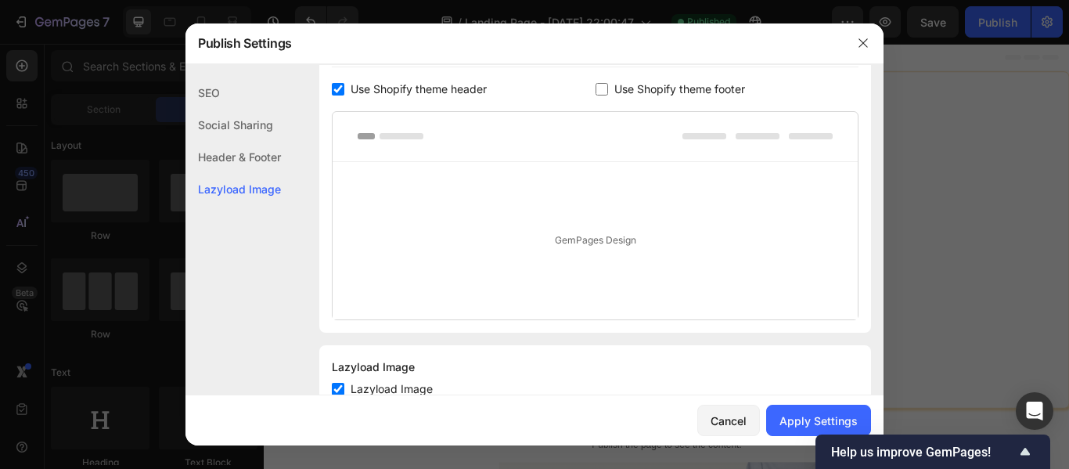
scroll to position [805, 0]
click at [339, 94] on input "checkbox" at bounding box center [338, 91] width 13 height 13
checkbox input "false"
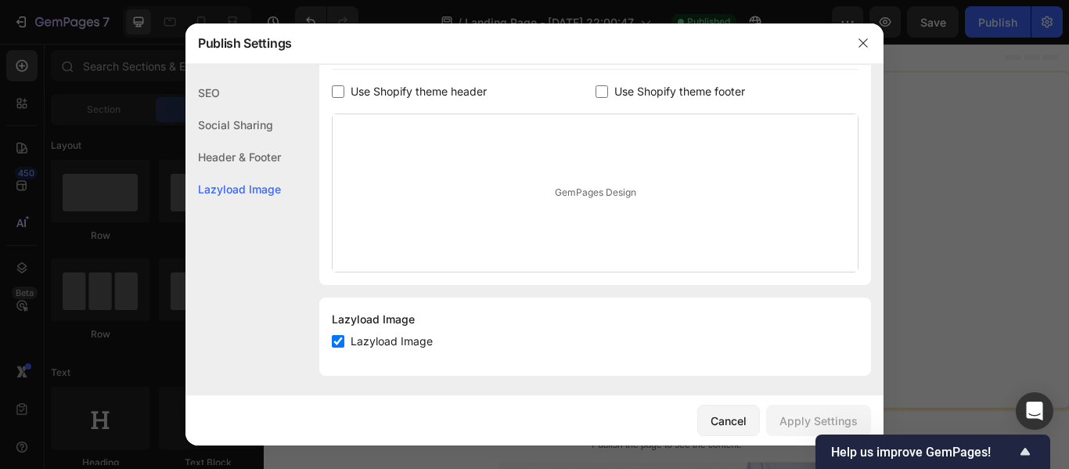
click at [608, 94] on label "Use Shopify theme footer" at bounding box center [676, 91] width 137 height 19
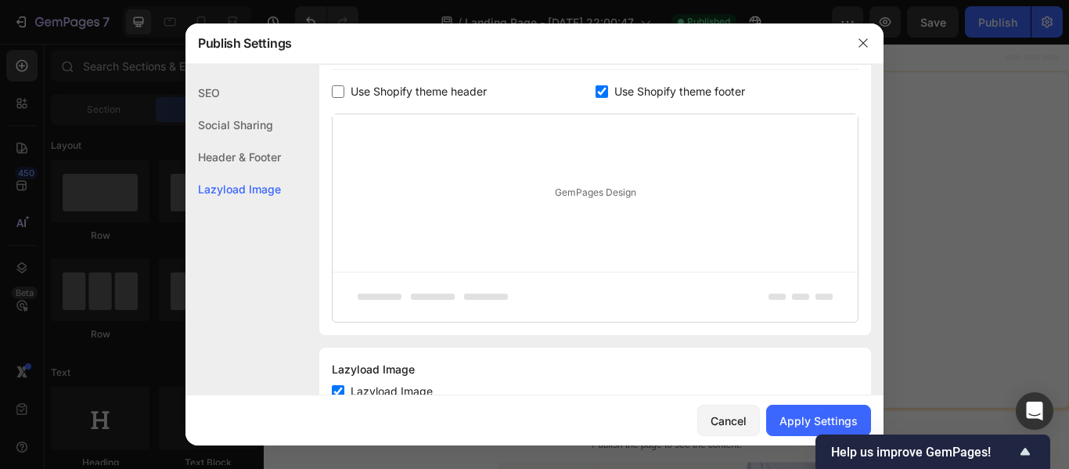
click at [578, 165] on div "GemPages Design" at bounding box center [595, 192] width 525 height 157
click at [595, 92] on input "checkbox" at bounding box center [601, 91] width 13 height 13
checkbox input "false"
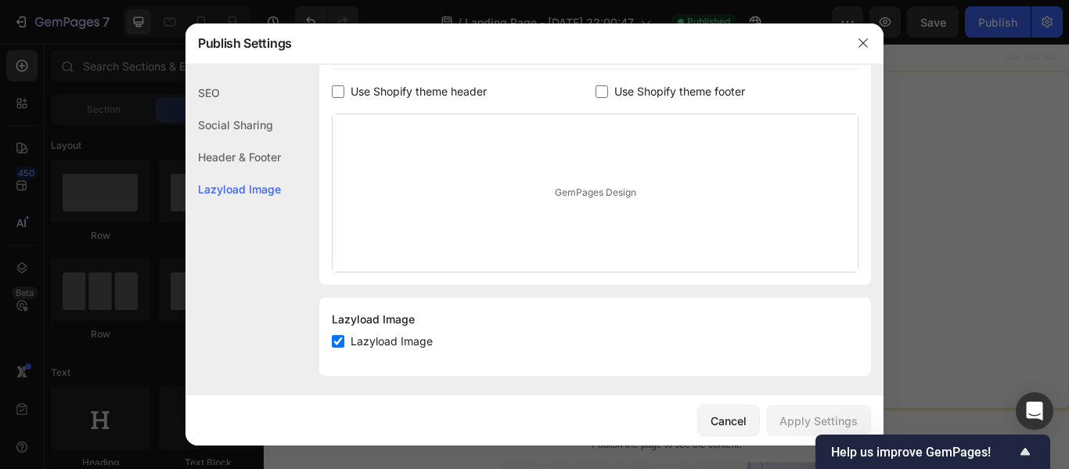
click at [266, 157] on div "Header & Footer" at bounding box center [232, 157] width 95 height 32
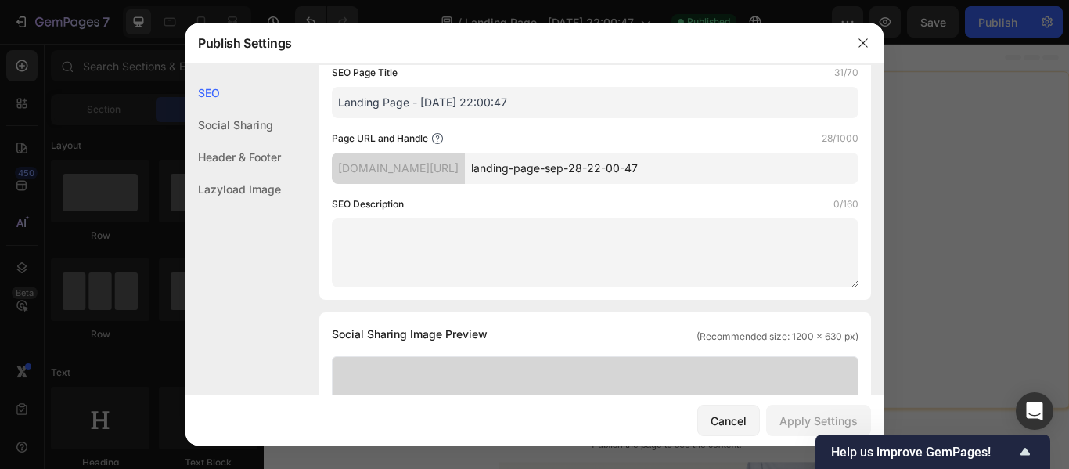
scroll to position [0, 0]
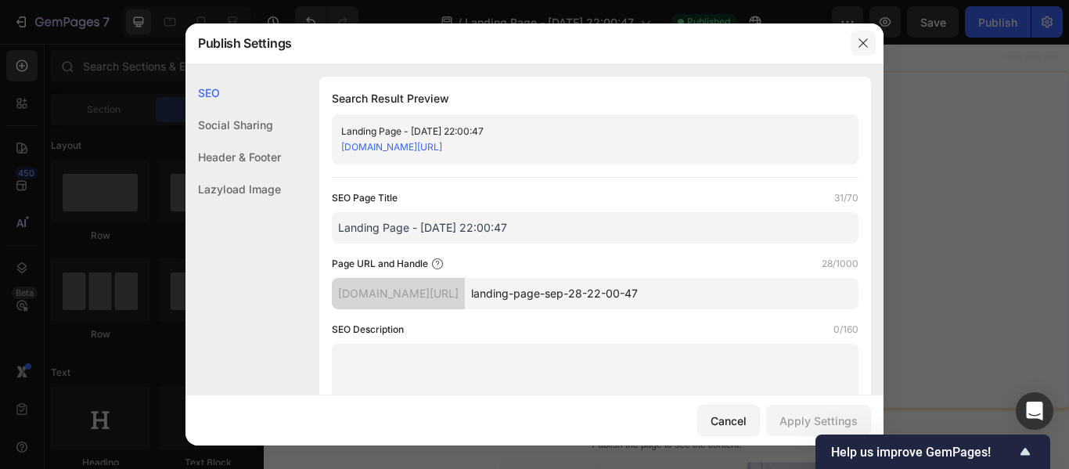
click at [868, 44] on icon "button" at bounding box center [863, 43] width 13 height 13
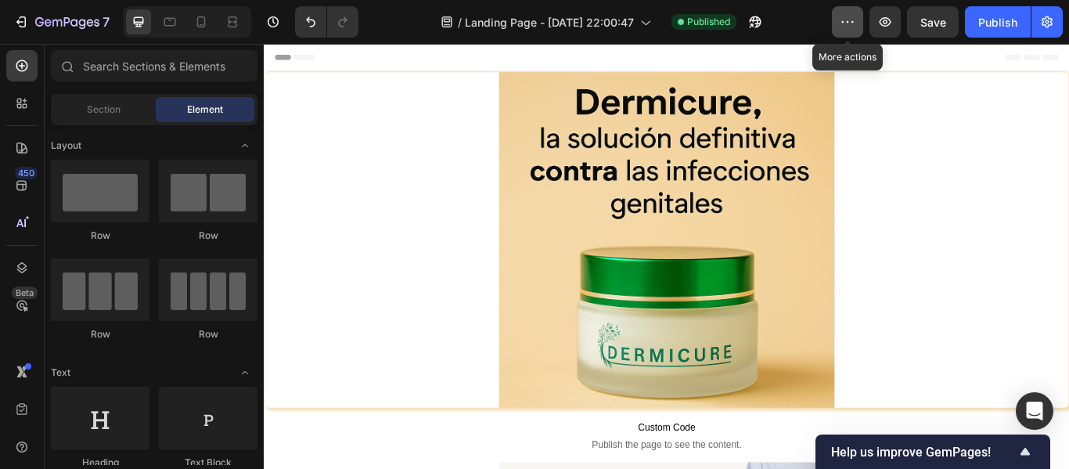
click at [852, 11] on button "button" at bounding box center [847, 21] width 31 height 31
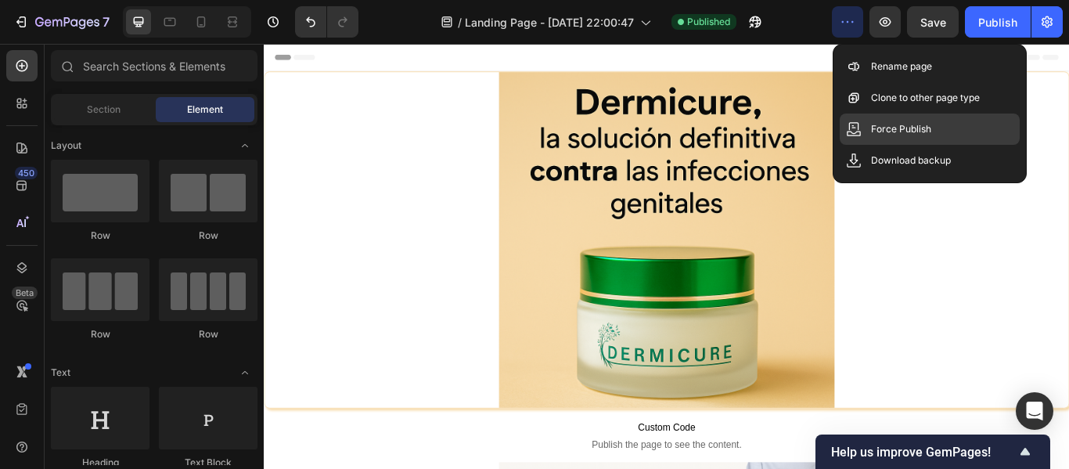
click at [882, 129] on p "Force Publish" at bounding box center [901, 129] width 60 height 16
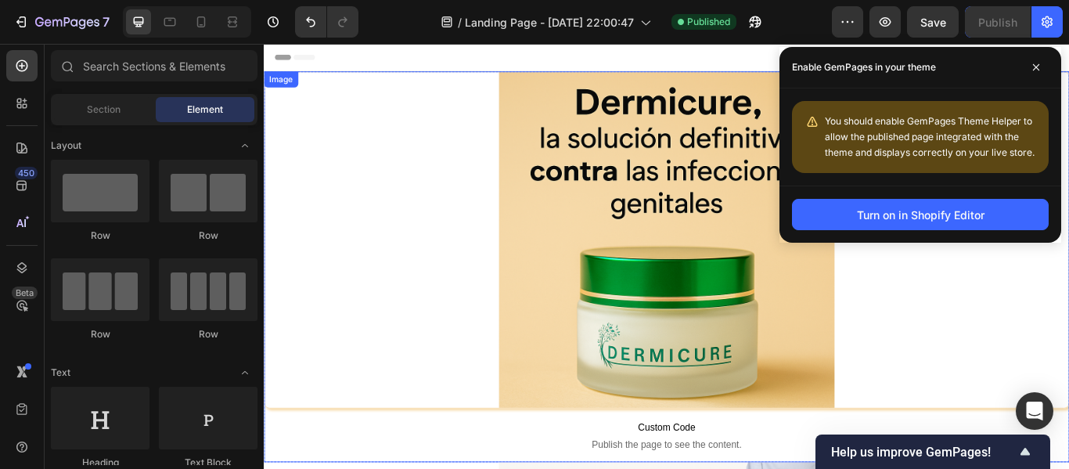
click at [753, 101] on img at bounding box center [732, 272] width 391 height 391
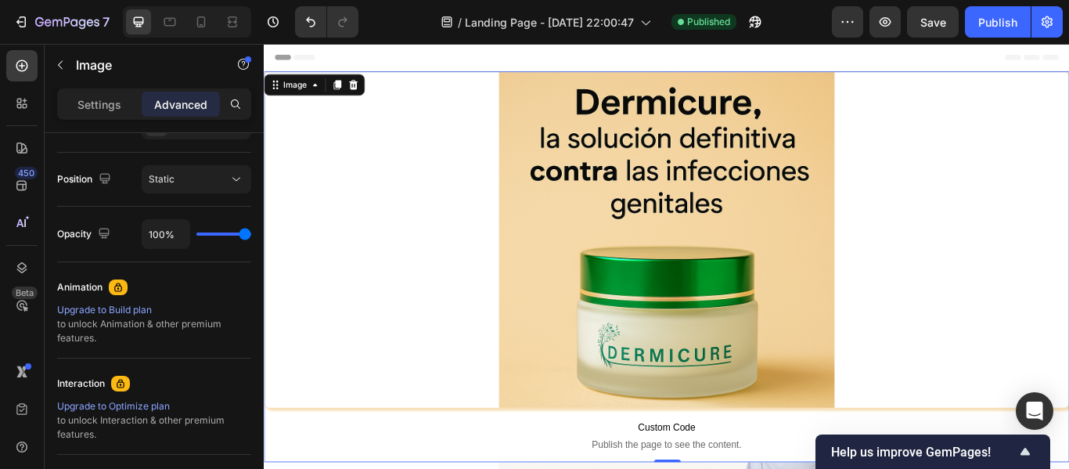
scroll to position [706, 0]
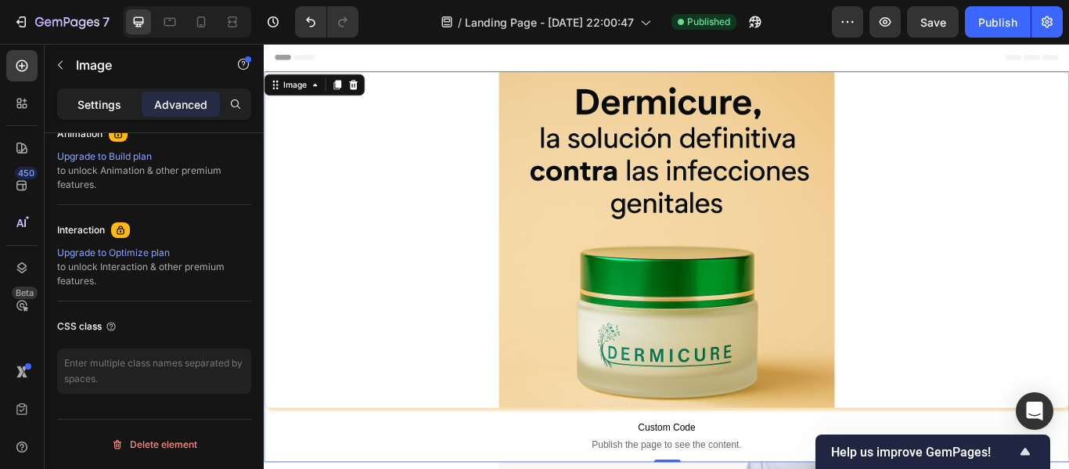
click at [87, 100] on p "Settings" at bounding box center [99, 104] width 44 height 16
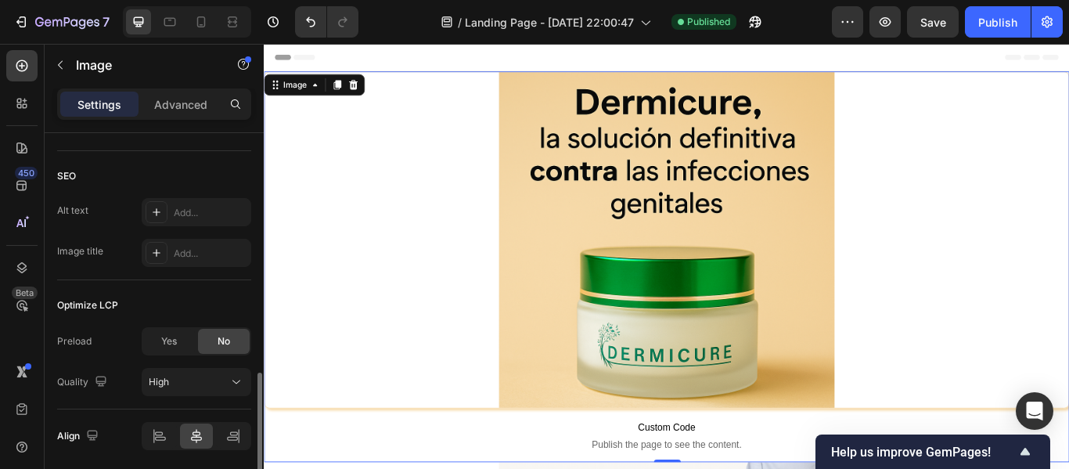
scroll to position [801, 0]
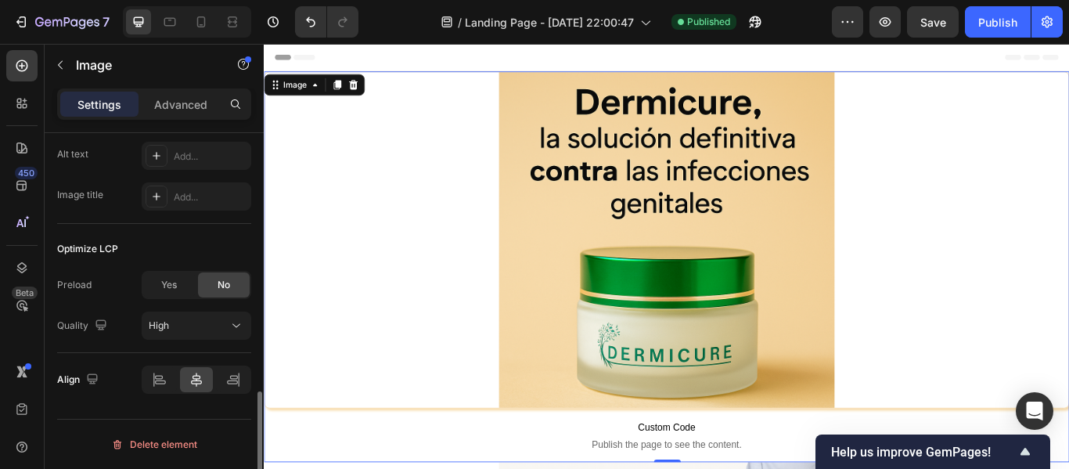
click at [344, 211] on div at bounding box center [732, 272] width 937 height 391
click at [196, 96] on p "Advanced" at bounding box center [180, 104] width 53 height 16
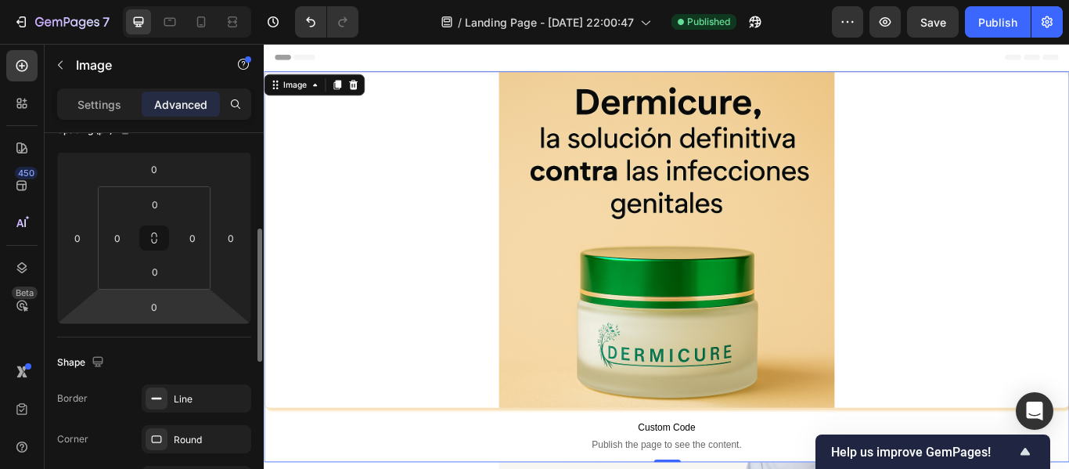
scroll to position [218, 0]
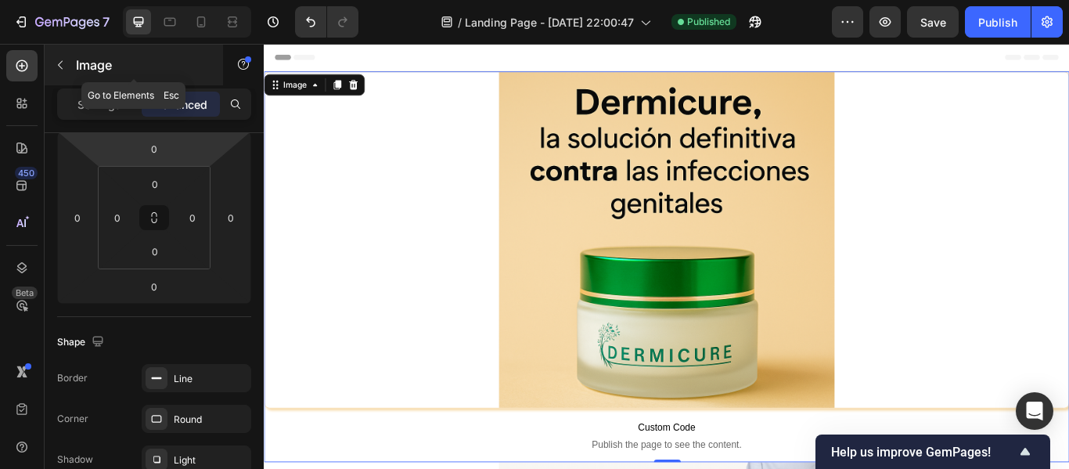
click at [51, 53] on button "button" at bounding box center [60, 64] width 25 height 25
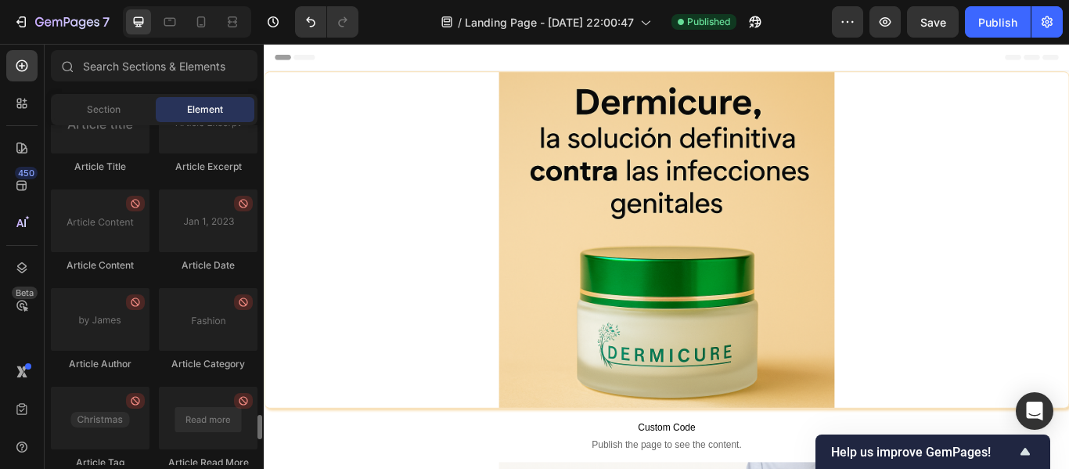
scroll to position [4297, 0]
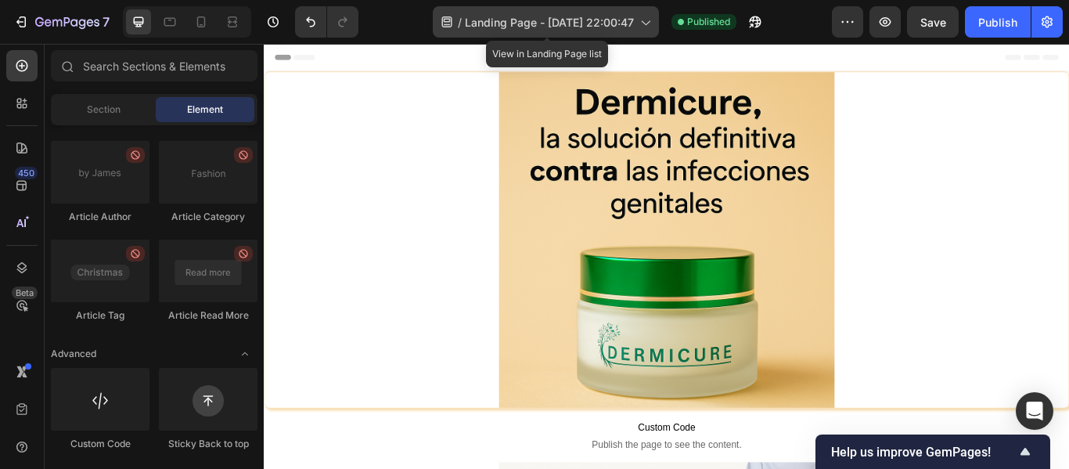
click at [440, 17] on icon at bounding box center [447, 22] width 16 height 16
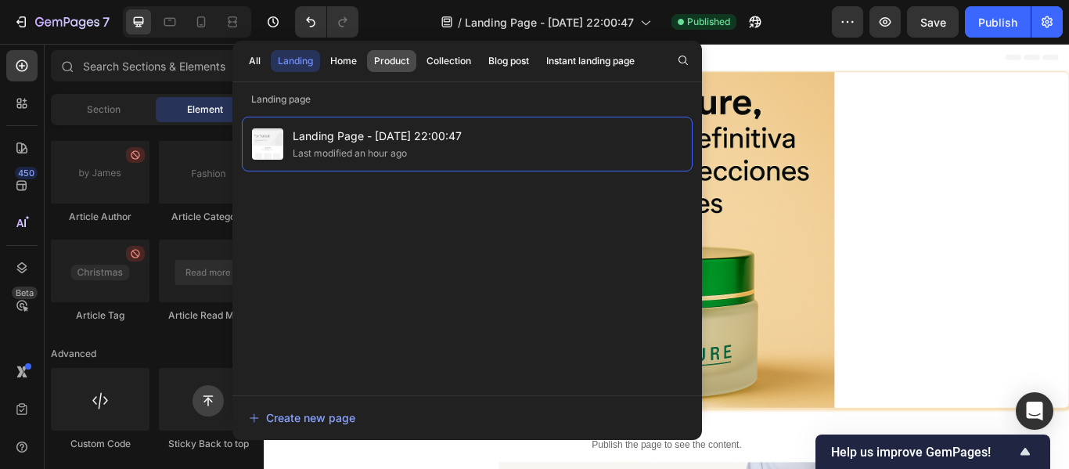
click at [386, 63] on div "Product" at bounding box center [391, 61] width 35 height 14
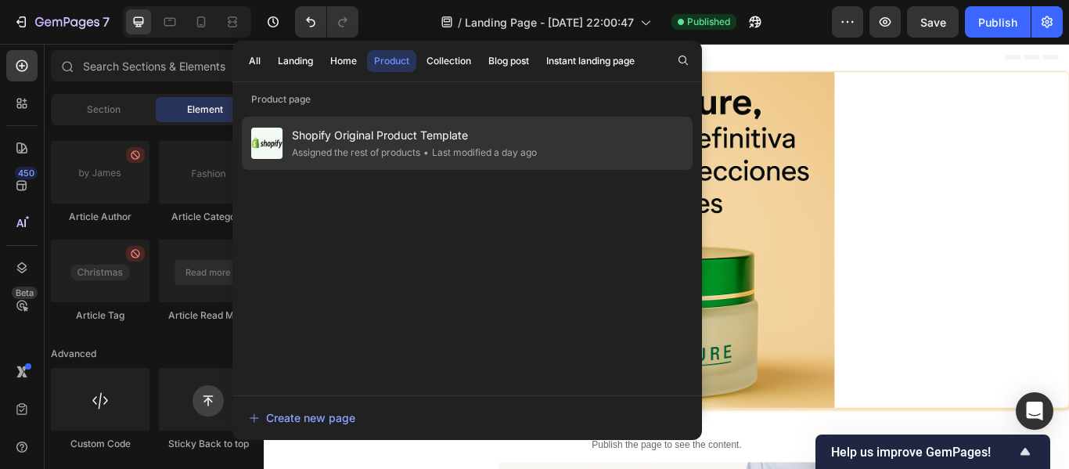
click at [392, 142] on span "Shopify Original Product Template" at bounding box center [414, 135] width 245 height 19
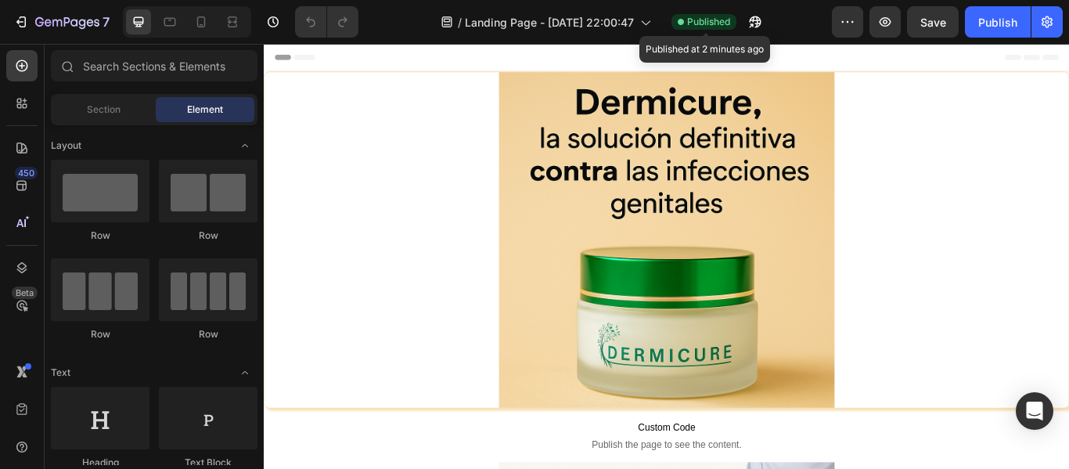
click at [708, 22] on span "Published" at bounding box center [708, 22] width 43 height 14
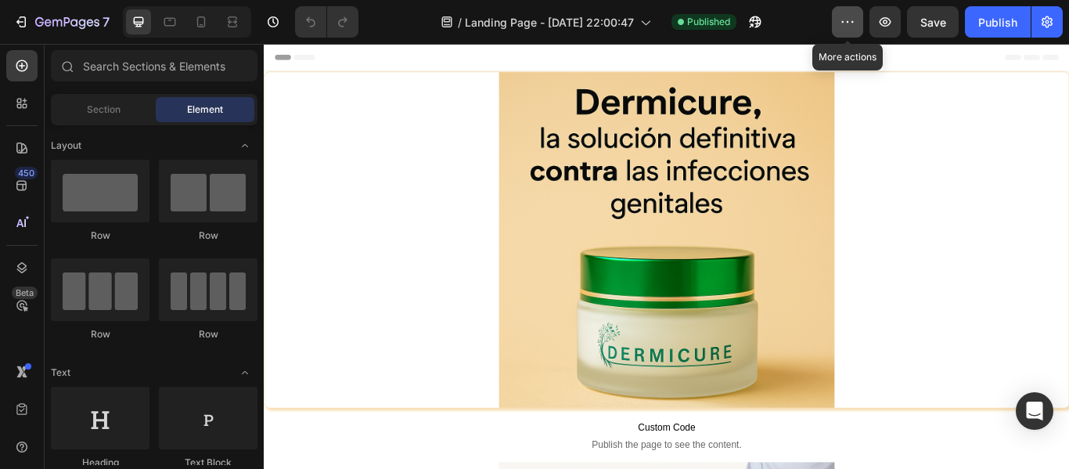
click at [861, 14] on button "button" at bounding box center [847, 21] width 31 height 31
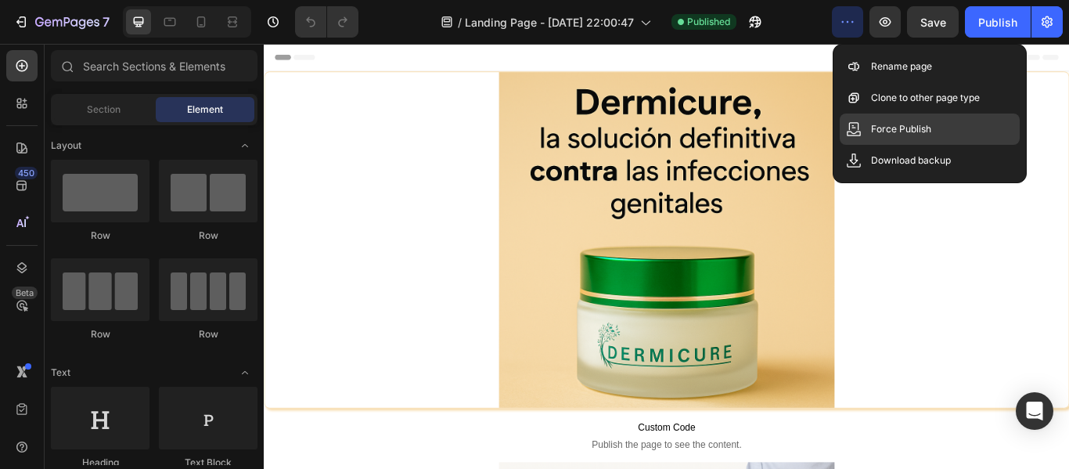
click at [915, 128] on p "Force Publish" at bounding box center [901, 129] width 60 height 16
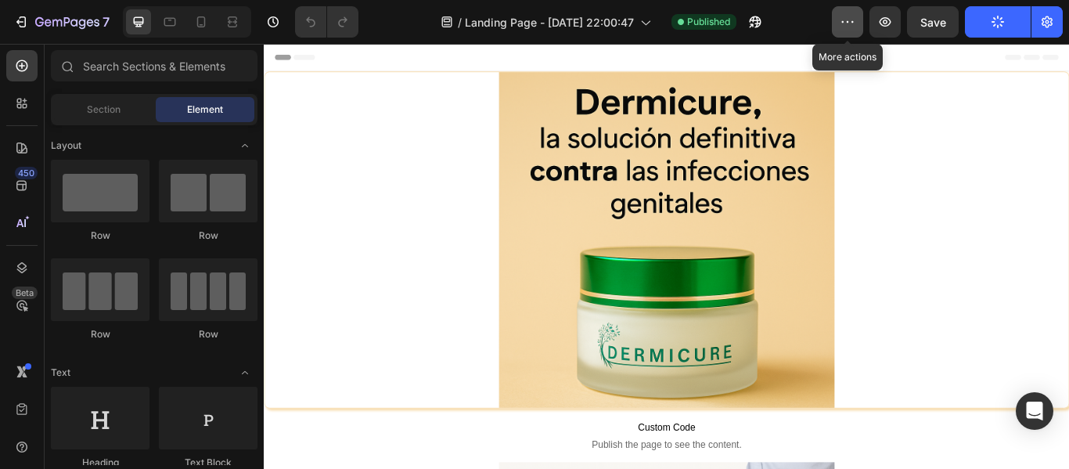
click at [859, 32] on button "button" at bounding box center [847, 21] width 31 height 31
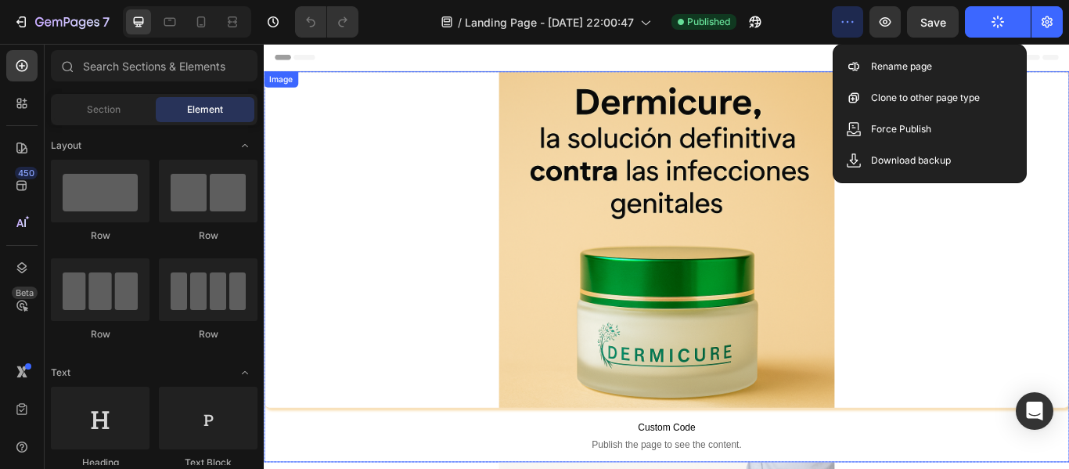
click at [1068, 270] on div at bounding box center [732, 272] width 937 height 391
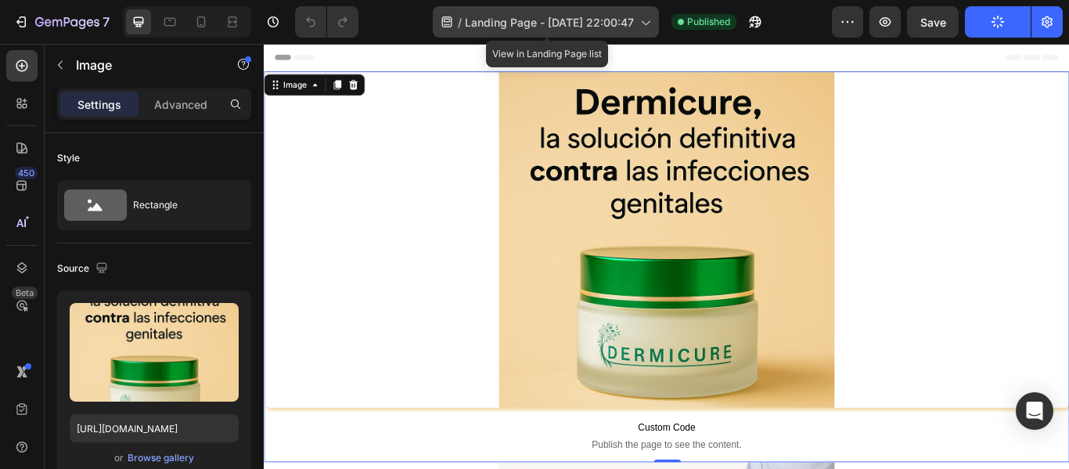
click at [445, 23] on icon at bounding box center [447, 22] width 16 height 16
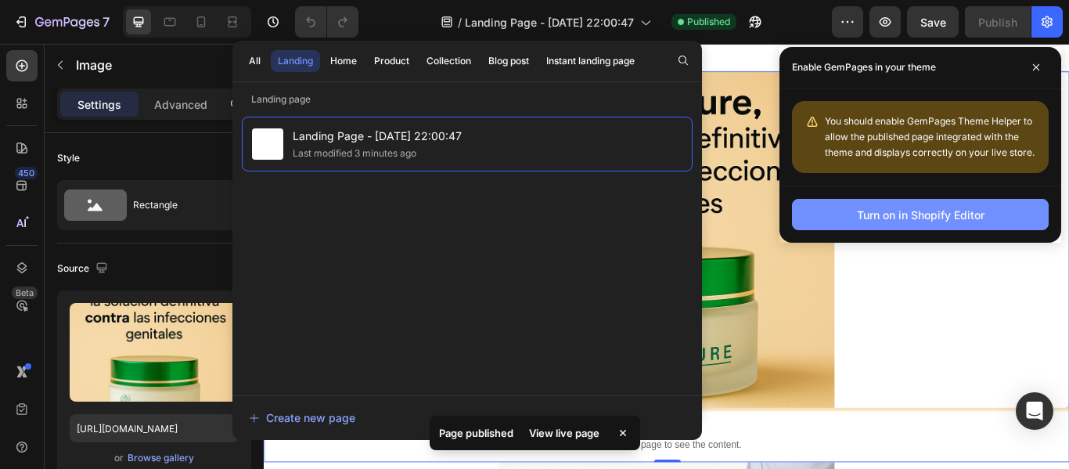
click at [915, 203] on button "Turn on in Shopify Editor" at bounding box center [920, 214] width 257 height 31
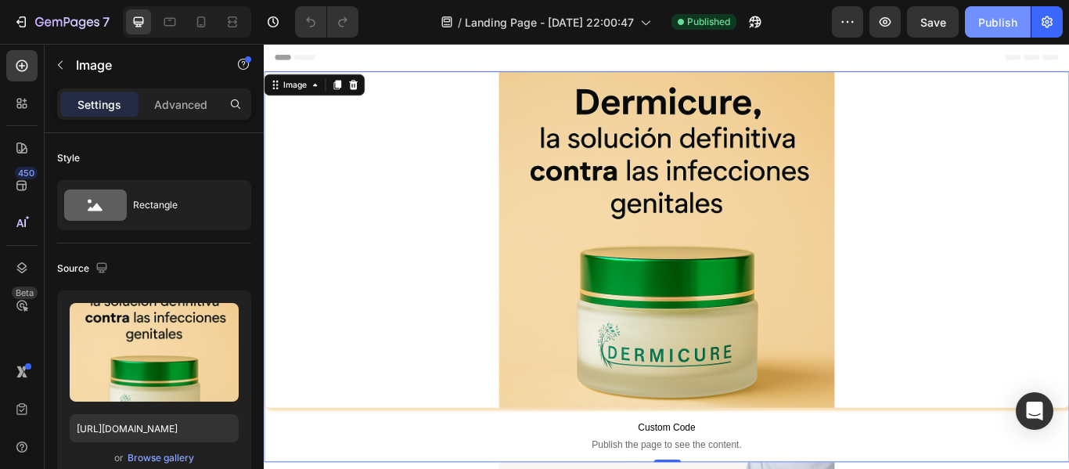
click at [972, 16] on button "Publish" at bounding box center [998, 21] width 66 height 31
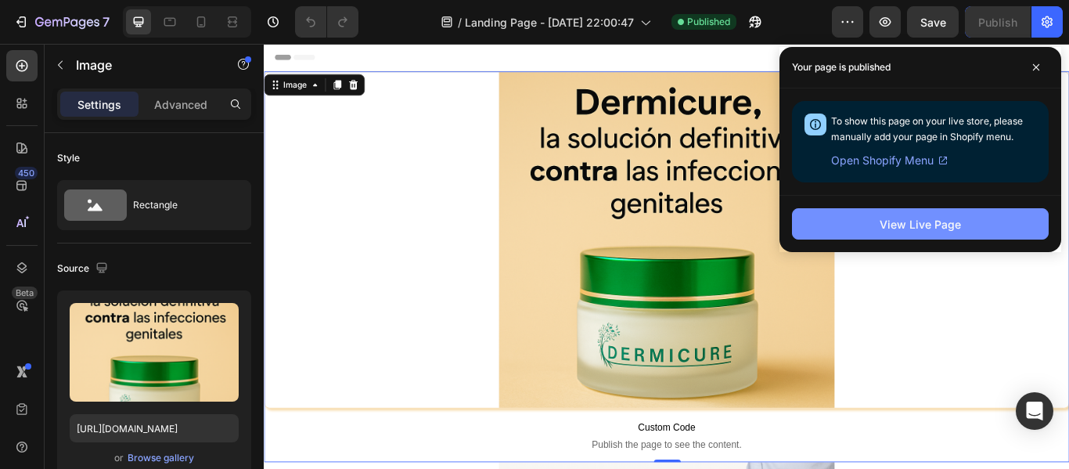
click at [919, 223] on div "View Live Page" at bounding box center [919, 224] width 81 height 16
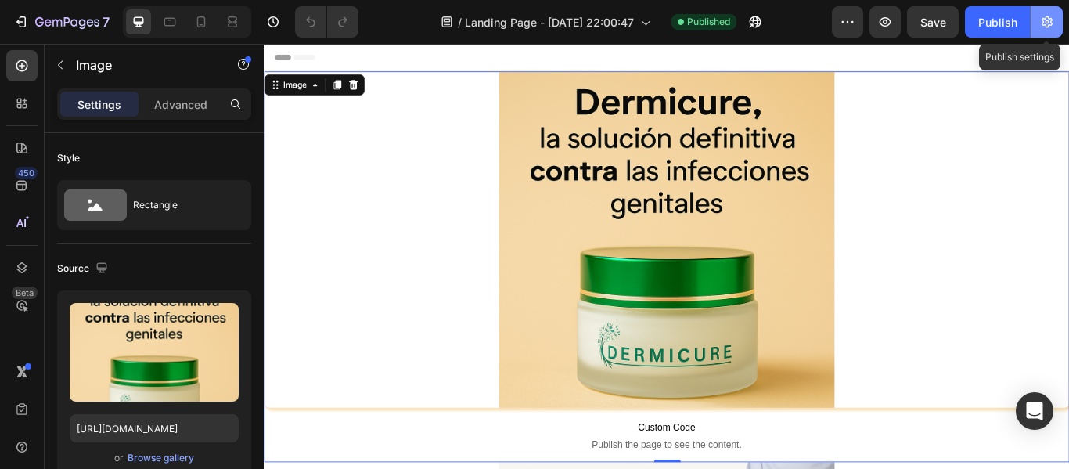
click at [1042, 20] on icon "button" at bounding box center [1046, 22] width 11 height 12
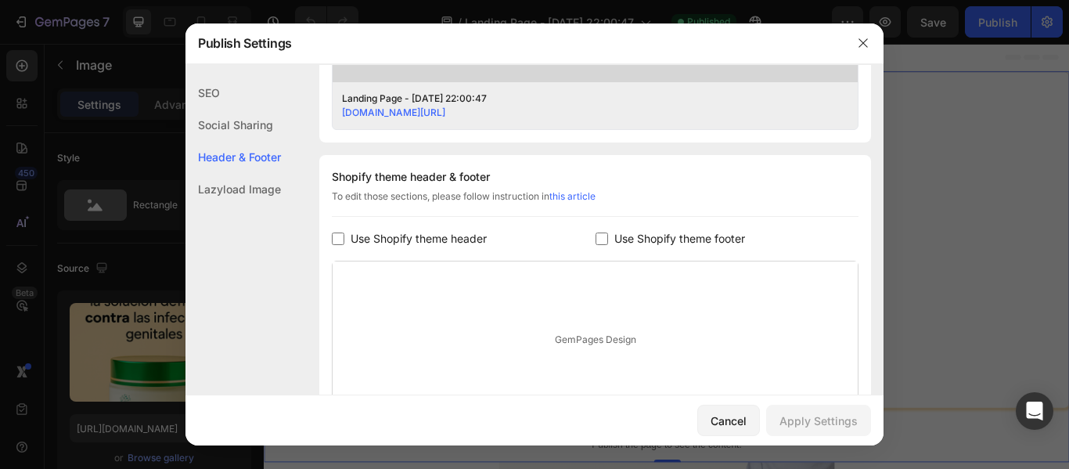
scroll to position [811, 0]
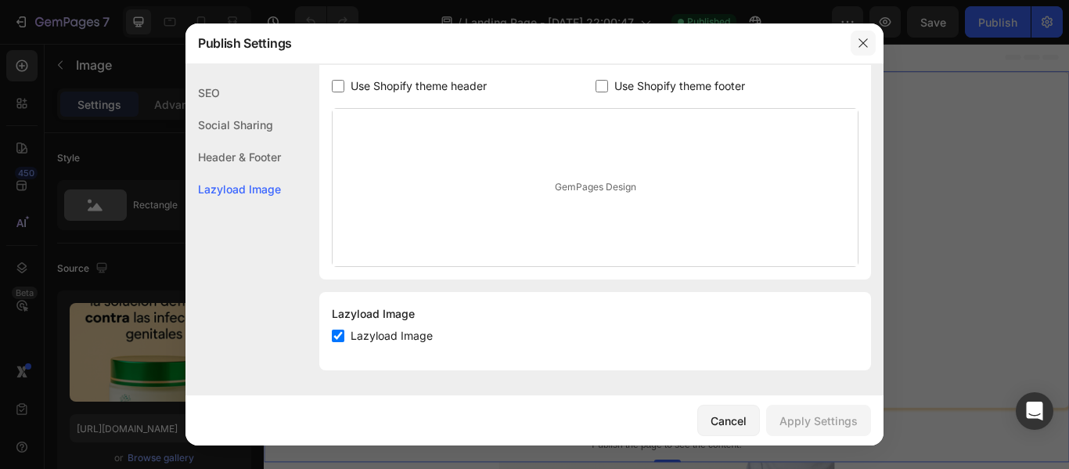
click at [865, 44] on icon "button" at bounding box center [863, 43] width 13 height 13
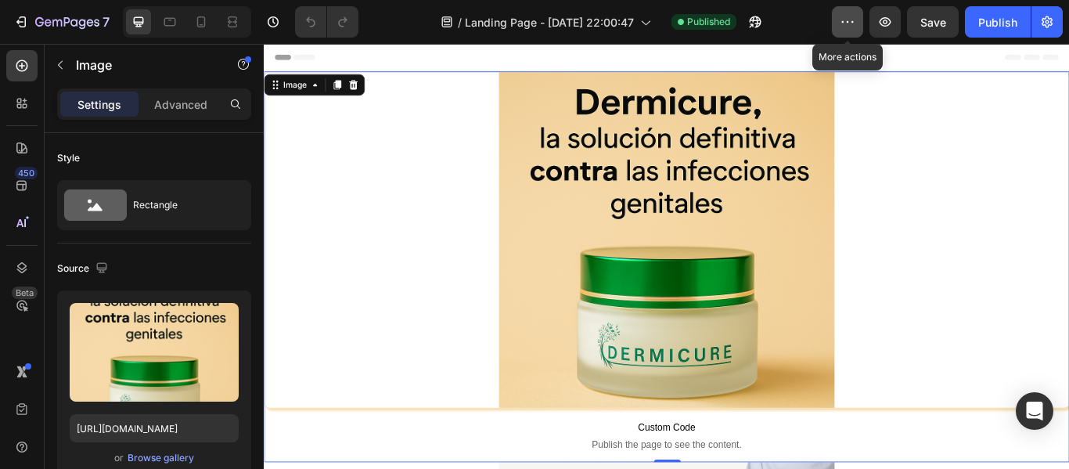
click at [848, 22] on icon "button" at bounding box center [848, 22] width 2 height 2
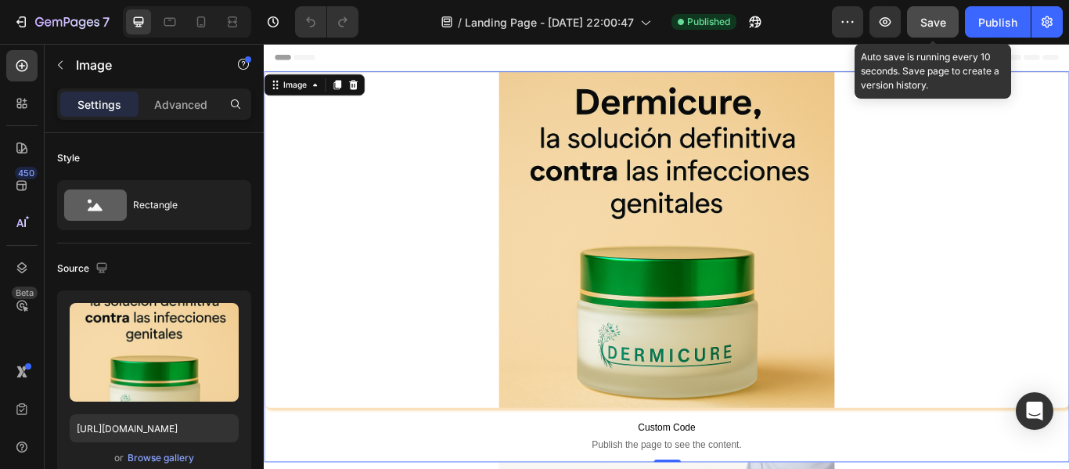
click at [922, 10] on button "Save" at bounding box center [933, 21] width 52 height 31
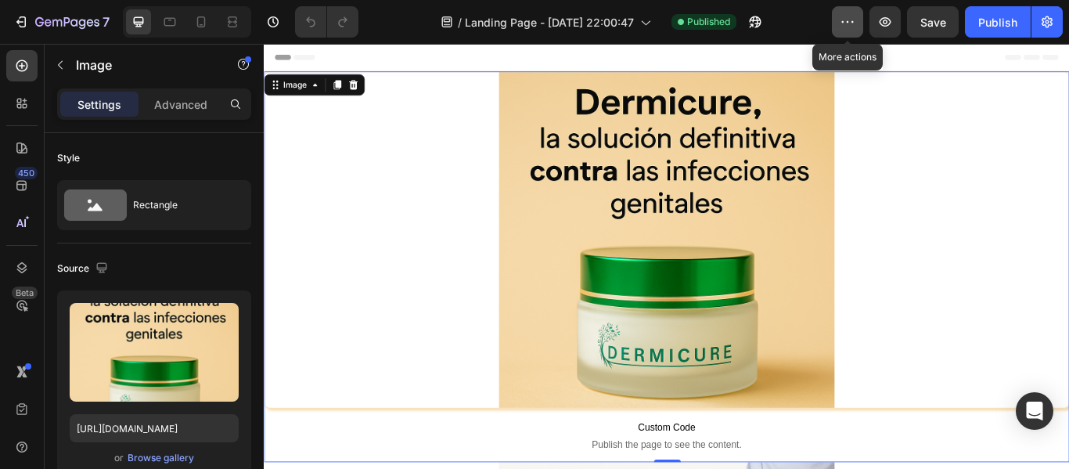
click at [843, 24] on icon "button" at bounding box center [847, 22] width 16 height 16
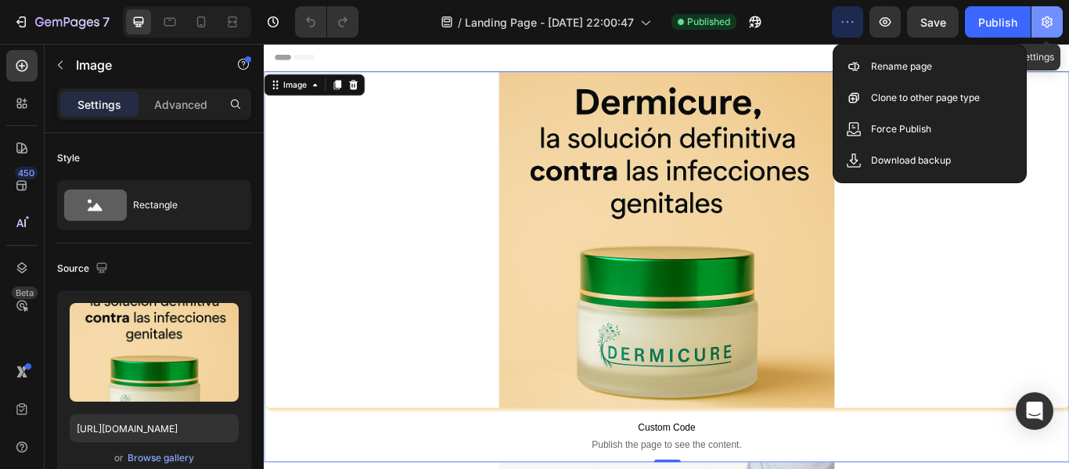
click at [1044, 10] on button "button" at bounding box center [1046, 21] width 31 height 31
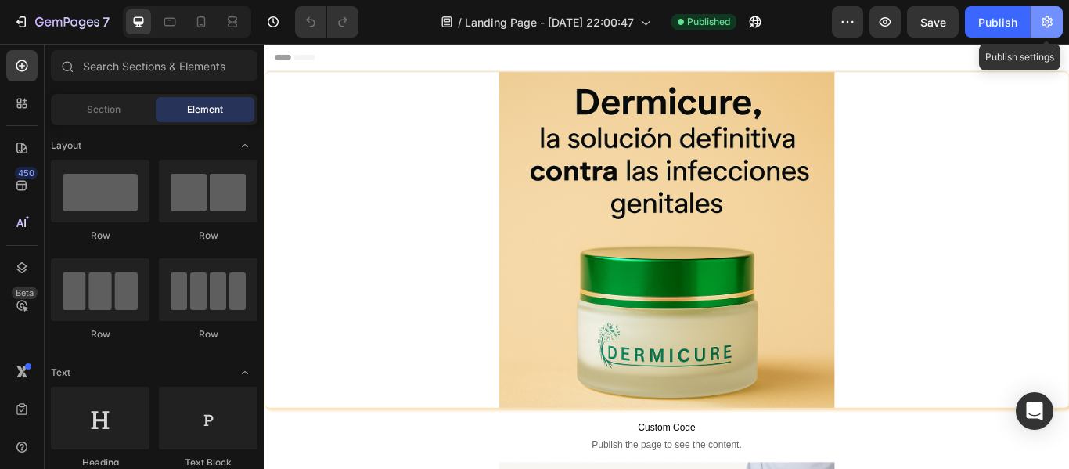
click at [1039, 13] on button "button" at bounding box center [1046, 21] width 31 height 31
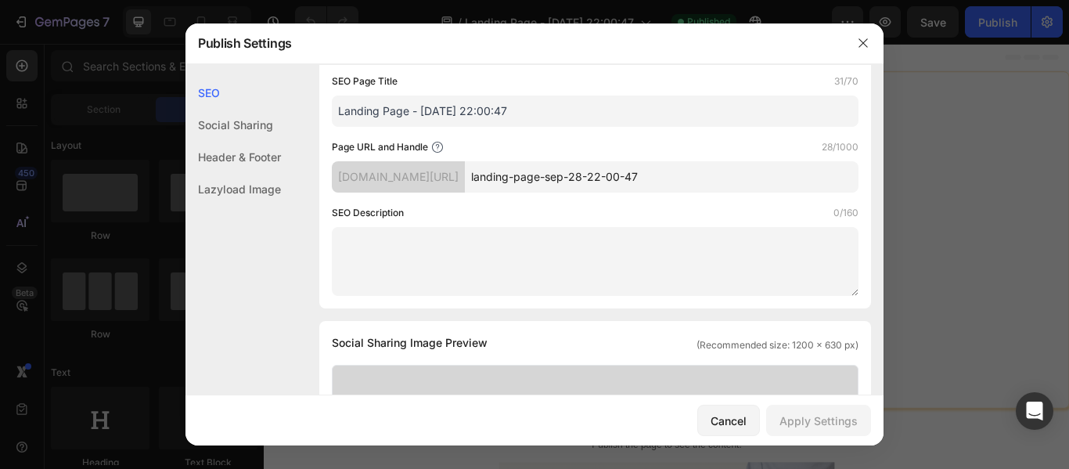
scroll to position [113, 0]
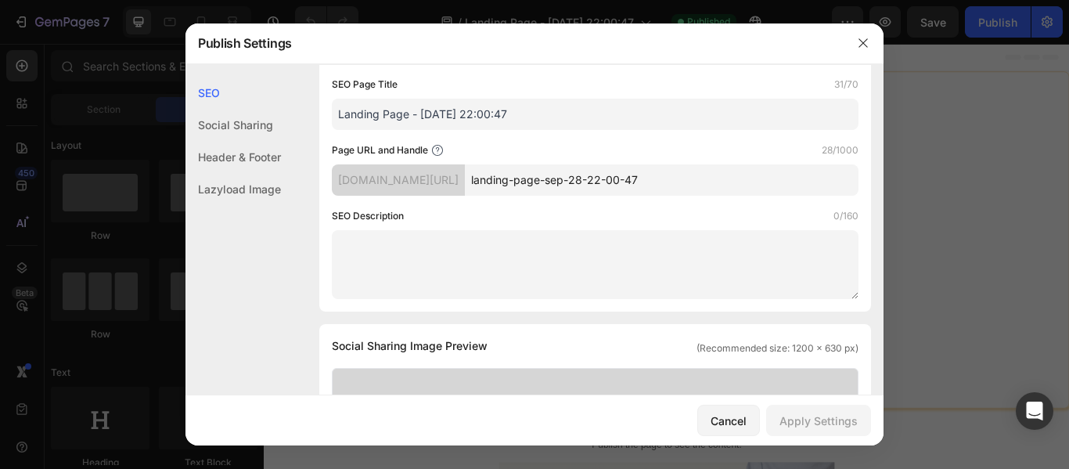
click at [704, 182] on input "landing-page-sep-28-22-00-47" at bounding box center [662, 179] width 394 height 31
click at [451, 166] on div "cnbucj-ng.myshopify.com/pages/" at bounding box center [398, 179] width 133 height 31
click at [451, 176] on div "cnbucj-ng.myshopify.com/pages/" at bounding box center [398, 179] width 133 height 31
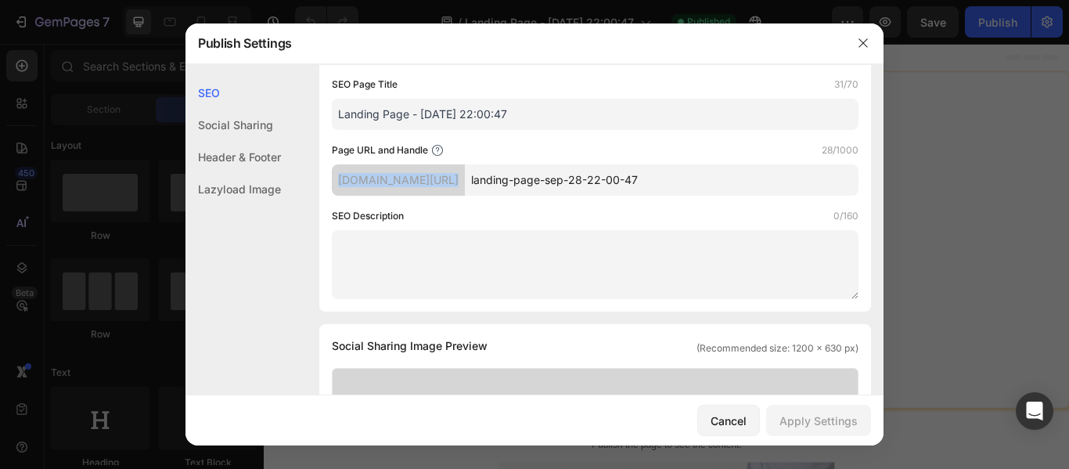
click at [451, 176] on div "cnbucj-ng.myshopify.com/pages/" at bounding box center [398, 179] width 133 height 31
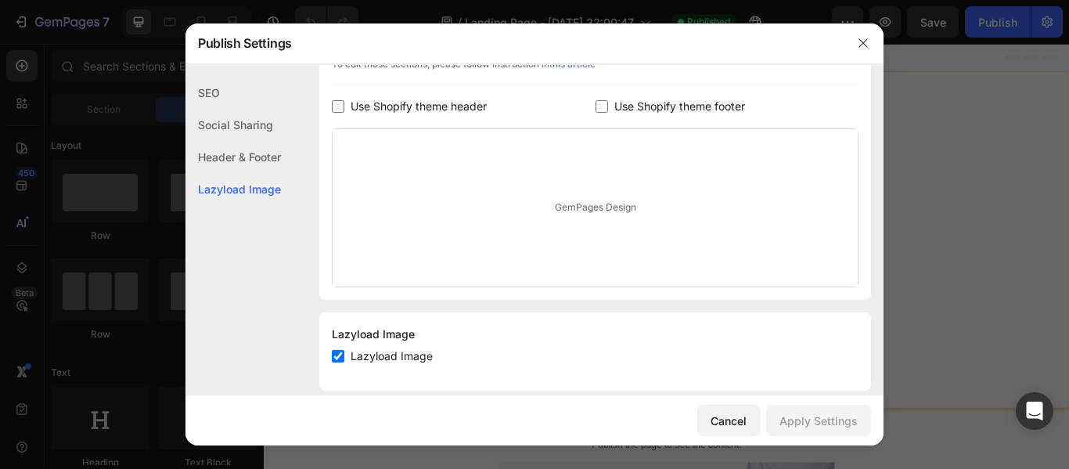
scroll to position [811, 0]
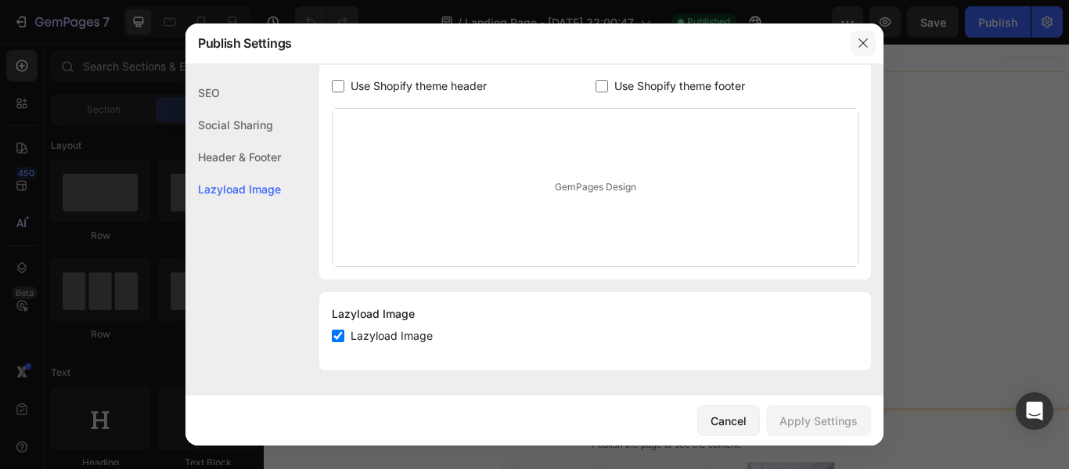
click at [859, 40] on icon "button" at bounding box center [862, 43] width 9 height 9
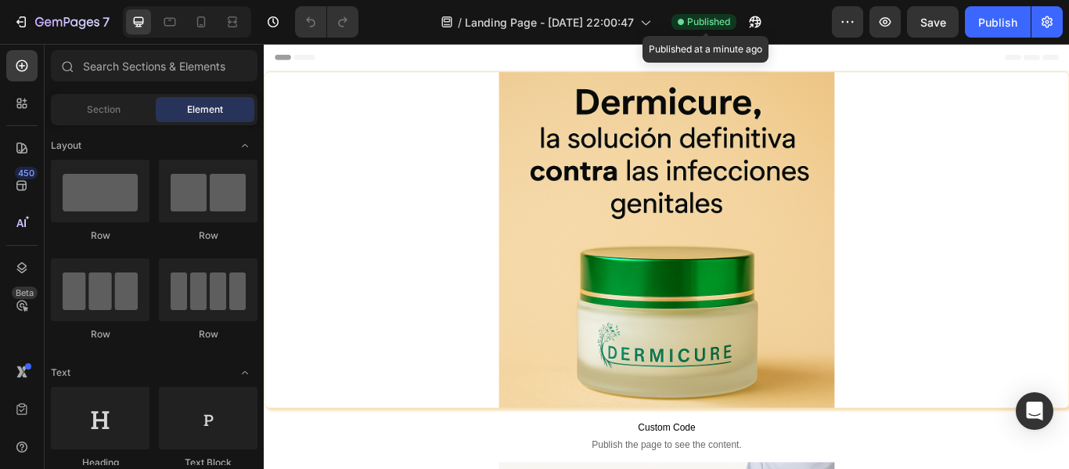
click at [721, 17] on span "Published" at bounding box center [708, 22] width 43 height 14
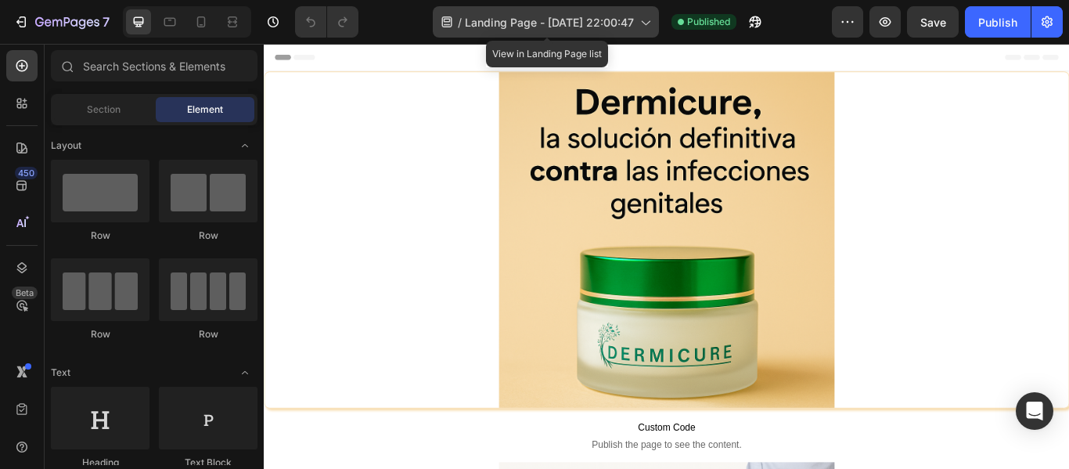
click at [631, 31] on div "/ Landing Page - Sep 28, 22:00:47" at bounding box center [546, 21] width 226 height 31
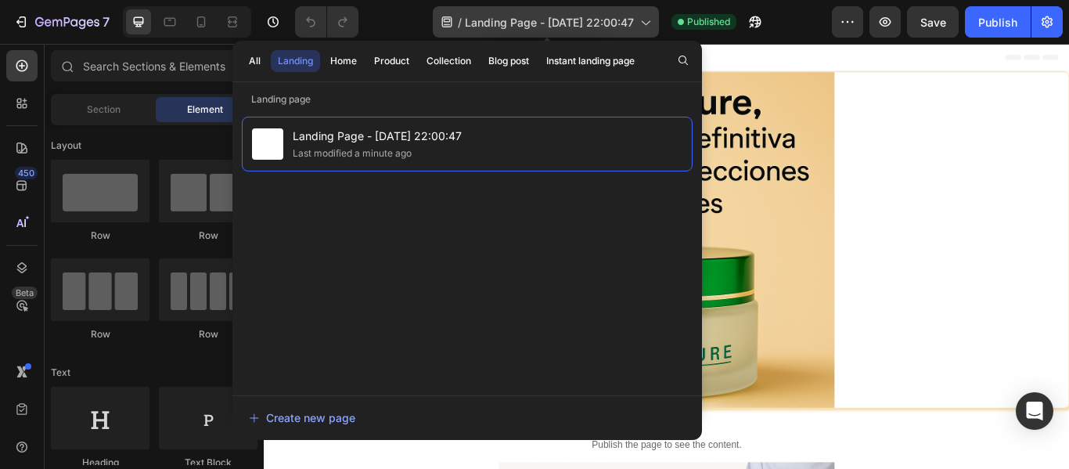
click at [631, 31] on div "/ Landing Page - Sep 28, 22:00:47" at bounding box center [546, 21] width 226 height 31
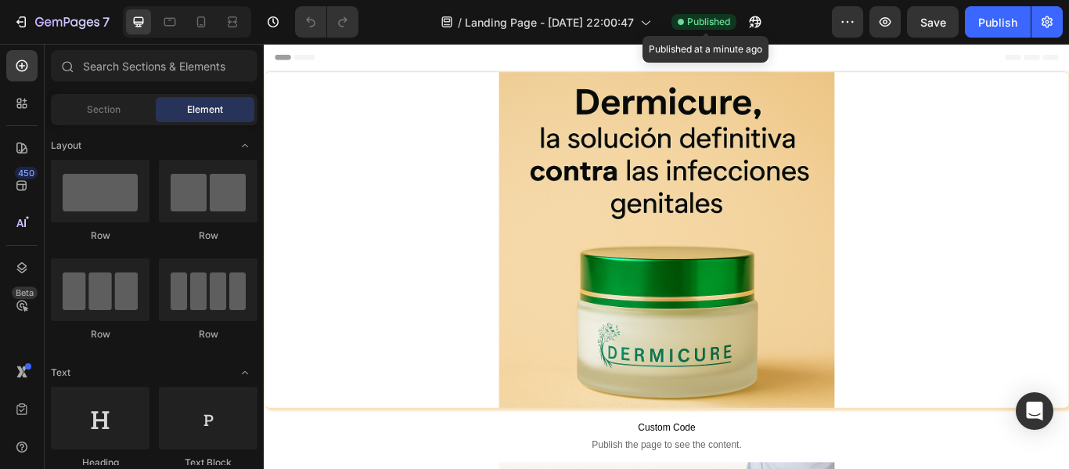
click at [689, 25] on span "Published" at bounding box center [708, 22] width 43 height 14
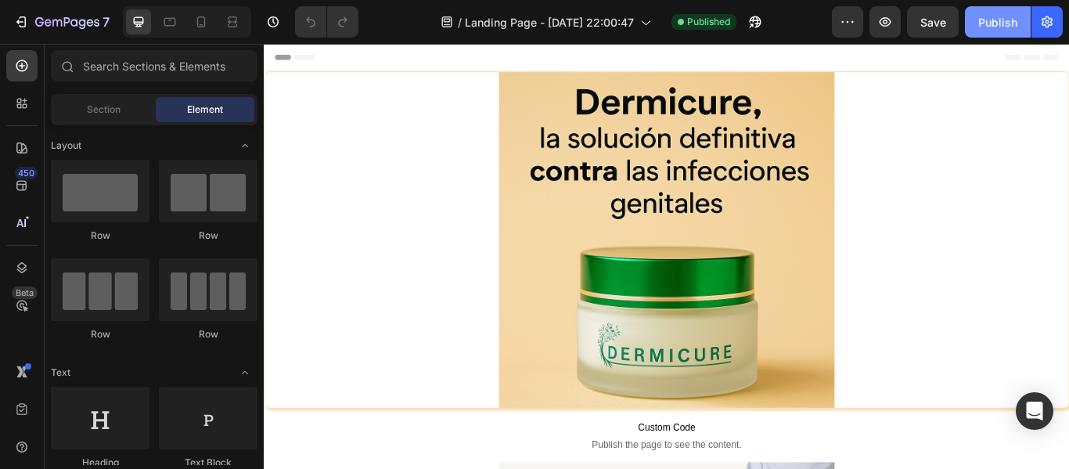
click at [992, 17] on div "Publish" at bounding box center [997, 22] width 39 height 16
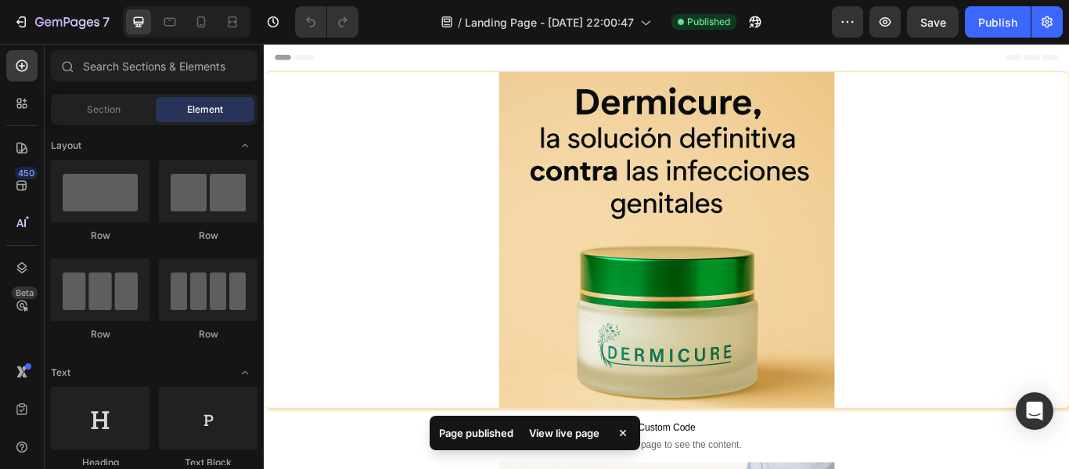
click at [316, 63] on span "Header" at bounding box center [310, 60] width 34 height 16
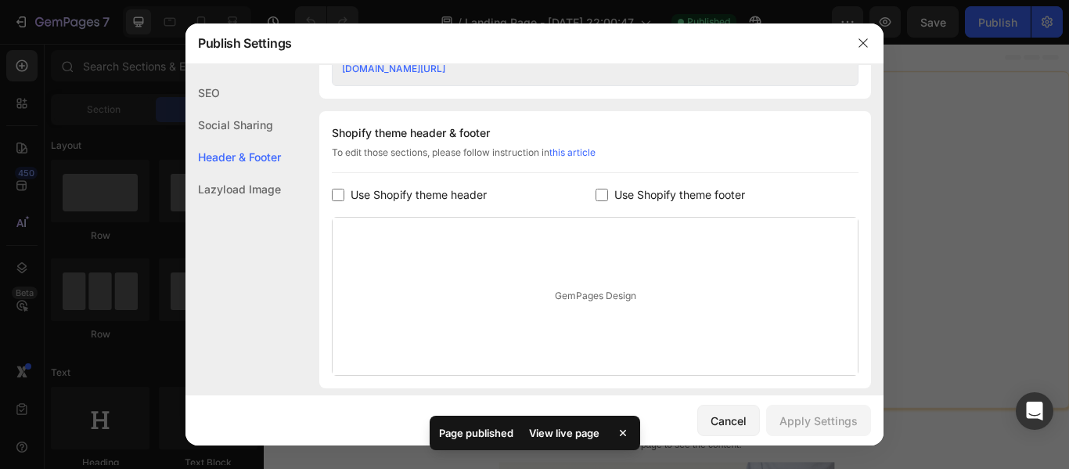
scroll to position [733, 0]
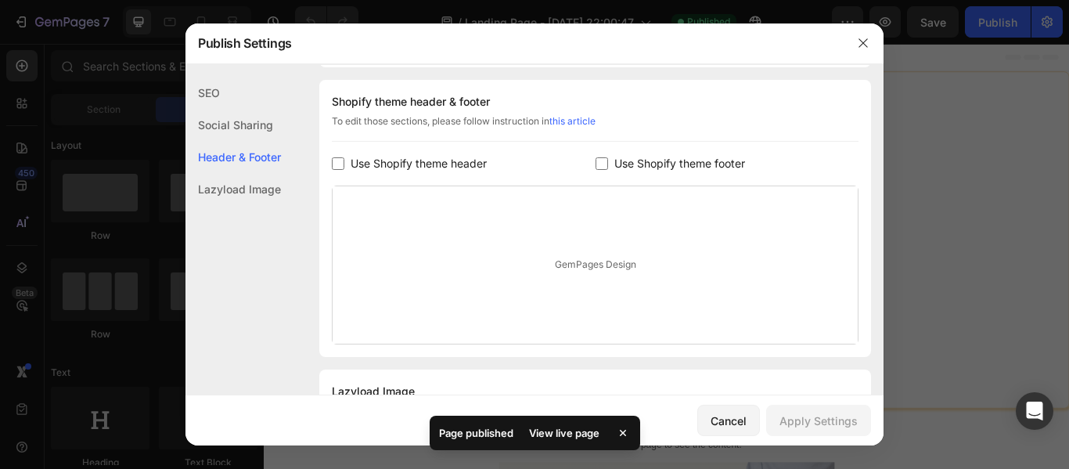
click at [547, 258] on div "GemPages Design" at bounding box center [595, 264] width 525 height 157
click at [563, 258] on div "GemPages Design" at bounding box center [595, 264] width 525 height 157
click at [597, 276] on div "GemPages Design" at bounding box center [595, 264] width 525 height 157
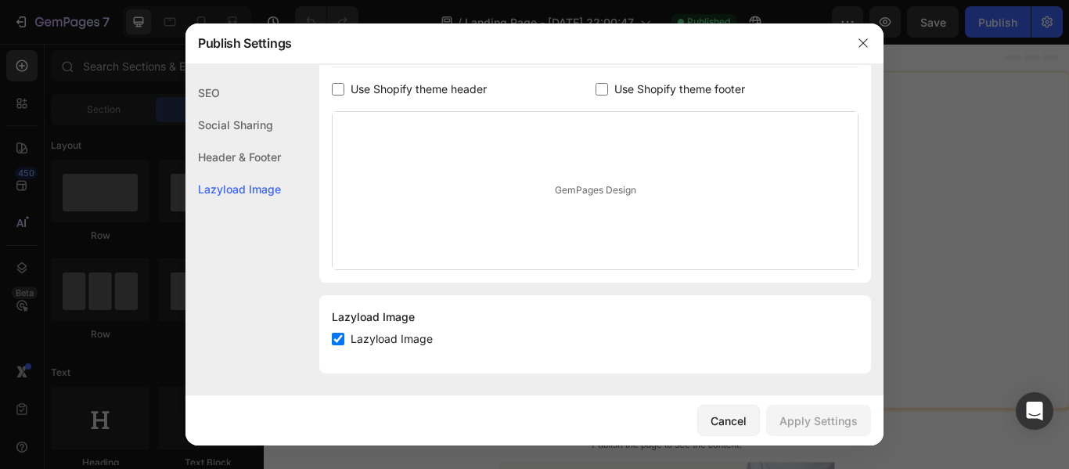
scroll to position [808, 0]
click at [848, 44] on div at bounding box center [863, 43] width 41 height 41
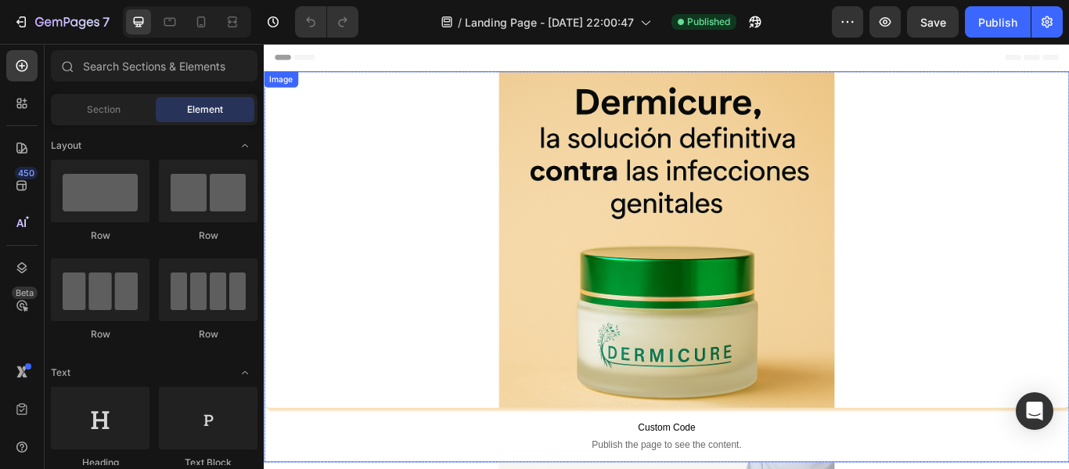
click at [433, 190] on div at bounding box center [732, 272] width 937 height 391
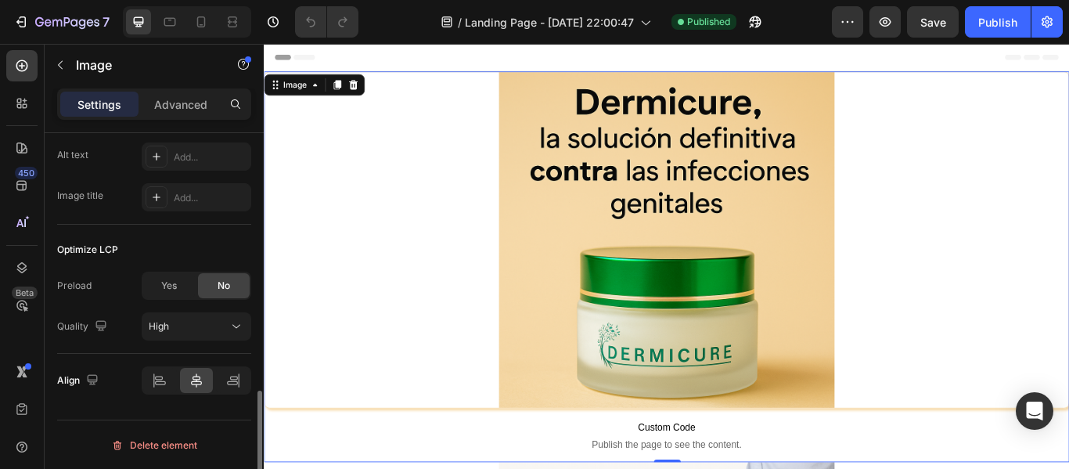
scroll to position [801, 0]
click at [181, 91] on div "Settings Advanced" at bounding box center [154, 103] width 194 height 31
click at [181, 100] on p "Advanced" at bounding box center [180, 104] width 53 height 16
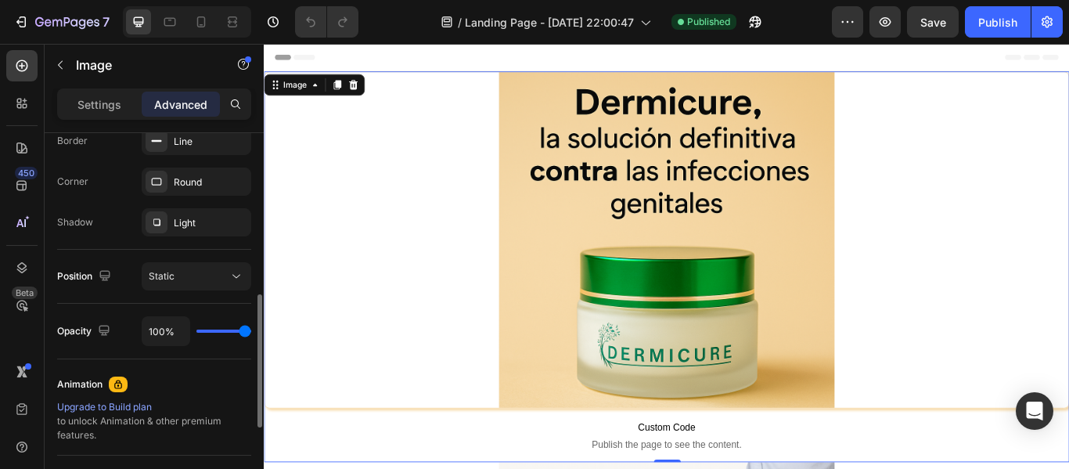
scroll to position [457, 0]
click at [181, 271] on div "Static" at bounding box center [189, 275] width 80 height 14
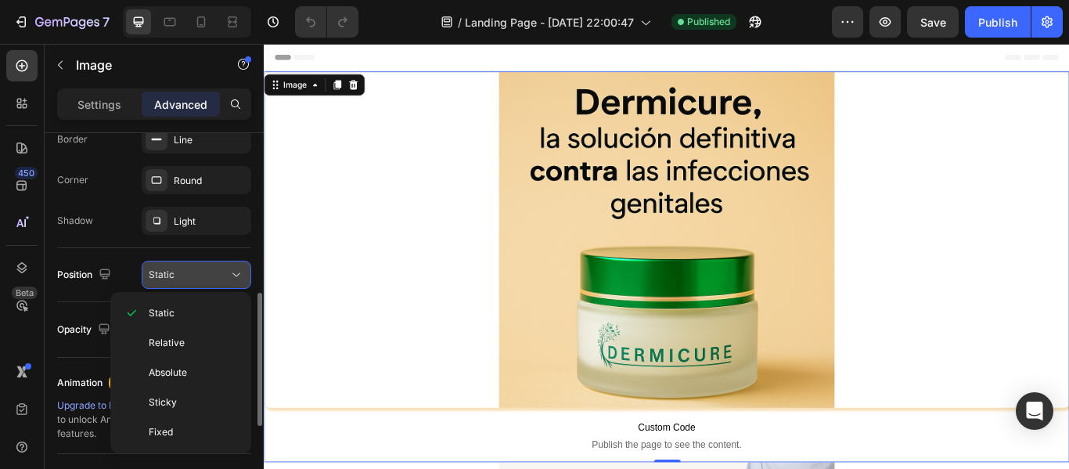
click at [181, 271] on div "Static" at bounding box center [189, 275] width 80 height 14
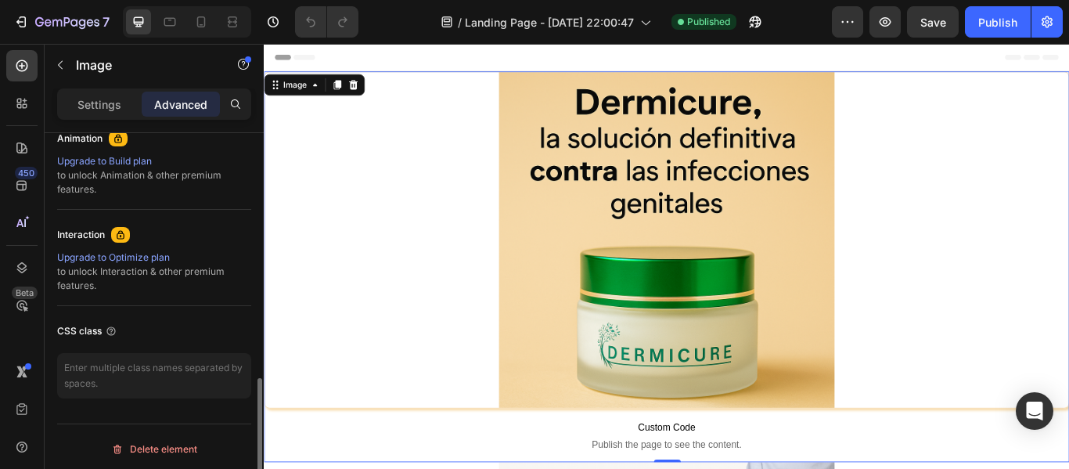
scroll to position [706, 0]
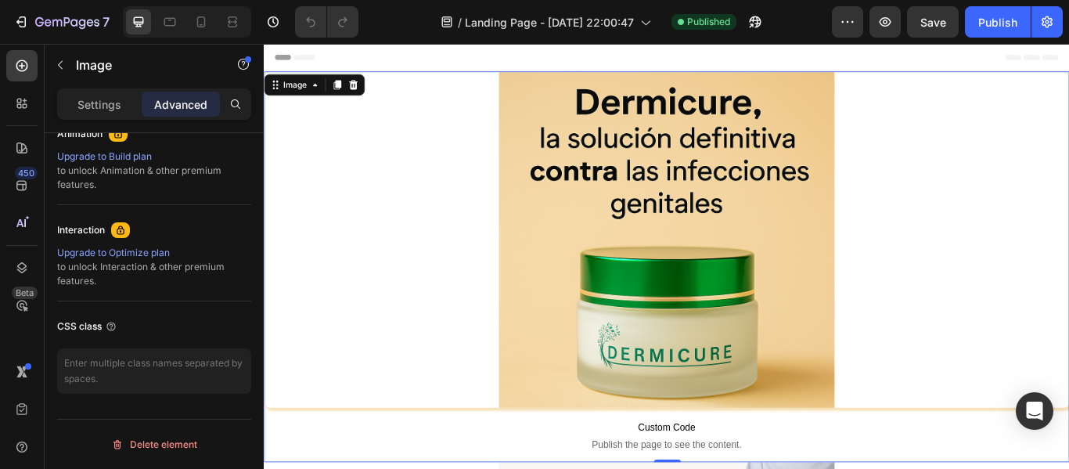
click at [349, 167] on div at bounding box center [732, 272] width 937 height 391
click at [850, 20] on icon "button" at bounding box center [847, 22] width 16 height 16
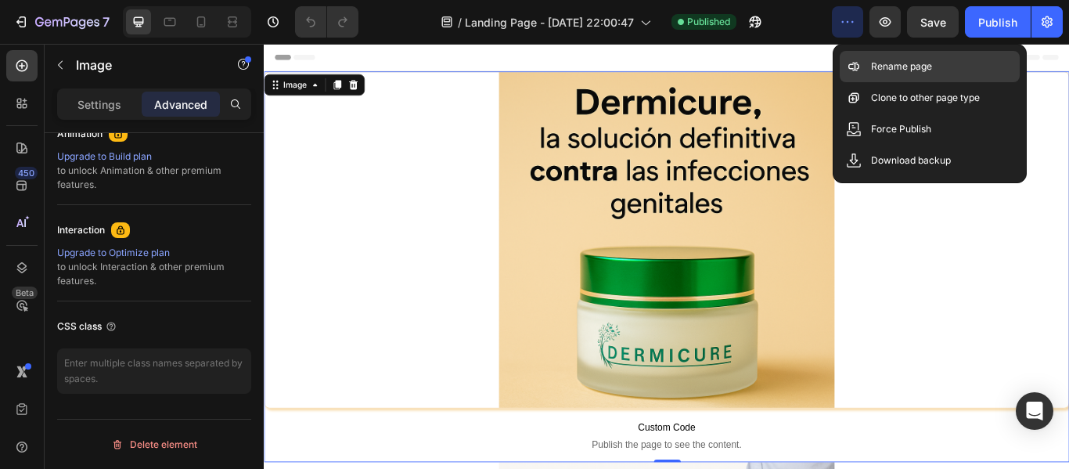
click at [890, 74] on p "Rename page" at bounding box center [901, 67] width 61 height 16
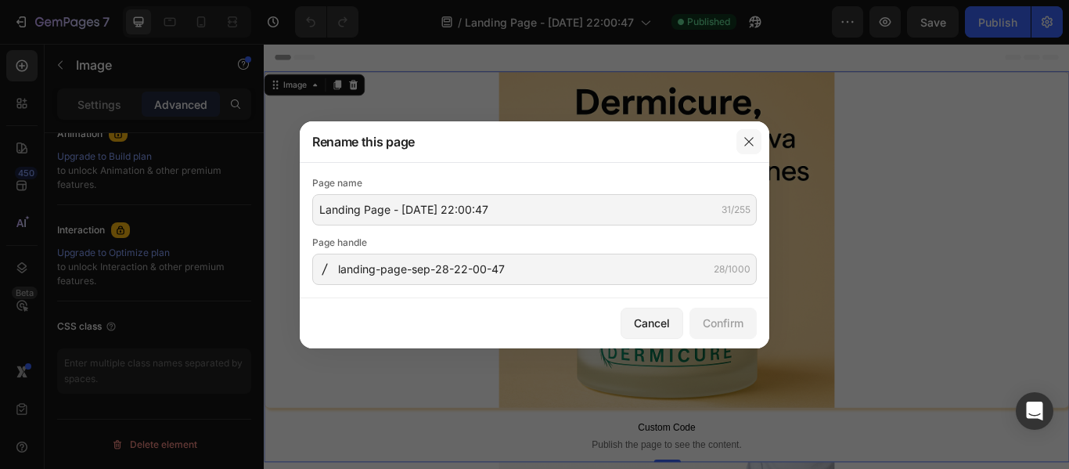
click at [749, 135] on icon "button" at bounding box center [748, 141] width 13 height 13
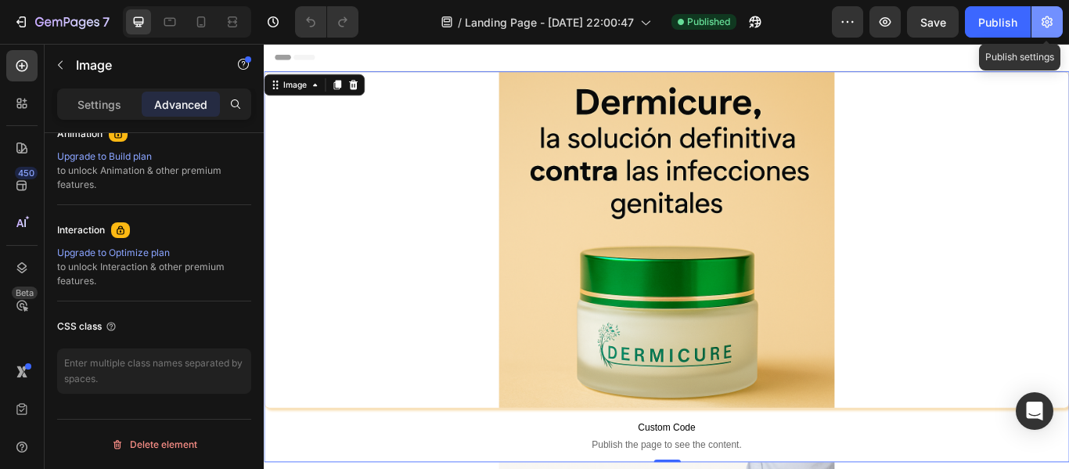
click at [1042, 13] on button "button" at bounding box center [1046, 21] width 31 height 31
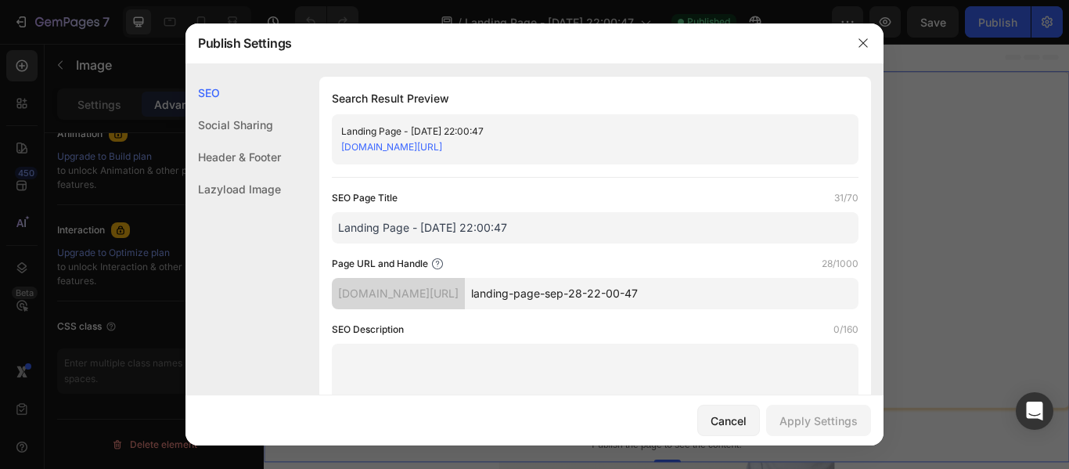
click at [442, 152] on link "cnbucj-ng.myshopify.com/pages/landing-page-sep-28-22-00-47" at bounding box center [391, 147] width 101 height 12
click at [455, 228] on input "Landing Page - Sep 28, 22:00:47" at bounding box center [595, 227] width 527 height 31
click at [547, 232] on input "Landing Page - Sep 28, 22:00:47" at bounding box center [595, 227] width 527 height 31
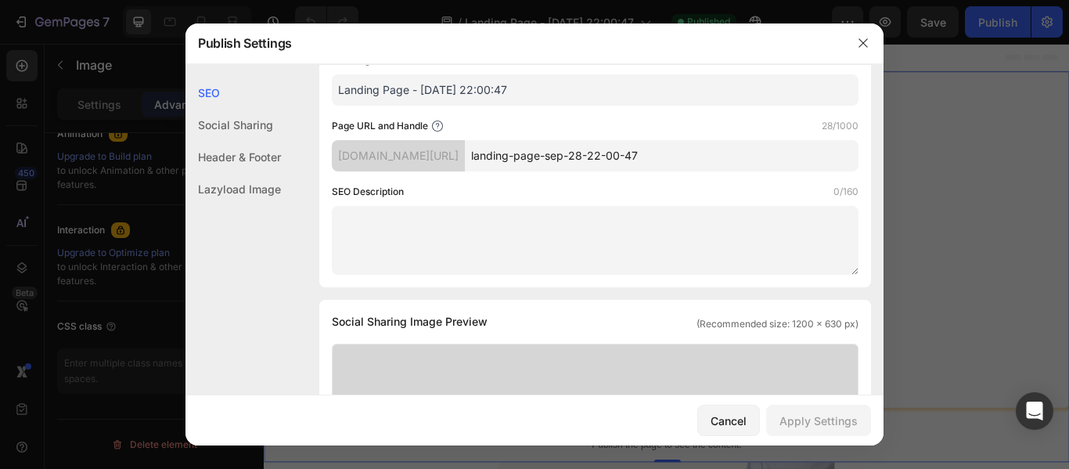
scroll to position [137, 0]
click at [547, 232] on textarea at bounding box center [595, 241] width 527 height 69
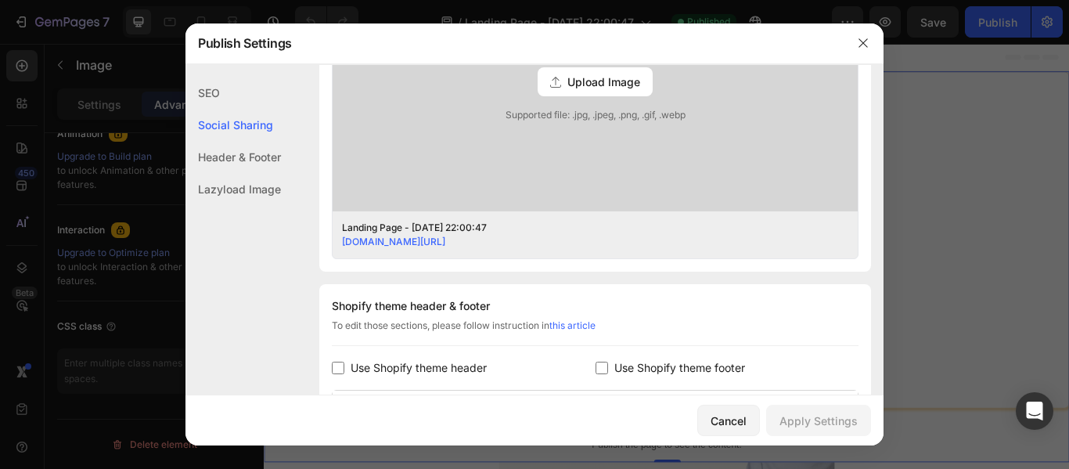
scroll to position [526, 0]
click at [579, 329] on link "this article" at bounding box center [572, 328] width 46 height 12
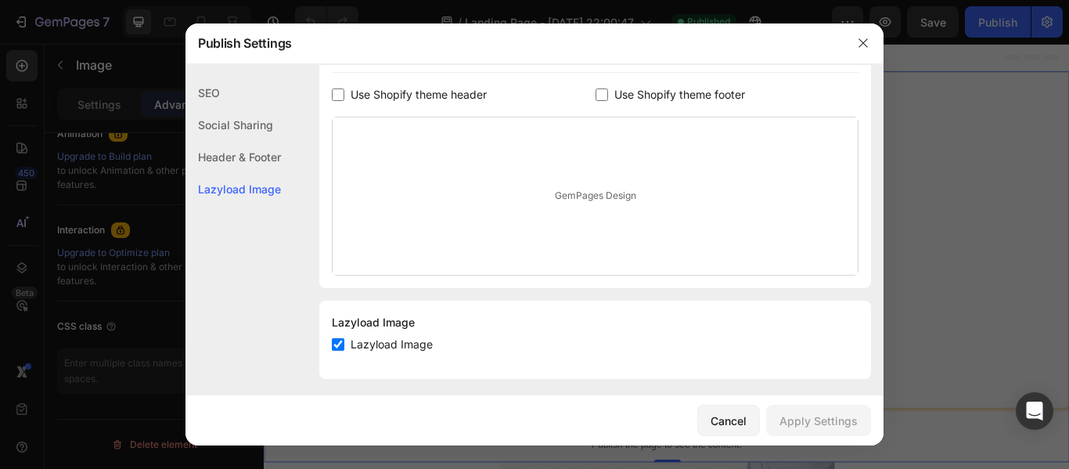
scroll to position [803, 0]
click at [499, 216] on div "GemPages Design" at bounding box center [595, 195] width 525 height 157
click at [577, 195] on div "GemPages Design" at bounding box center [595, 195] width 525 height 157
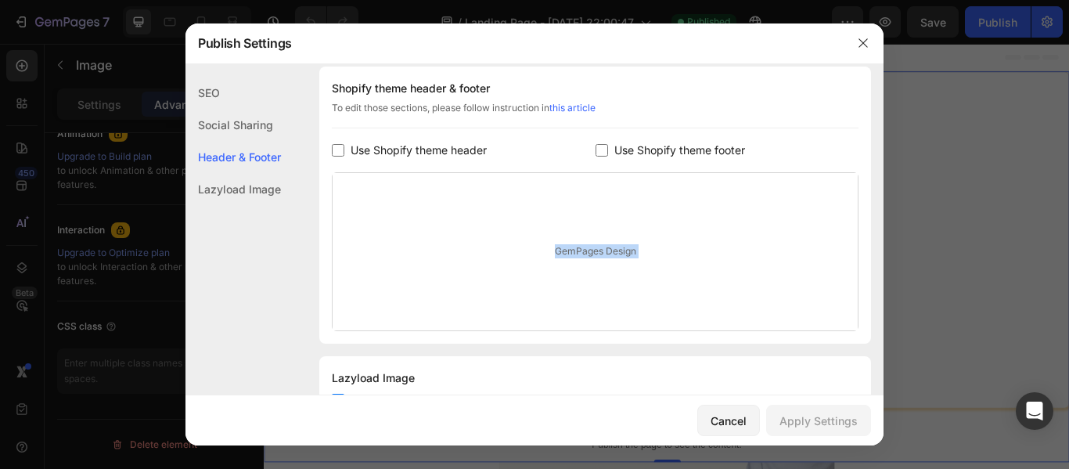
scroll to position [746, 0]
click at [577, 195] on div "GemPages Design" at bounding box center [595, 252] width 525 height 157
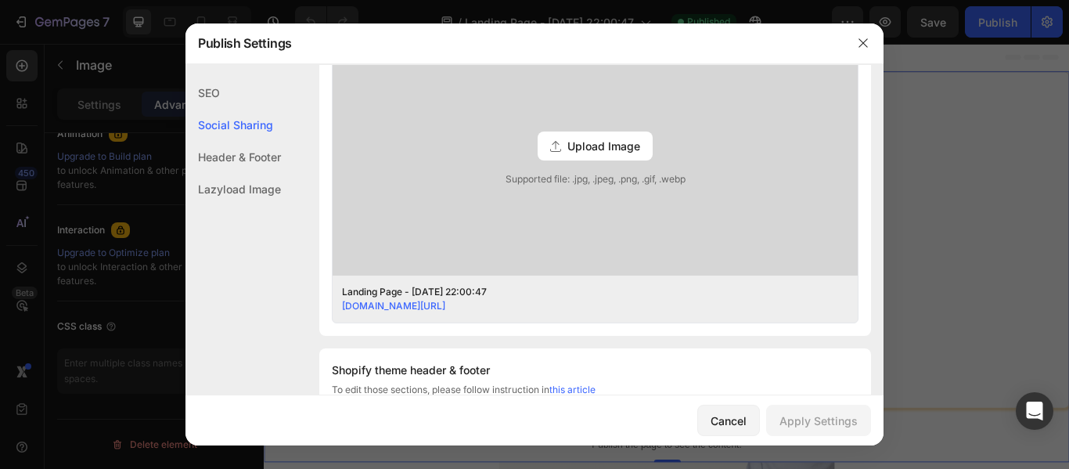
scroll to position [464, 0]
click at [567, 197] on div "Upload Image Supported file: .jpg, .jpeg, .png, .gif, .webp" at bounding box center [595, 147] width 525 height 258
click at [0, 0] on input "Upload Image Supported file: .jpg, .jpeg, .png, .gif, .webp" at bounding box center [0, 0] width 0 height 0
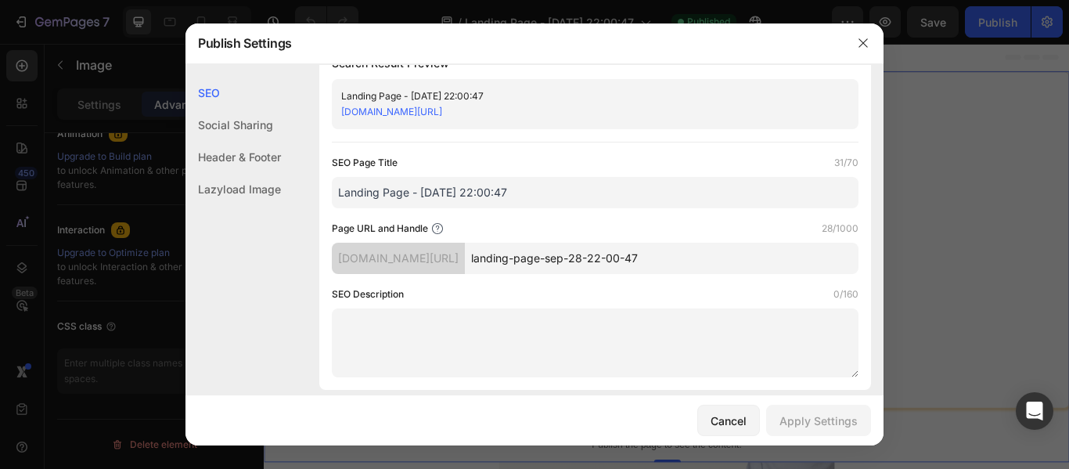
scroll to position [19, 0]
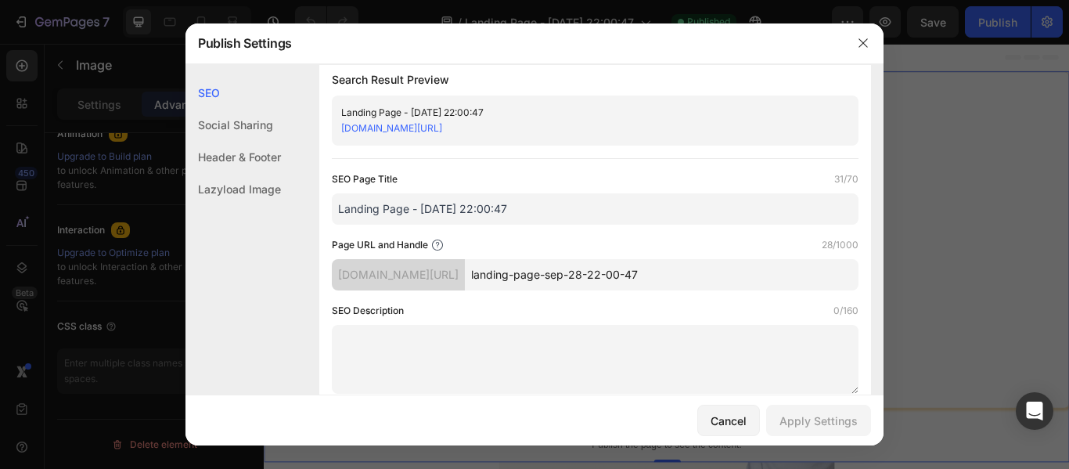
click at [471, 108] on div "Landing Page - Sep 28, 22:00:47" at bounding box center [582, 113] width 482 height 16
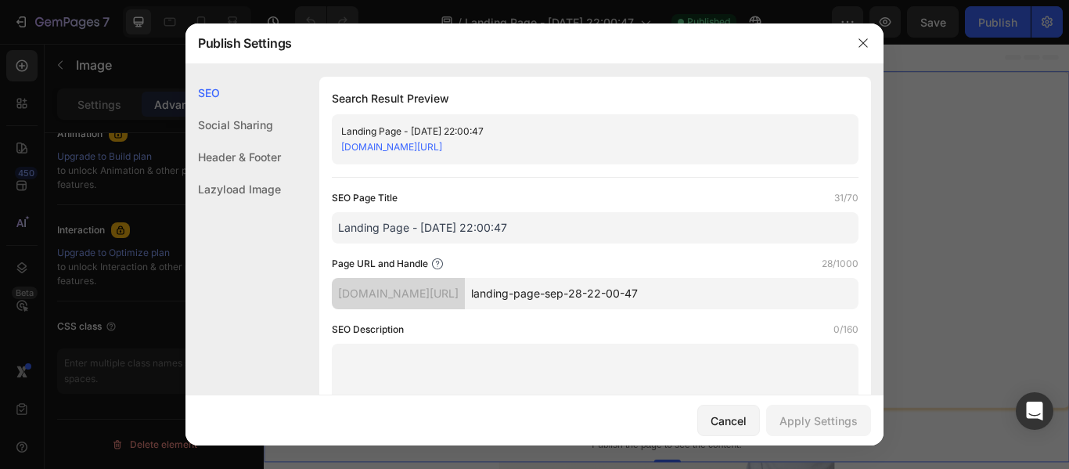
click at [434, 102] on h1 "Search Result Preview" at bounding box center [595, 98] width 527 height 19
click at [861, 52] on button "button" at bounding box center [862, 43] width 25 height 25
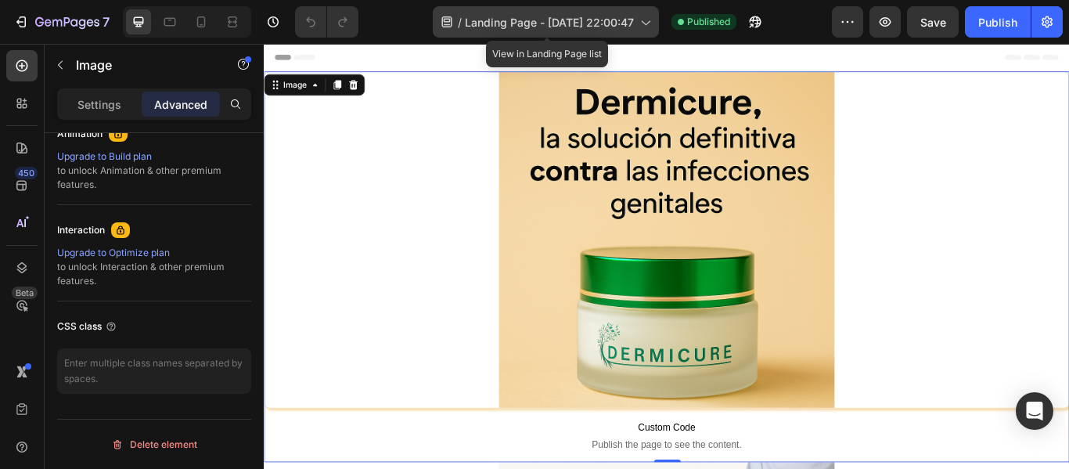
click at [586, 12] on div "/ Landing Page - Sep 28, 22:00:47" at bounding box center [546, 21] width 226 height 31
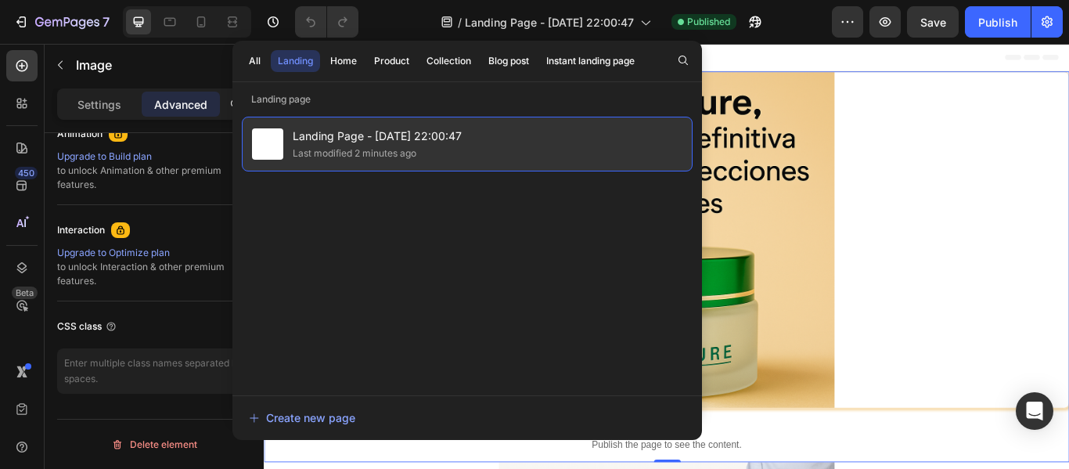
click at [431, 128] on span "Landing Page - Sep 28, 22:00:47" at bounding box center [377, 136] width 169 height 19
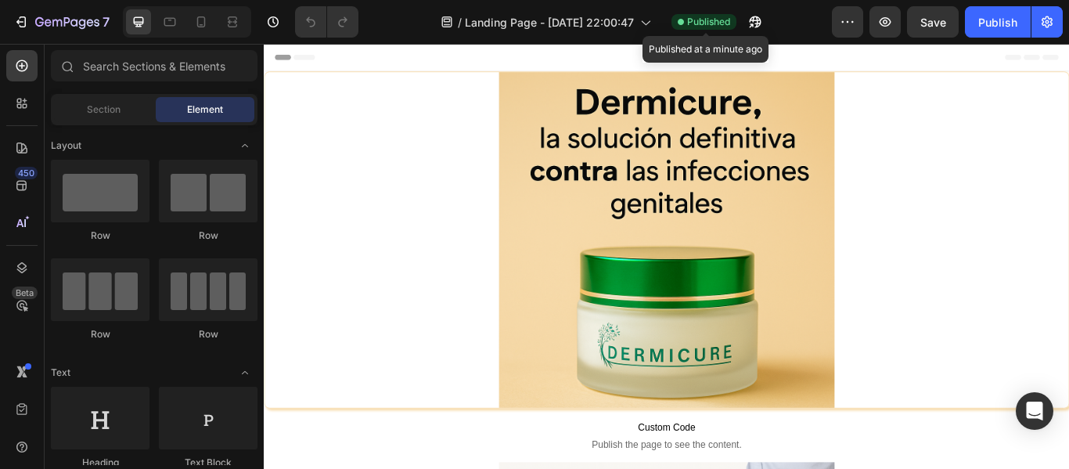
click at [721, 27] on span "Published" at bounding box center [708, 22] width 43 height 14
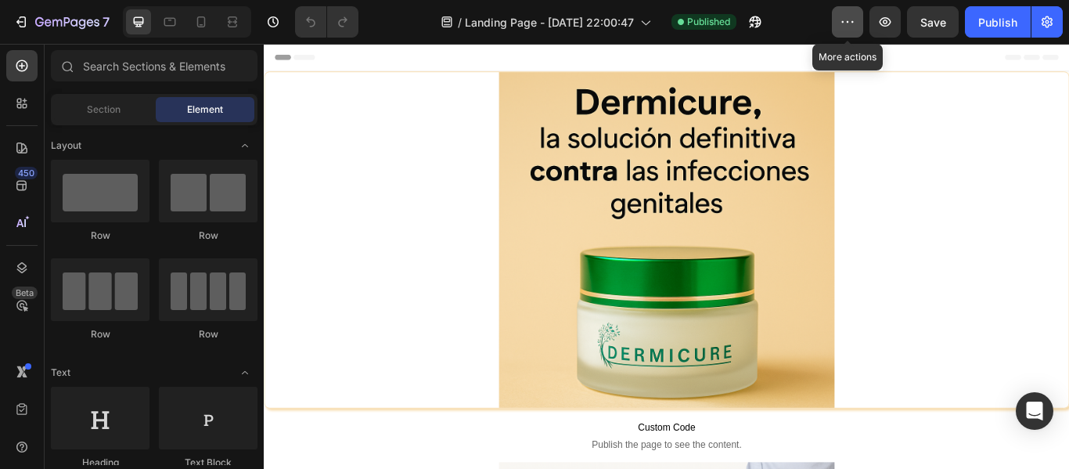
click at [838, 23] on button "button" at bounding box center [847, 21] width 31 height 31
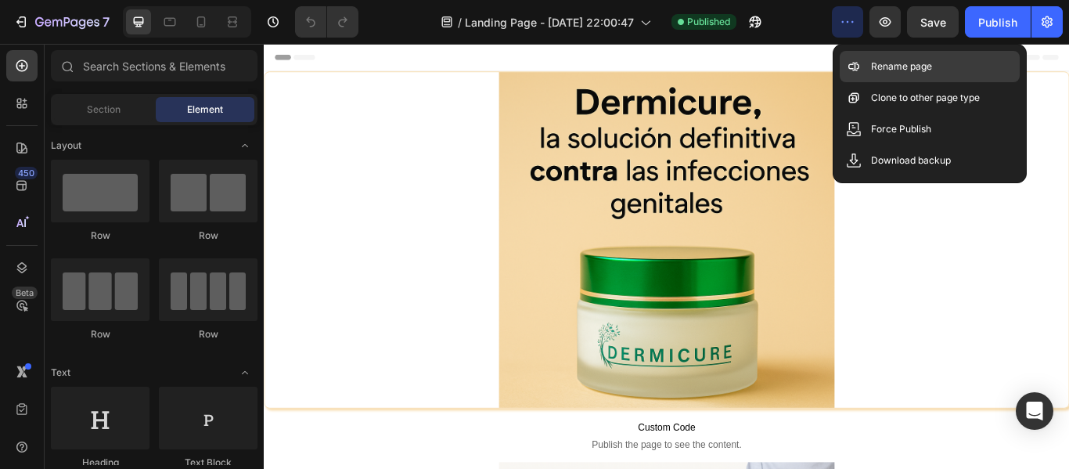
click at [889, 55] on div "Rename page" at bounding box center [929, 66] width 180 height 31
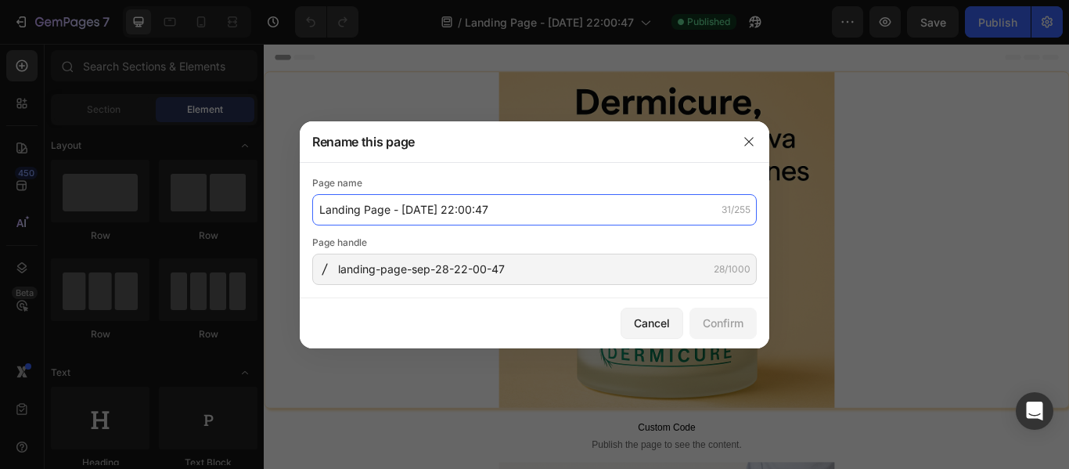
click at [552, 198] on input "Landing Page - Sep 28, 22:00:47" at bounding box center [534, 209] width 444 height 31
paste input "https://pideshop.online/products/dermicure"
type input "https://pideshop.online/products/dermicure"
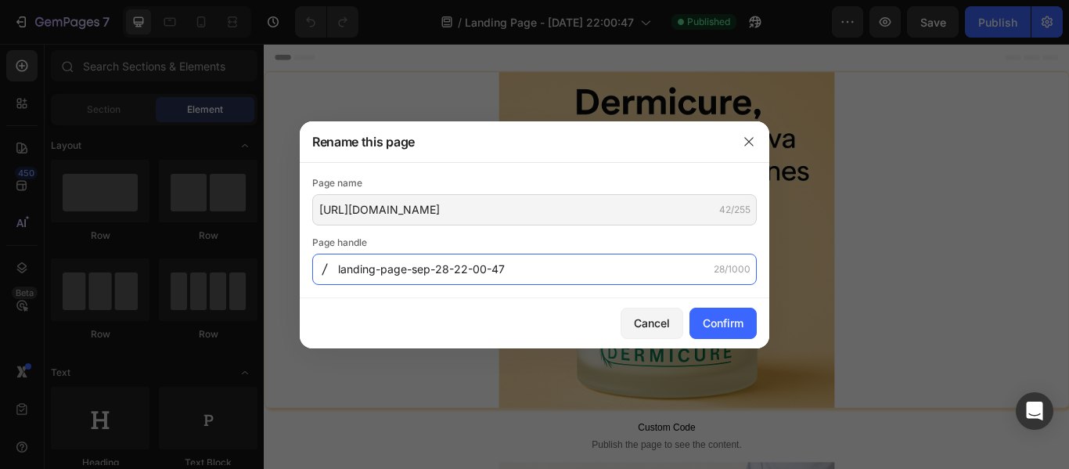
click at [555, 273] on input "landing-page-sep-28-22-00-47" at bounding box center [534, 268] width 444 height 31
paste input "https---pideshop-online-products-dermicure"
click at [635, 257] on input "https---pideshop-online-products-dermicure" at bounding box center [534, 268] width 444 height 31
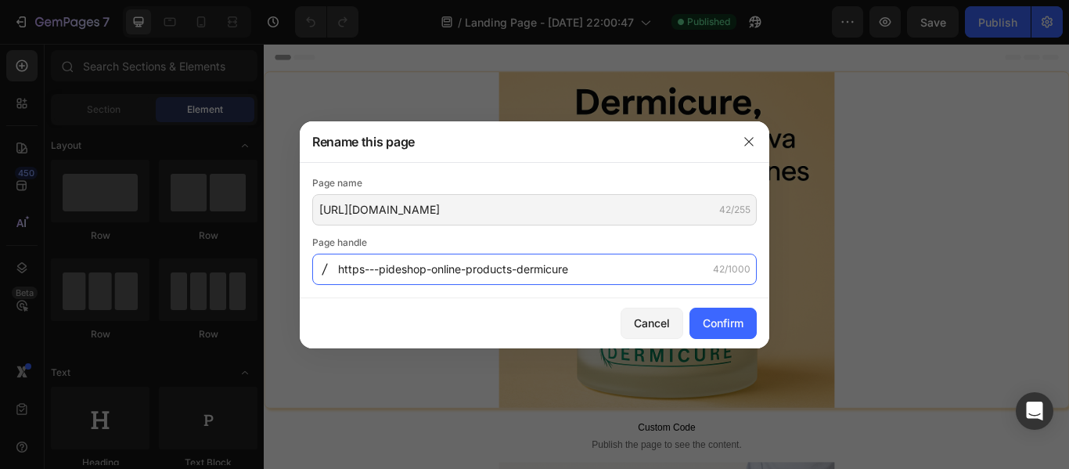
click at [635, 257] on input "https---pideshop-online-products-dermicure" at bounding box center [534, 268] width 444 height 31
paste input "://pideshop.online/products/"
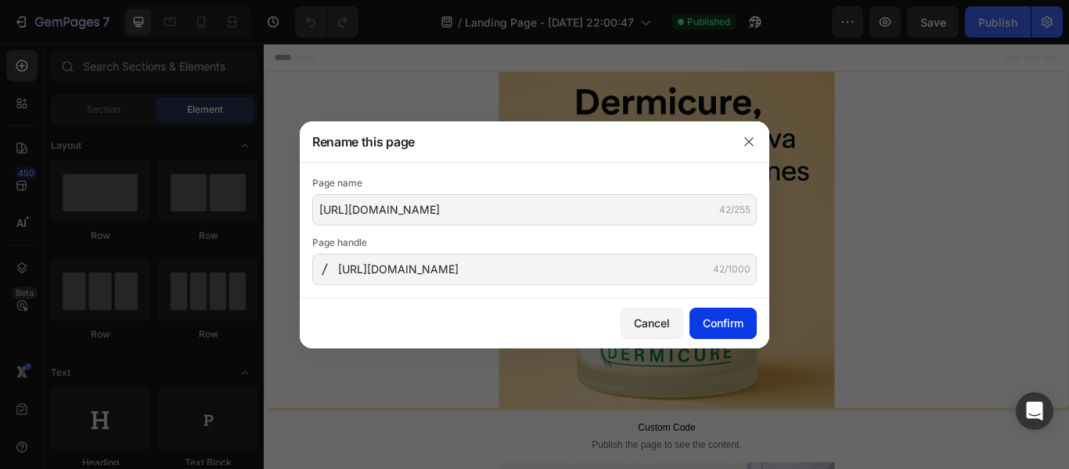
click at [746, 334] on button "Confirm" at bounding box center [722, 322] width 67 height 31
type input "https---pideshop-online-products-dermicure"
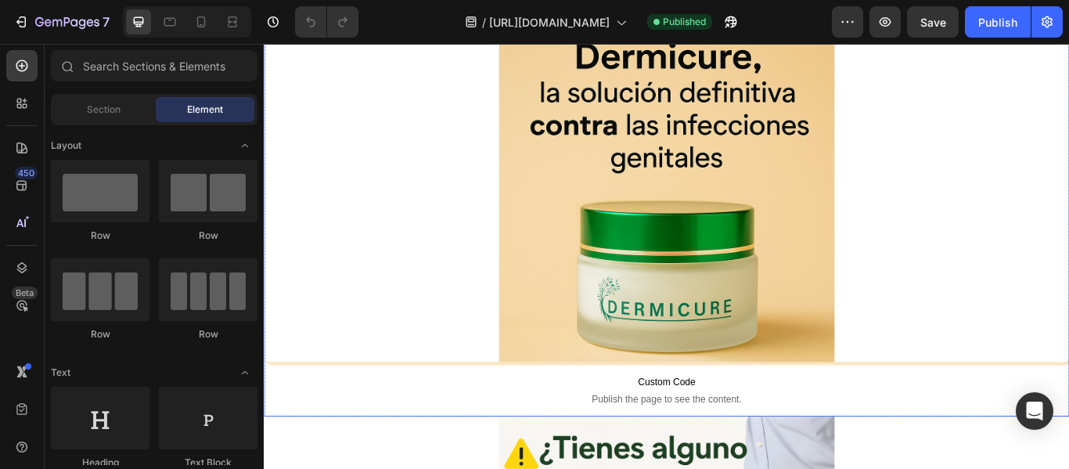
scroll to position [54, 0]
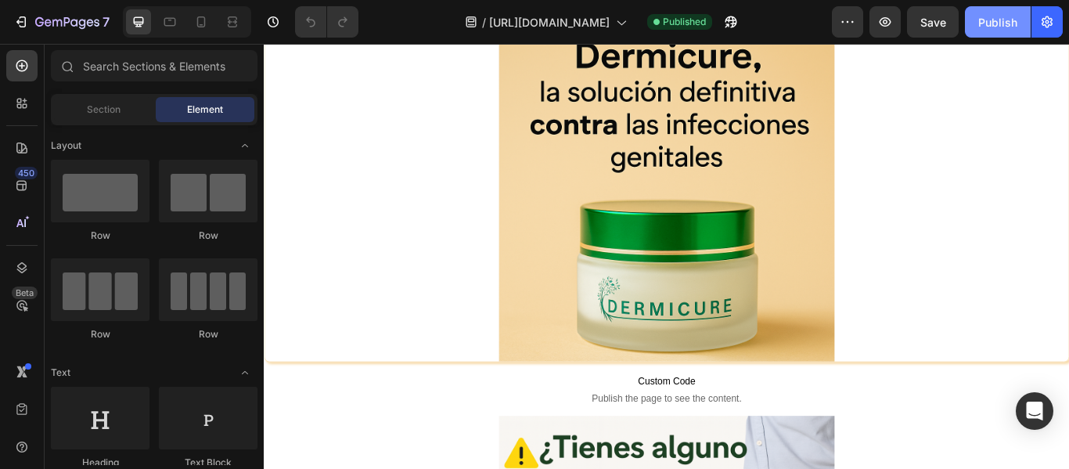
click at [990, 24] on div "Publish" at bounding box center [997, 22] width 39 height 16
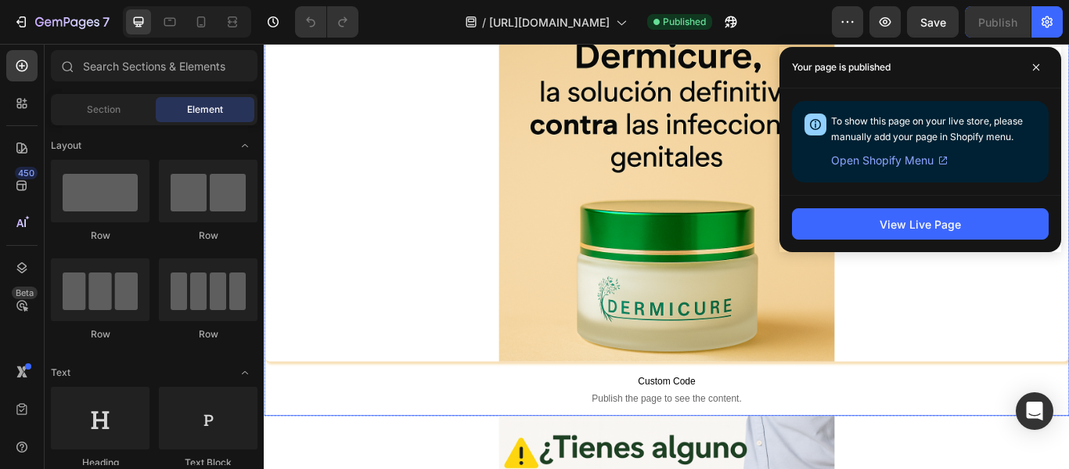
click at [487, 221] on div at bounding box center [732, 218] width 937 height 391
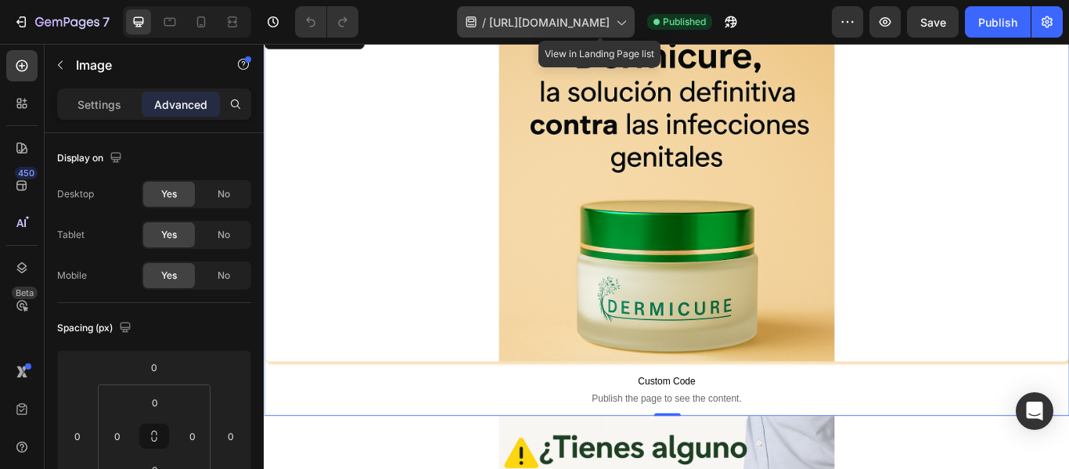
click at [635, 12] on div "/ https://pideshop.online/products/dermicure" at bounding box center [546, 21] width 178 height 31
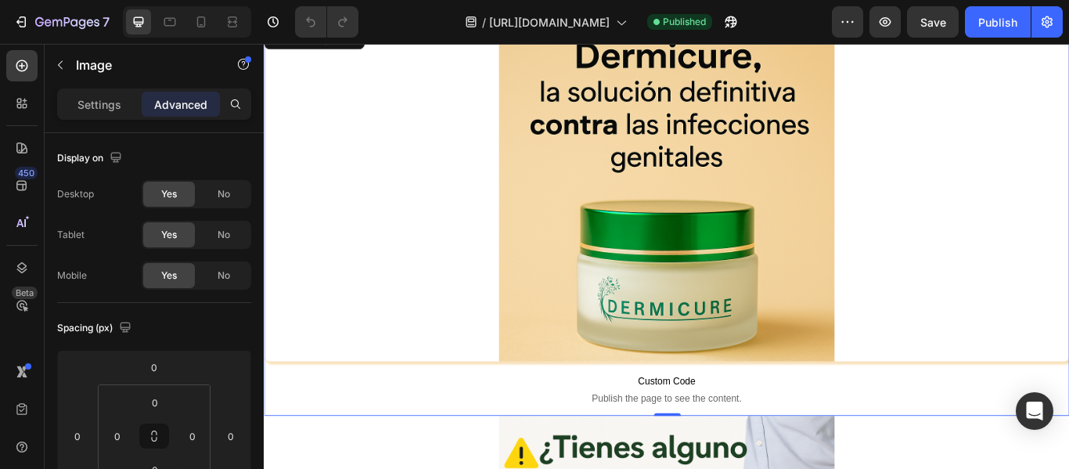
click at [1024, 176] on div at bounding box center [732, 218] width 937 height 391
click at [706, 23] on span "Published" at bounding box center [684, 22] width 43 height 14
click at [840, 28] on icon "button" at bounding box center [847, 22] width 16 height 16
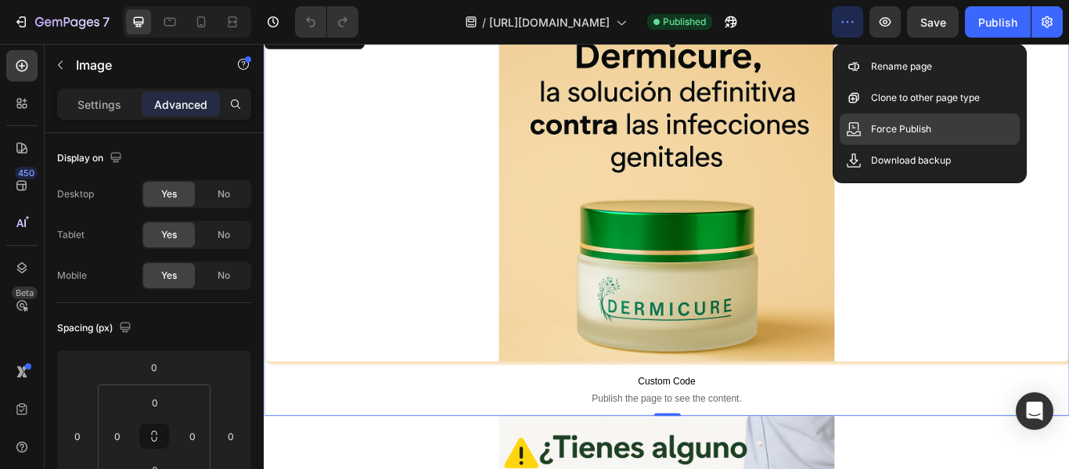
click at [911, 140] on div "Force Publish" at bounding box center [929, 128] width 180 height 31
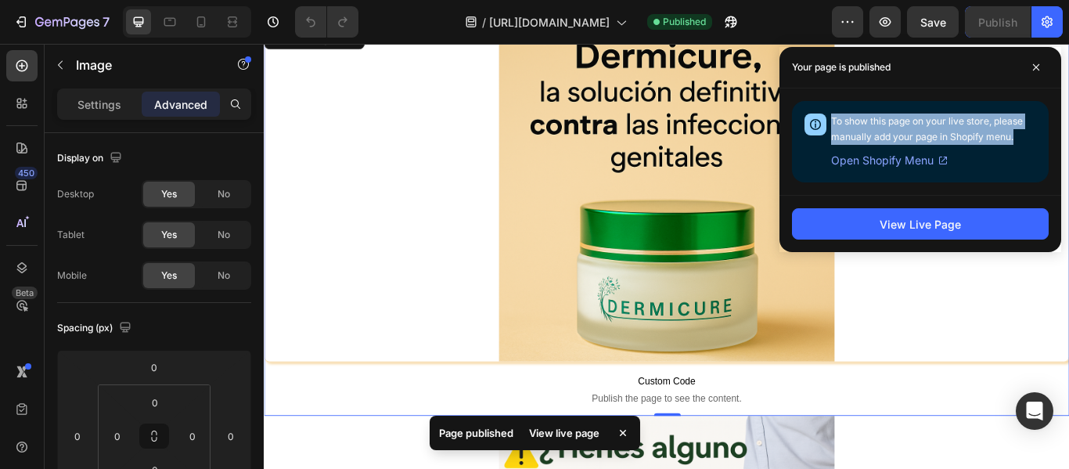
drag, startPoint x: 1016, startPoint y: 138, endPoint x: 811, endPoint y: 130, distance: 204.3
click at [811, 130] on div "To show this page on your live store, please manually add your page in Shopify …" at bounding box center [920, 141] width 257 height 81
copy span "To show this page on your live store, please manually add your page in Shopify …"
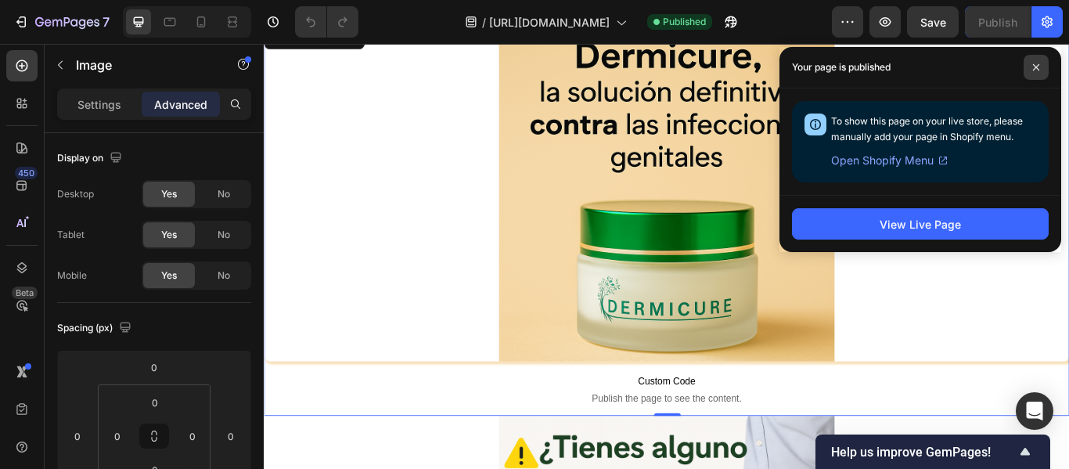
click at [1030, 72] on span at bounding box center [1035, 67] width 25 height 25
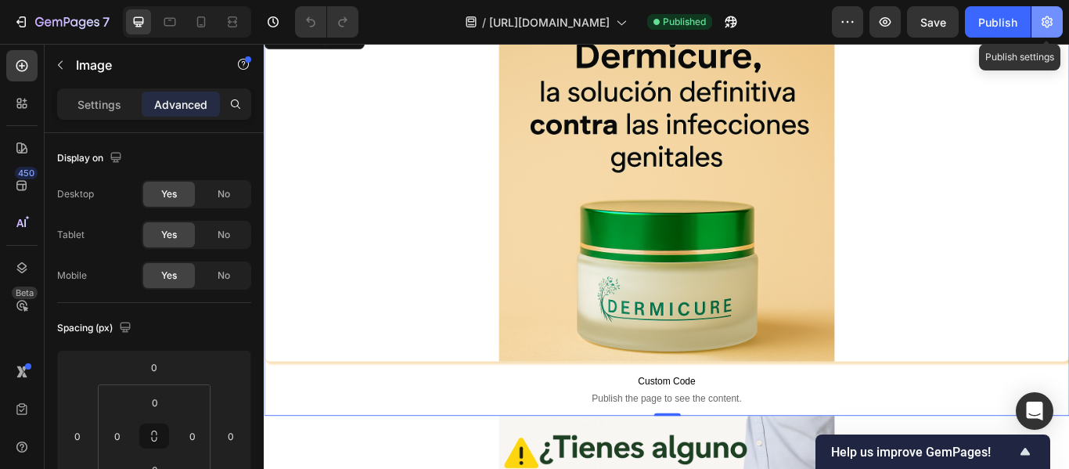
click at [1037, 37] on button "button" at bounding box center [1046, 21] width 31 height 31
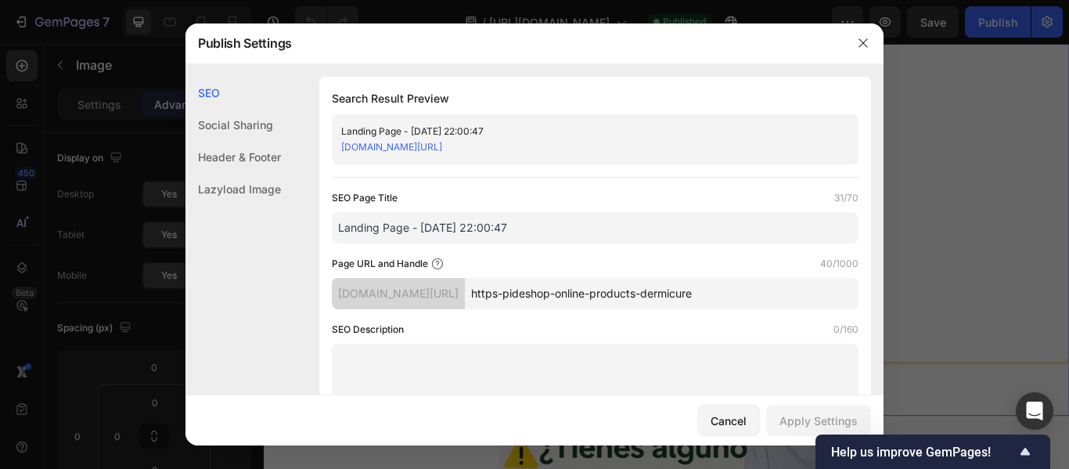
click at [281, 159] on div "Header & Footer" at bounding box center [232, 157] width 95 height 32
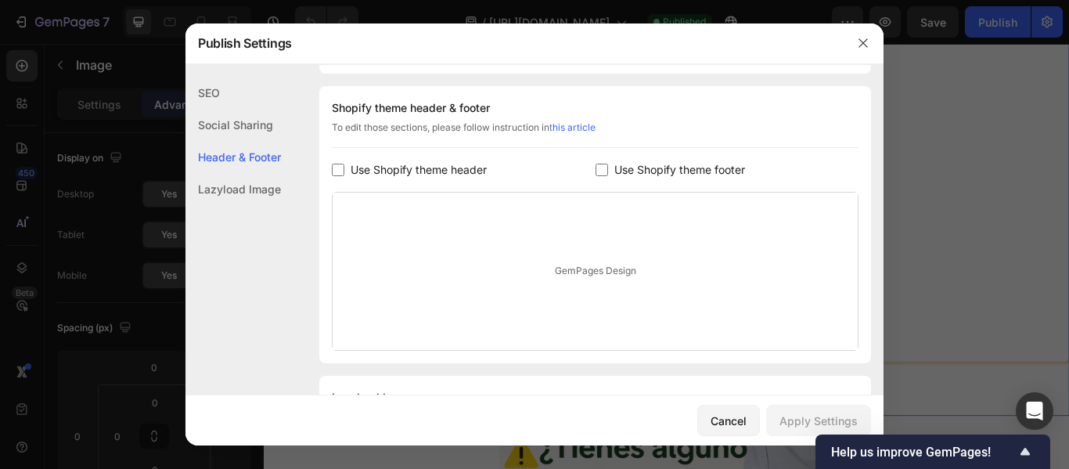
scroll to position [733, 0]
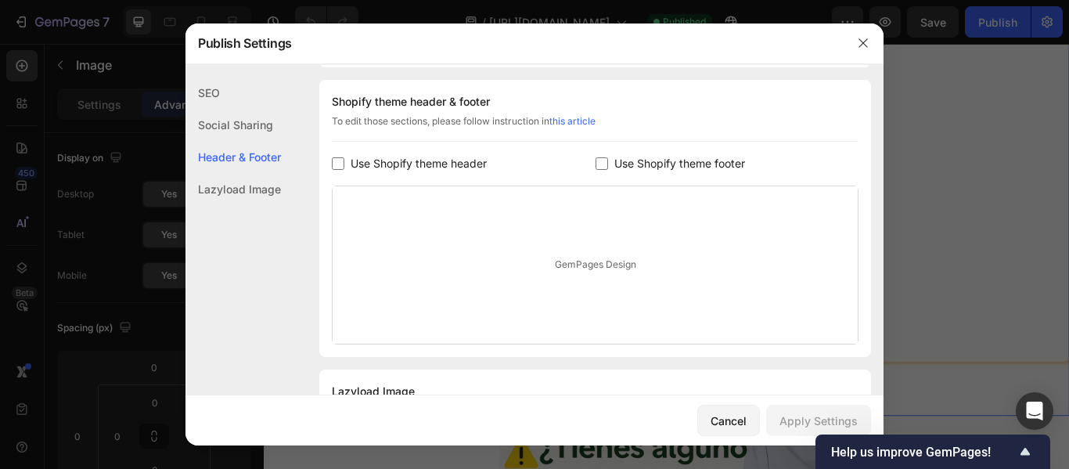
click at [597, 158] on input "checkbox" at bounding box center [601, 163] width 13 height 13
checkbox input "true"
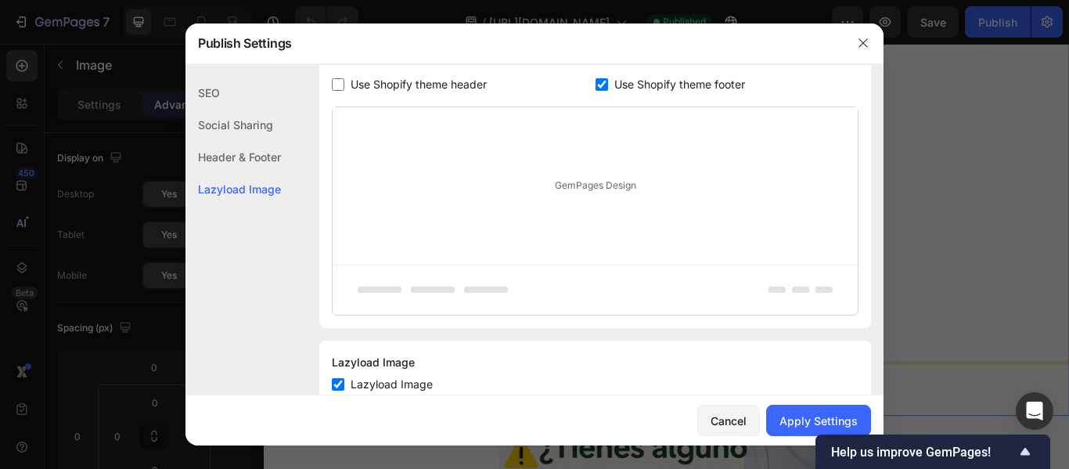
scroll to position [813, 0]
click at [589, 187] on div "GemPages Design" at bounding box center [595, 184] width 525 height 157
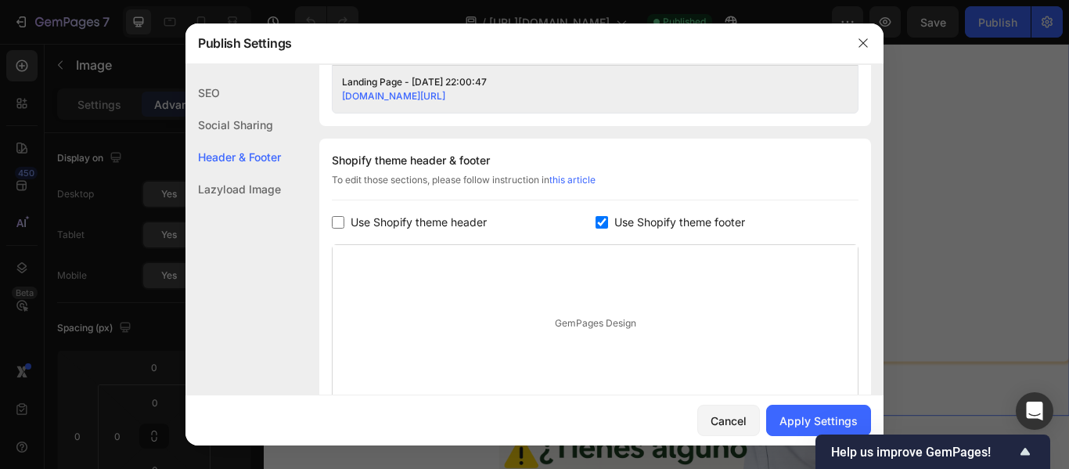
scroll to position [674, 0]
click at [786, 426] on div "Apply Settings" at bounding box center [818, 420] width 78 height 16
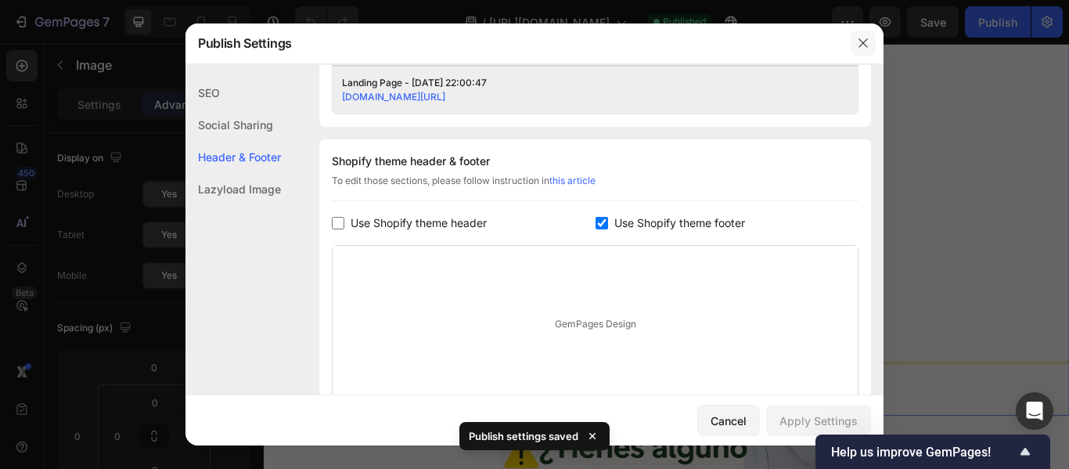
click at [863, 46] on icon "button" at bounding box center [863, 43] width 13 height 13
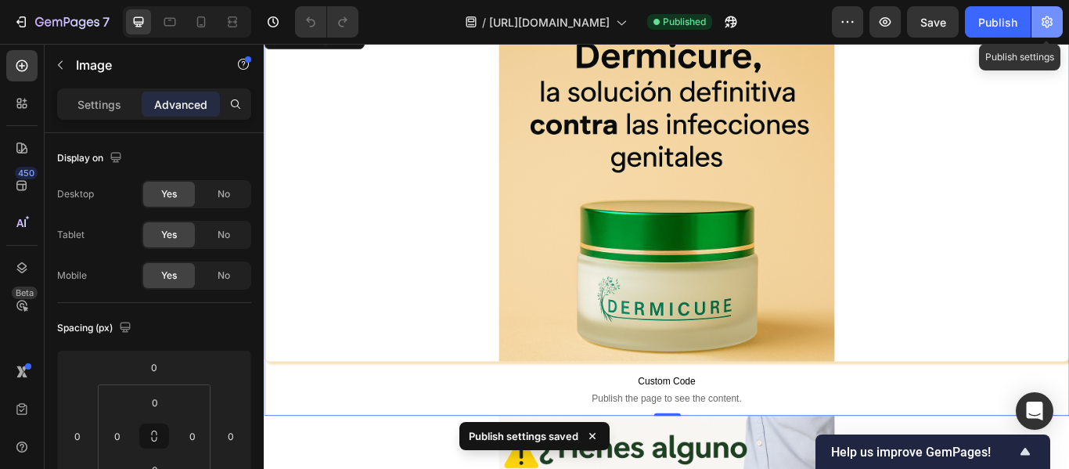
click at [1041, 24] on icon "button" at bounding box center [1047, 22] width 16 height 16
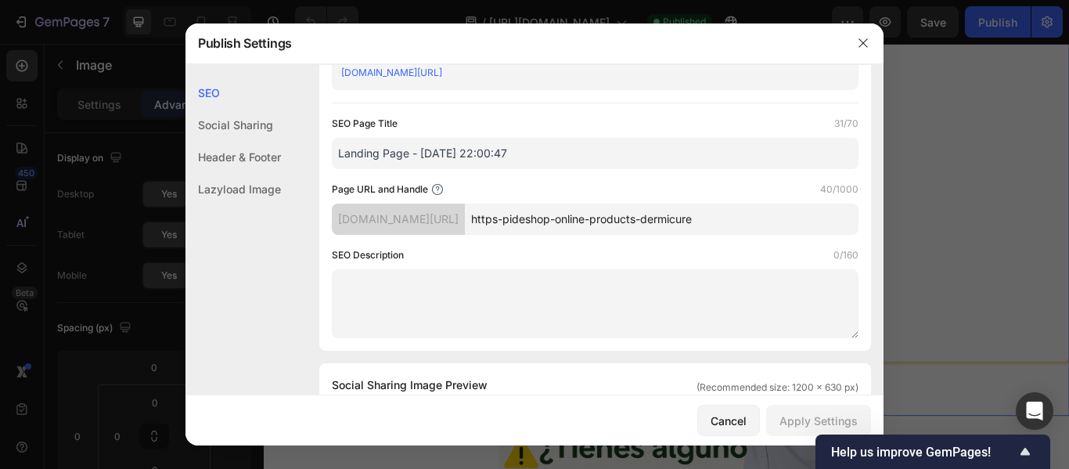
scroll to position [53, 0]
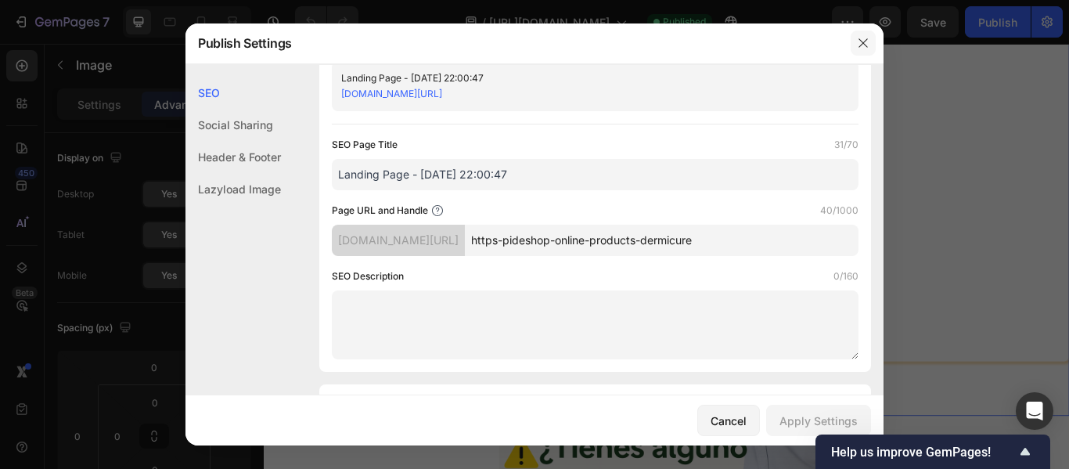
click at [862, 49] on icon "button" at bounding box center [863, 43] width 13 height 13
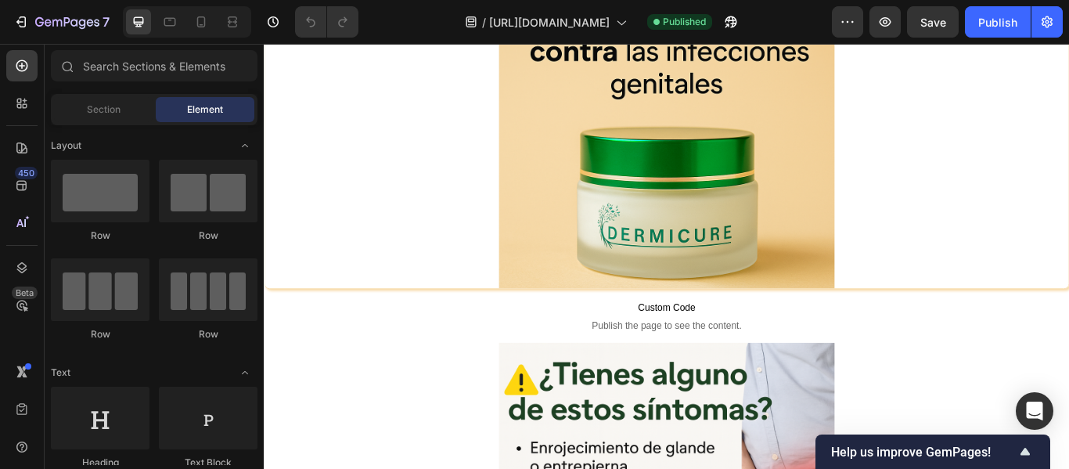
scroll to position [234, 0]
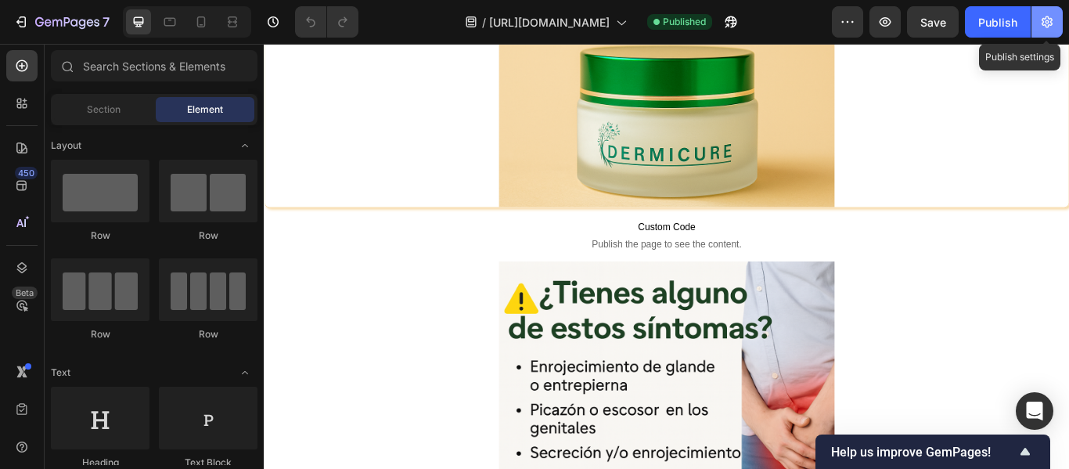
click at [1052, 34] on button "button" at bounding box center [1046, 21] width 31 height 31
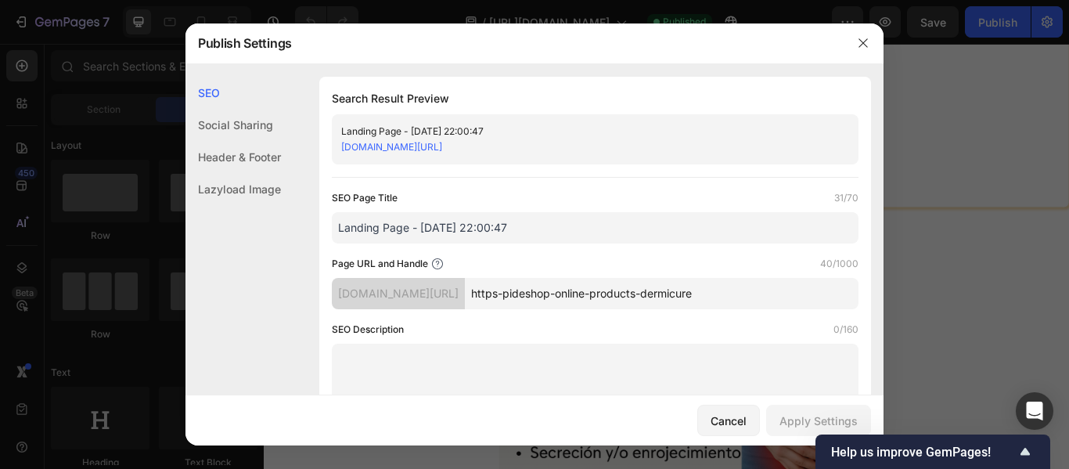
click at [850, 43] on div at bounding box center [863, 43] width 41 height 41
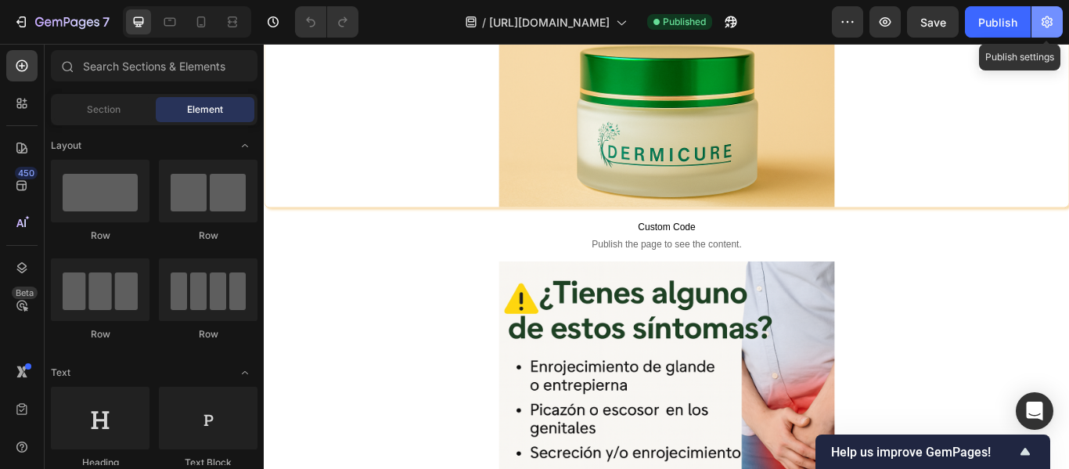
click at [1046, 17] on icon "button" at bounding box center [1046, 22] width 11 height 12
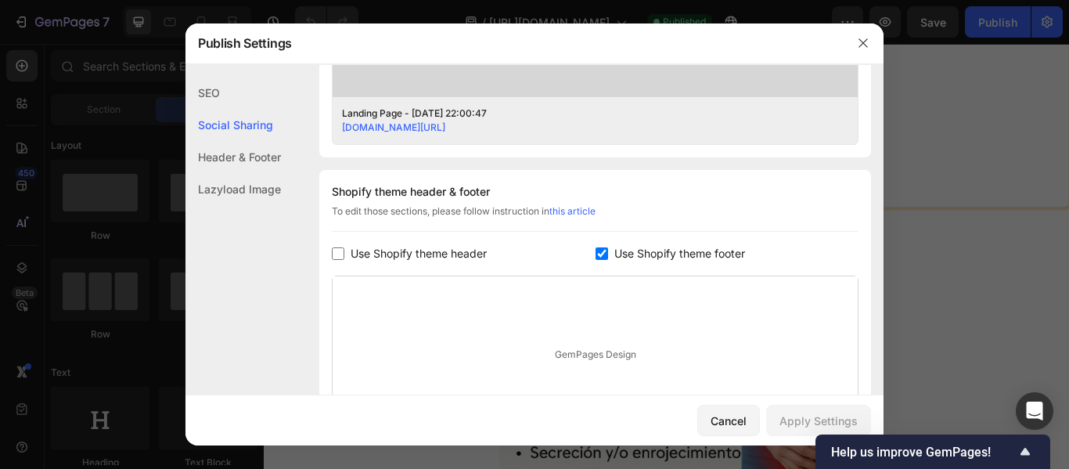
scroll to position [647, 0]
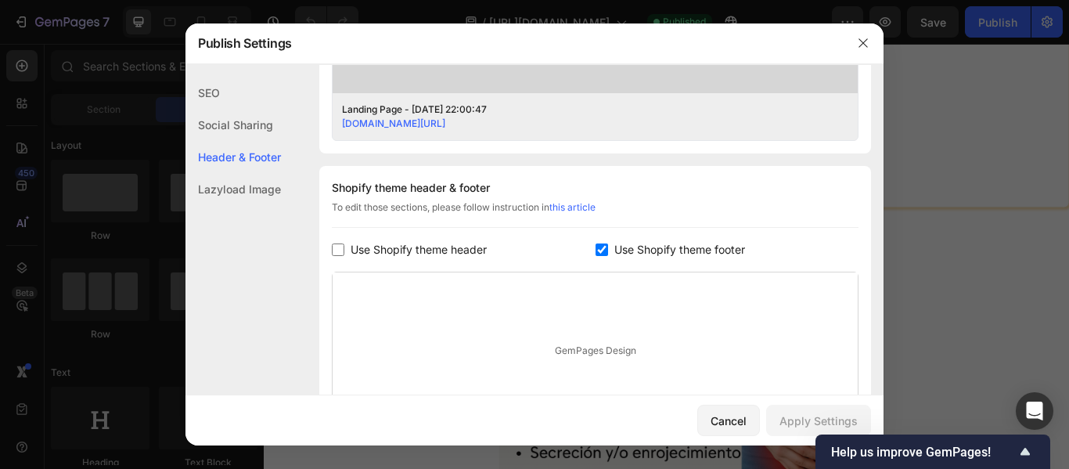
click at [598, 246] on input "checkbox" at bounding box center [601, 249] width 13 height 13
checkbox input "false"
click at [799, 412] on div "Apply Settings" at bounding box center [818, 420] width 78 height 16
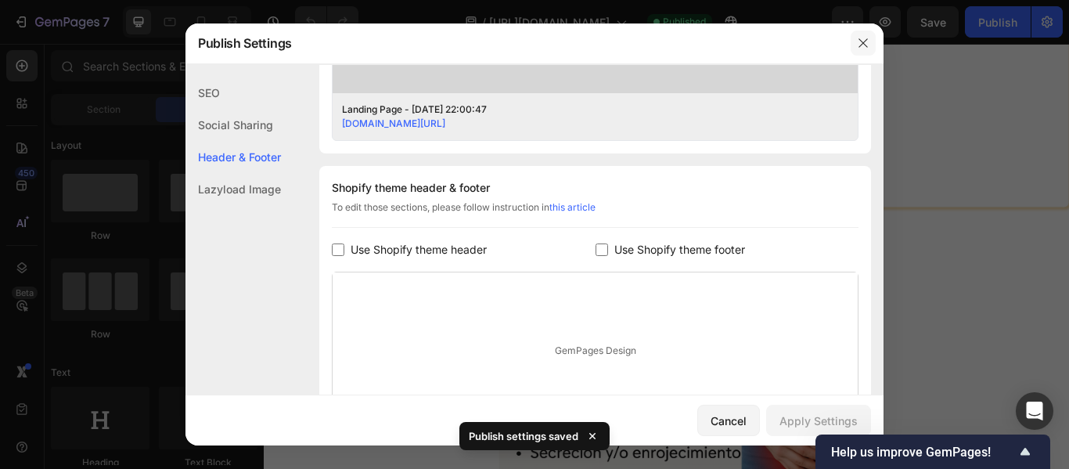
click at [875, 45] on button "button" at bounding box center [862, 43] width 25 height 25
